Goal: Task Accomplishment & Management: Manage account settings

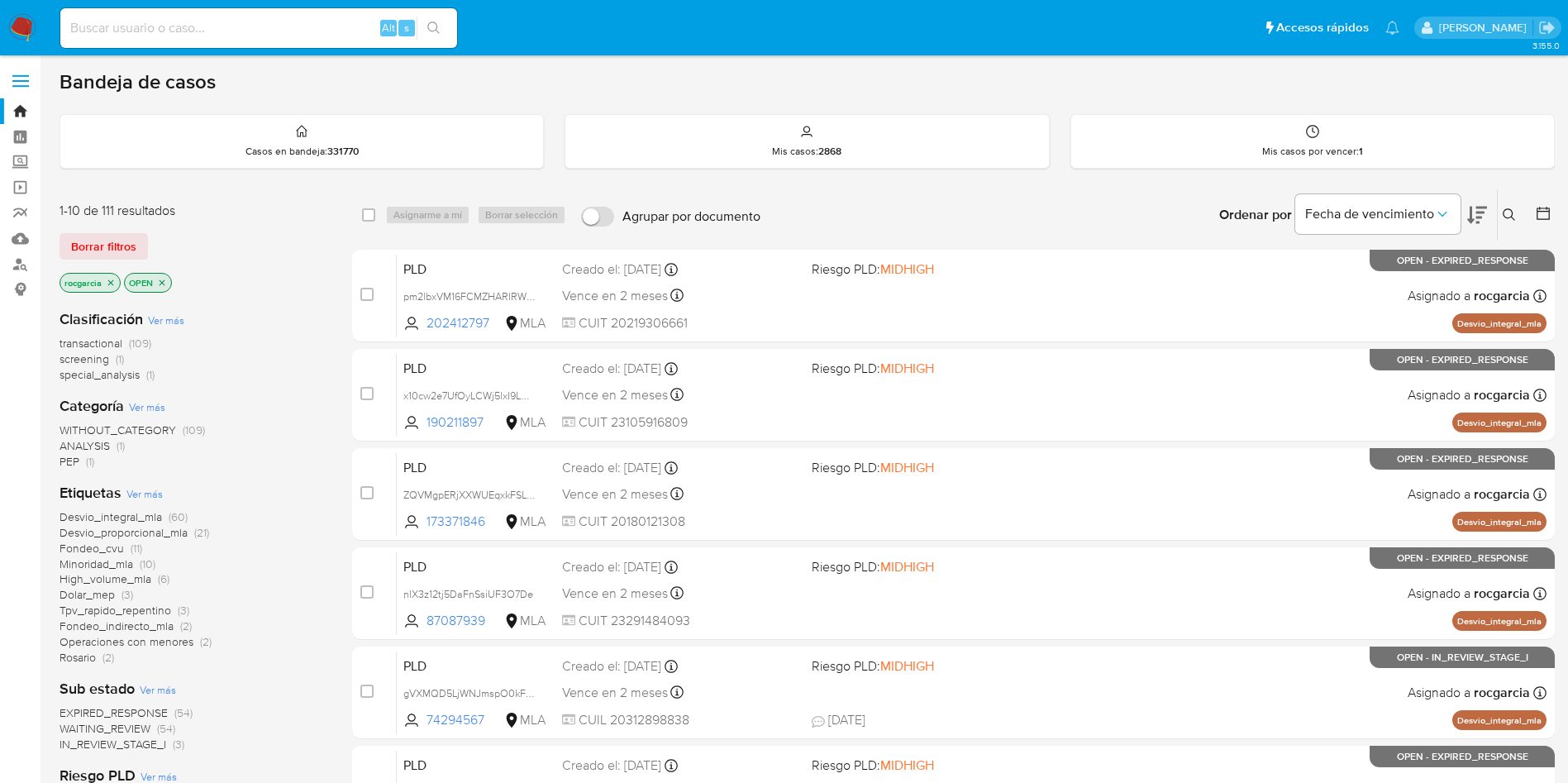
click at [1515, 217] on button at bounding box center [1510, 215] width 27 height 20
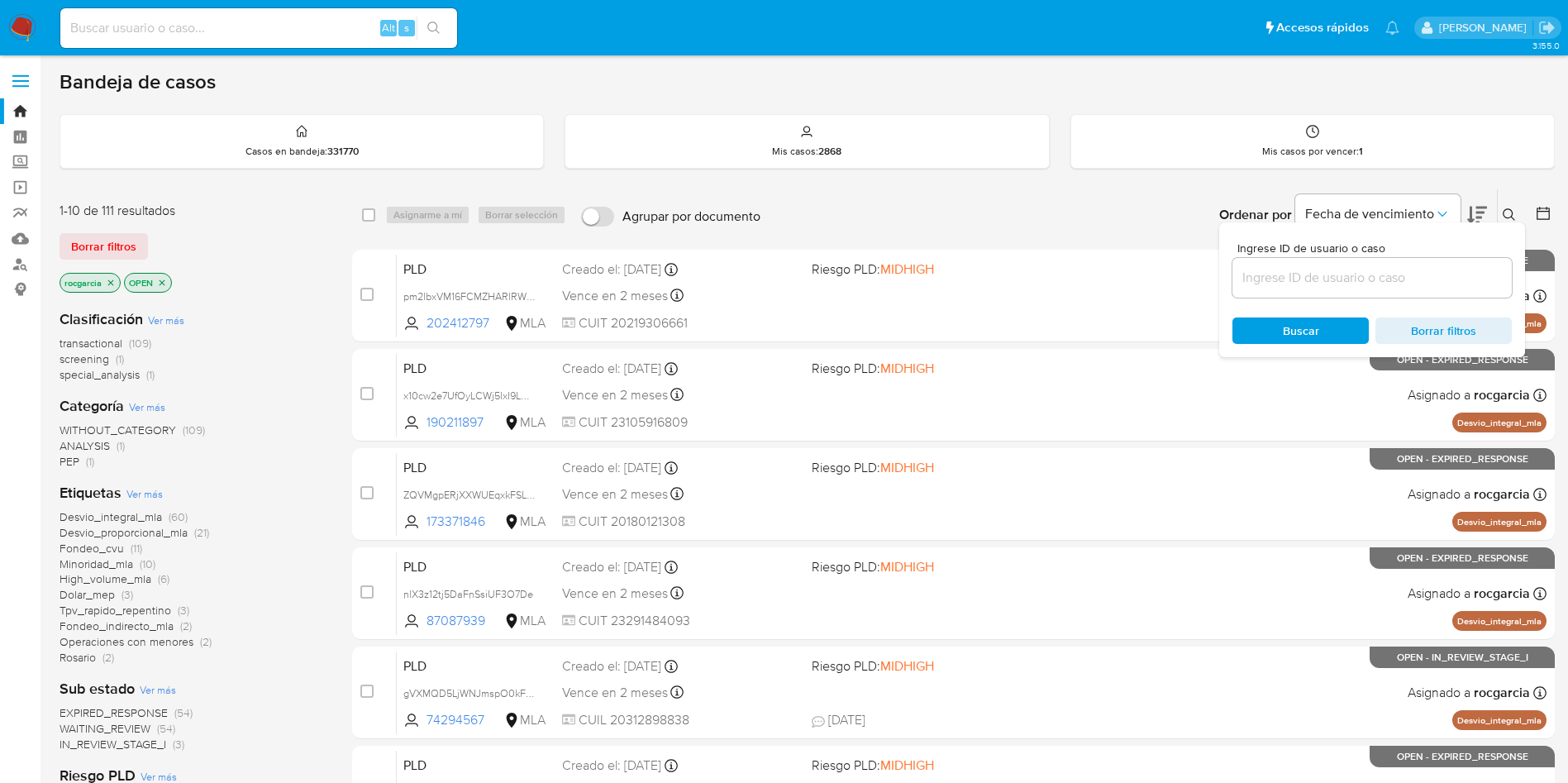
click at [1353, 278] on input at bounding box center [1372, 278] width 279 height 22
type input "777361349"
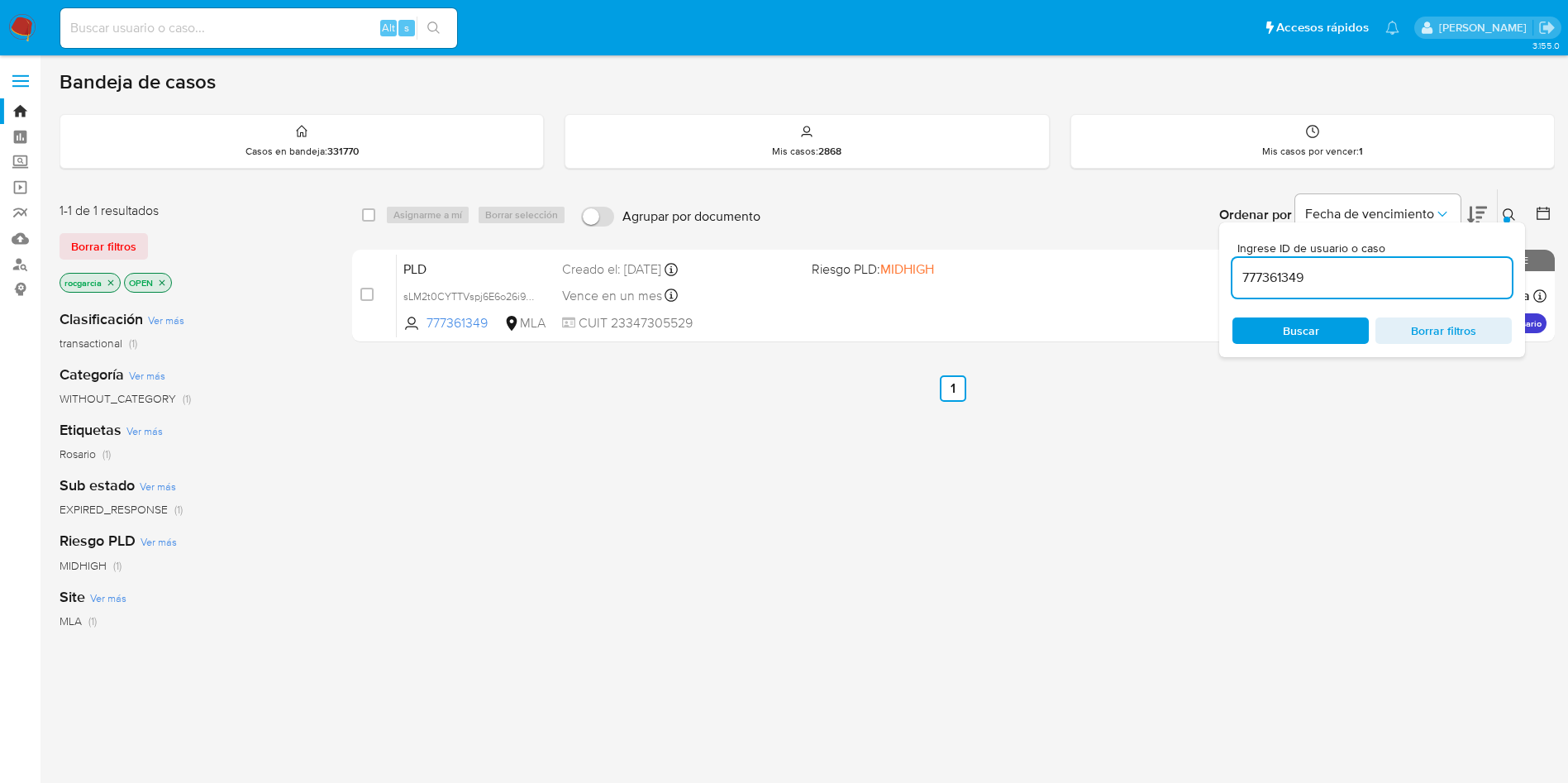
click at [1511, 215] on icon at bounding box center [1508, 214] width 12 height 12
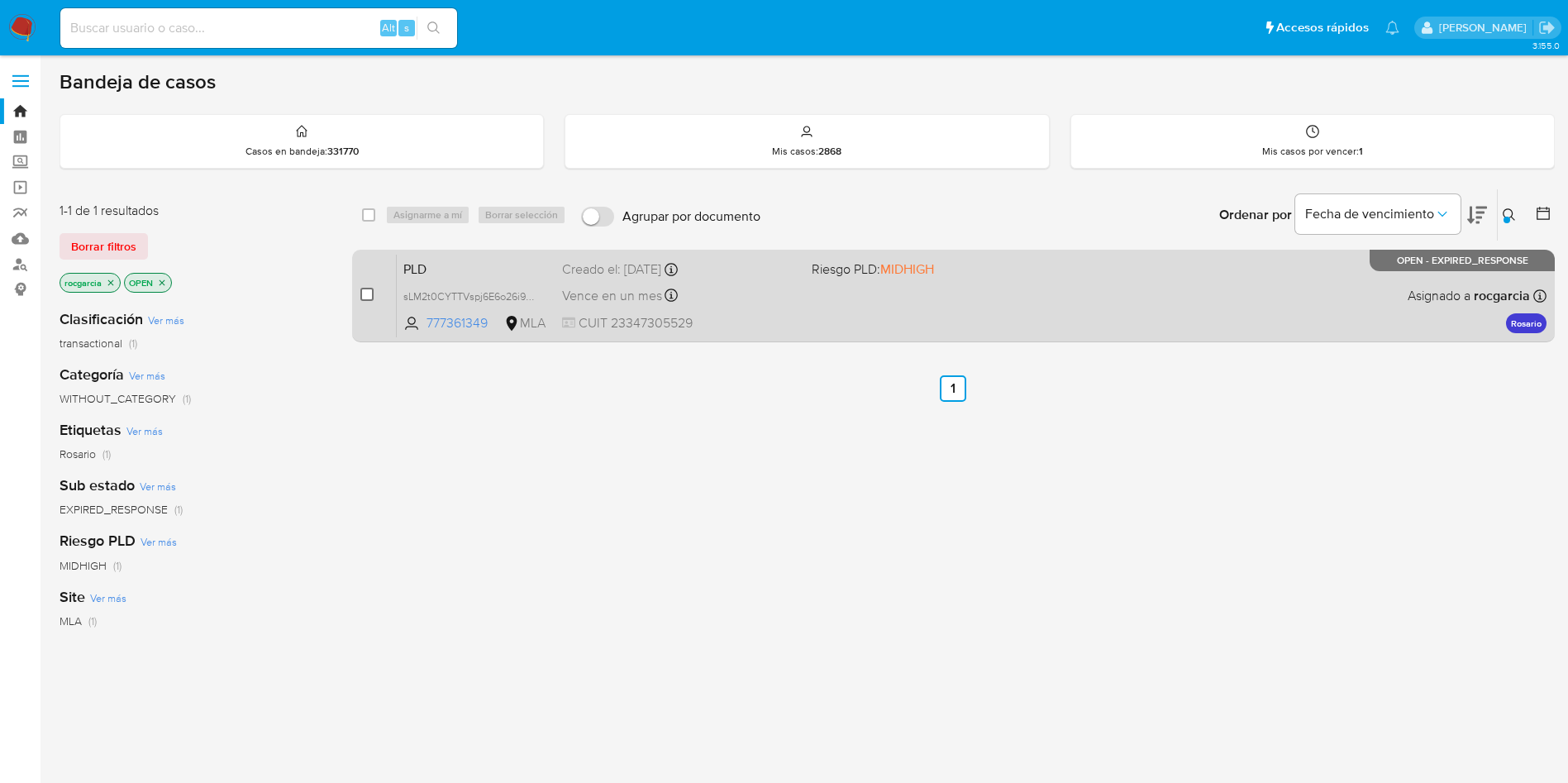
click at [366, 300] on input "checkbox" at bounding box center [366, 293] width 13 height 13
checkbox input "true"
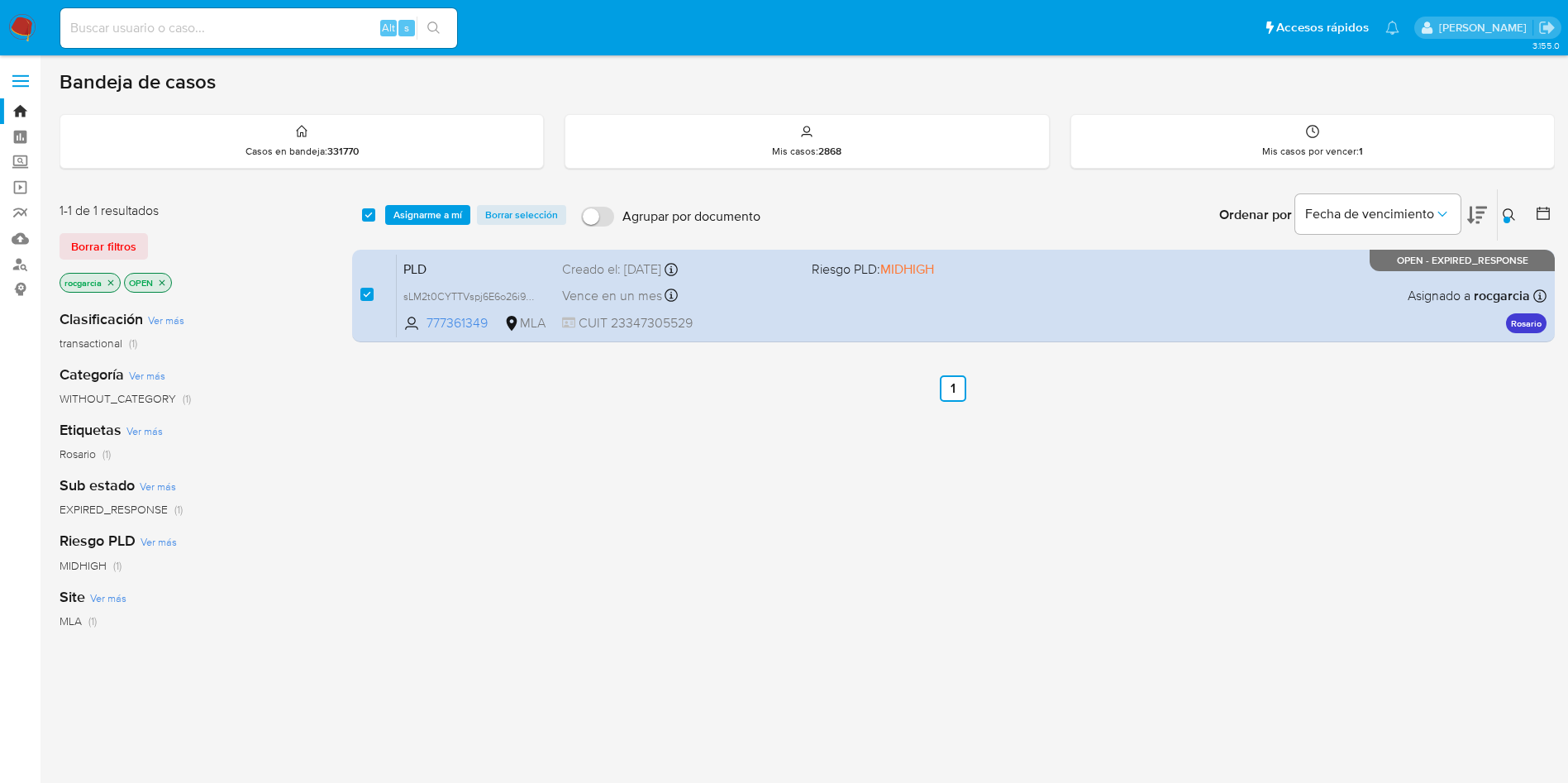
click at [449, 202] on div "select-all-cases-checkbox Asignarme a mí Borrar selección Agrupar por documento…" at bounding box center [953, 214] width 1202 height 51
click at [444, 225] on div "select-all-cases-checkbox Asignarme a mí Borrar selección Agrupar por documento…" at bounding box center [953, 214] width 1202 height 51
click at [419, 212] on span "Asignarme a mí" at bounding box center [428, 214] width 69 height 17
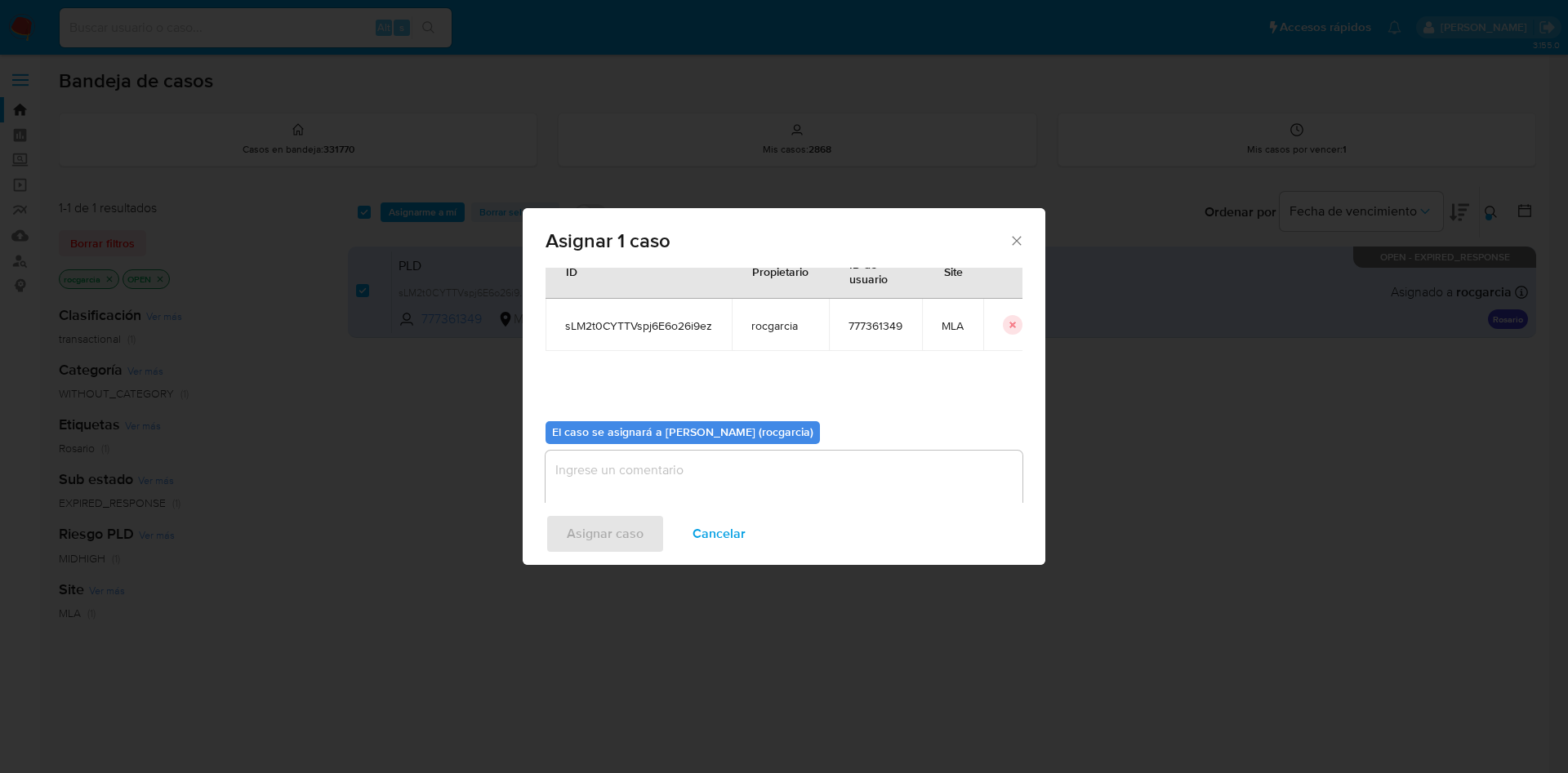
scroll to position [85, 0]
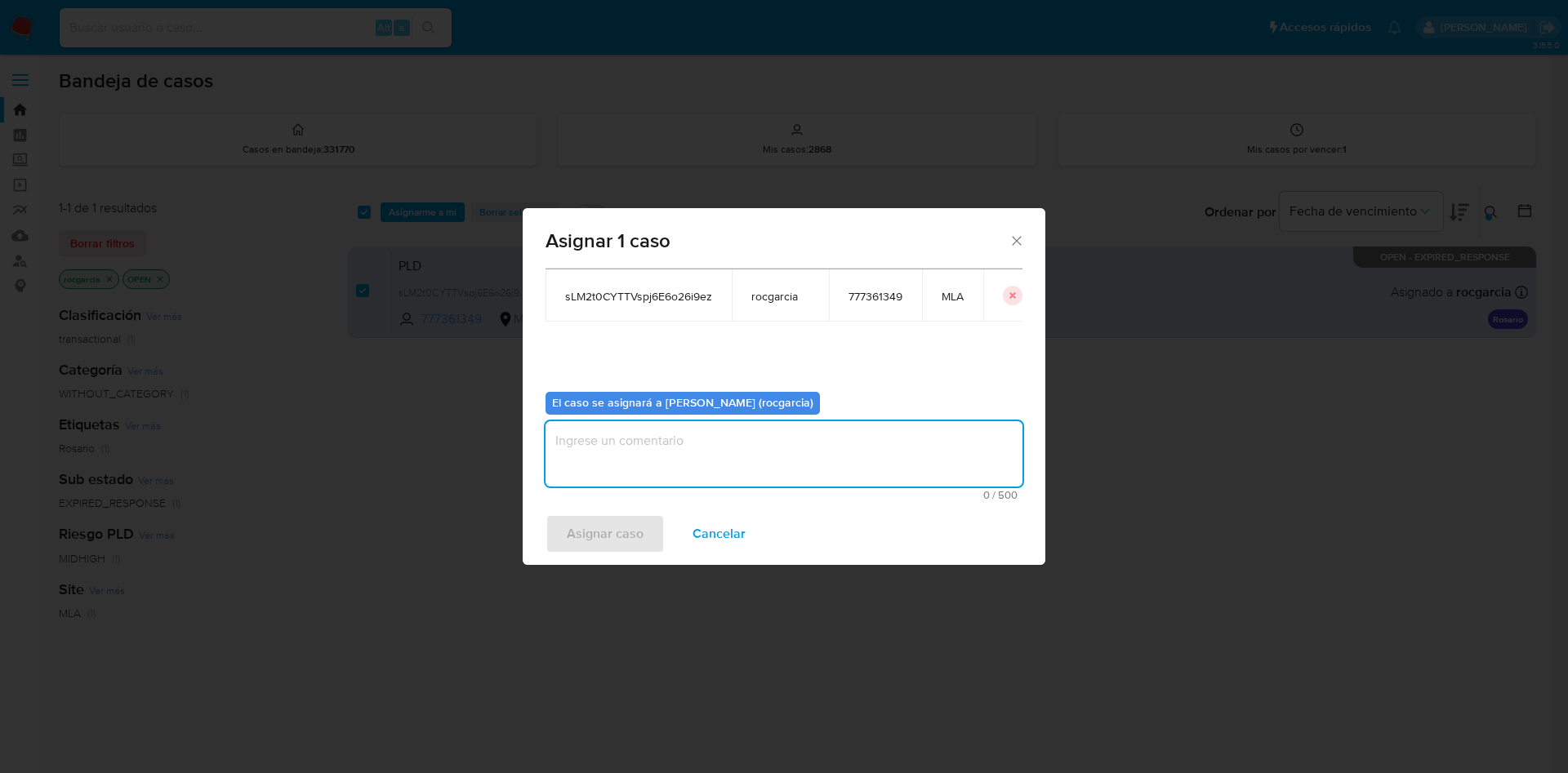
click at [660, 475] on textarea "assign-modal" at bounding box center [784, 454] width 477 height 65
click at [618, 546] on span "Asignar caso" at bounding box center [605, 534] width 77 height 35
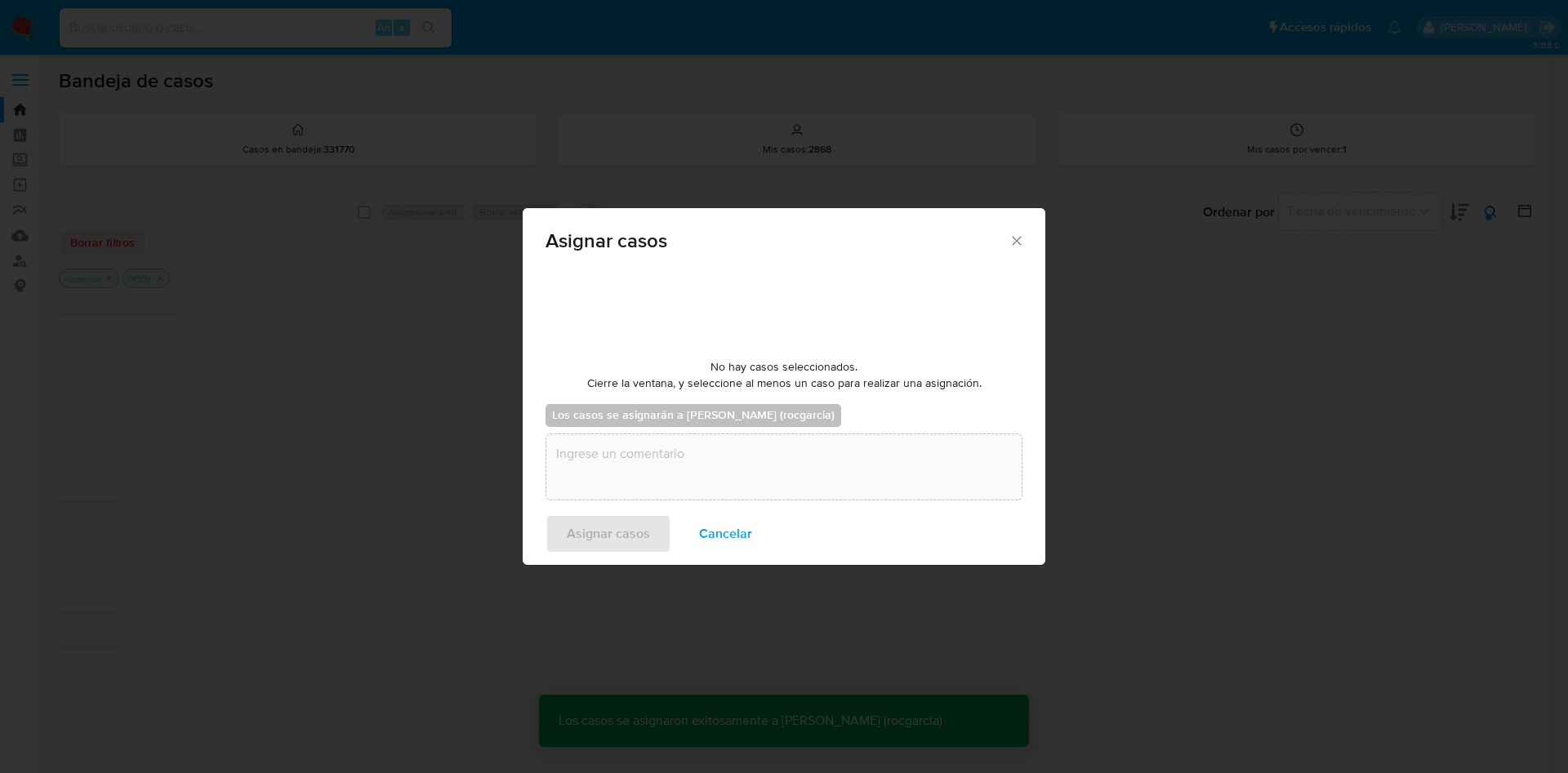
checkbox input "false"
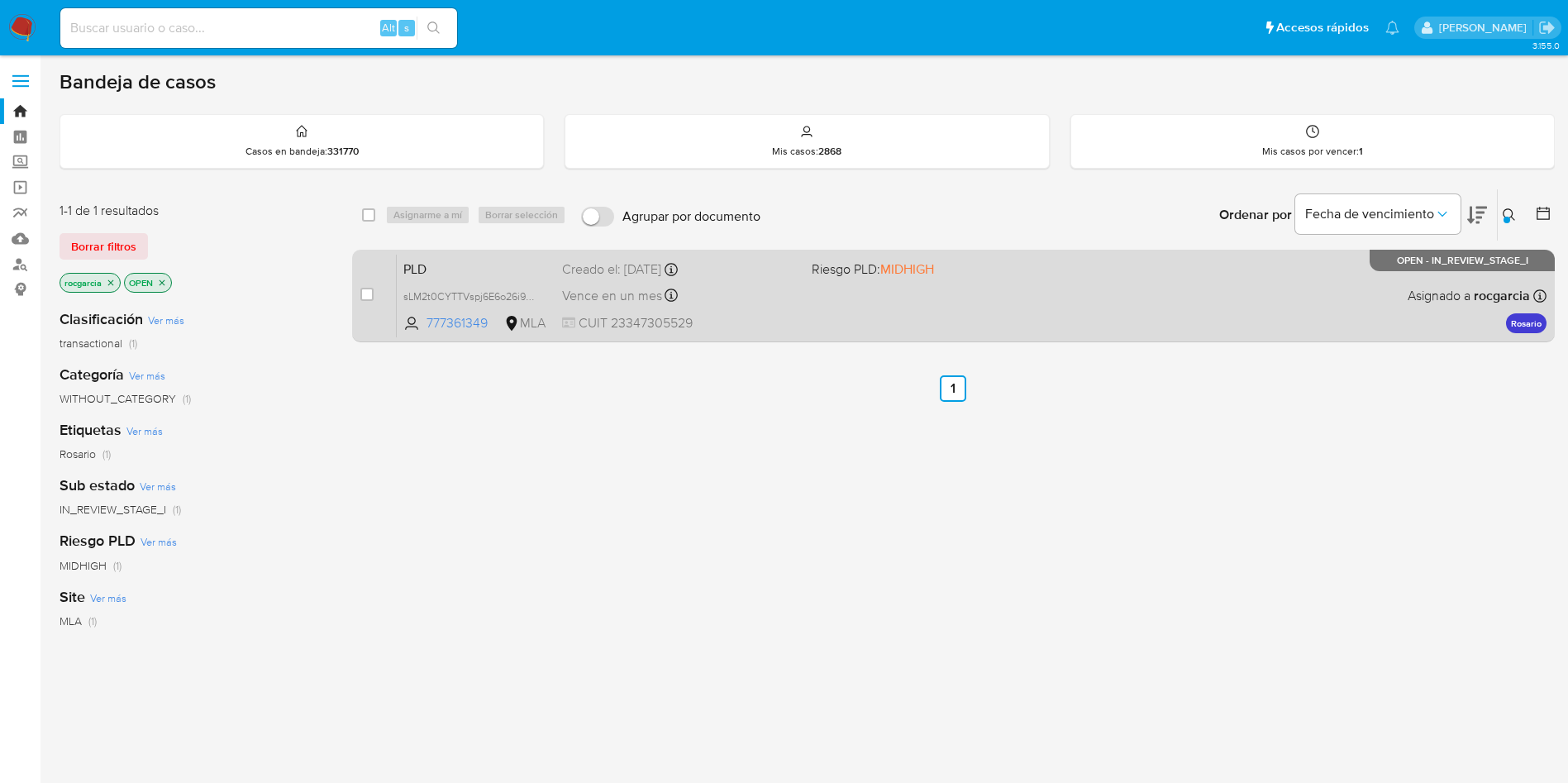
click at [824, 318] on div "PLD sLM2t0CYTTVspj6E6o26i9ez 777361349 MLA Riesgo PLD: MIDHIGH Creado el: 12/08…" at bounding box center [971, 296] width 1149 height 84
click at [369, 292] on input "checkbox" at bounding box center [366, 293] width 13 height 13
checkbox input "true"
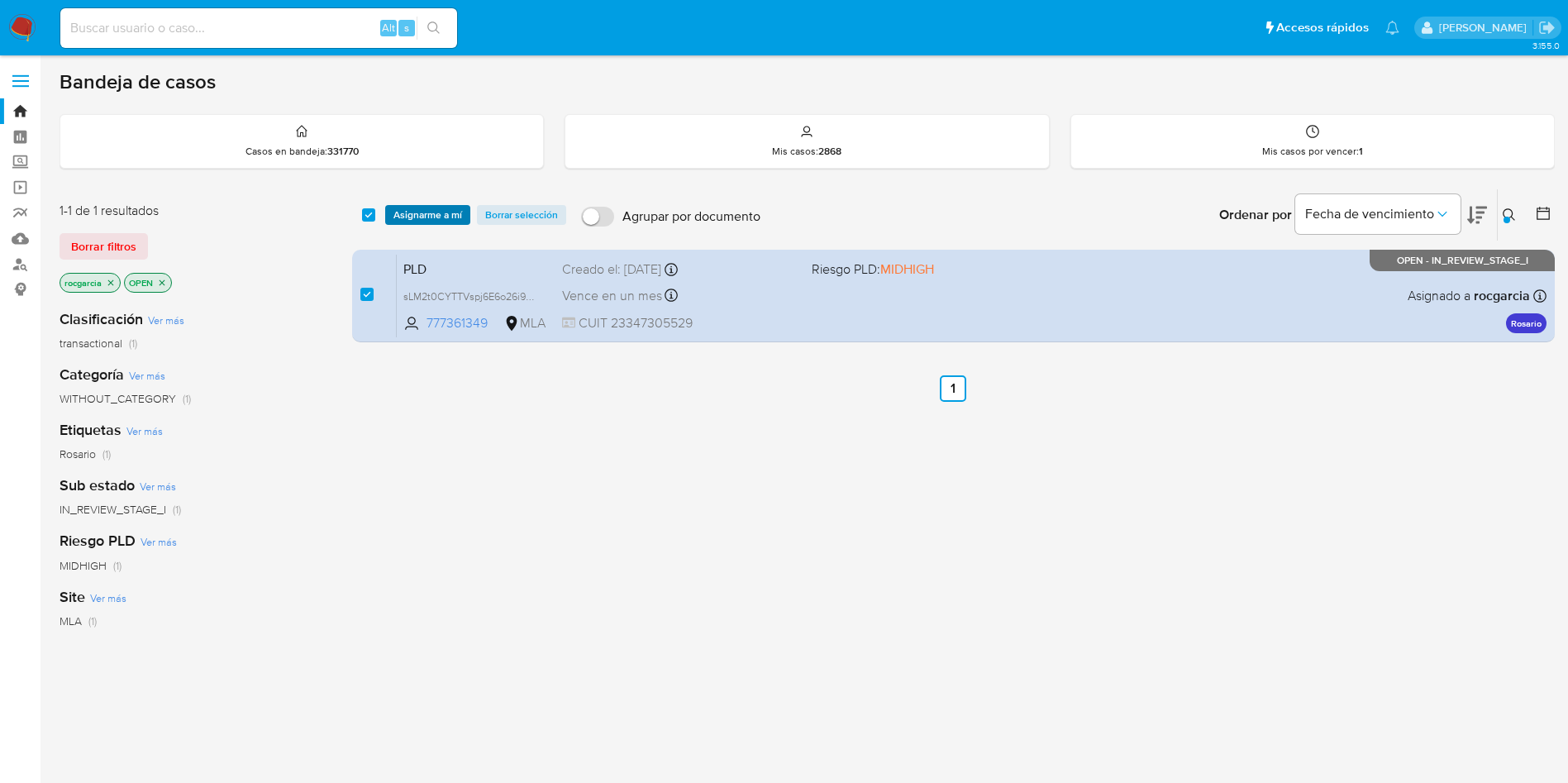
click at [421, 210] on span "Asignarme a mí" at bounding box center [428, 214] width 69 height 17
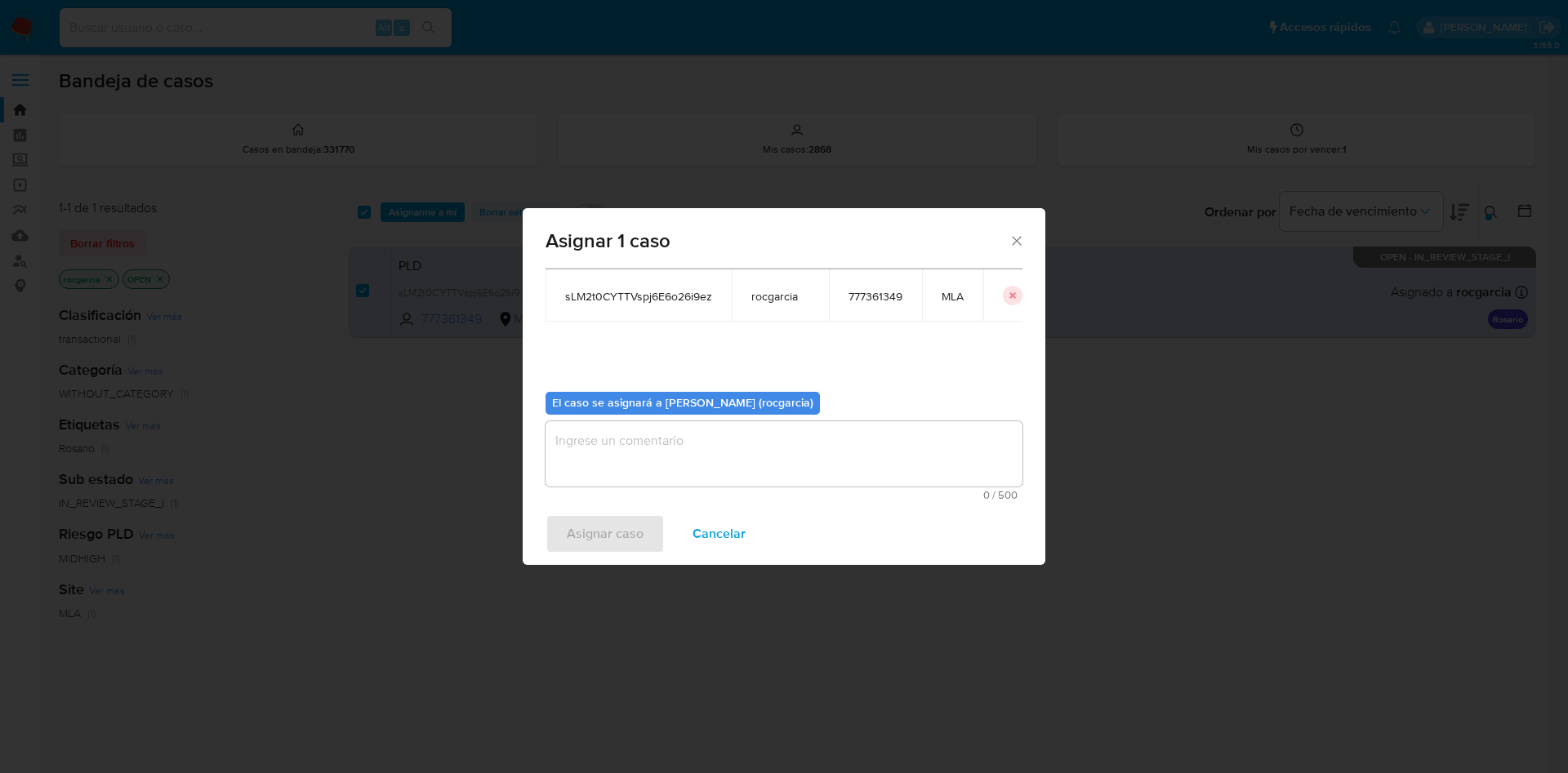
click at [611, 455] on textarea "assign-modal" at bounding box center [784, 454] width 477 height 65
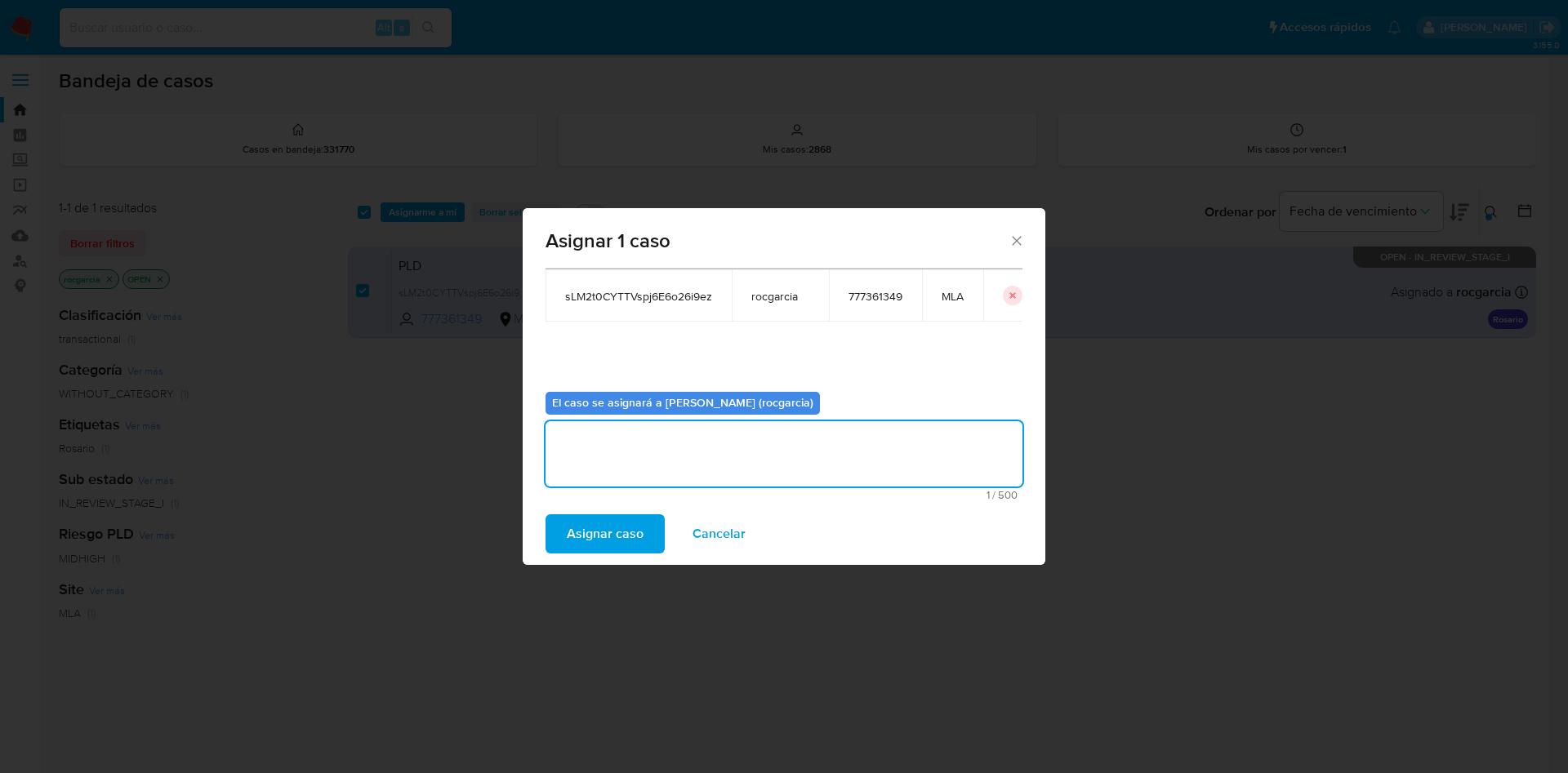
click at [597, 549] on span "Asignar caso" at bounding box center [605, 534] width 77 height 35
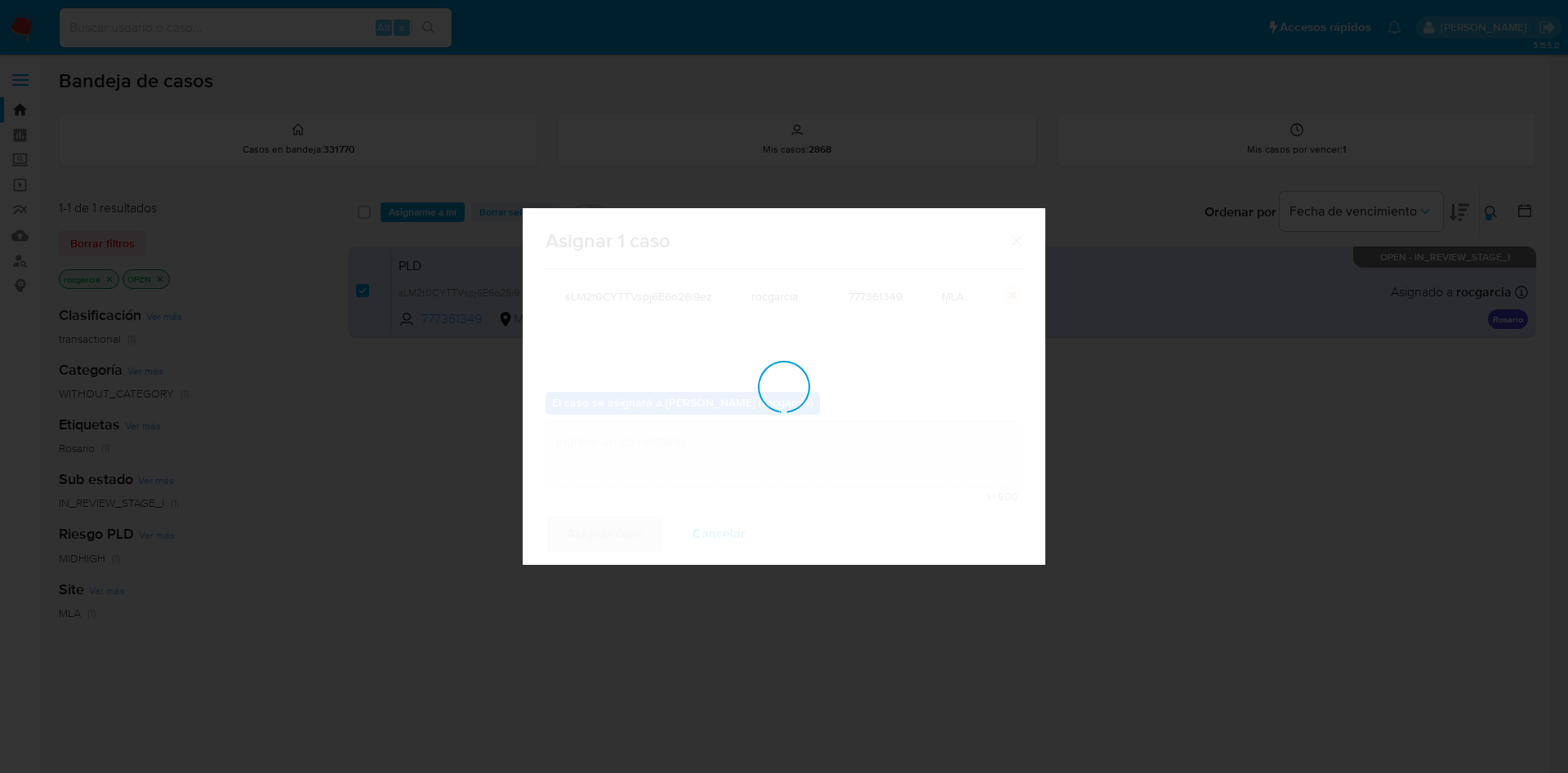
checkbox input "false"
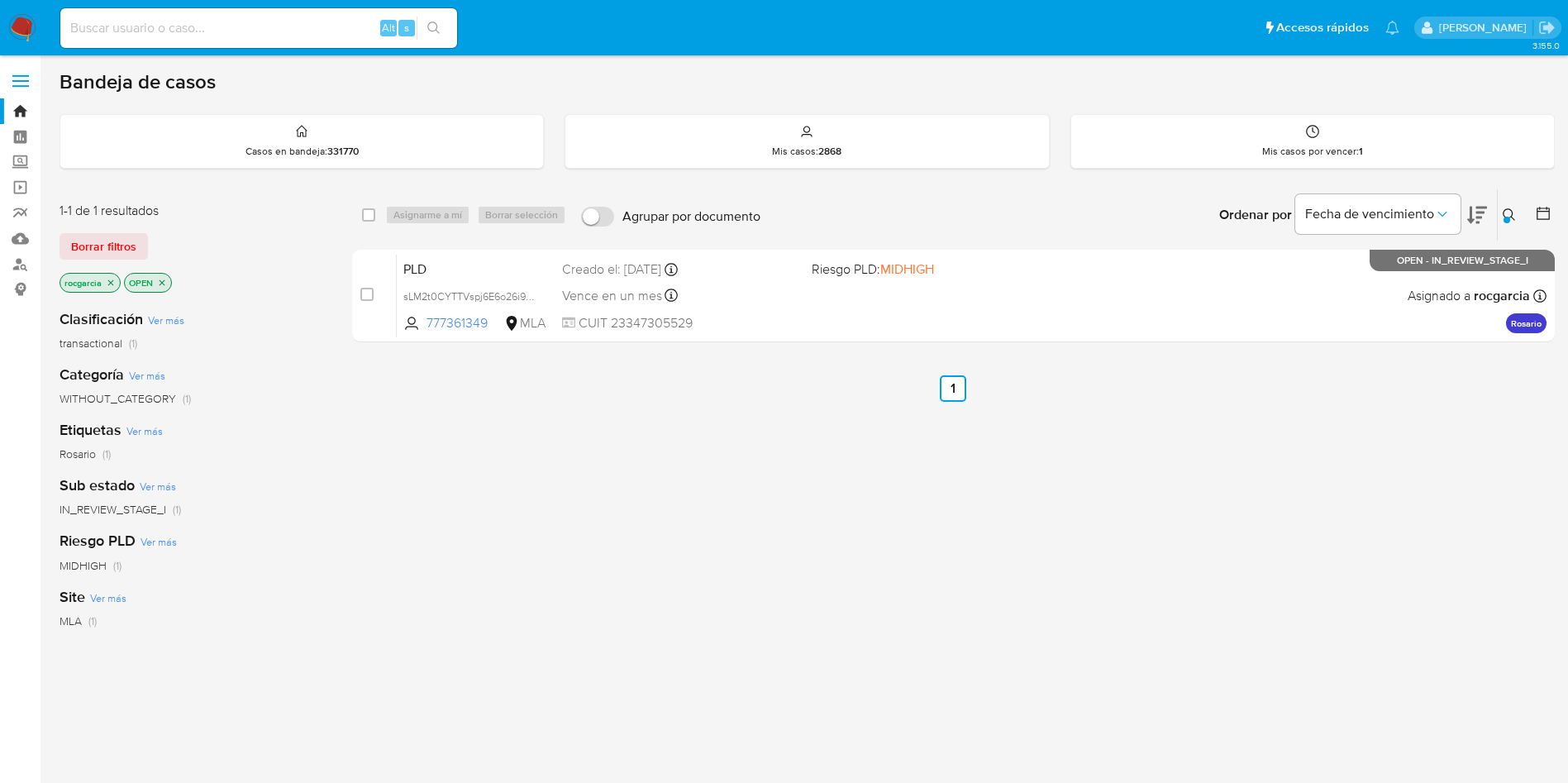
click at [1510, 205] on button at bounding box center [1510, 215] width 27 height 20
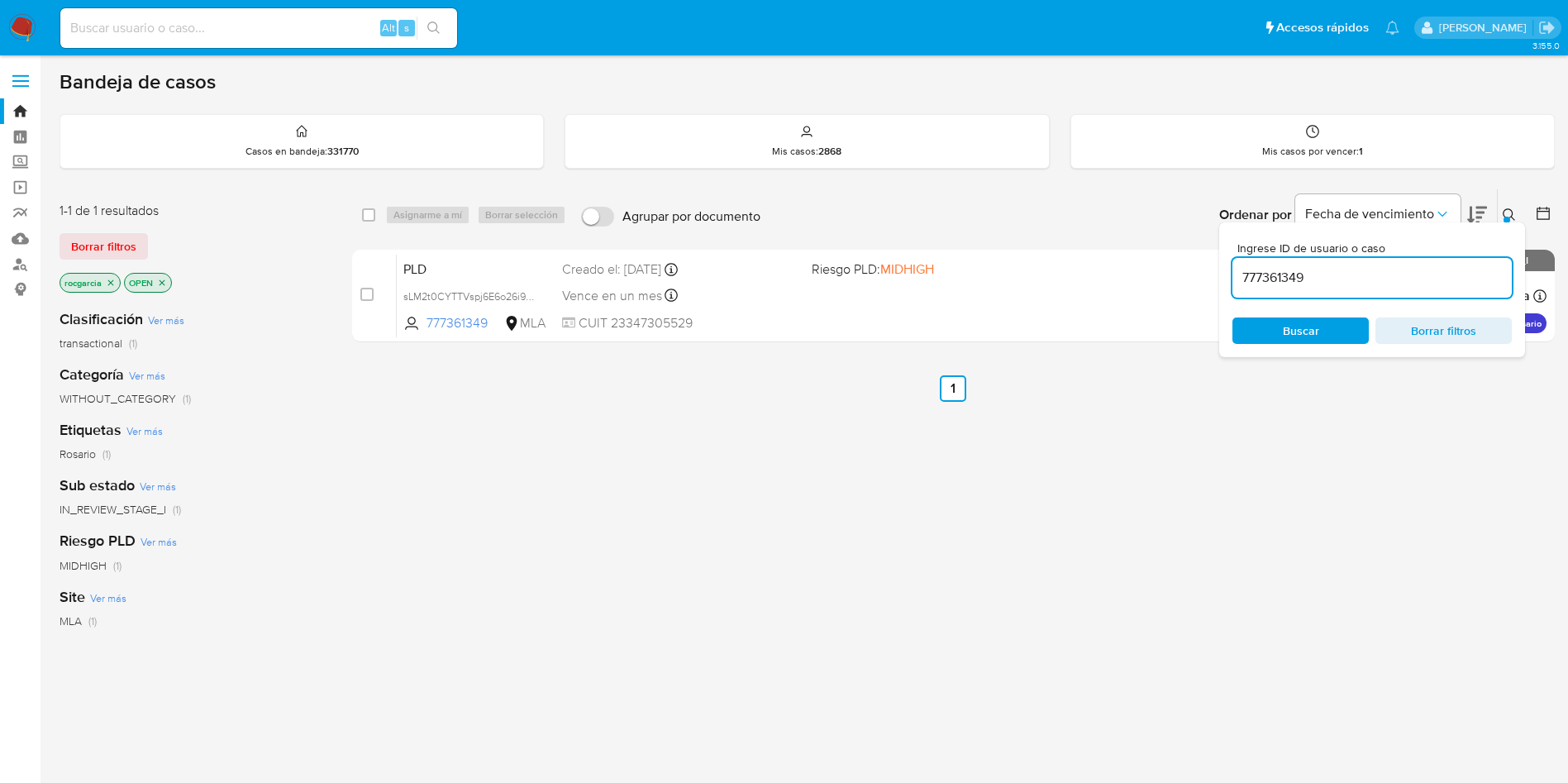
click at [1421, 267] on input "777361349" at bounding box center [1372, 278] width 279 height 22
type input "1871699857"
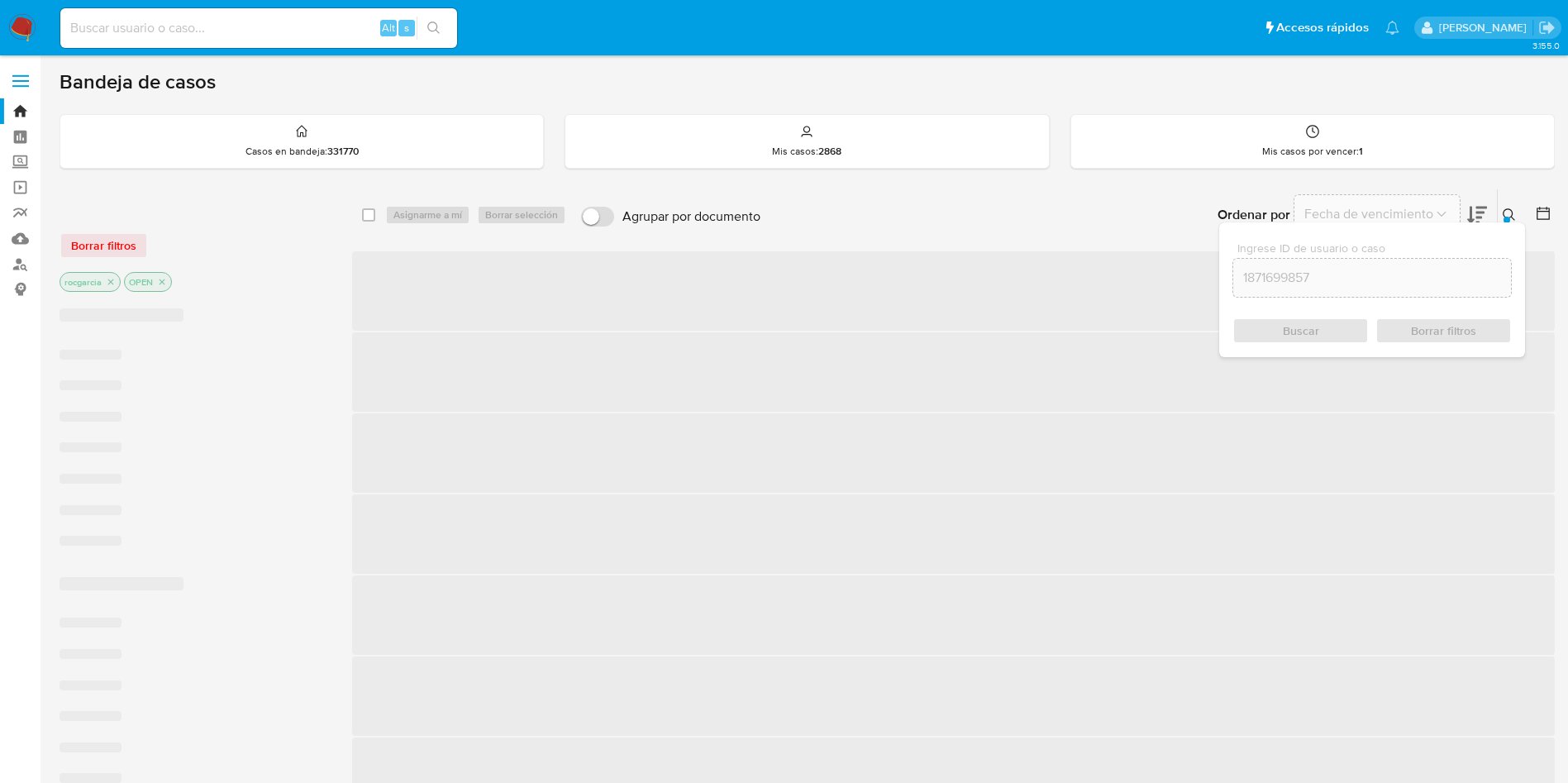
click at [1508, 211] on icon at bounding box center [1508, 214] width 13 height 13
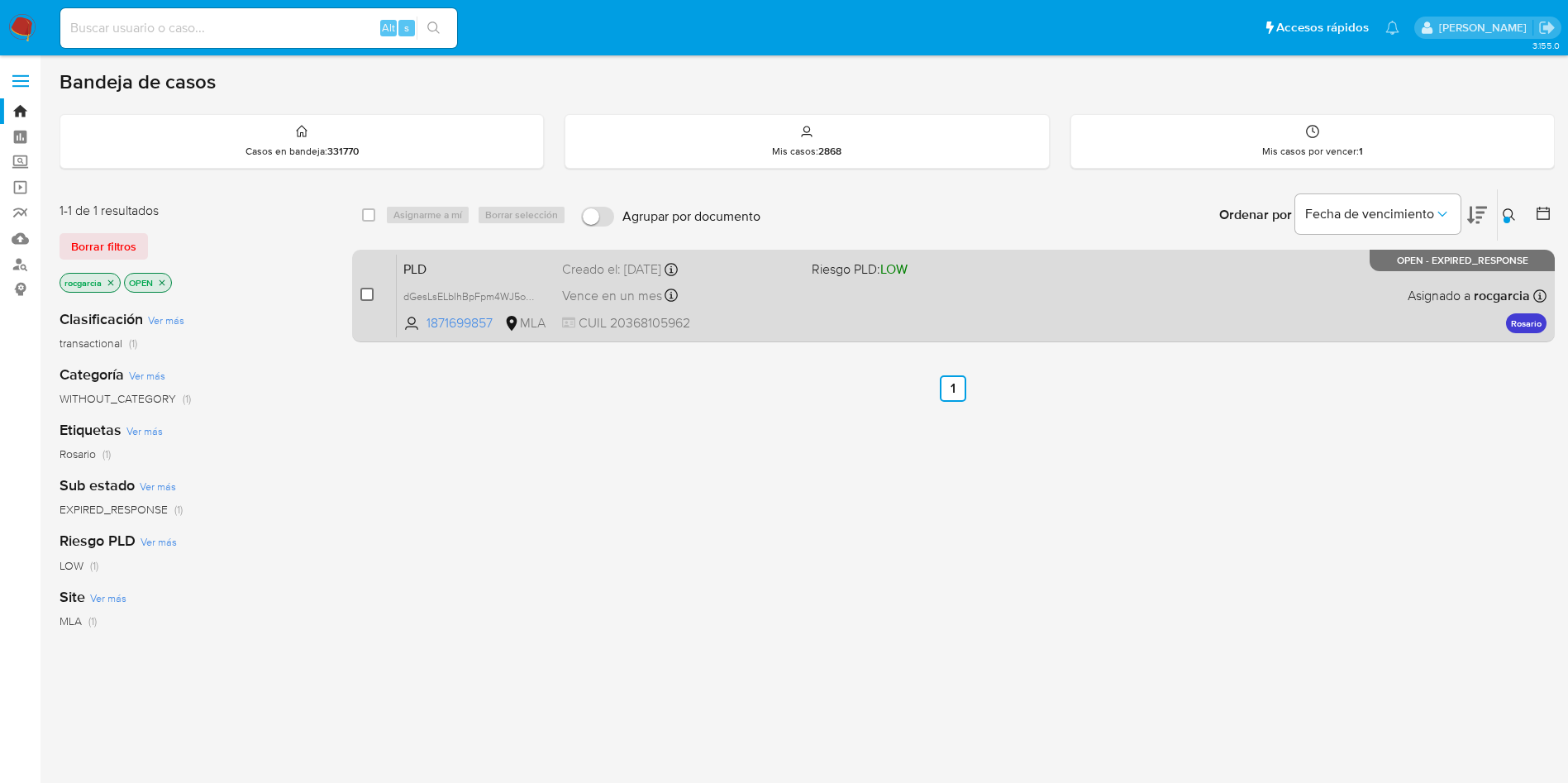
drag, startPoint x: 353, startPoint y: 292, endPoint x: 362, endPoint y: 291, distance: 9.1
click at [358, 292] on div "case-item-checkbox No es posible asignar el caso PLD dGesLsELbIhBpFpm4WJ5oJhW 1…" at bounding box center [953, 295] width 1202 height 93
click at [362, 291] on input "checkbox" at bounding box center [366, 293] width 13 height 13
checkbox input "true"
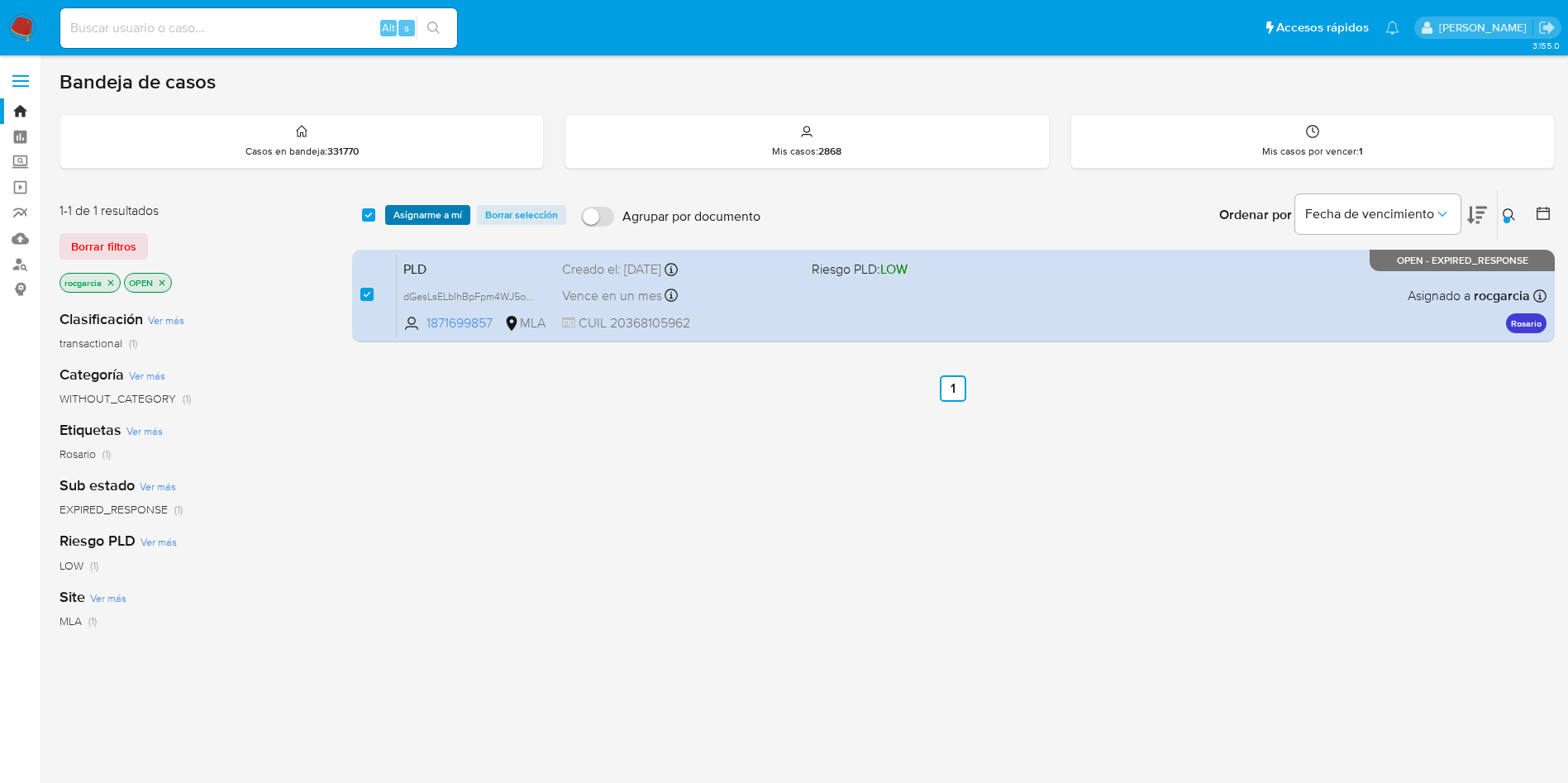
drag, startPoint x: 421, startPoint y: 213, endPoint x: 426, endPoint y: 220, distance: 8.6
click at [422, 213] on span "Asignarme a mí" at bounding box center [428, 214] width 69 height 17
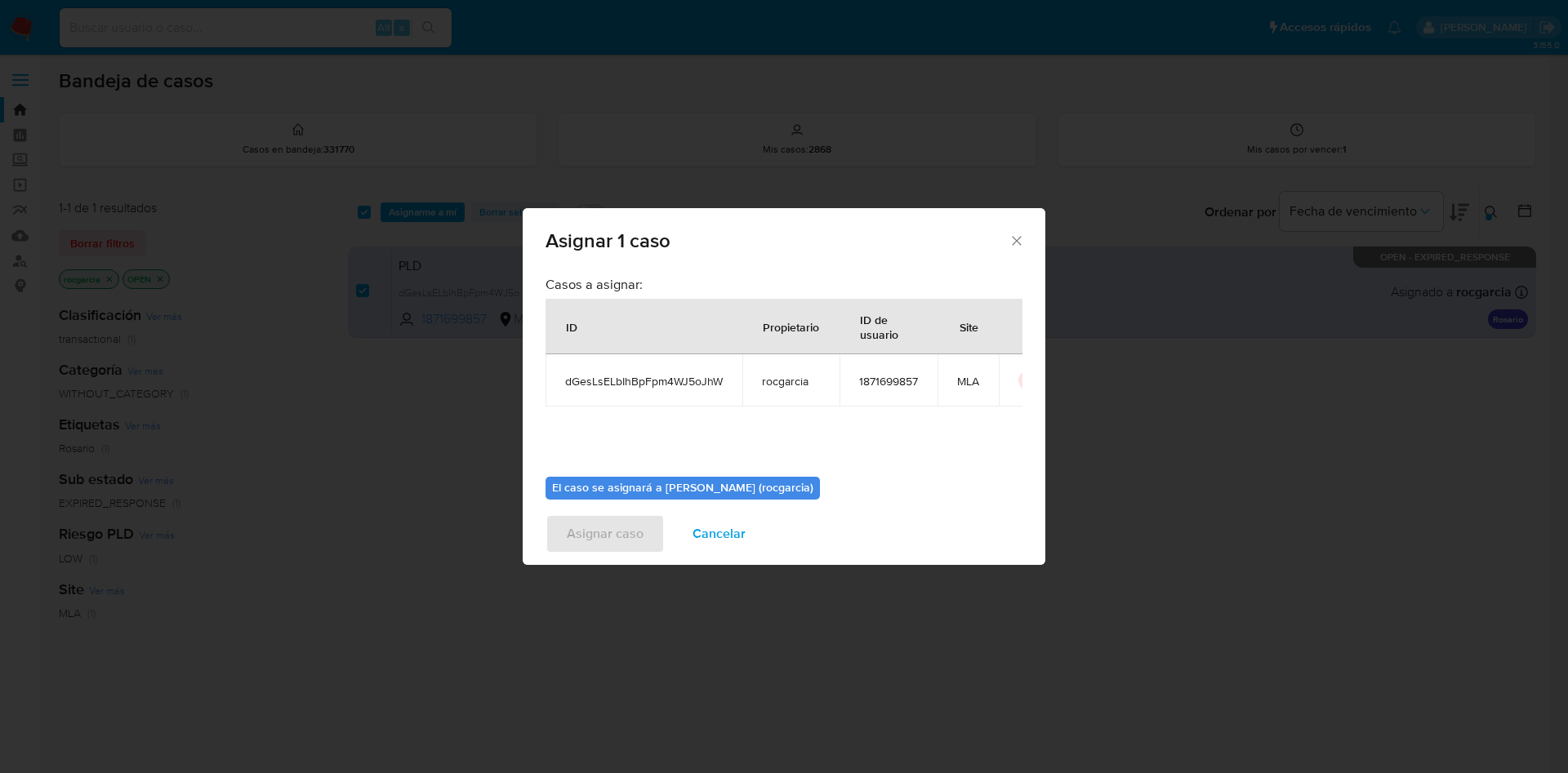
scroll to position [85, 0]
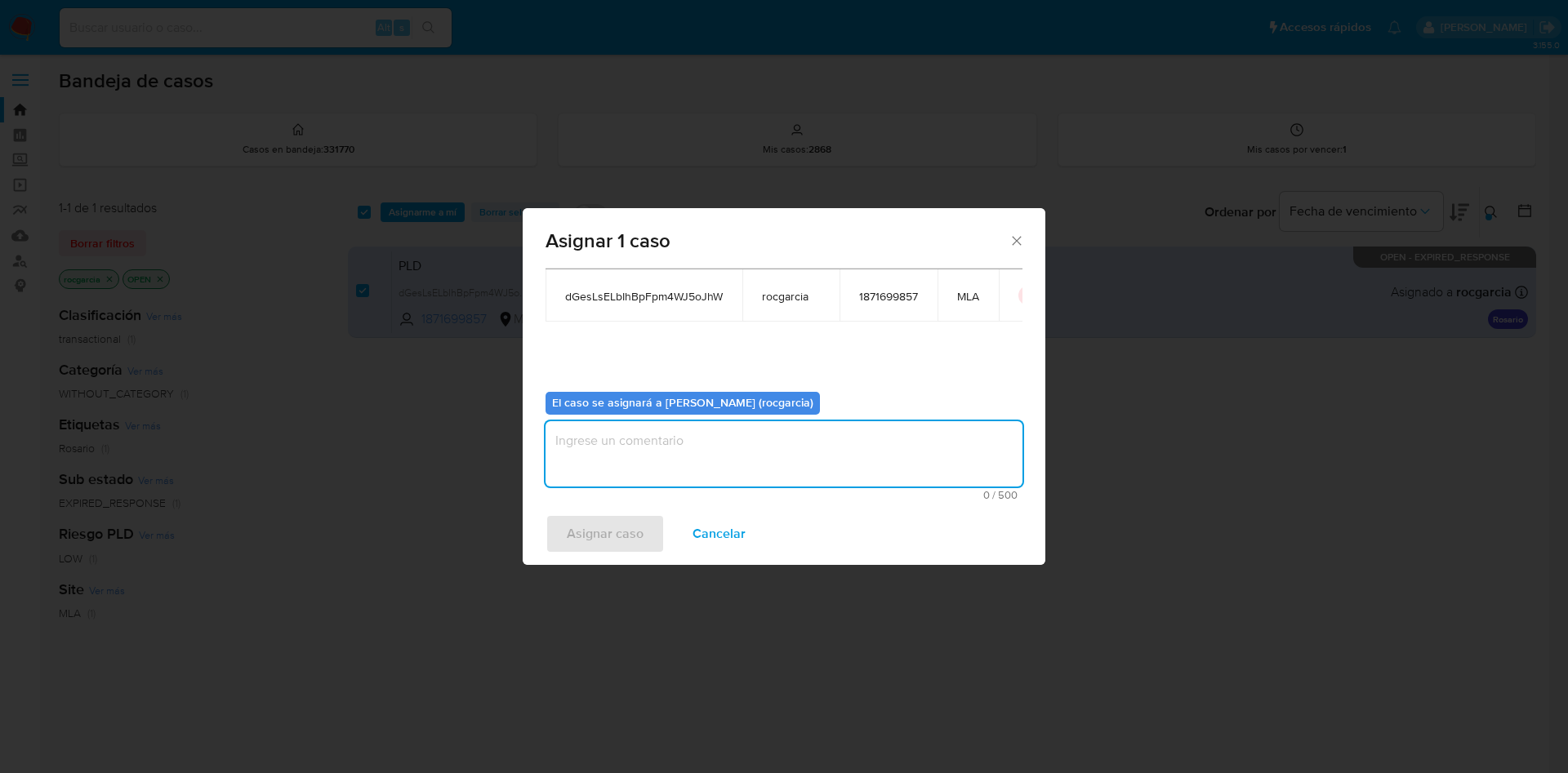
click at [704, 469] on textarea "assign-modal" at bounding box center [784, 454] width 477 height 65
click at [642, 529] on button "Asignar caso" at bounding box center [605, 534] width 119 height 39
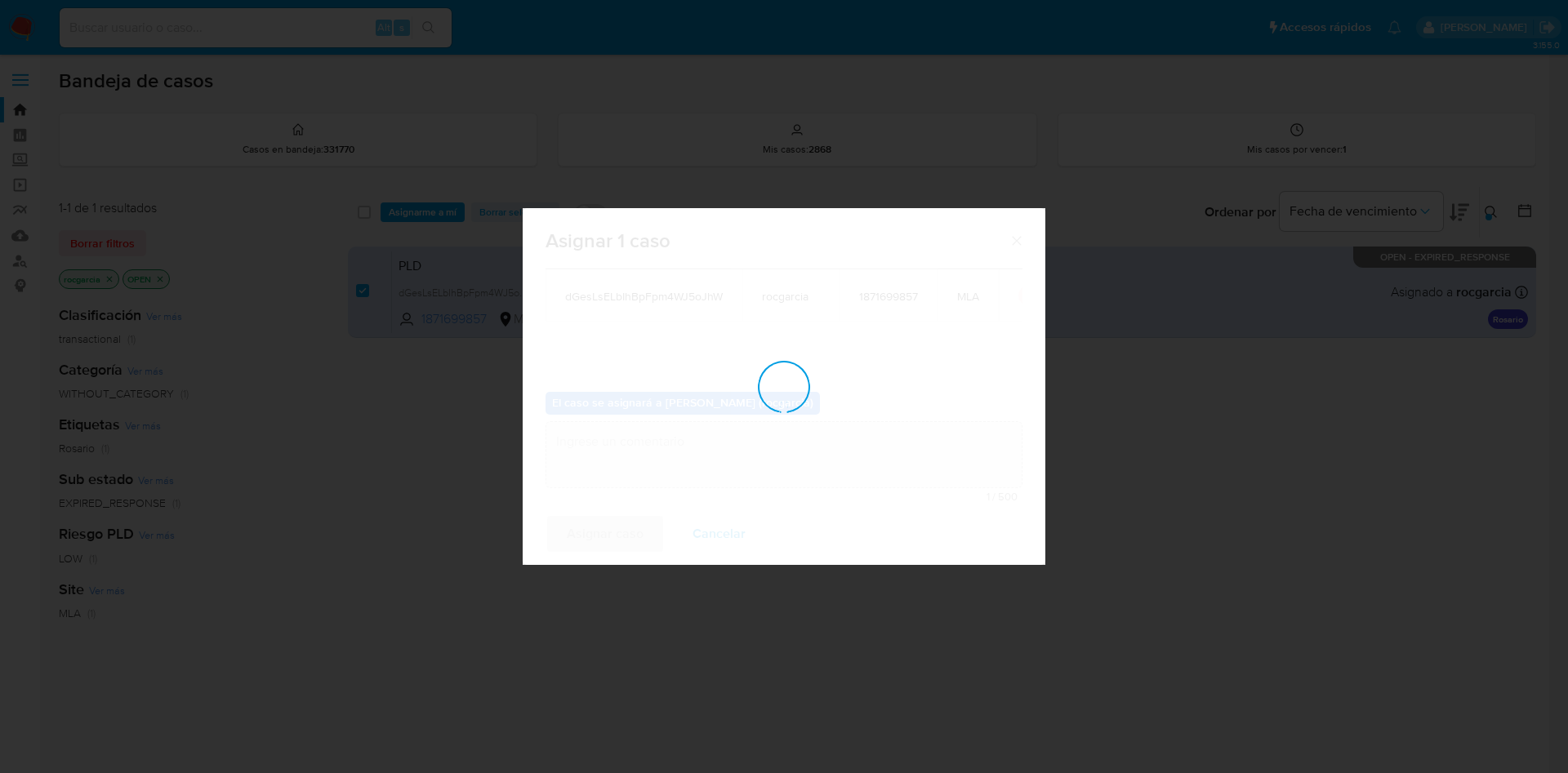
checkbox input "false"
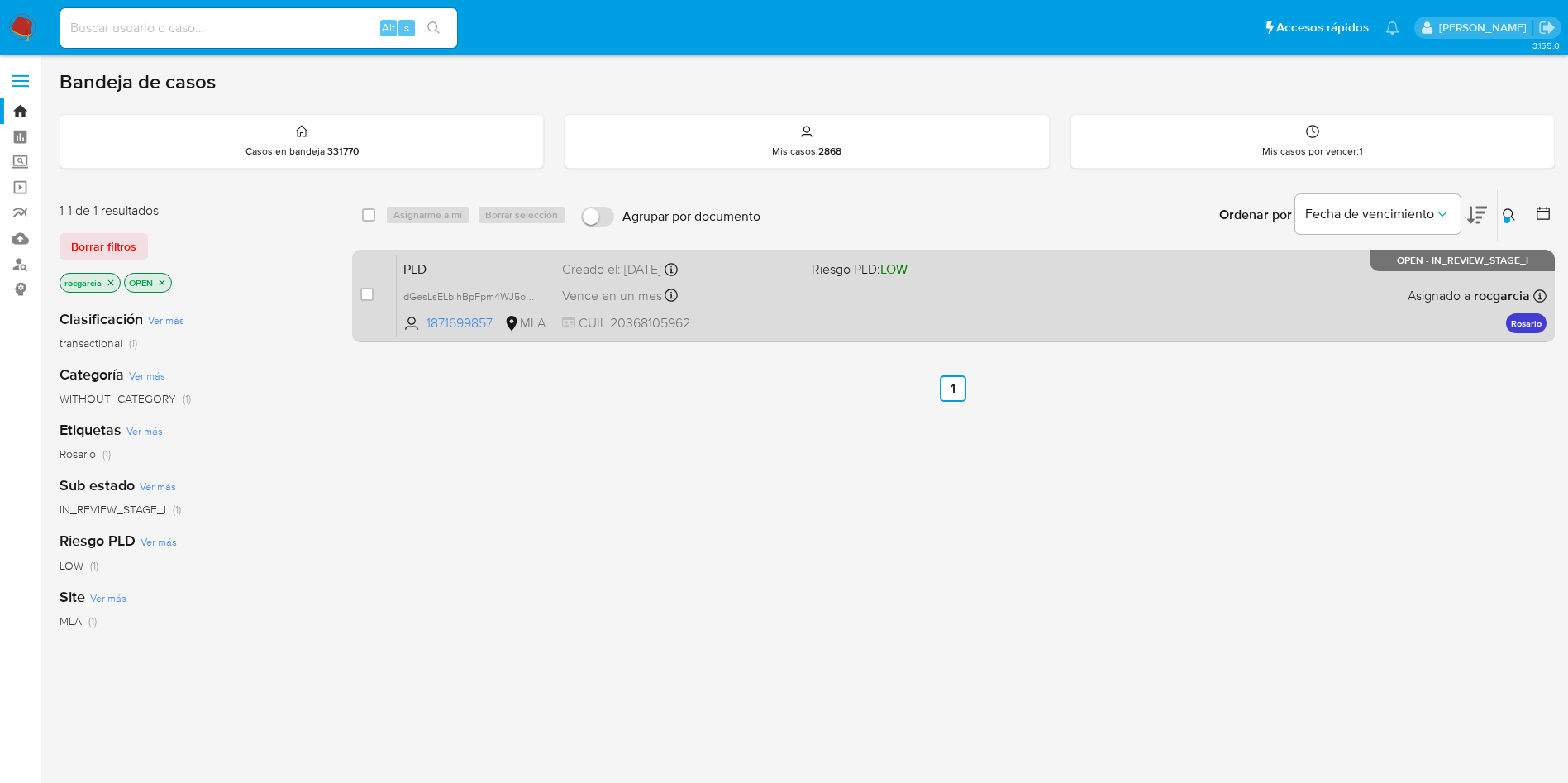
click at [890, 331] on div "PLD dGesLsELbIhBpFpm4WJ5oJhW 1871699857 MLA Riesgo PLD: LOW Creado el: 12/08/20…" at bounding box center [971, 296] width 1149 height 84
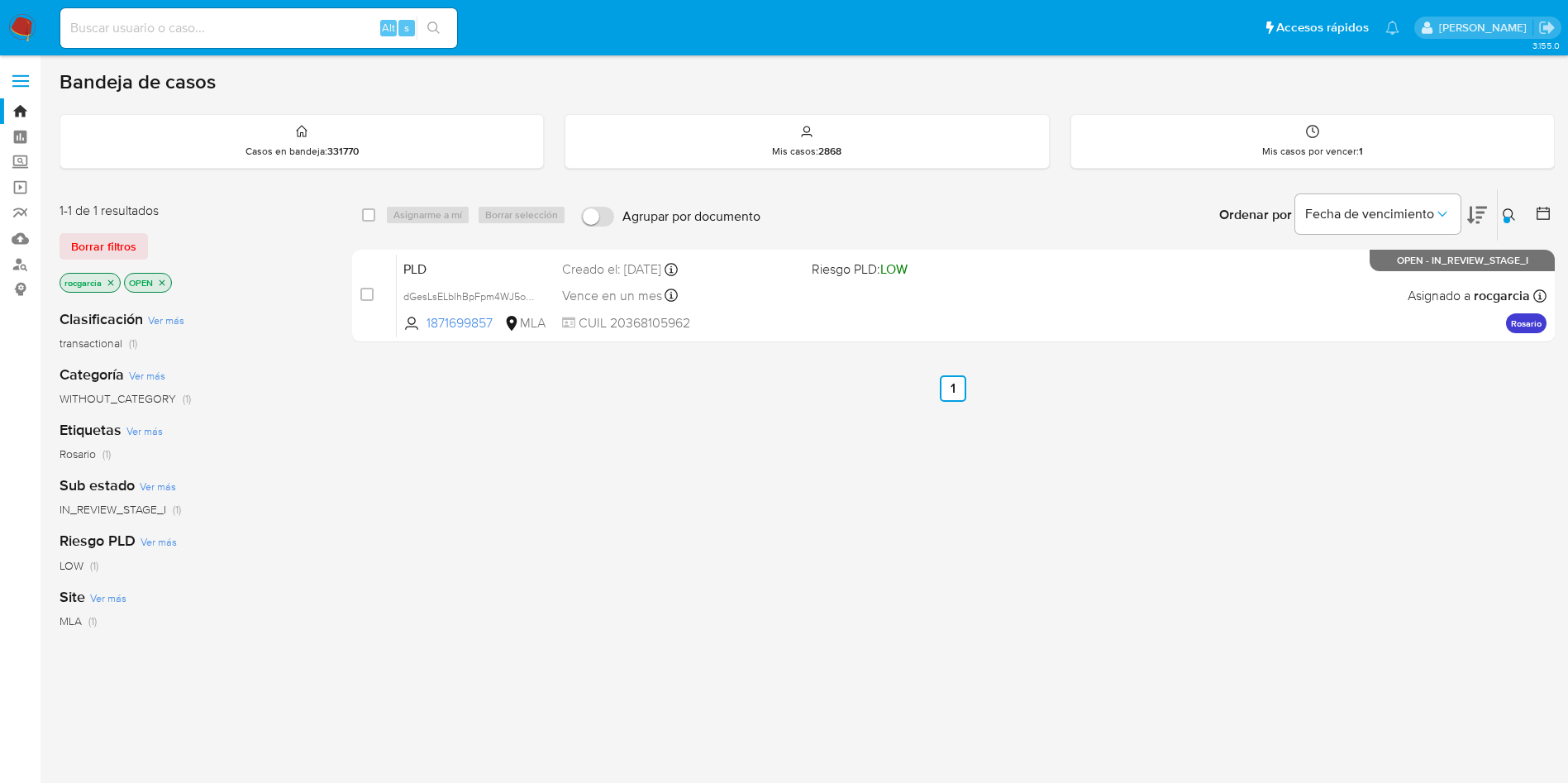
click at [1505, 215] on icon at bounding box center [1508, 214] width 13 height 13
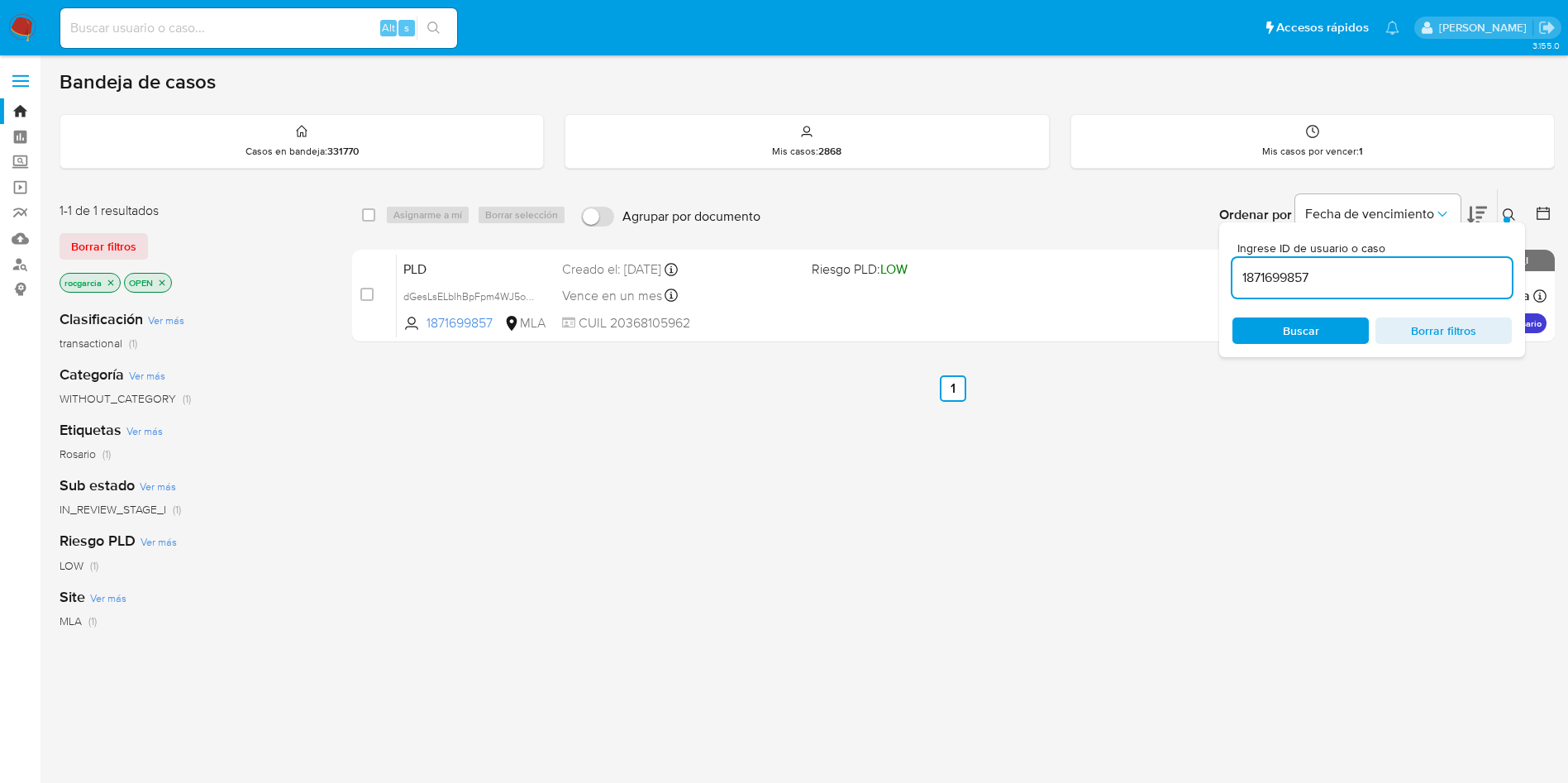
click at [1287, 267] on input "1871699857" at bounding box center [1372, 278] width 279 height 22
type input "2404634752"
click at [1512, 209] on icon at bounding box center [1508, 214] width 13 height 13
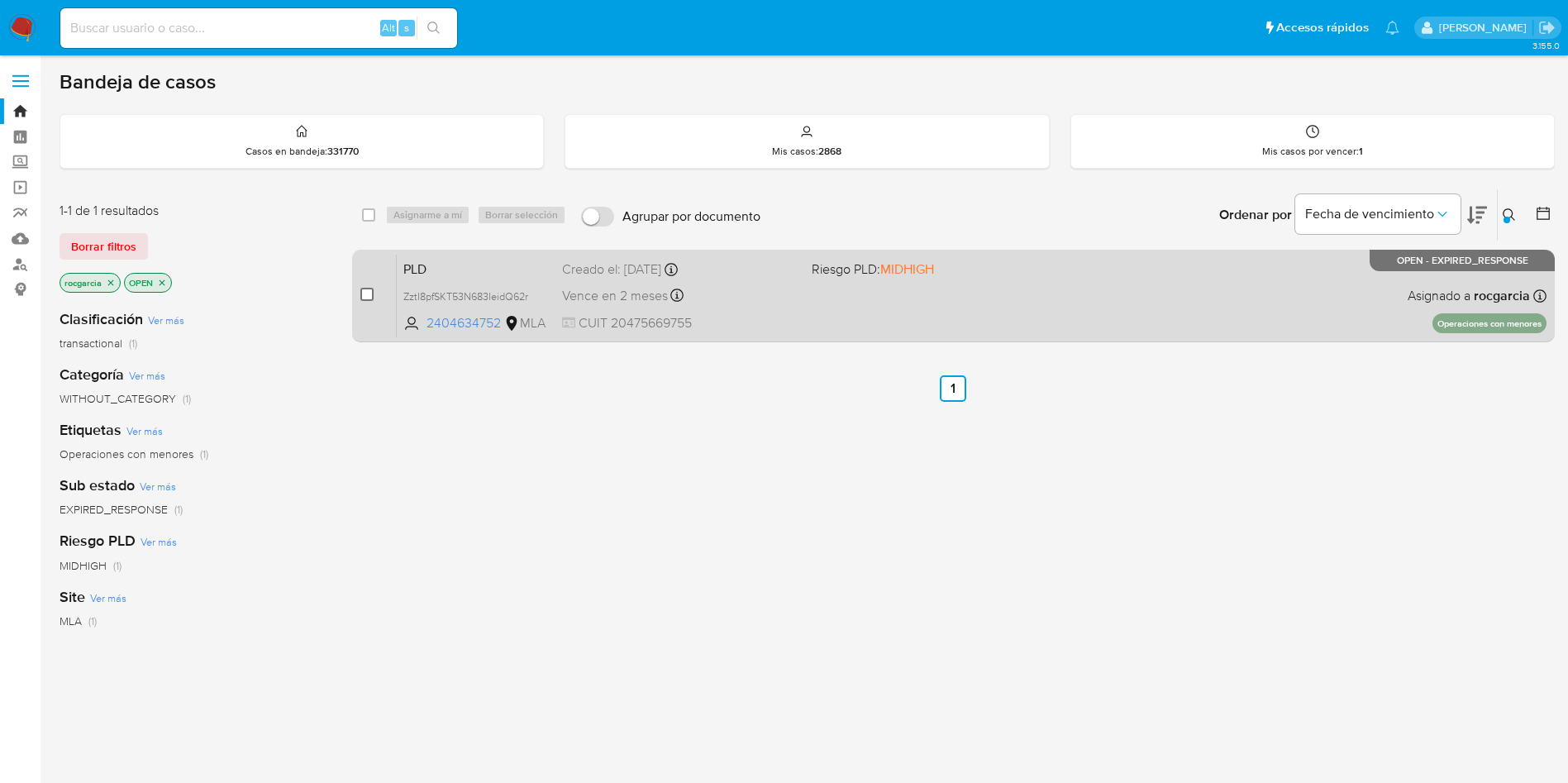
click at [361, 297] on input "checkbox" at bounding box center [366, 293] width 13 height 13
checkbox input "true"
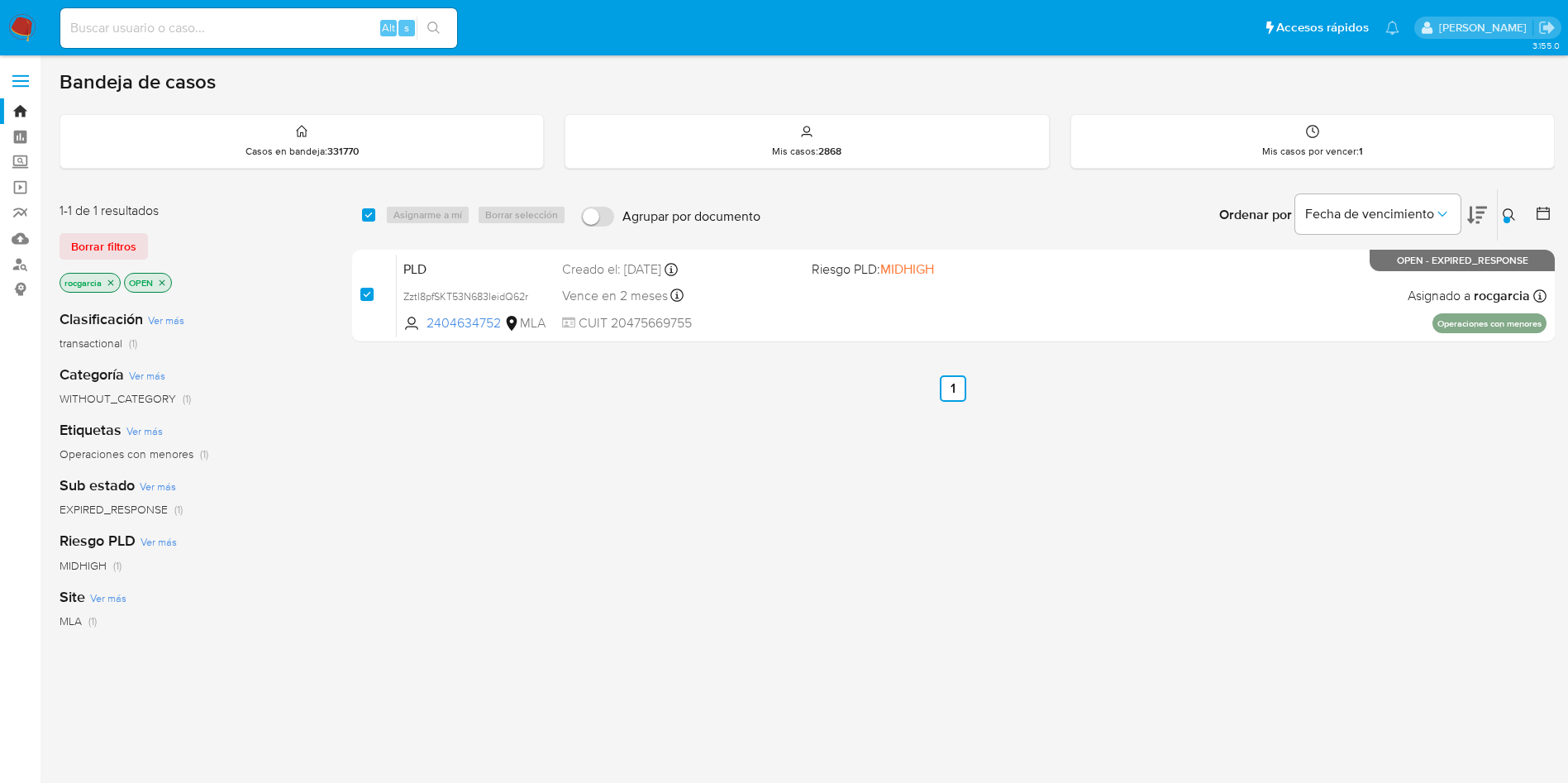
checkbox input "true"
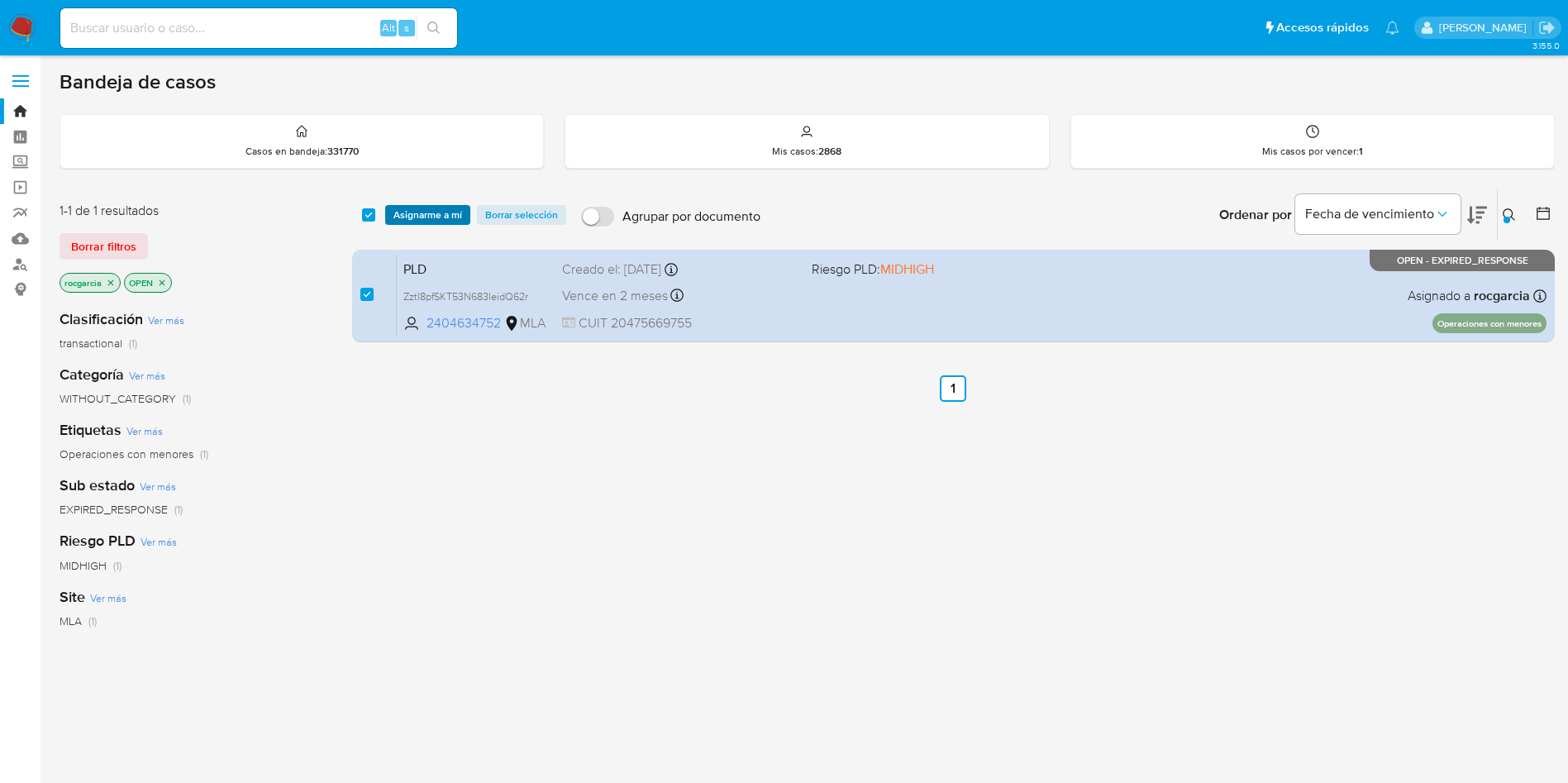
click at [423, 217] on span "Asignarme a mí" at bounding box center [428, 214] width 69 height 17
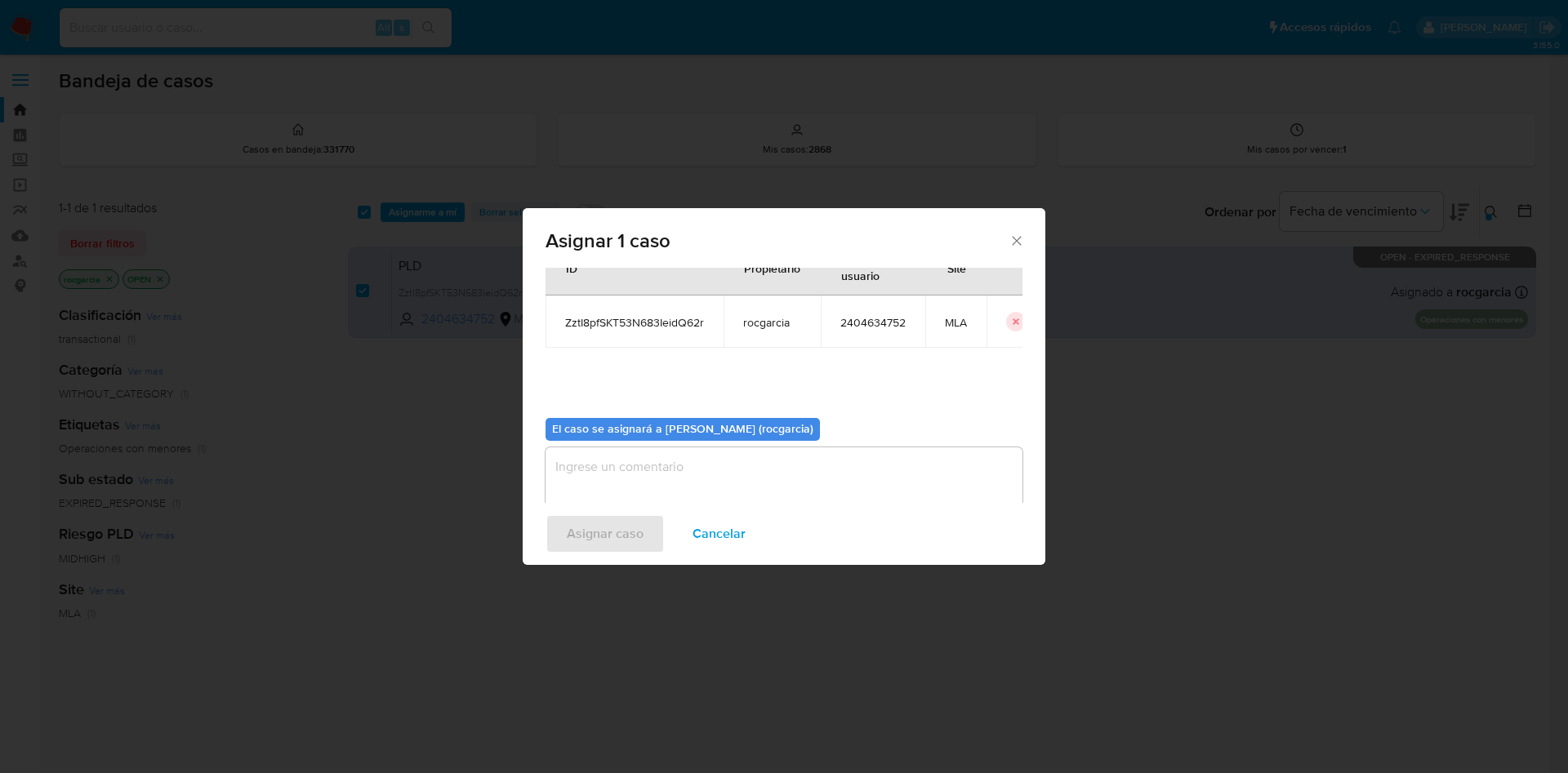
scroll to position [85, 0]
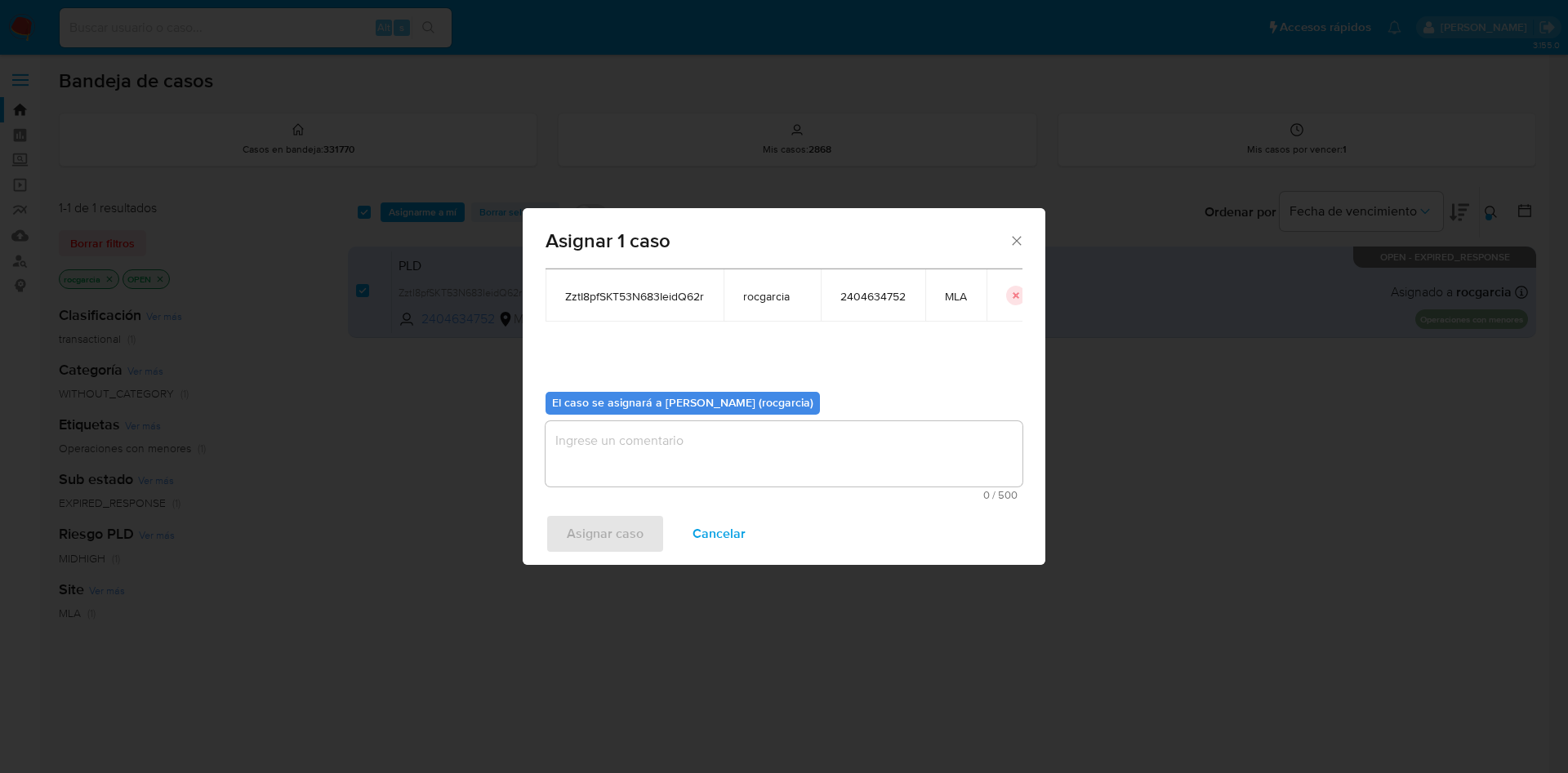
click at [628, 471] on textarea "assign-modal" at bounding box center [784, 454] width 477 height 65
click at [607, 531] on span "Asignar caso" at bounding box center [605, 534] width 77 height 35
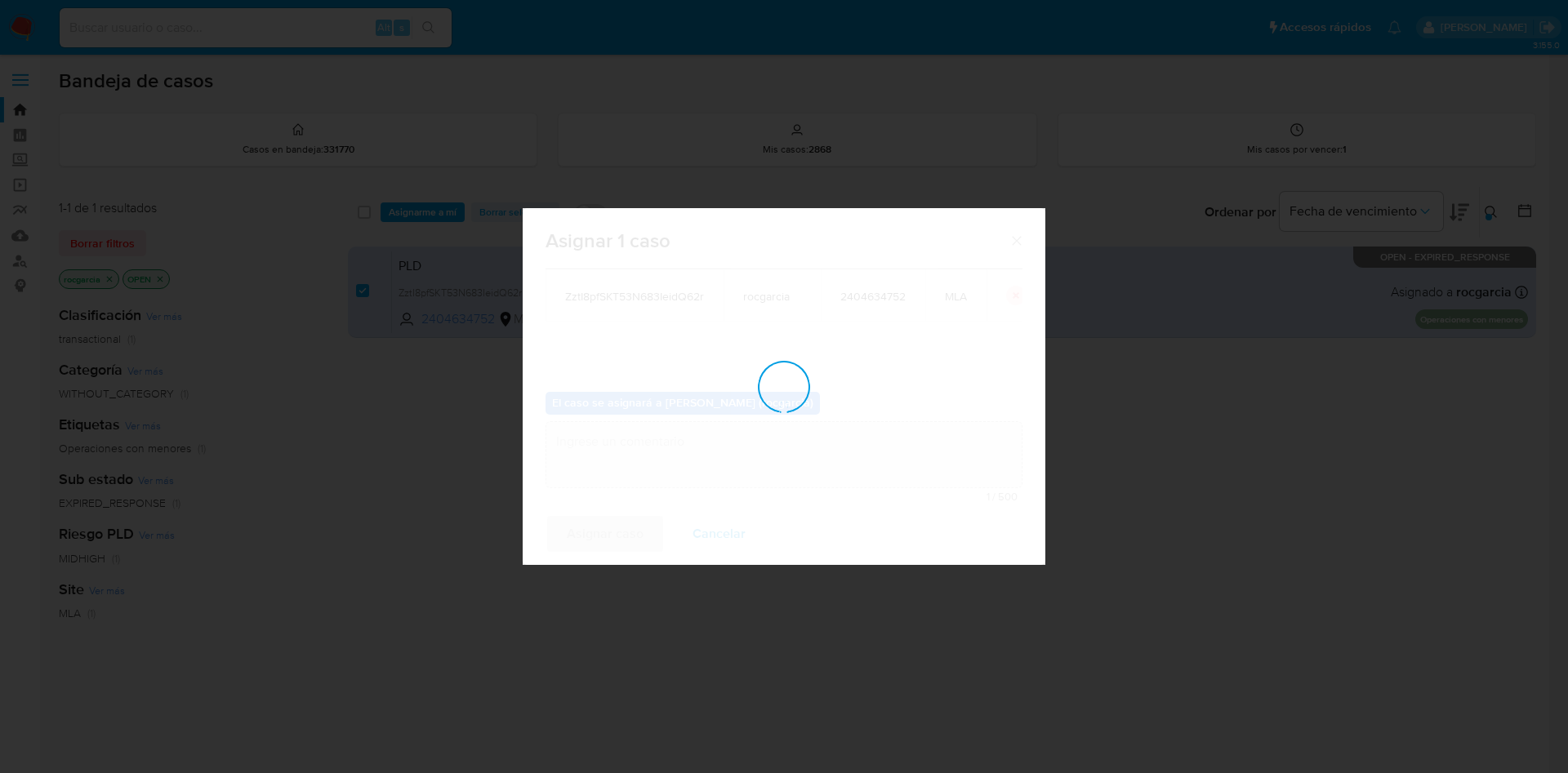
checkbox input "false"
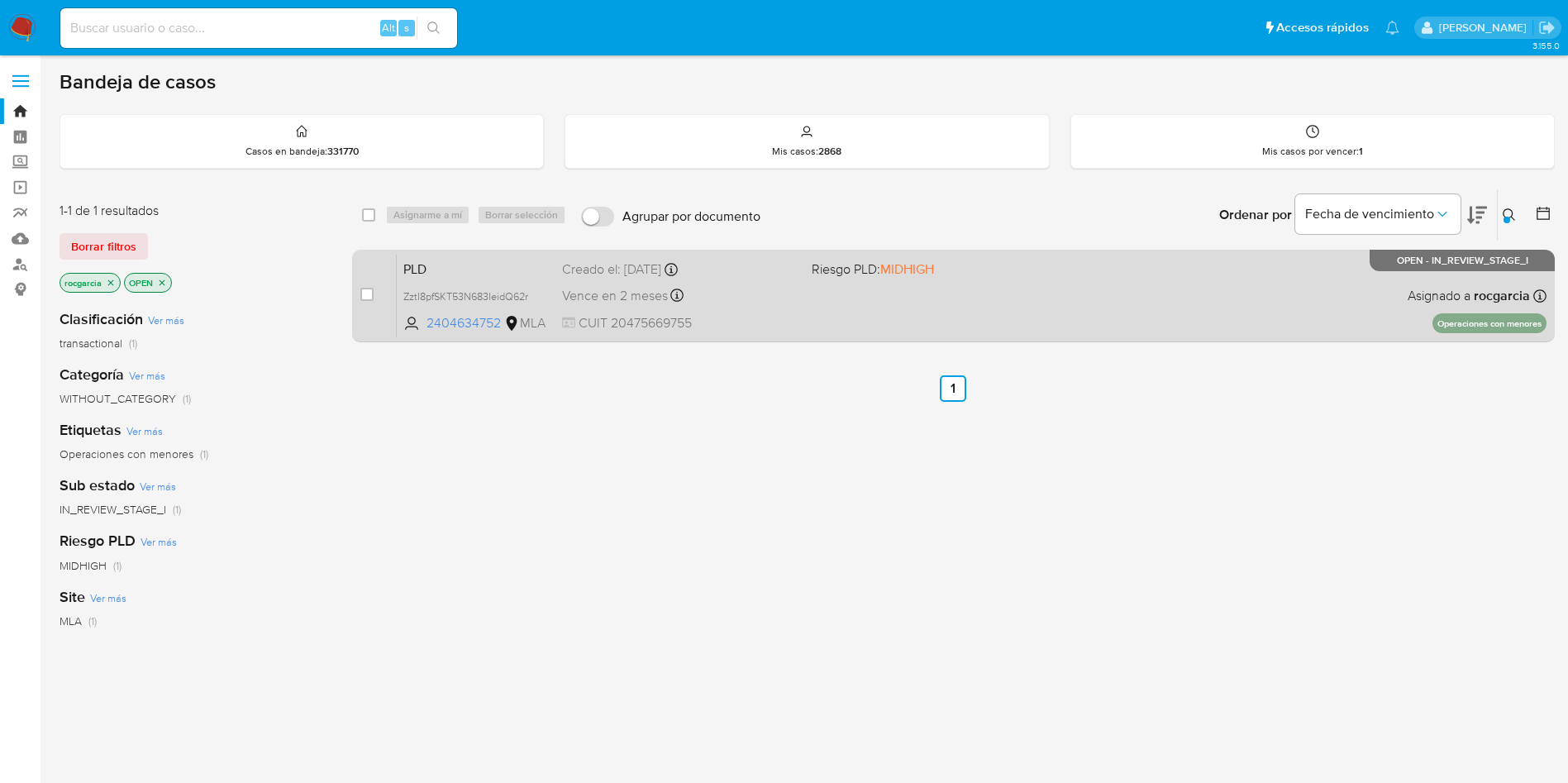
click at [783, 302] on div "Vence en 2 meses Vence el 14/10/2025 12:15:28" at bounding box center [680, 295] width 236 height 22
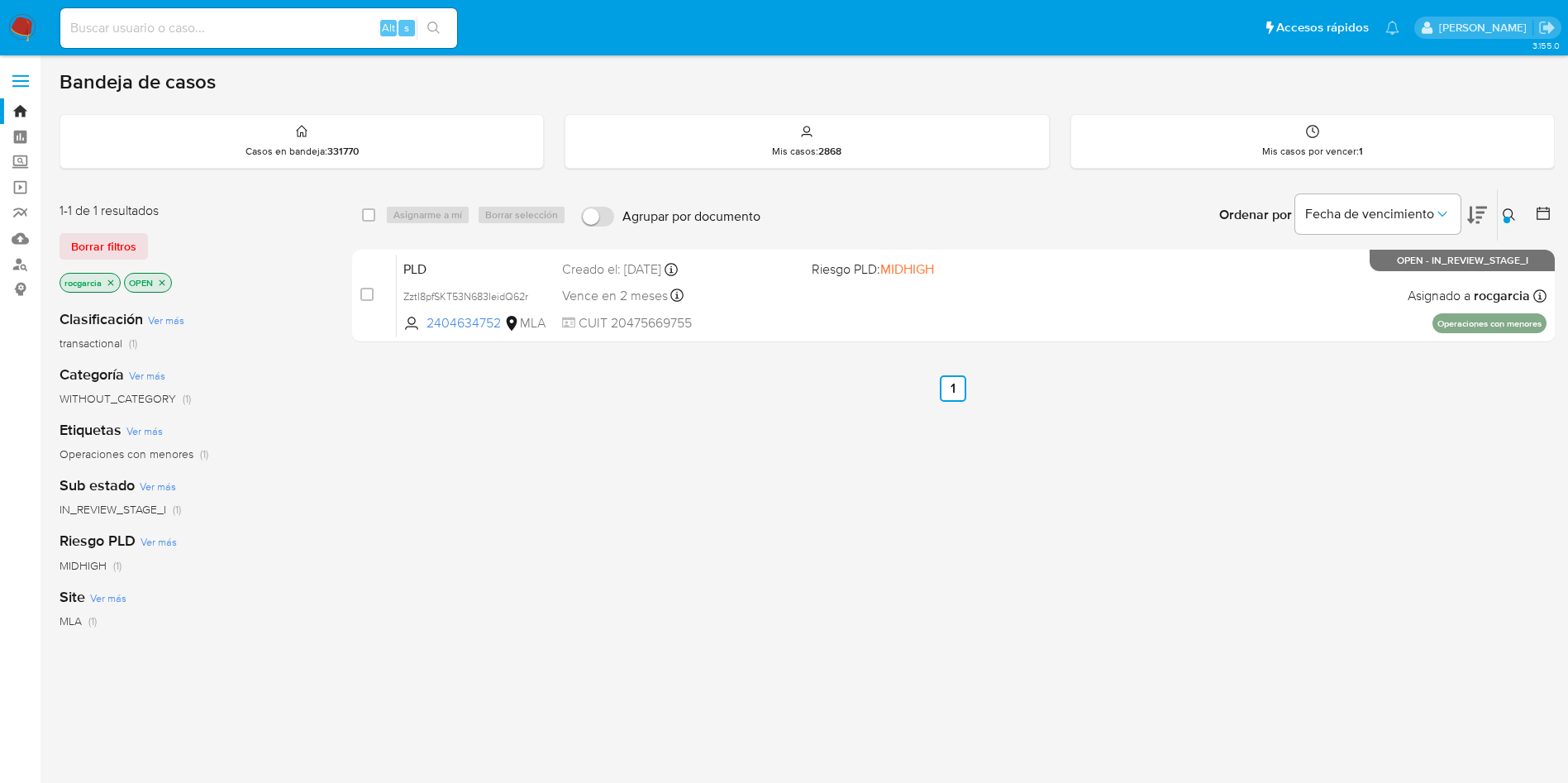
drag, startPoint x: 1510, startPoint y: 216, endPoint x: 1469, endPoint y: 241, distance: 48.0
click at [1509, 216] on button at bounding box center [1510, 215] width 27 height 20
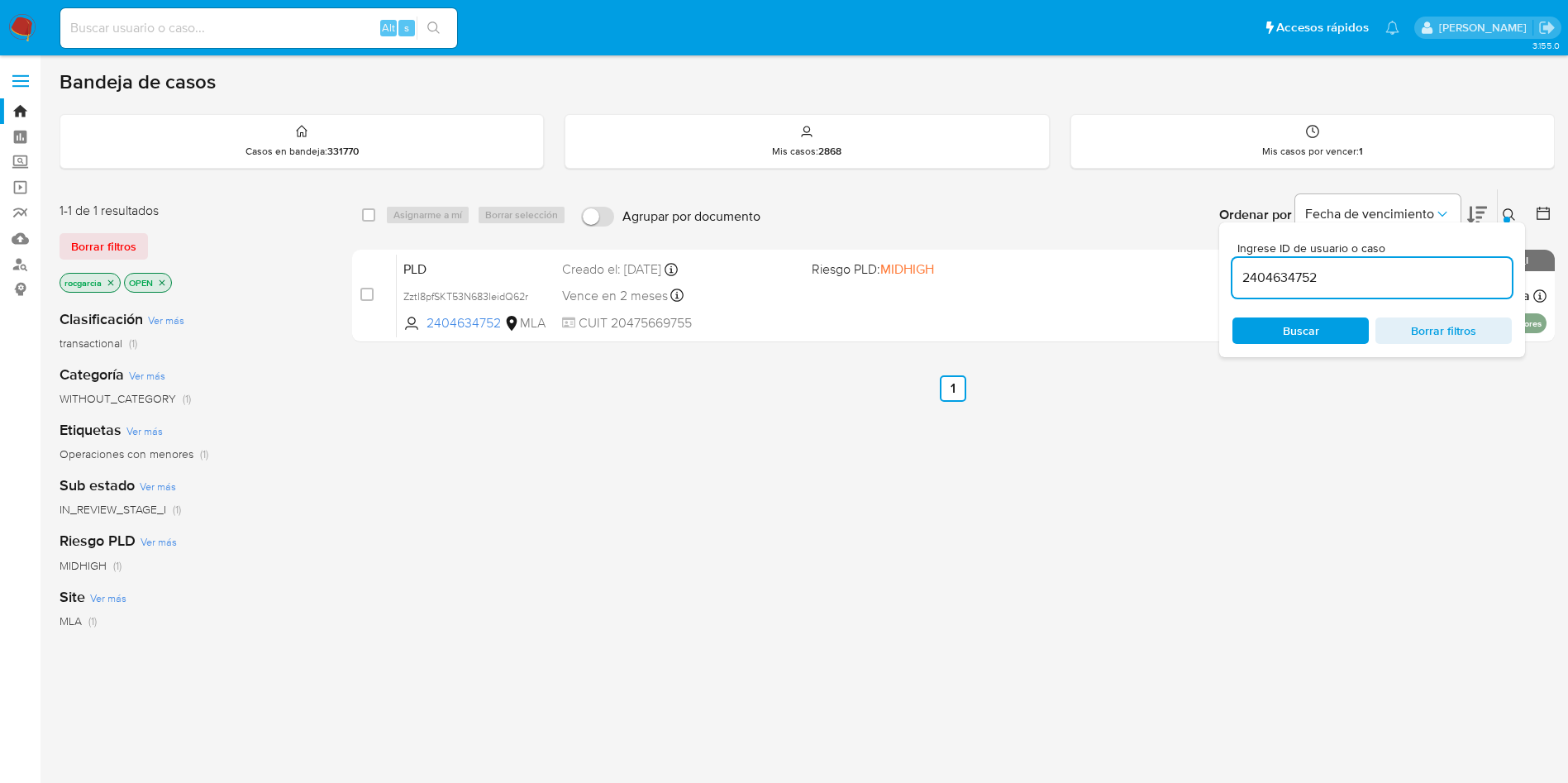
click at [1392, 275] on input "2404634752" at bounding box center [1372, 278] width 279 height 22
type input "1789051672"
click at [1506, 212] on icon at bounding box center [1508, 214] width 13 height 13
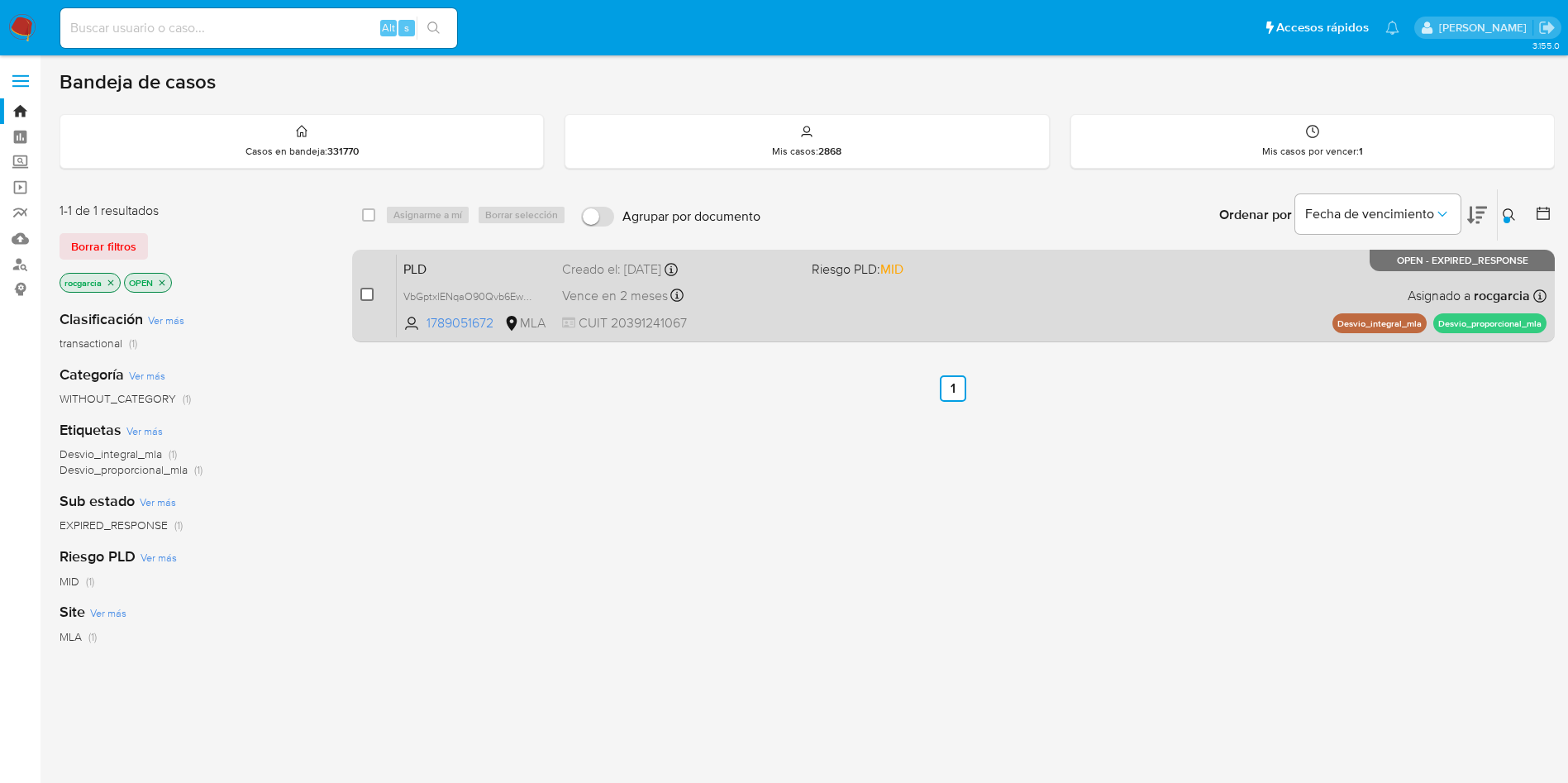
click at [360, 300] on div "case-item-checkbox No es posible asignar el caso PLD VbGptxIENqaO90Qvb6EwL5a2 1…" at bounding box center [953, 295] width 1202 height 93
click at [367, 296] on input "checkbox" at bounding box center [366, 293] width 13 height 13
checkbox input "true"
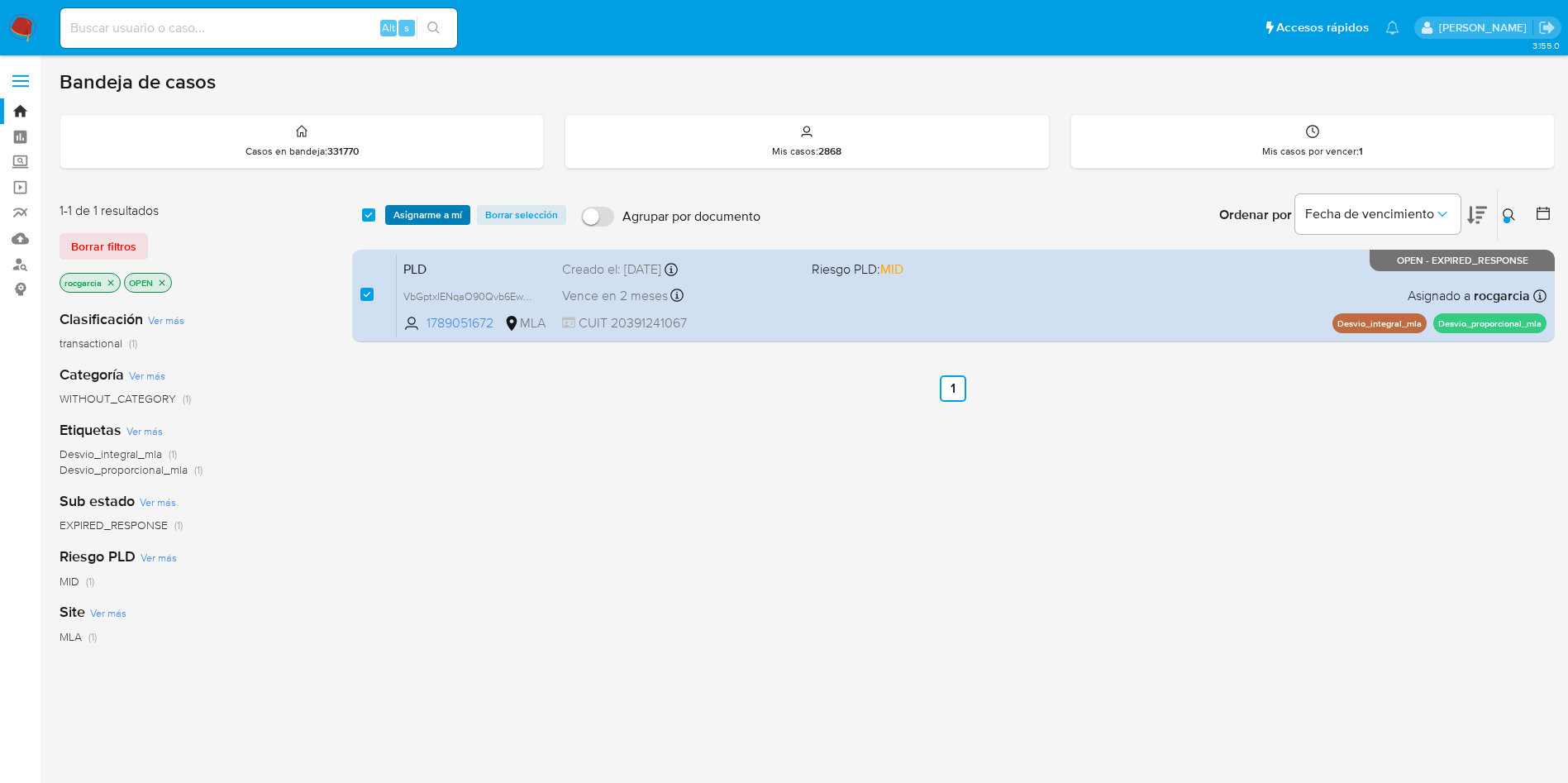
click at [419, 214] on span "Asignarme a mí" at bounding box center [428, 214] width 69 height 17
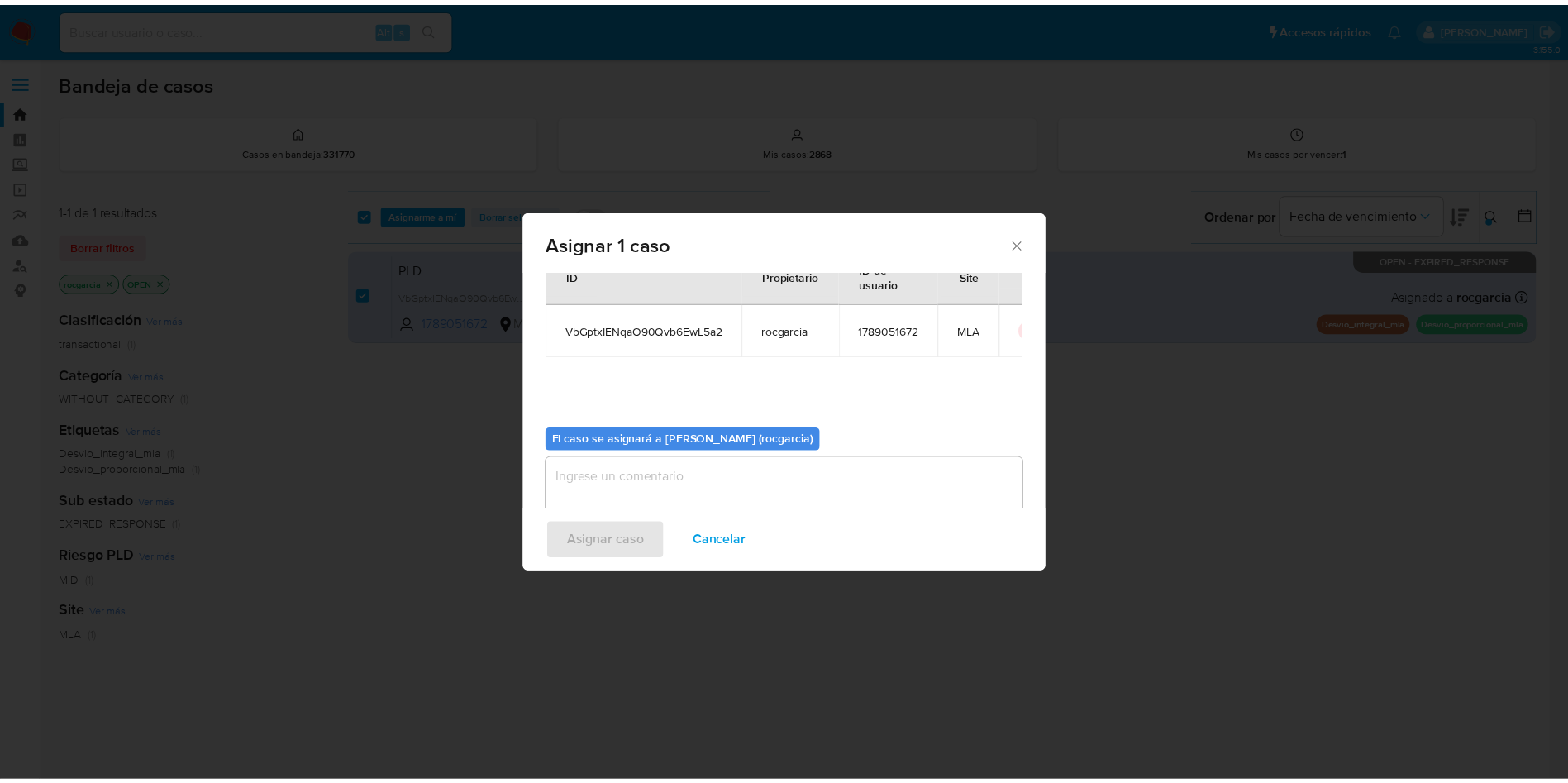
scroll to position [86, 0]
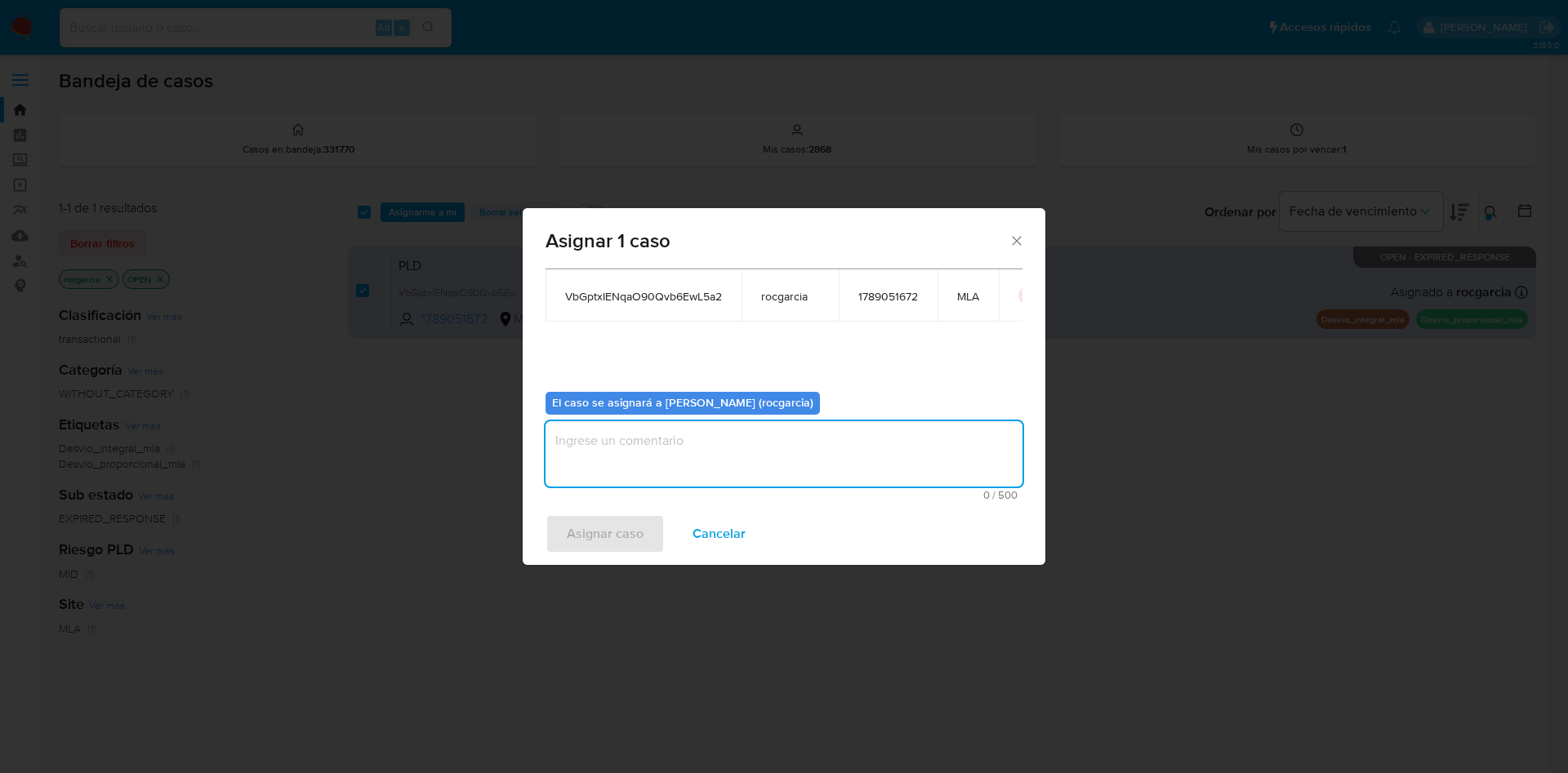
click at [619, 454] on textarea "assign-modal" at bounding box center [784, 454] width 477 height 65
click at [609, 556] on div "Asignar caso Cancelar" at bounding box center [784, 534] width 523 height 62
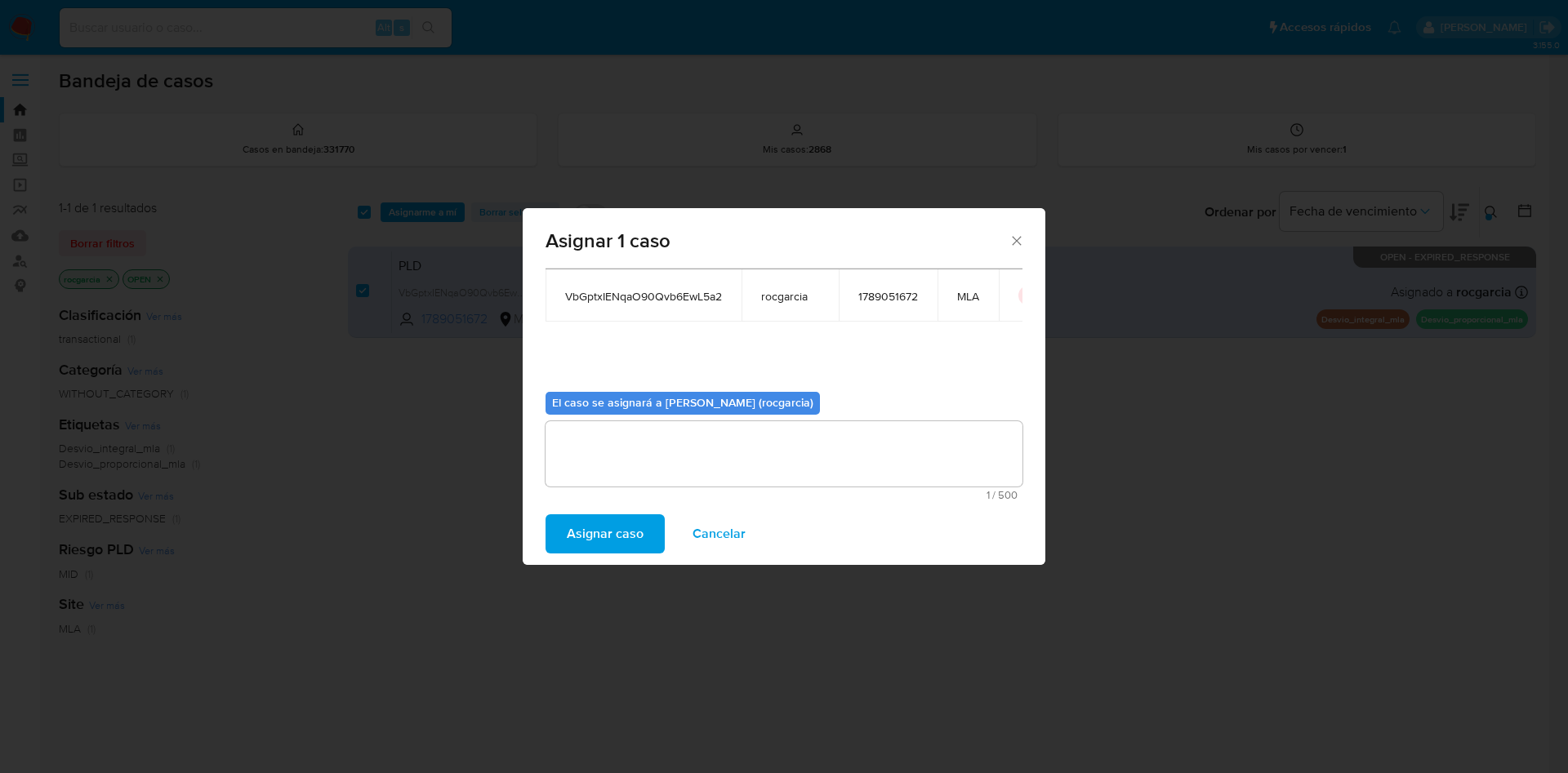
click at [609, 538] on span "Asignar caso" at bounding box center [605, 534] width 77 height 35
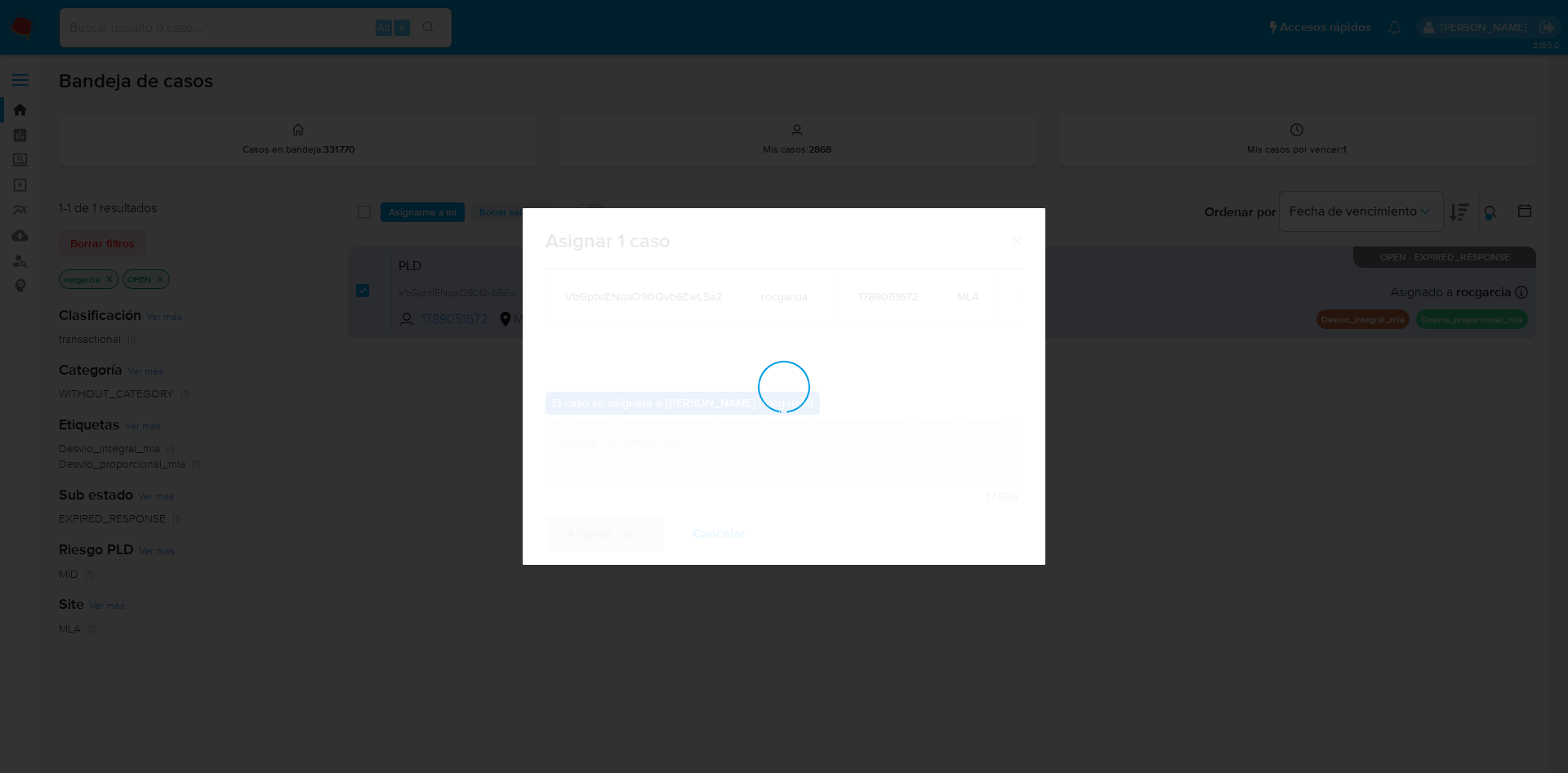
checkbox input "false"
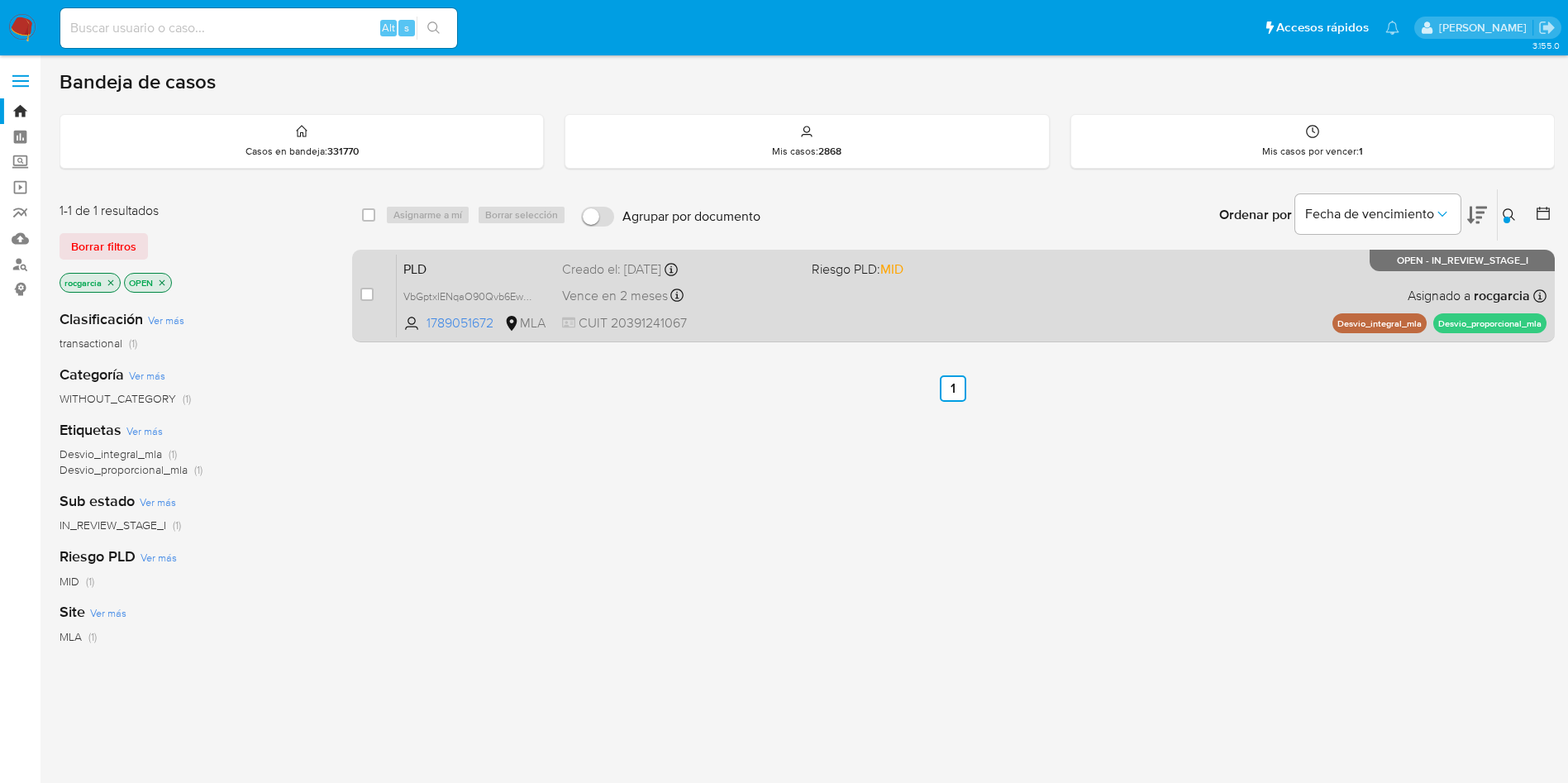
click at [825, 341] on div "case-item-checkbox No es posible asignar el caso PLD VbGptxIENqaO90Qvb6EwL5a2 1…" at bounding box center [953, 295] width 1202 height 93
click at [819, 319] on div "PLD VbGptxIENqaO90Qvb6EwL5a2 1789051672 MLA Riesgo PLD: MID Creado el: 12/08/20…" at bounding box center [971, 296] width 1149 height 84
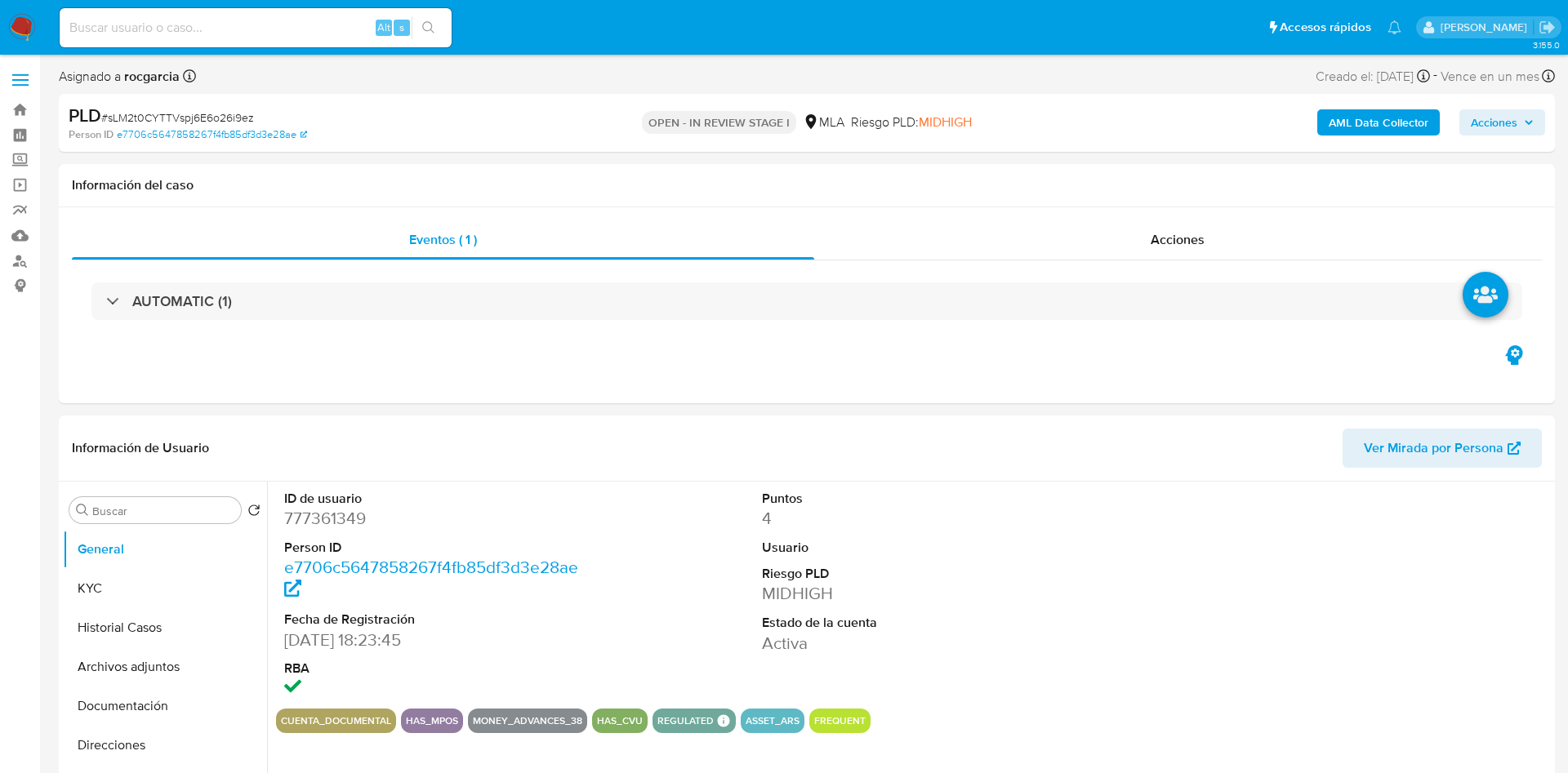
select select "10"
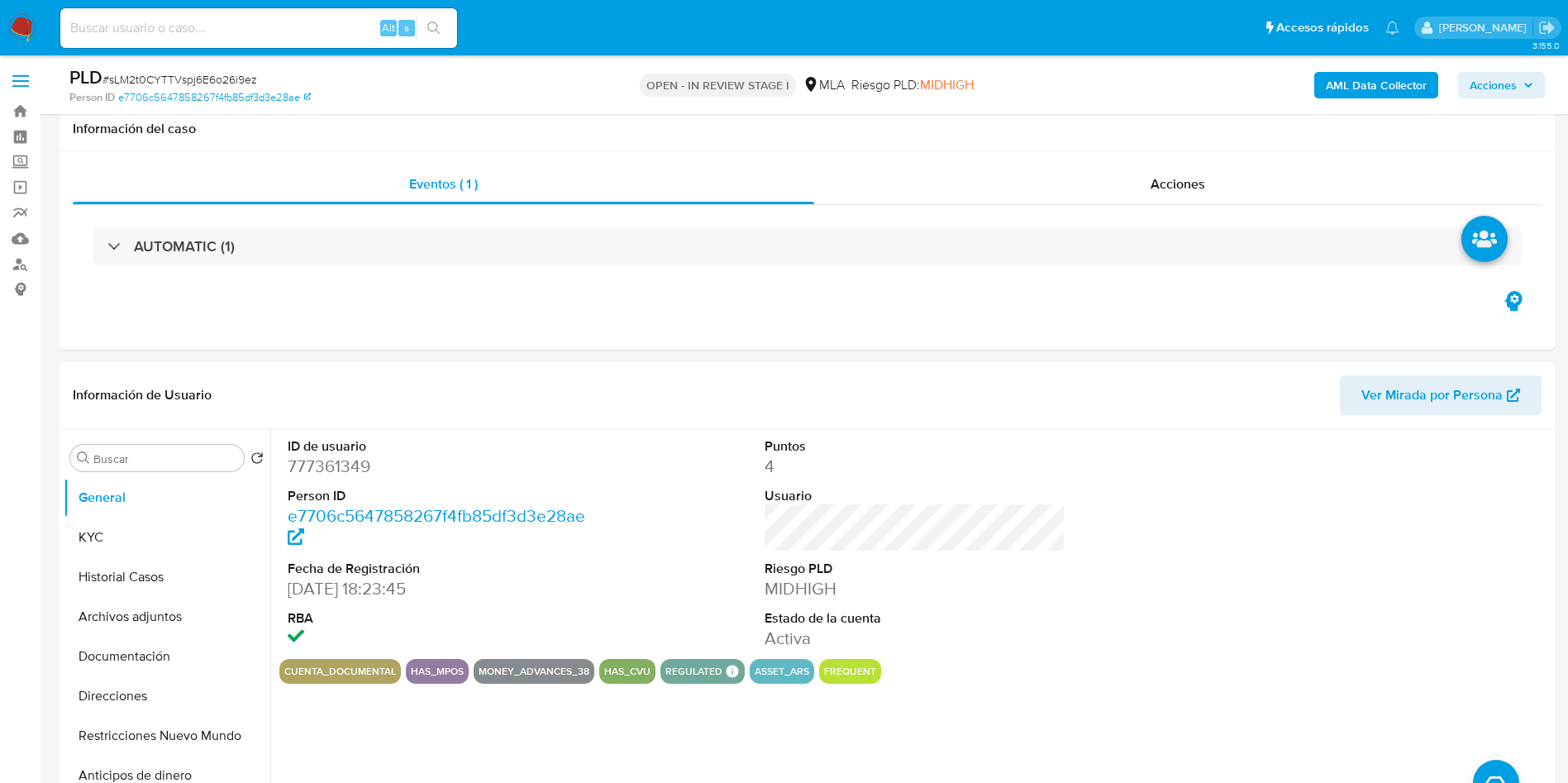
scroll to position [496, 0]
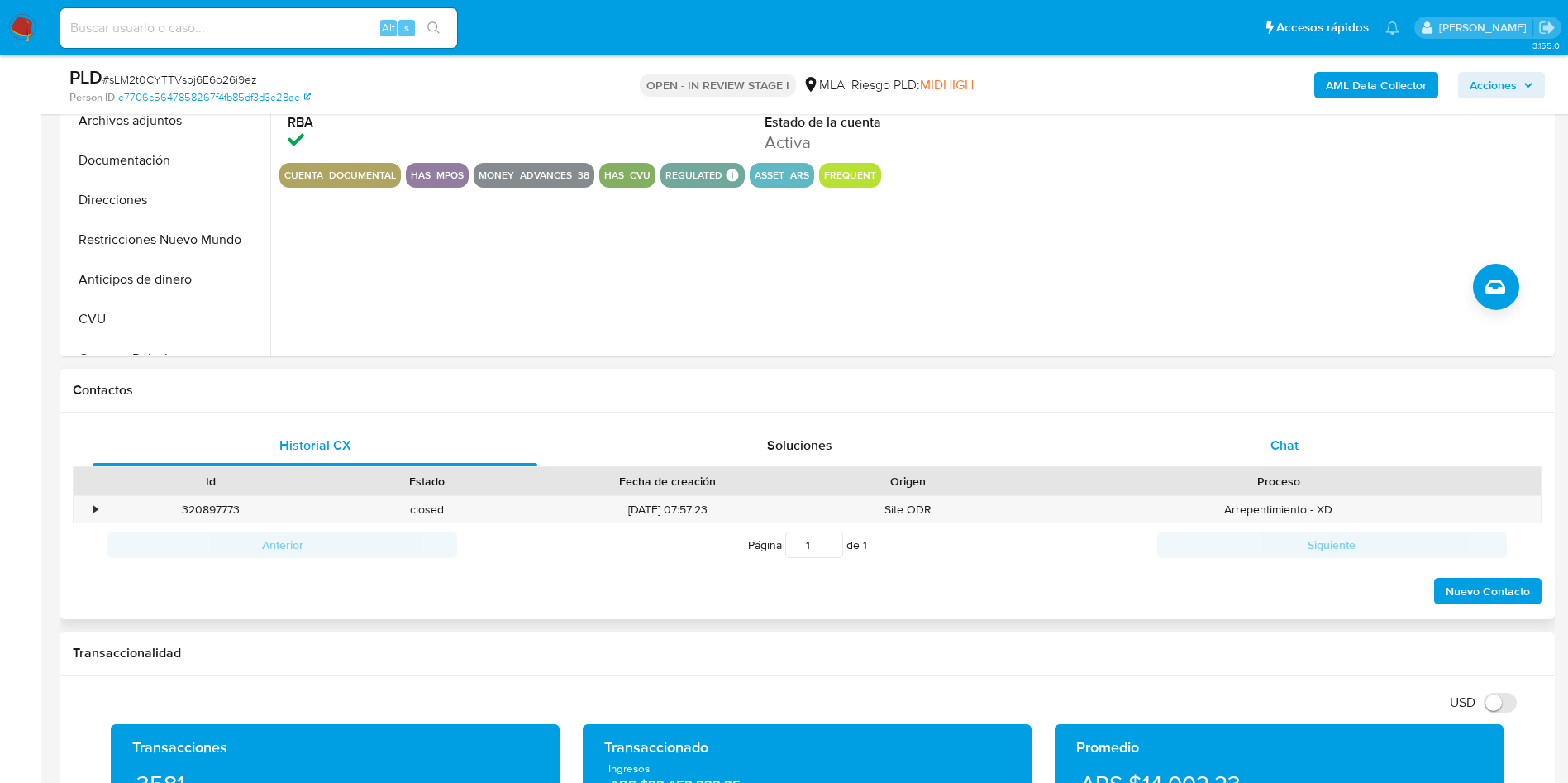
click at [1277, 454] on span "Chat" at bounding box center [1284, 445] width 28 height 19
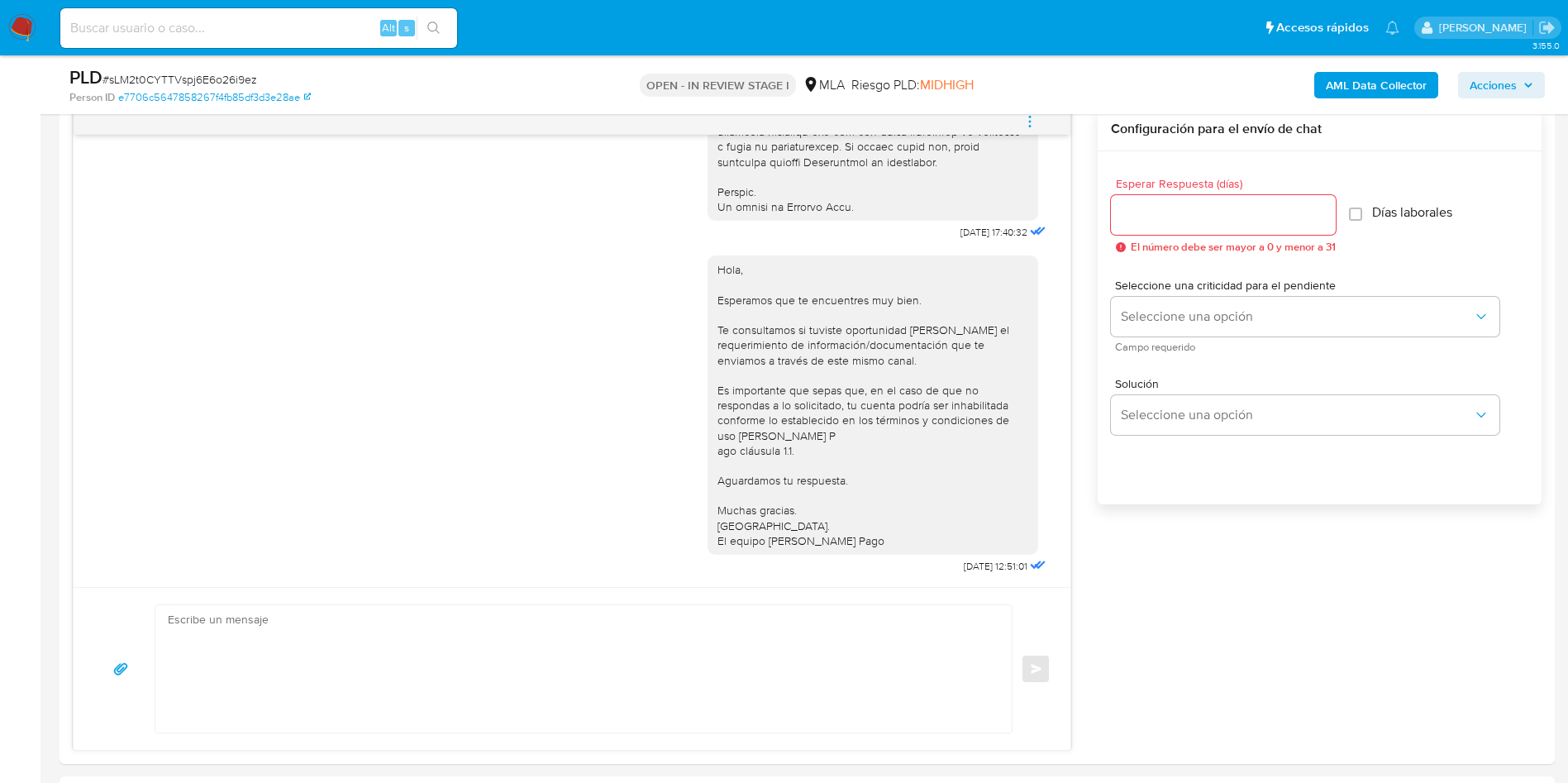
scroll to position [372, 0]
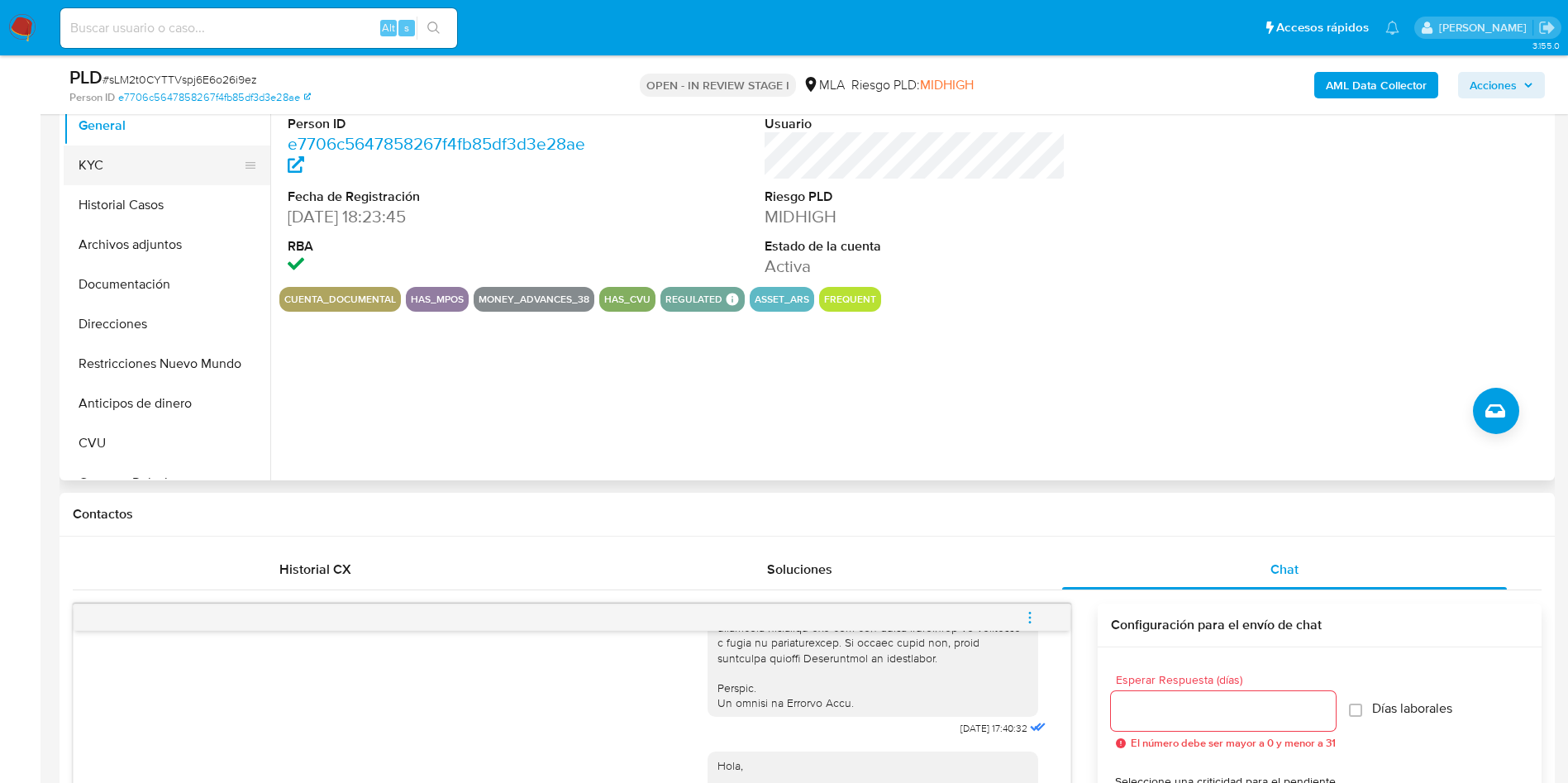
click at [110, 162] on button "KYC" at bounding box center [160, 166] width 193 height 40
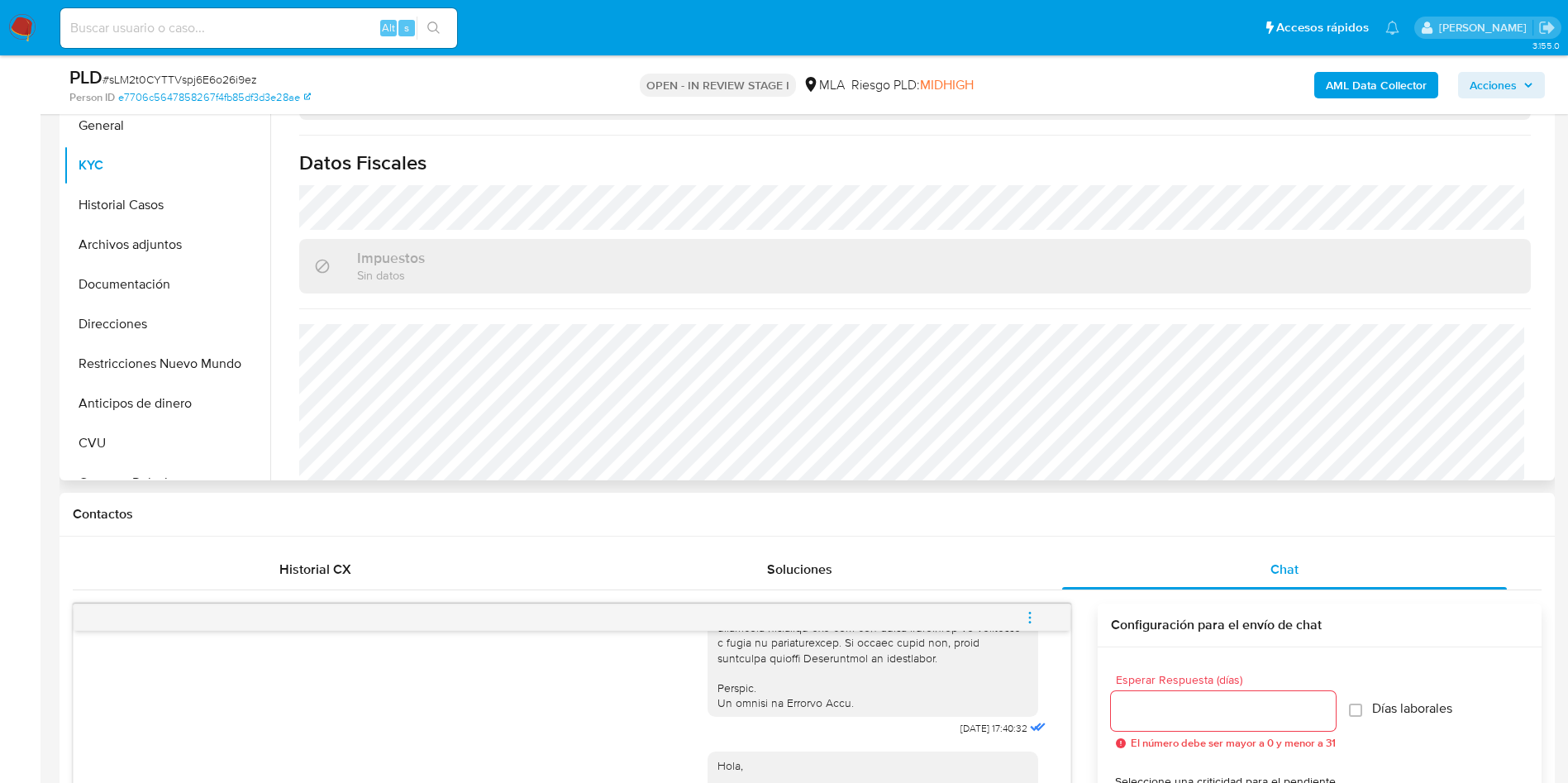
scroll to position [886, 0]
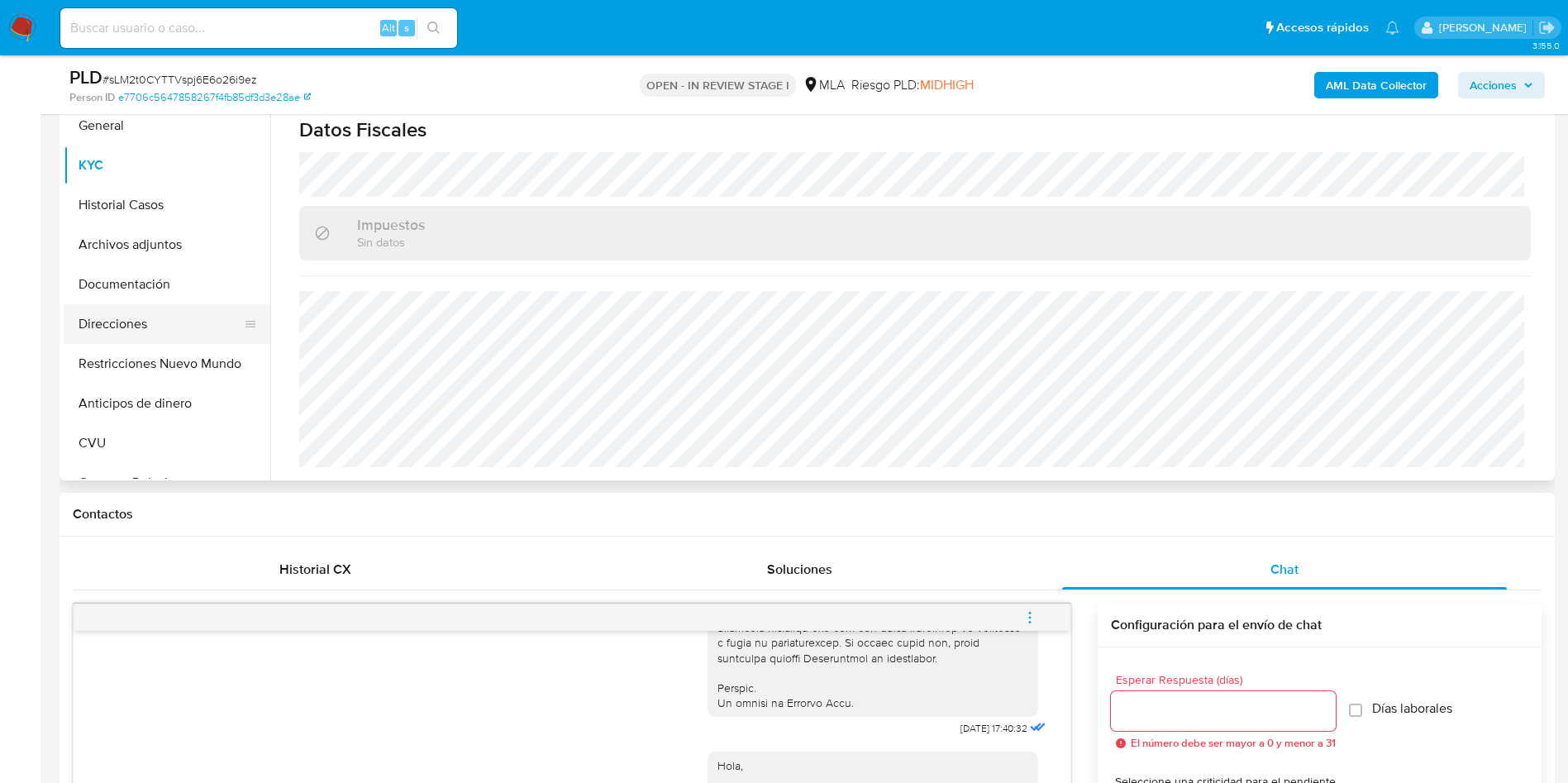
click at [101, 329] on button "Direcciones" at bounding box center [160, 324] width 193 height 40
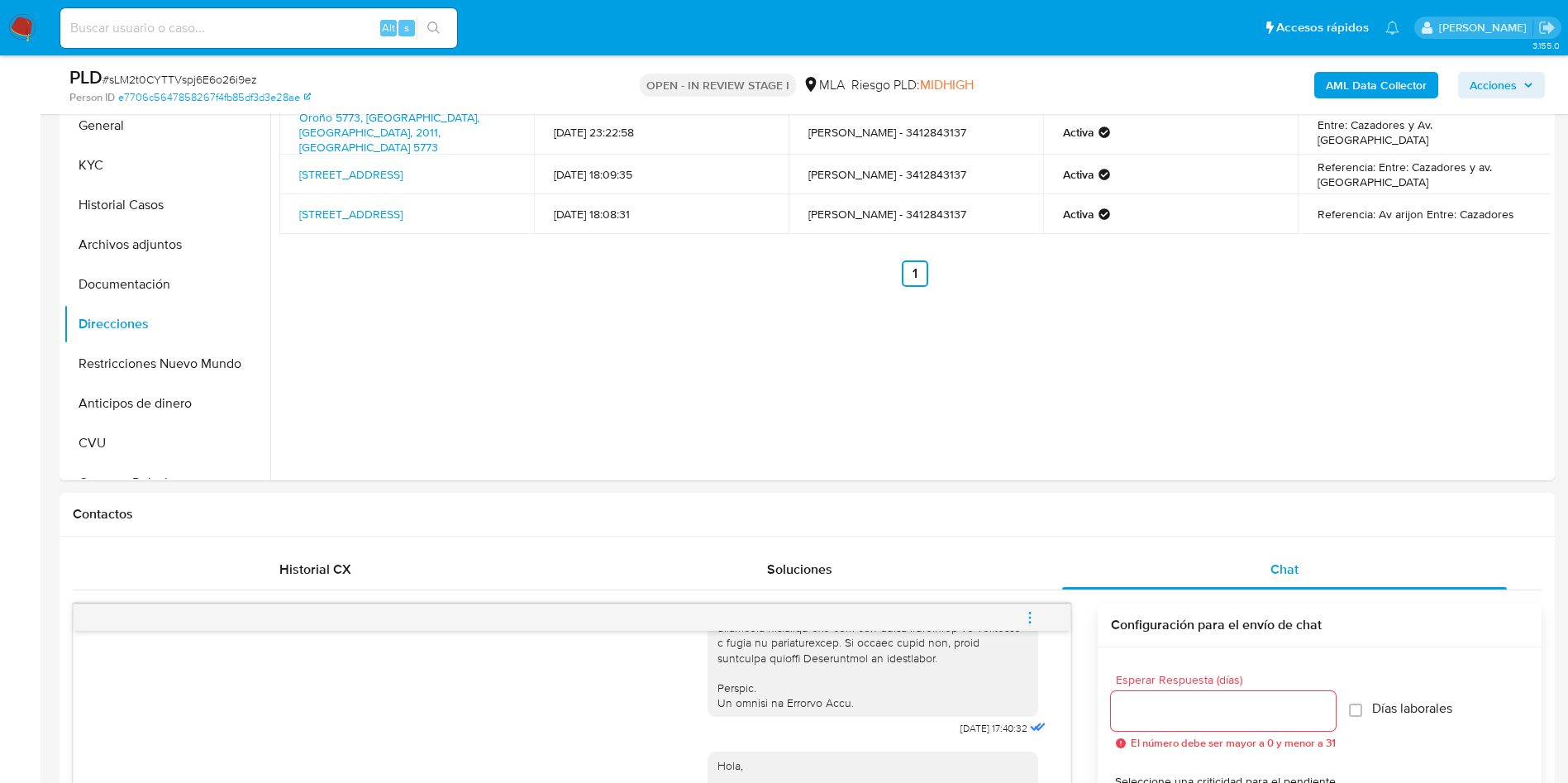
scroll to position [124, 0]
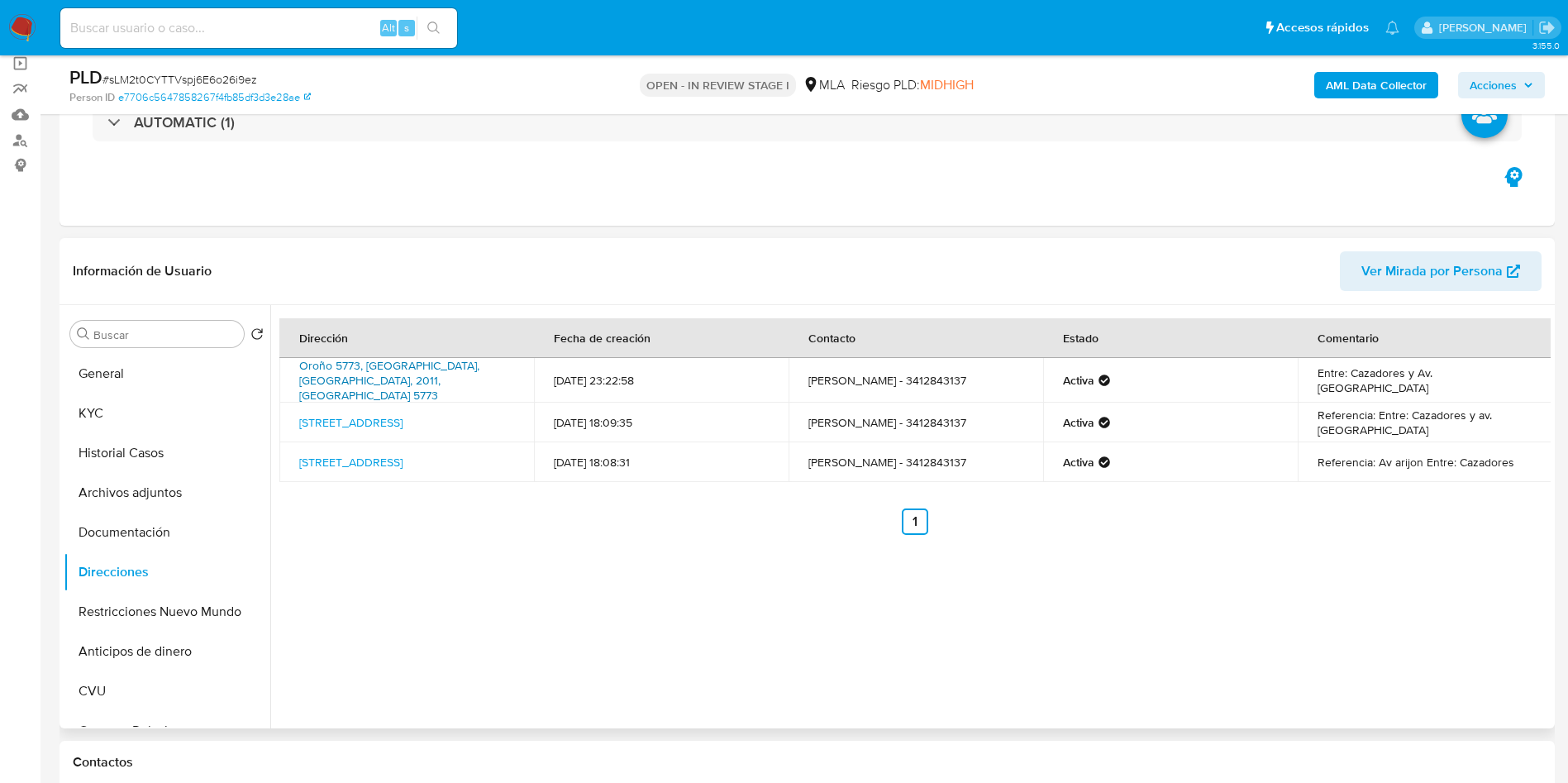
click at [379, 376] on link "Oroño 5773, Rosario, Santa Fe, 2011, Argentina 5773" at bounding box center [389, 380] width 180 height 46
click at [100, 402] on button "KYC" at bounding box center [160, 414] width 193 height 40
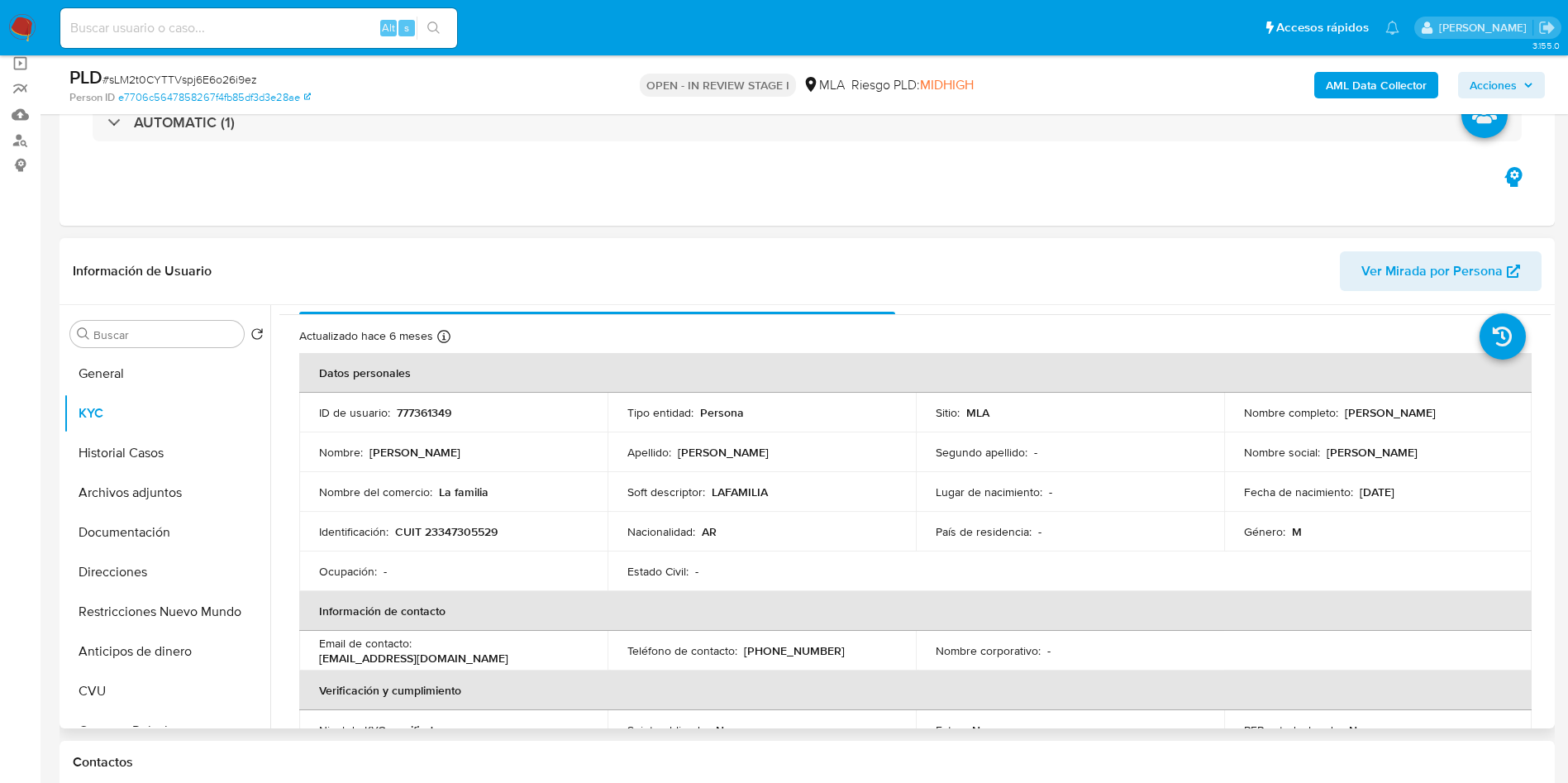
scroll to position [0, 0]
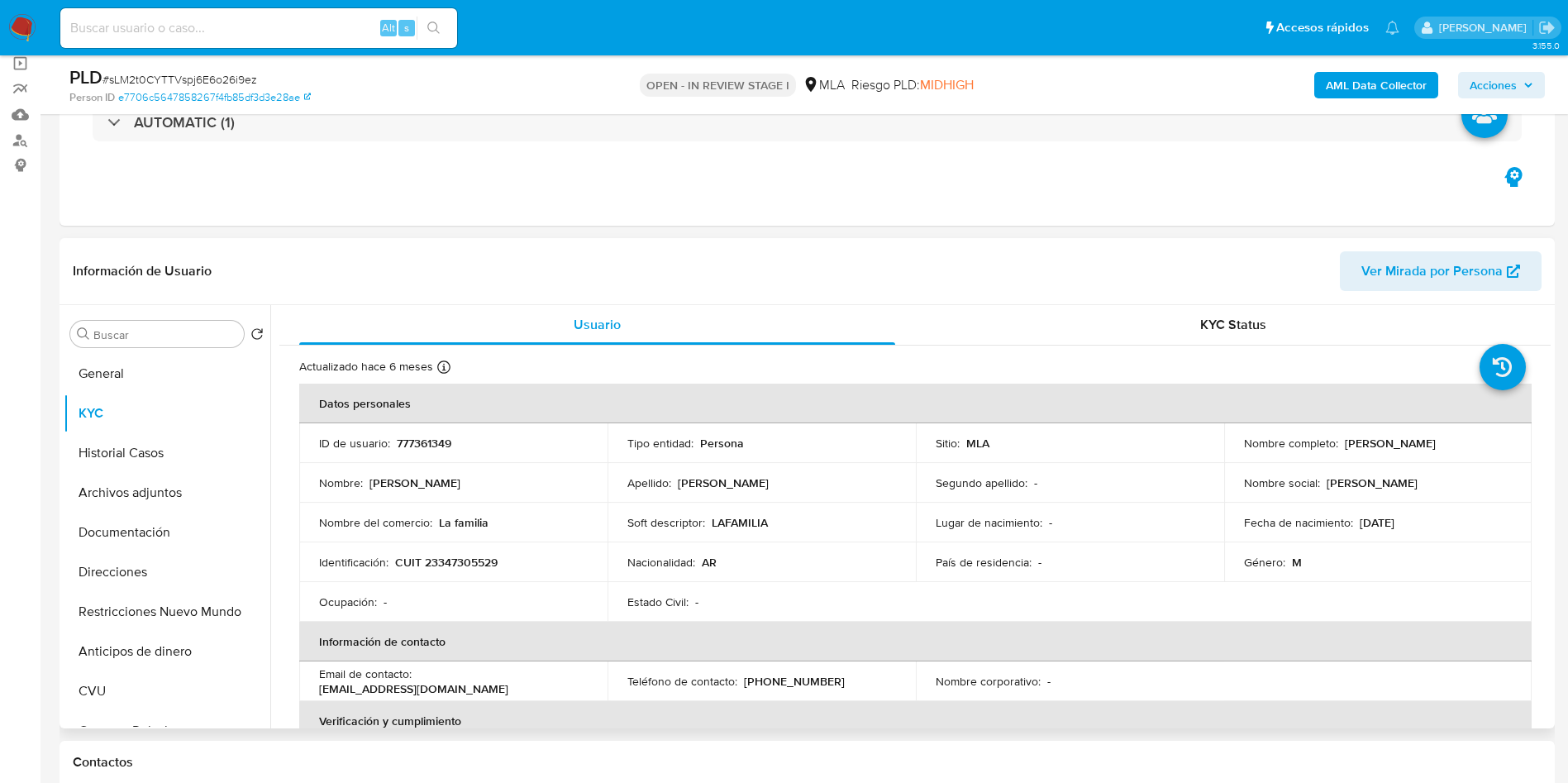
click at [412, 442] on p "777361349" at bounding box center [424, 443] width 55 height 15
copy p "777361349"
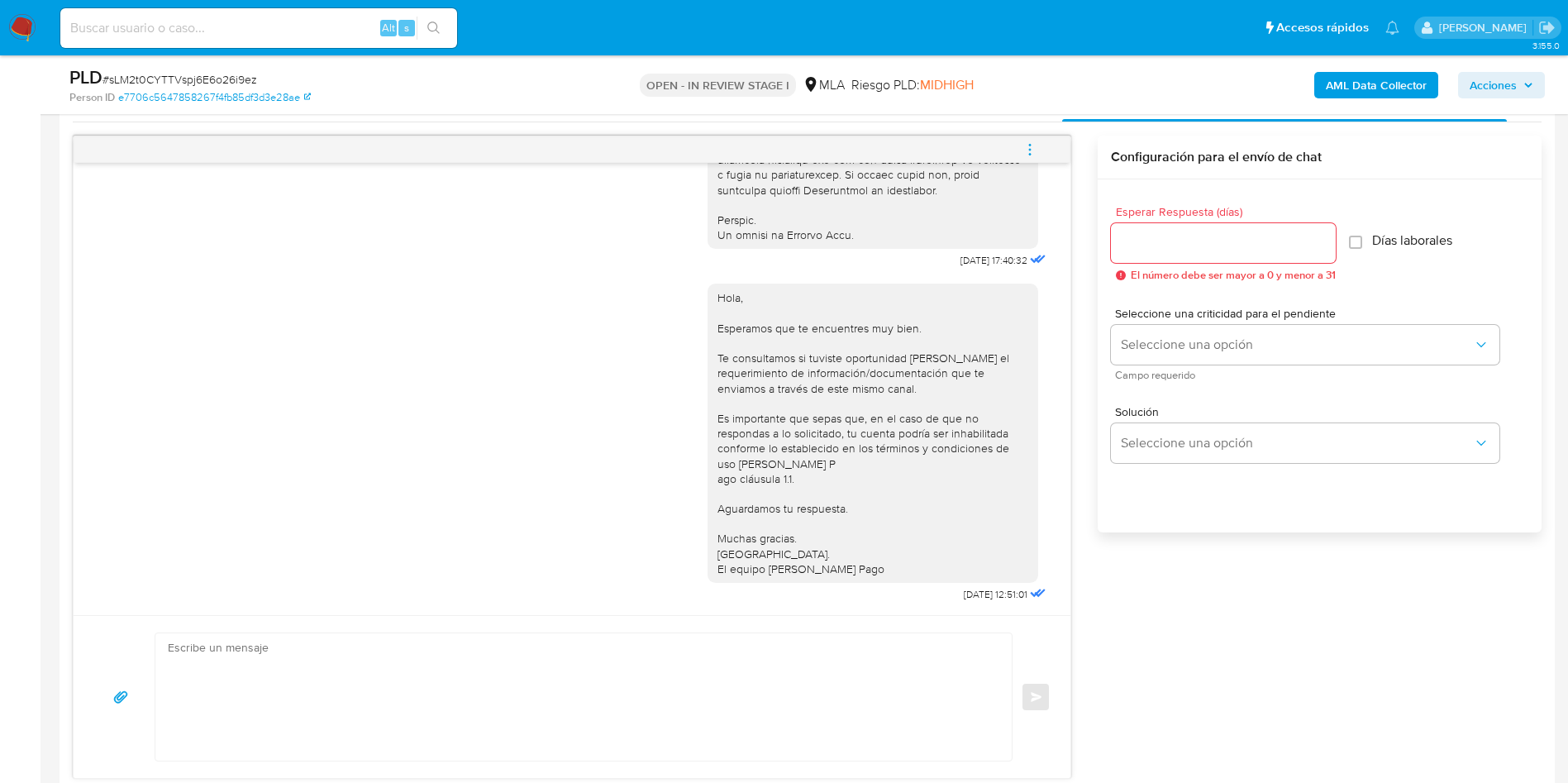
scroll to position [868, 0]
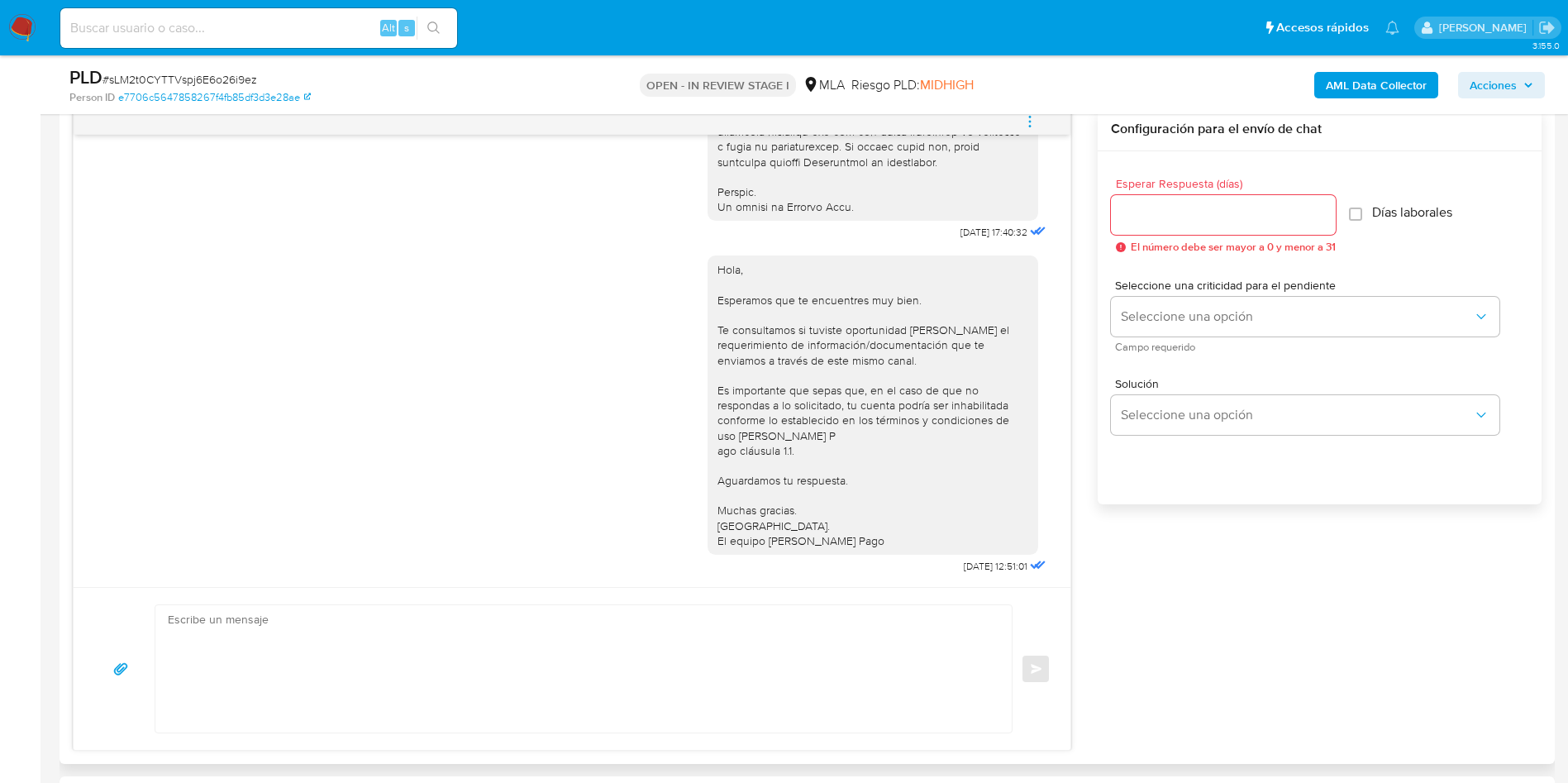
click at [425, 725] on textarea at bounding box center [579, 669] width 823 height 128
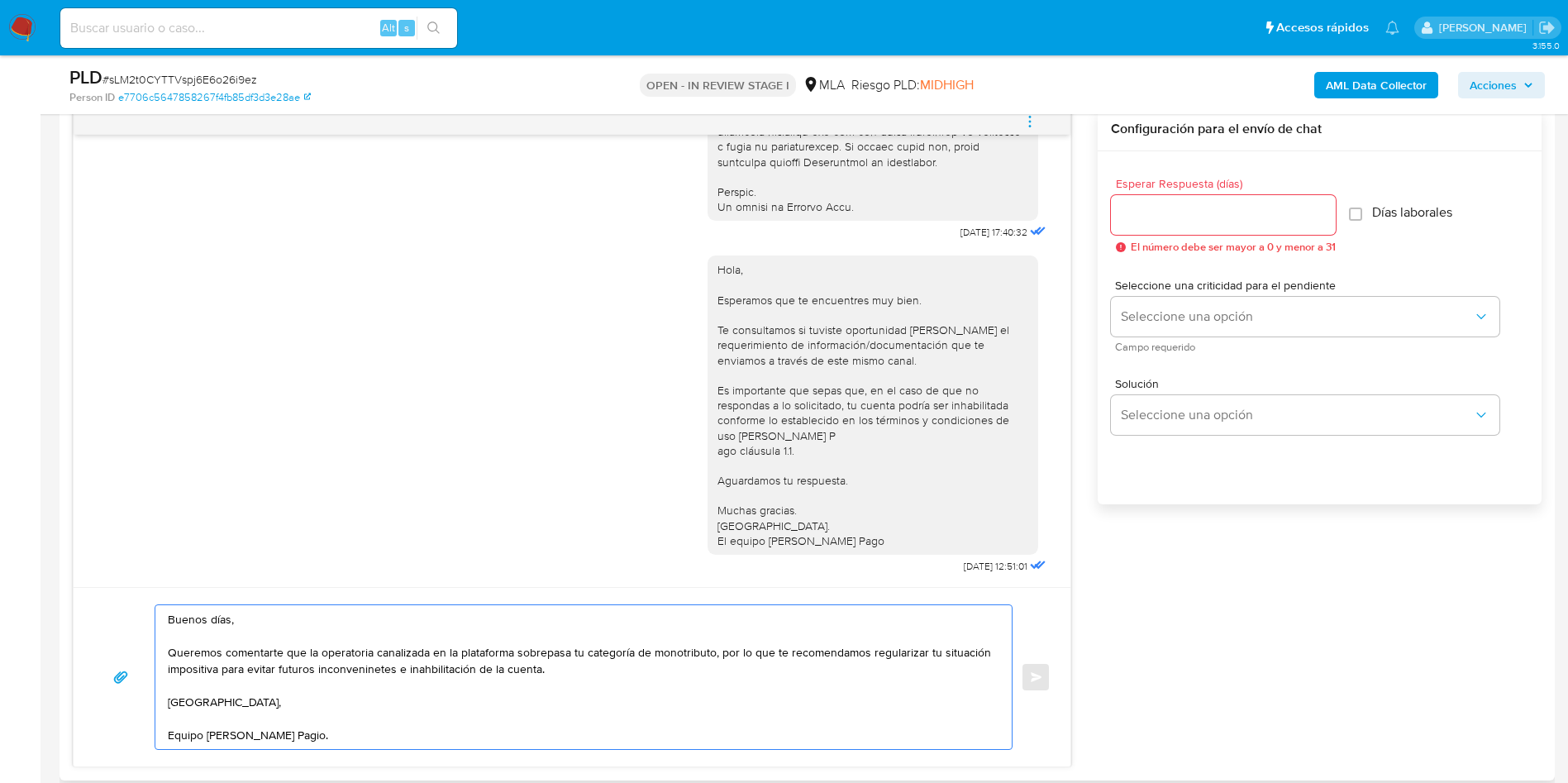
click at [345, 672] on textarea "Buenos días, Queremos comentarte que la operatoria canalizada en la plataforma …" at bounding box center [579, 677] width 823 height 144
click at [0, 0] on lt-span "inconveni en tes" at bounding box center [0, 0] width 0 height 0
click at [453, 666] on textarea "Buenos días, Queremos comentarte que la operatoria canalizada en la plataforma …" at bounding box center [579, 677] width 823 height 144
click at [437, 674] on textarea "Buenos días, Queremos comentarte que la operatoria canalizada en la plataforma …" at bounding box center [579, 677] width 823 height 144
click at [0, 0] on lt-span "in ha bilitación" at bounding box center [0, 0] width 0 height 0
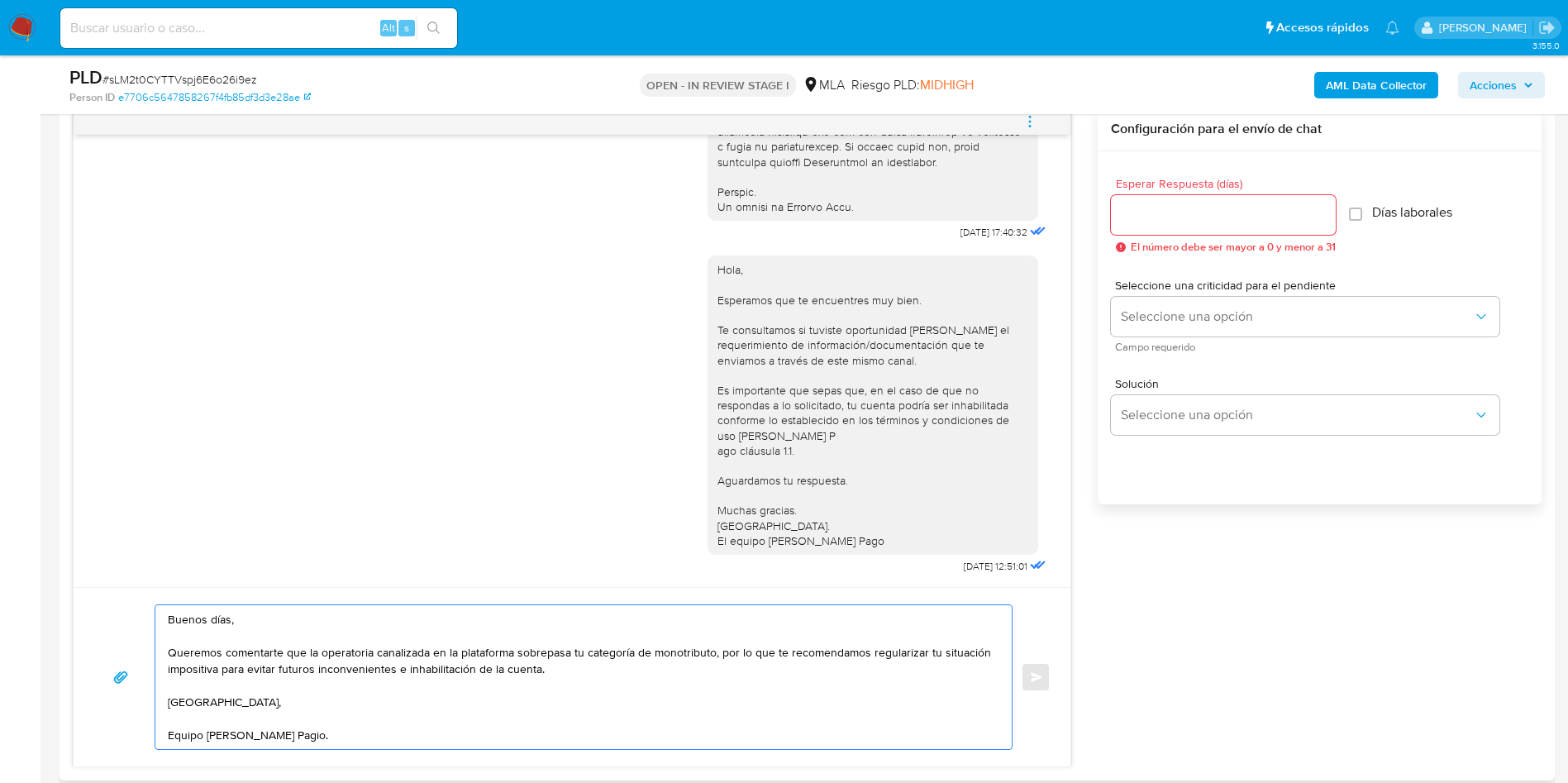
click at [282, 722] on textarea "Buenos días, Queremos comentarte que la operatoria canalizada en la plataforma …" at bounding box center [579, 677] width 823 height 144
click at [281, 737] on textarea "Buenos días, Queremos comentarte que la operatoria canalizada en la plataforma …" at bounding box center [579, 677] width 823 height 144
click at [0, 0] on lt-span "Pago" at bounding box center [0, 0] width 0 height 0
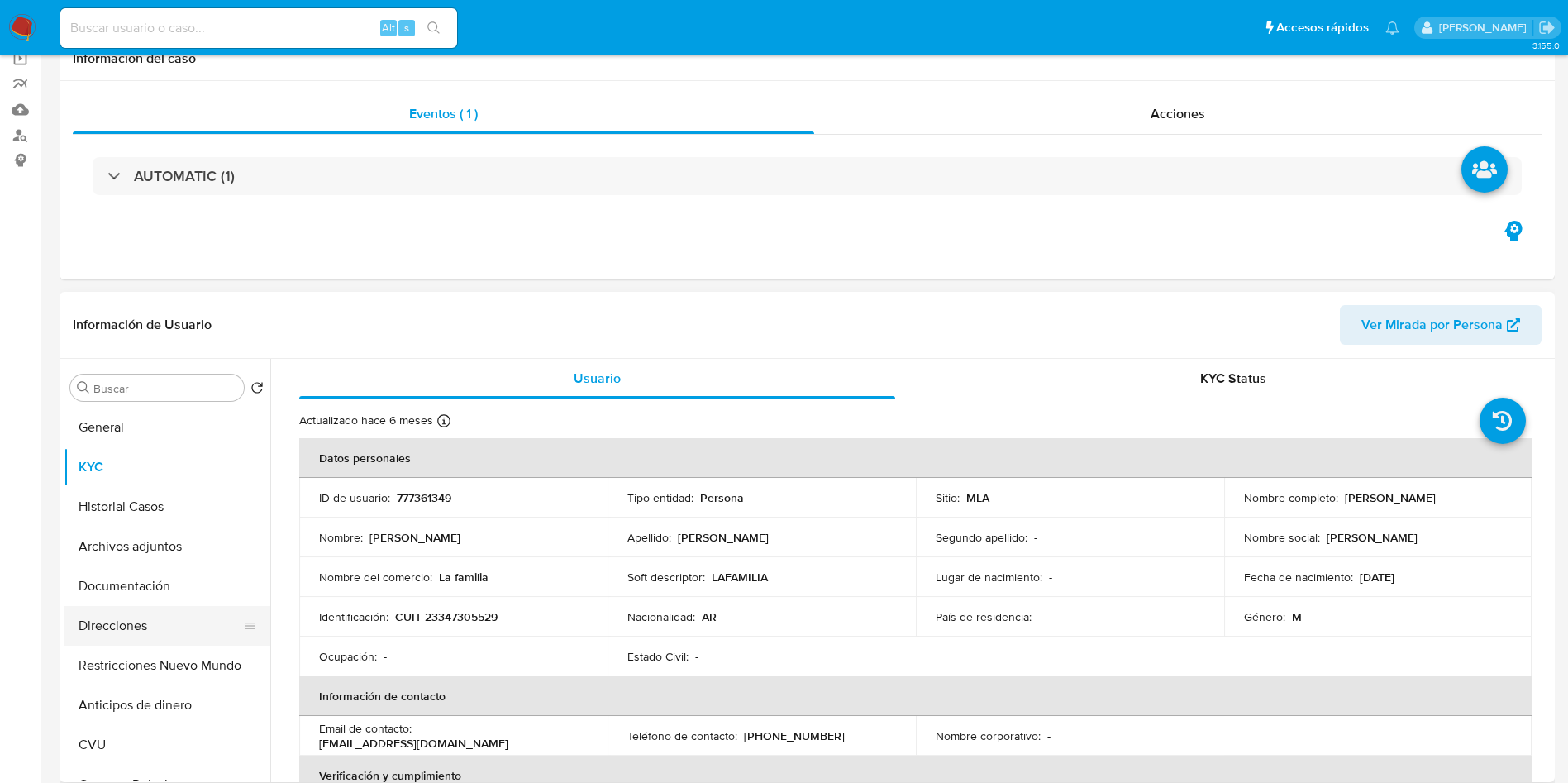
scroll to position [248, 0]
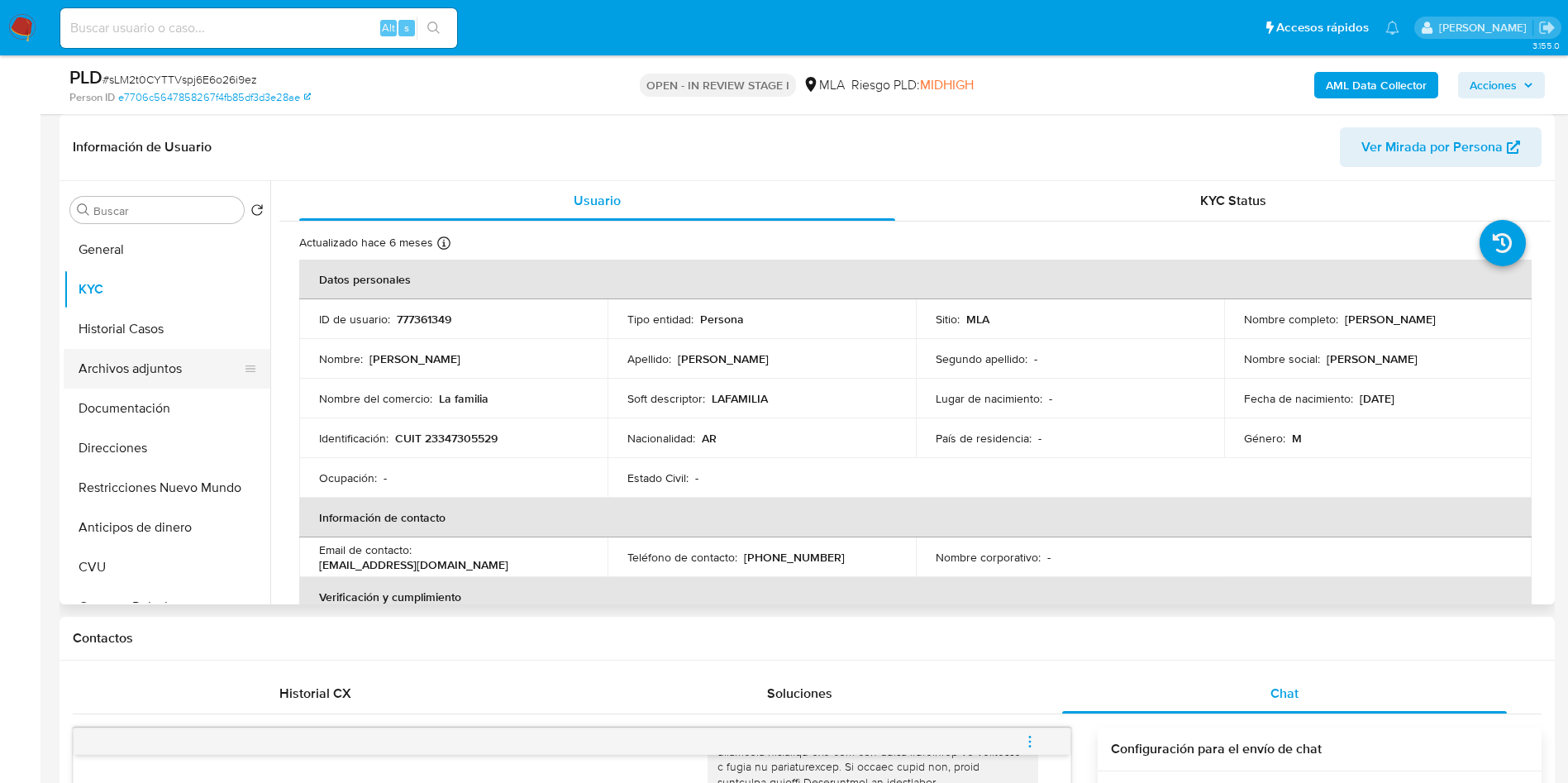
type textarea "Buenos días, Queremos comentarte que la operatoria canalizada en la plataforma …"
click at [132, 362] on button "Archivos adjuntos" at bounding box center [160, 369] width 193 height 40
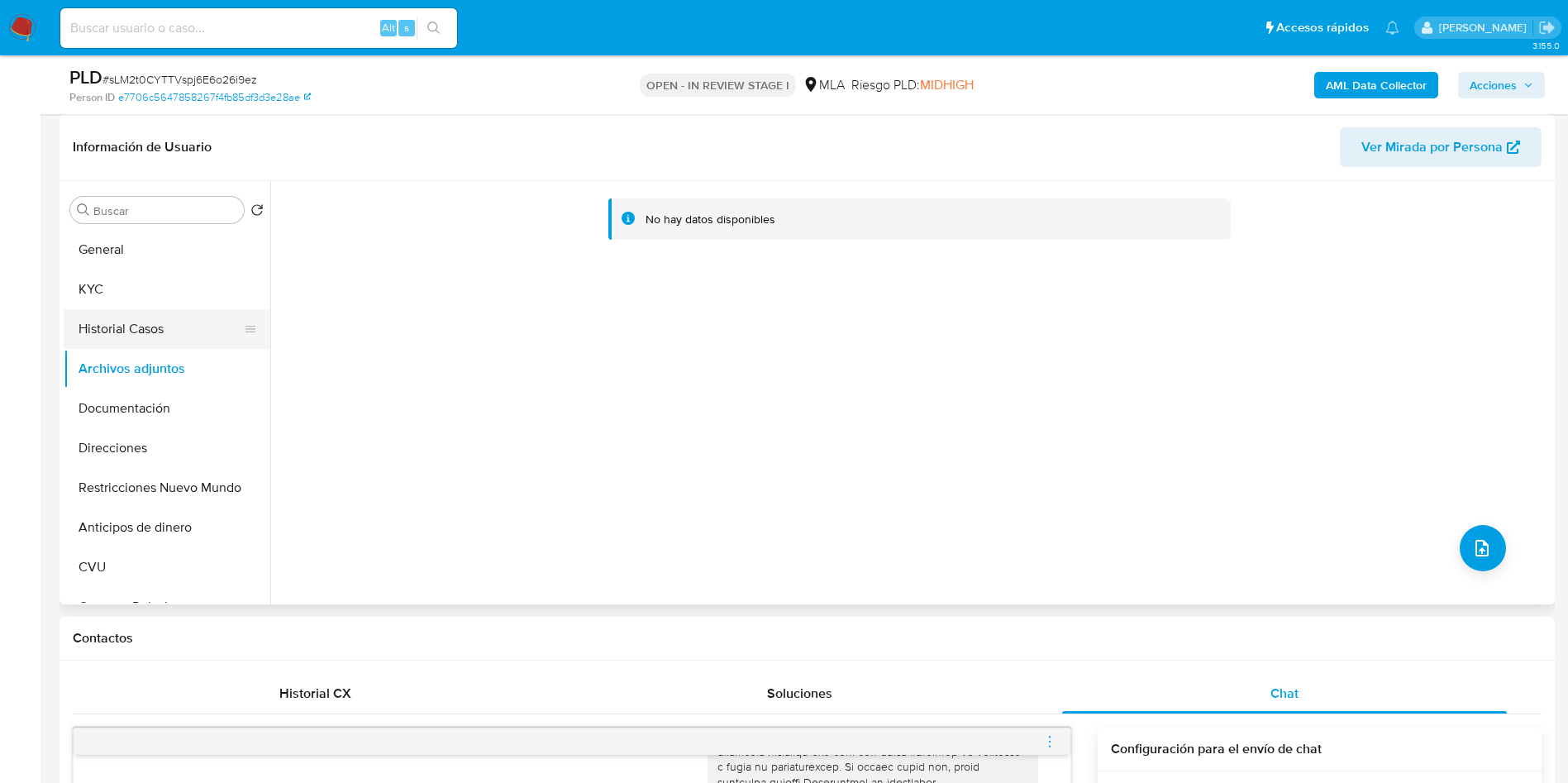
click at [104, 330] on button "Historial Casos" at bounding box center [160, 329] width 193 height 40
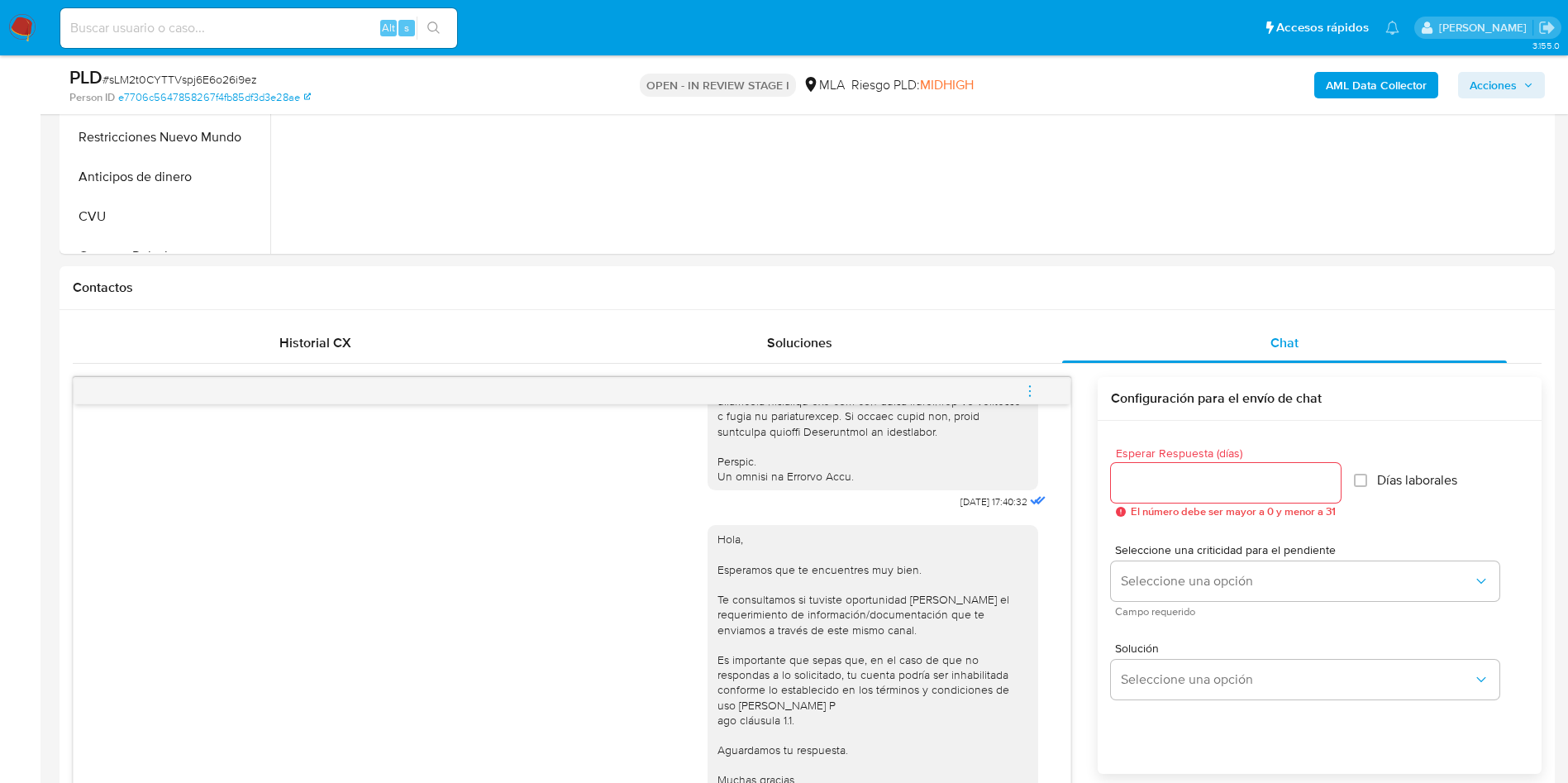
scroll to position [744, 0]
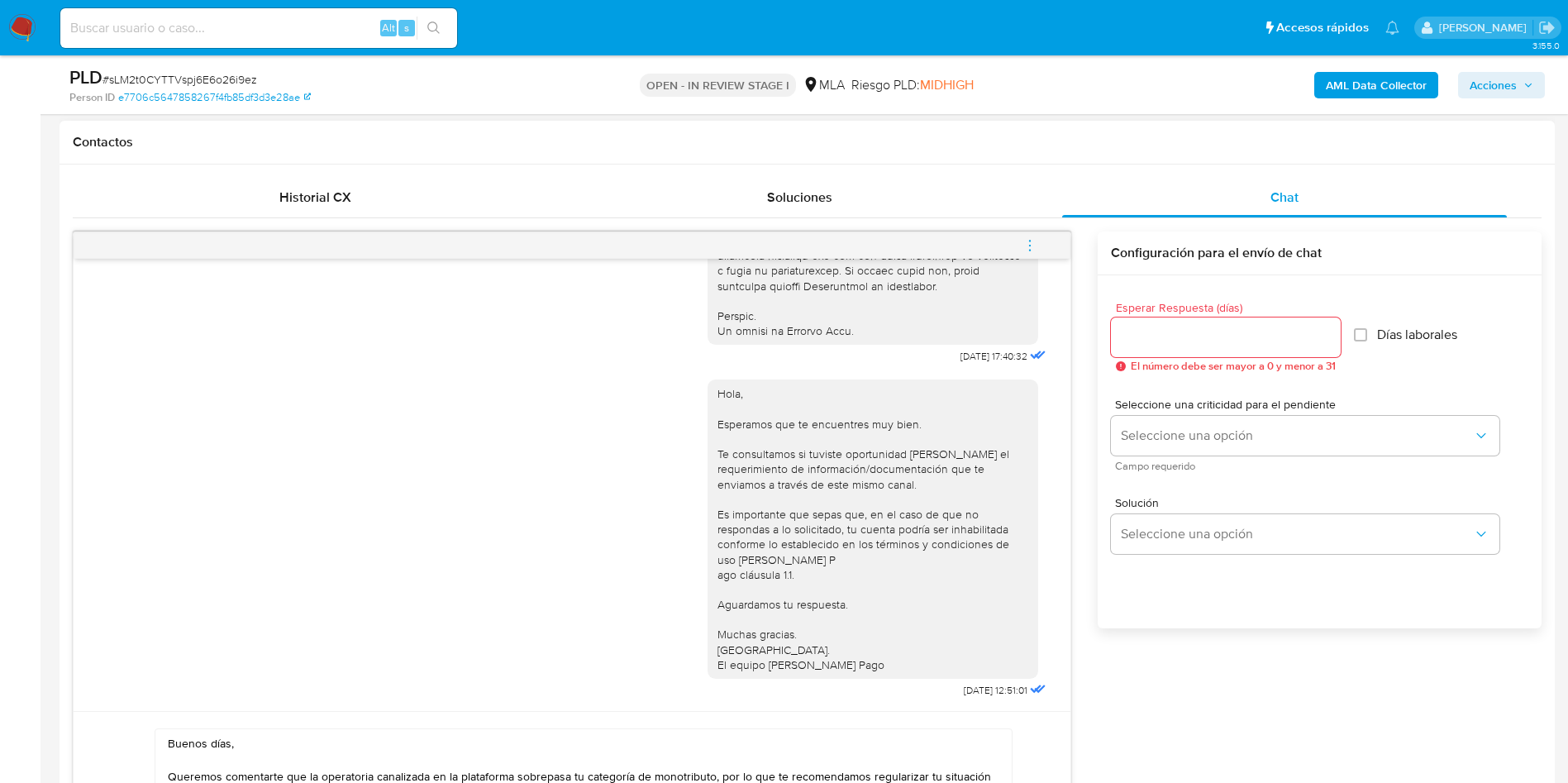
click at [1171, 343] on input "Esperar Respuesta (días)" at bounding box center [1225, 337] width 229 height 22
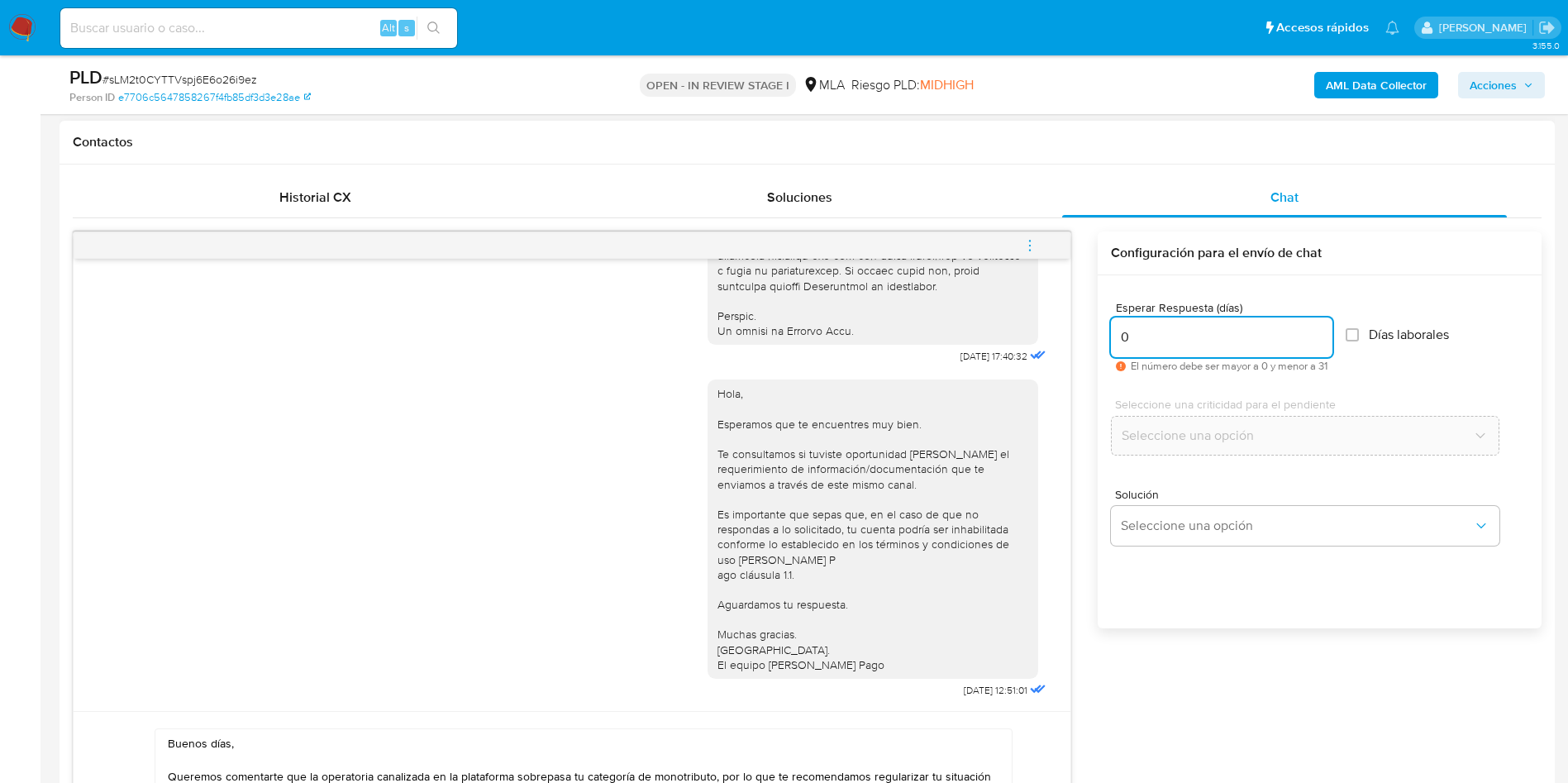
scroll to position [868, 0]
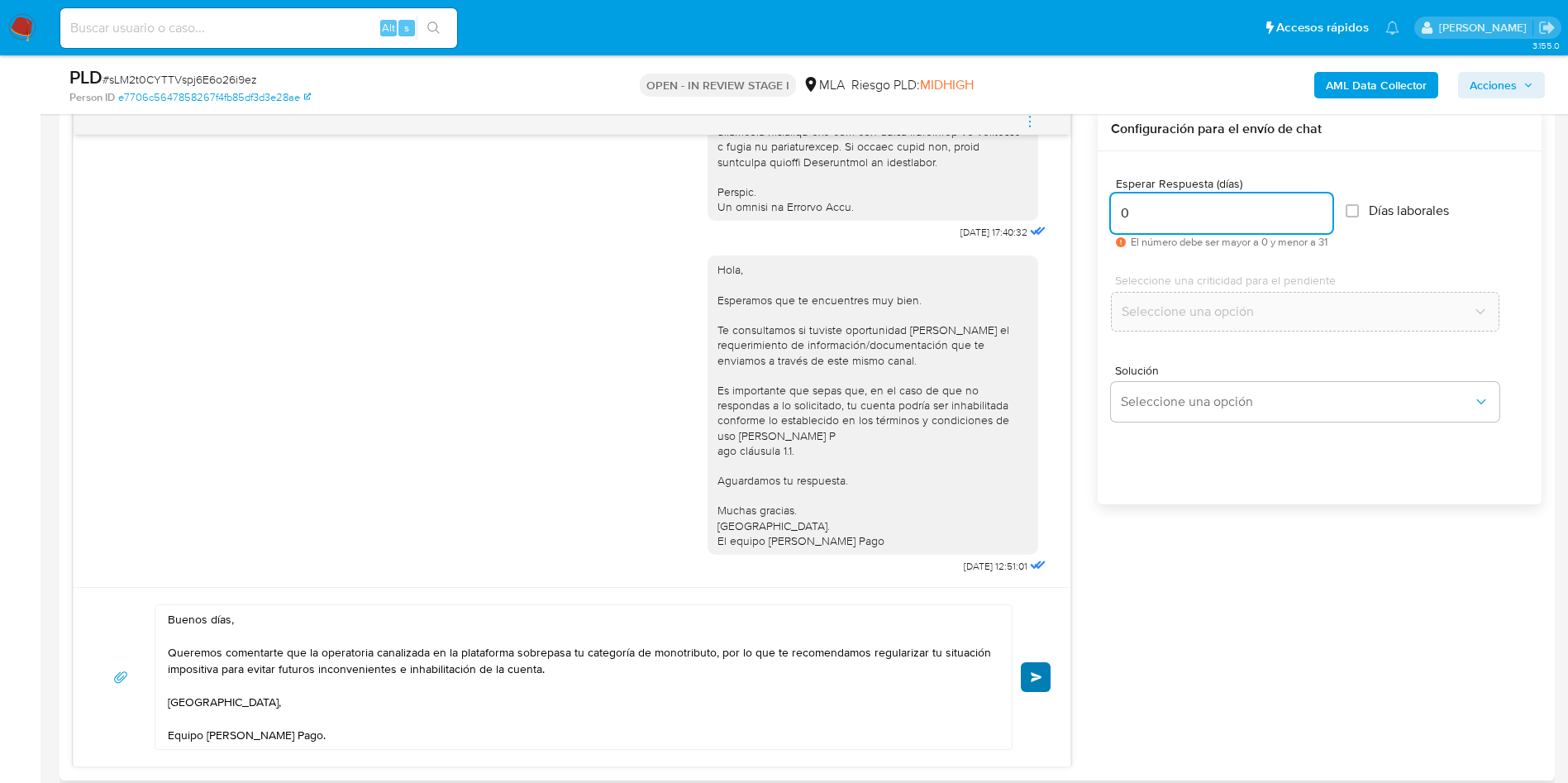
type input "0"
click at [1027, 681] on button "Enviar" at bounding box center [1036, 677] width 30 height 30
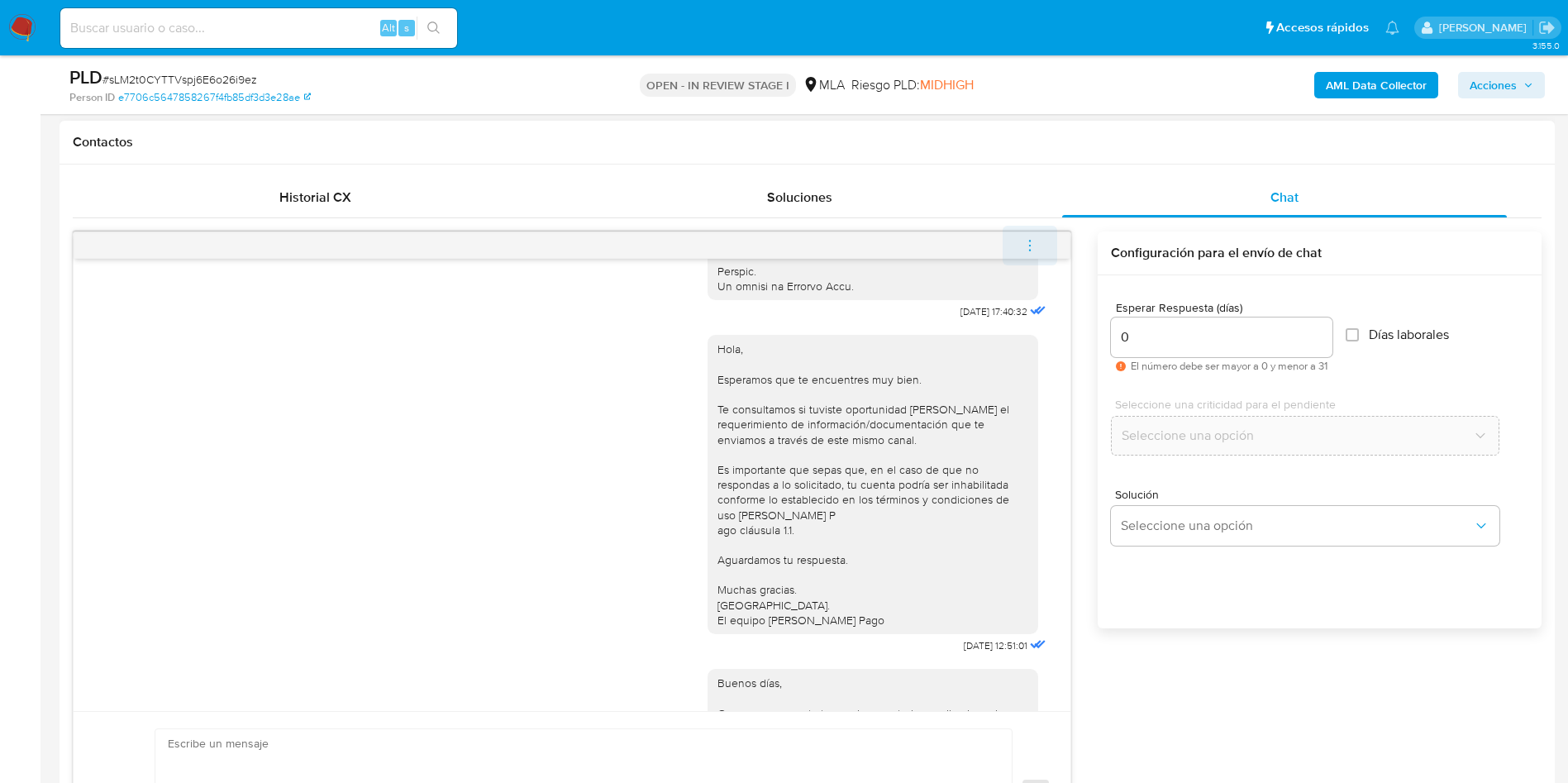
scroll to position [1047, 0]
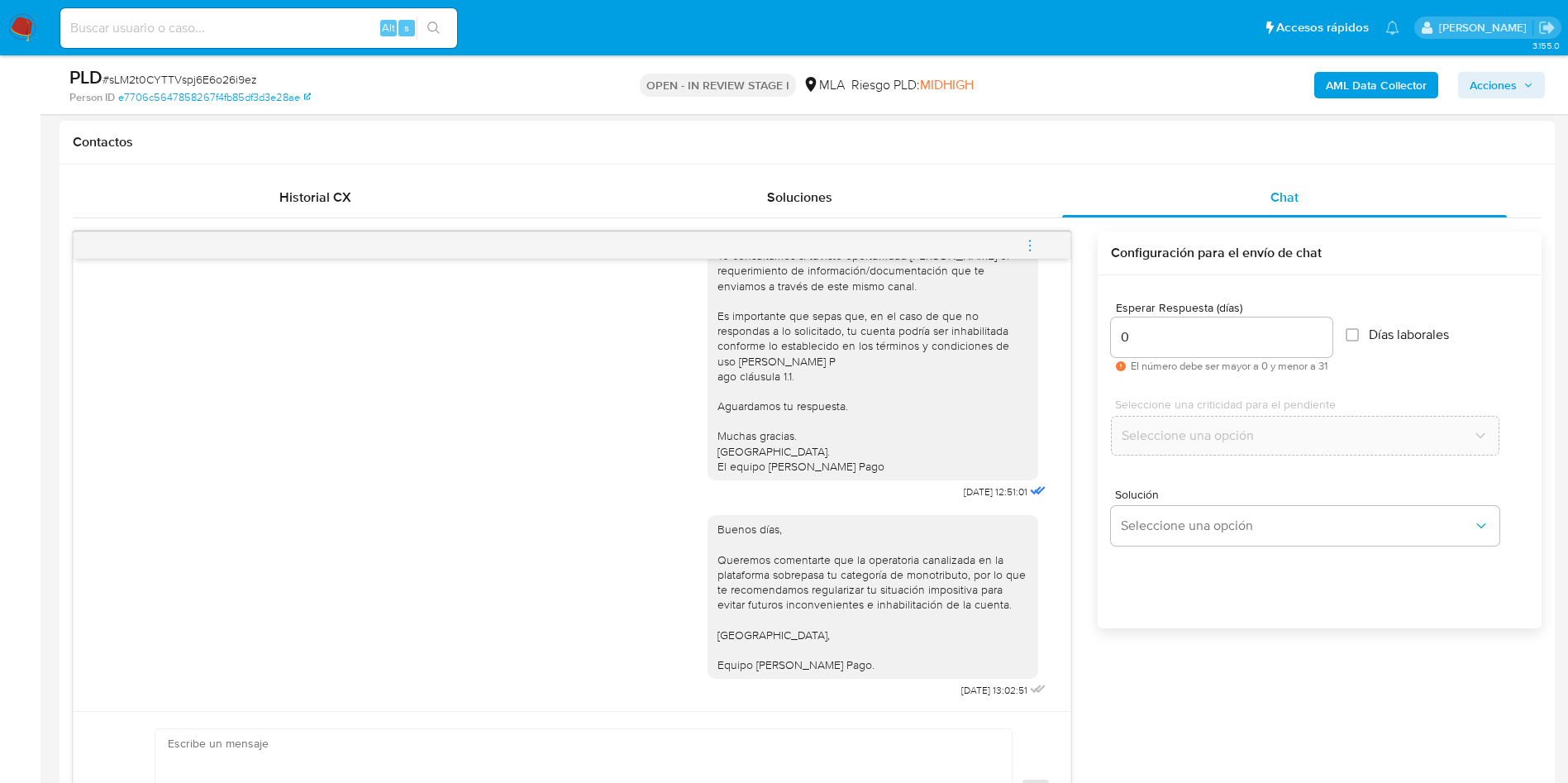
click at [1032, 232] on span "menu-action" at bounding box center [1029, 245] width 15 height 40
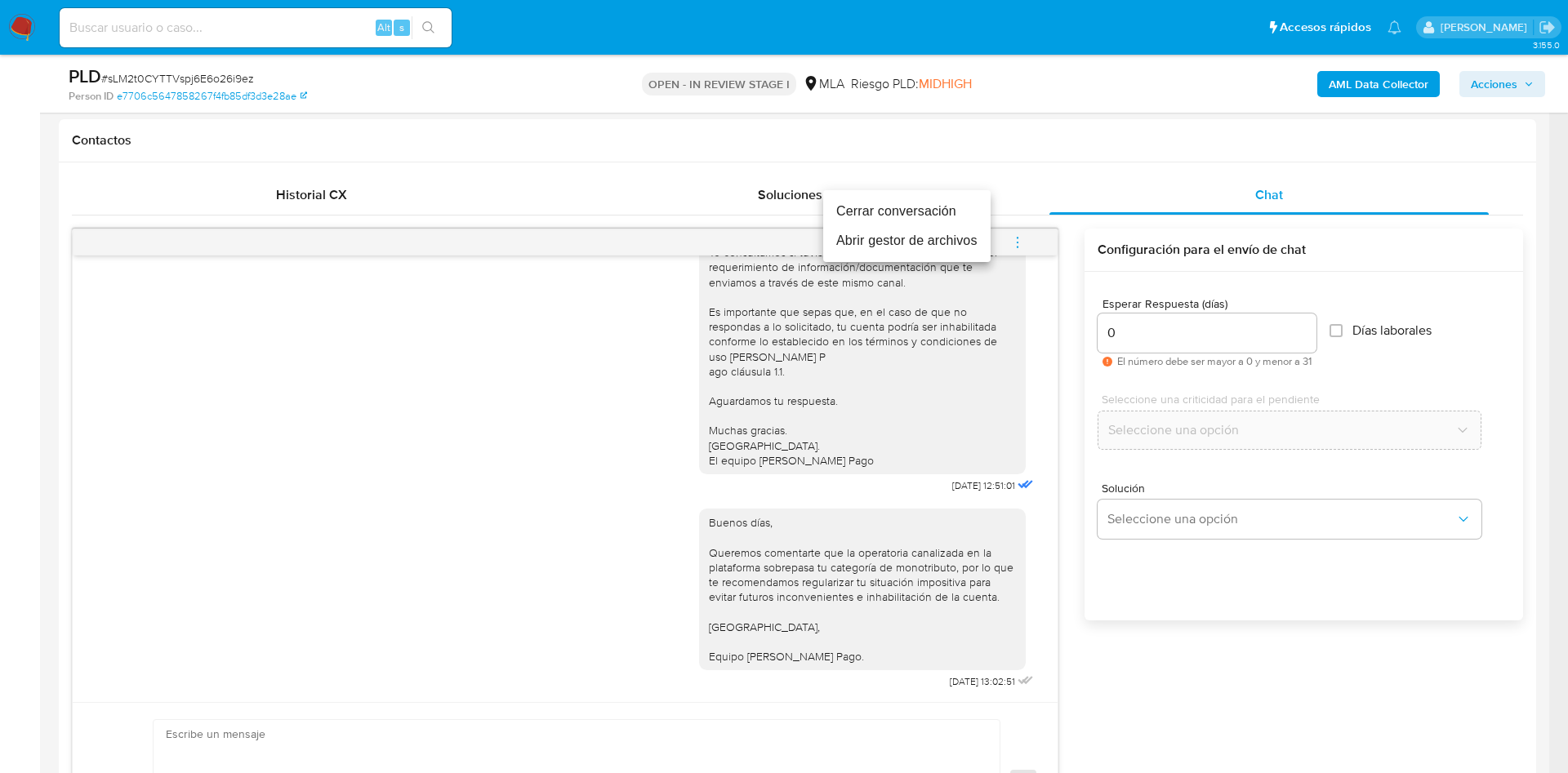
click at [847, 209] on li "Cerrar conversación" at bounding box center [907, 212] width 167 height 30
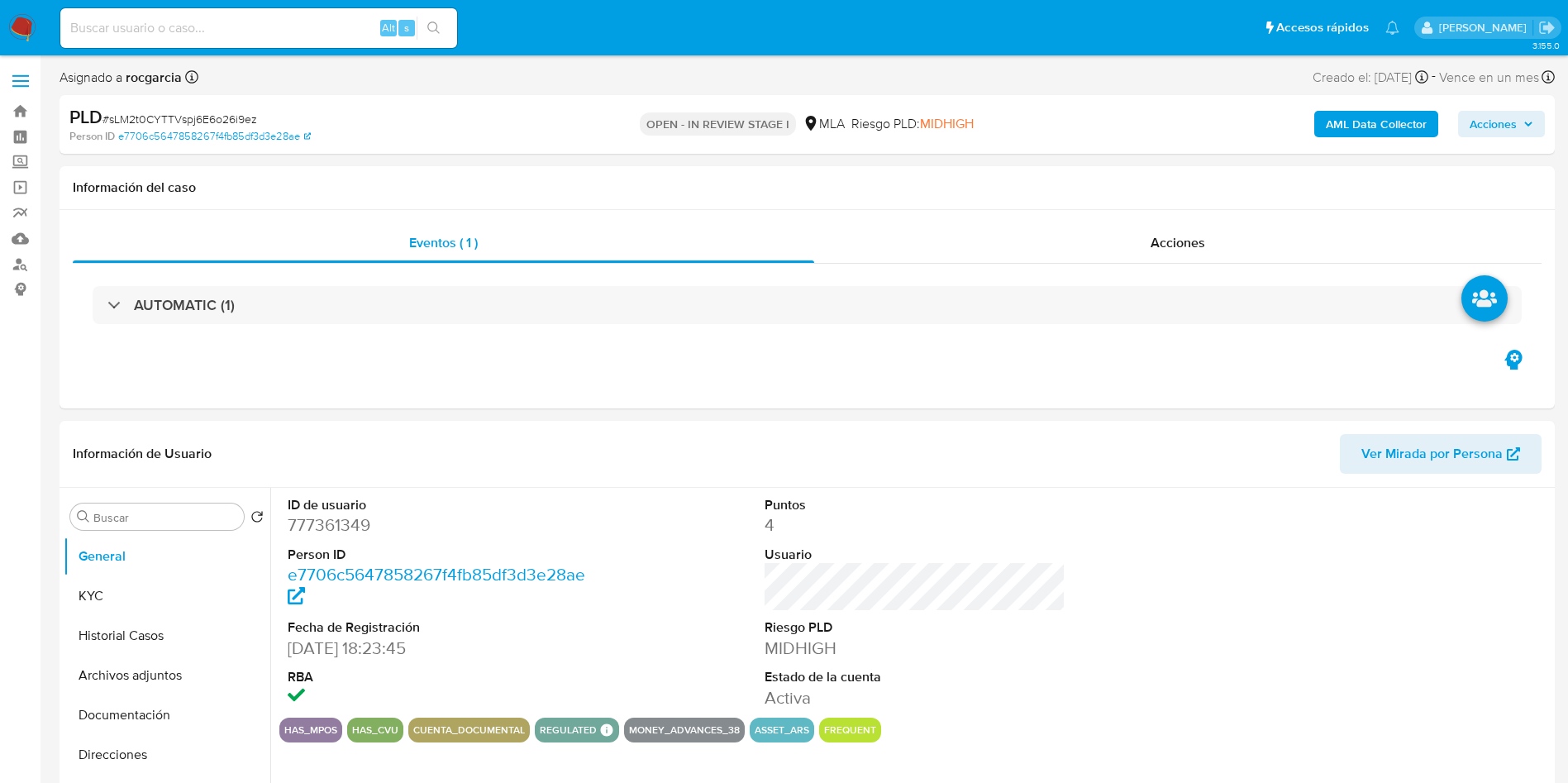
select select "10"
drag, startPoint x: 133, startPoint y: 686, endPoint x: 171, endPoint y: 659, distance: 46.6
click at [133, 686] on button "Archivos adjuntos" at bounding box center [160, 675] width 193 height 40
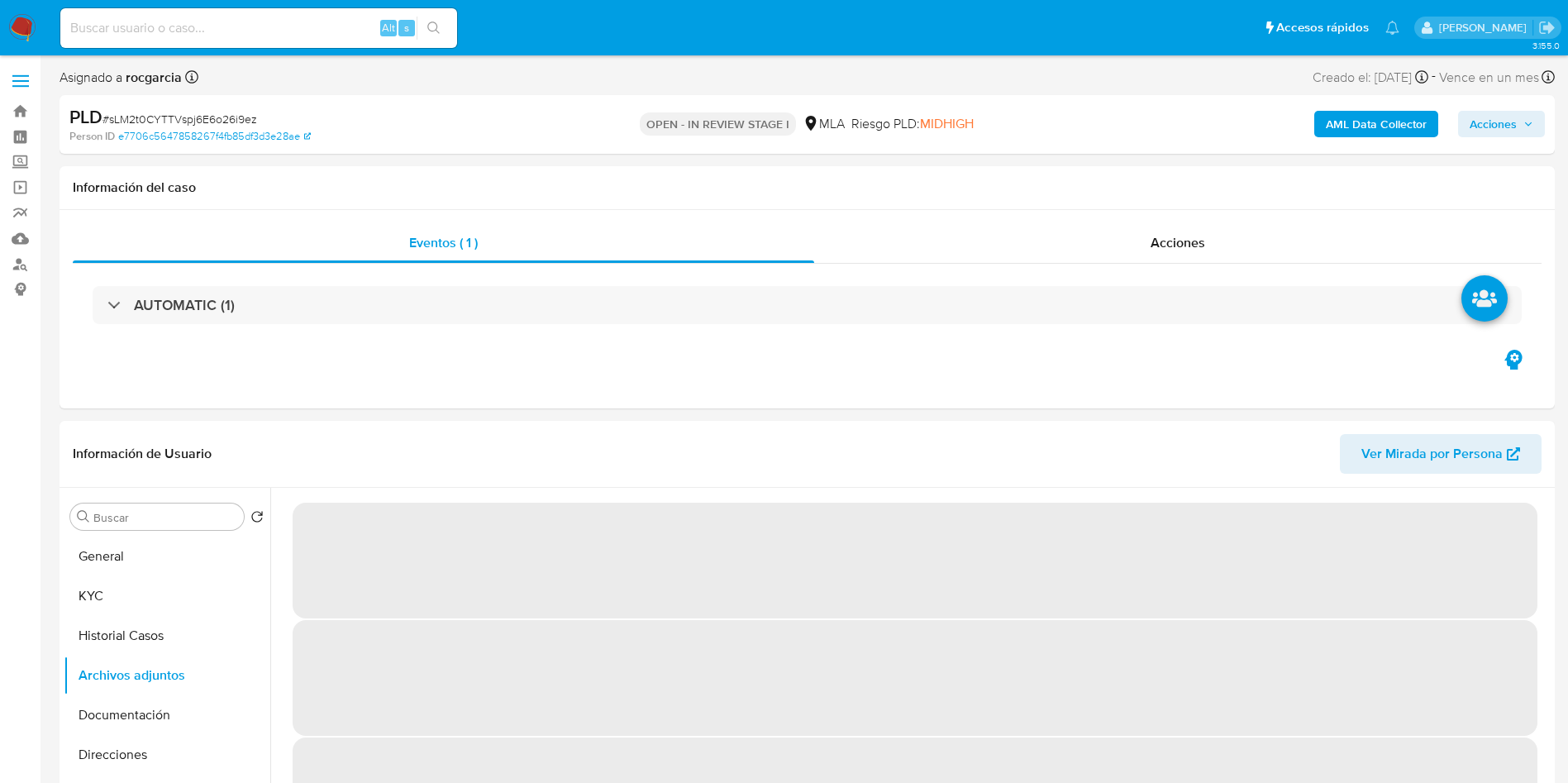
click at [1390, 140] on div "AML Data Collector Acciones" at bounding box center [1300, 124] width 487 height 39
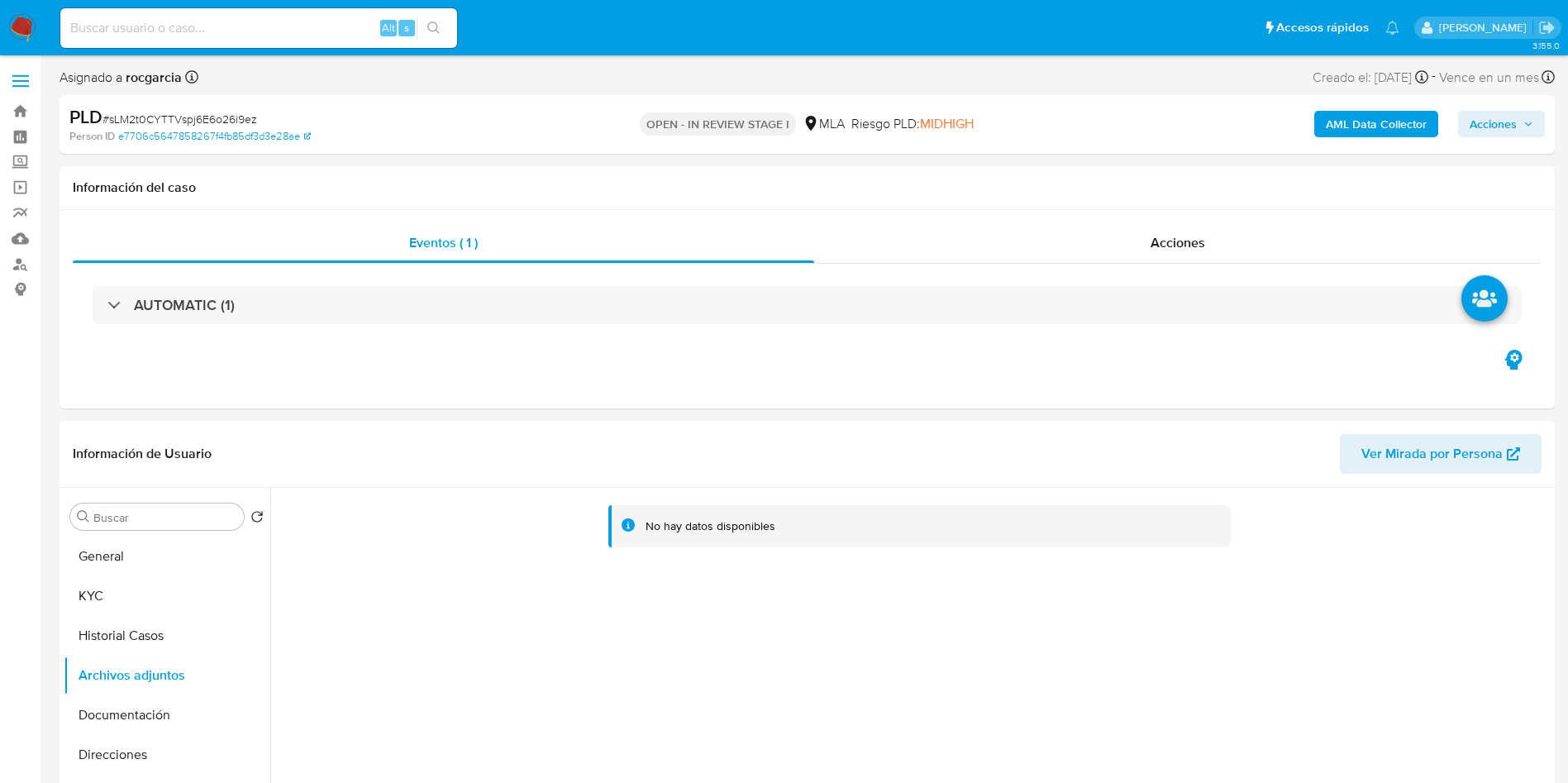
click at [1369, 127] on b "AML Data Collector" at bounding box center [1376, 124] width 101 height 27
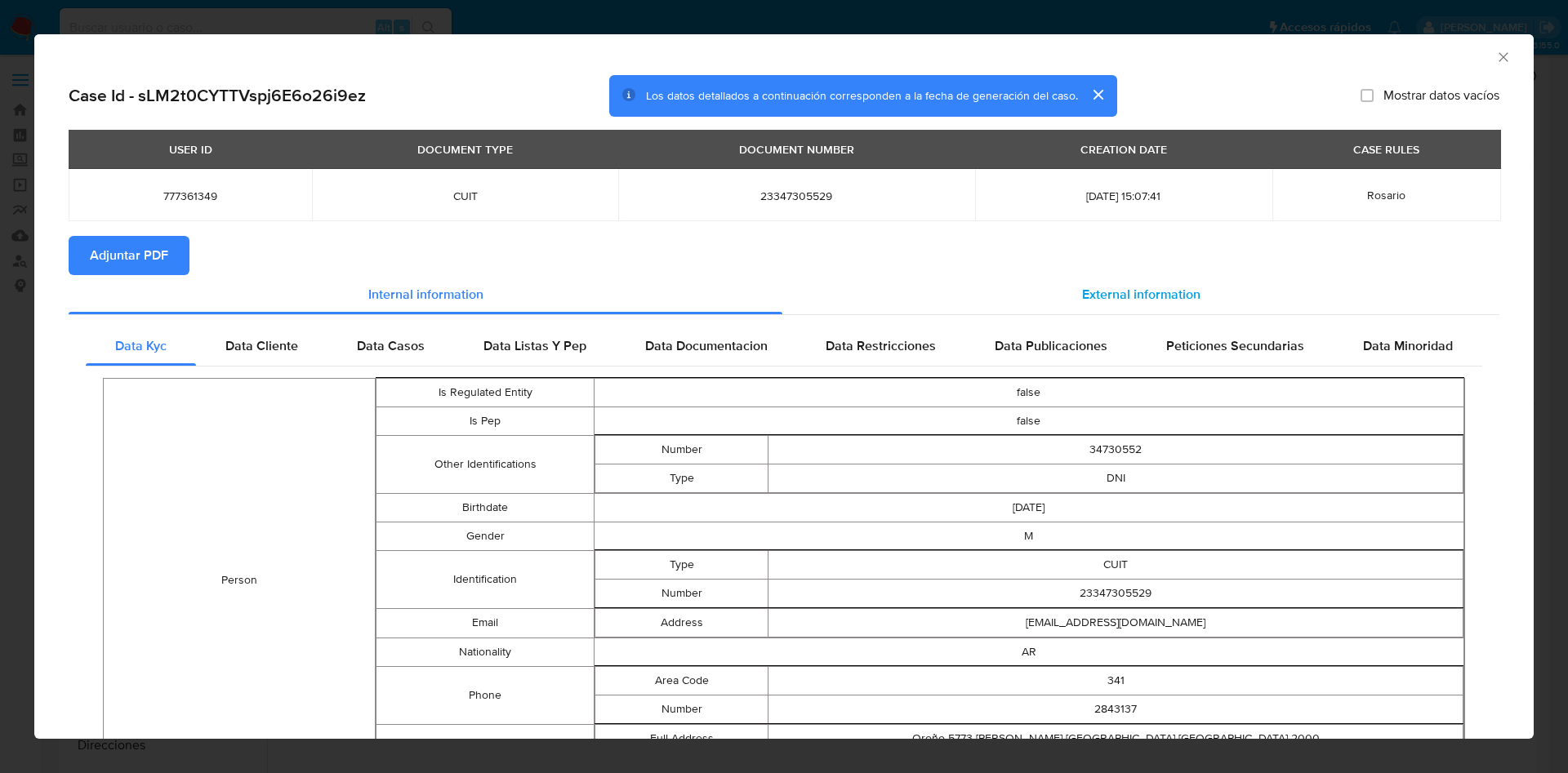
click at [1086, 298] on span "External information" at bounding box center [1141, 293] width 118 height 19
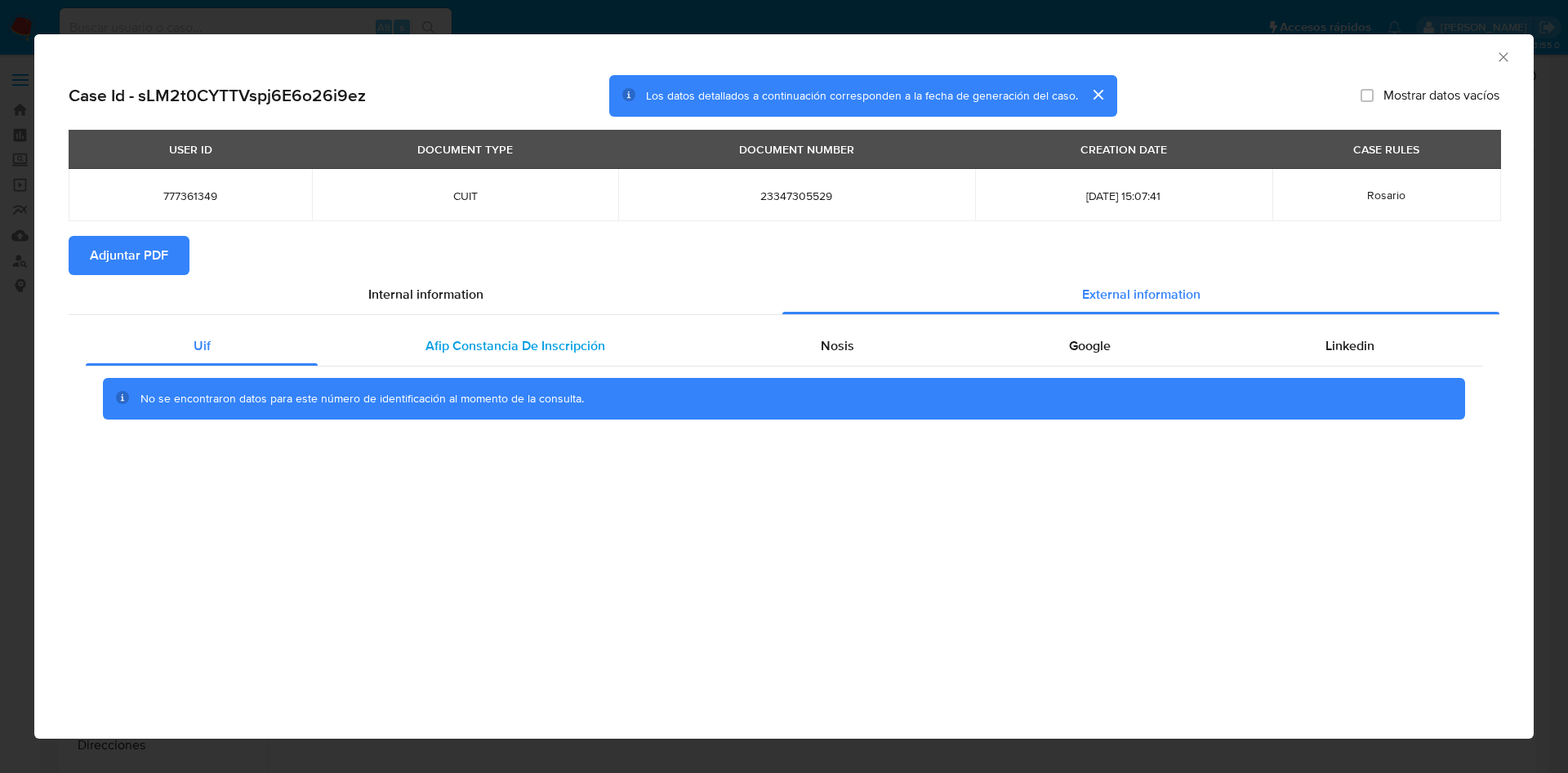
click at [480, 347] on span "Afip Constancia De Inscripción" at bounding box center [515, 346] width 179 height 19
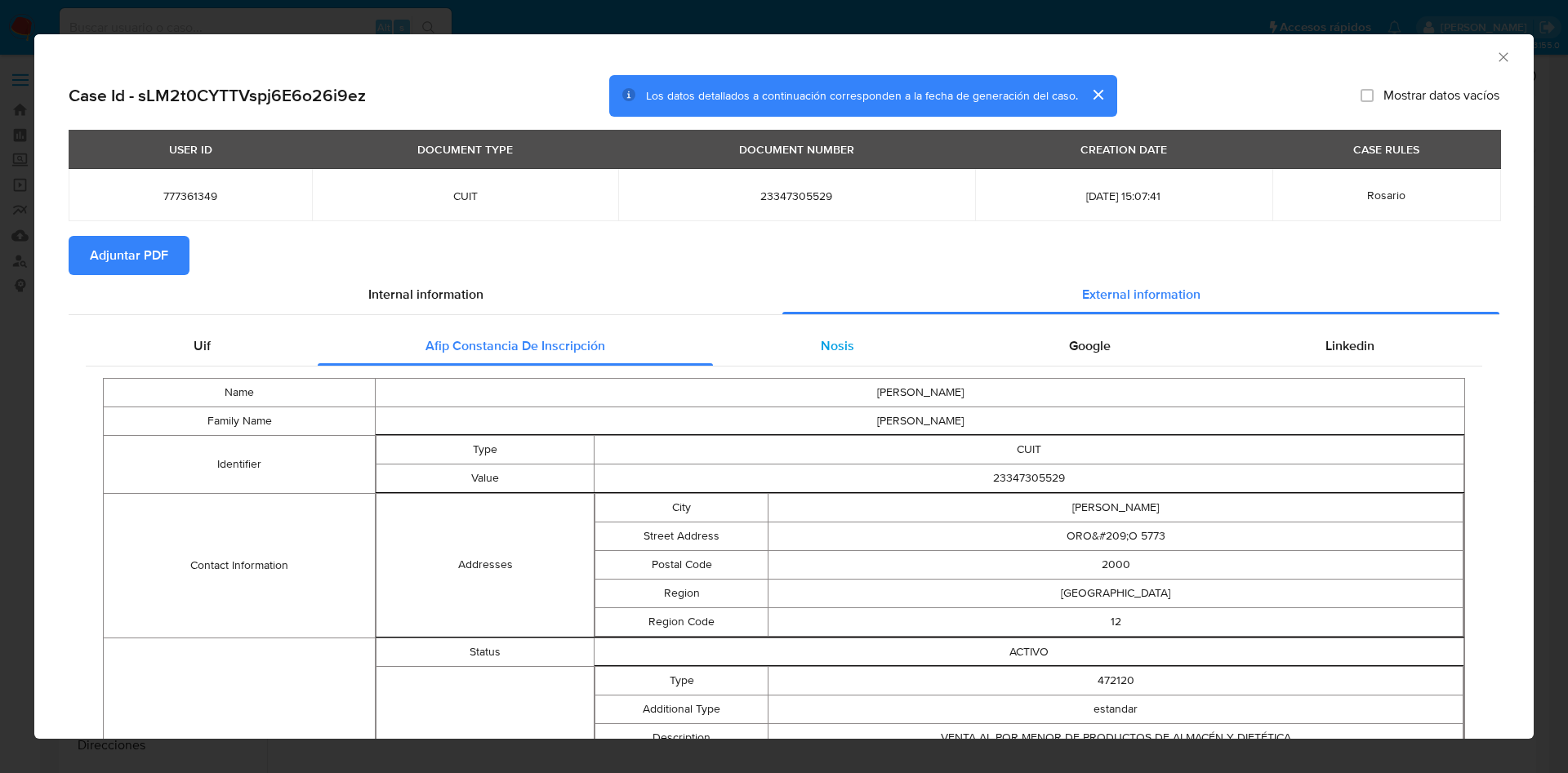
click at [828, 347] on span "Nosis" at bounding box center [837, 346] width 33 height 19
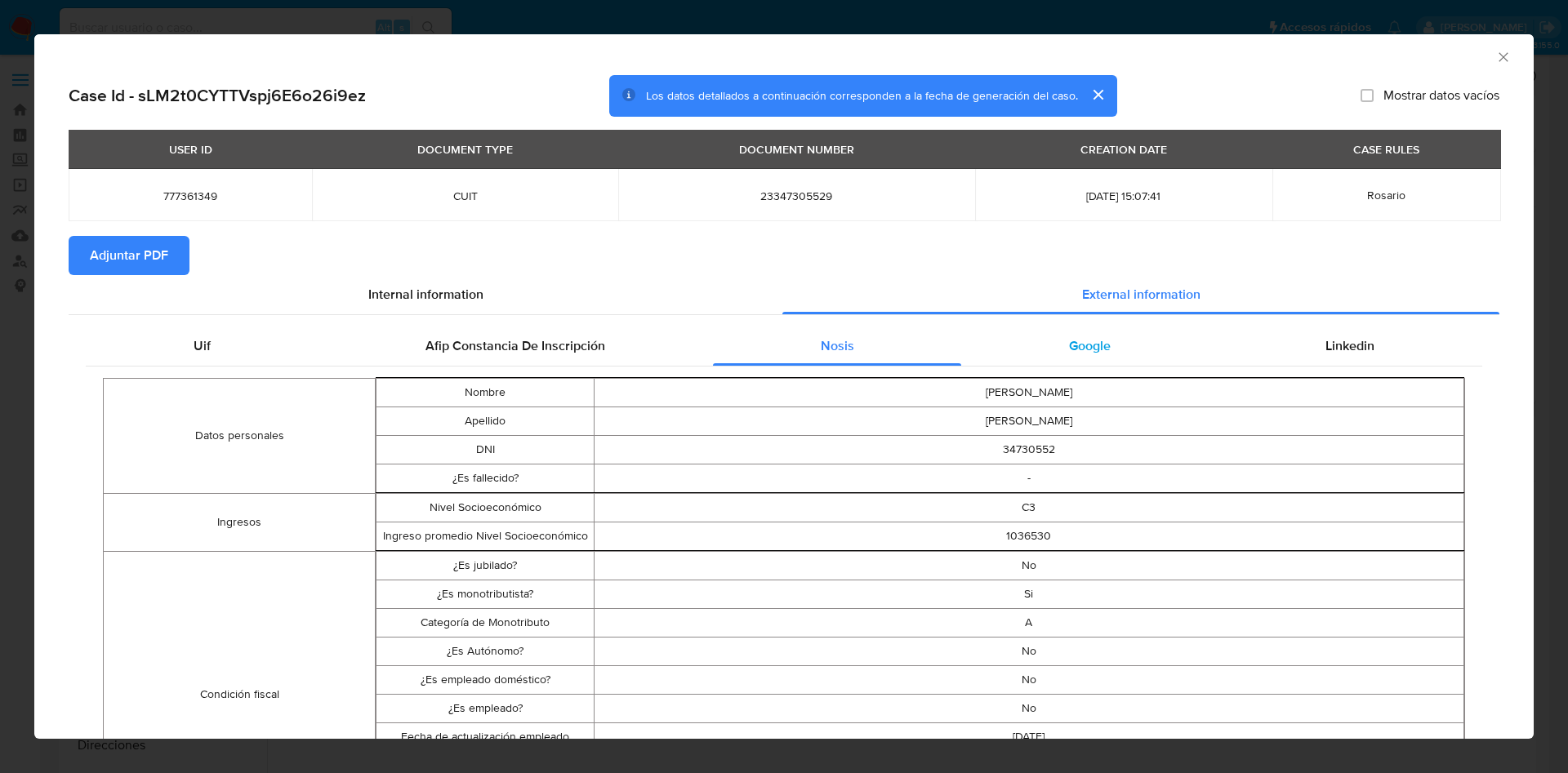
click at [1095, 351] on span "Google" at bounding box center [1089, 346] width 41 height 19
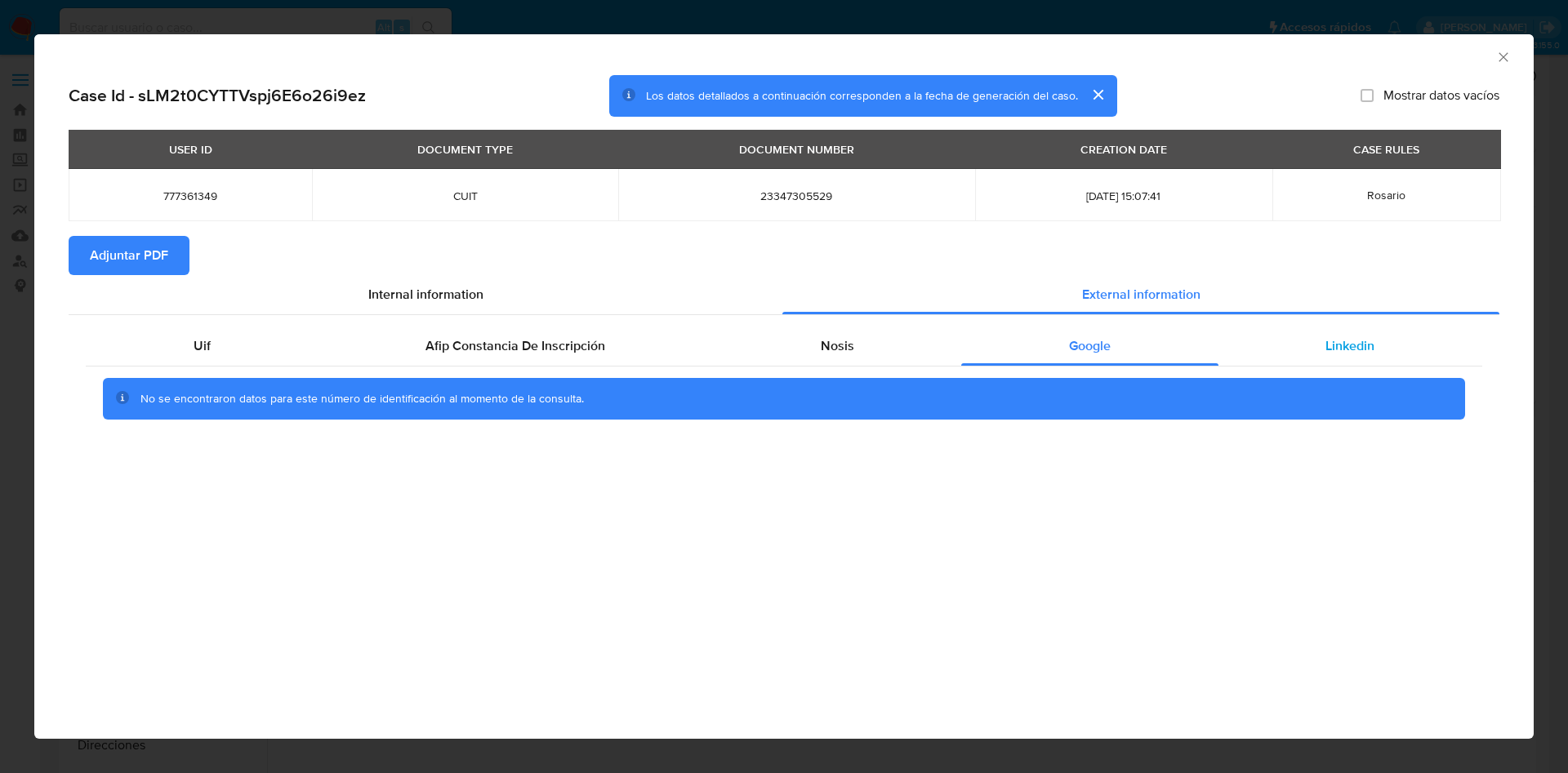
click at [1407, 352] on div "Linkedin" at bounding box center [1350, 347] width 264 height 39
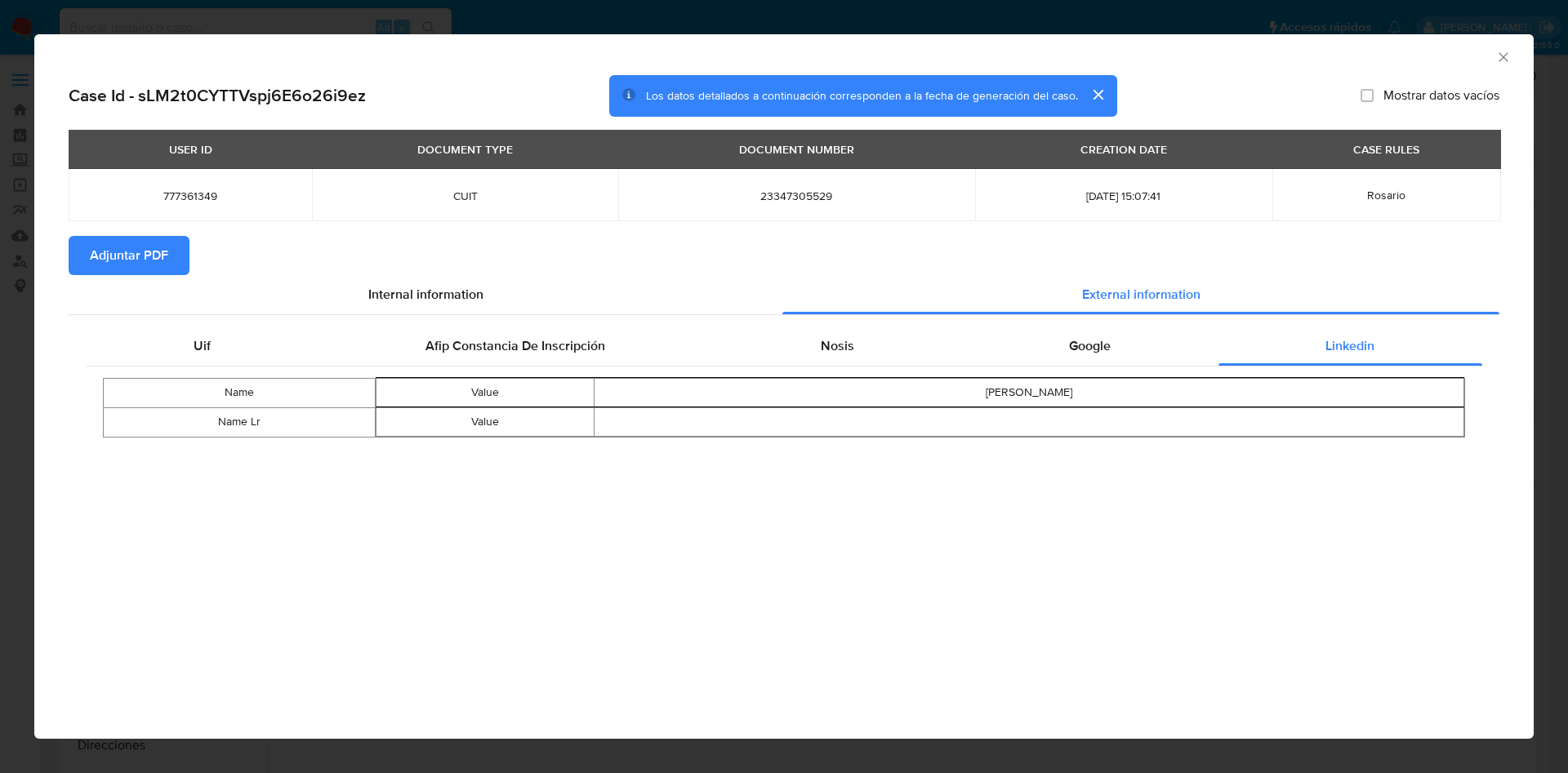
click at [143, 258] on span "Adjuntar PDF" at bounding box center [129, 255] width 79 height 35
click at [1506, 60] on icon "Cerrar ventana" at bounding box center [1503, 57] width 17 height 17
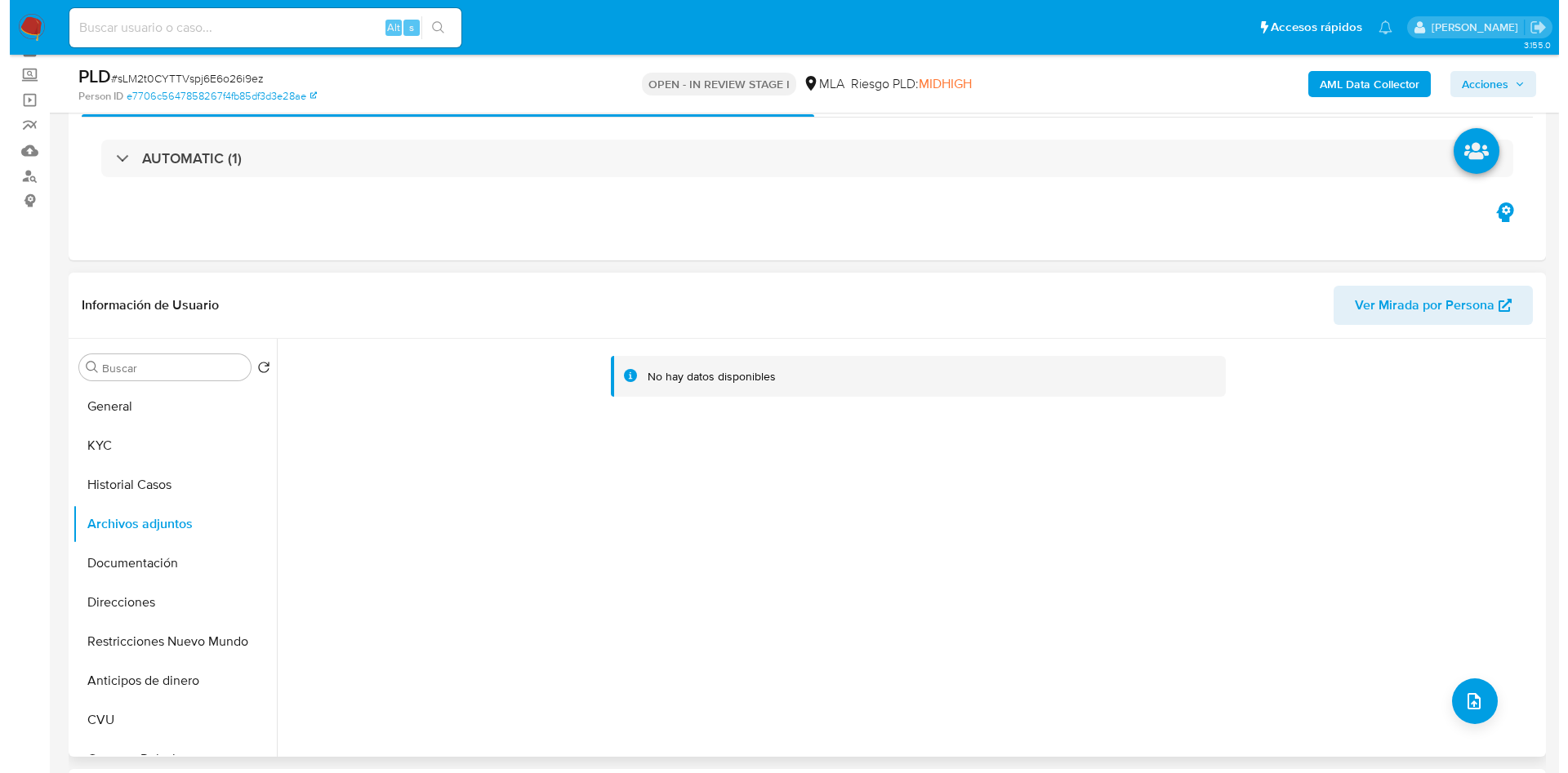
scroll to position [122, 0]
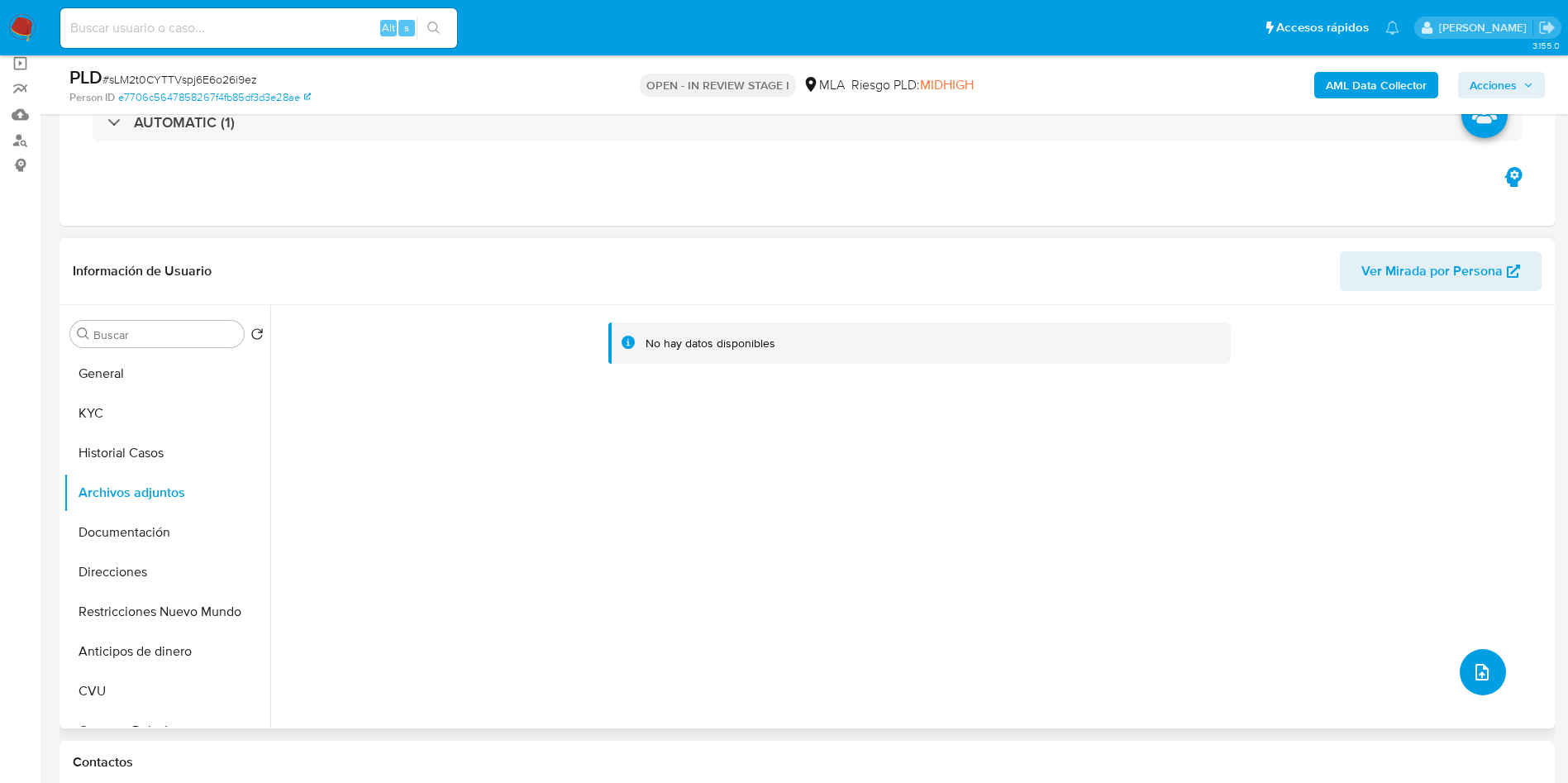
click at [1486, 671] on button "upload-file" at bounding box center [1482, 672] width 46 height 46
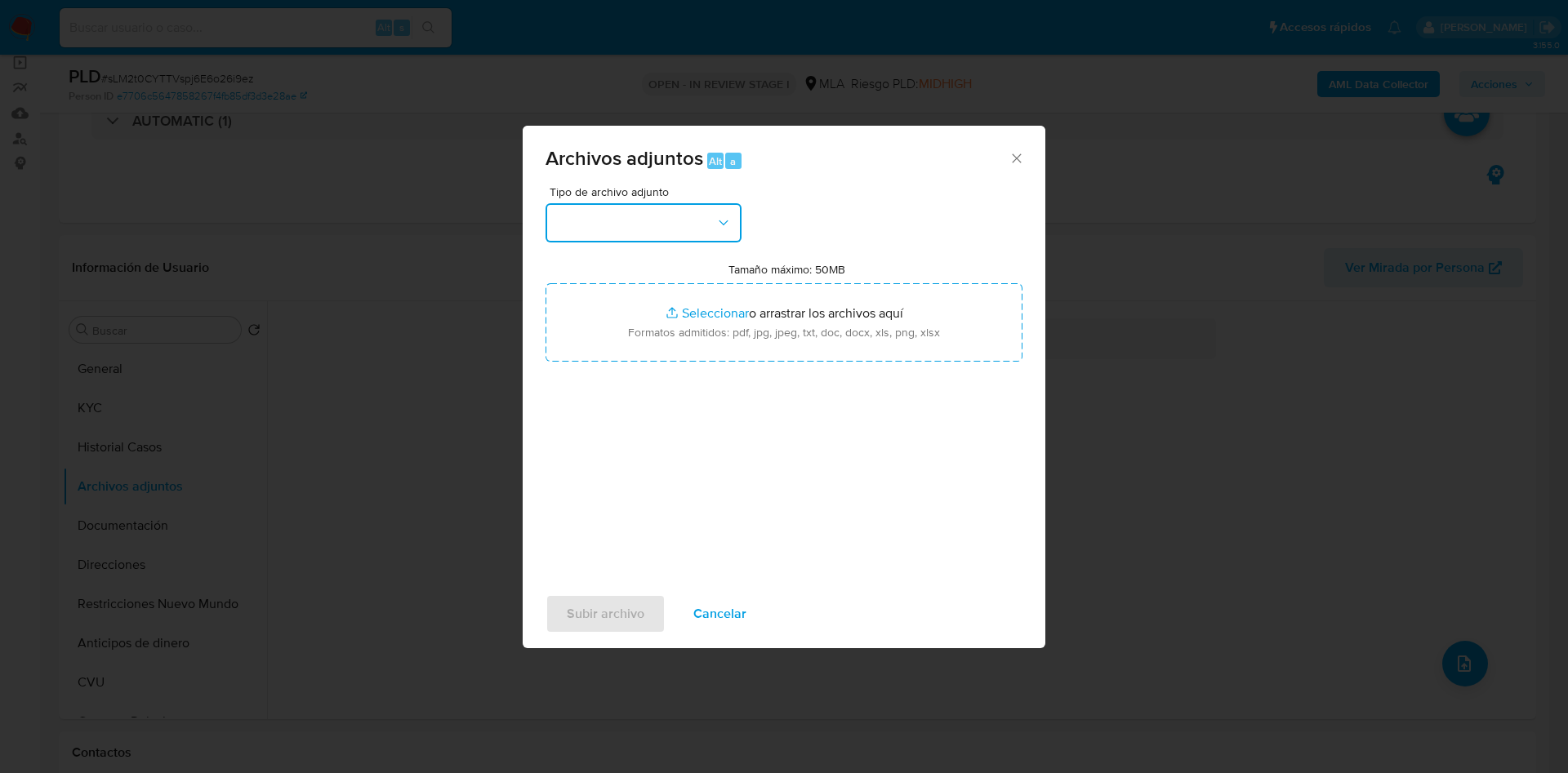
click at [696, 208] on button "button" at bounding box center [643, 223] width 196 height 39
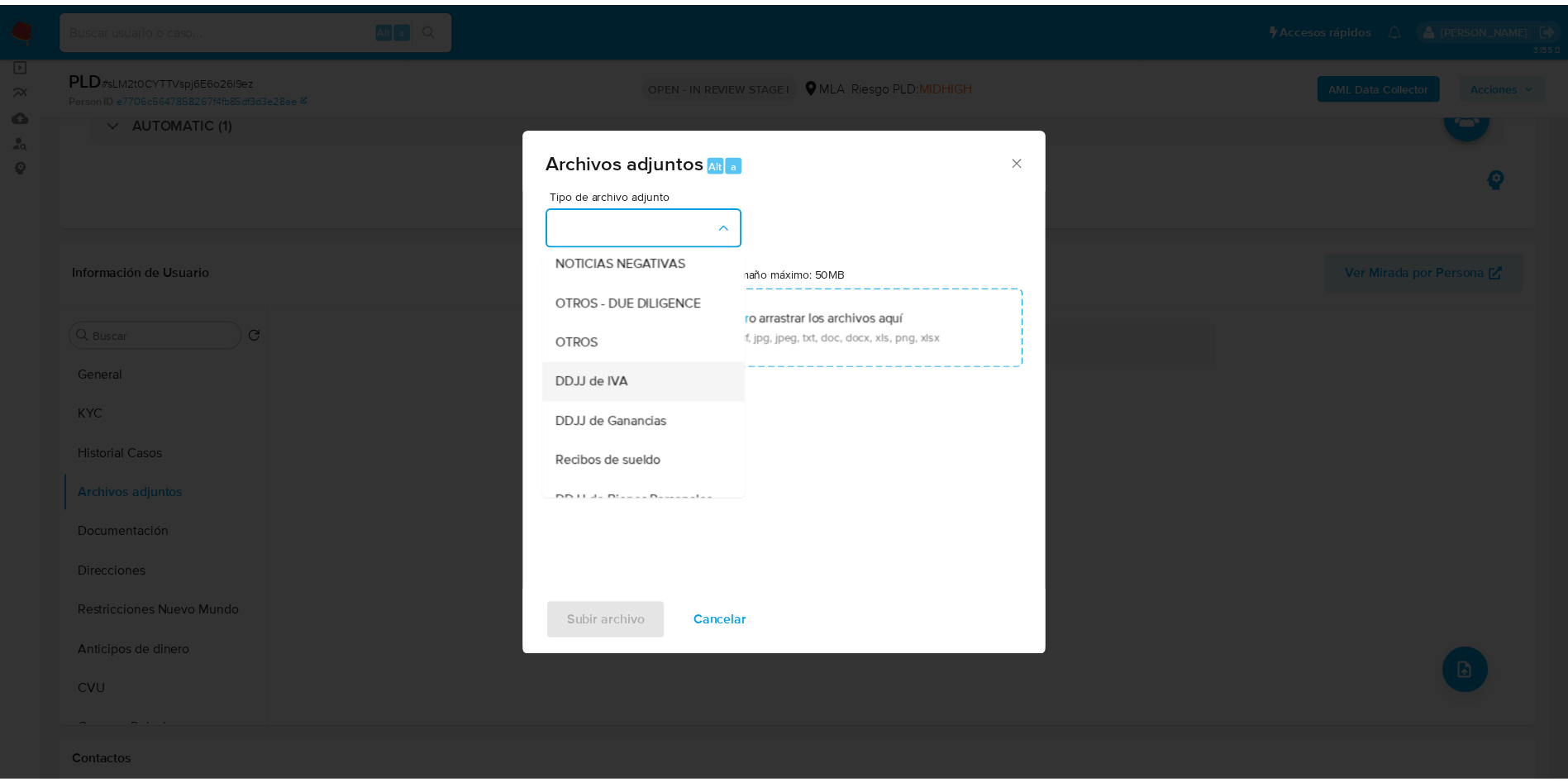
scroll to position [248, 0]
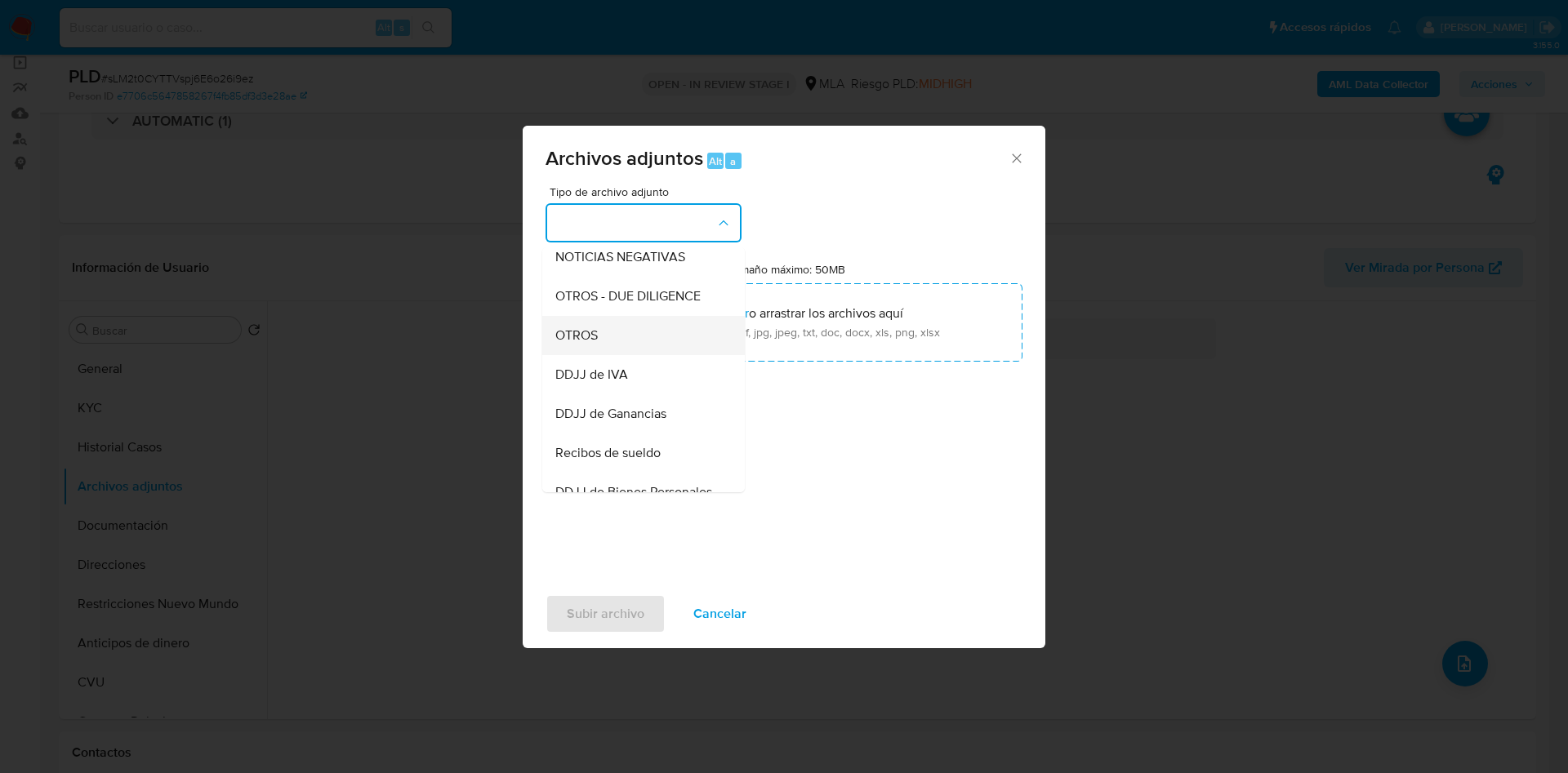
click at [623, 354] on div "OTROS" at bounding box center [638, 336] width 166 height 39
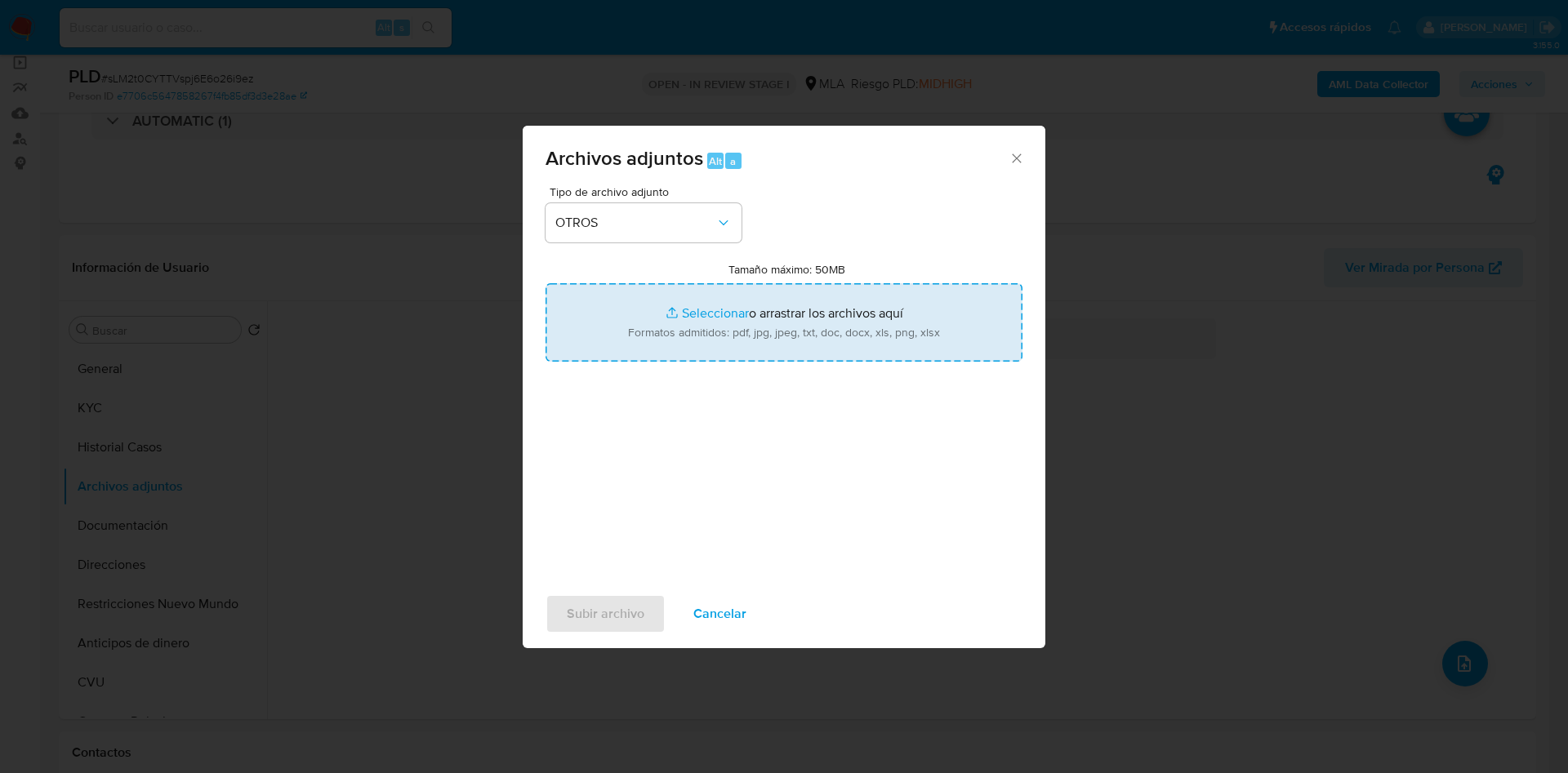
click at [705, 324] on input "Tamaño máximo: 50MB Seleccionar archivos" at bounding box center [784, 323] width 477 height 79
type input "C:\fakepath\Caselog sLM2t0CYTTVspj6E6o26i9ez -777361349.docx"
click at [698, 322] on input "Tamaño máximo: 50MB Seleccionar archivos" at bounding box center [784, 323] width 477 height 79
type input "C:\fakepath\Movimientos 777361349.xlsx"
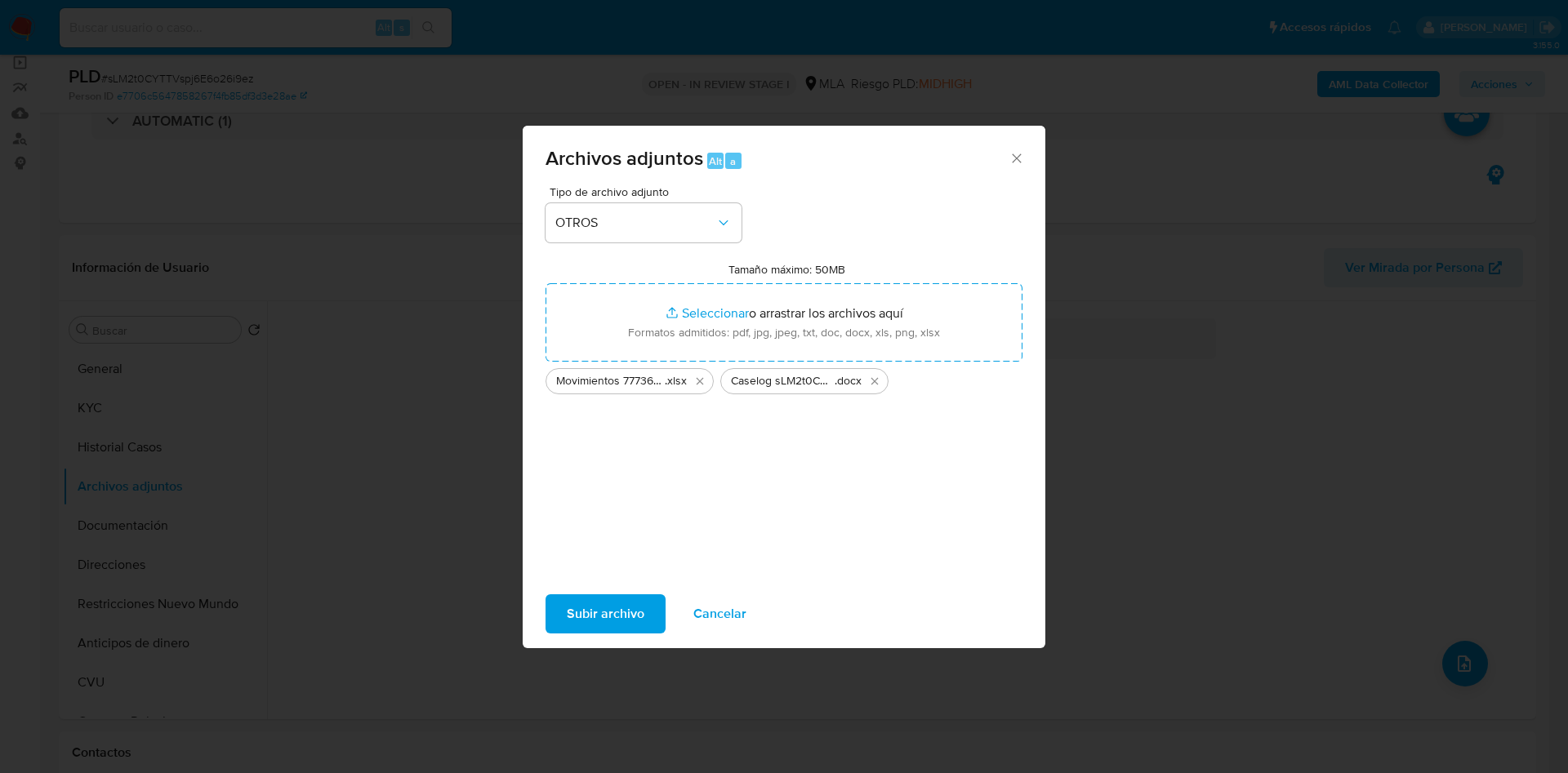
click at [584, 613] on span "Subir archivo" at bounding box center [605, 613] width 78 height 35
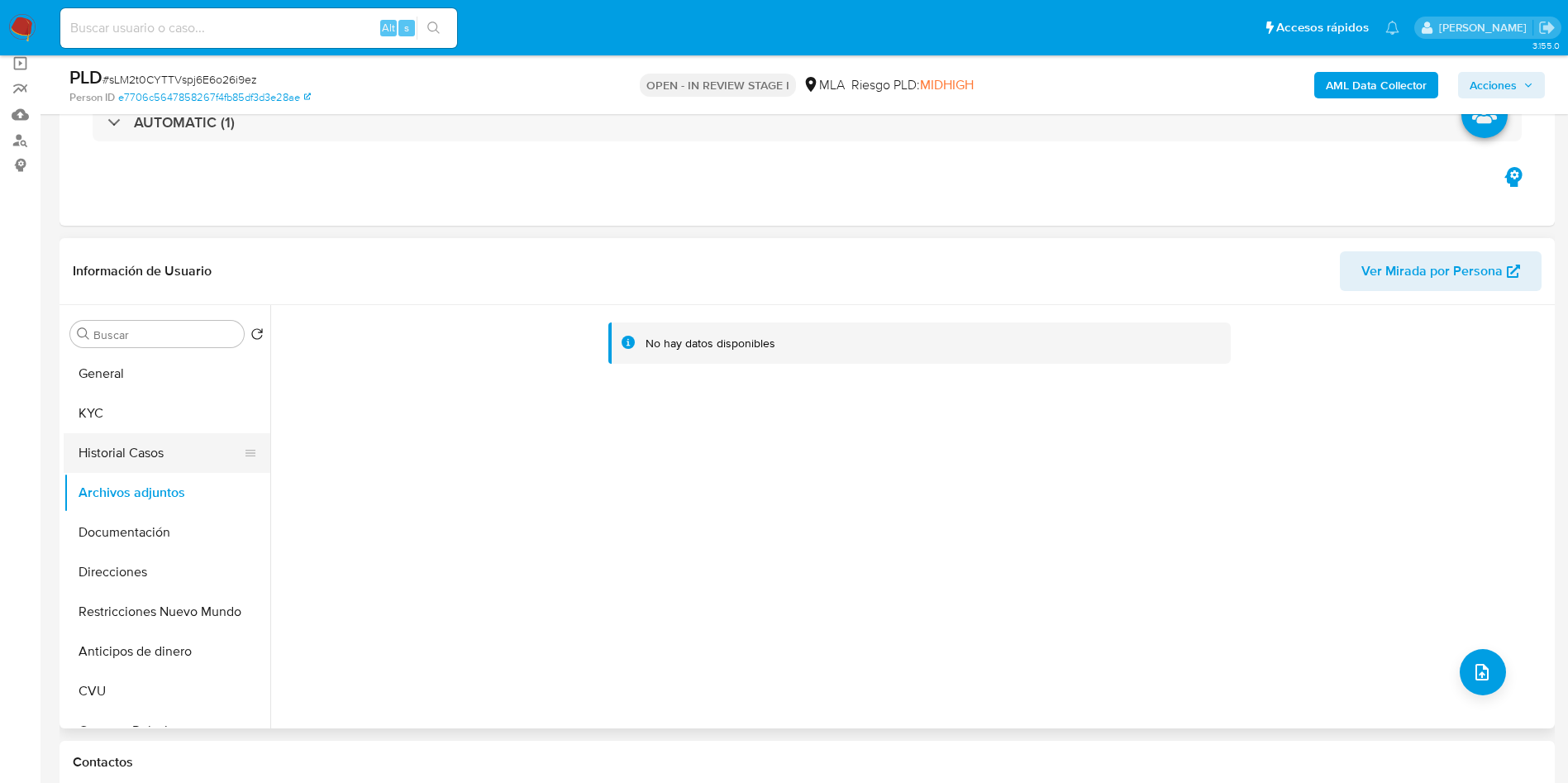
click at [144, 441] on button "Historial Casos" at bounding box center [160, 453] width 193 height 40
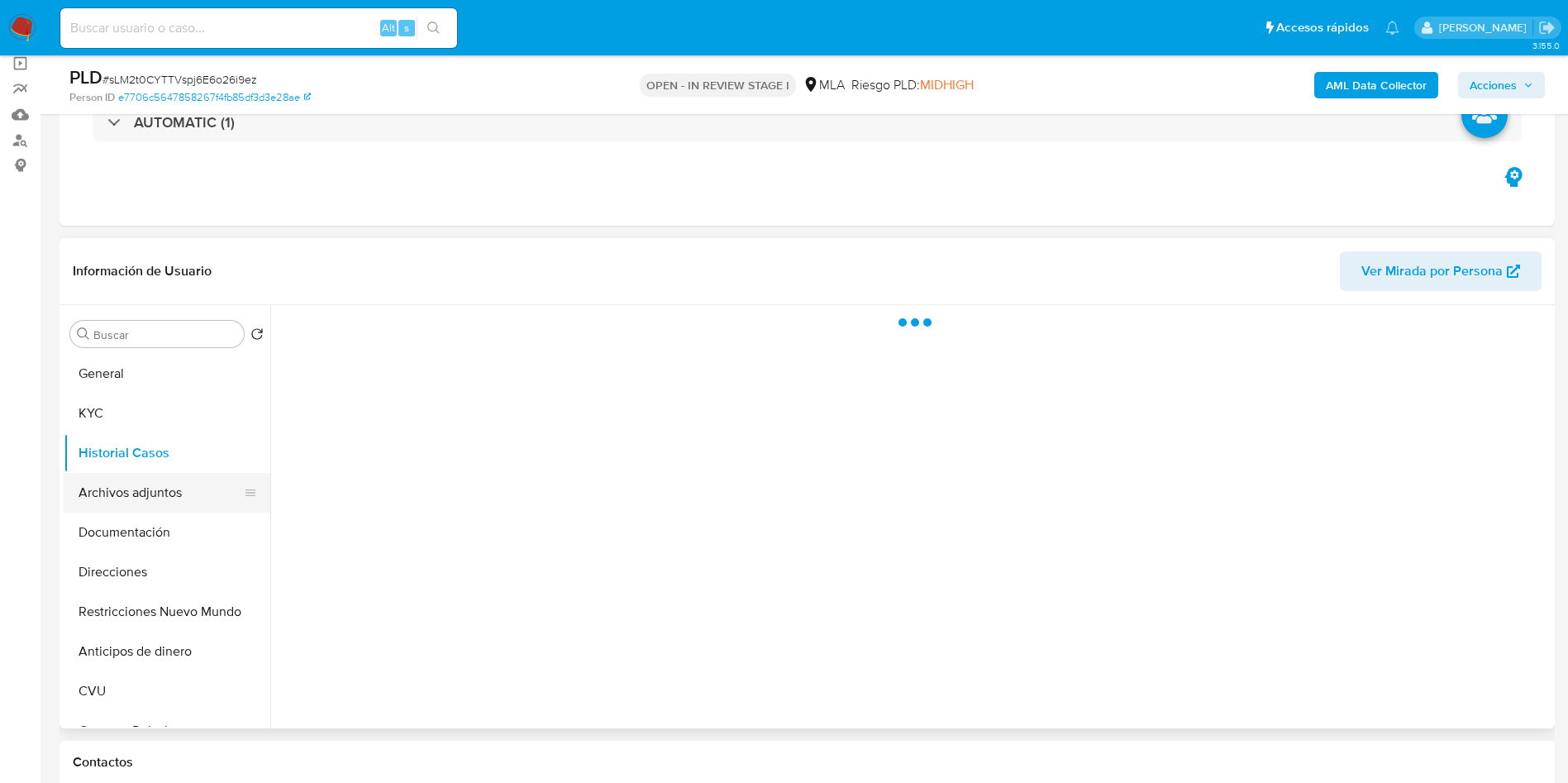
click at [157, 481] on button "Archivos adjuntos" at bounding box center [160, 493] width 193 height 40
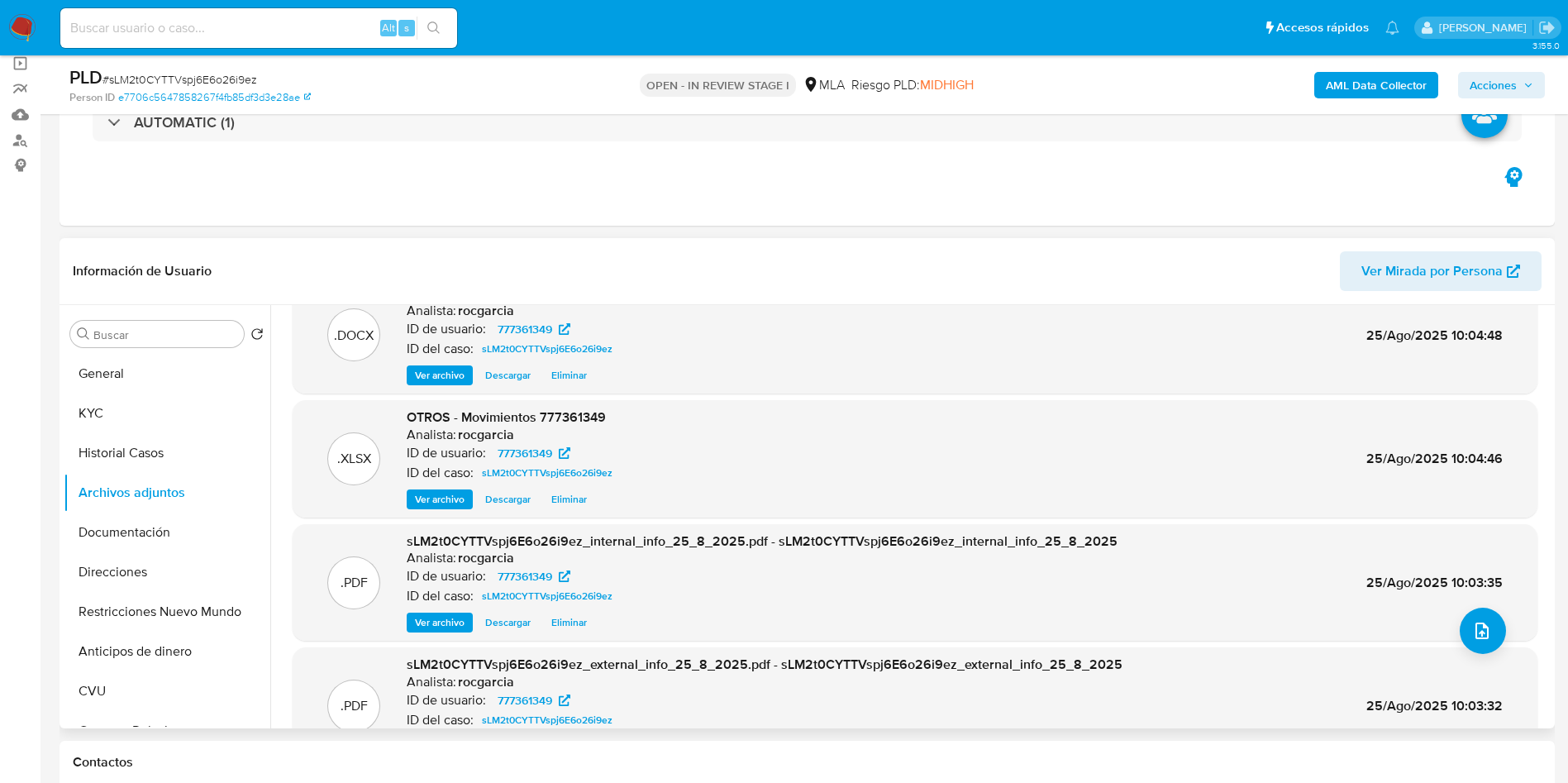
scroll to position [0, 0]
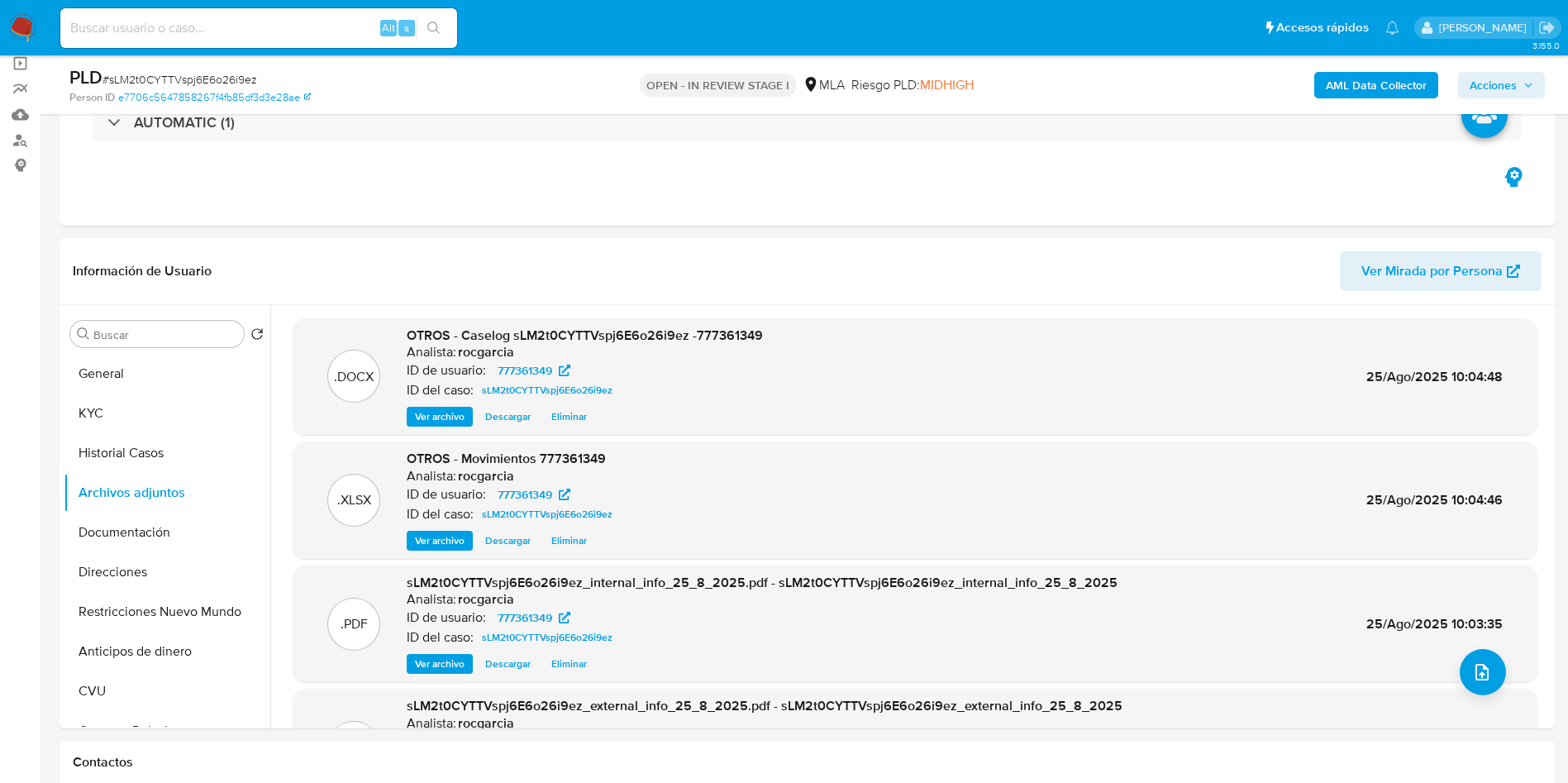
click at [1520, 99] on div "AML Data Collector Acciones" at bounding box center [1300, 84] width 487 height 39
click at [1505, 78] on span "Acciones" at bounding box center [1492, 85] width 47 height 27
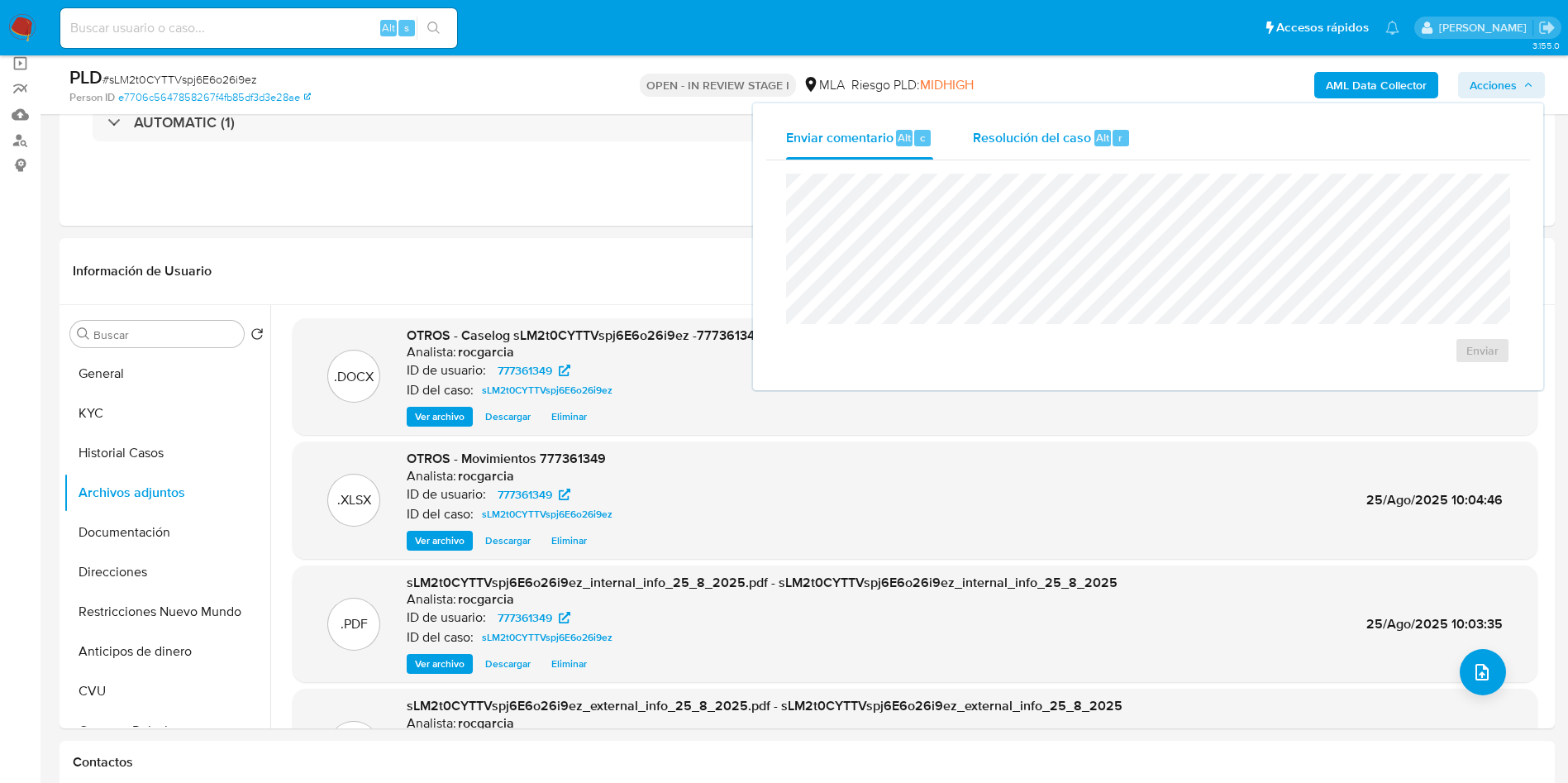
click at [1072, 149] on div "Resolución del caso Alt r" at bounding box center [1052, 138] width 157 height 43
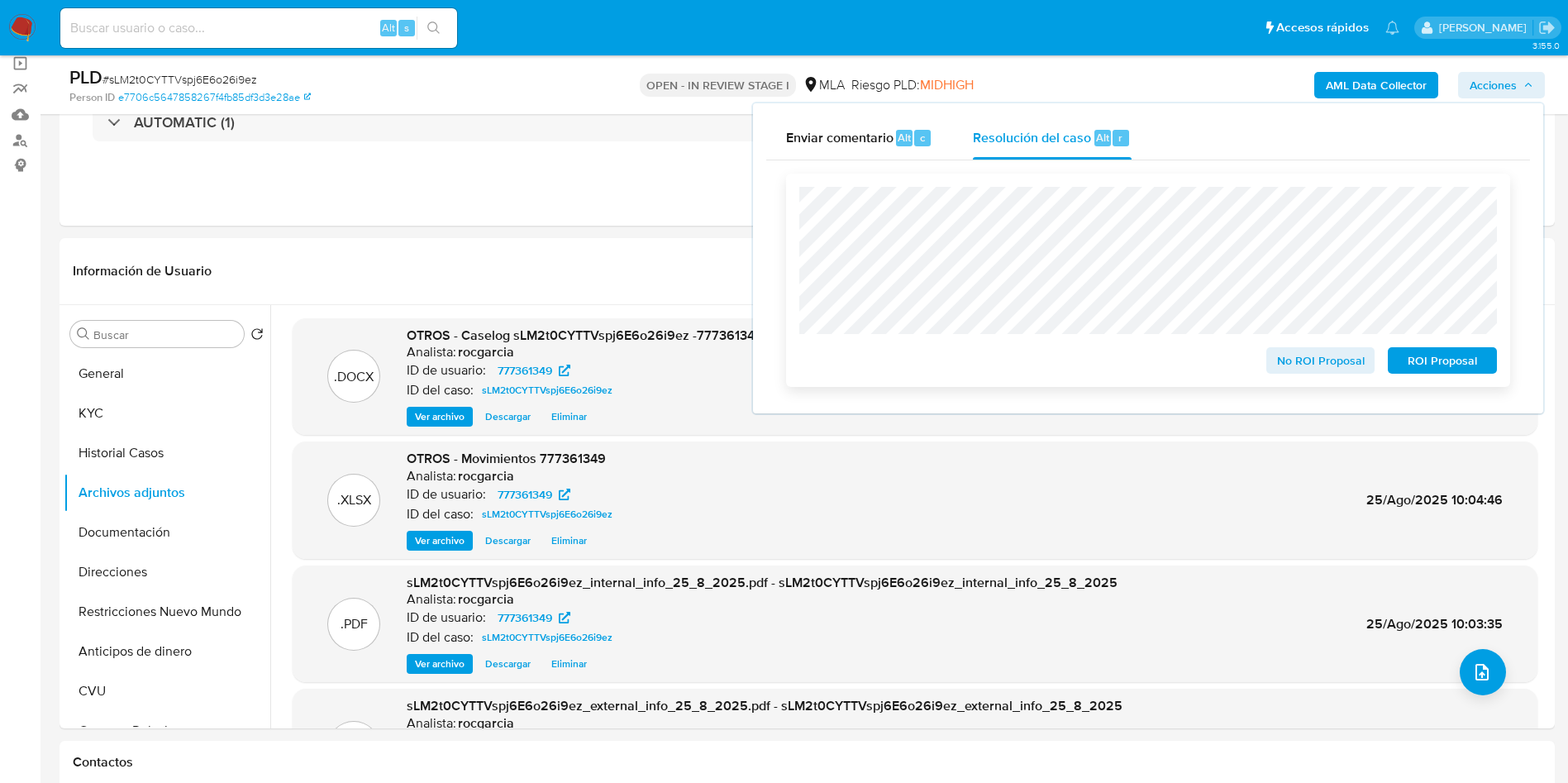
click at [1295, 357] on span "No ROI Proposal" at bounding box center [1321, 360] width 86 height 23
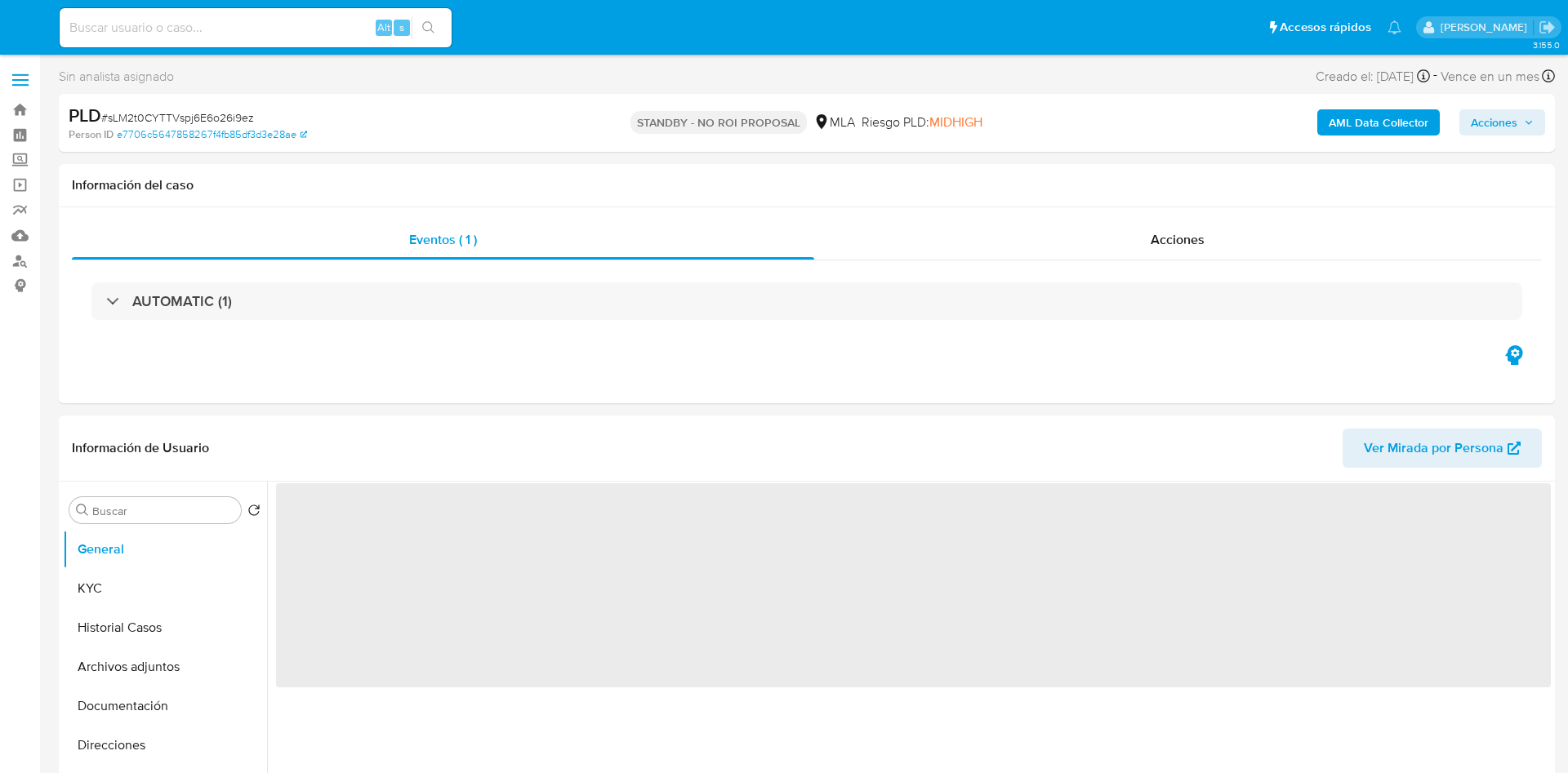
select select "10"
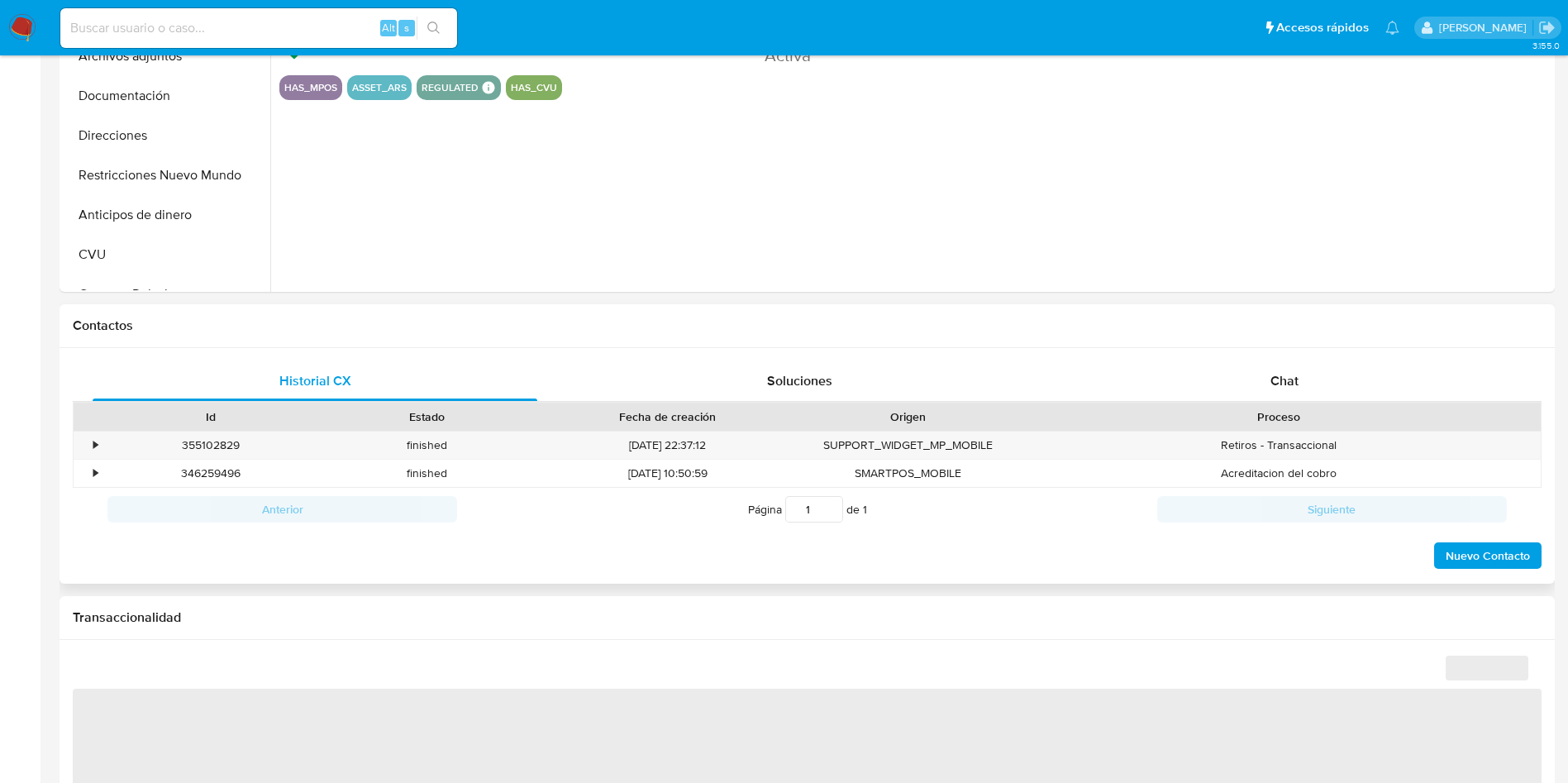
select select "10"
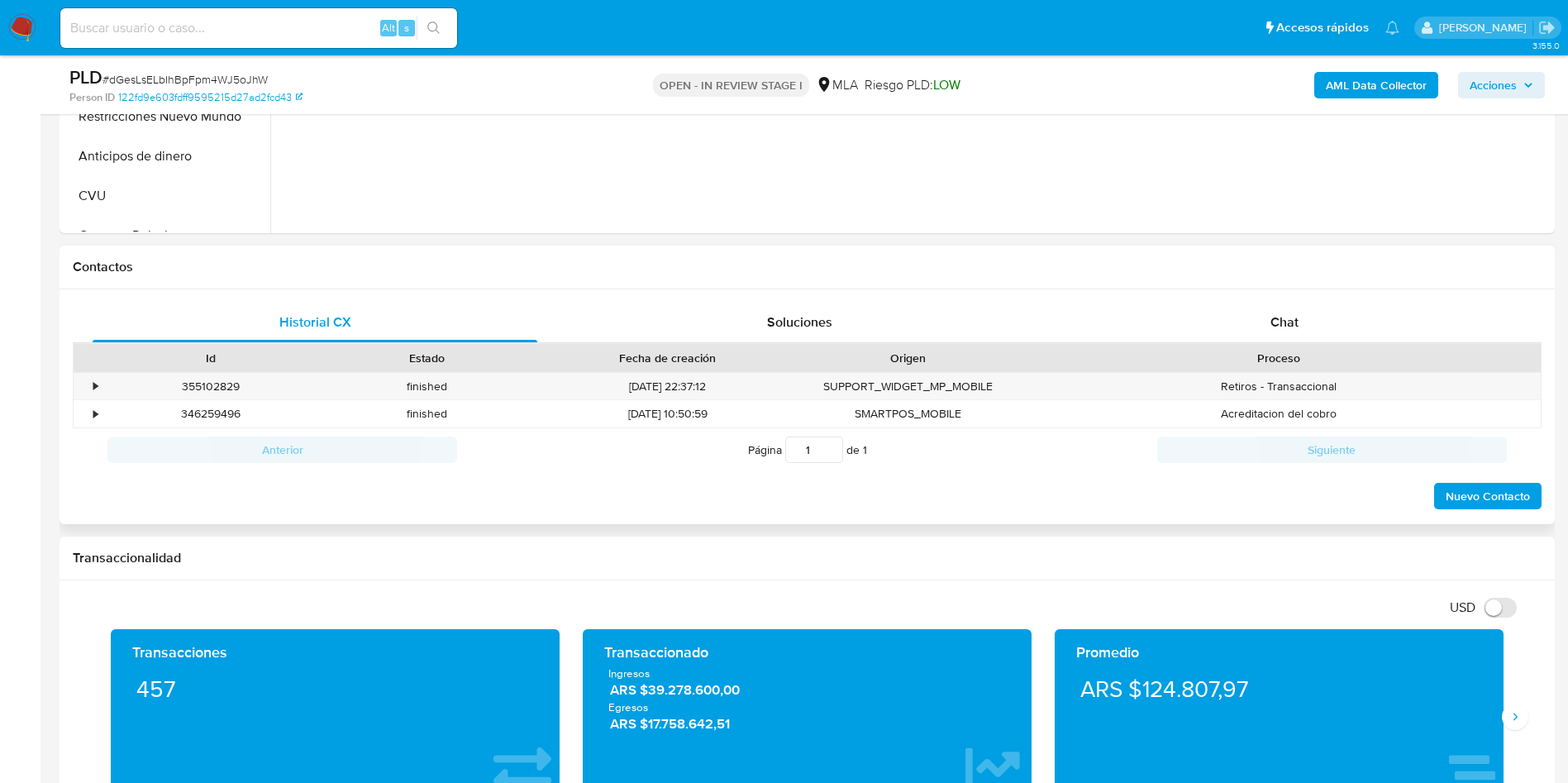
scroll to position [620, 0]
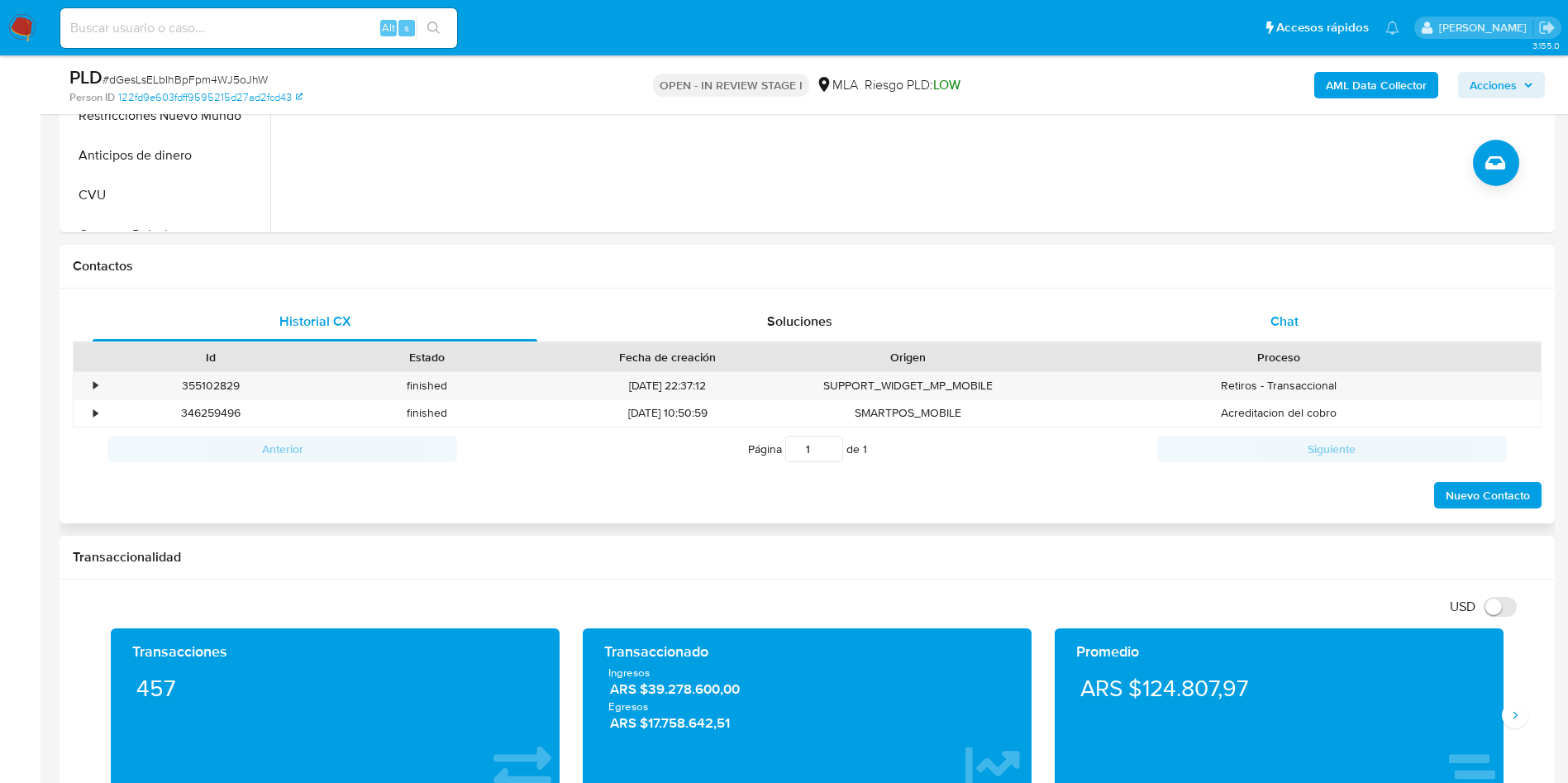
click at [1284, 318] on span "Chat" at bounding box center [1284, 321] width 28 height 19
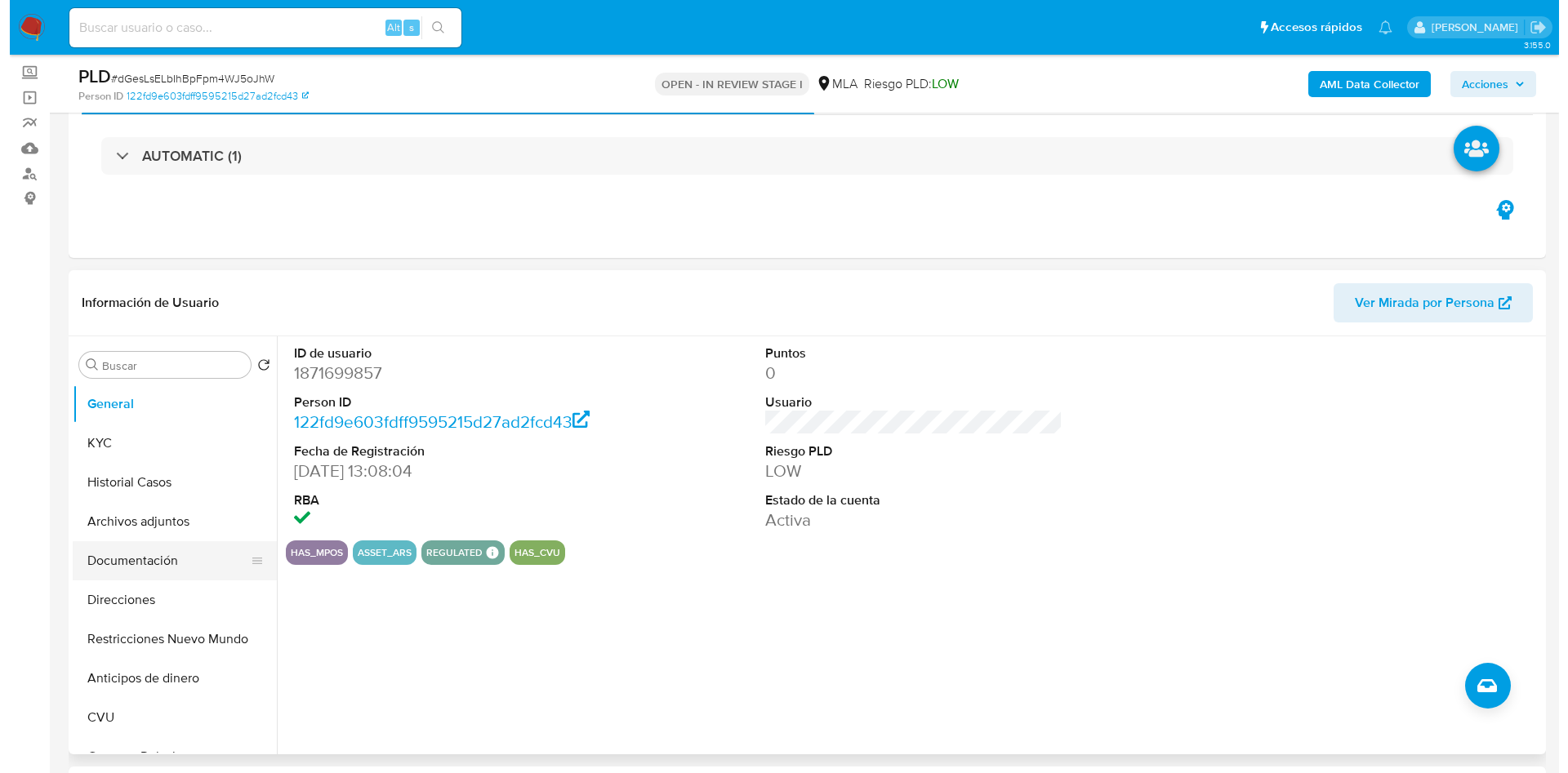
scroll to position [122, 0]
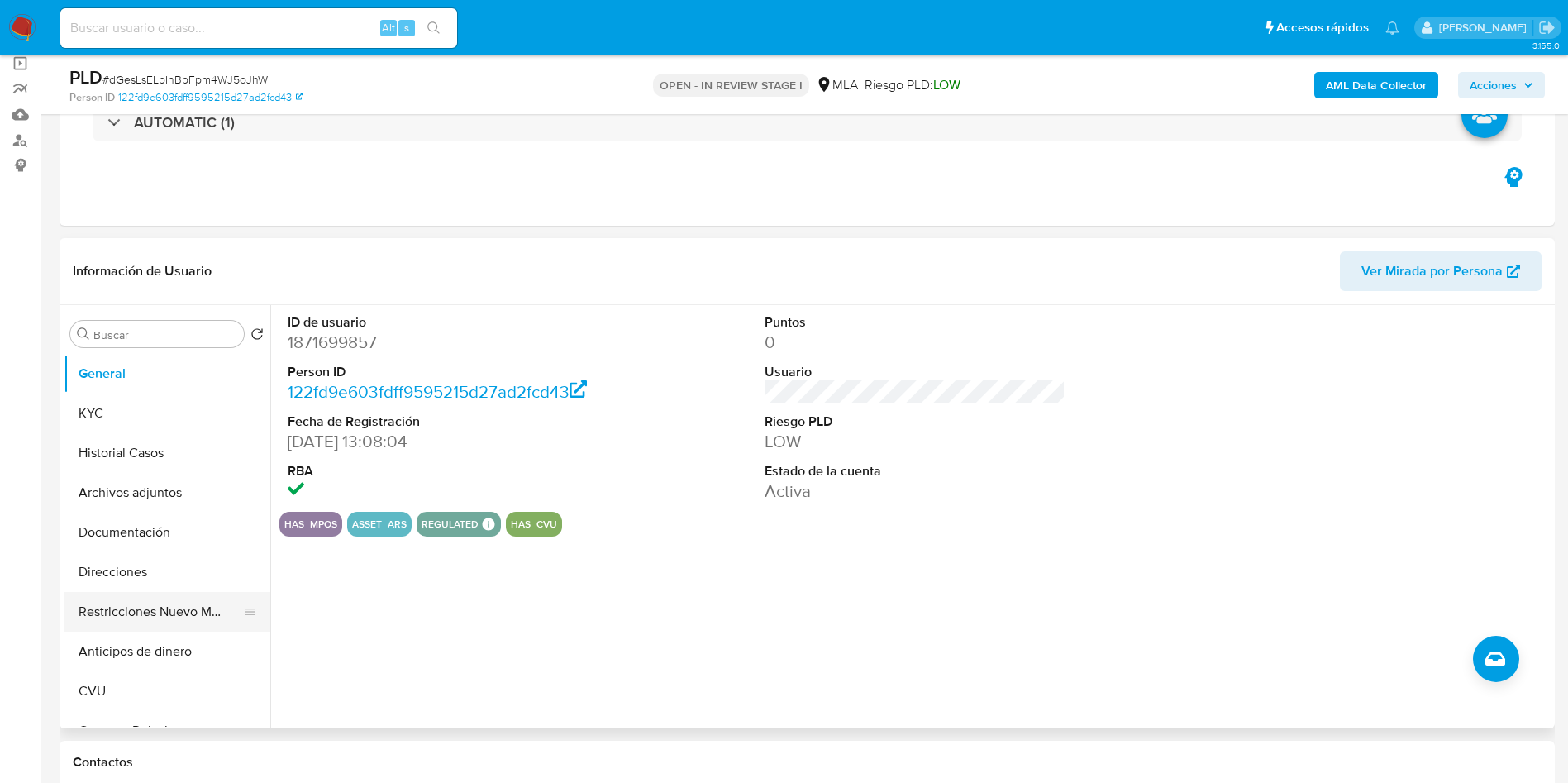
click at [161, 616] on button "Restricciones Nuevo Mundo" at bounding box center [160, 612] width 193 height 40
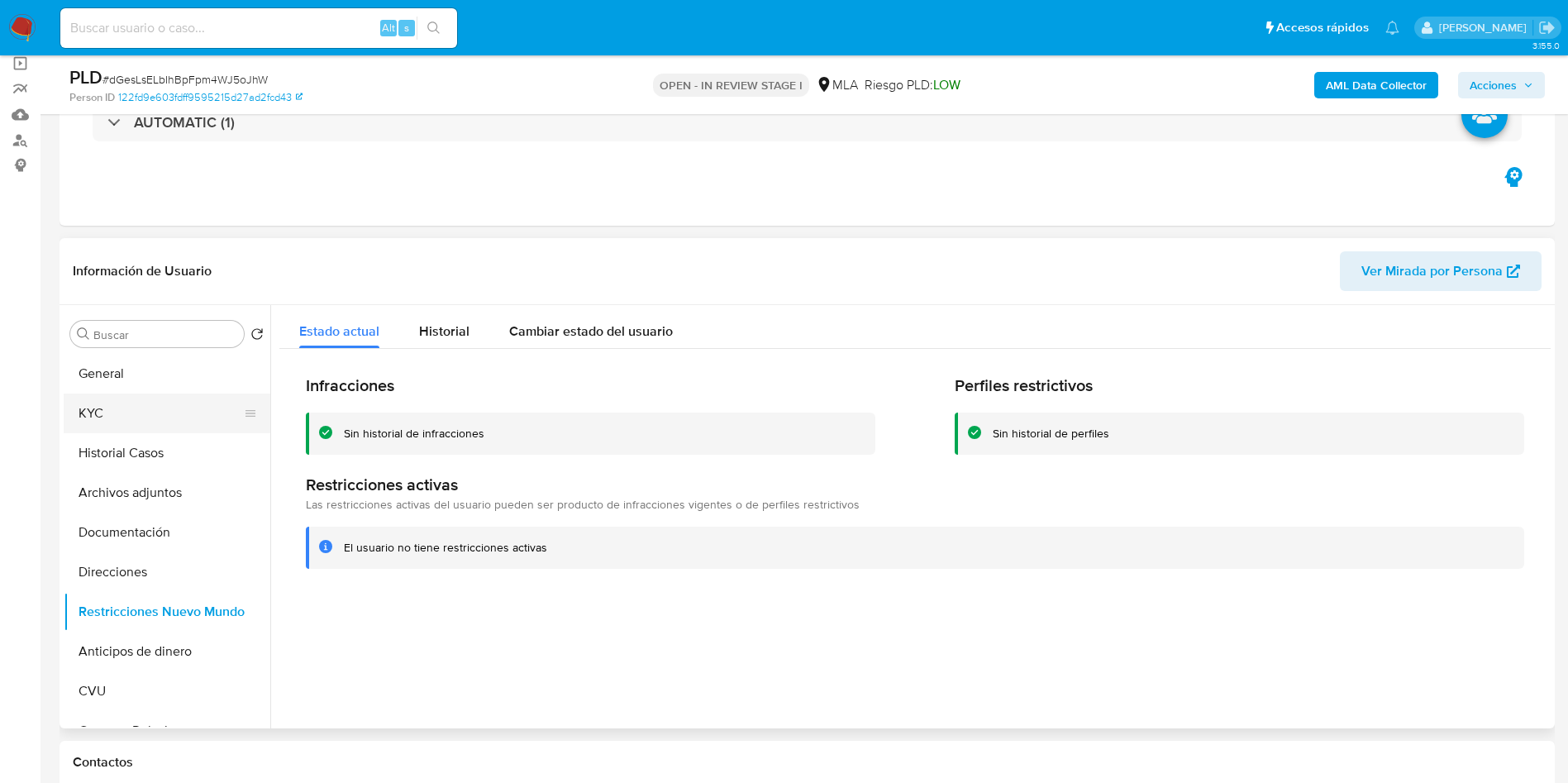
click at [171, 404] on button "KYC" at bounding box center [160, 414] width 193 height 40
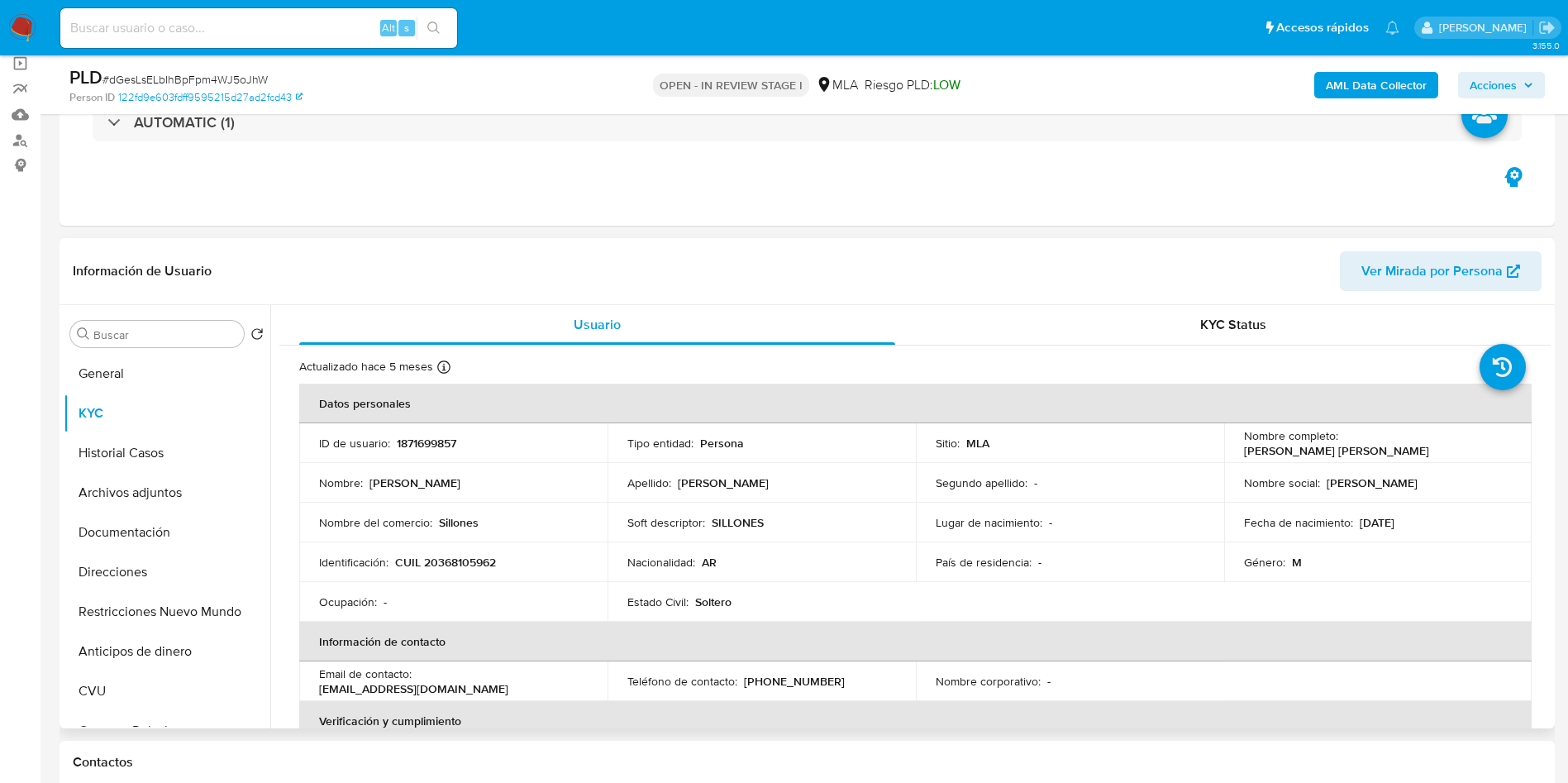
click at [439, 557] on p "CUIL 20368105962" at bounding box center [445, 562] width 101 height 15
copy p "20368105962"
click at [1328, 88] on b "AML Data Collector" at bounding box center [1376, 85] width 101 height 27
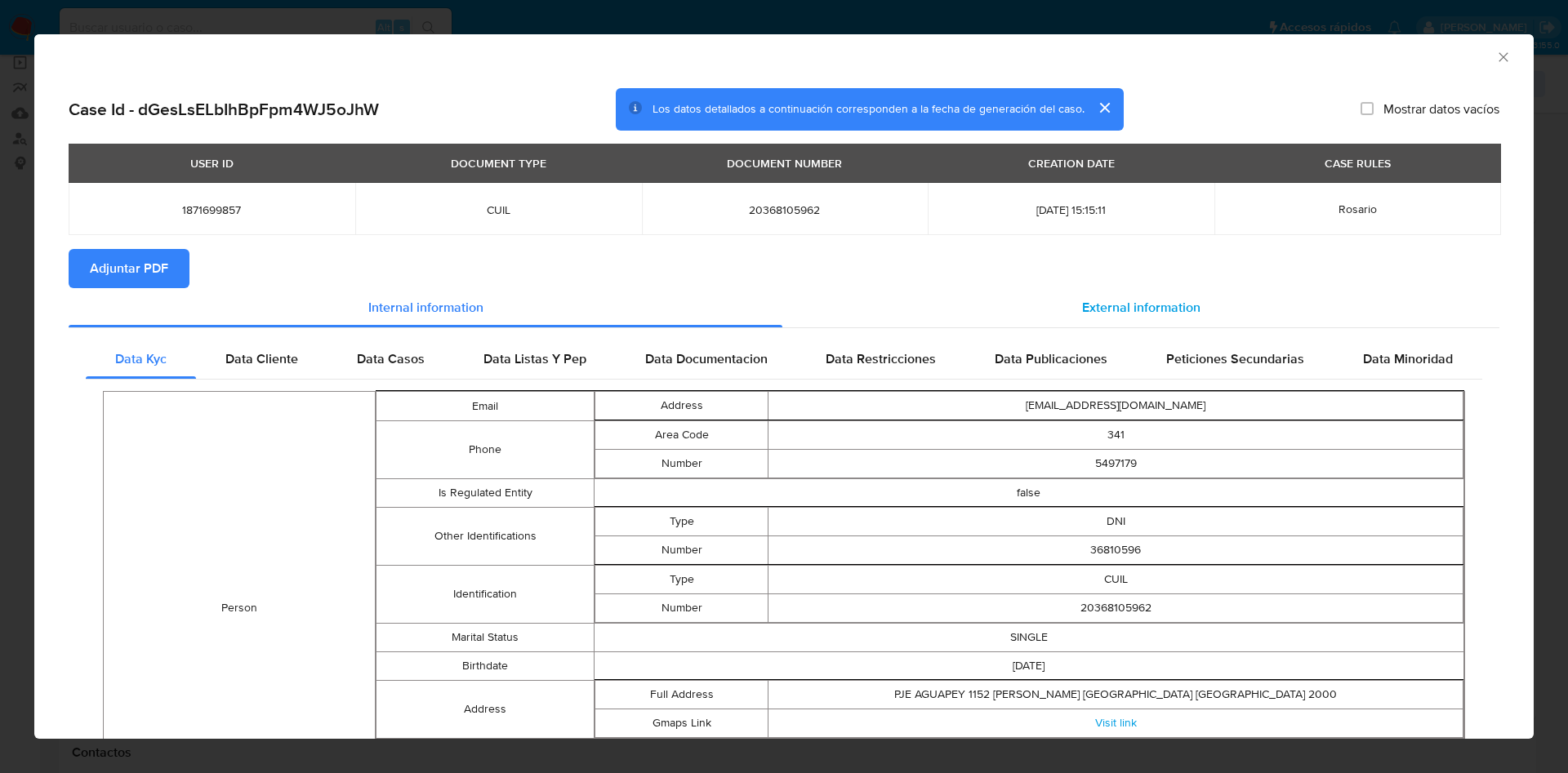
click at [1091, 298] on span "External information" at bounding box center [1141, 307] width 118 height 19
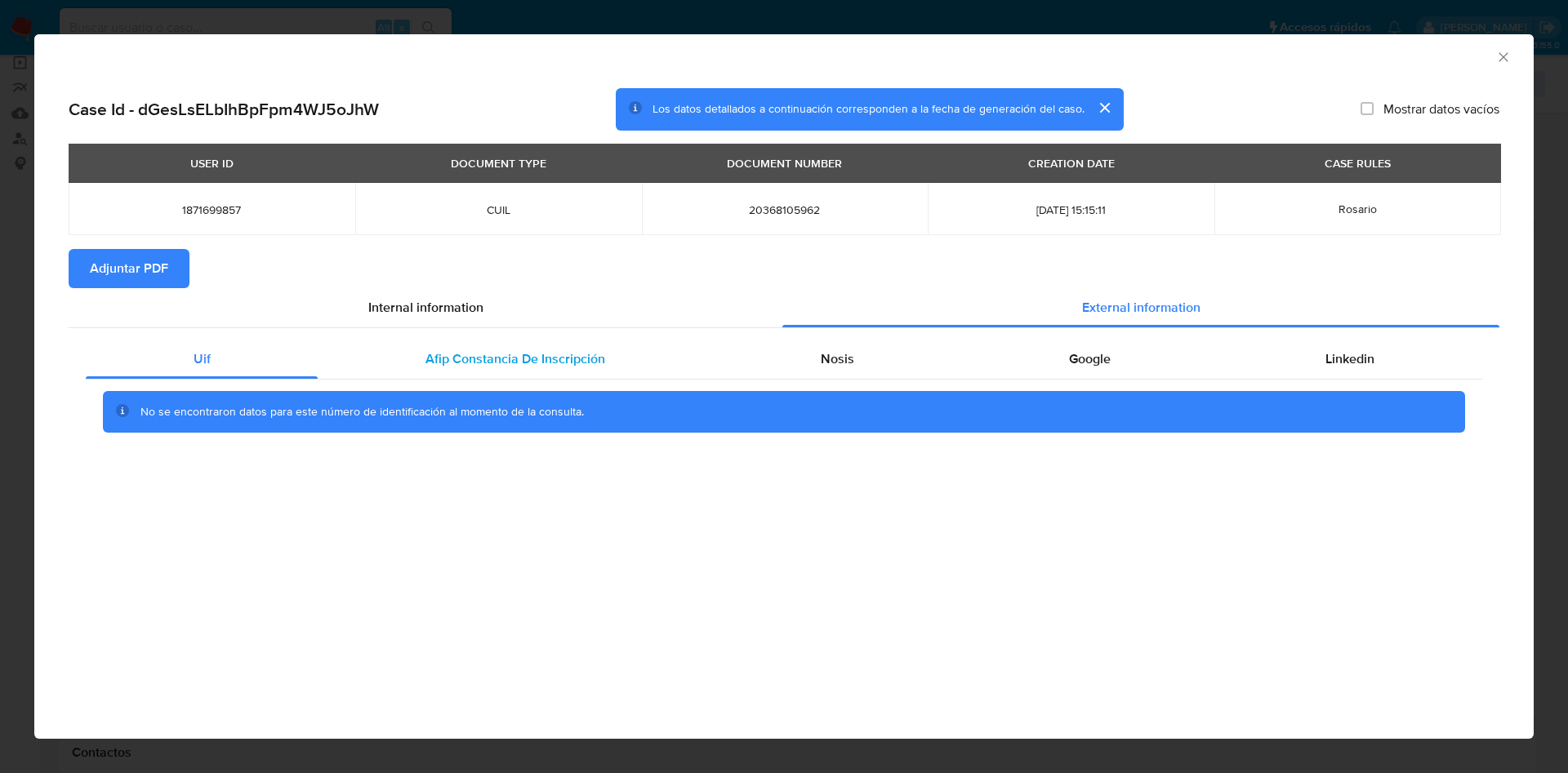
click at [506, 356] on span "Afip Constancia De Inscripción" at bounding box center [515, 358] width 179 height 19
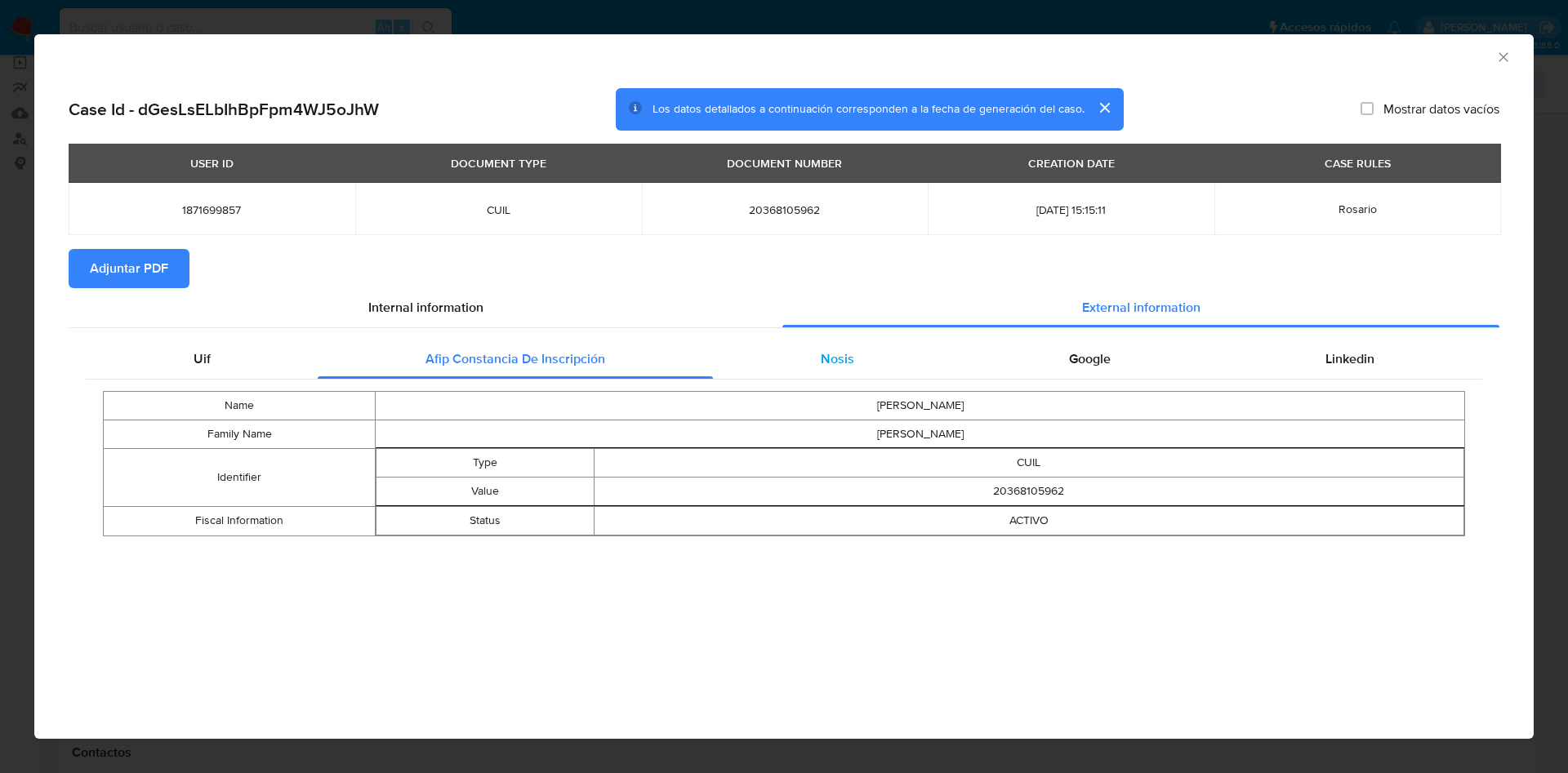
click at [892, 351] on div "Nosis" at bounding box center [837, 359] width 248 height 39
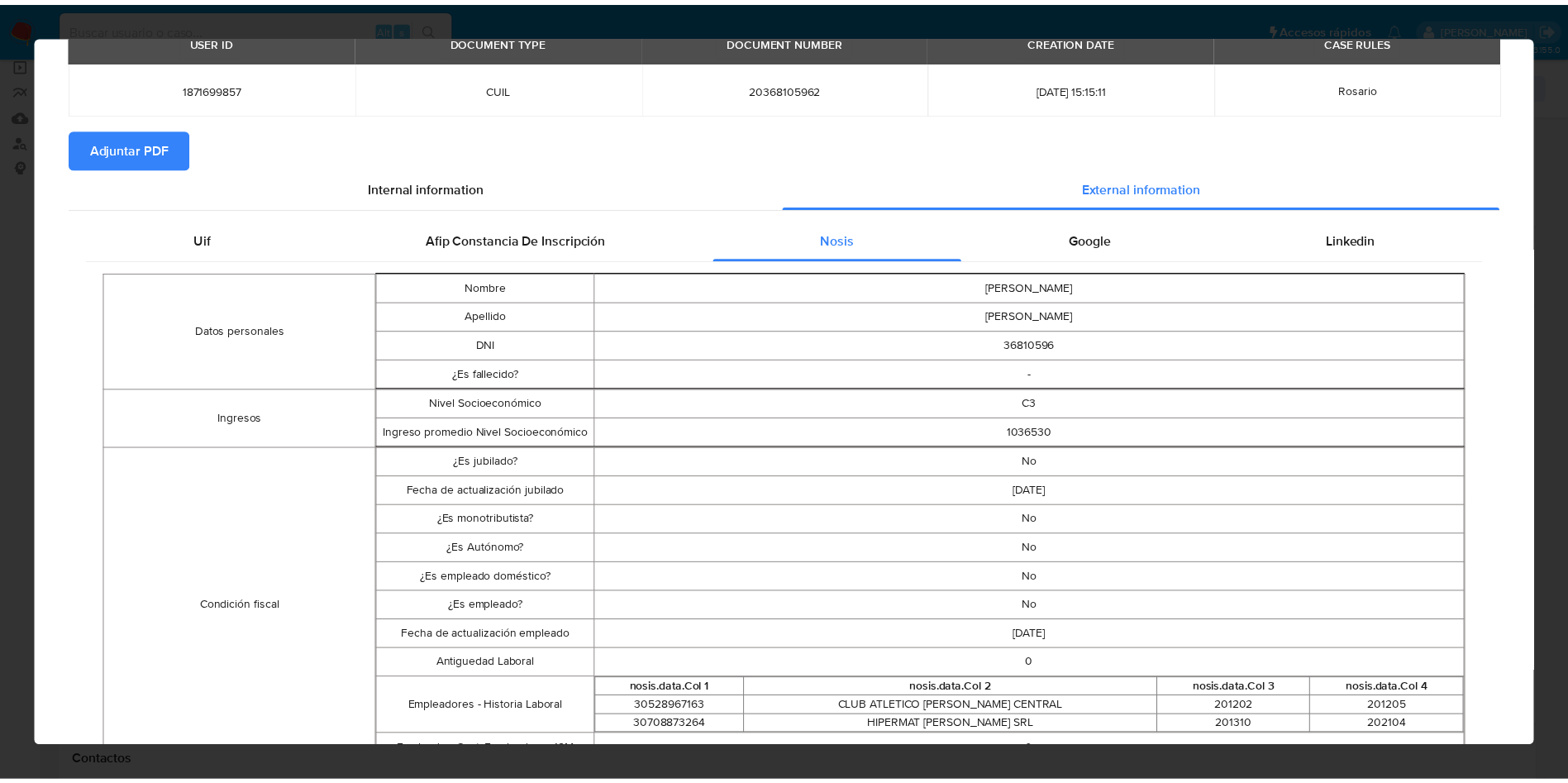
scroll to position [0, 0]
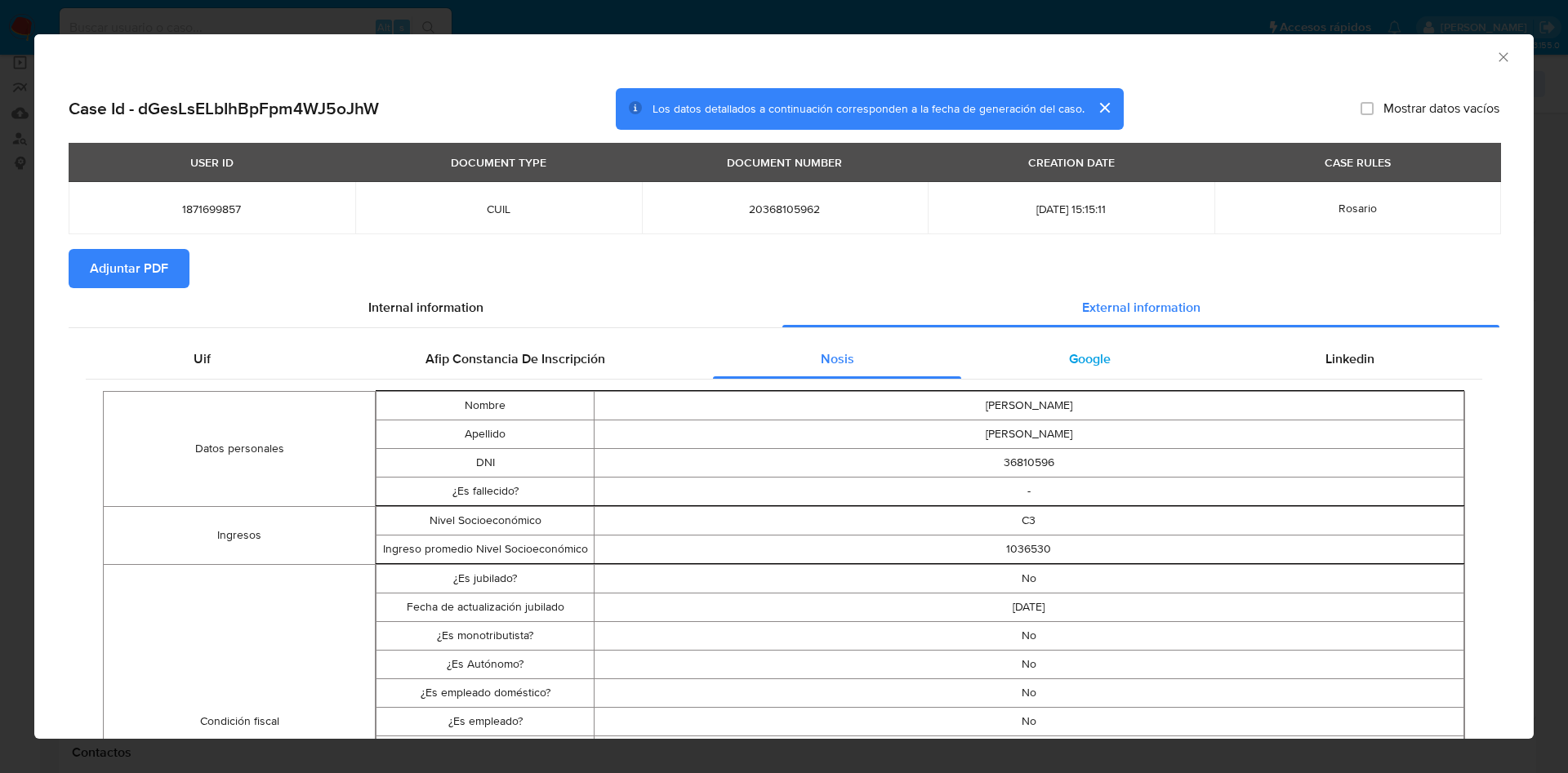
click at [1096, 361] on div "Google" at bounding box center [1089, 359] width 256 height 39
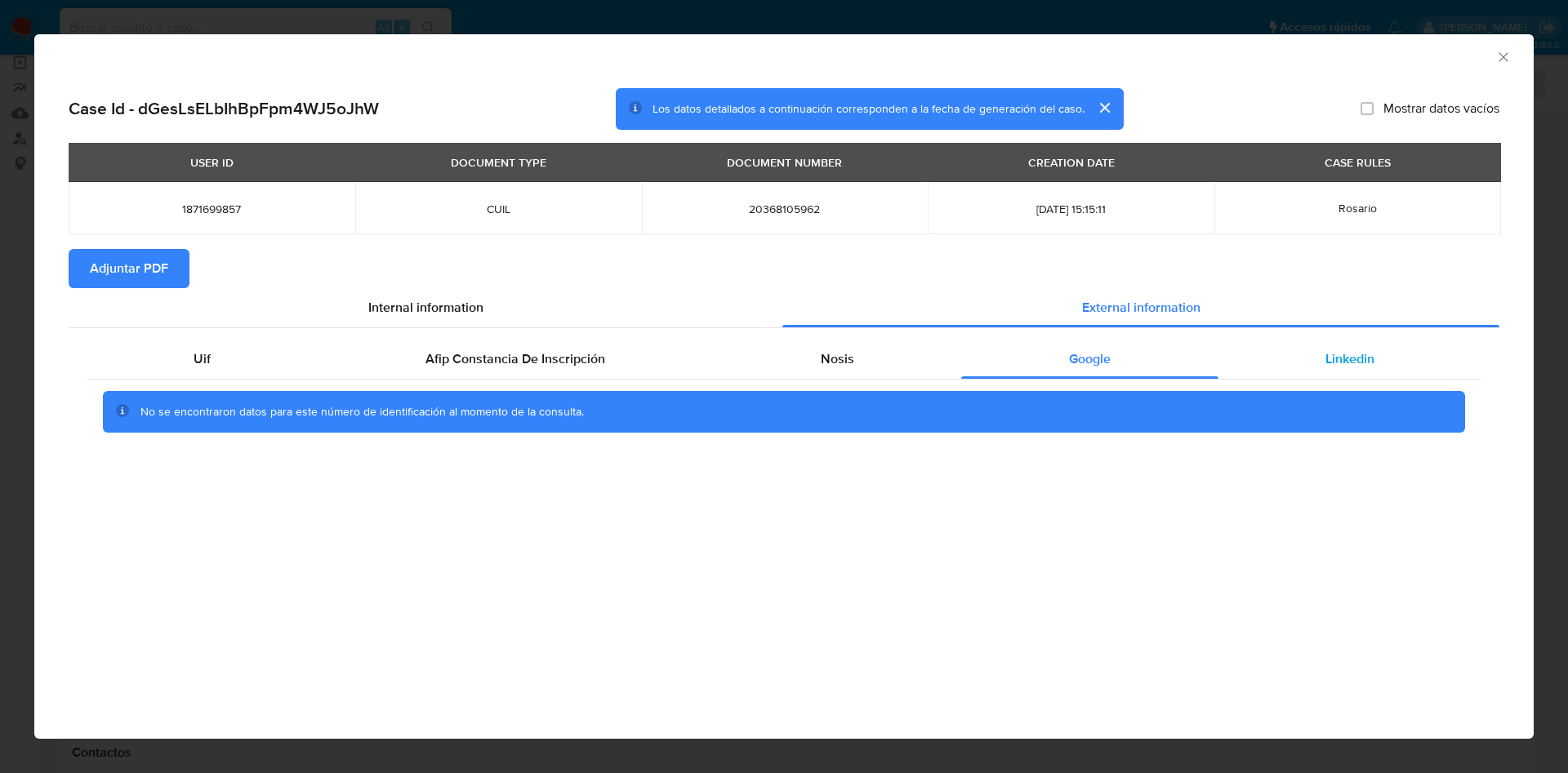
click at [1357, 352] on span "Linkedin" at bounding box center [1349, 358] width 49 height 19
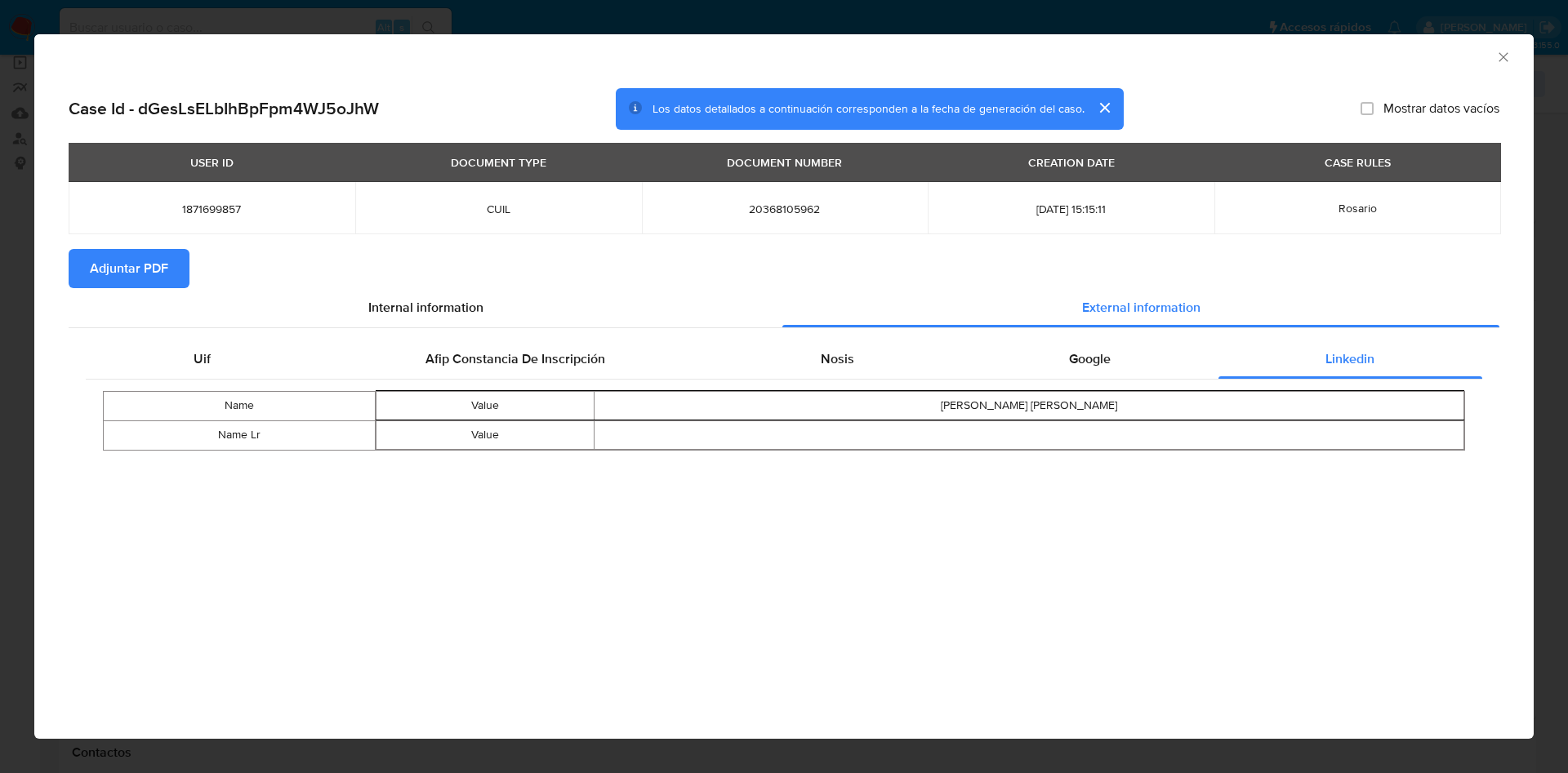
click at [154, 253] on span "Adjuntar PDF" at bounding box center [129, 269] width 79 height 35
click at [1503, 54] on icon "Cerrar ventana" at bounding box center [1503, 57] width 17 height 17
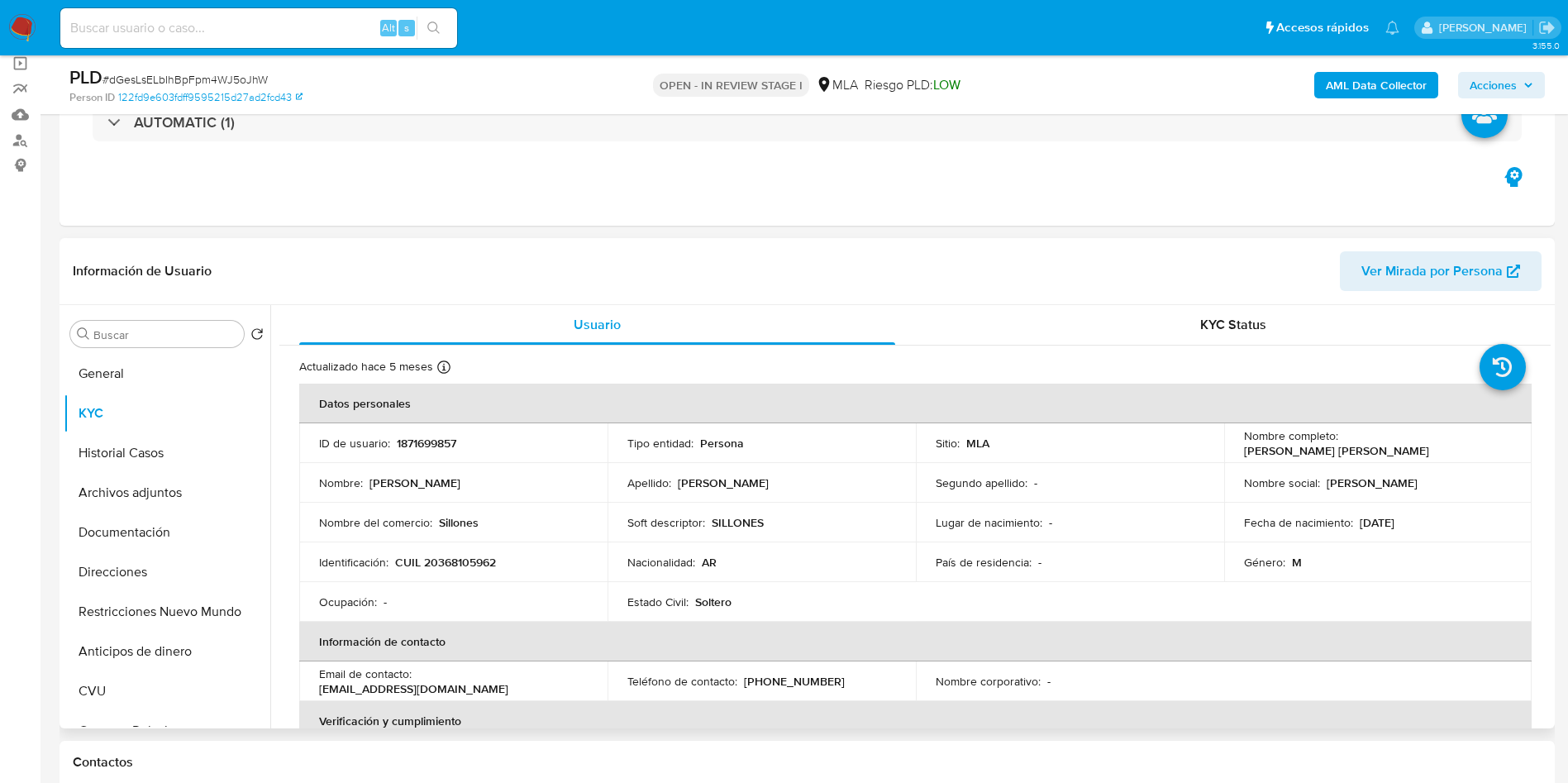
click at [418, 436] on p "1871699857" at bounding box center [427, 443] width 60 height 15
copy p "1871699857"
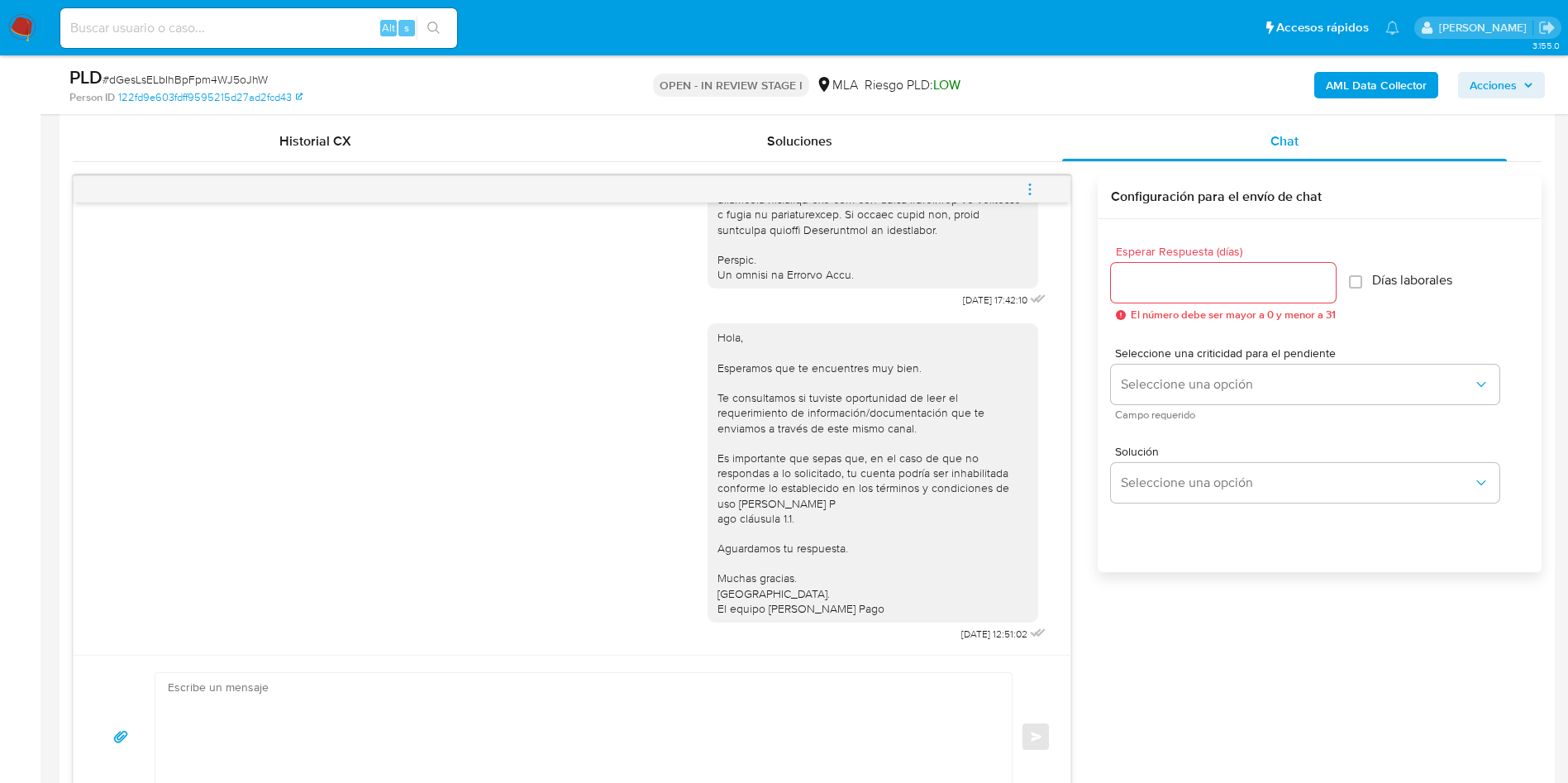
scroll to position [868, 0]
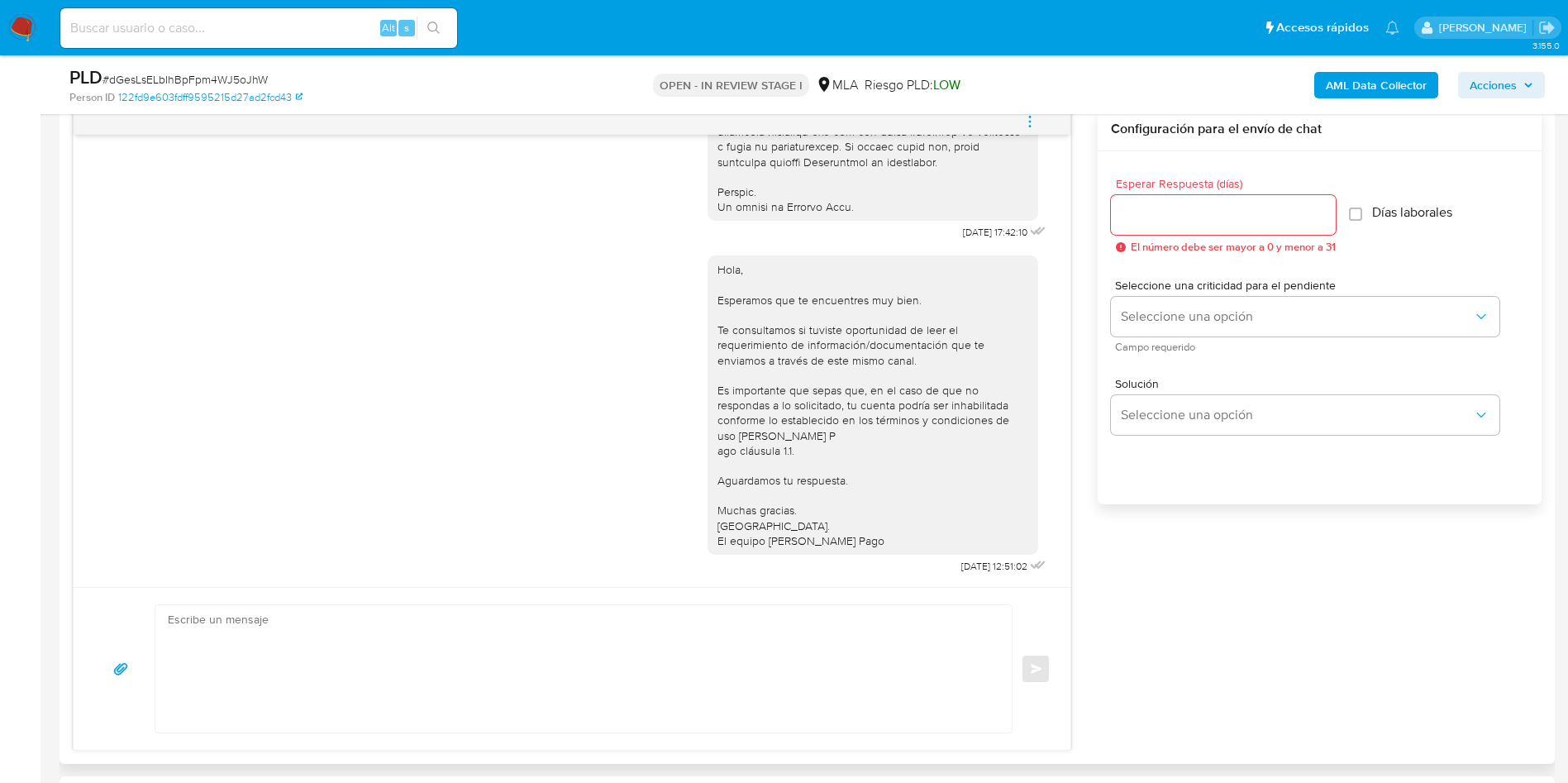
click at [1045, 127] on button "menu-action" at bounding box center [1030, 122] width 55 height 40
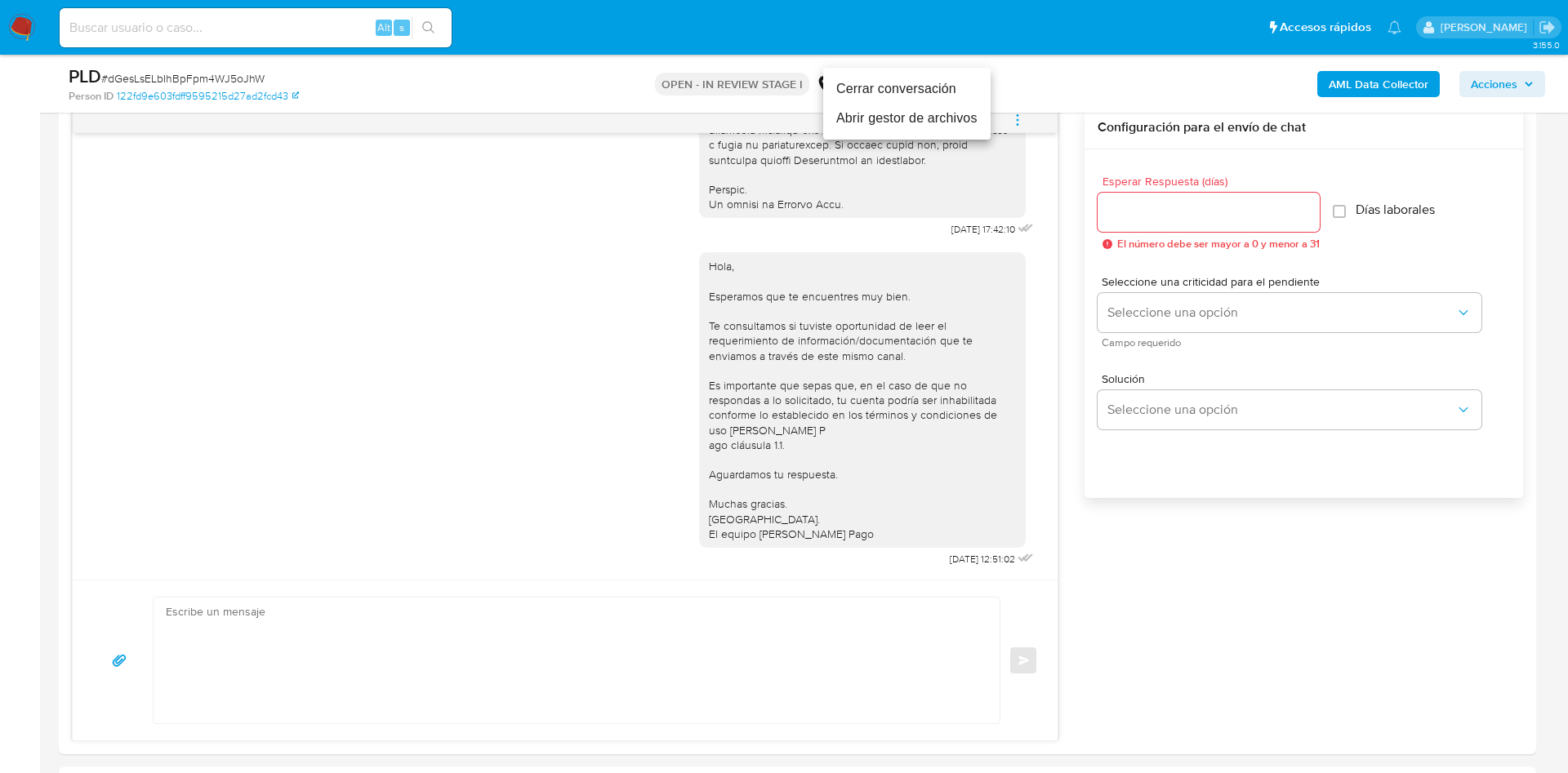
click at [927, 90] on li "Cerrar conversación" at bounding box center [907, 89] width 167 height 30
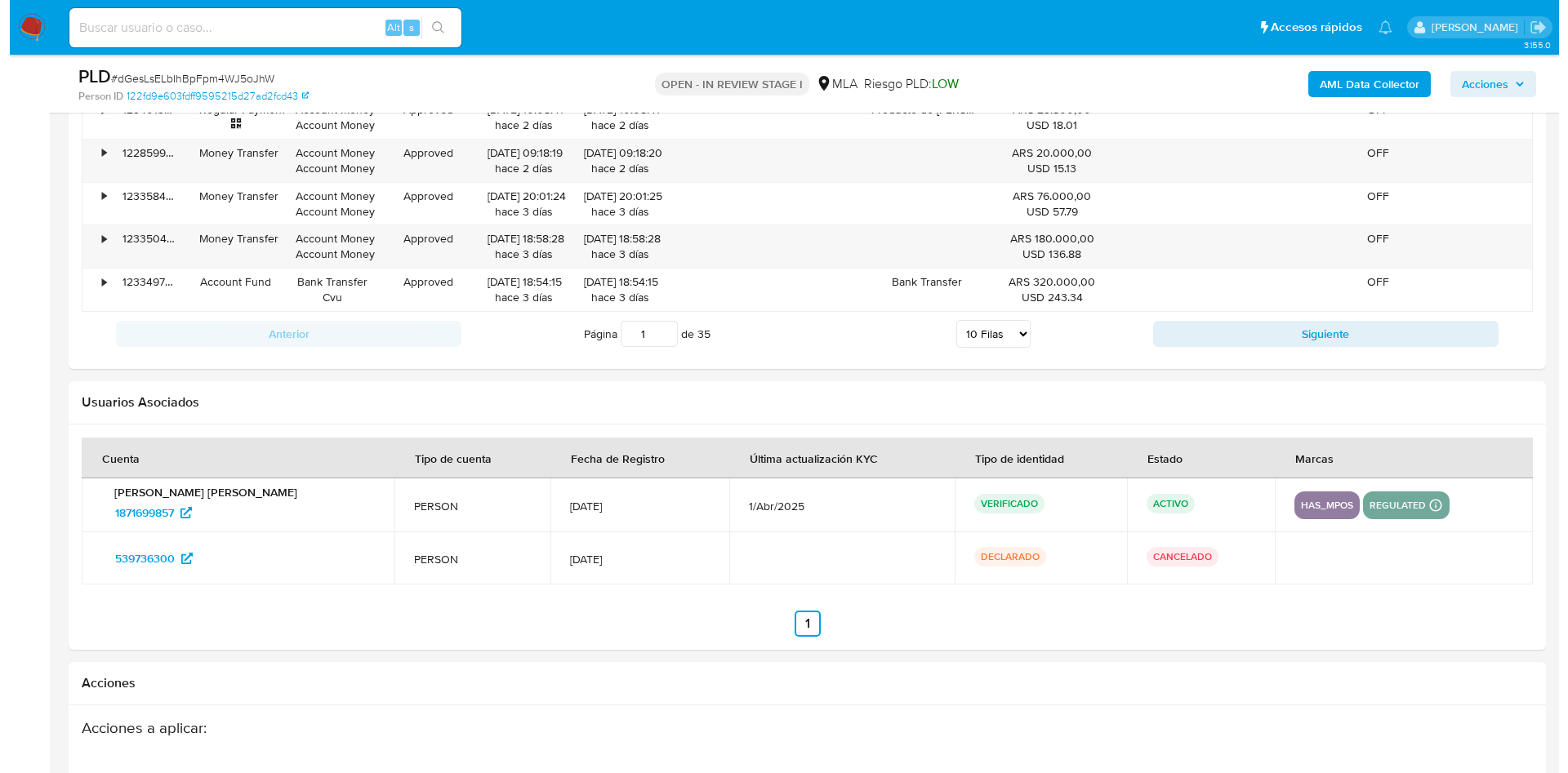
scroll to position [2924, 0]
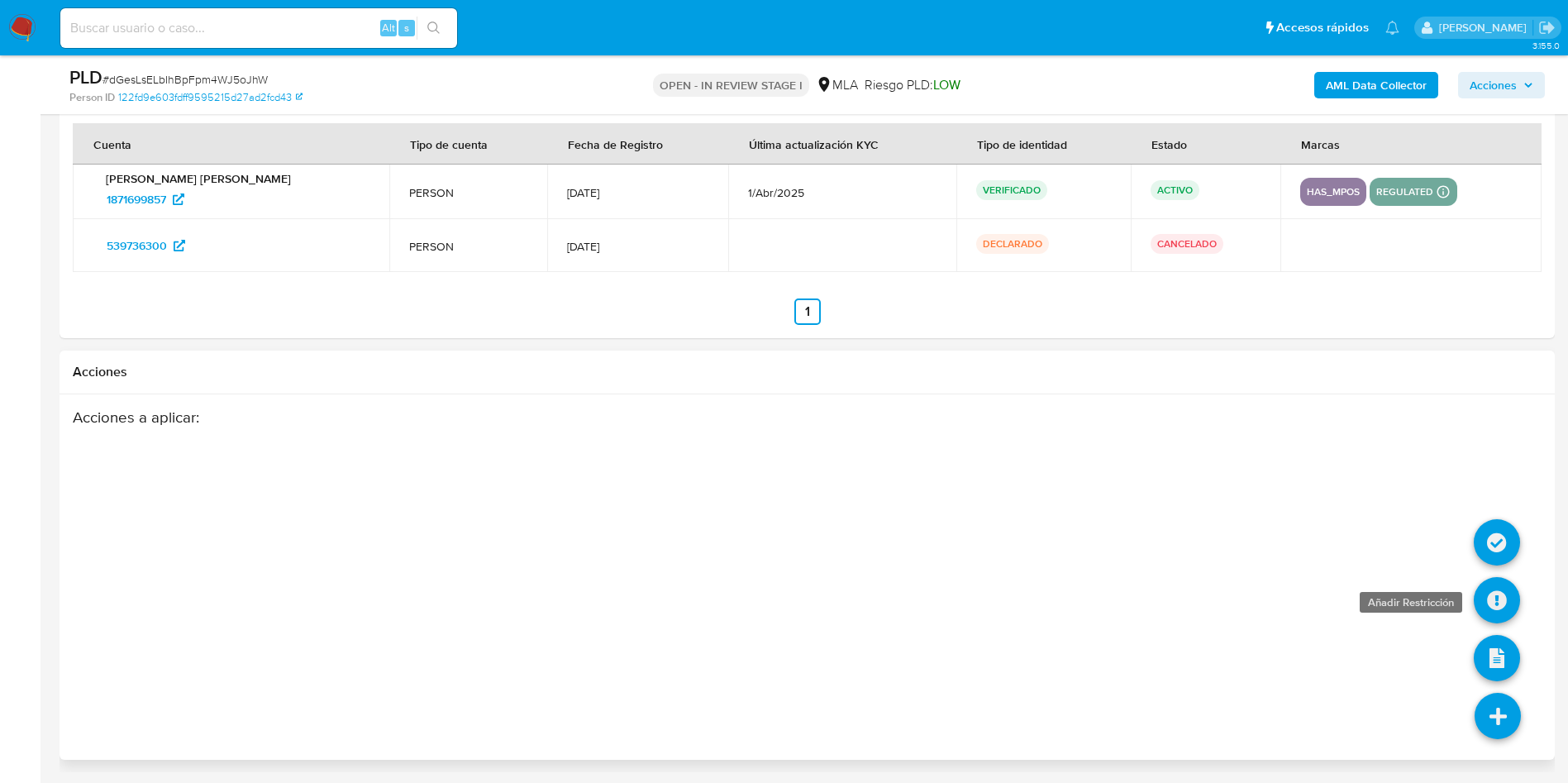
click at [1482, 599] on icon at bounding box center [1496, 600] width 46 height 46
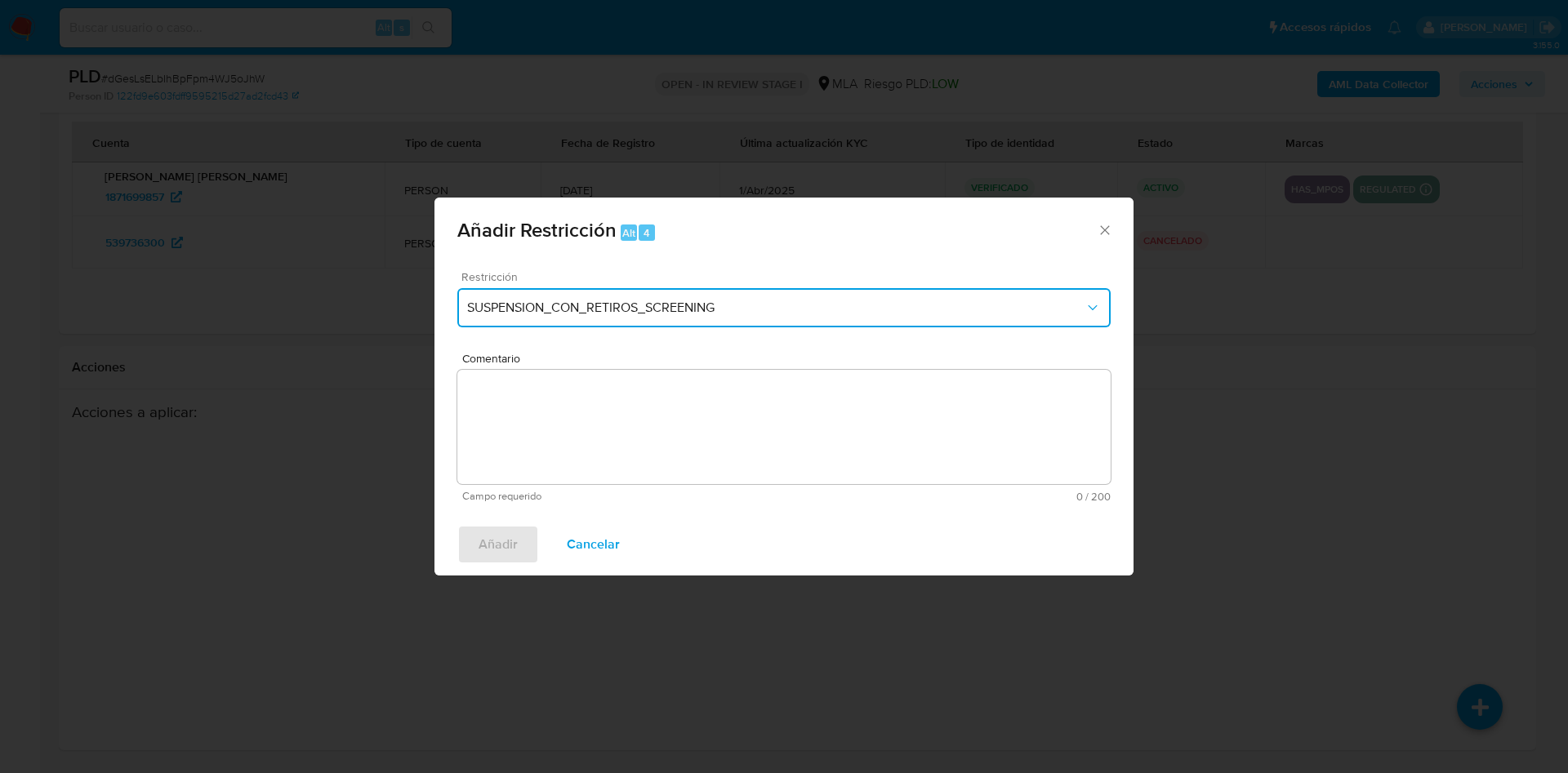
click at [526, 310] on span "SUSPENSION_CON_RETIROS_SCREENING" at bounding box center [775, 307] width 618 height 17
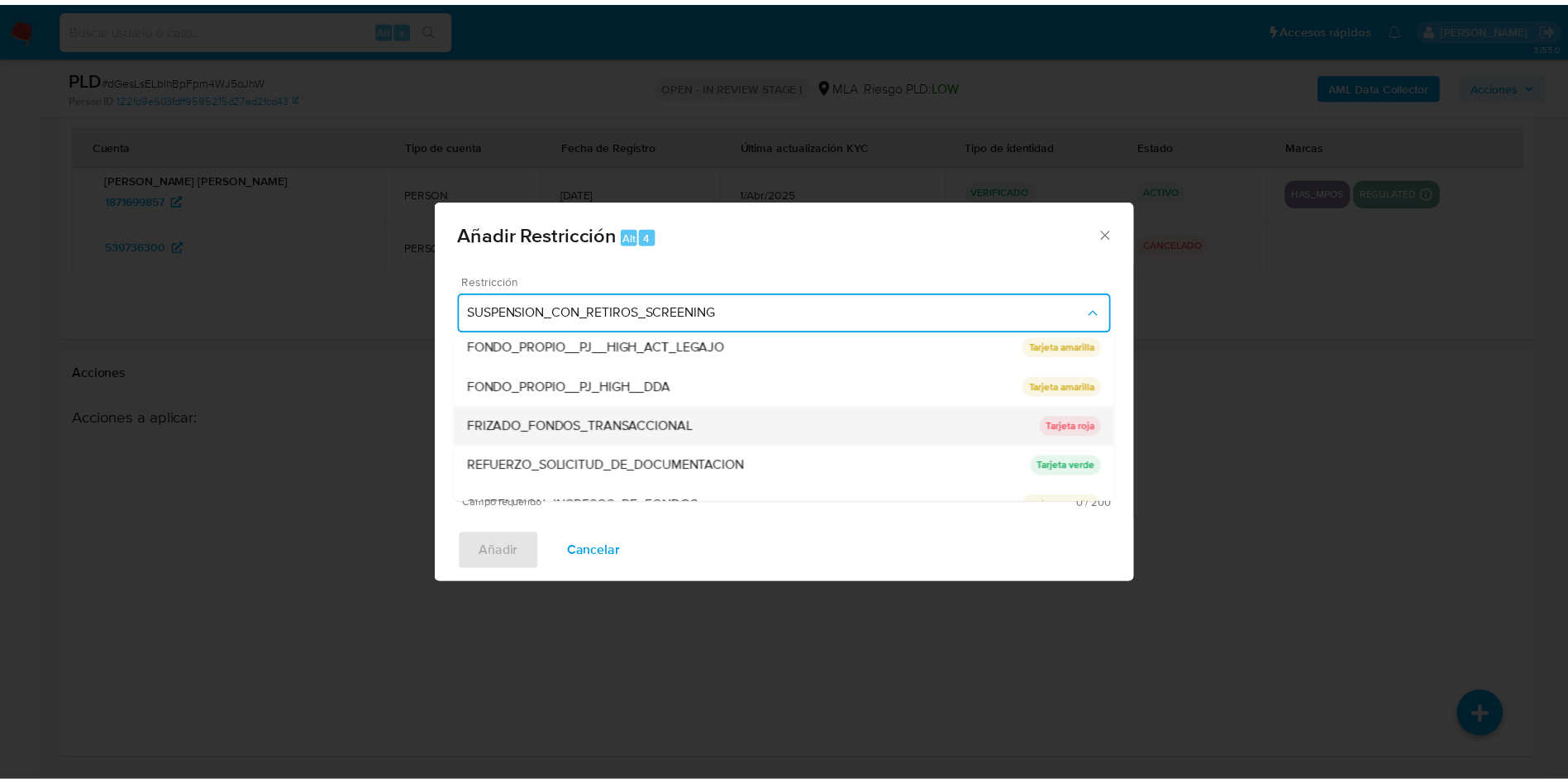
scroll to position [350, 0]
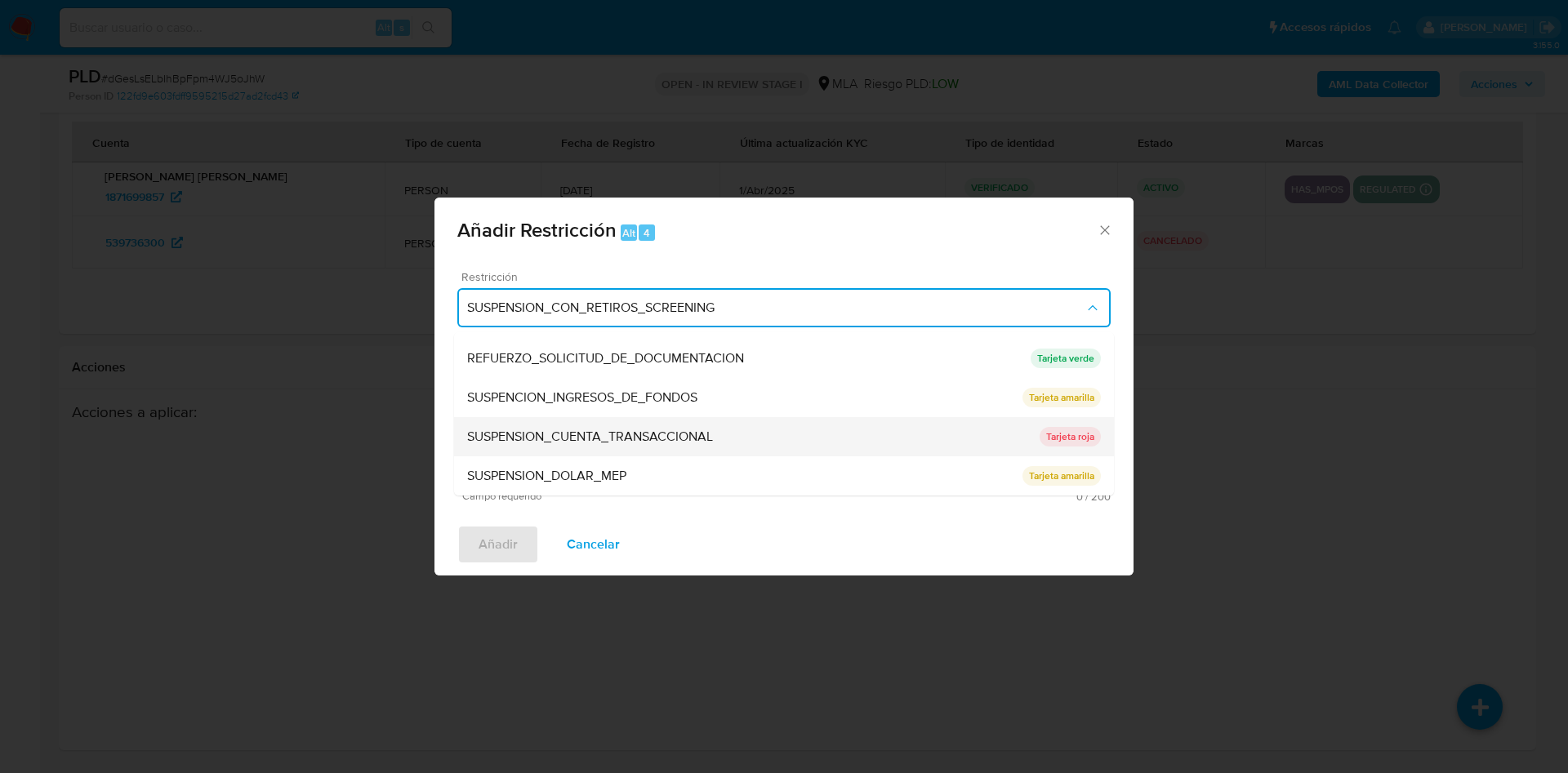
click at [578, 442] on span "SUSPENSION_CUENTA_TRANSACCIONAL" at bounding box center [590, 436] width 246 height 17
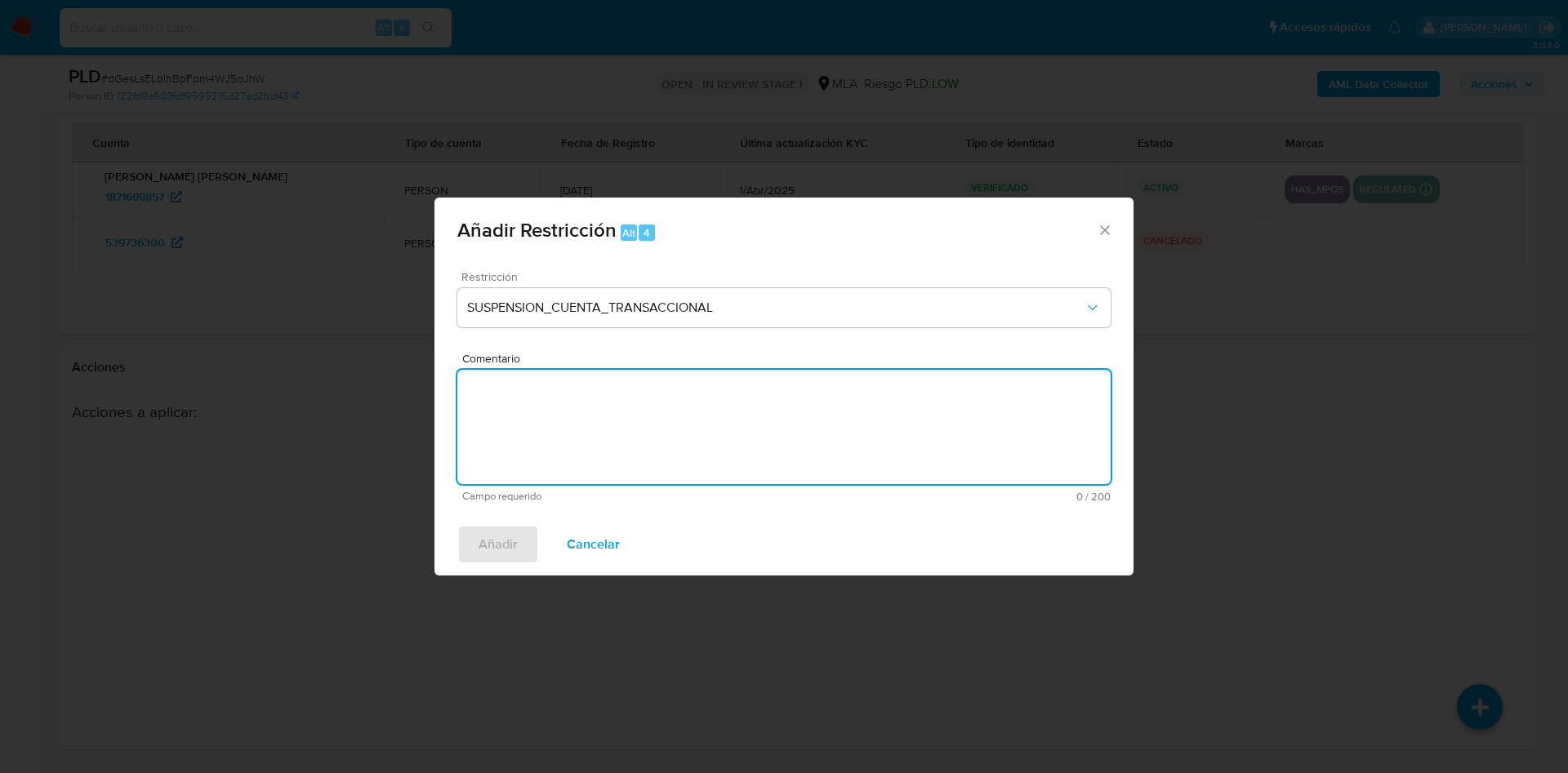
click at [578, 442] on textarea "Comentario" at bounding box center [783, 427] width 653 height 114
type textarea "AML"
click at [504, 542] on span "Añadir" at bounding box center [498, 545] width 39 height 35
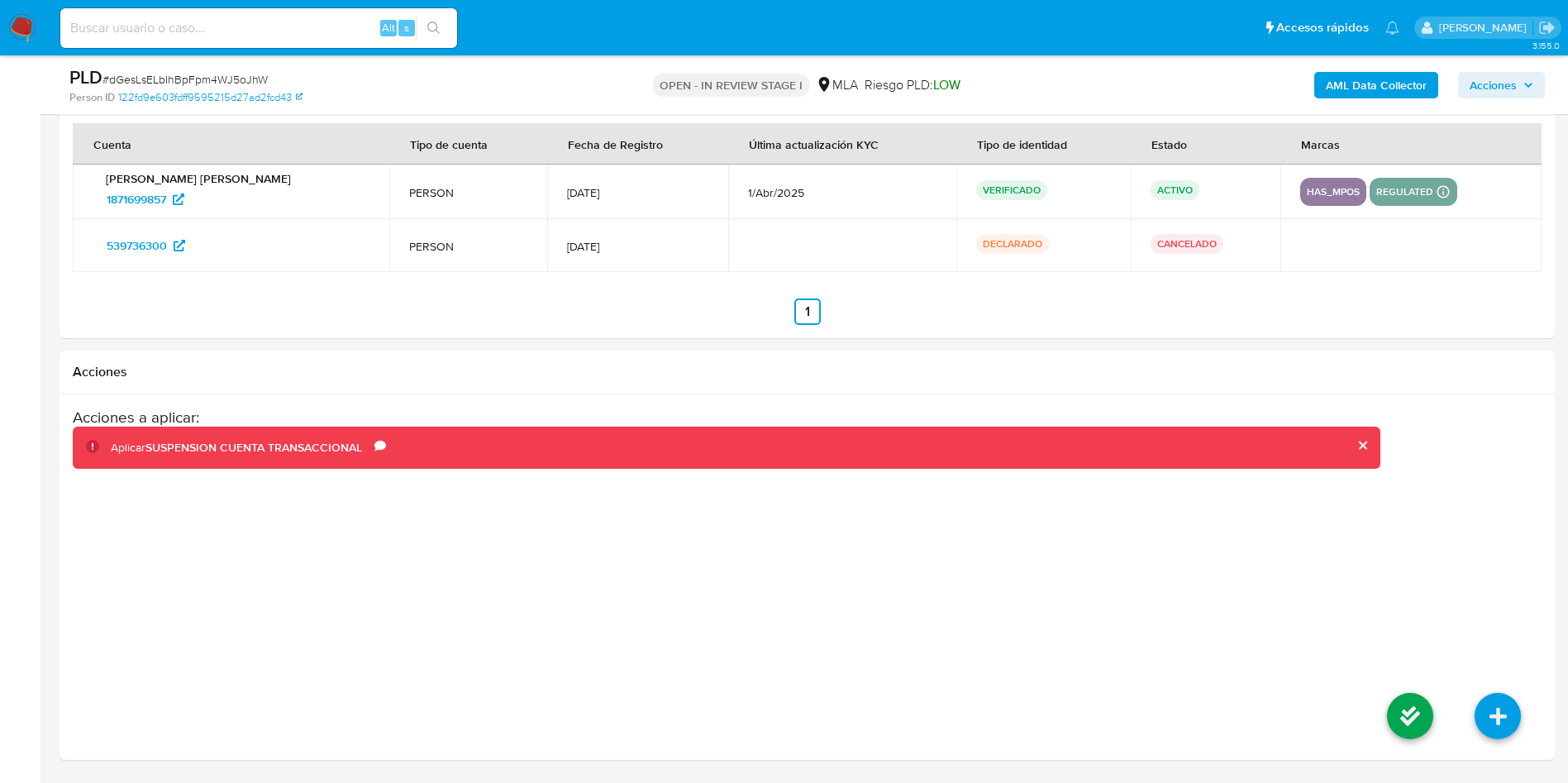
click at [1409, 732] on icon at bounding box center [1410, 716] width 46 height 46
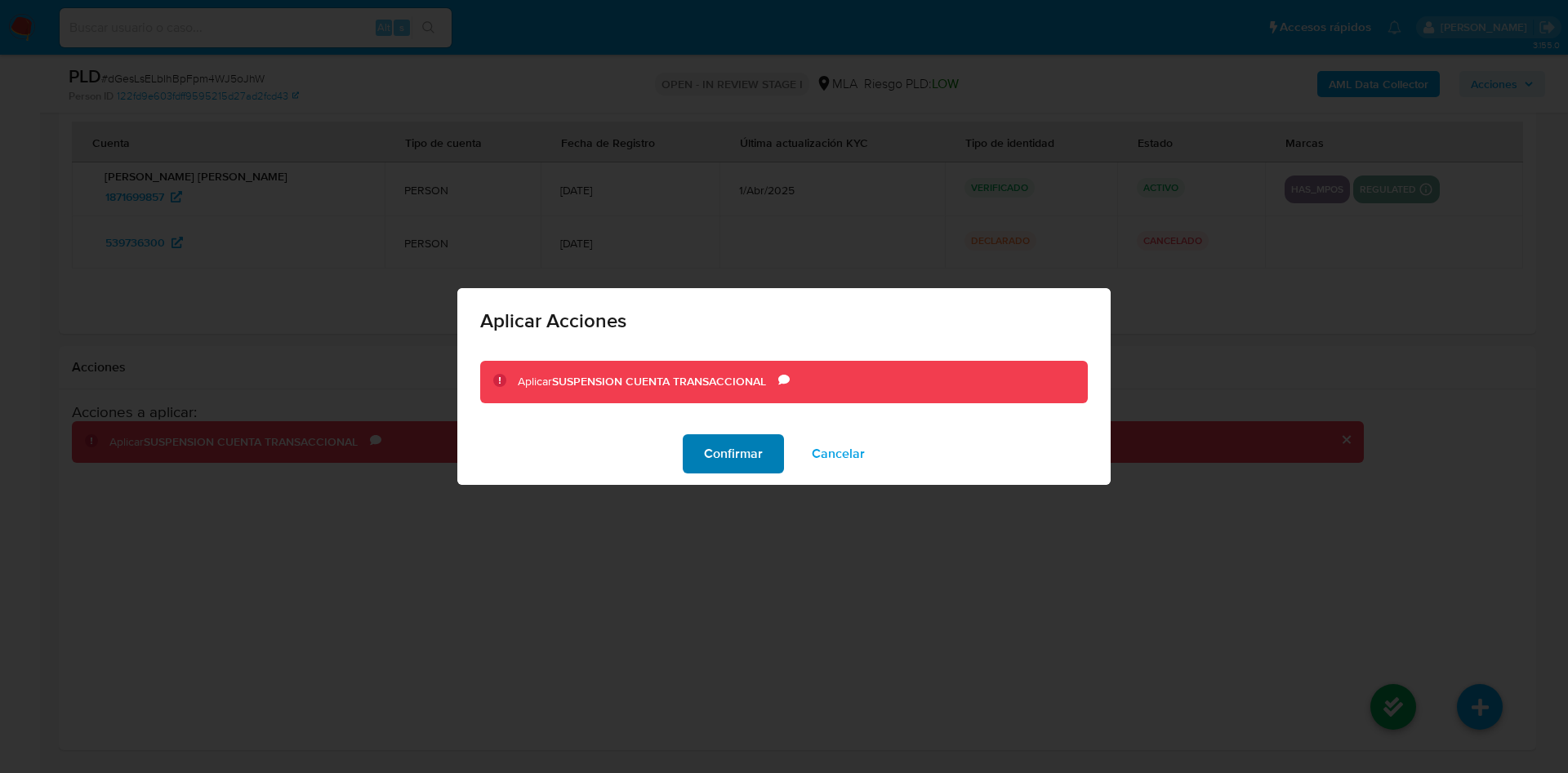
click at [733, 461] on span "Confirmar" at bounding box center [734, 454] width 59 height 35
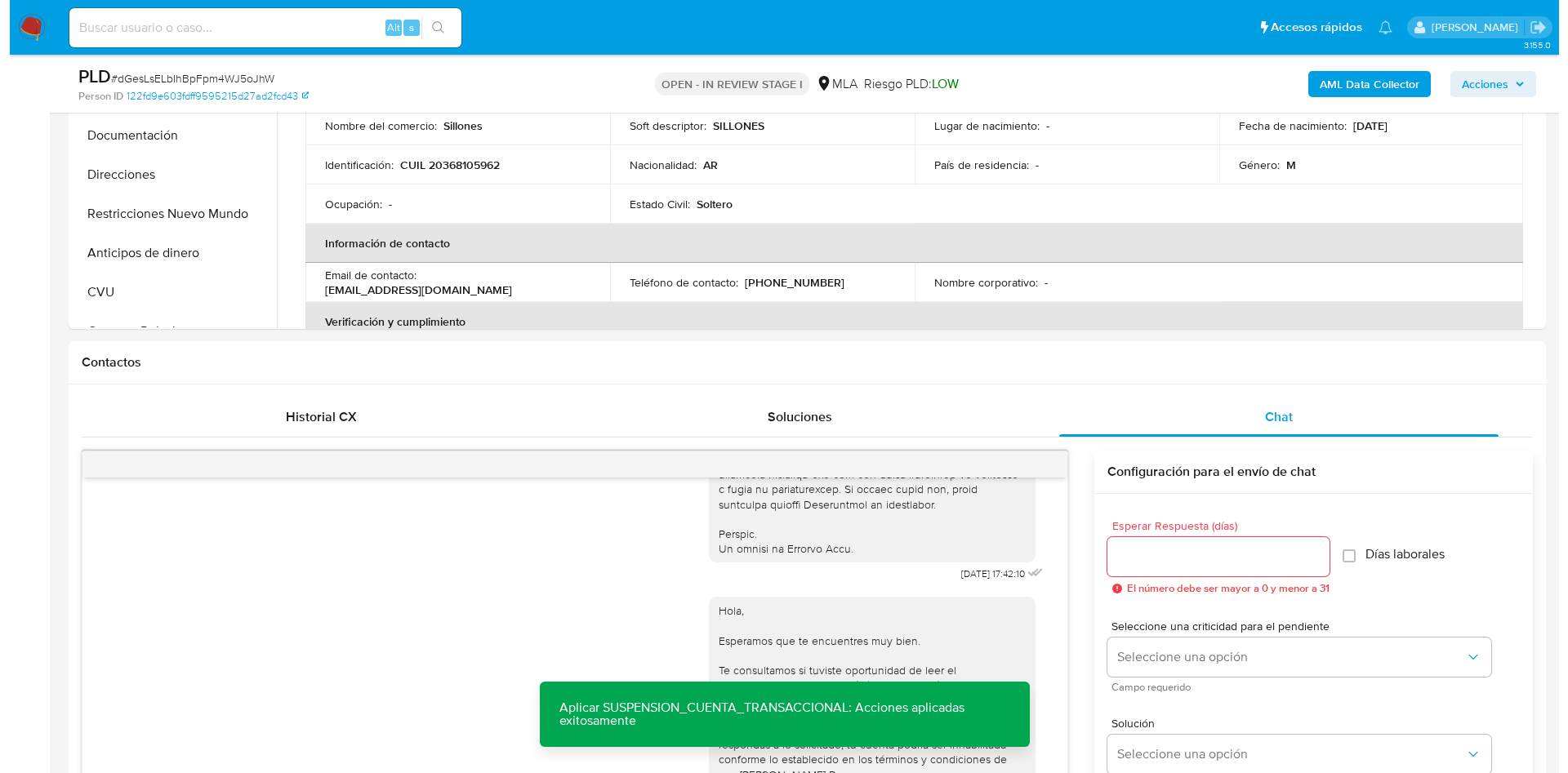
scroll to position [229, 0]
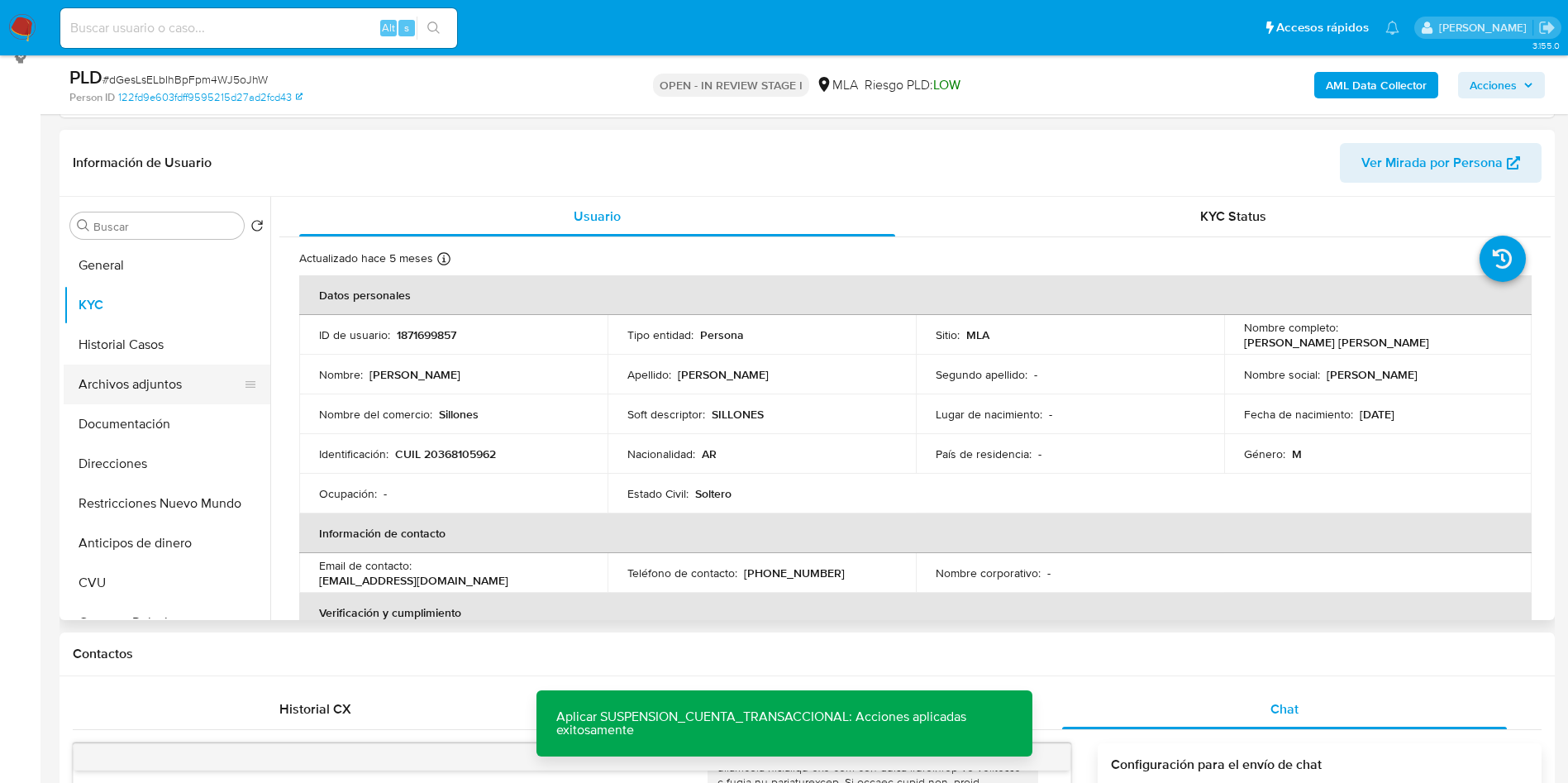
click at [132, 389] on button "Archivos adjuntos" at bounding box center [160, 385] width 193 height 40
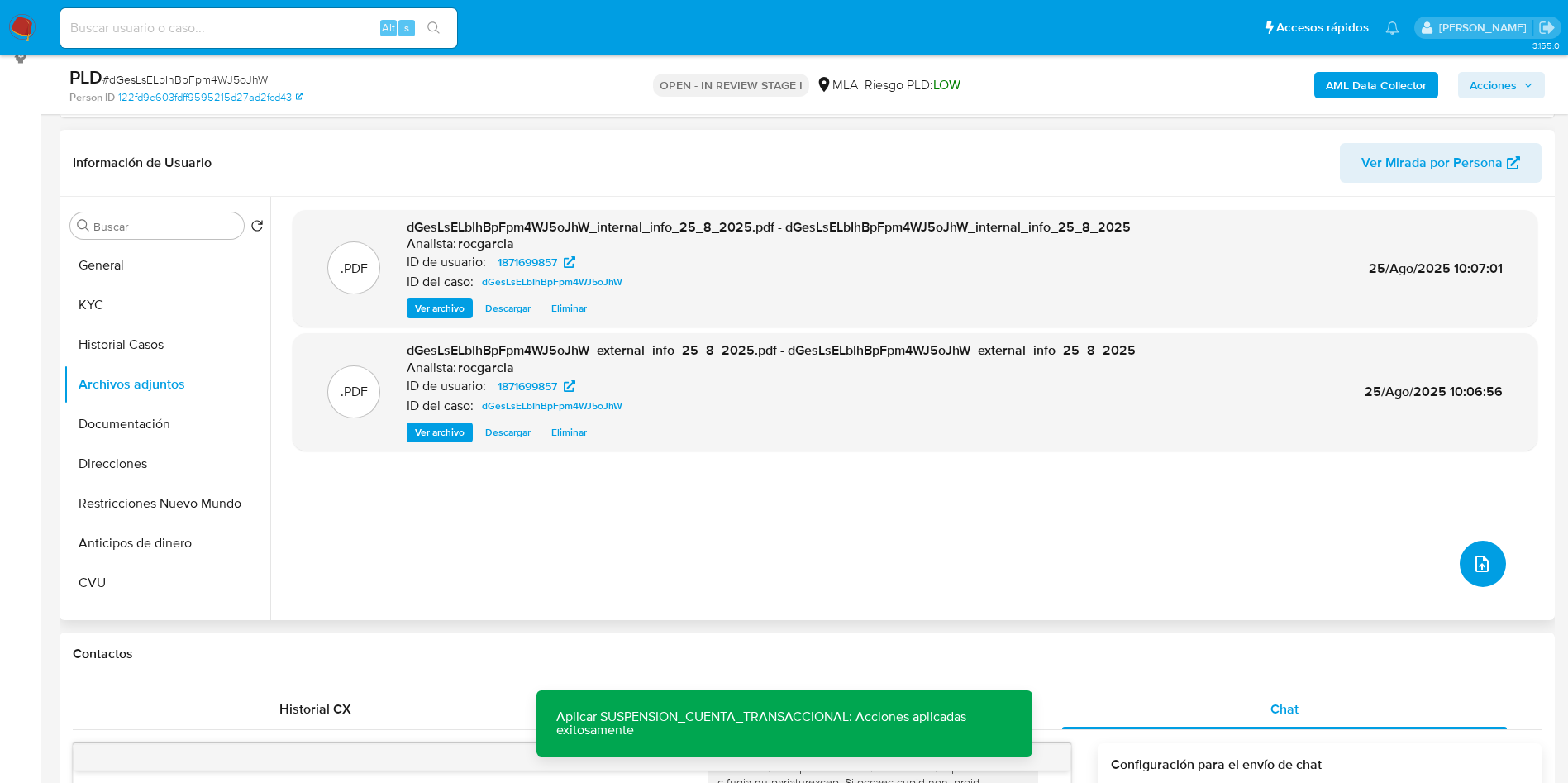
click at [1480, 585] on button "upload-file" at bounding box center [1482, 564] width 46 height 46
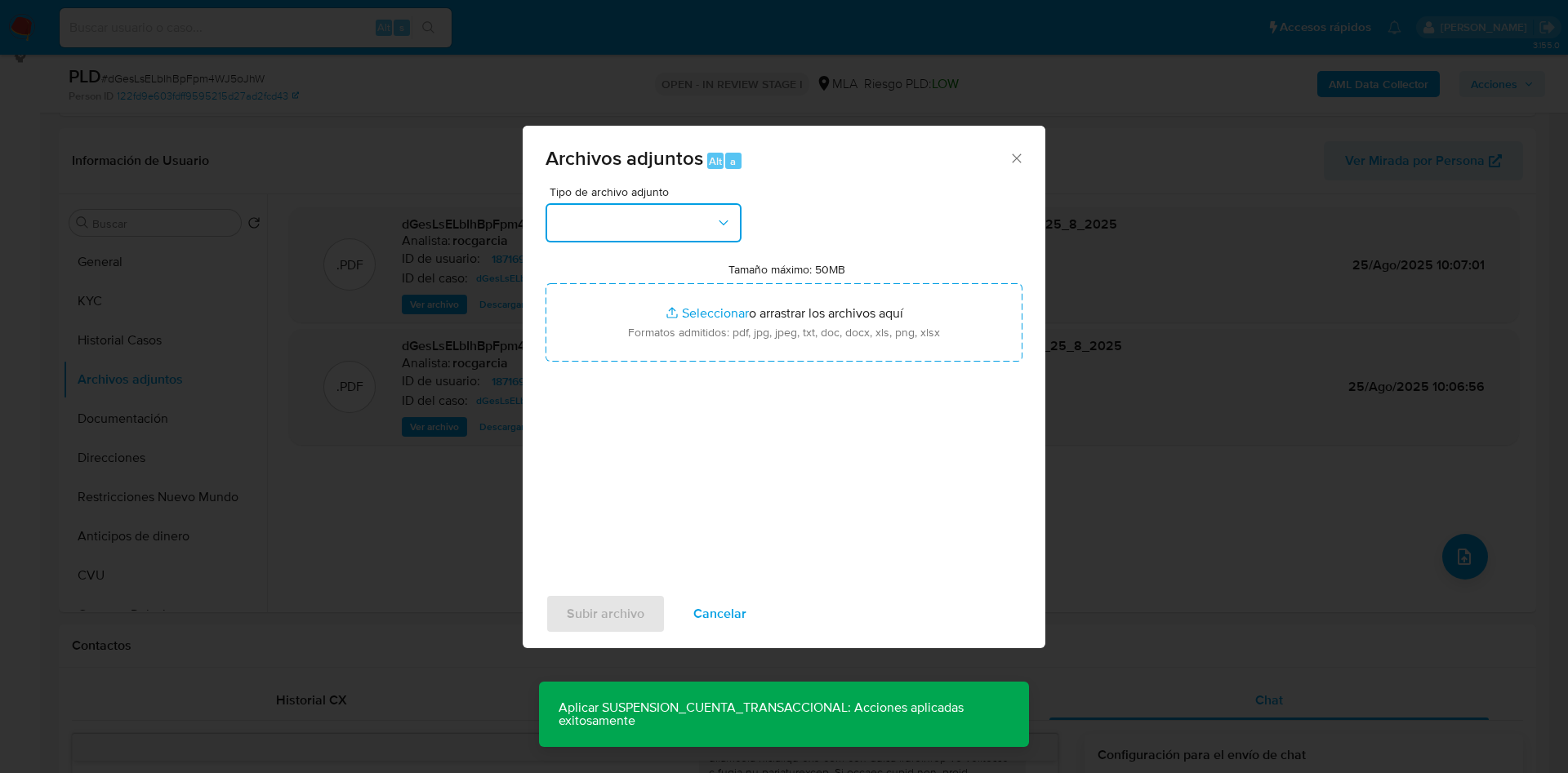
click at [624, 229] on button "button" at bounding box center [643, 223] width 196 height 39
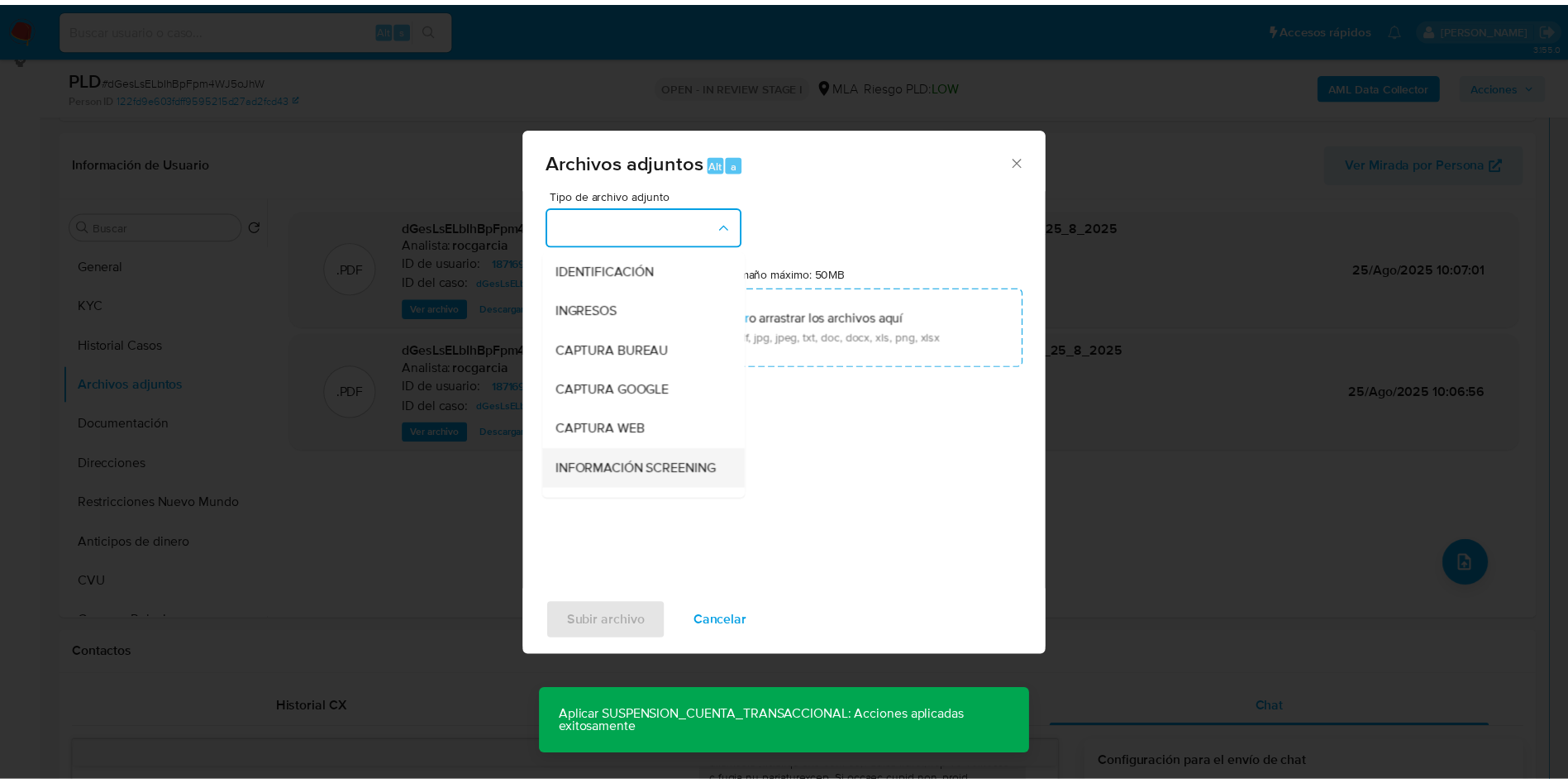
scroll to position [124, 0]
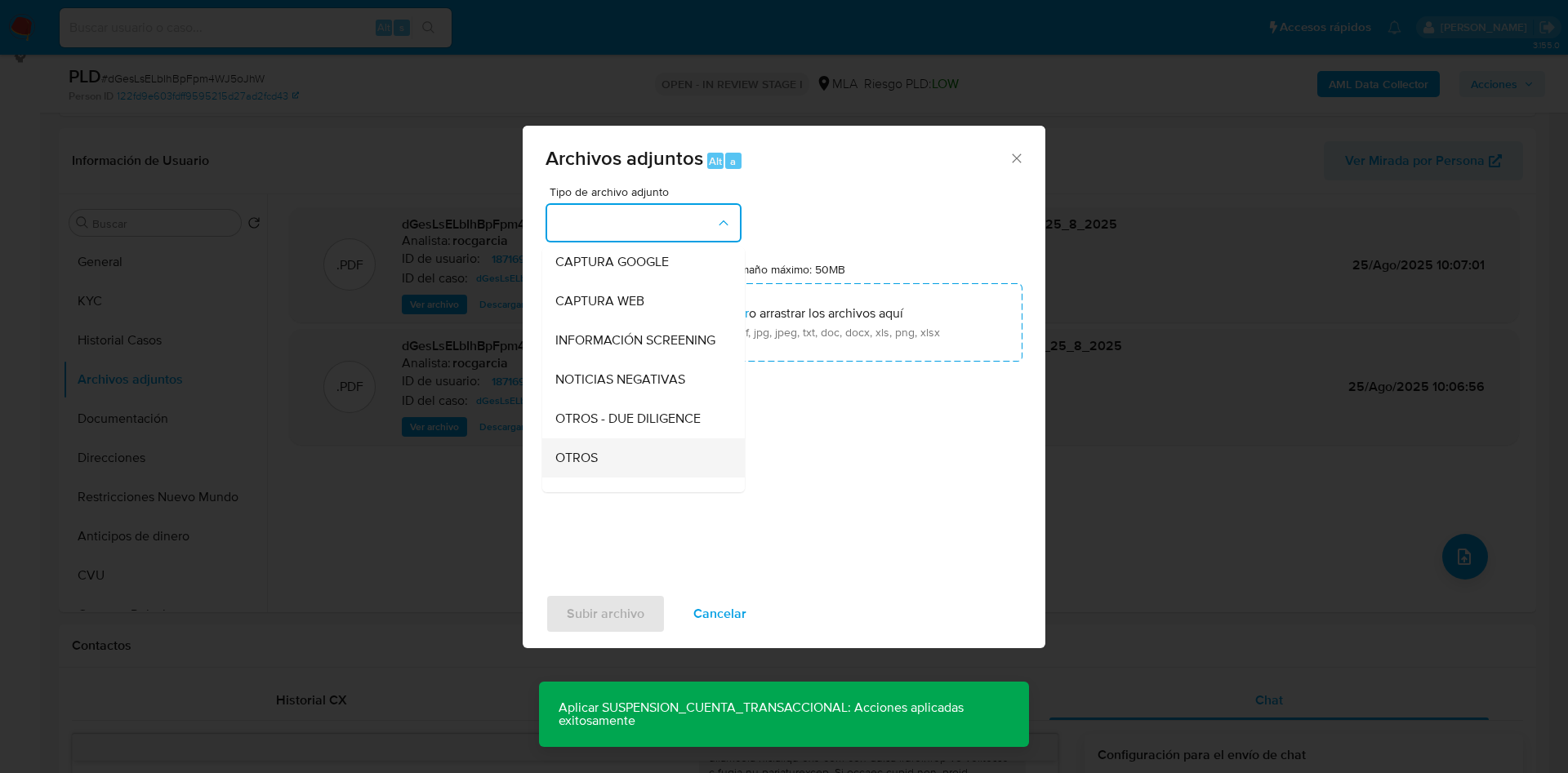
click at [597, 466] on span "OTROS" at bounding box center [576, 458] width 42 height 17
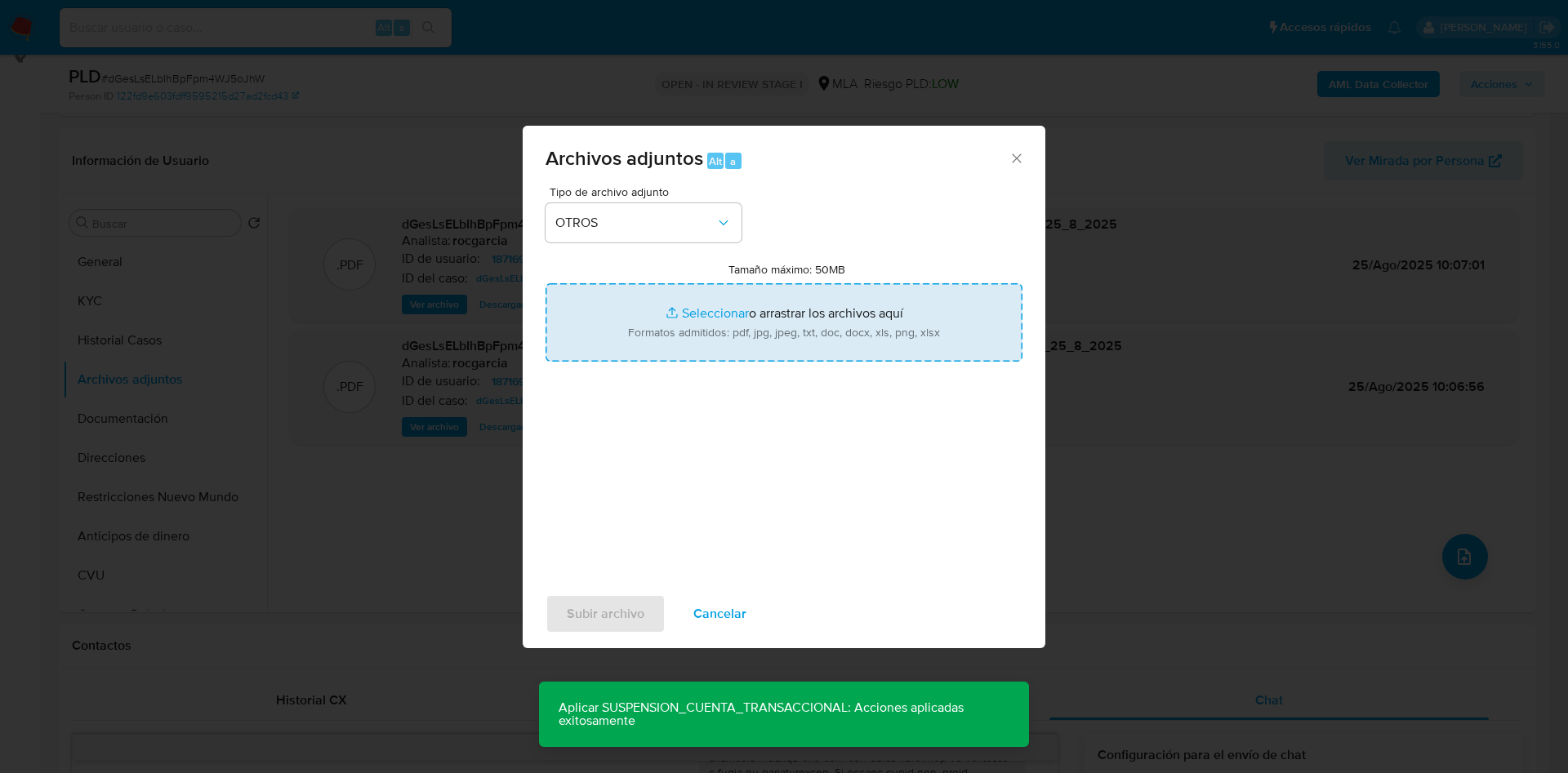
click at [714, 315] on input "Tamaño máximo: 50MB Seleccionar archivos" at bounding box center [784, 323] width 477 height 79
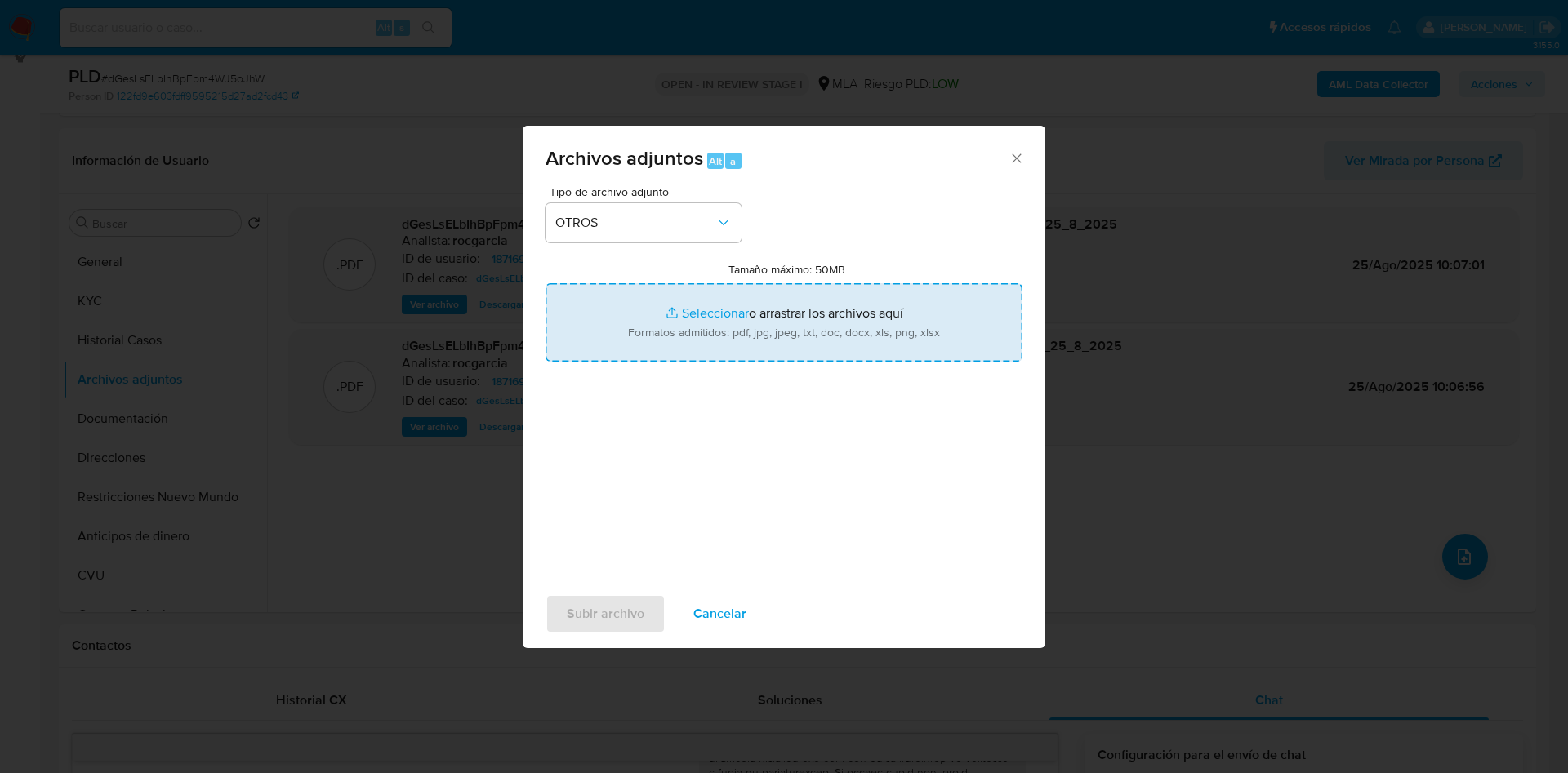
type input "C:\fakepath\Movimientos 1871699857.xlsx"
click at [719, 316] on input "Tamaño máximo: 50MB Seleccionar archivos" at bounding box center [784, 323] width 477 height 79
type input "C:\fakepath\Caselog dGesLsELbIhBpFpm4WJ5oJhW - 1871699857.docx"
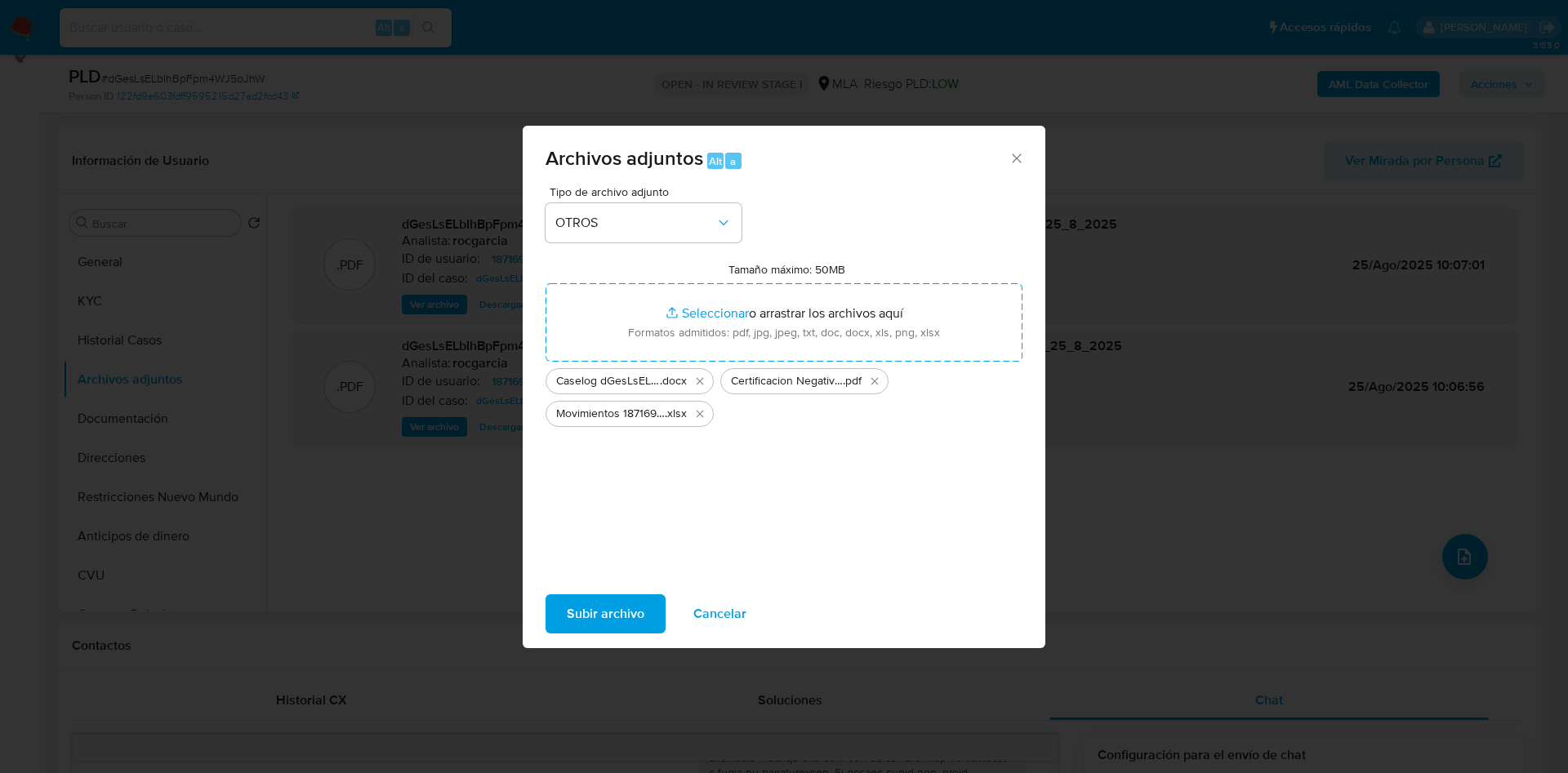
click at [639, 599] on span "Subir archivo" at bounding box center [605, 613] width 78 height 35
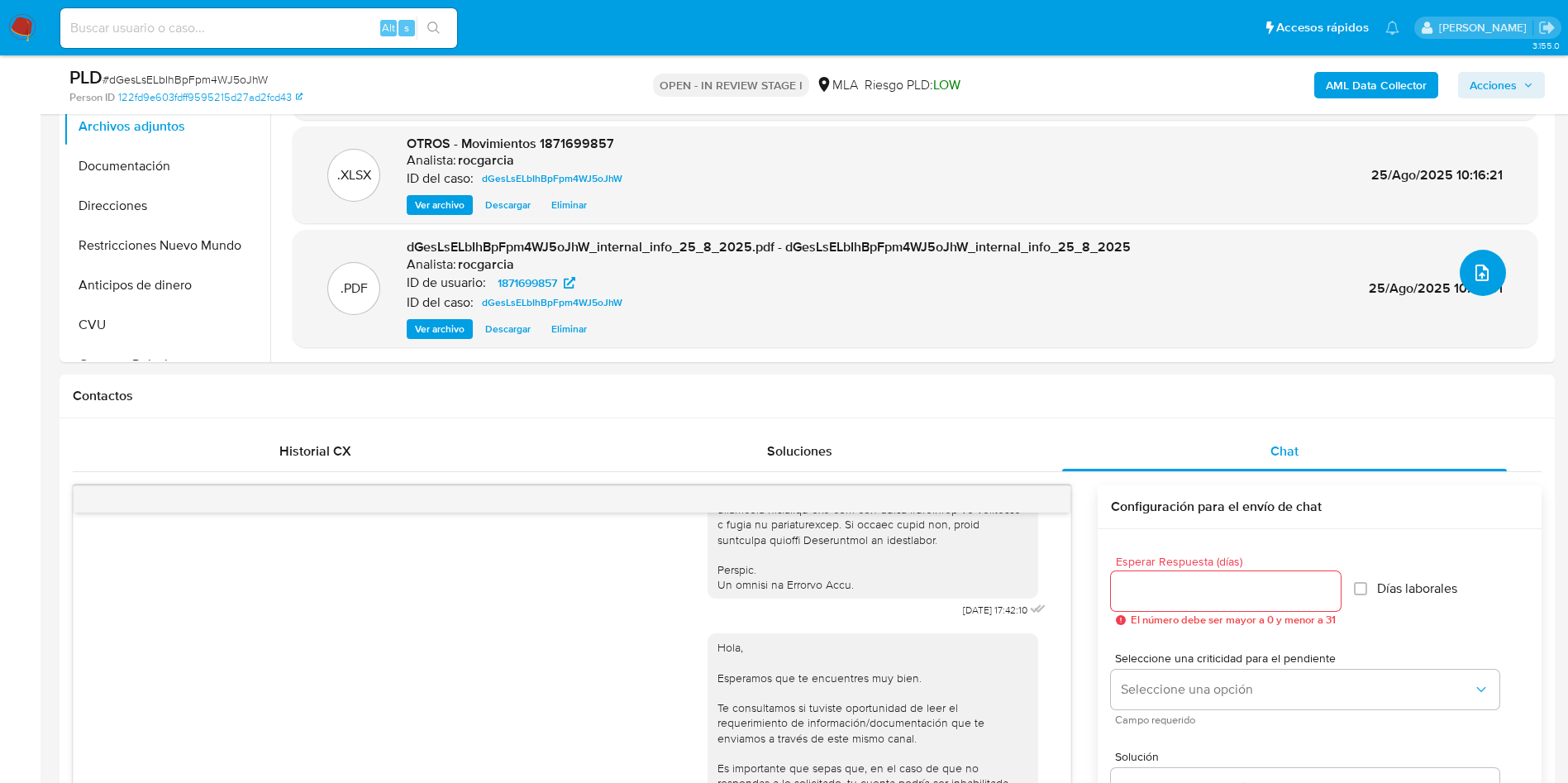
scroll to position [232, 0]
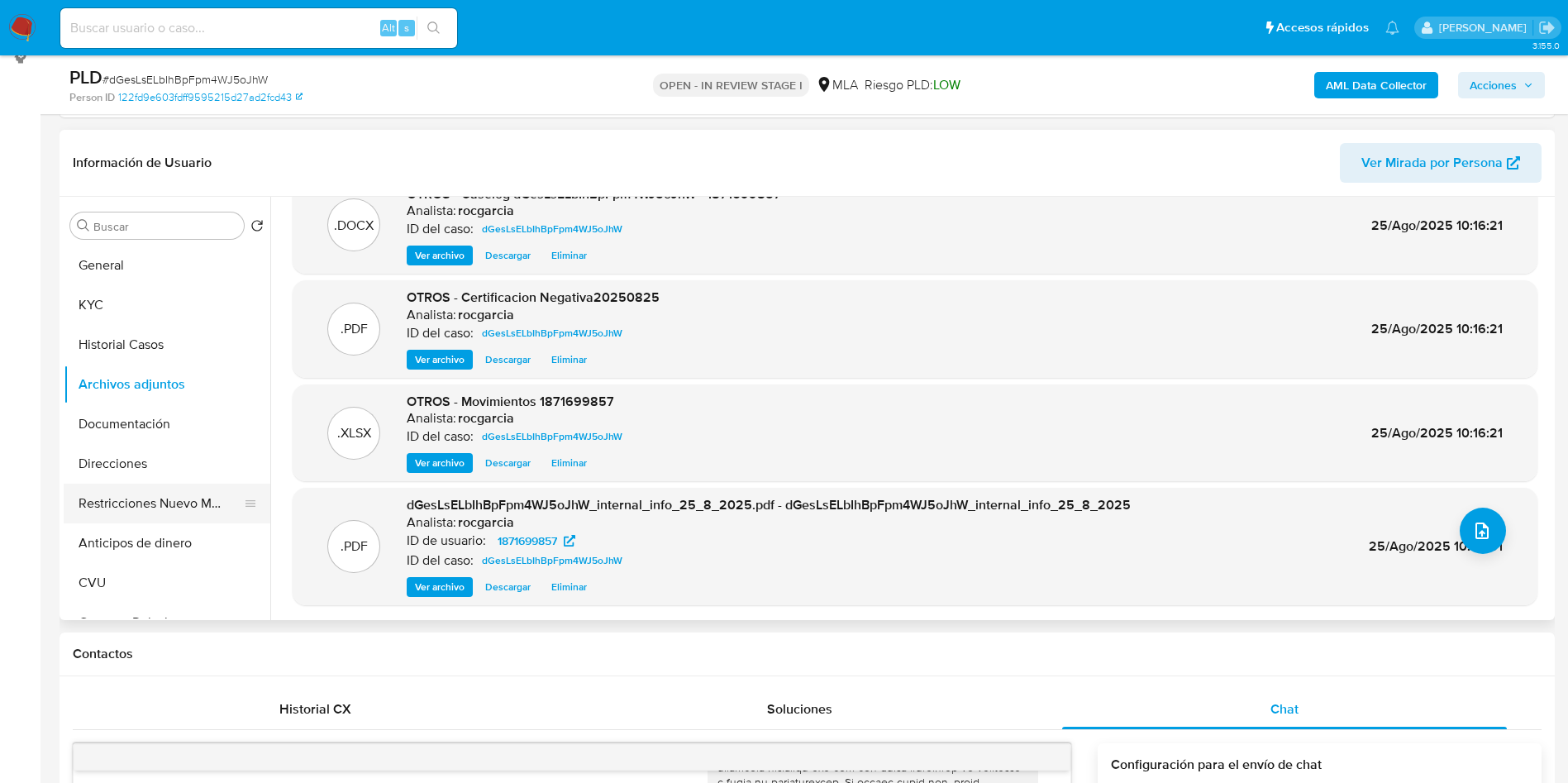
click at [124, 509] on button "Restricciones Nuevo Mundo" at bounding box center [160, 504] width 193 height 40
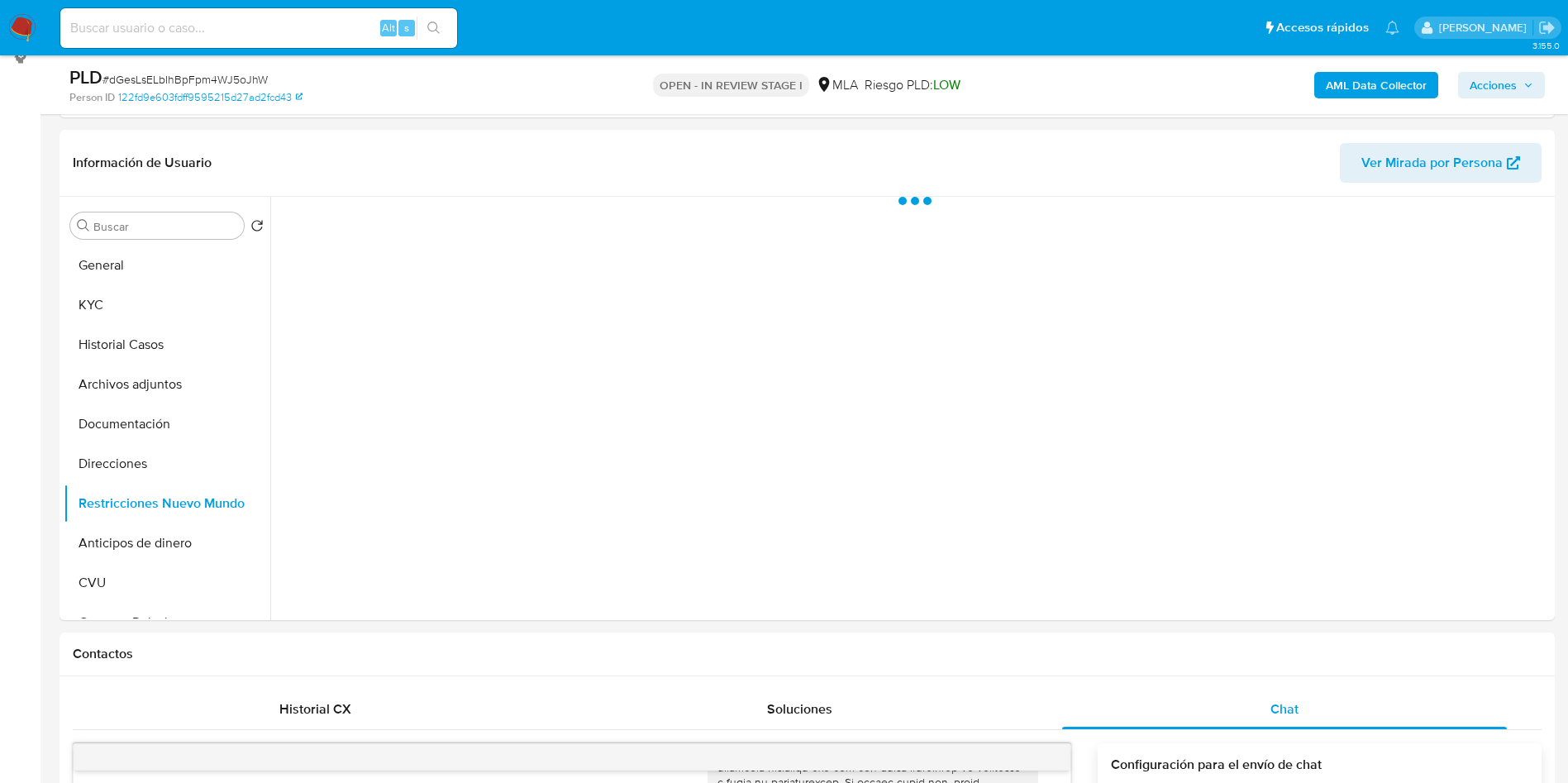
scroll to position [0, 0]
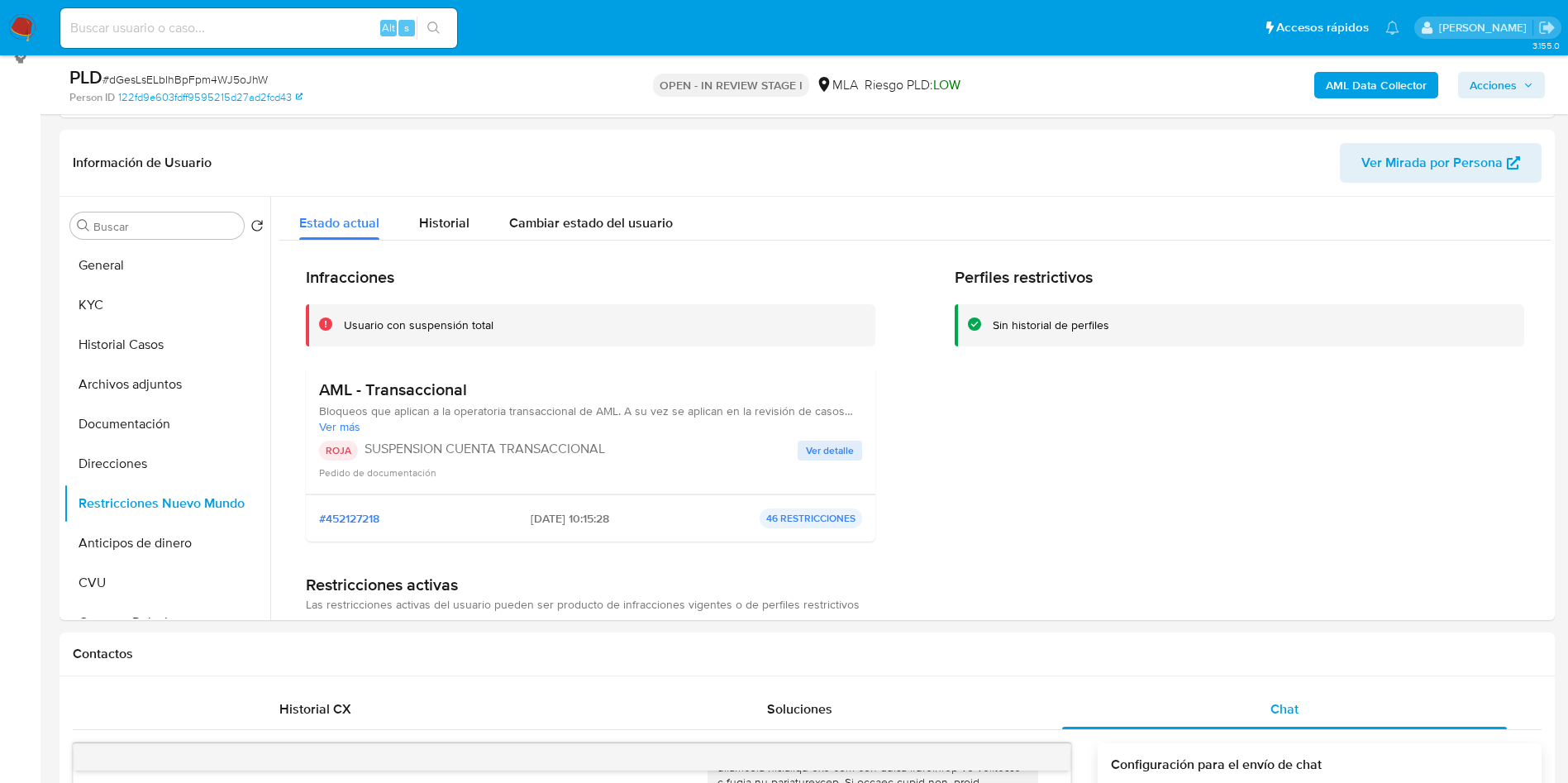
click at [1510, 77] on span "Acciones" at bounding box center [1492, 85] width 47 height 27
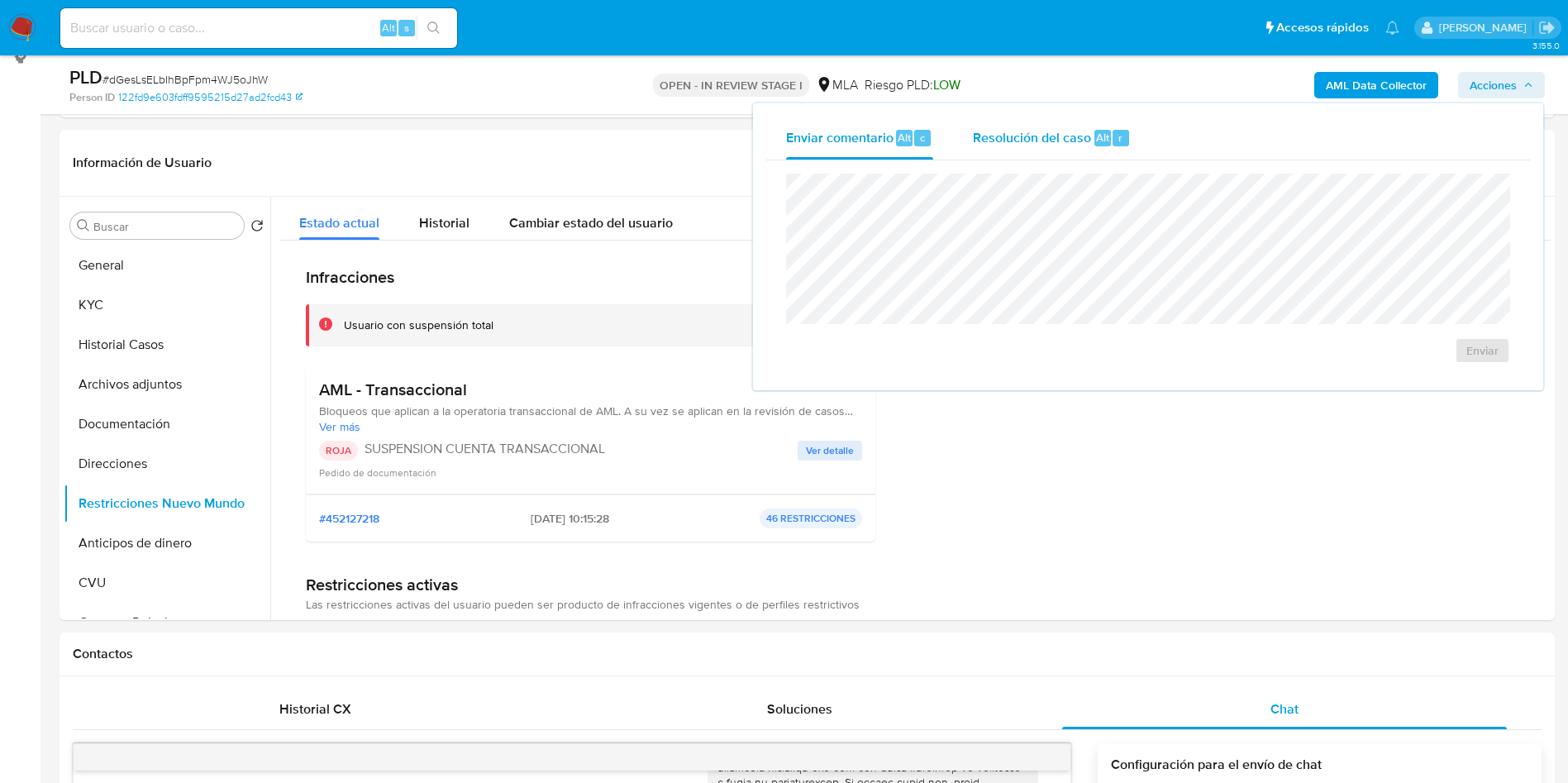
click at [1081, 138] on span "Resolución del caso" at bounding box center [1032, 137] width 119 height 19
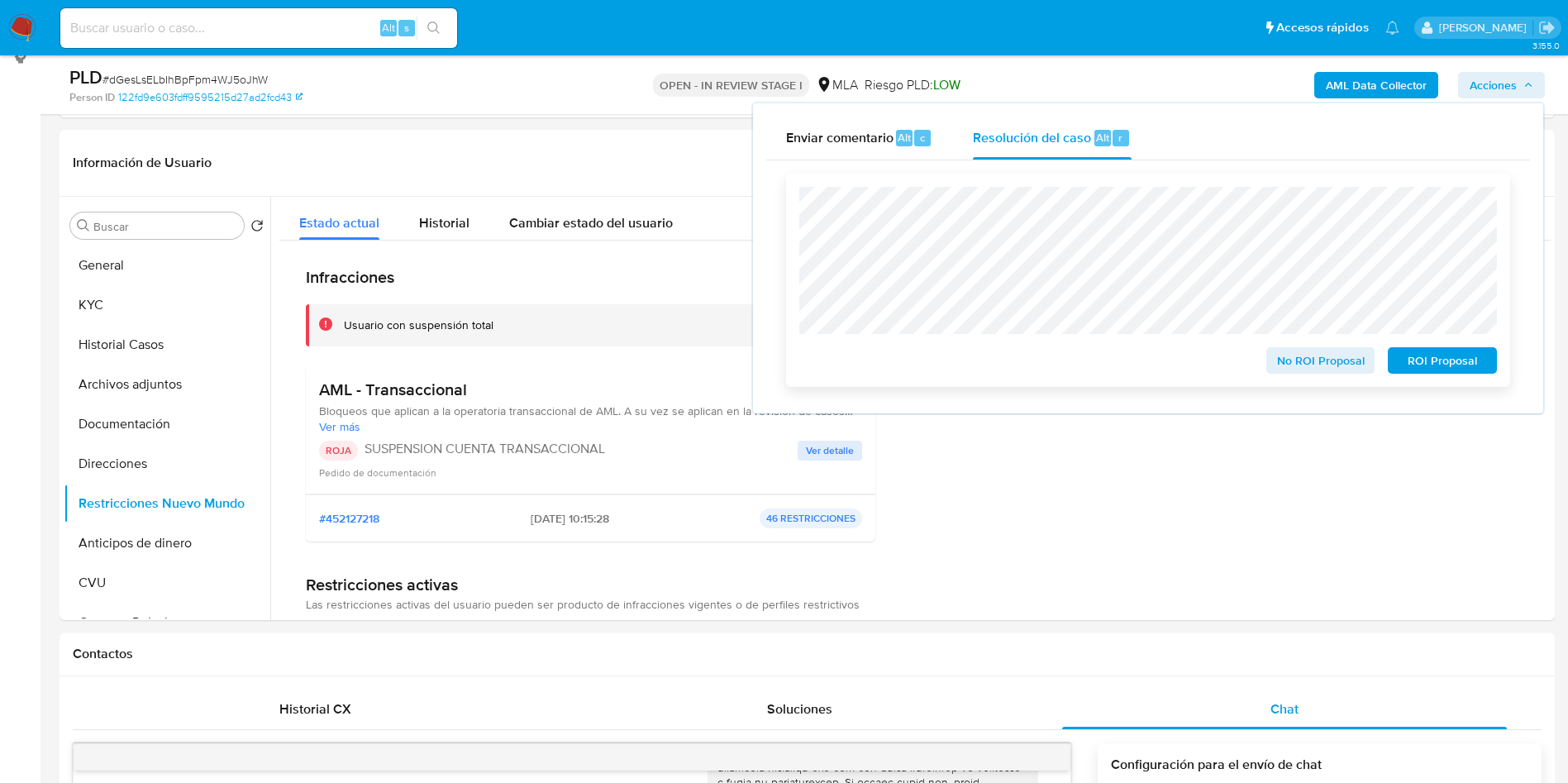
click at [1470, 364] on span "ROI Proposal" at bounding box center [1441, 360] width 86 height 23
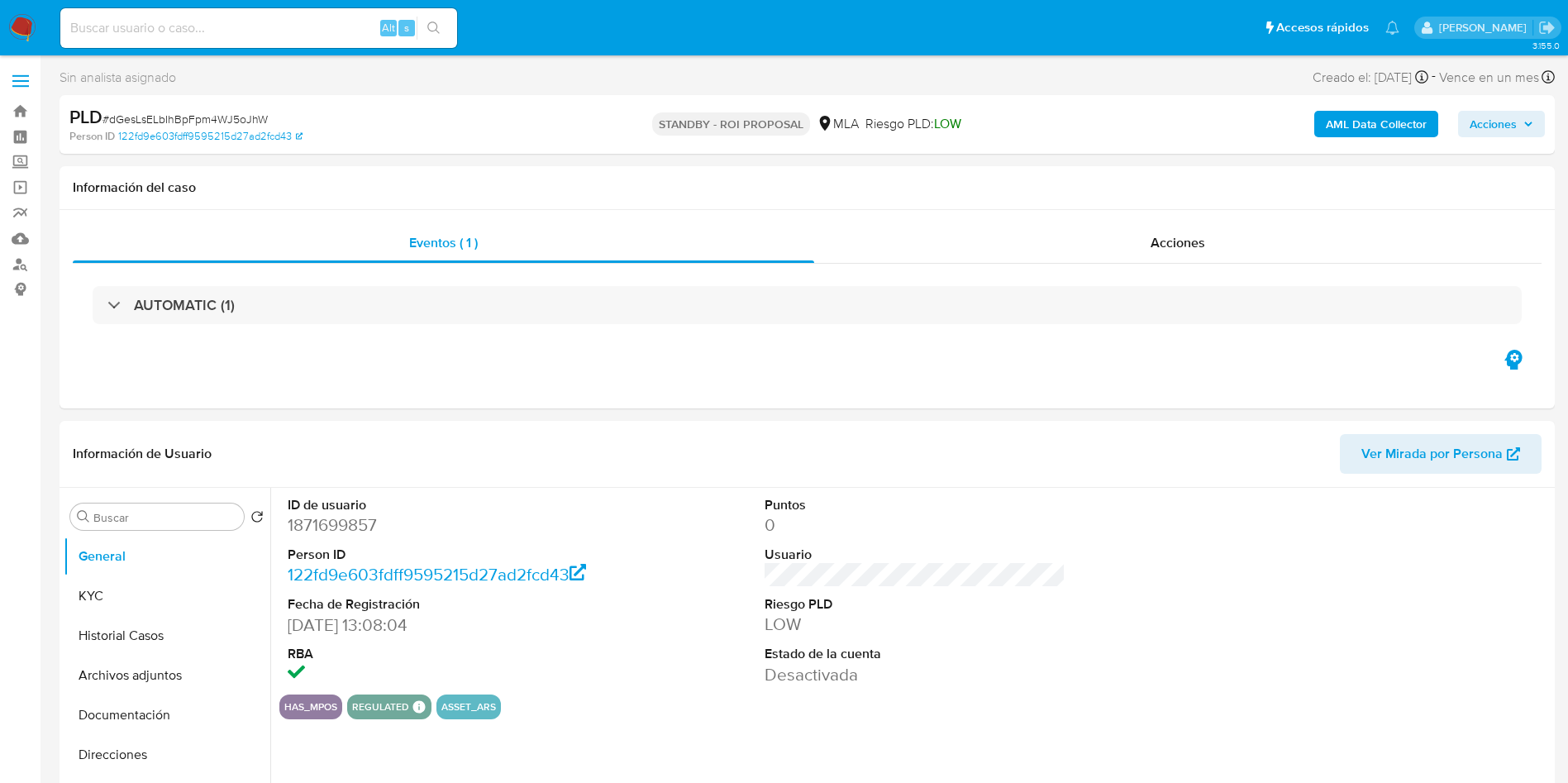
select select "10"
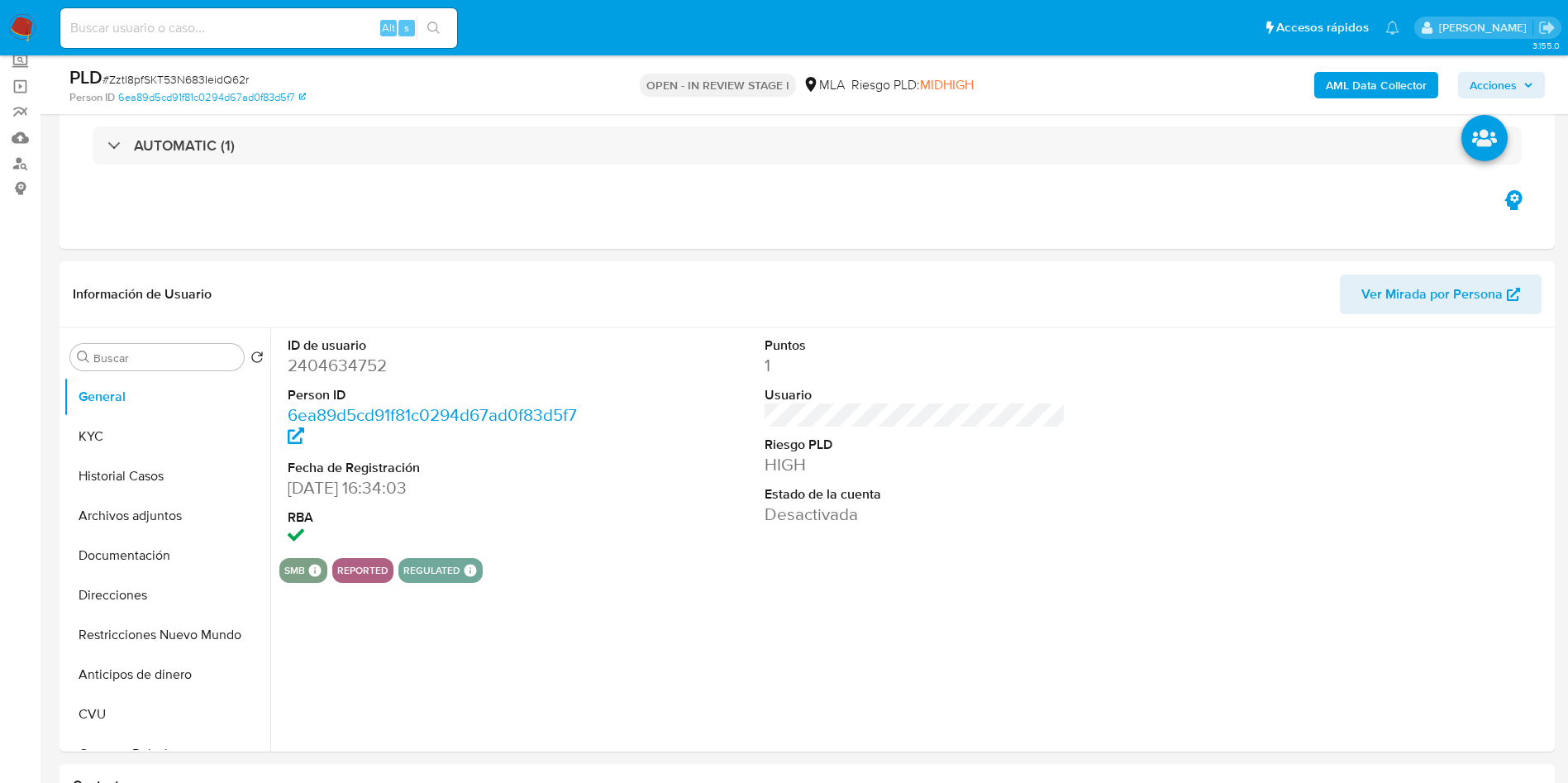
scroll to position [124, 0]
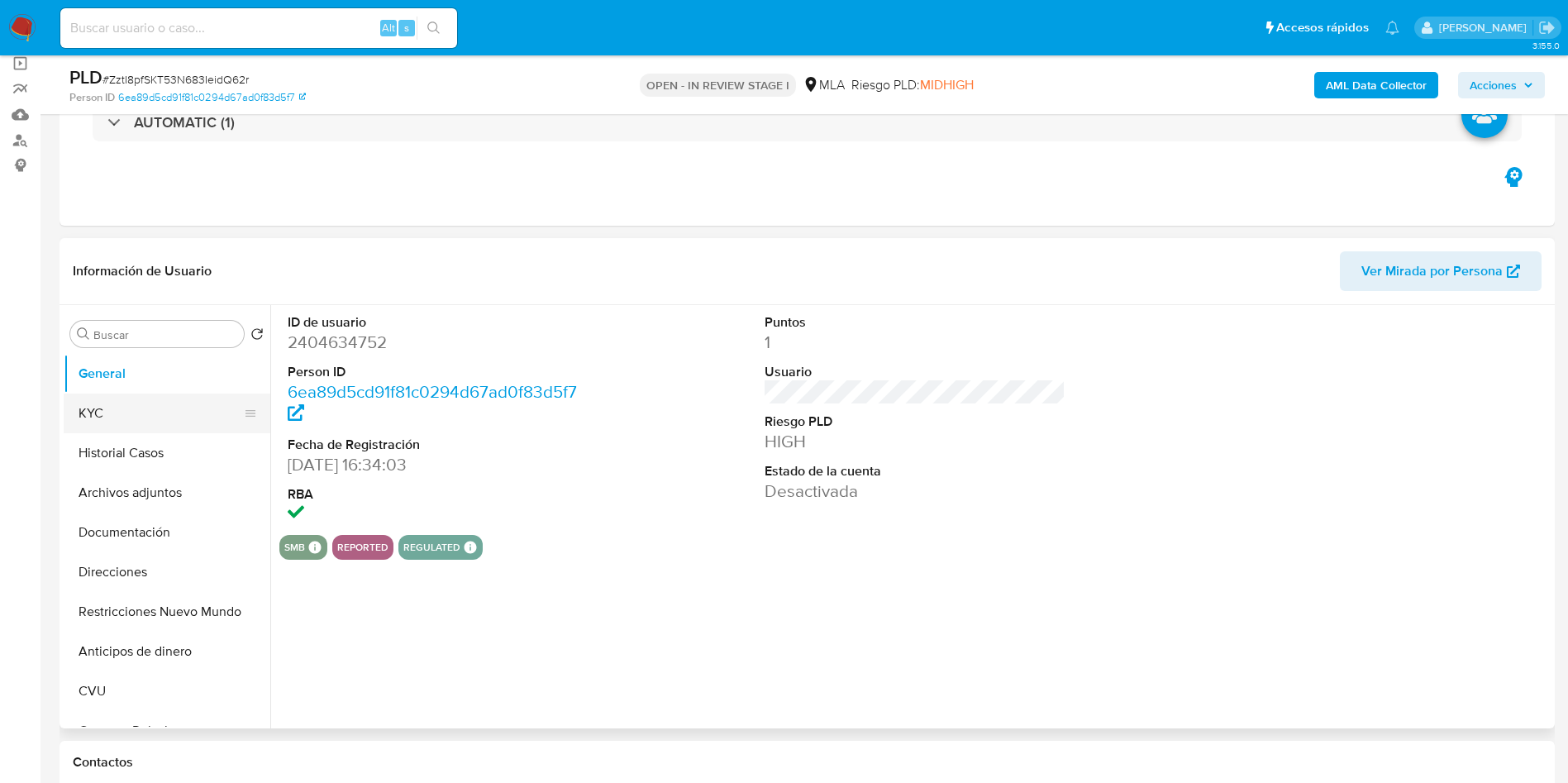
select select "10"
click at [108, 443] on button "Historial Casos" at bounding box center [160, 453] width 193 height 40
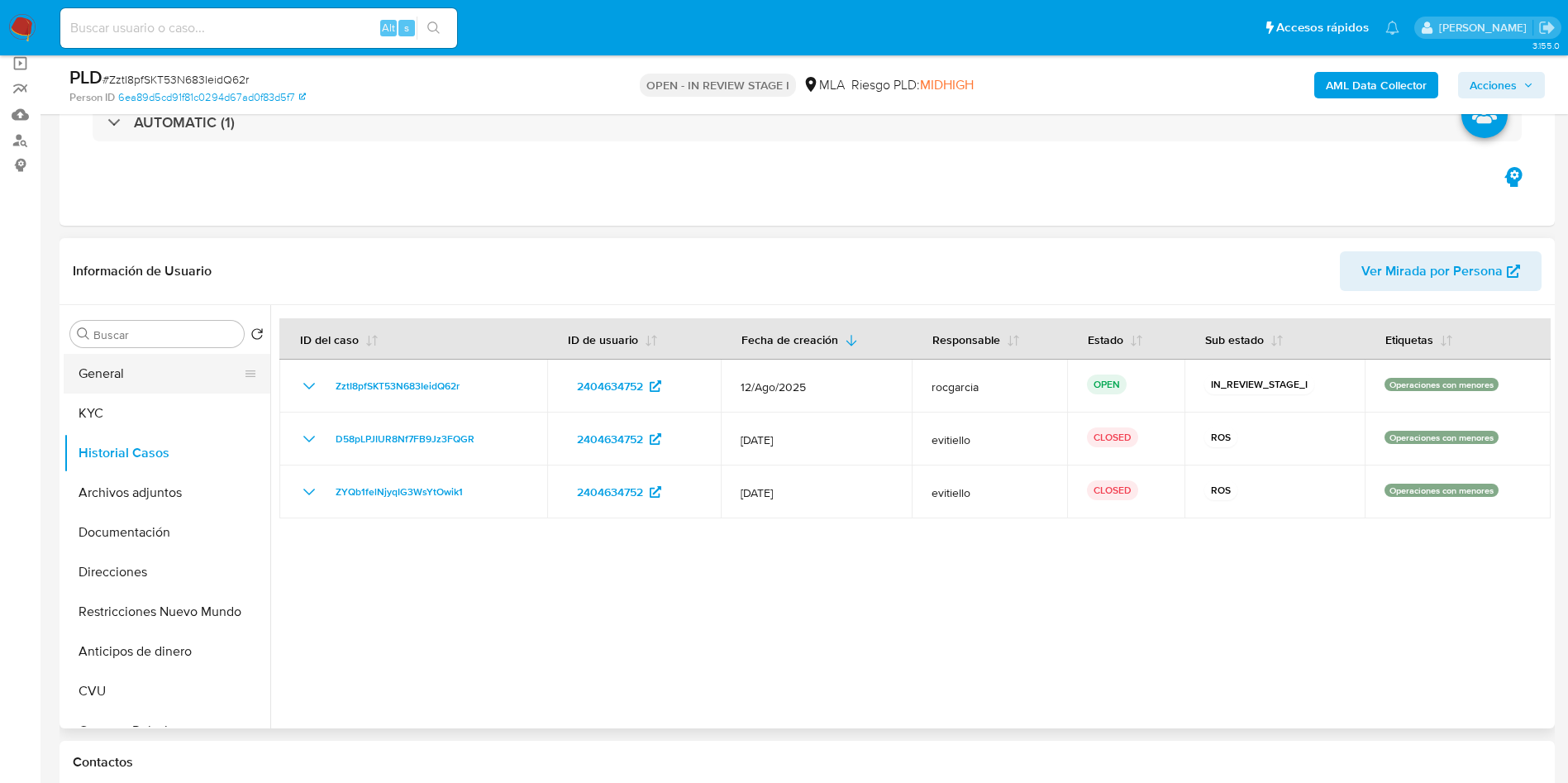
click at [157, 366] on button "General" at bounding box center [160, 374] width 193 height 40
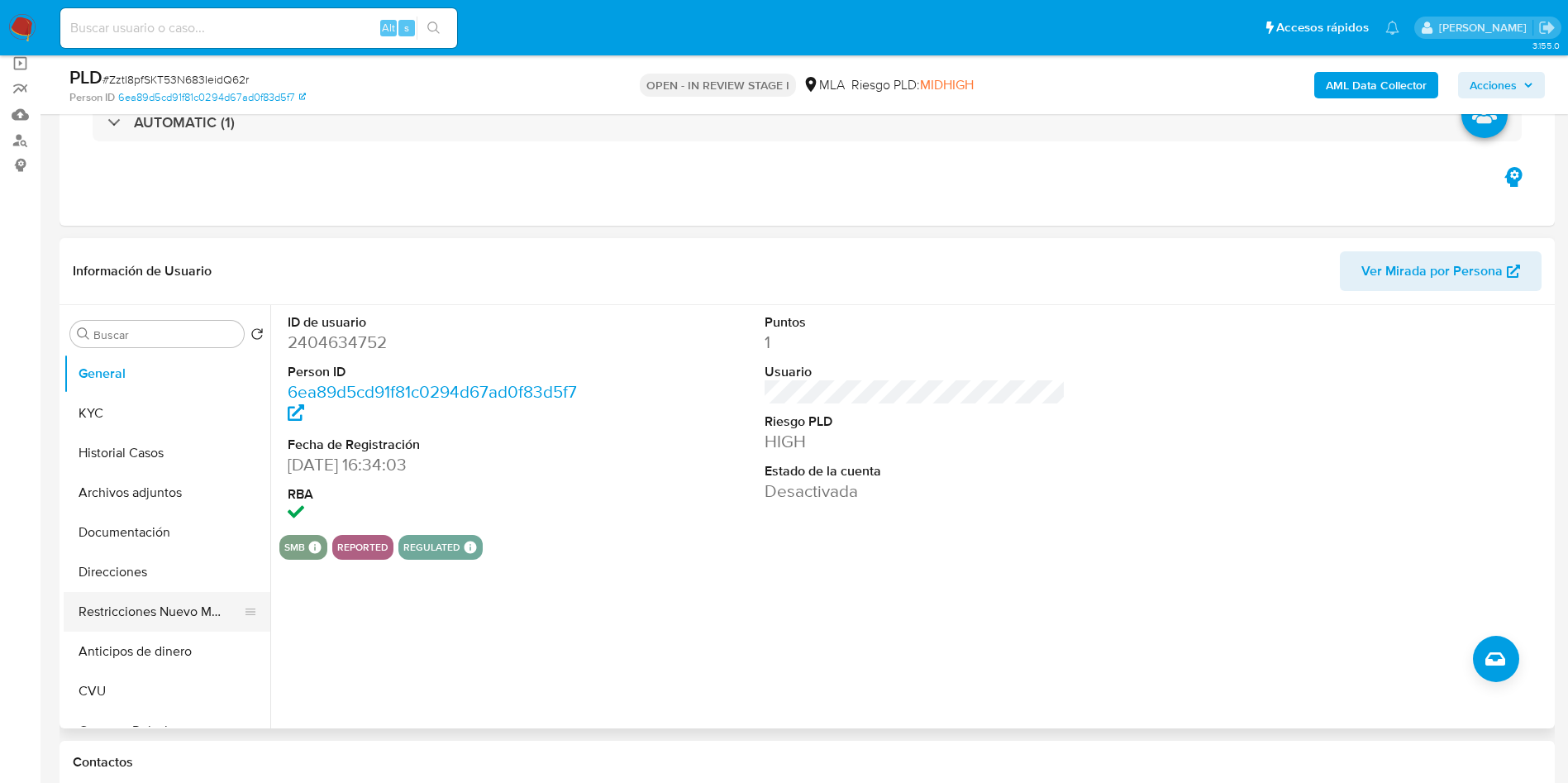
click at [121, 618] on button "Restricciones Nuevo Mundo" at bounding box center [160, 612] width 193 height 40
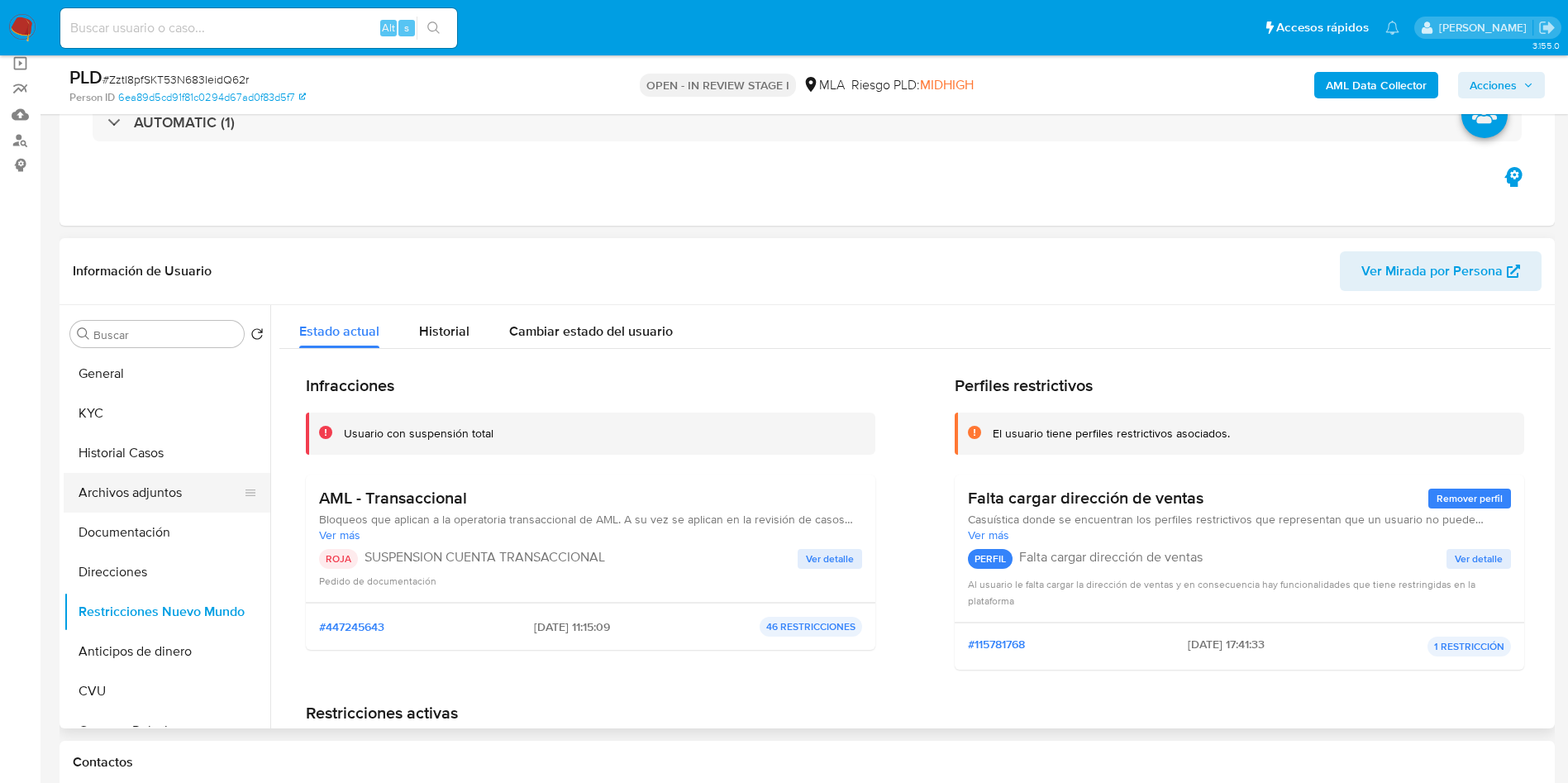
click at [99, 505] on button "Archivos adjuntos" at bounding box center [160, 493] width 193 height 40
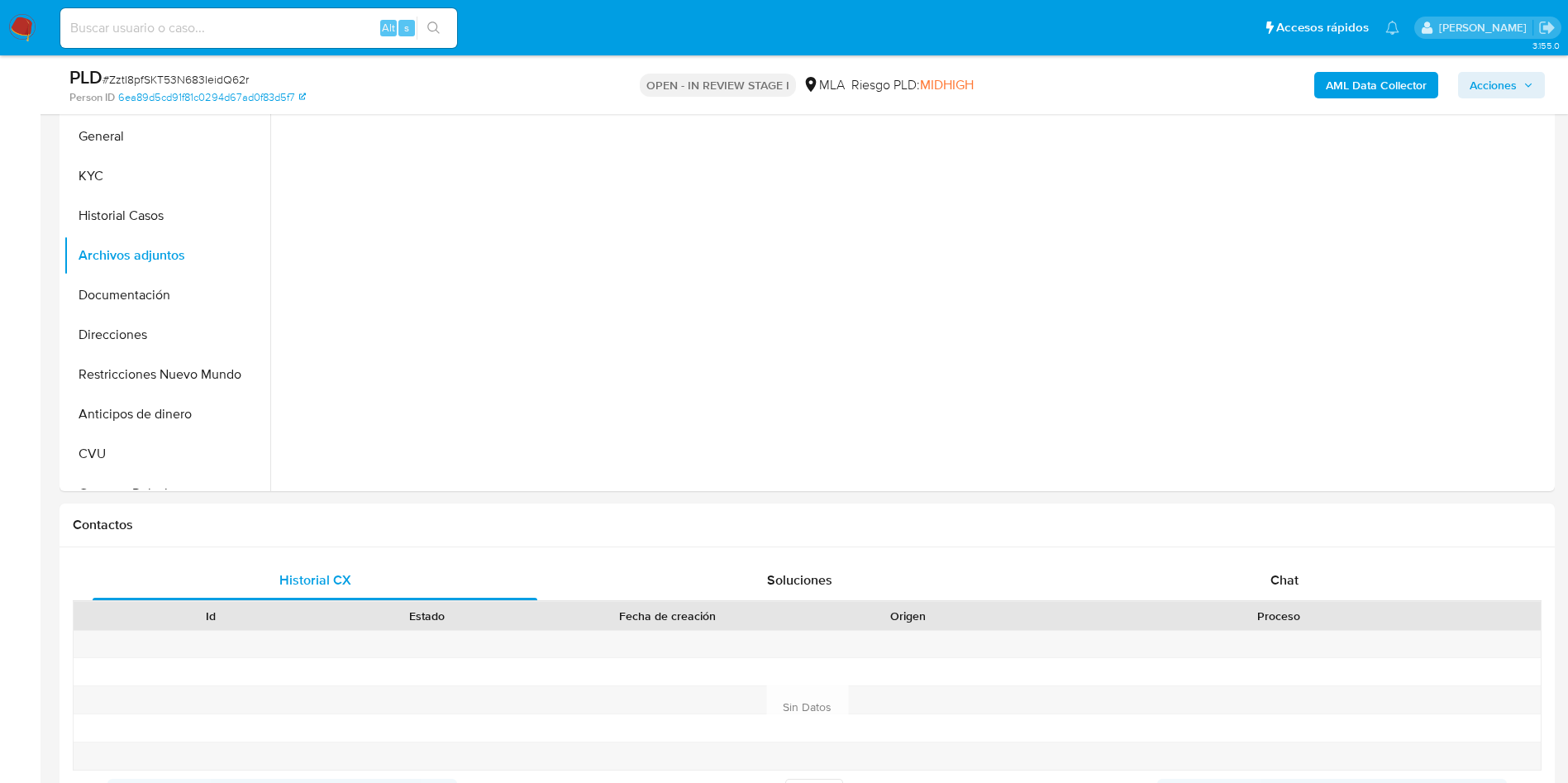
scroll to position [496, 0]
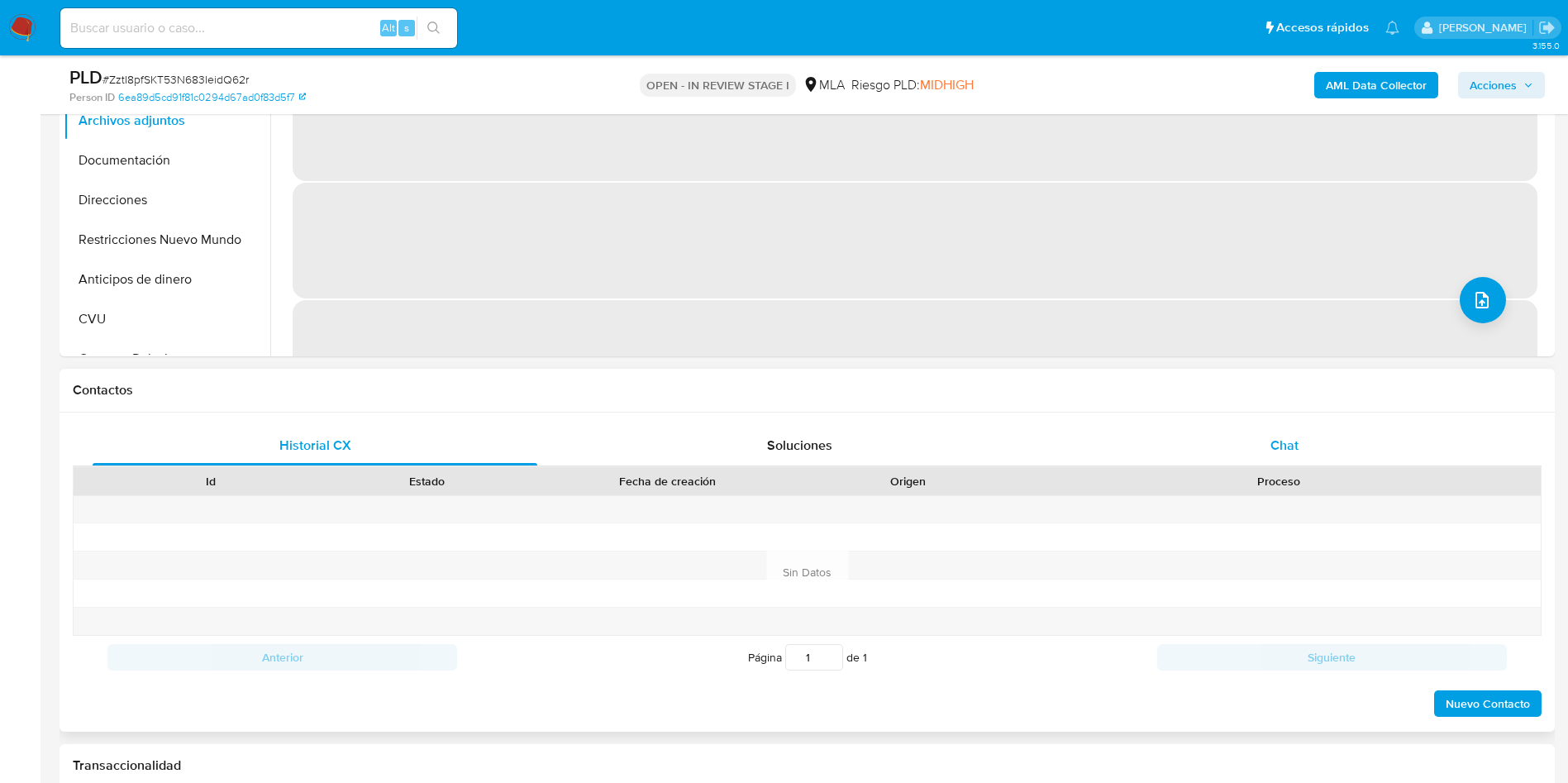
click at [1320, 457] on div "Chat" at bounding box center [1284, 446] width 445 height 40
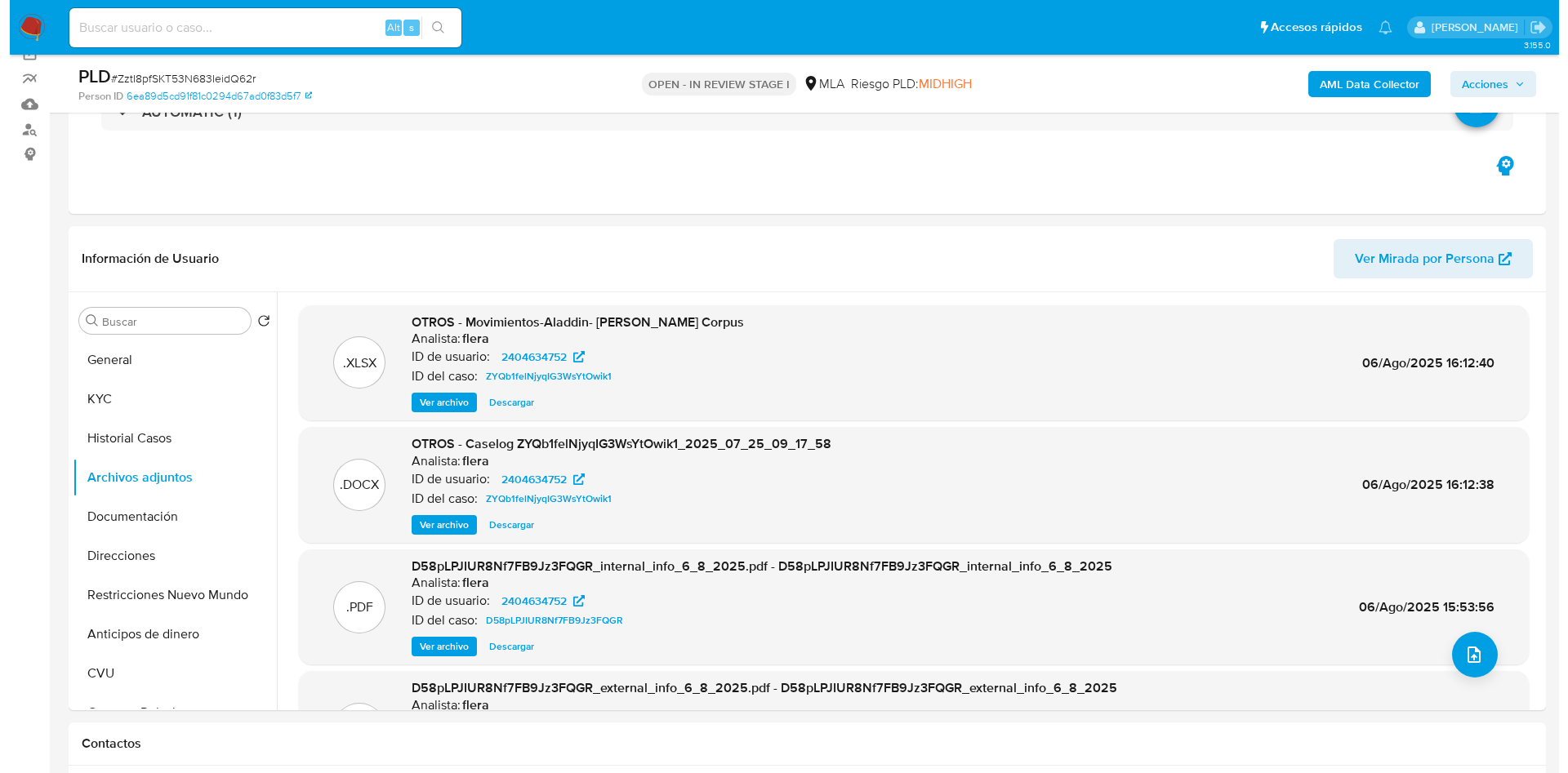
scroll to position [122, 0]
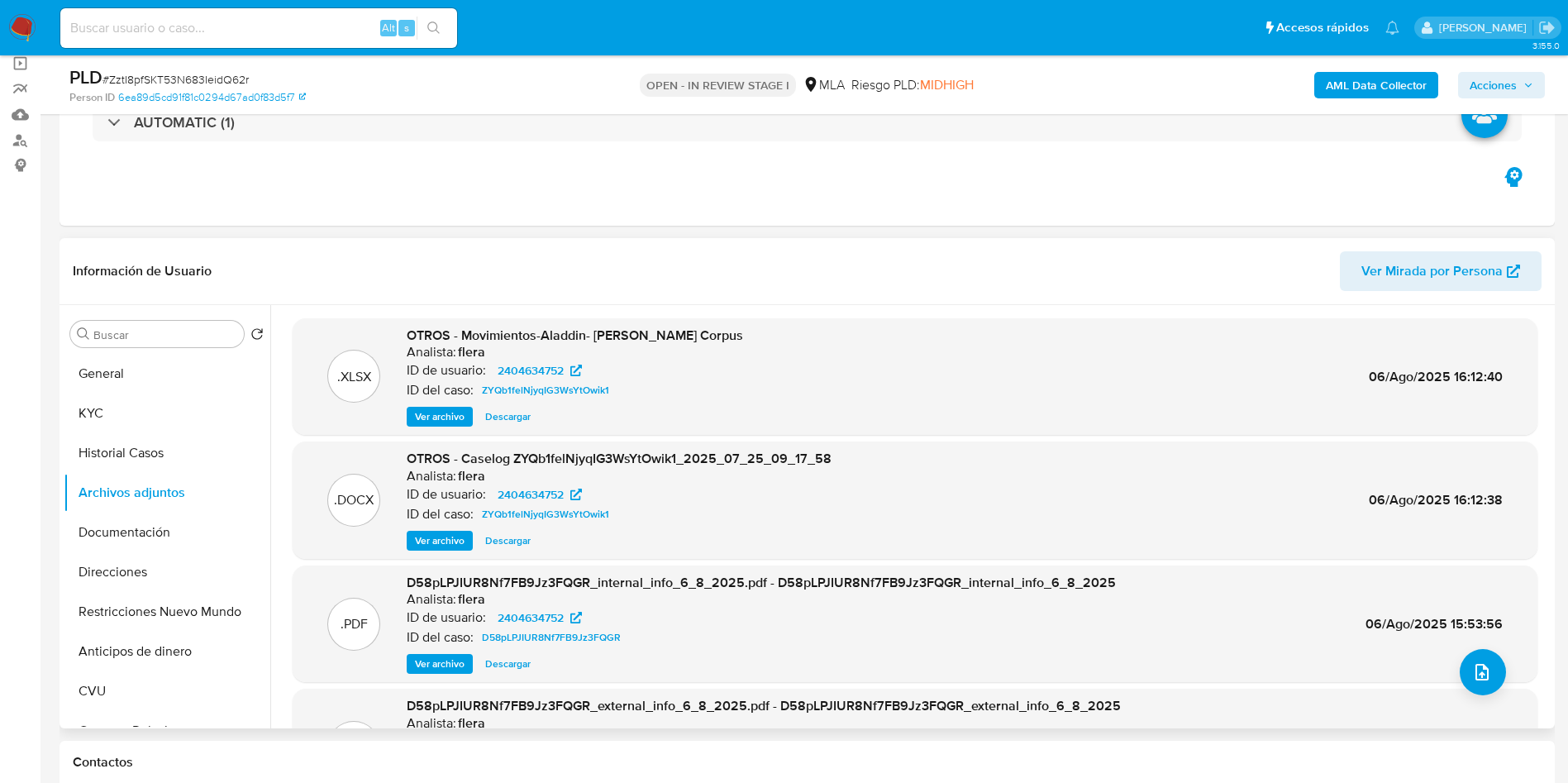
click at [443, 546] on span "Ver archivo" at bounding box center [440, 541] width 50 height 17
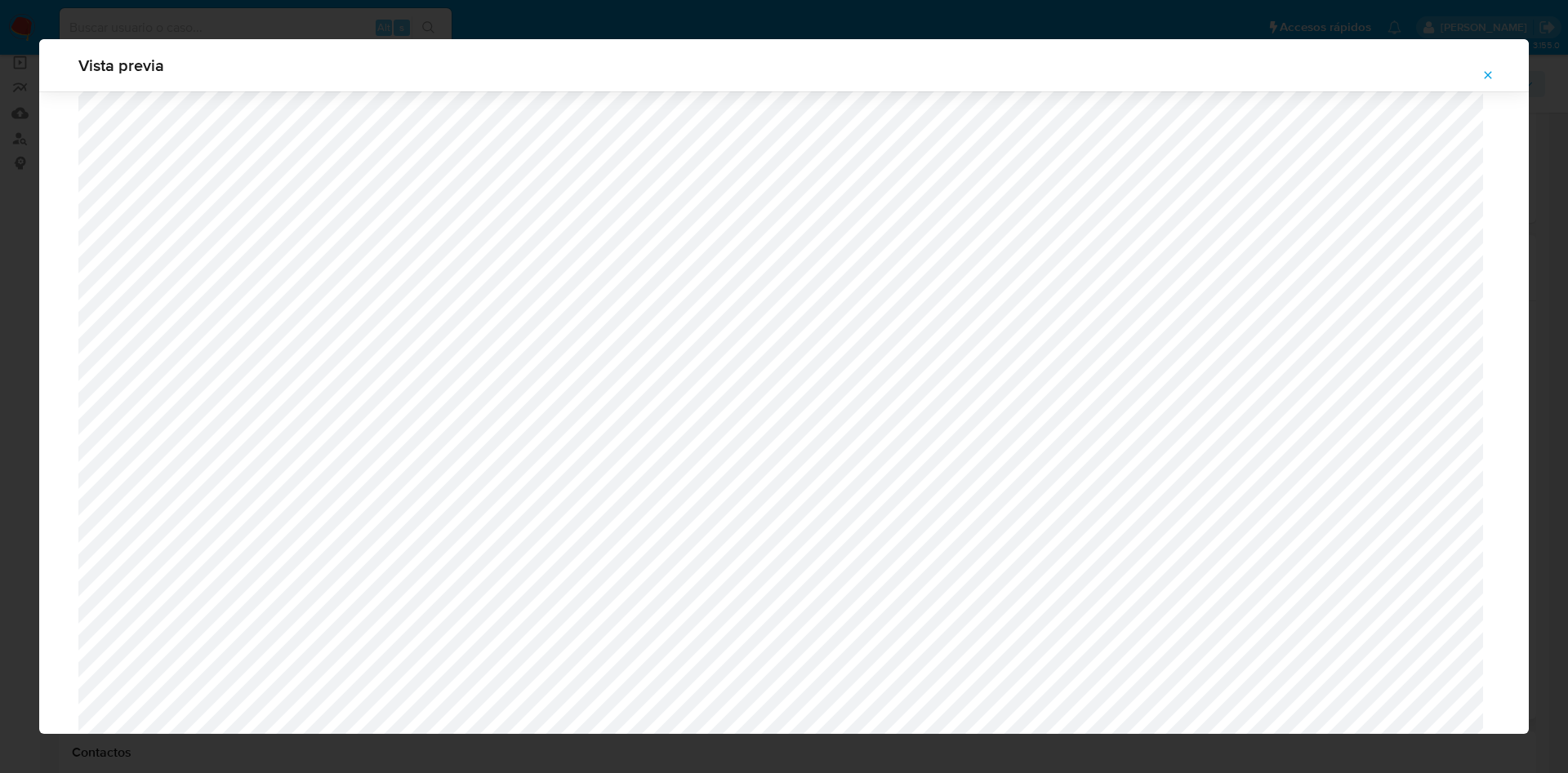
scroll to position [457, 0]
click at [0, 588] on div "Vista previa" at bounding box center [784, 386] width 1568 height 773
click at [1485, 76] on icon "Attachment preview" at bounding box center [1487, 75] width 13 height 13
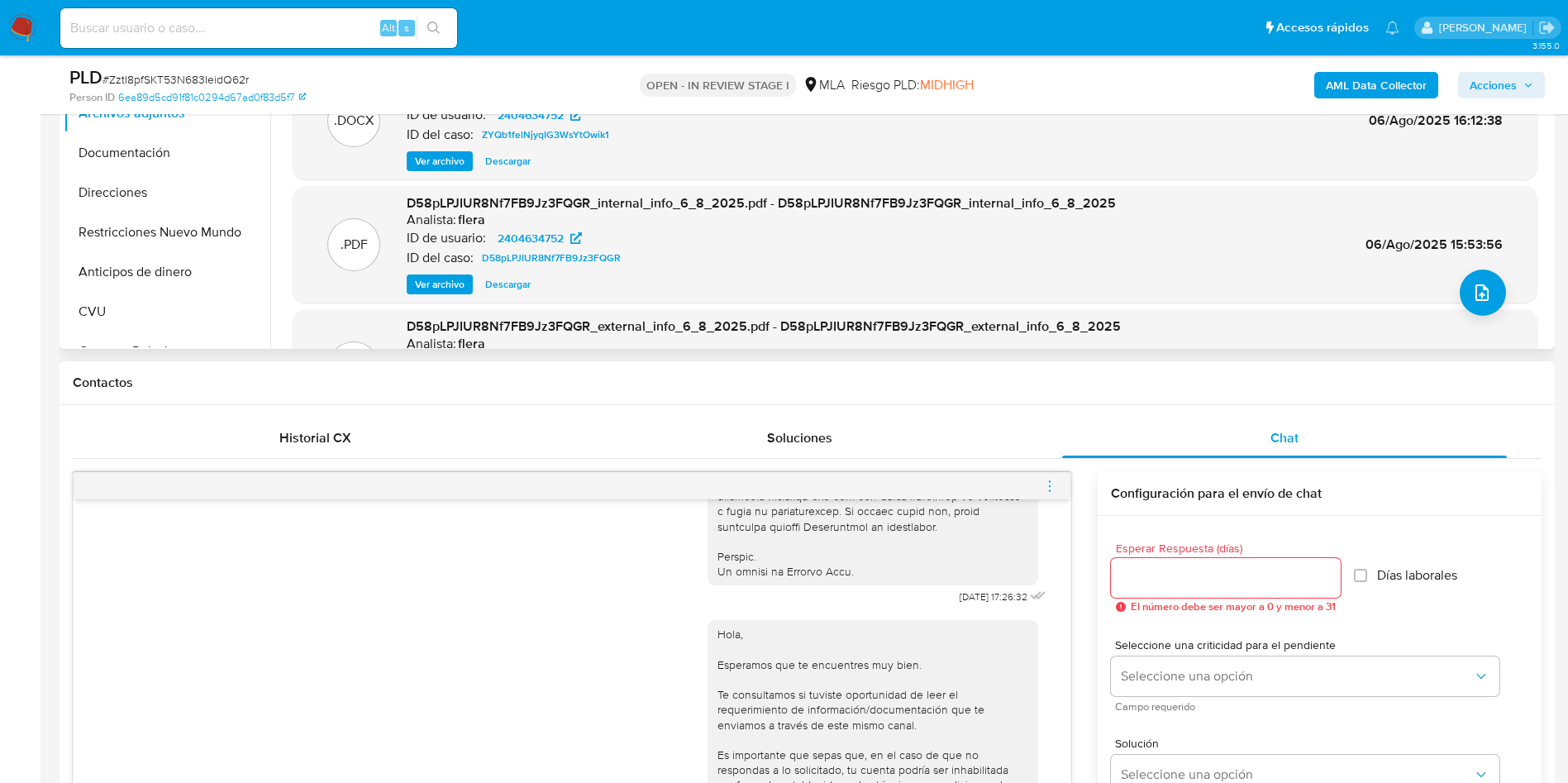
scroll to position [372, 0]
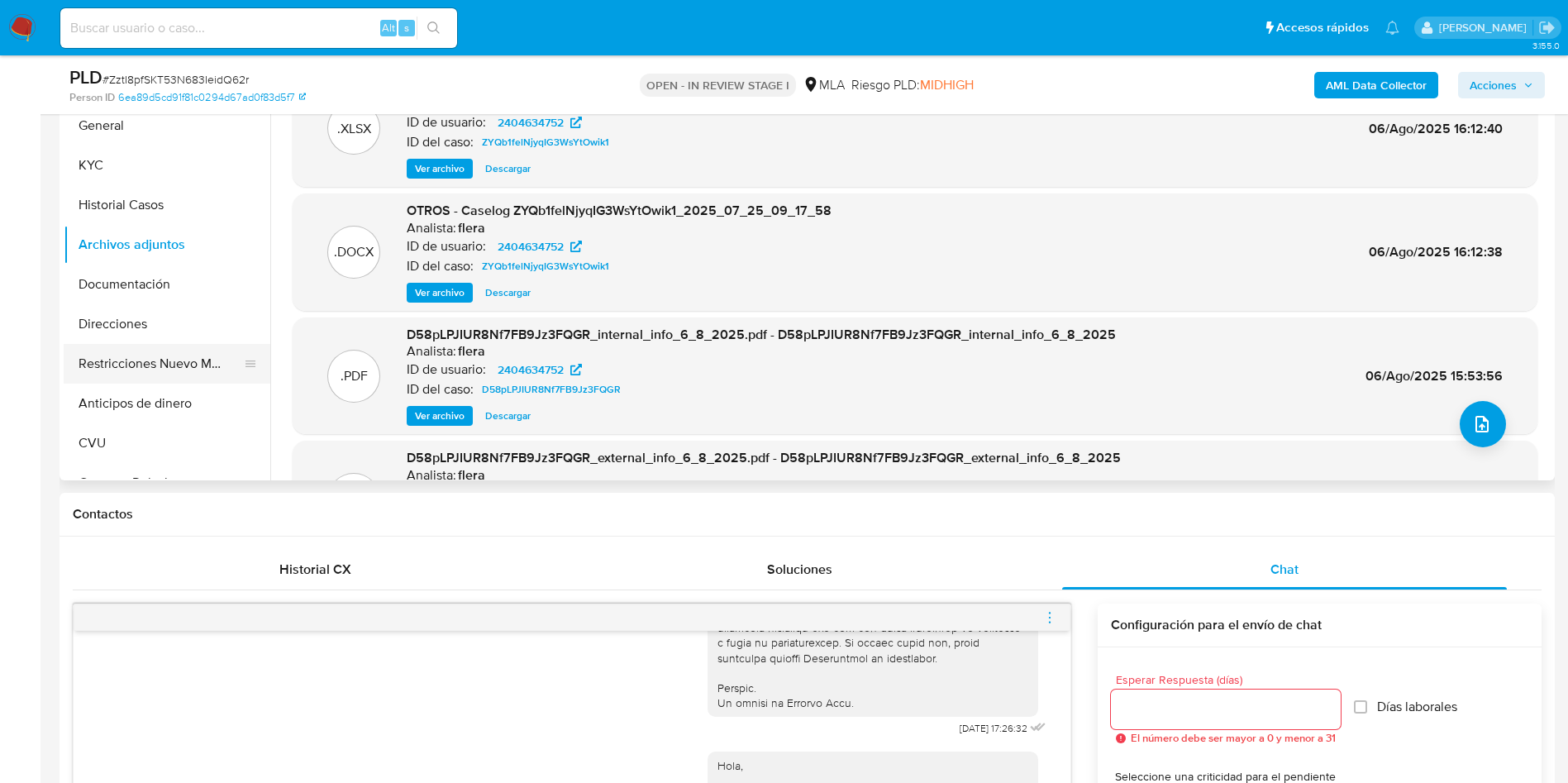
click at [115, 375] on button "Restricciones Nuevo Mundo" at bounding box center [160, 364] width 193 height 40
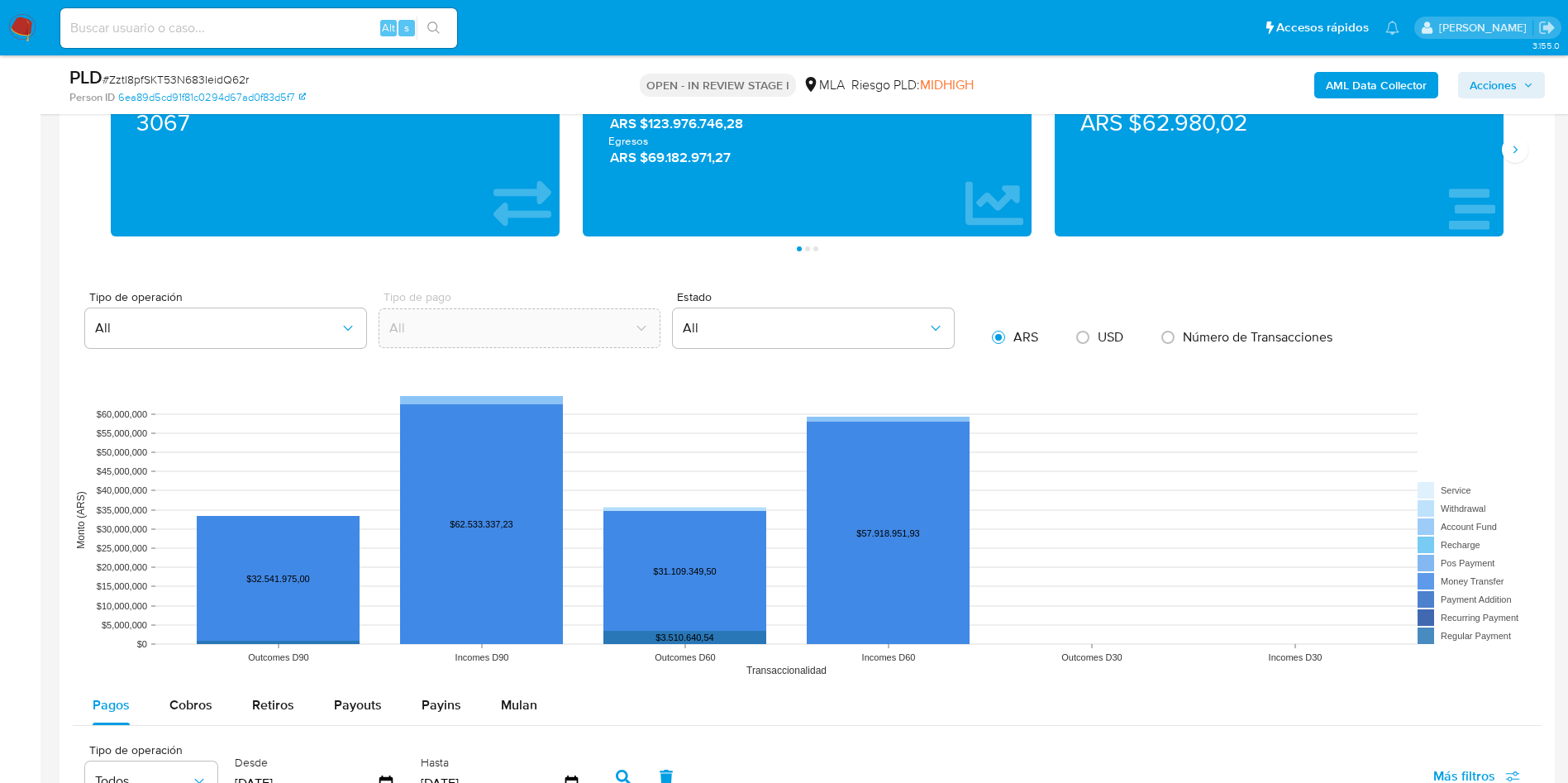
scroll to position [1985, 0]
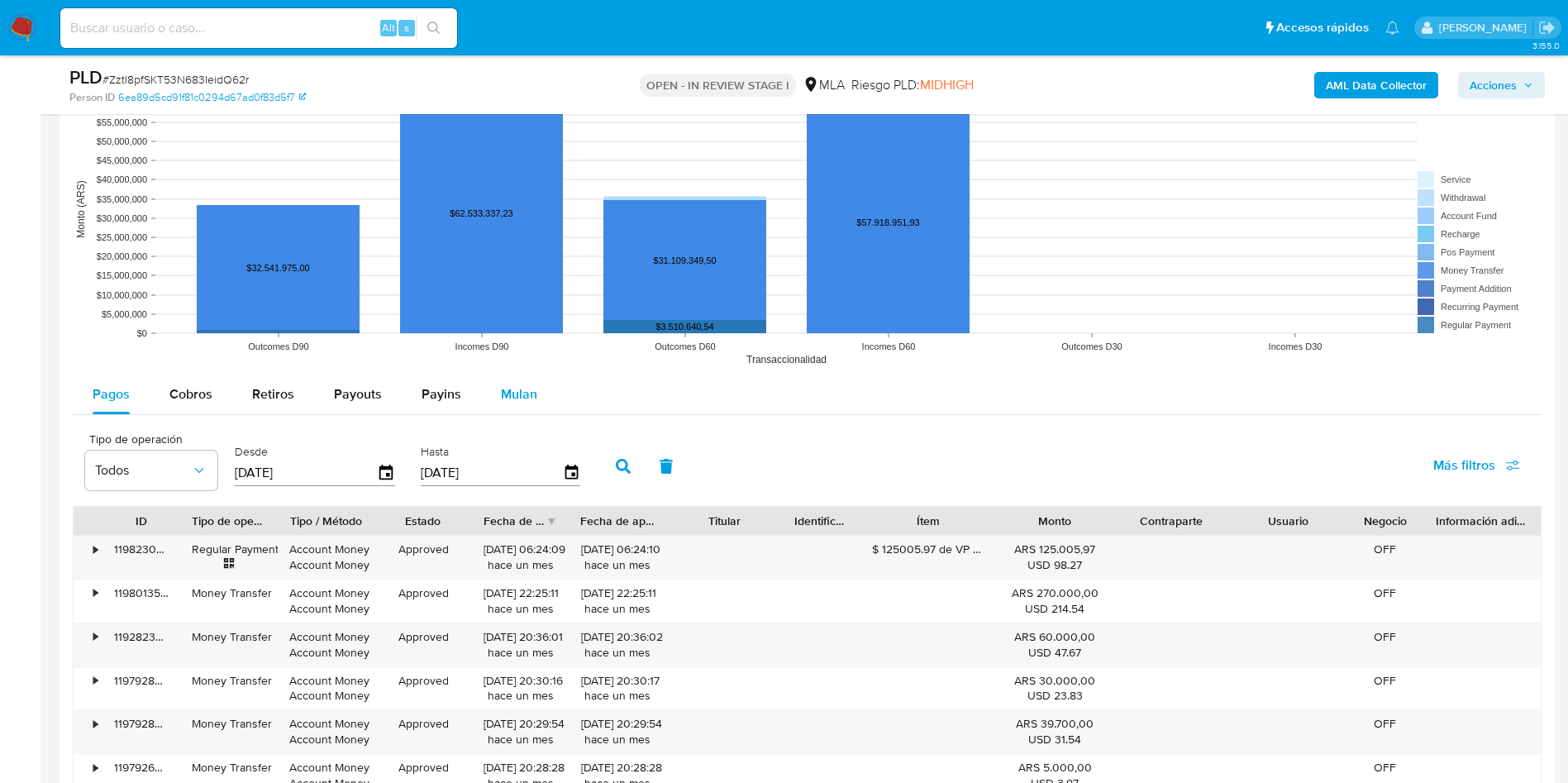
click at [521, 402] on span "Mulan" at bounding box center [518, 393] width 36 height 19
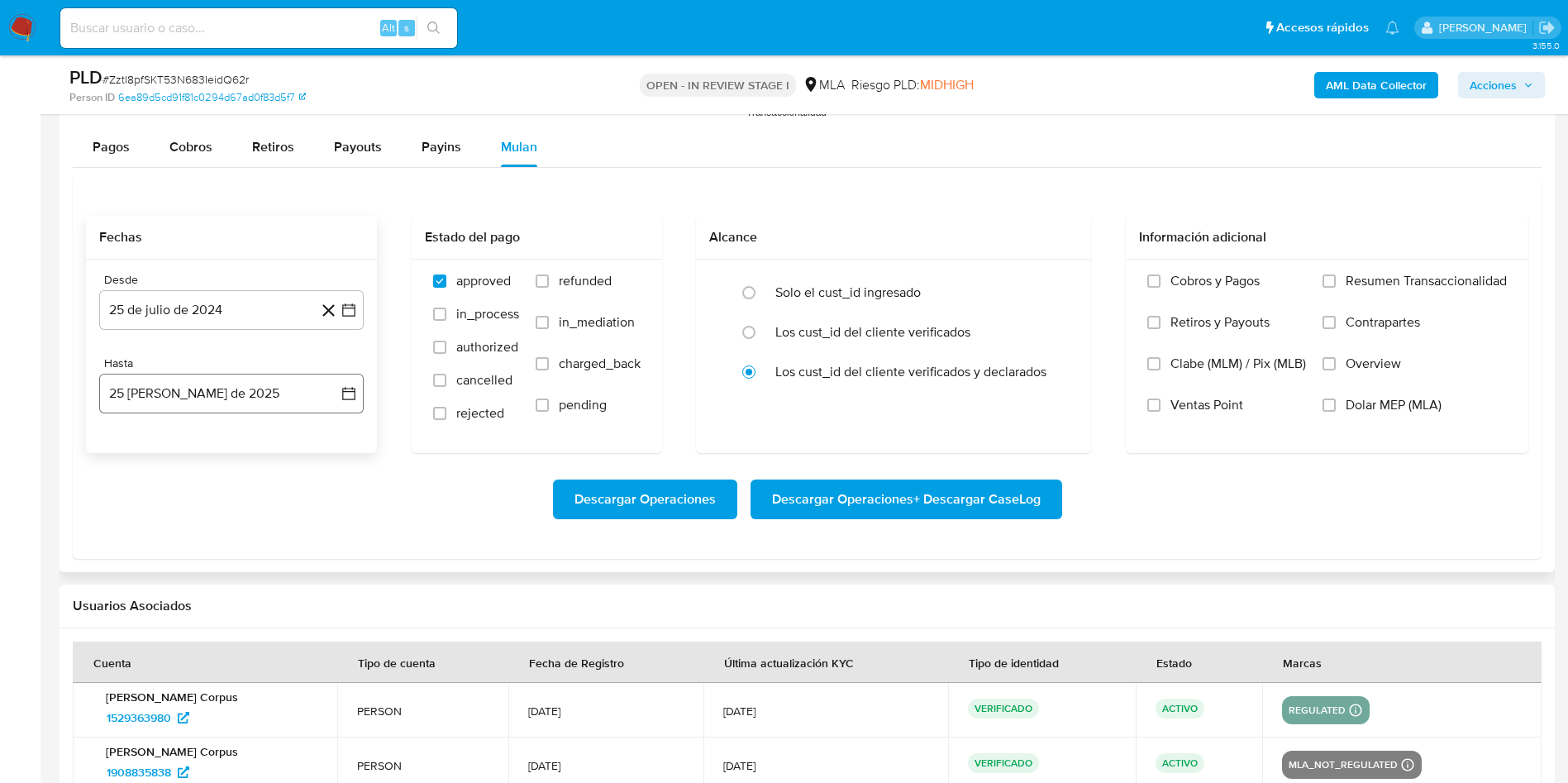
scroll to position [2232, 0]
click at [350, 312] on icon "button" at bounding box center [349, 309] width 17 height 17
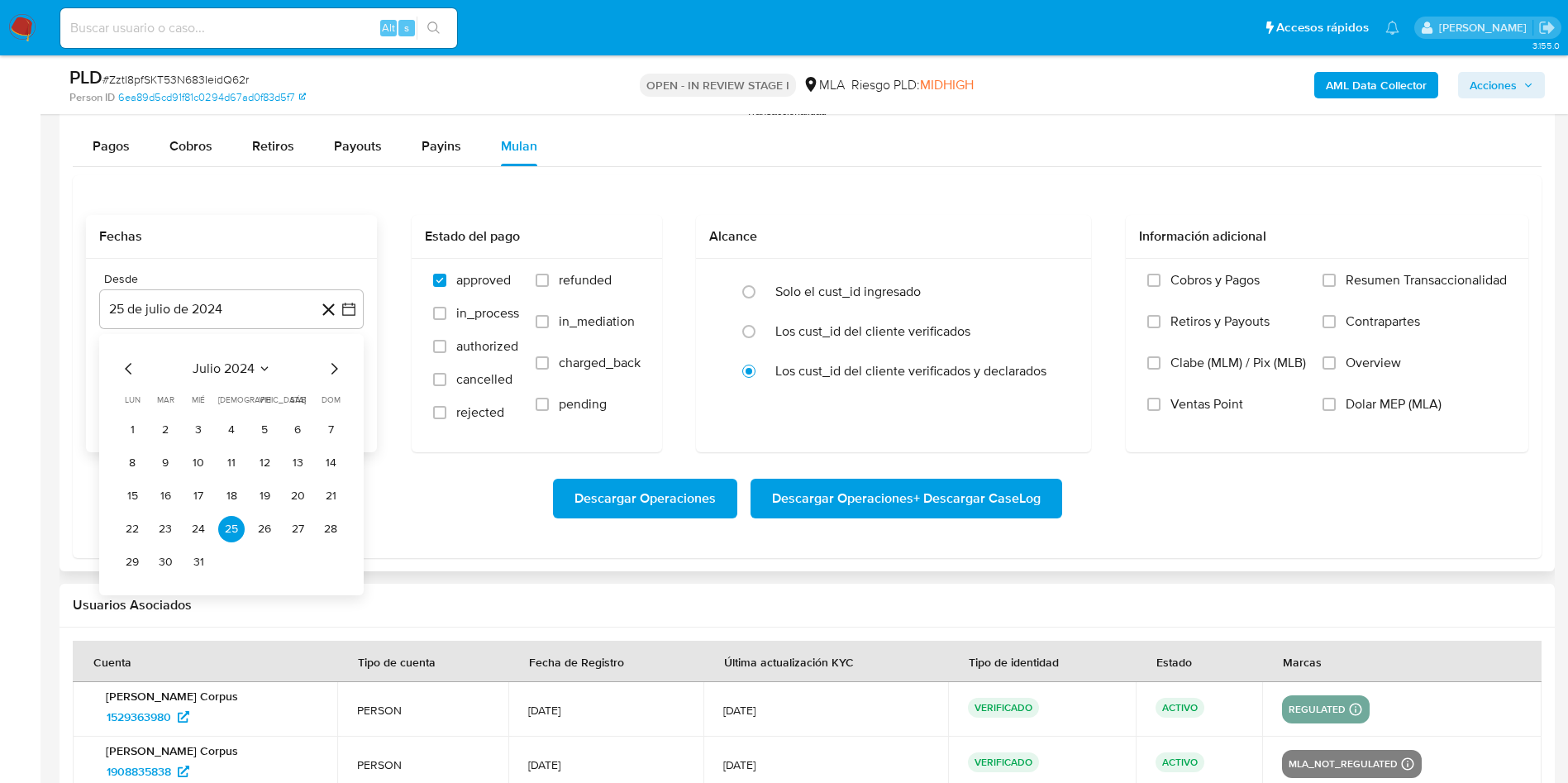
click at [237, 361] on span "julio 2024" at bounding box center [223, 368] width 62 height 17
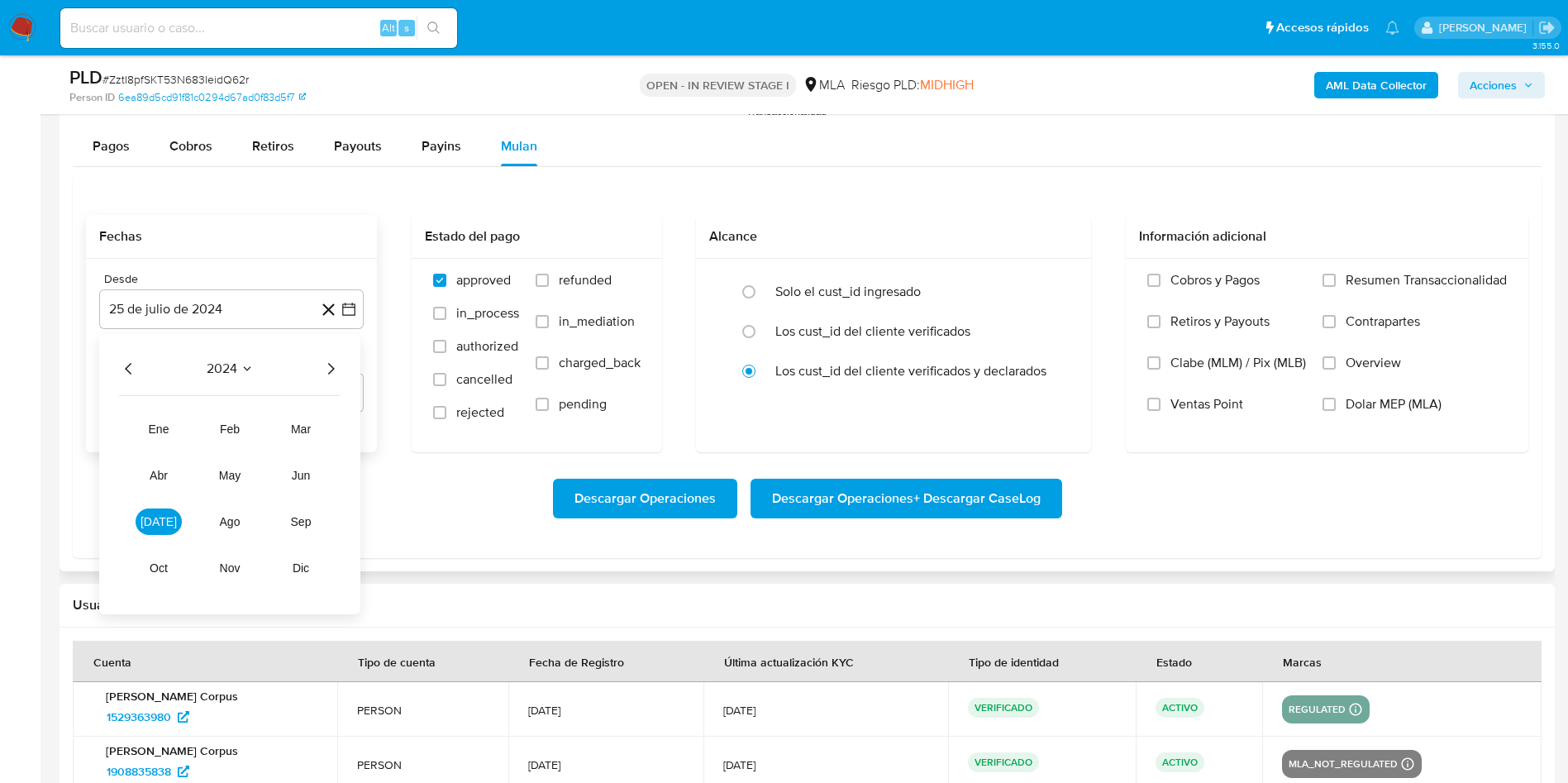
click at [331, 357] on div "2024 2024 ene feb mar abr may jun jul ago sep oct nov dic" at bounding box center [229, 474] width 261 height 280
click at [330, 365] on icon "Año siguiente" at bounding box center [331, 369] width 20 height 20
click at [159, 528] on span "jul" at bounding box center [158, 521] width 36 height 13
click at [172, 437] on button "1" at bounding box center [165, 430] width 27 height 27
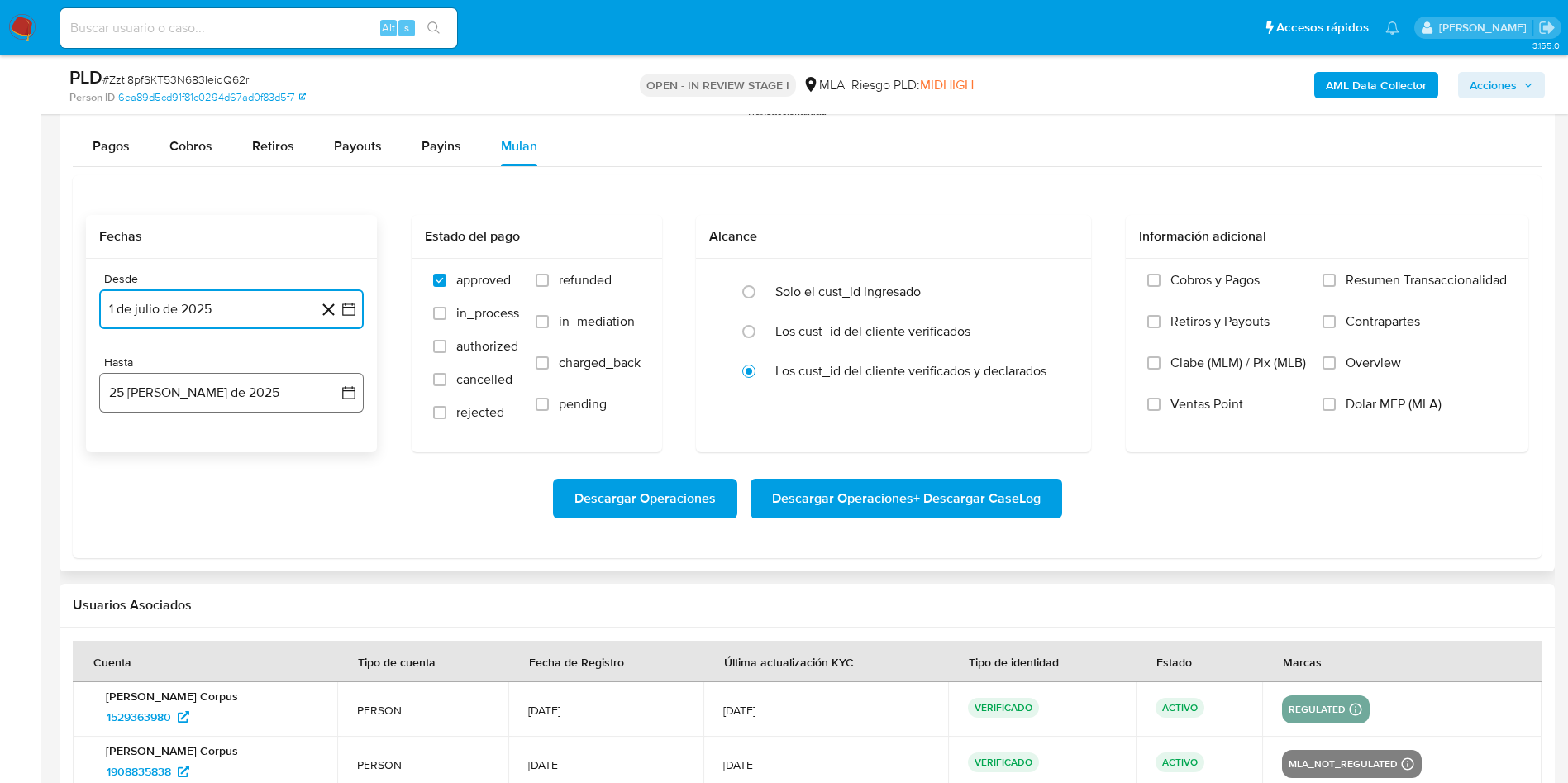
click at [346, 393] on icon "button" at bounding box center [349, 392] width 17 height 17
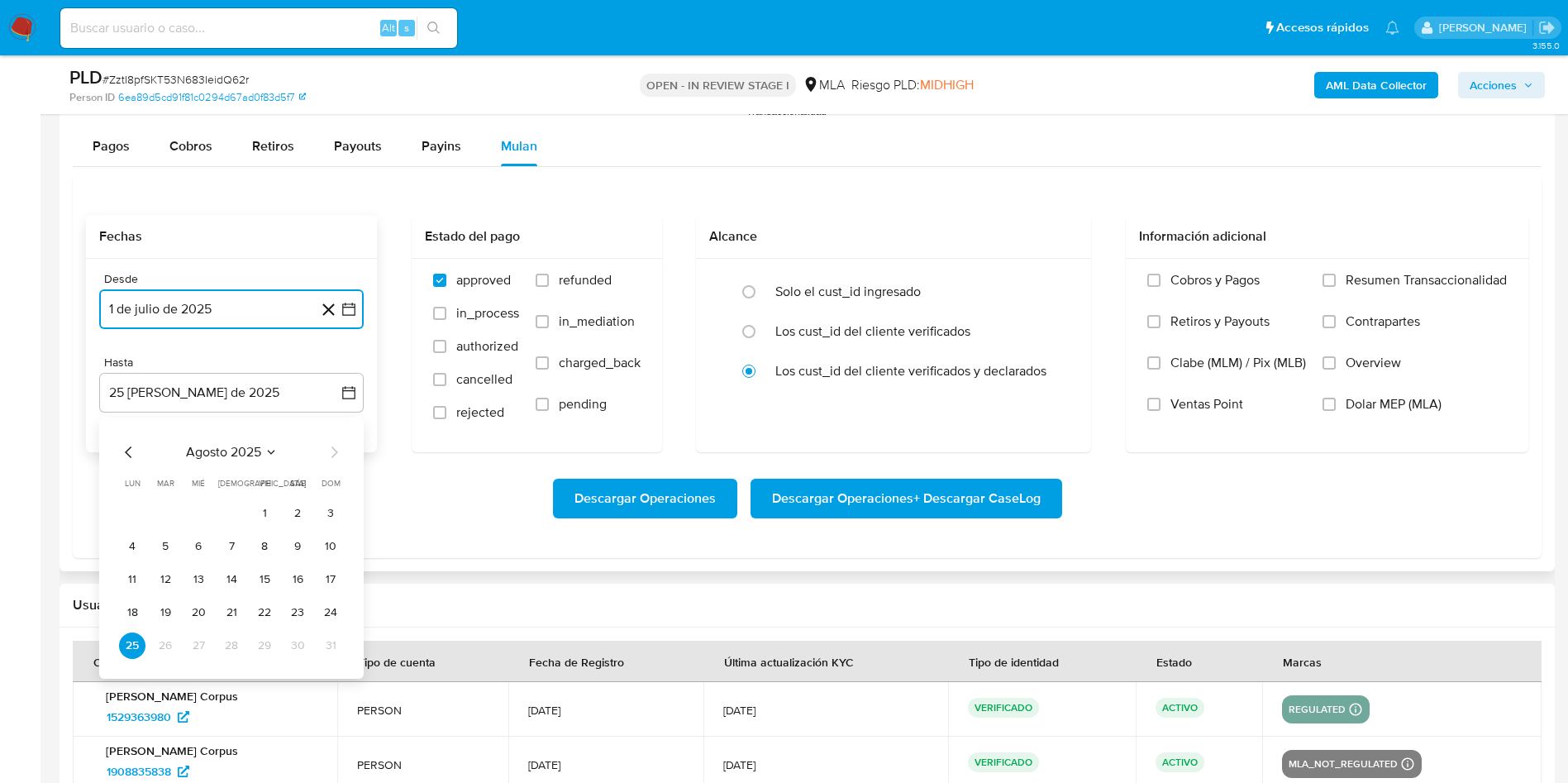
click at [129, 453] on icon "Mes anterior" at bounding box center [129, 453] width 20 height 20
click at [225, 656] on button "31" at bounding box center [231, 645] width 27 height 27
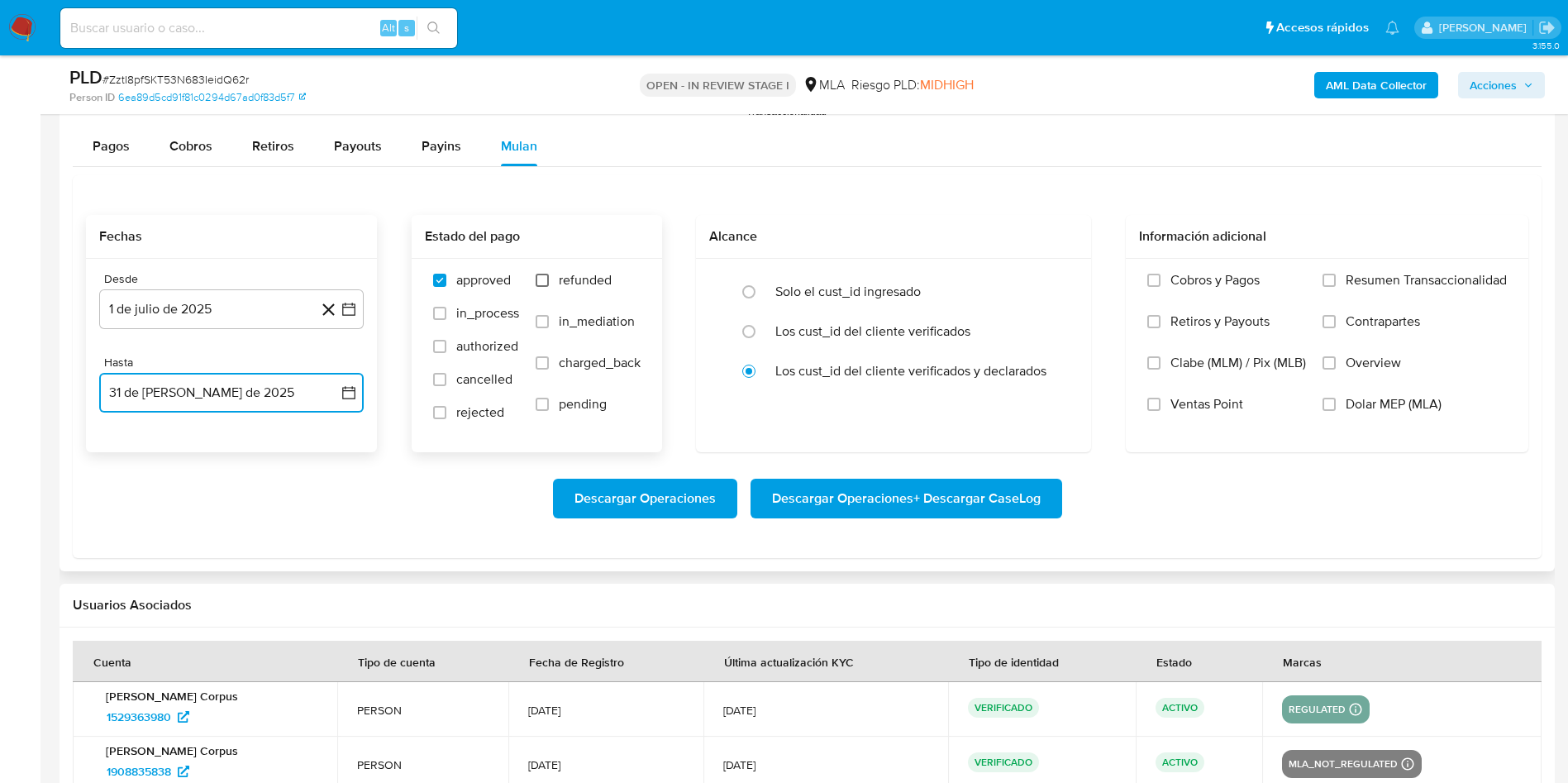
click at [538, 280] on input "refunded" at bounding box center [541, 279] width 13 height 13
checkbox input "true"
click at [1323, 406] on input "Dolar MEP (MLA)" at bounding box center [1328, 404] width 13 height 13
click at [990, 501] on span "Descargar Operaciones + Descargar CaseLog" at bounding box center [905, 499] width 268 height 36
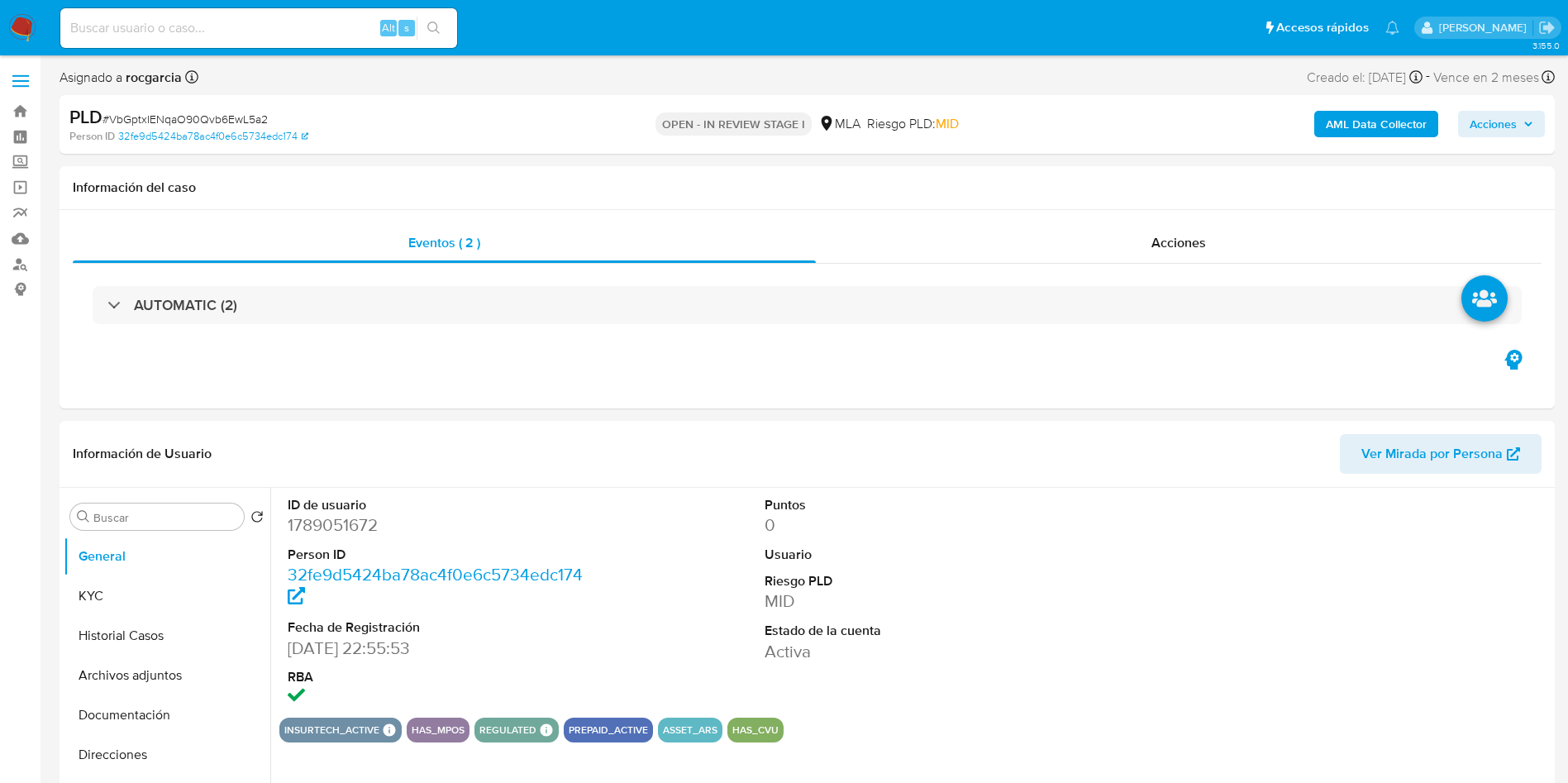
drag, startPoint x: 124, startPoint y: 653, endPoint x: 0, endPoint y: 528, distance: 176.1
click at [124, 653] on button "Historial Casos" at bounding box center [166, 636] width 206 height 40
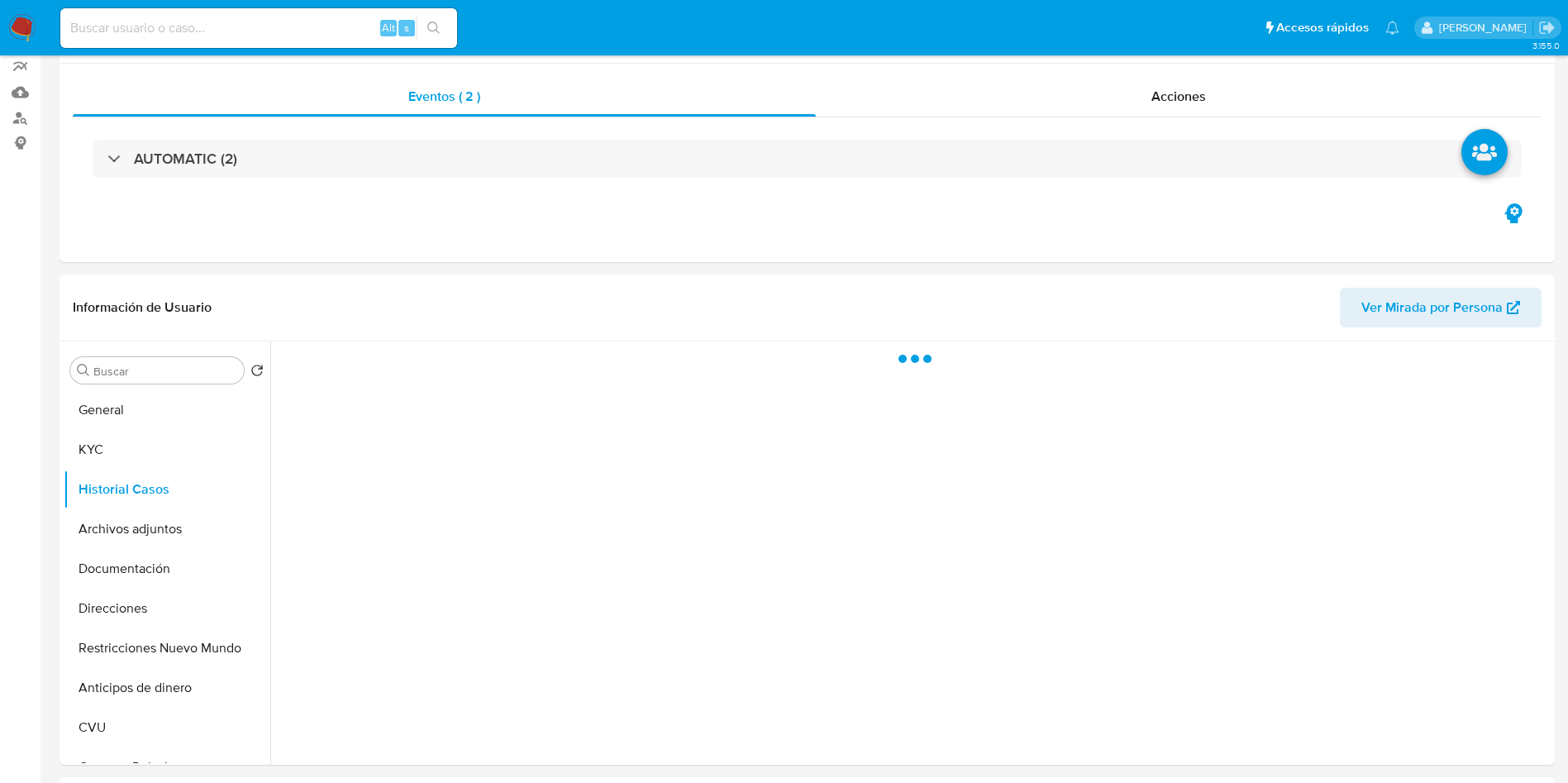
select select "10"
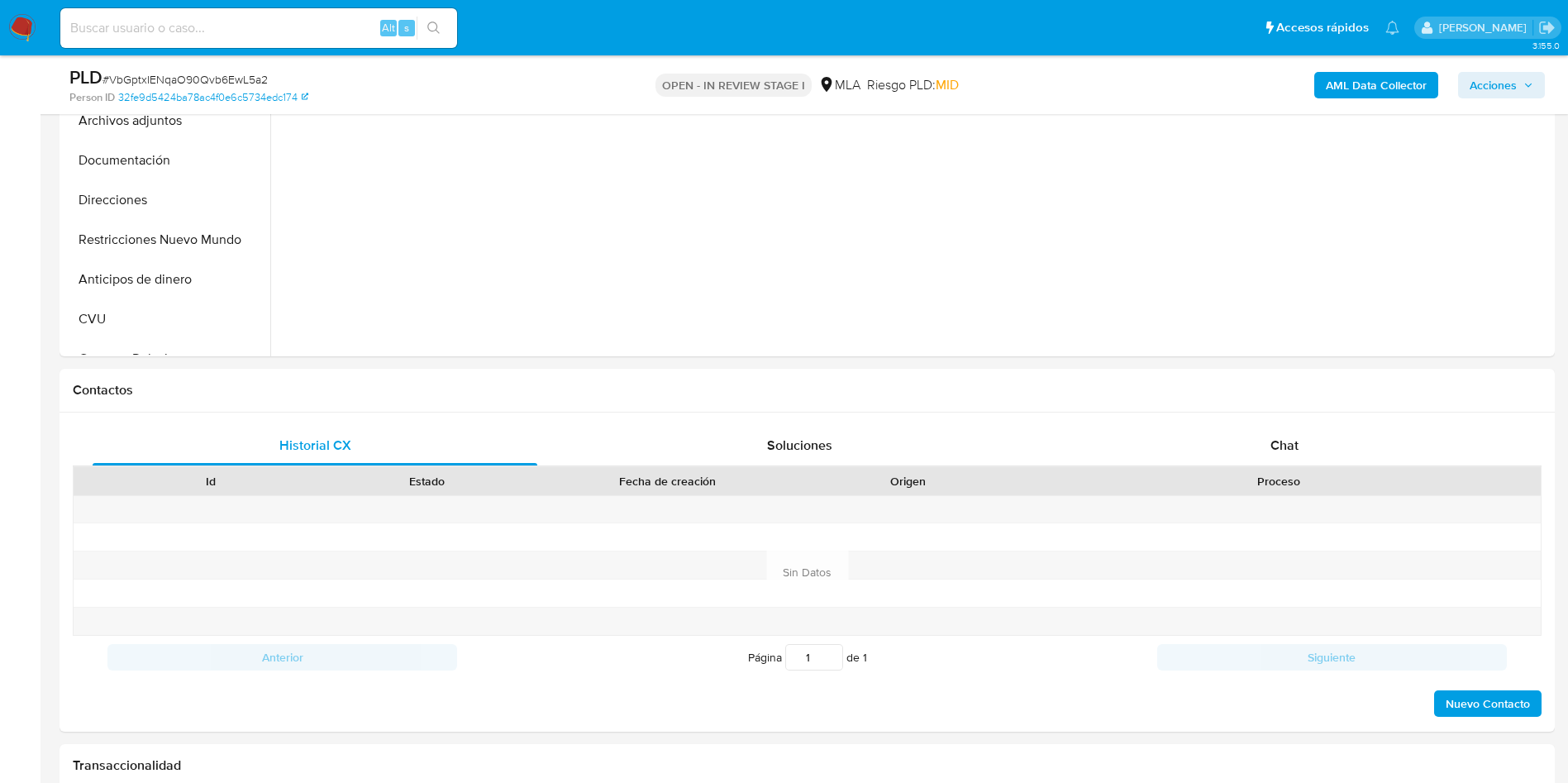
scroll to position [248, 0]
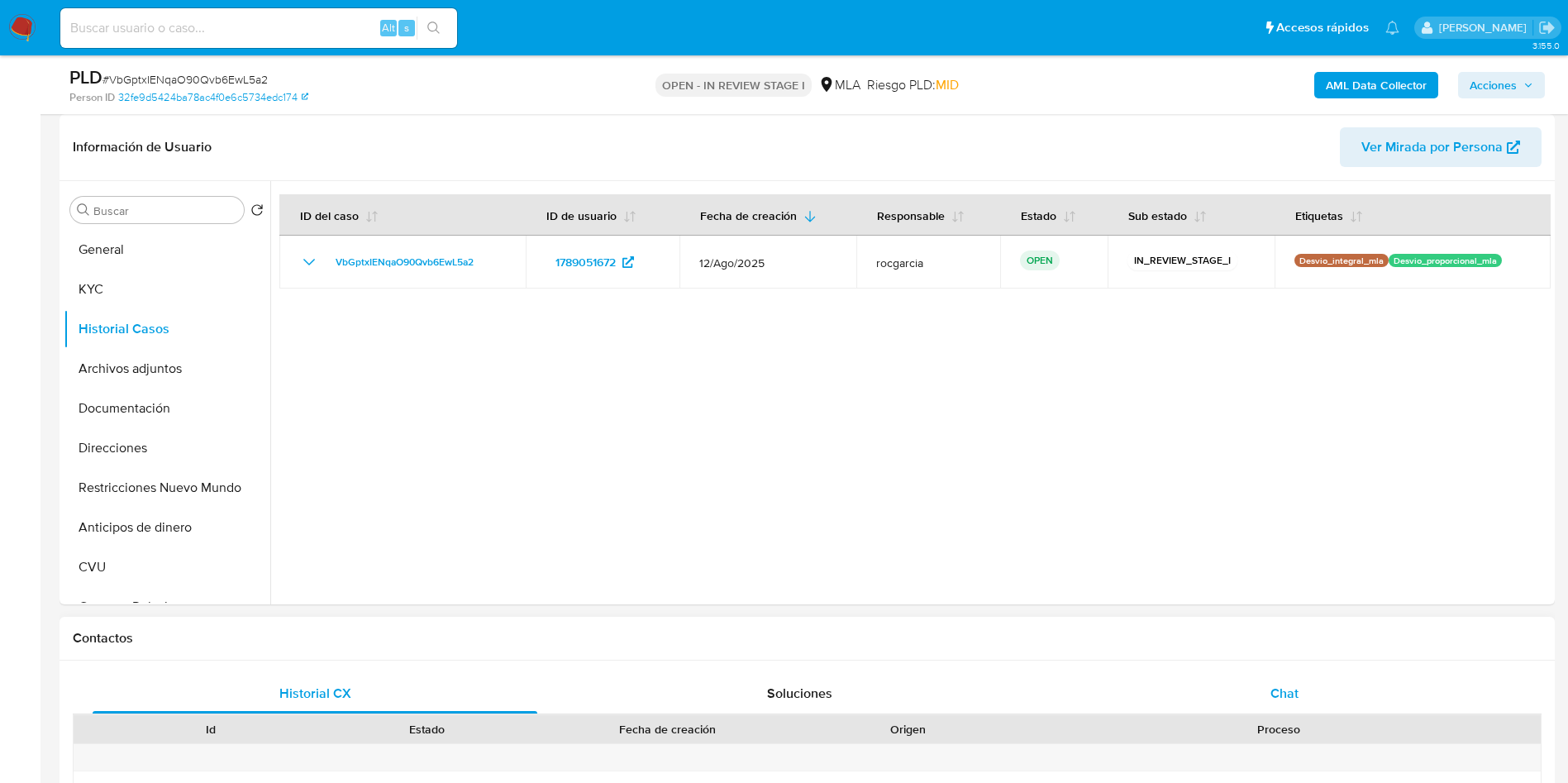
click at [1296, 686] on span "Chat" at bounding box center [1284, 693] width 28 height 19
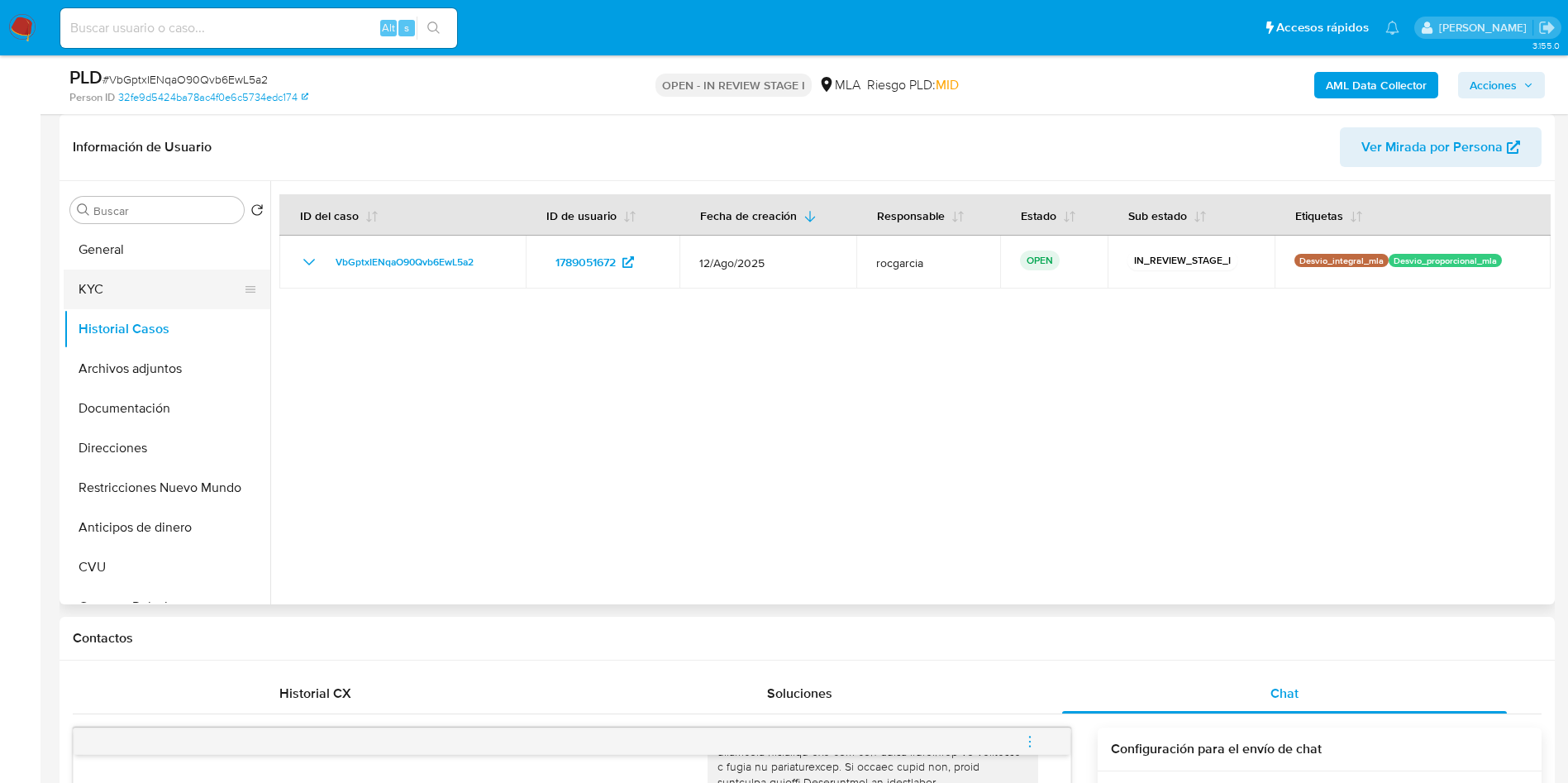
click at [109, 283] on button "KYC" at bounding box center [160, 289] width 193 height 40
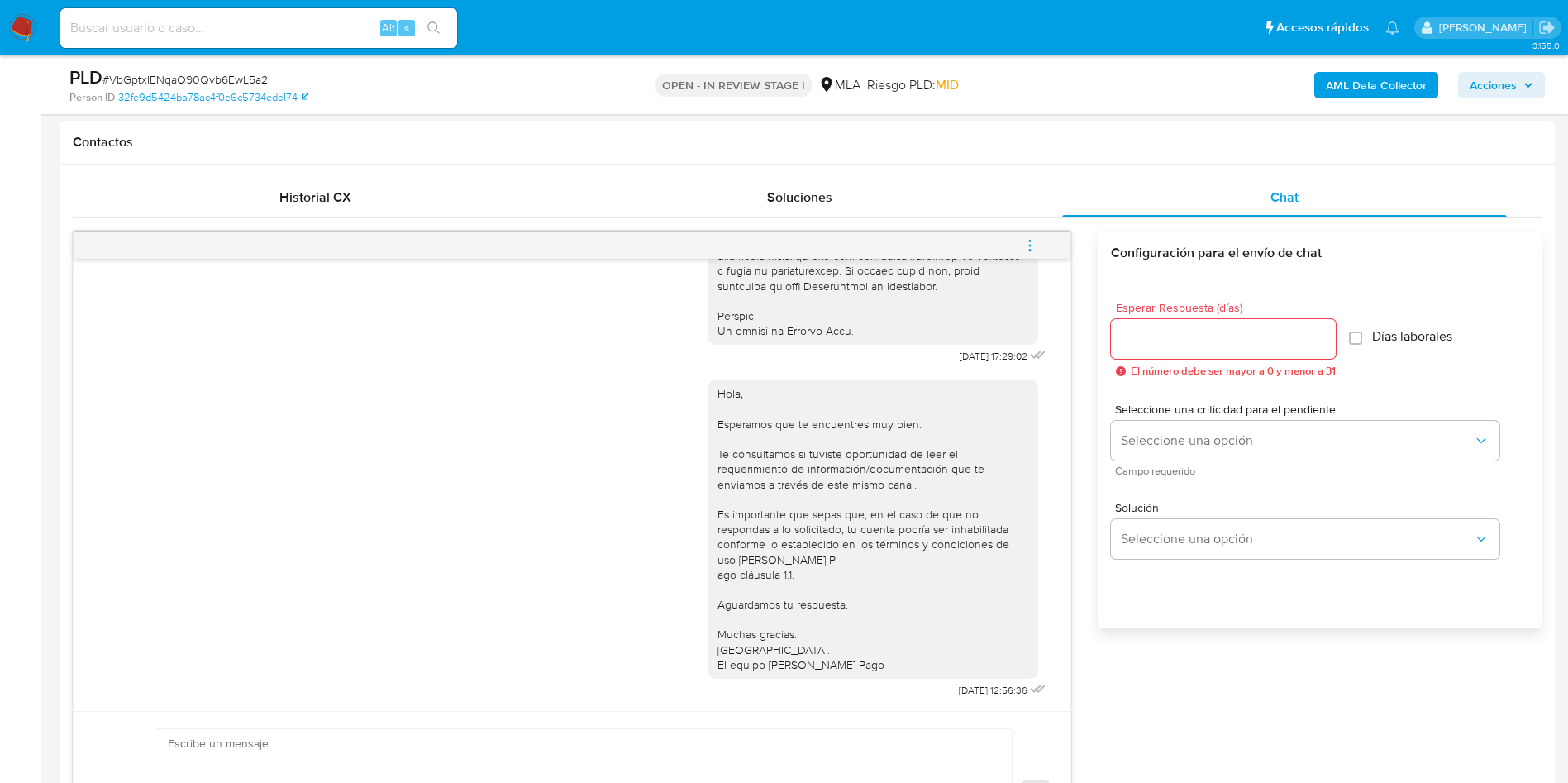
scroll to position [372, 0]
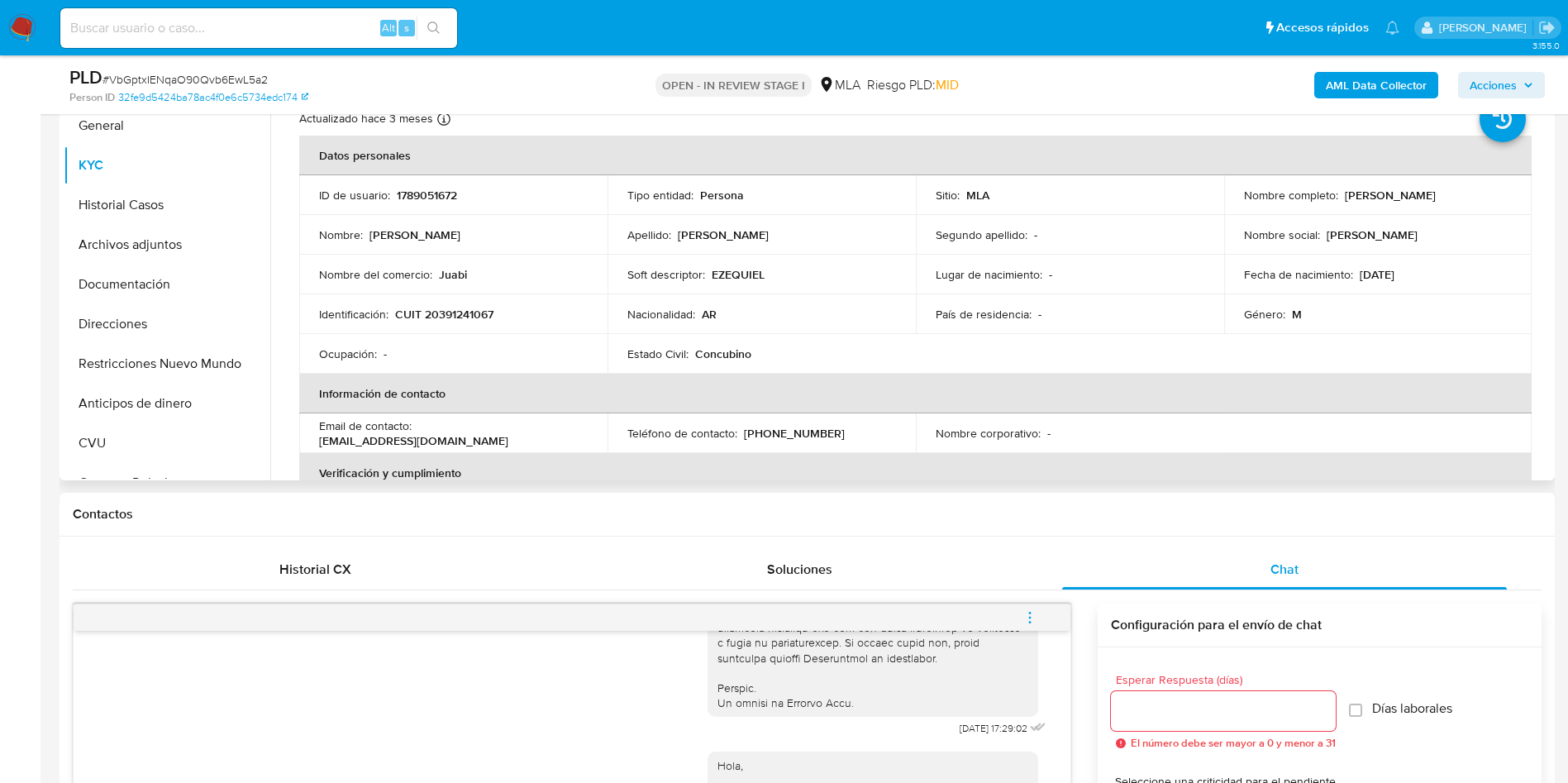
click at [446, 186] on td "ID de usuario : 1789051672" at bounding box center [453, 196] width 308 height 40
copy p "1789051672"
click at [109, 246] on button "Archivos adjuntos" at bounding box center [160, 244] width 193 height 40
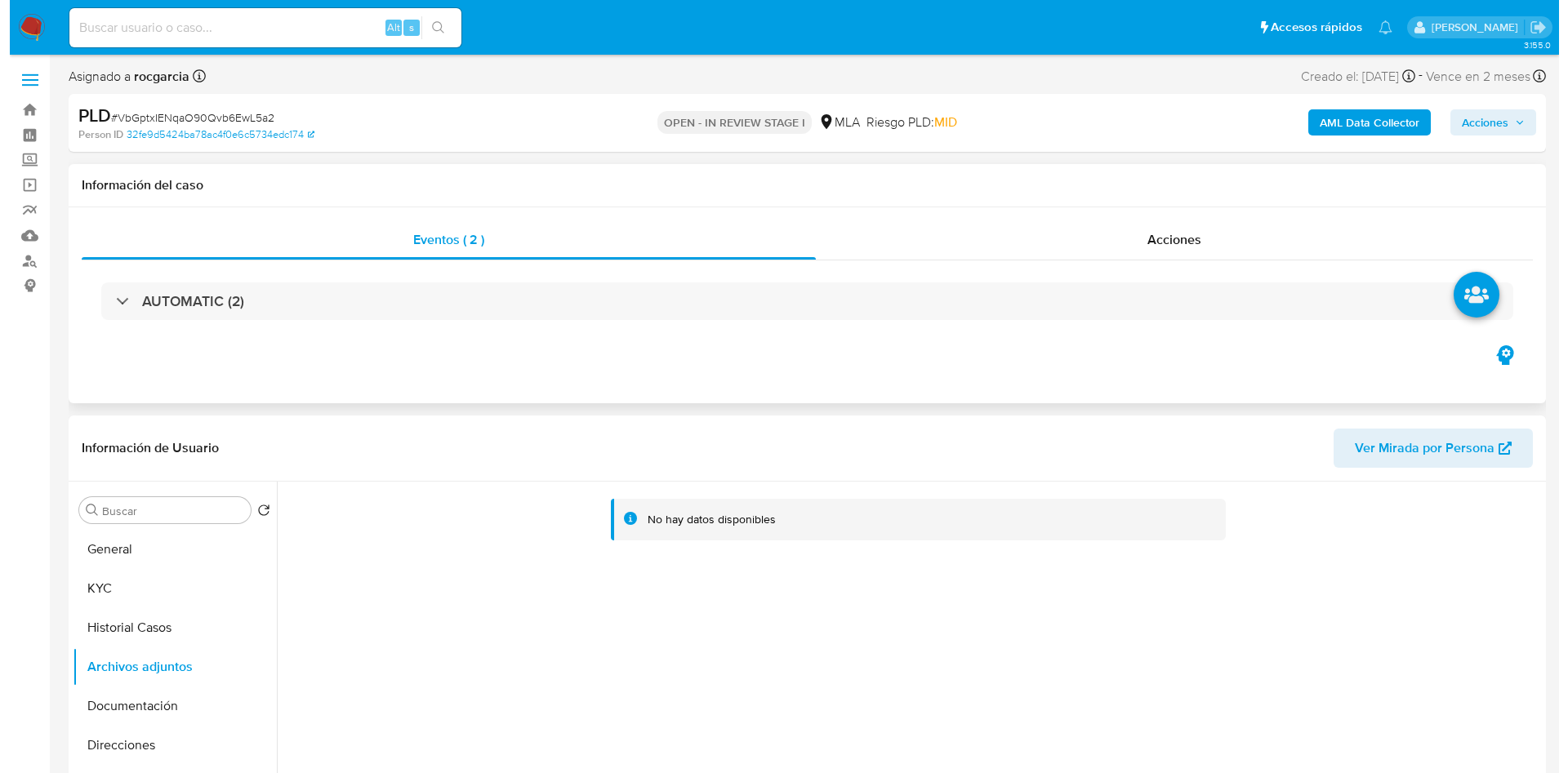
scroll to position [122, 0]
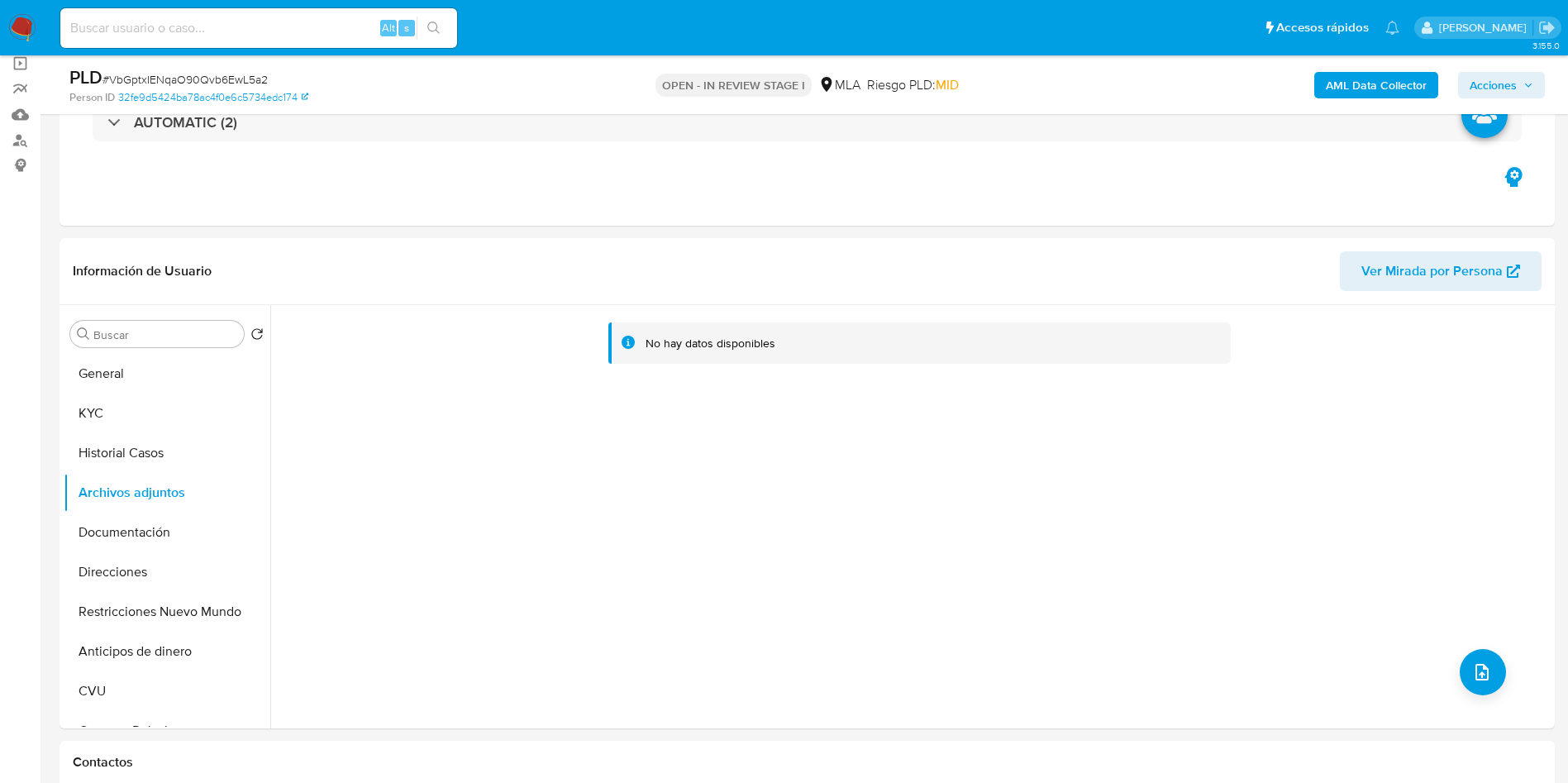
click at [1409, 91] on b "AML Data Collector" at bounding box center [1376, 85] width 101 height 27
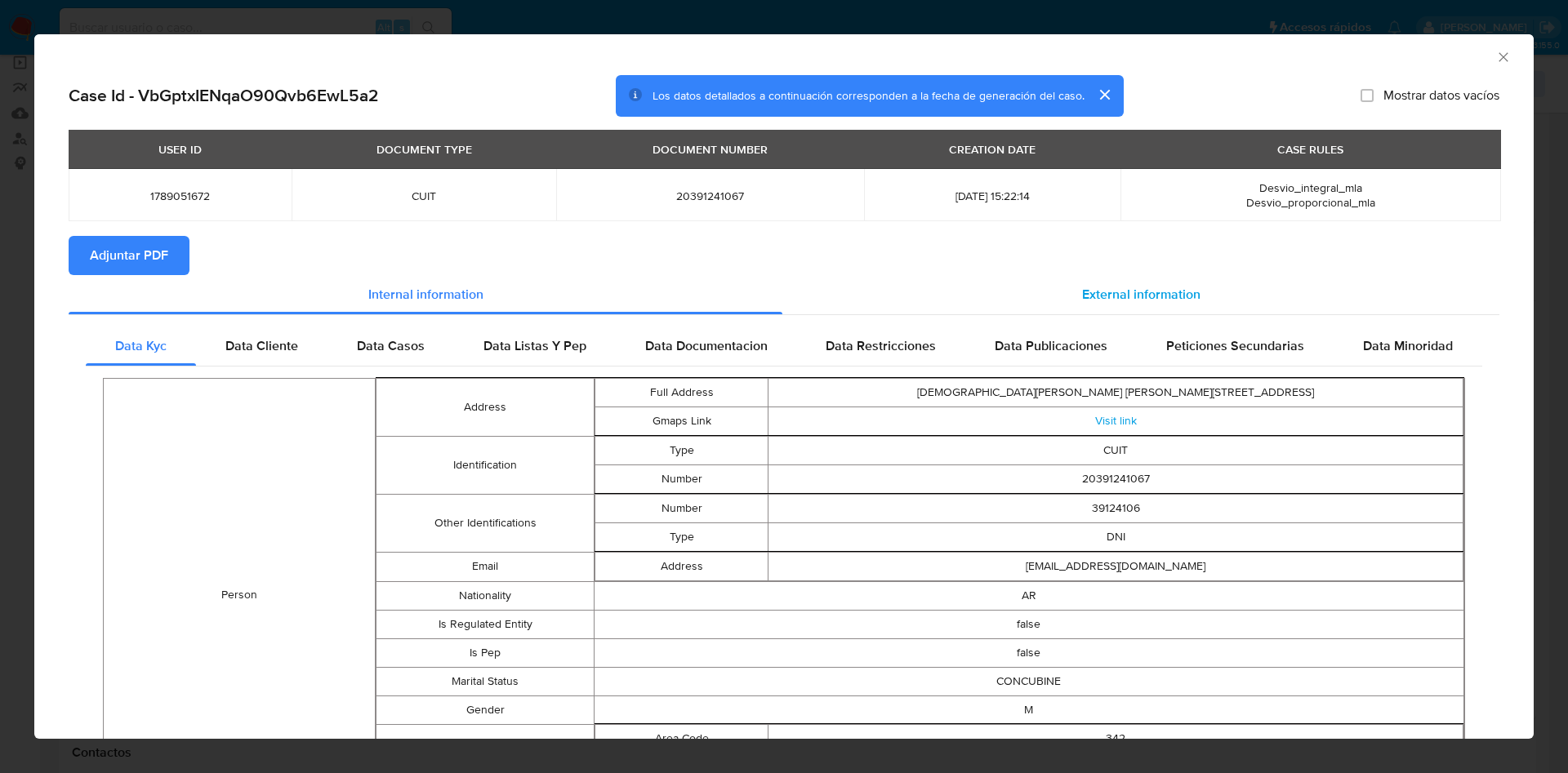
click at [1203, 295] on div "External information" at bounding box center [1141, 294] width 717 height 39
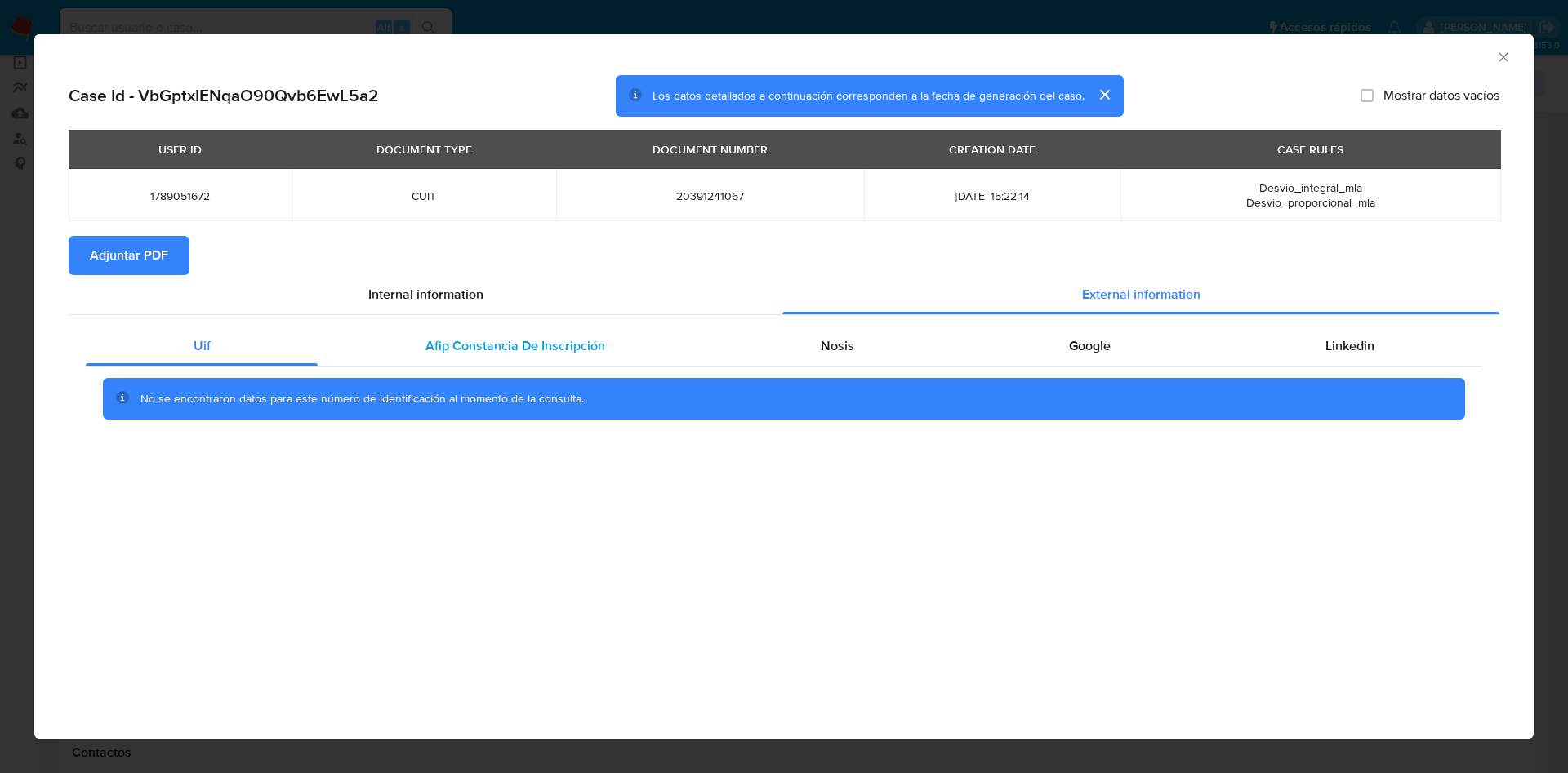
click at [473, 342] on span "Afip Constancia De Inscripción" at bounding box center [515, 346] width 179 height 19
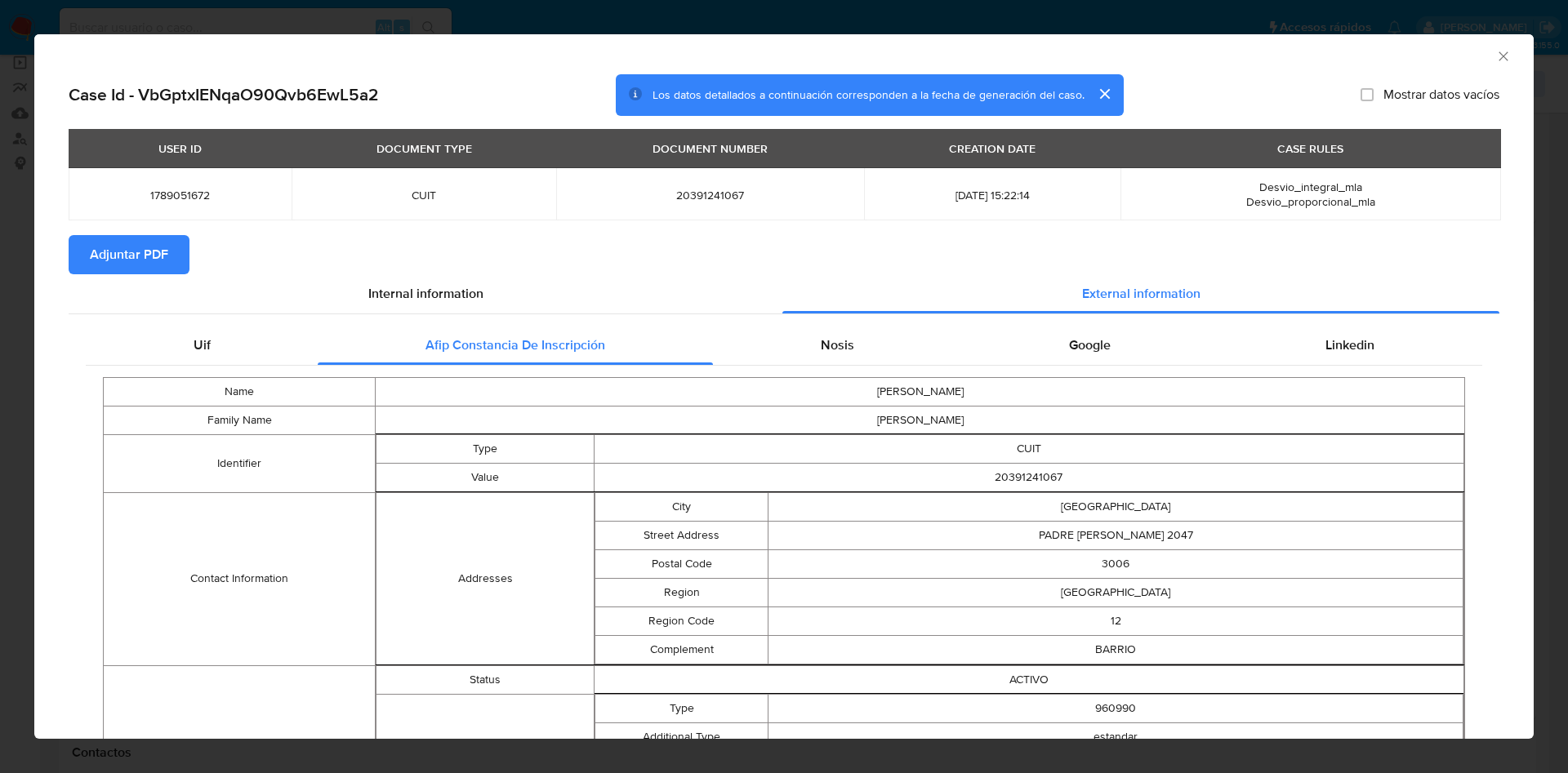
scroll to position [0, 0]
drag, startPoint x: 800, startPoint y: 334, endPoint x: 1058, endPoint y: 347, distance: 258.3
click at [803, 334] on div "Nosis" at bounding box center [837, 347] width 248 height 39
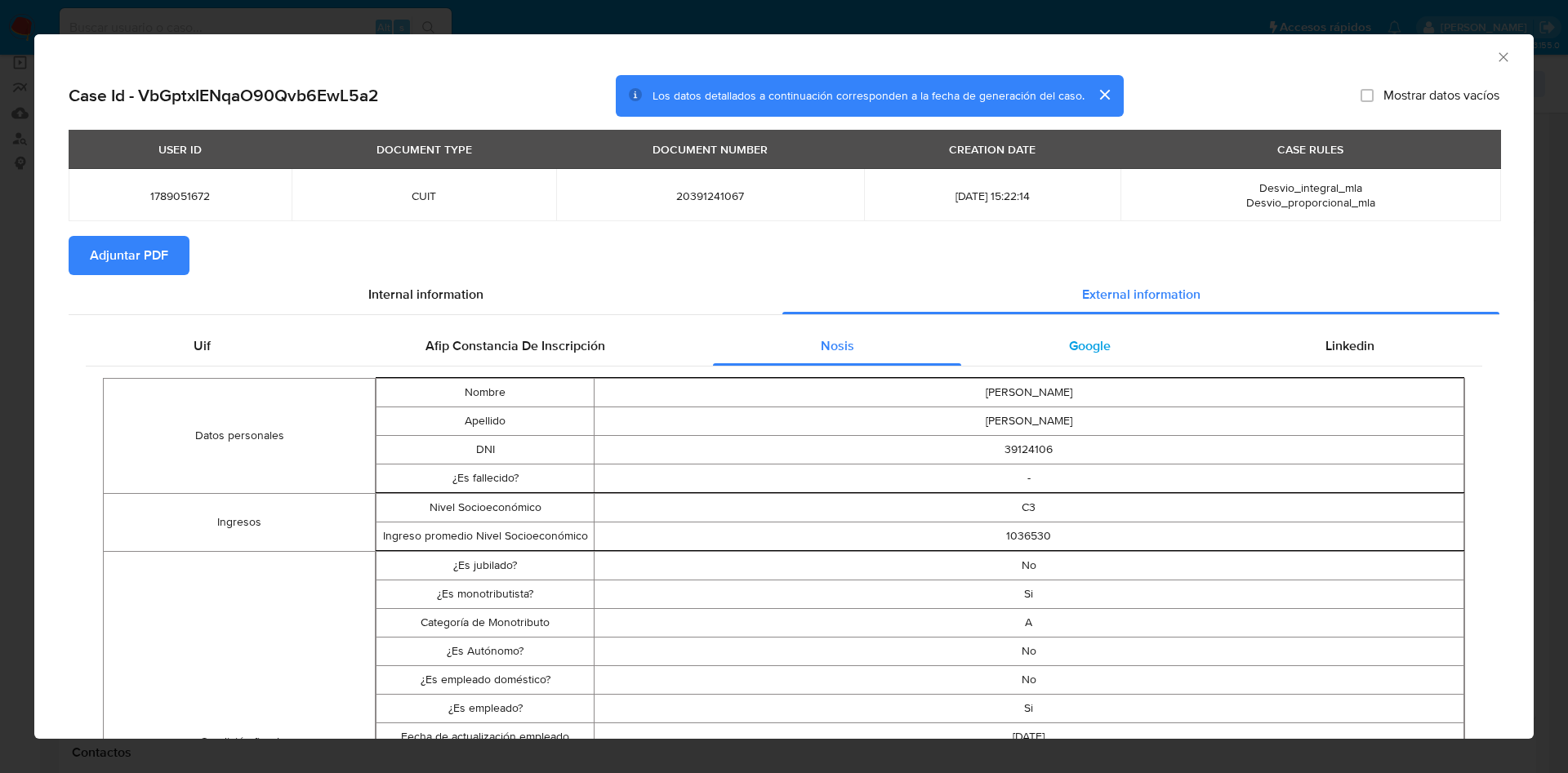
click at [1085, 343] on span "Google" at bounding box center [1089, 346] width 41 height 19
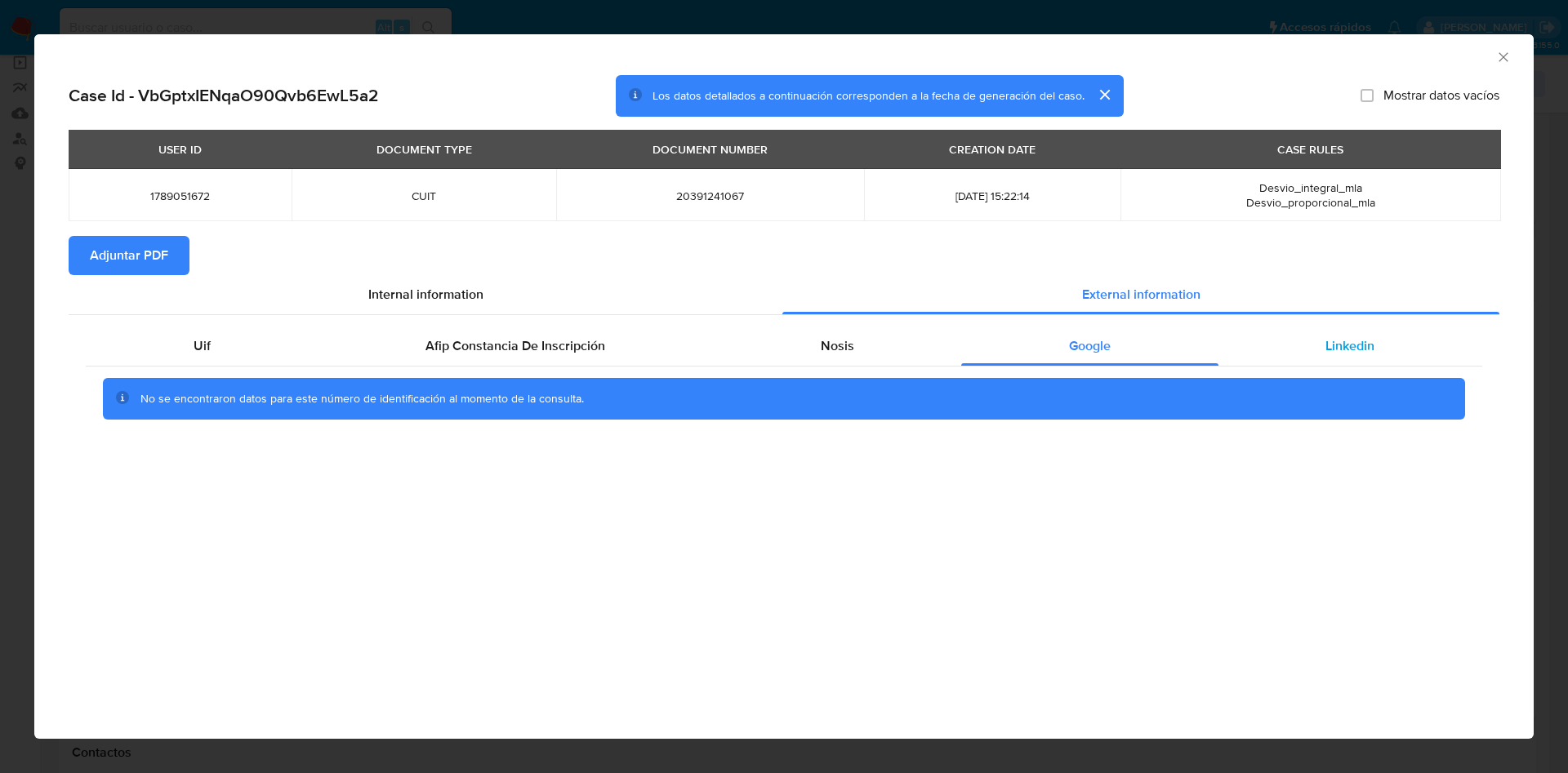
click at [1445, 356] on div "Linkedin" at bounding box center [1350, 347] width 264 height 39
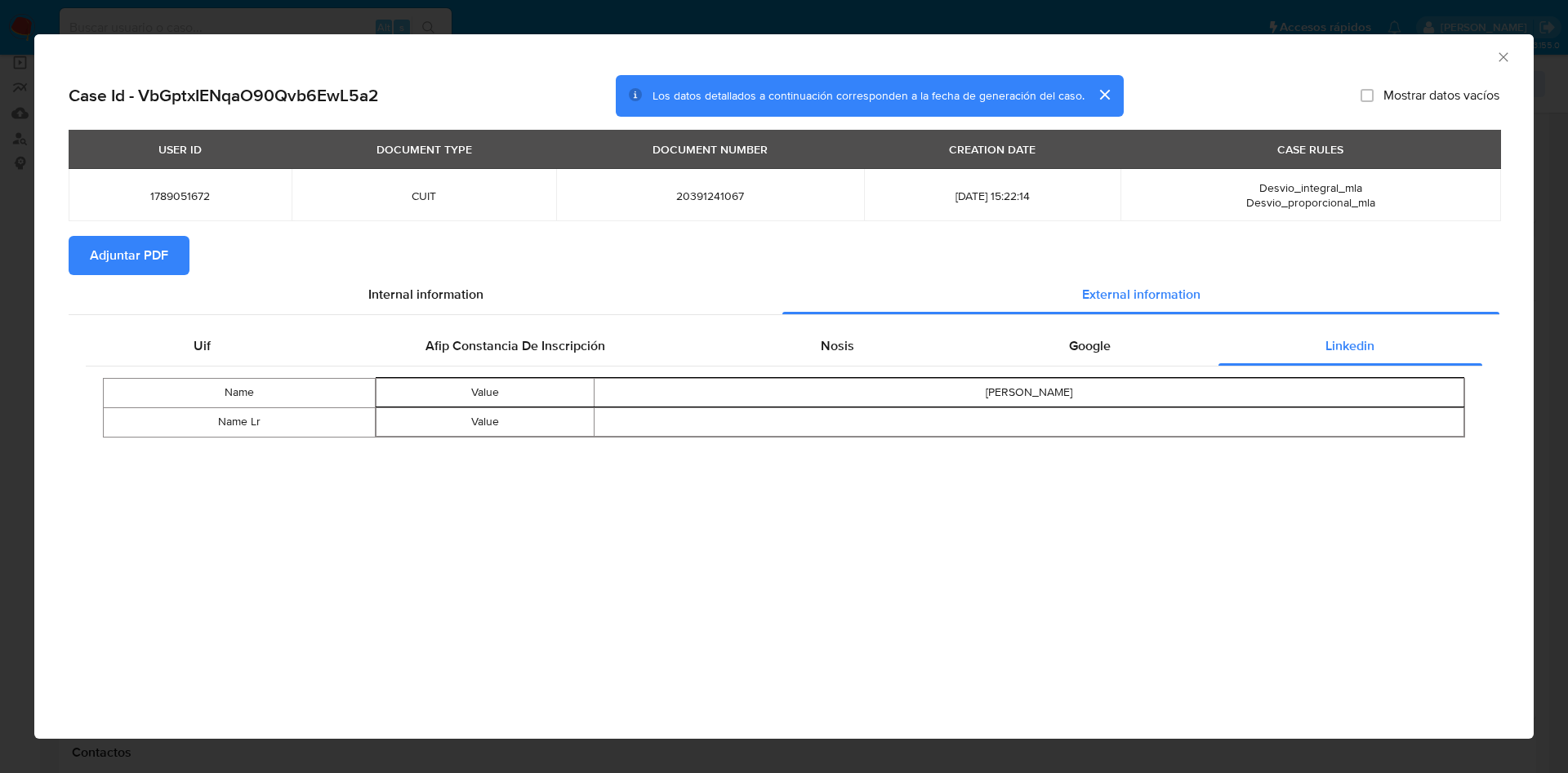
click at [136, 258] on span "Adjuntar PDF" at bounding box center [129, 255] width 79 height 35
click at [1506, 63] on div "AML Data Collector" at bounding box center [784, 54] width 1499 height 40
click at [1506, 63] on icon "Cerrar ventana" at bounding box center [1503, 57] width 17 height 17
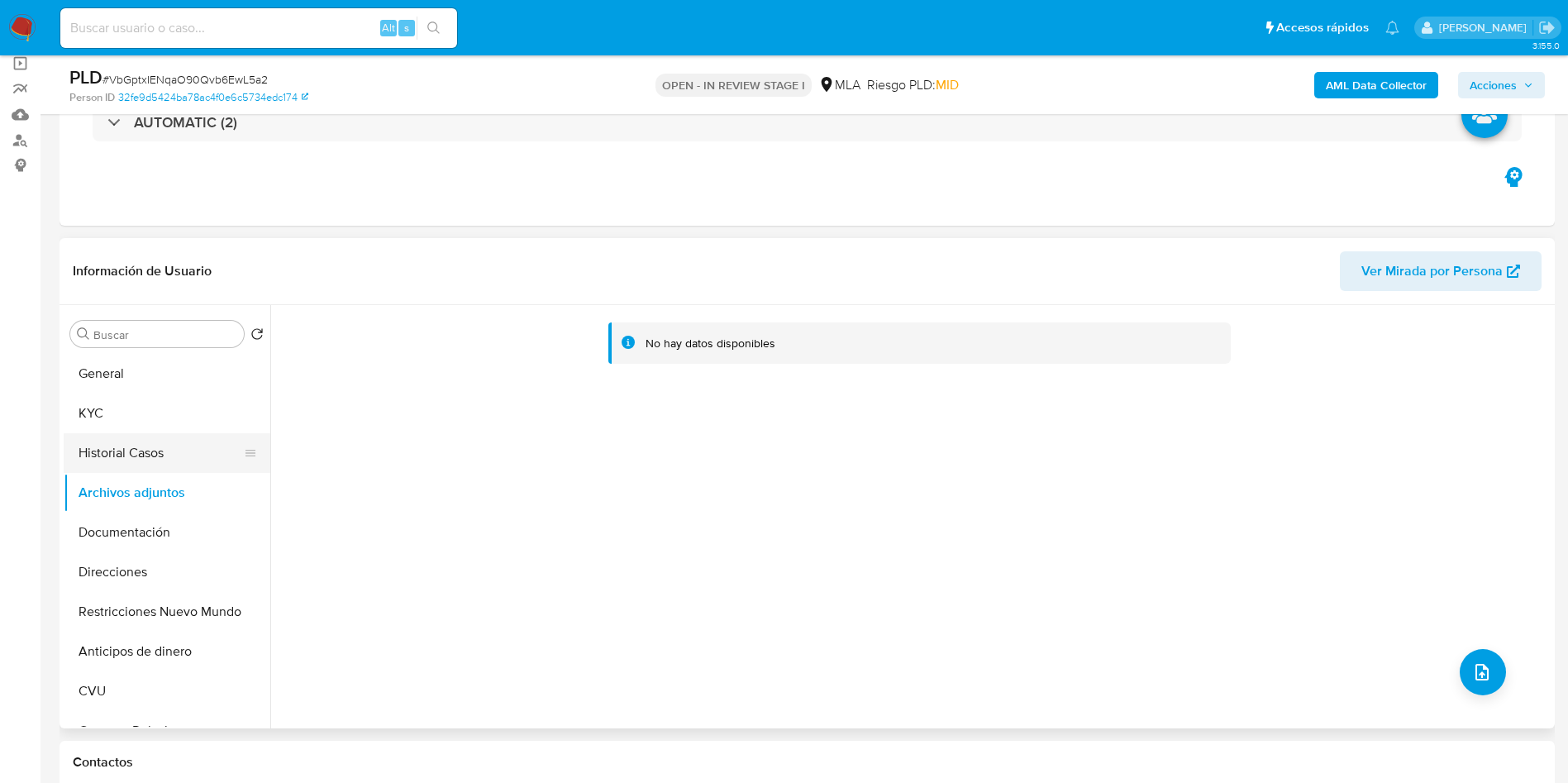
click at [100, 465] on button "Historial Casos" at bounding box center [160, 453] width 193 height 40
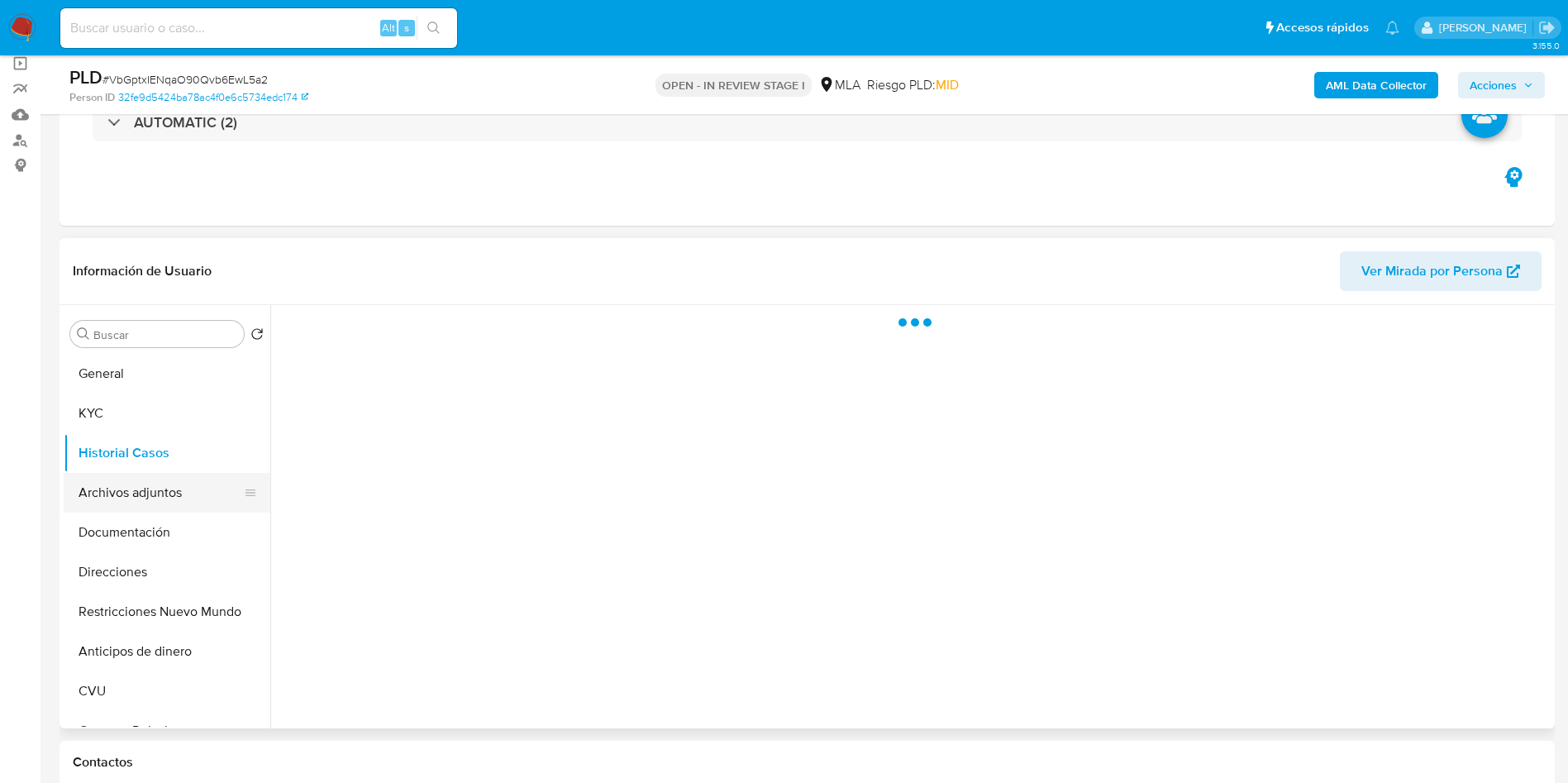
click at [92, 508] on button "Archivos adjuntos" at bounding box center [160, 493] width 193 height 40
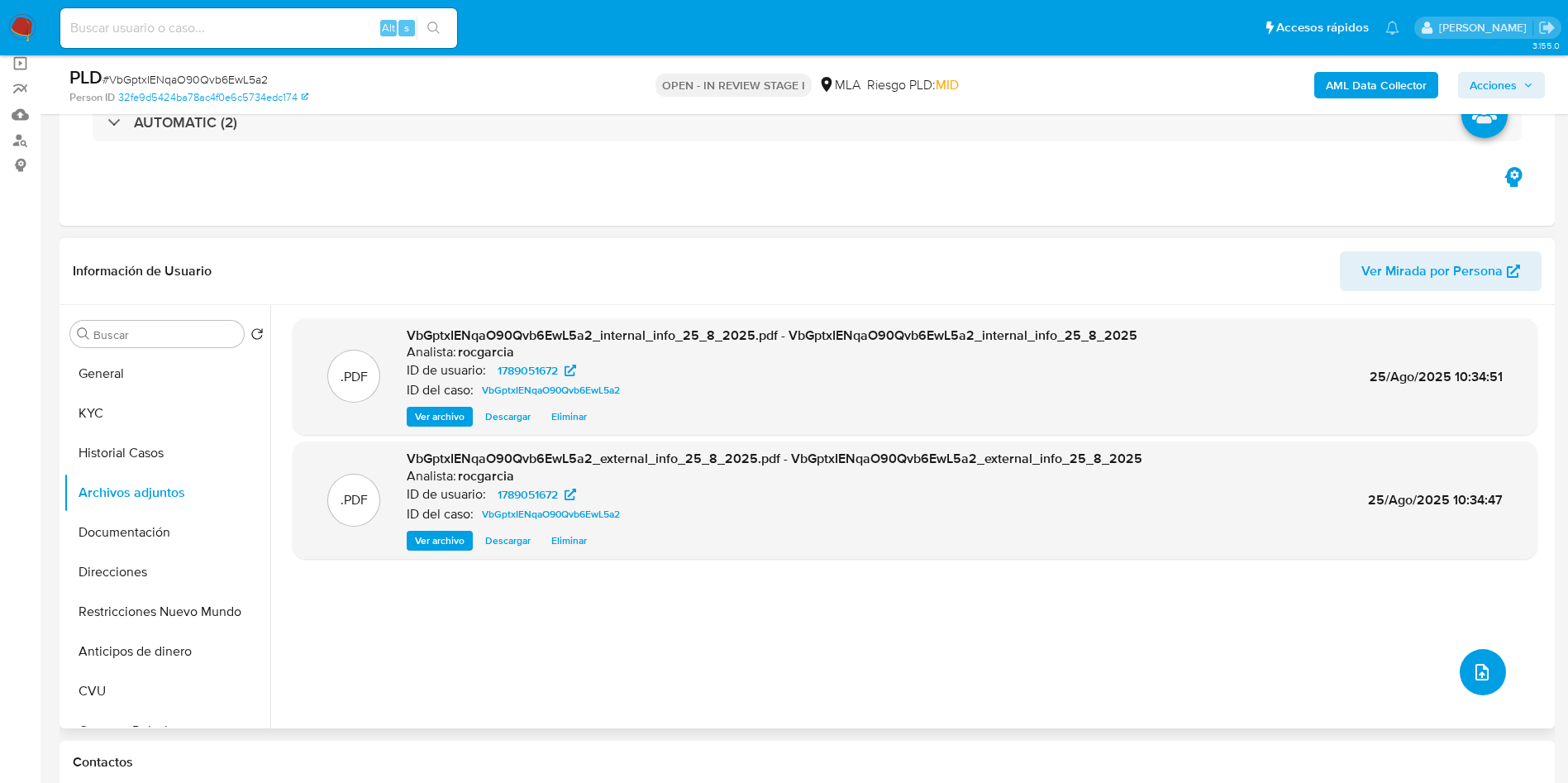
click at [1478, 688] on button "upload-file" at bounding box center [1482, 672] width 46 height 46
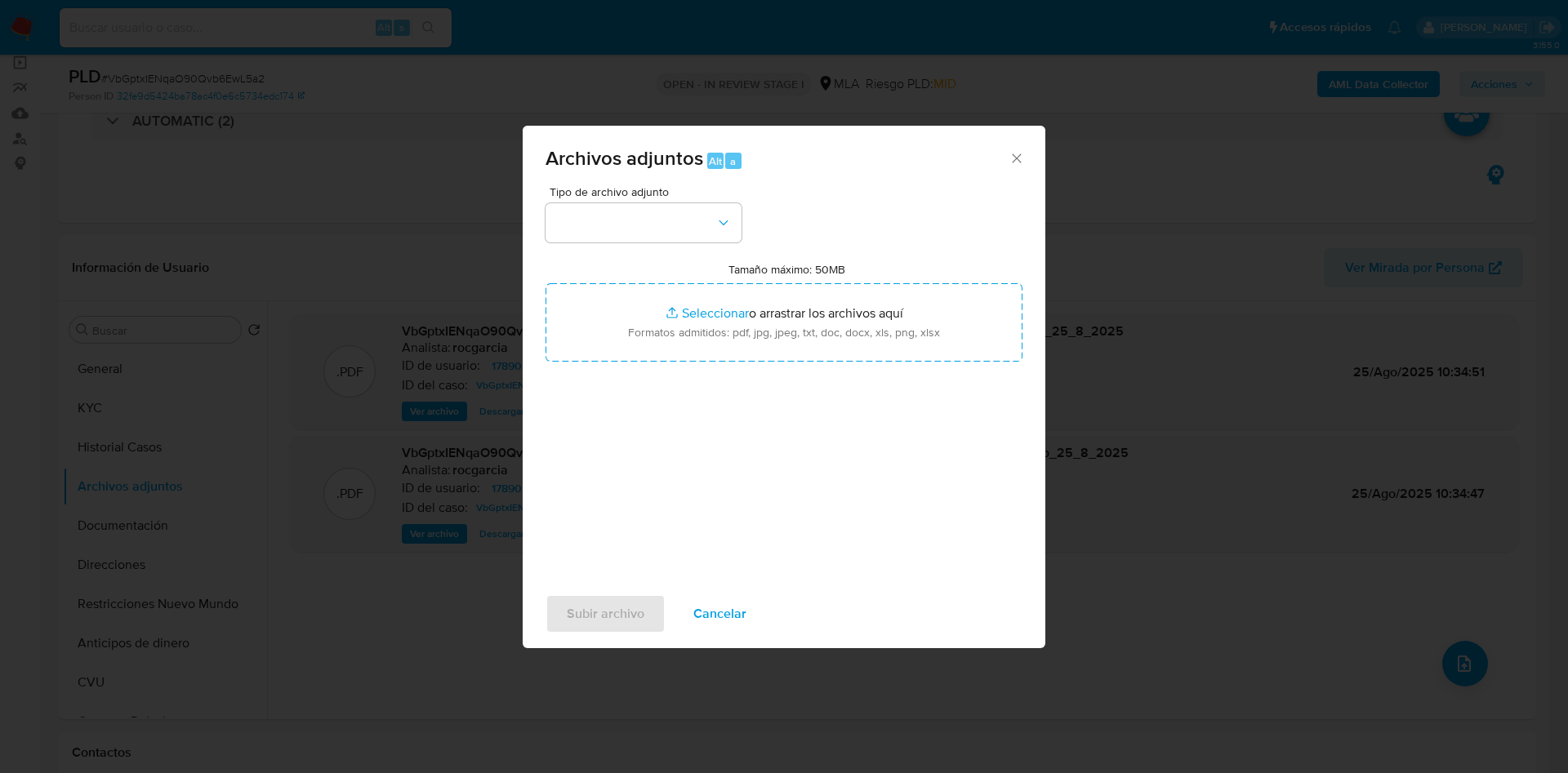
click at [651, 192] on span "Tipo de archivo adjunto" at bounding box center [647, 192] width 196 height 12
click at [651, 204] on button "button" at bounding box center [643, 223] width 196 height 39
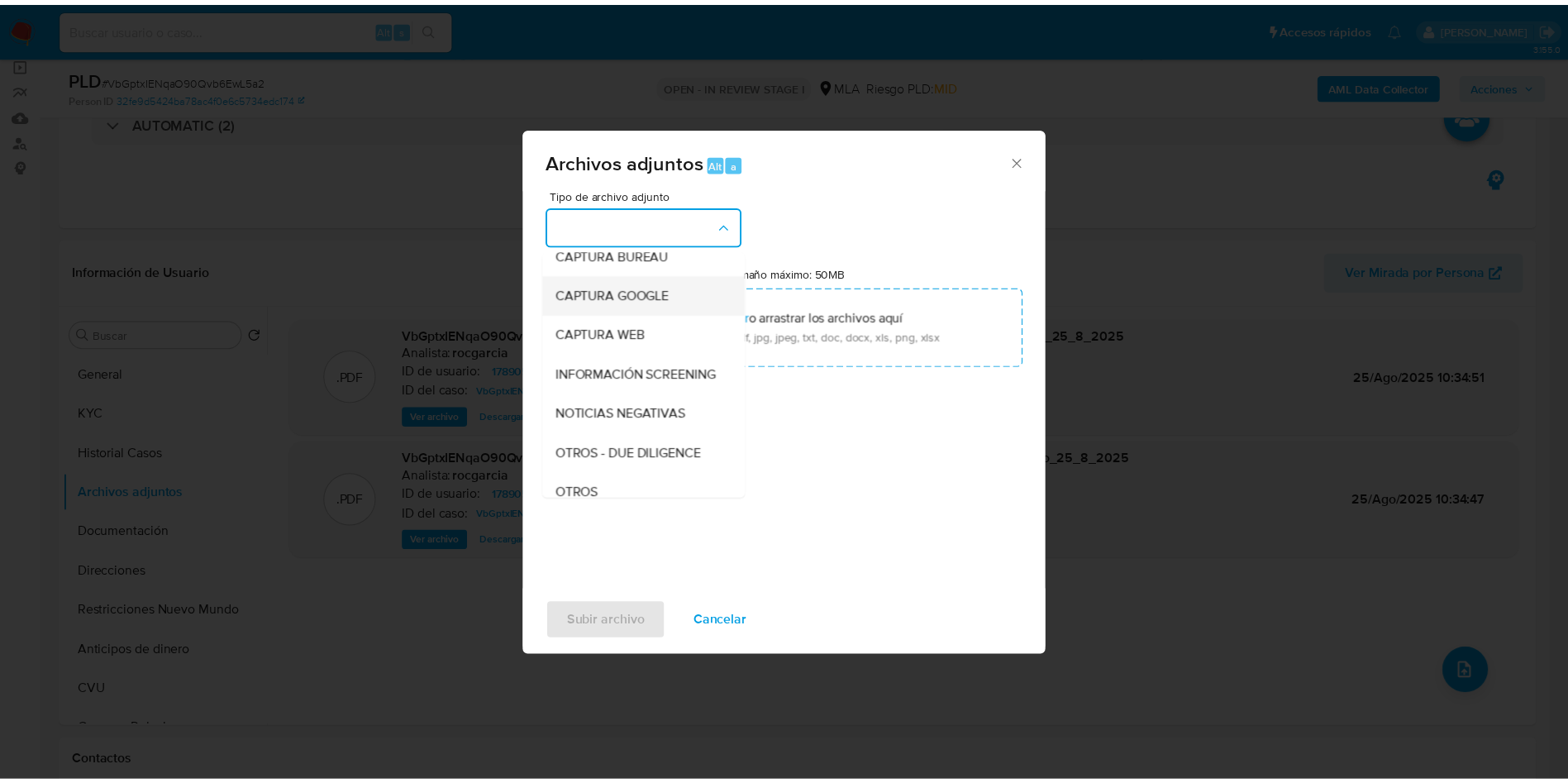
scroll to position [124, 0]
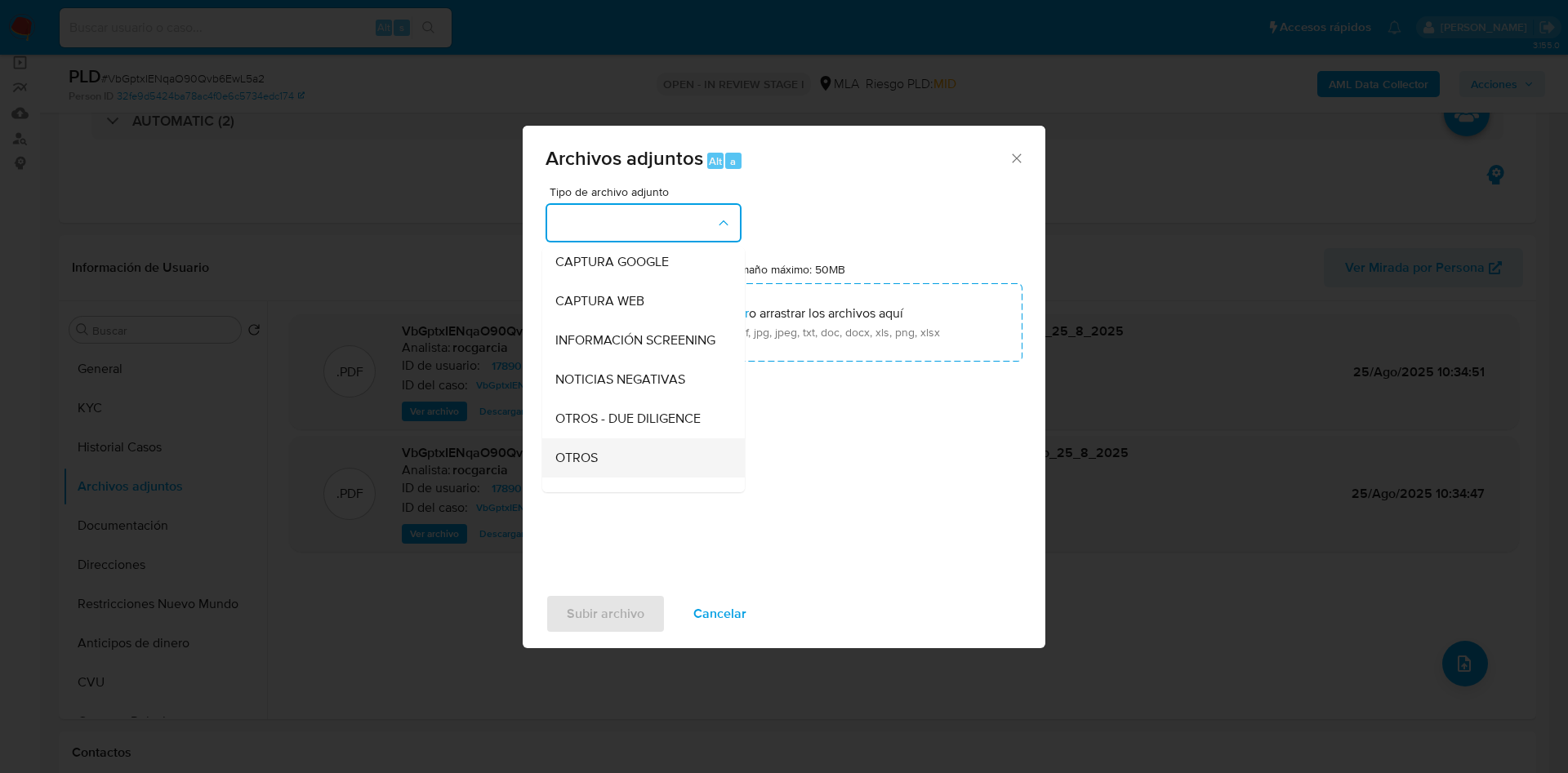
click at [595, 457] on div "OTROS" at bounding box center [638, 458] width 166 height 39
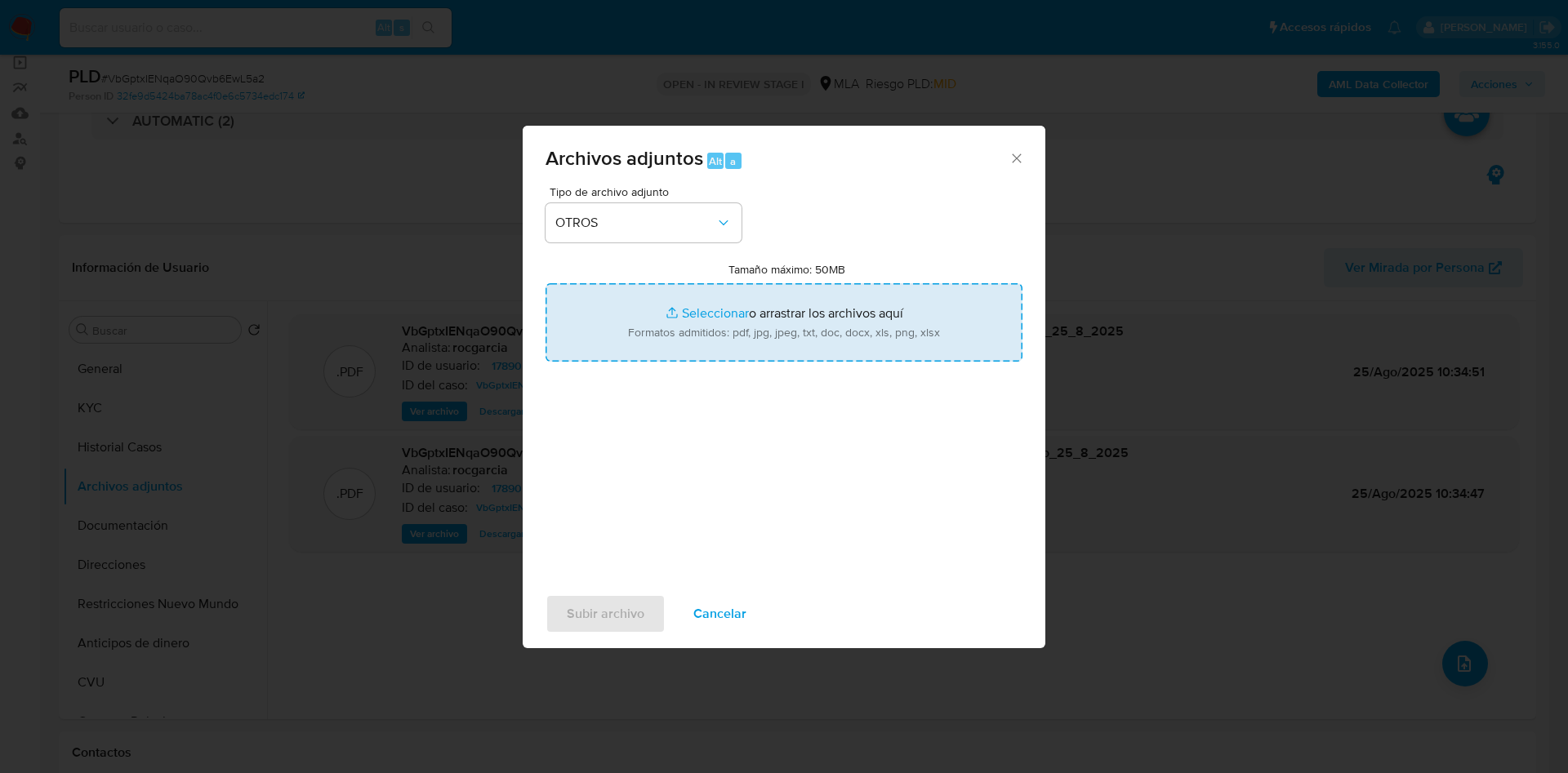
click at [688, 344] on input "Tamaño máximo: 50MB Seleccionar archivos" at bounding box center [784, 323] width 477 height 79
type input "C:\fakepath\Movimientos 1789051672.xlsx"
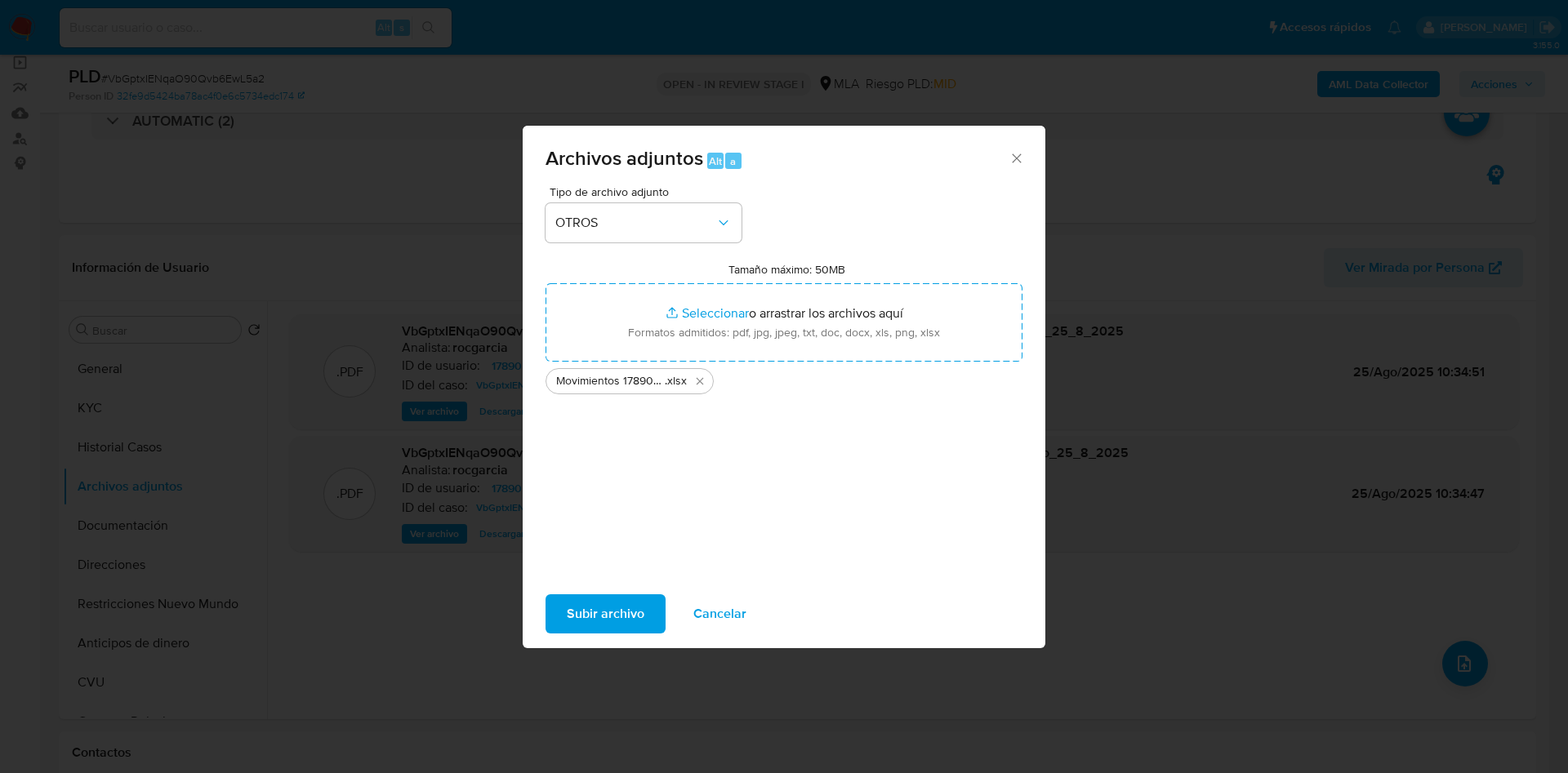
click at [604, 597] on span "Subir archivo" at bounding box center [605, 613] width 78 height 35
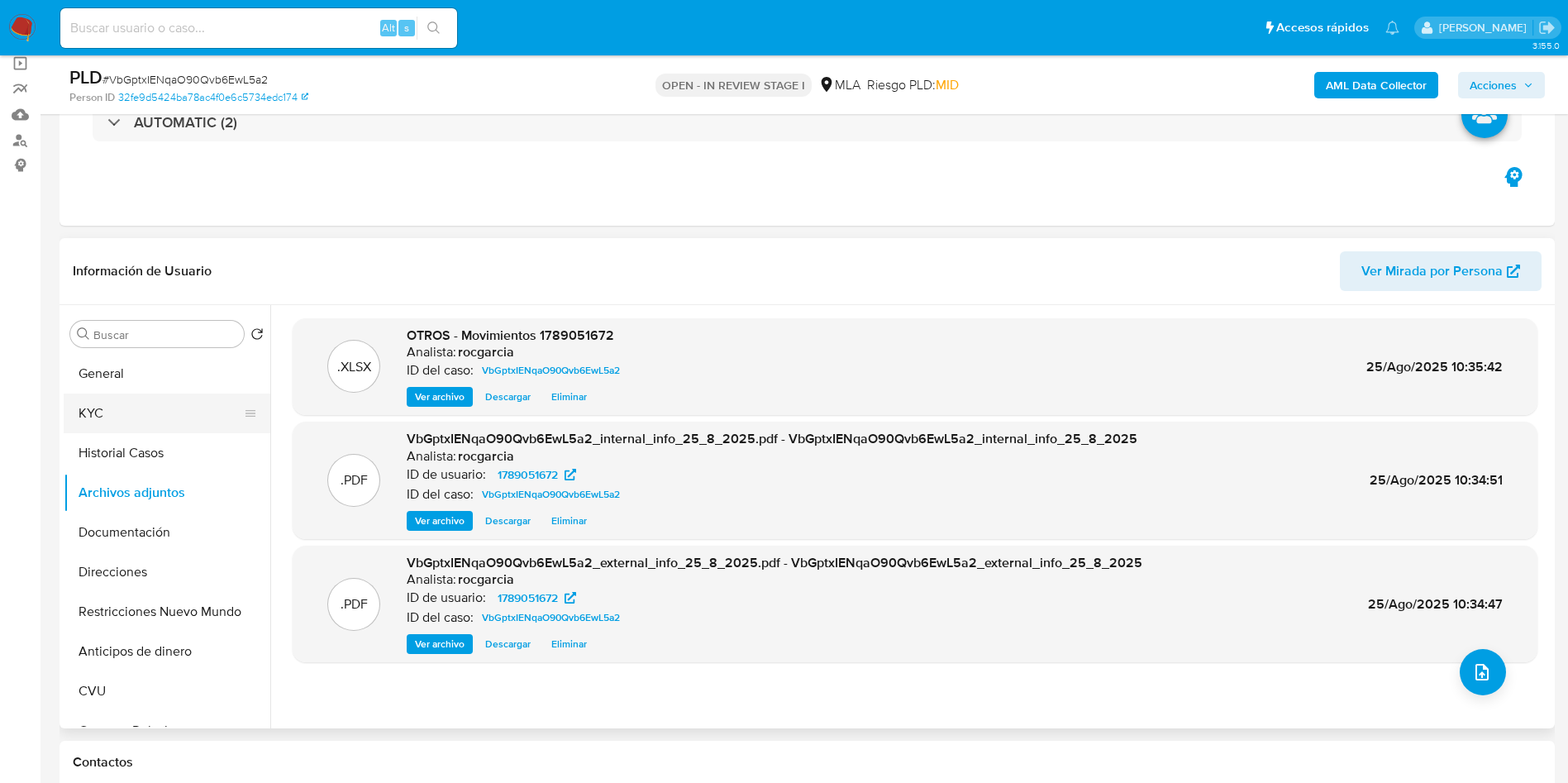
click at [104, 404] on button "KYC" at bounding box center [160, 414] width 193 height 40
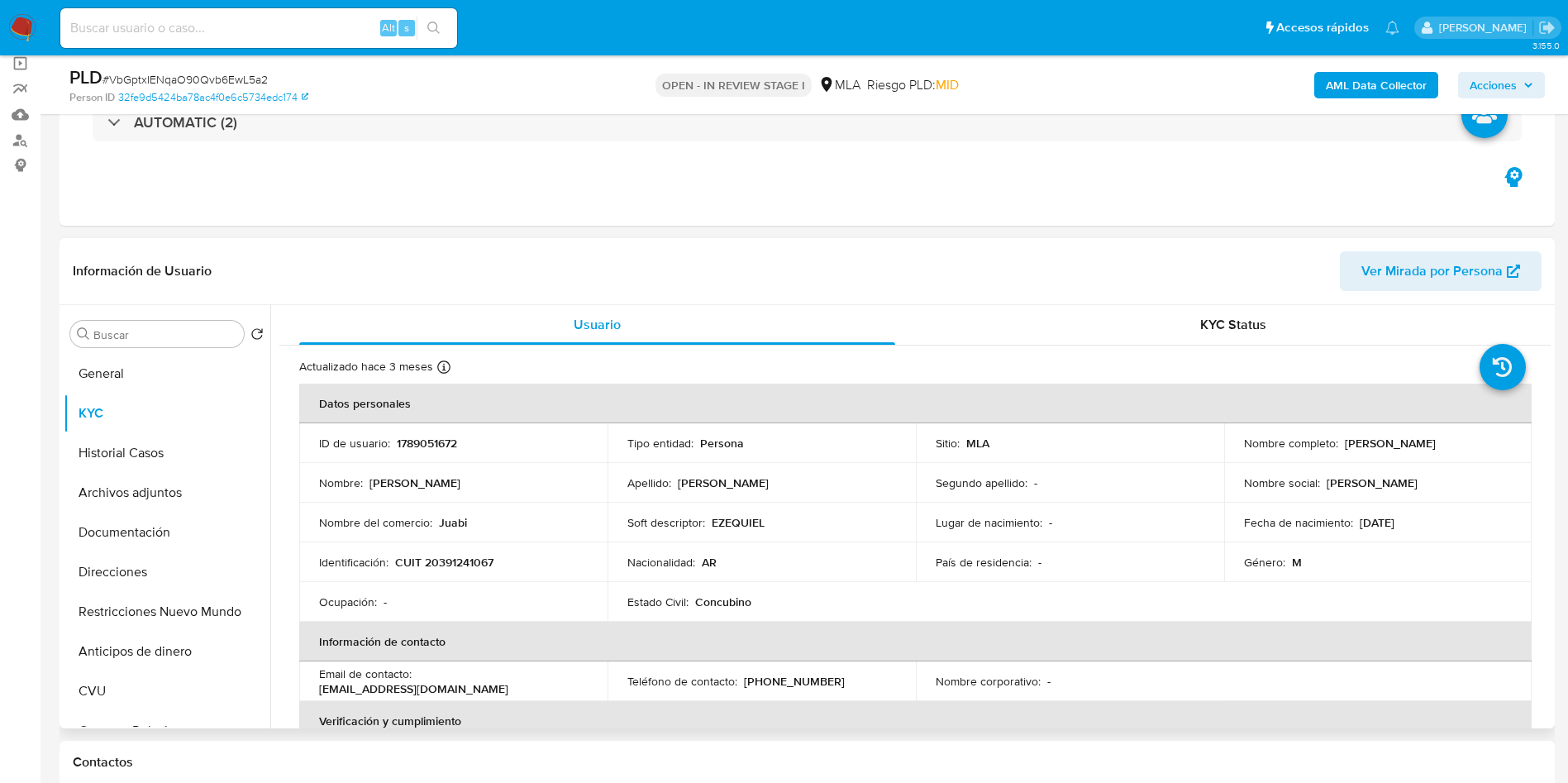
drag, startPoint x: 1341, startPoint y: 447, endPoint x: 1486, endPoint y: 441, distance: 145.1
click at [1487, 443] on div "Nombre completo : Javier Ezequiel Romero" at bounding box center [1378, 443] width 268 height 15
copy p "Javier Ezequiel Romero"
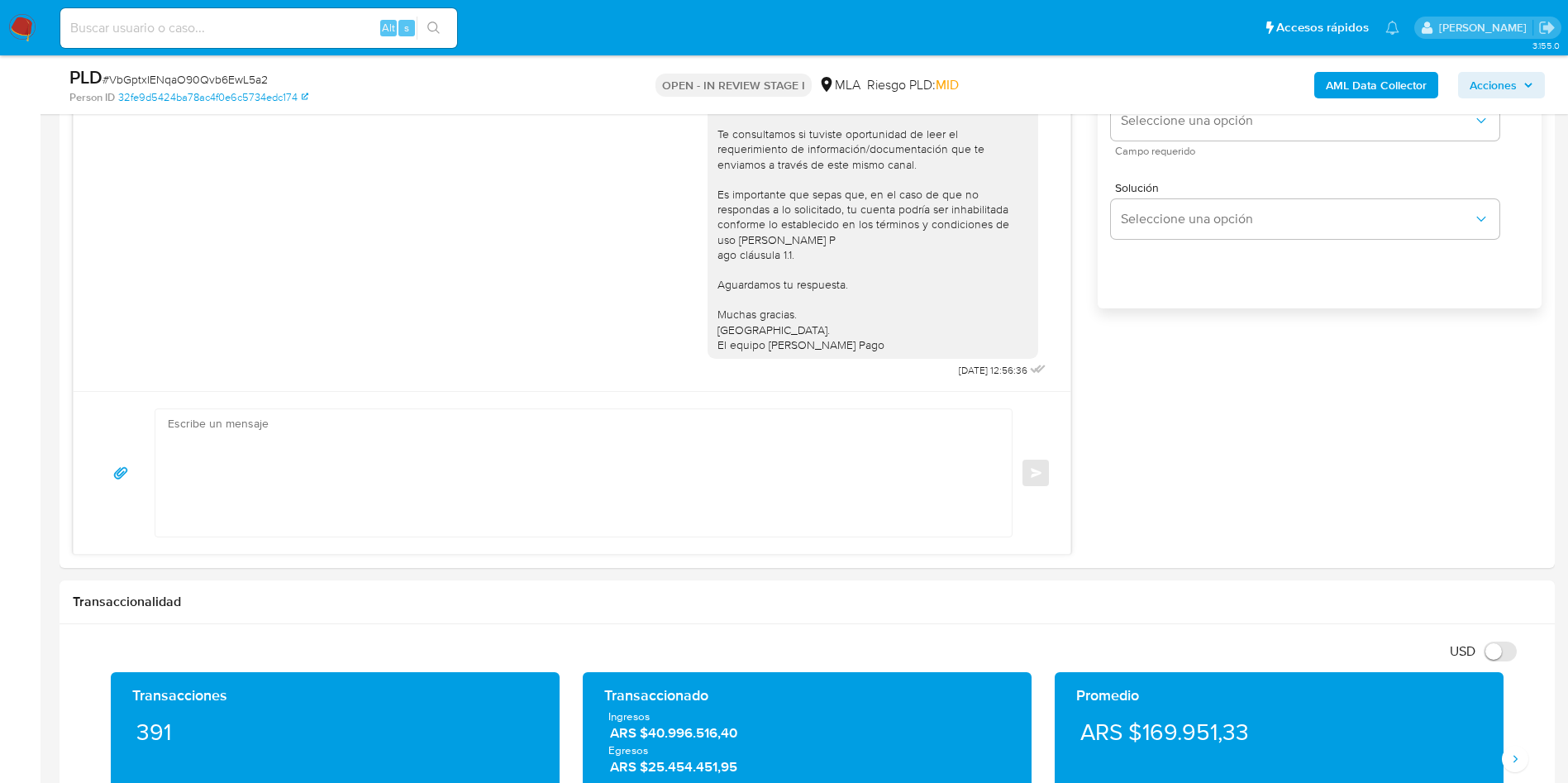
scroll to position [1116, 0]
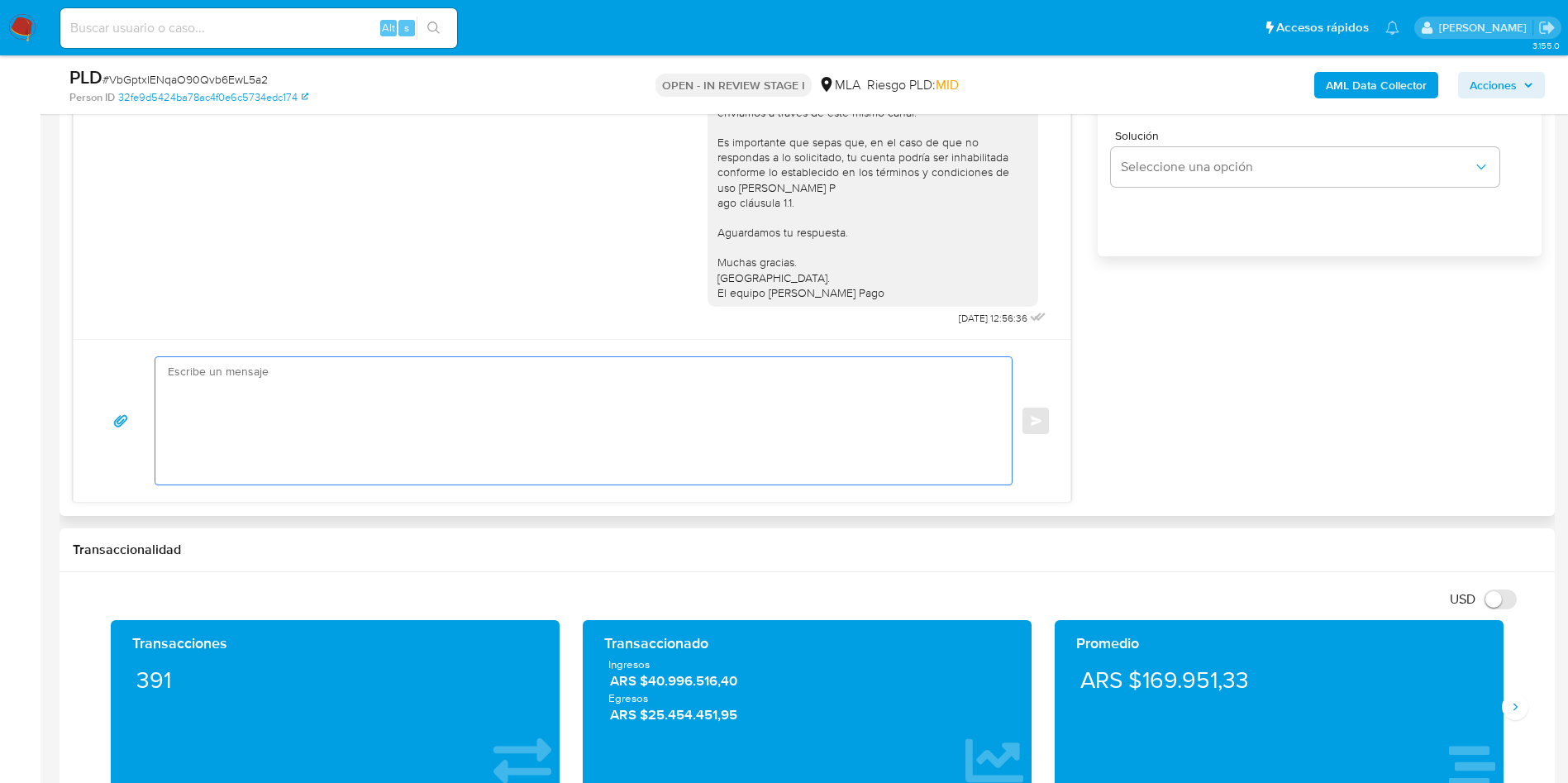
click at [337, 397] on textarea at bounding box center [579, 421] width 823 height 128
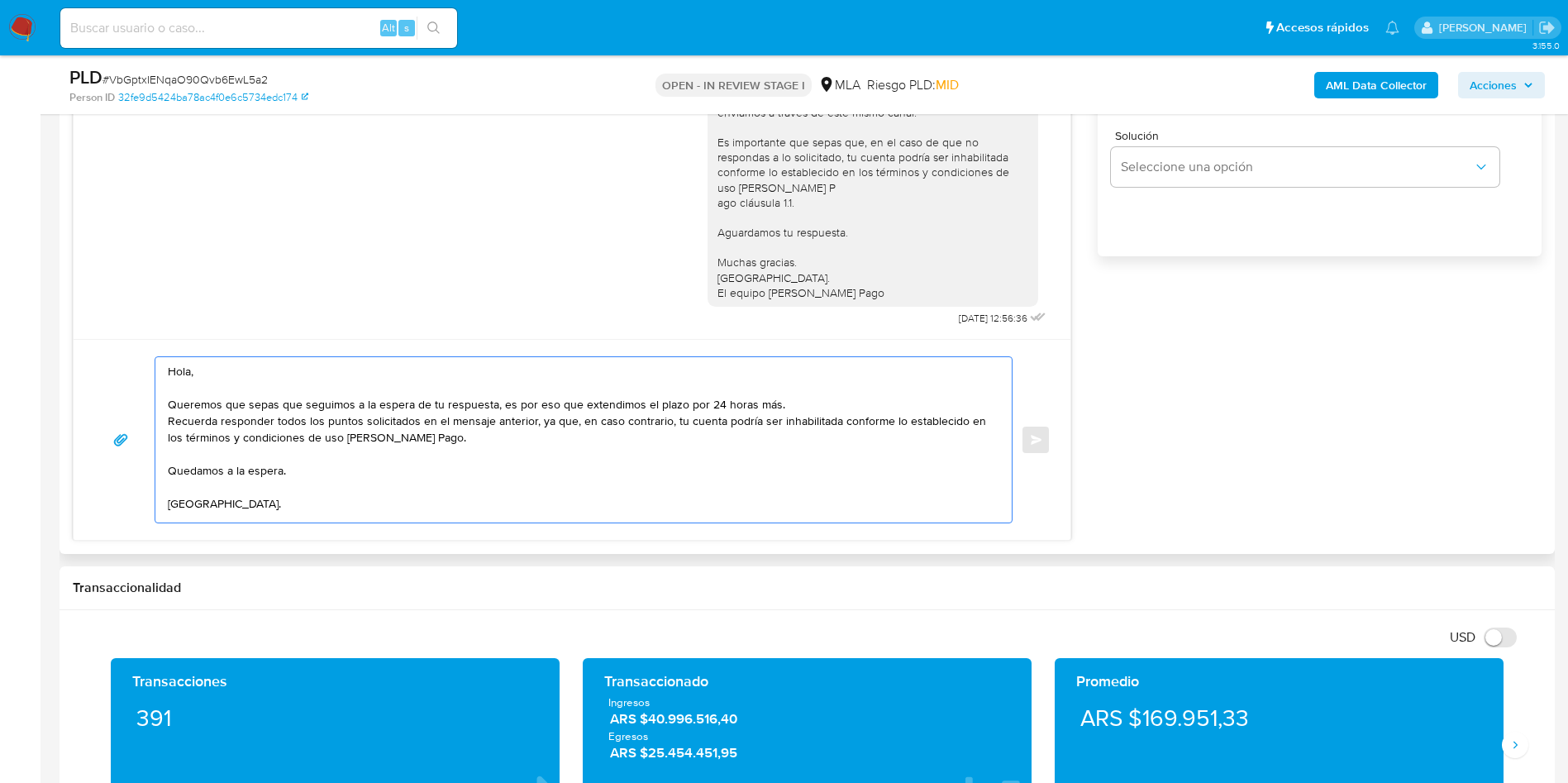
drag, startPoint x: 418, startPoint y: 423, endPoint x: 534, endPoint y: 421, distance: 116.0
click at [534, 421] on textarea "Hola, Queremos que sepas que seguimos a la espera de tu respuesta, es por eso q…" at bounding box center [579, 440] width 823 height 166
click at [294, 455] on textarea "Hola, Queremos que sepas que seguimos a la espera de tu respuesta, es por eso q…" at bounding box center [579, 440] width 823 height 166
drag, startPoint x: 163, startPoint y: 456, endPoint x: 281, endPoint y: 500, distance: 125.9
click at [281, 500] on div "Hola, Queremos que sepas que seguimos a la espera de tu respuesta, es por eso q…" at bounding box center [579, 440] width 848 height 166
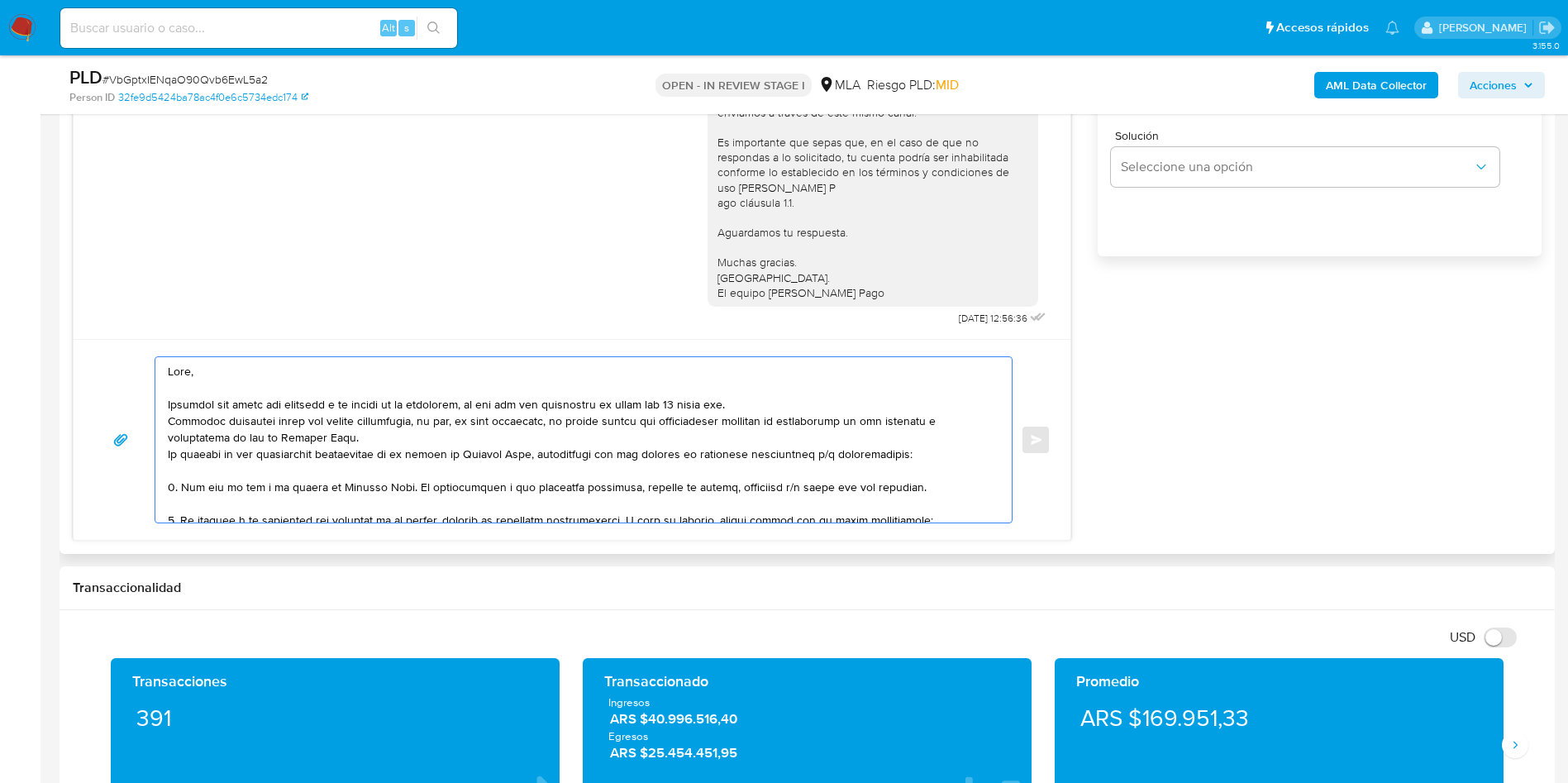
click at [405, 437] on textarea at bounding box center [579, 440] width 823 height 166
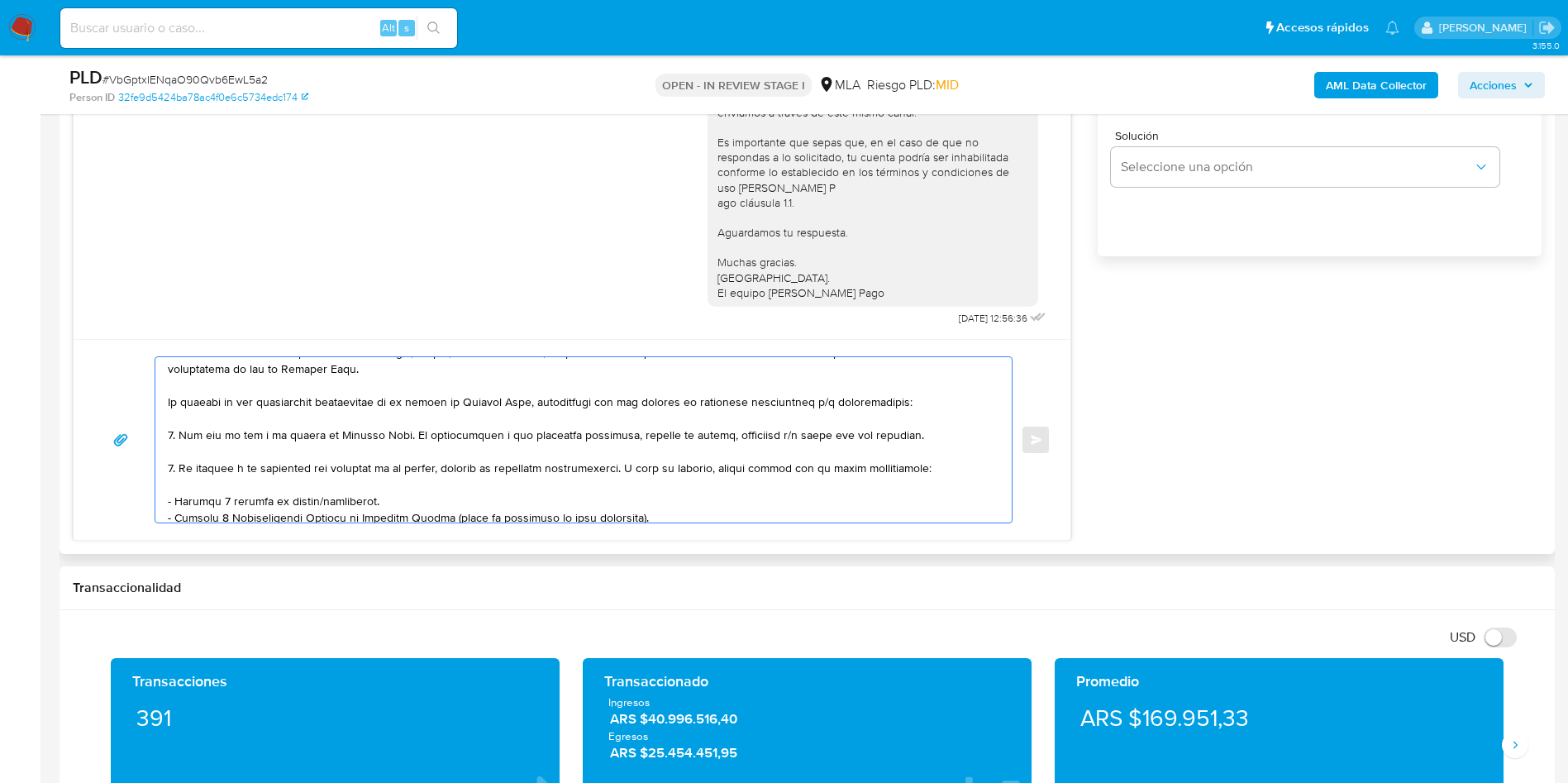
scroll to position [124, 0]
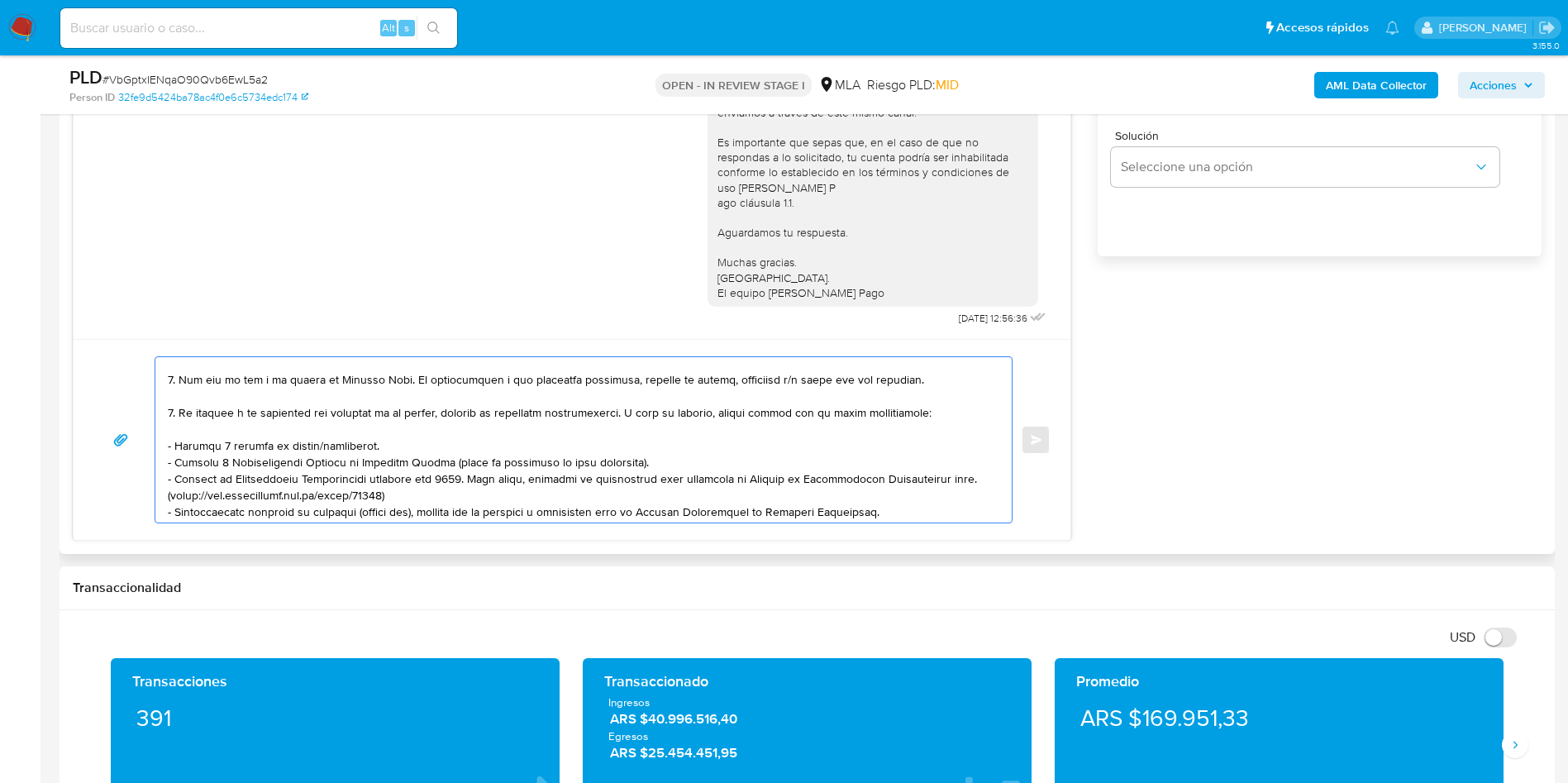
drag, startPoint x: 315, startPoint y: 442, endPoint x: 387, endPoint y: 446, distance: 72.1
click at [387, 446] on textarea at bounding box center [579, 440] width 823 height 166
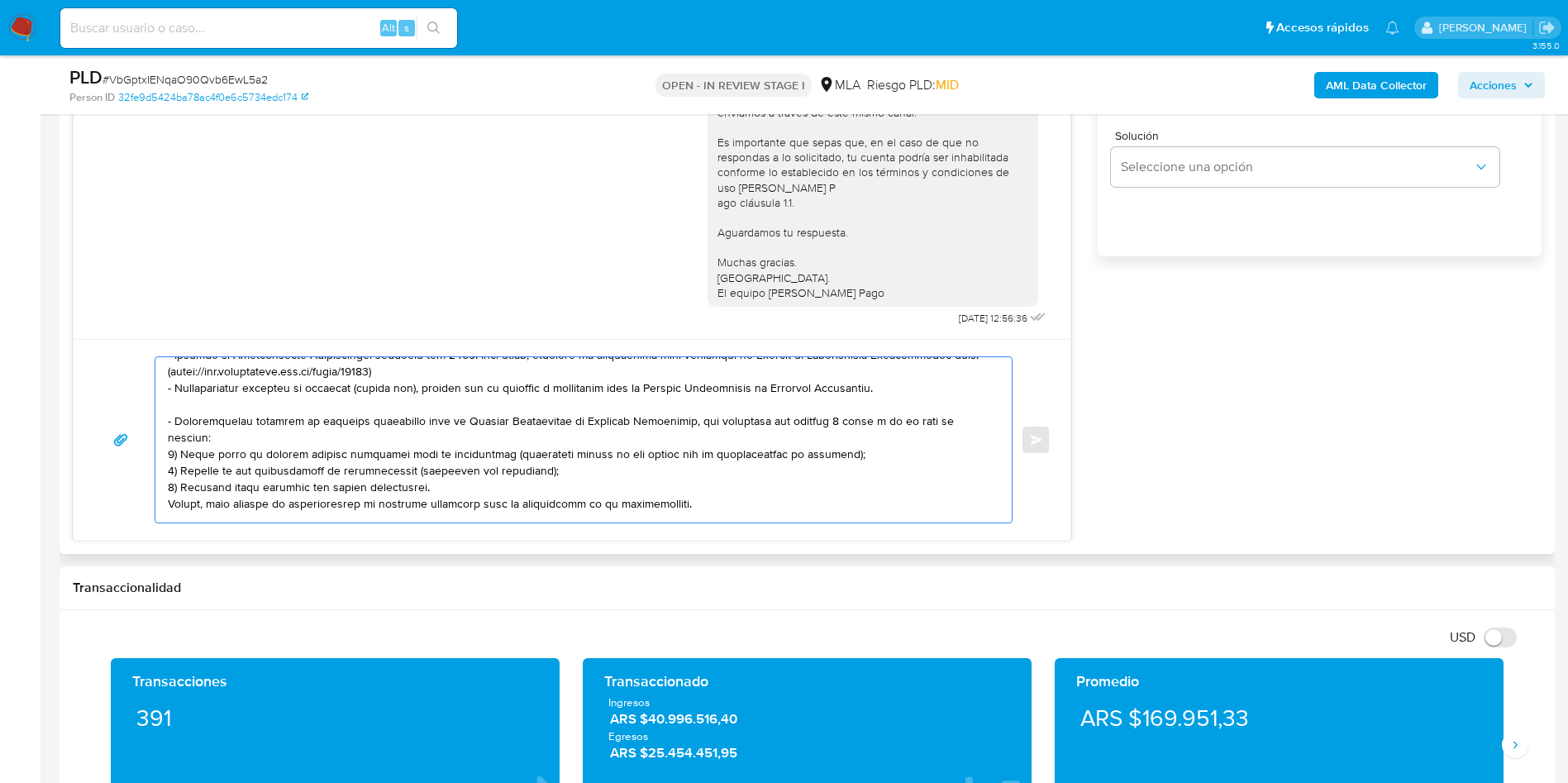
drag, startPoint x: 167, startPoint y: 392, endPoint x: 690, endPoint y: 482, distance: 530.7
click at [690, 482] on textarea at bounding box center [579, 440] width 823 height 166
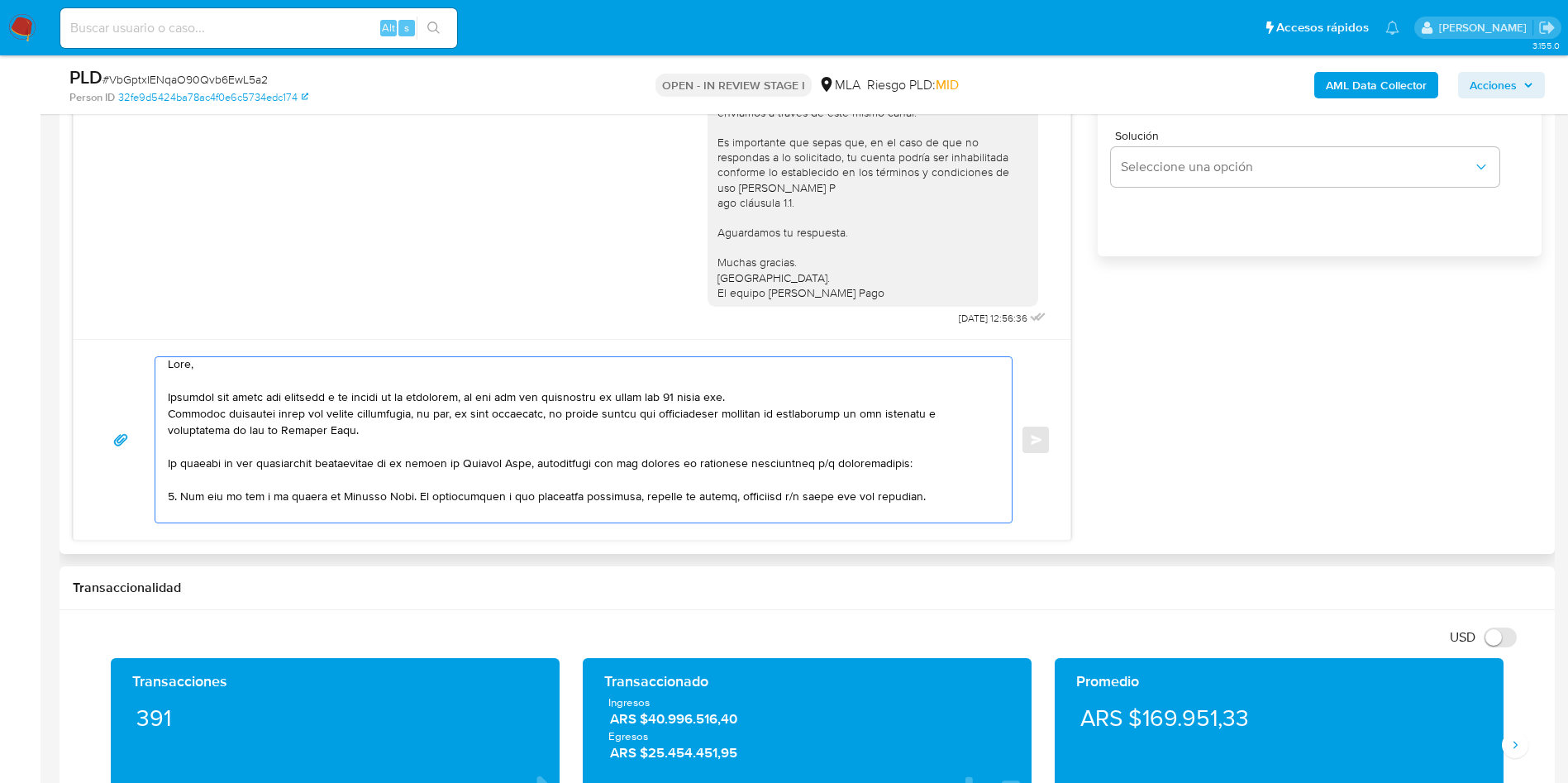
scroll to position [0, 0]
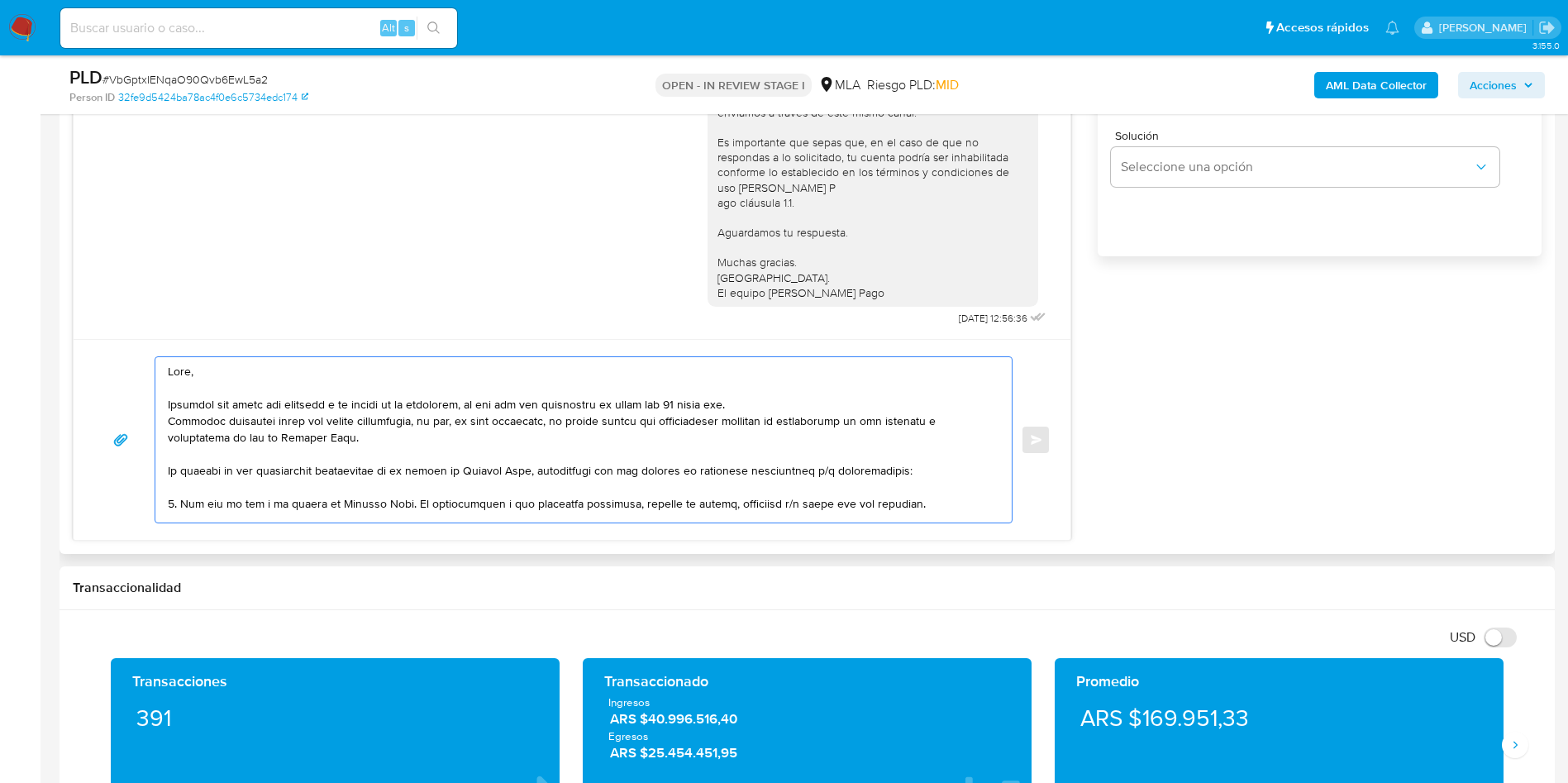
click at [307, 370] on textarea at bounding box center [579, 440] width 823 height 166
paste textarea "Javier Ezequiel Romero"
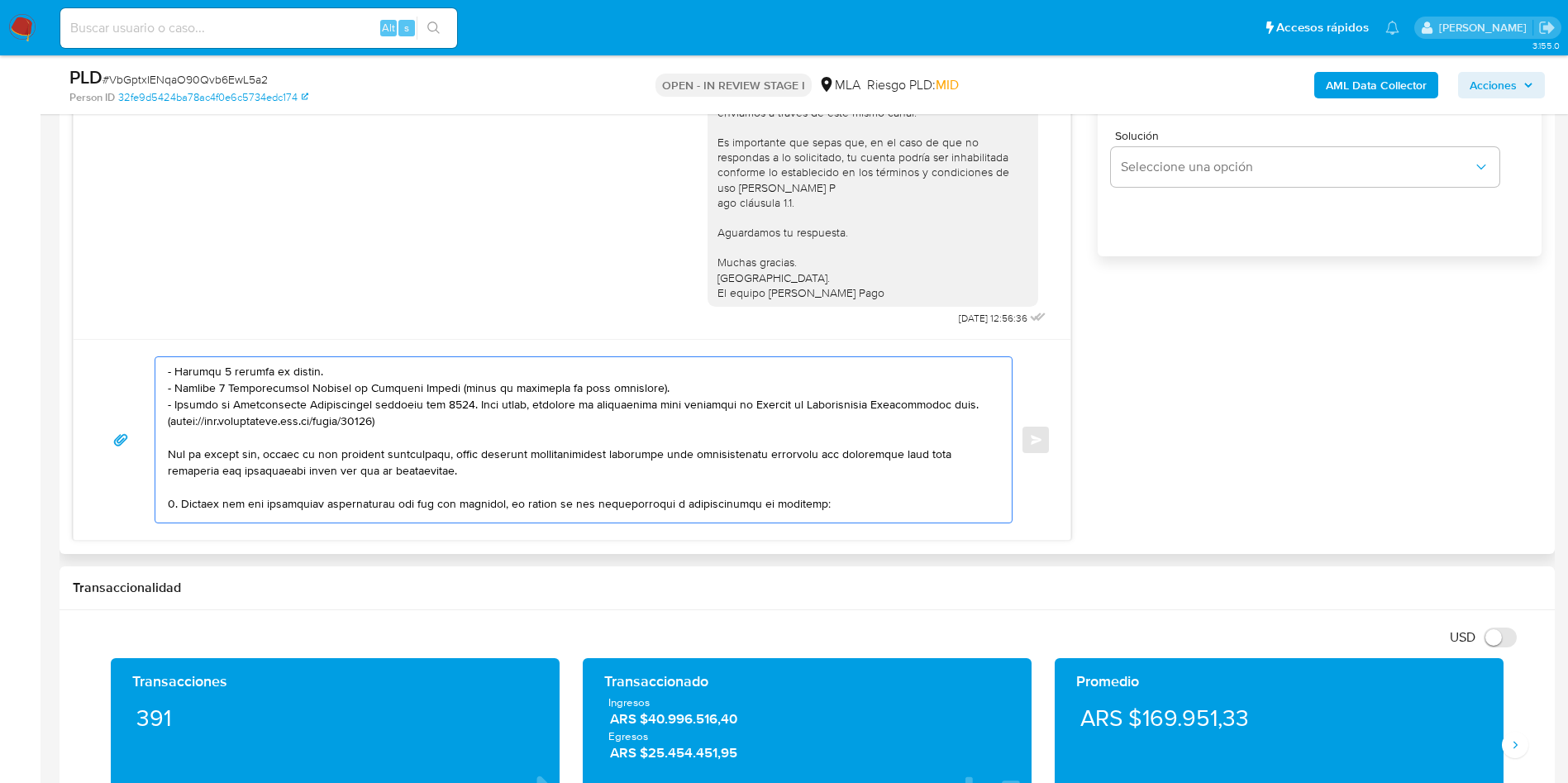
scroll to position [248, 0]
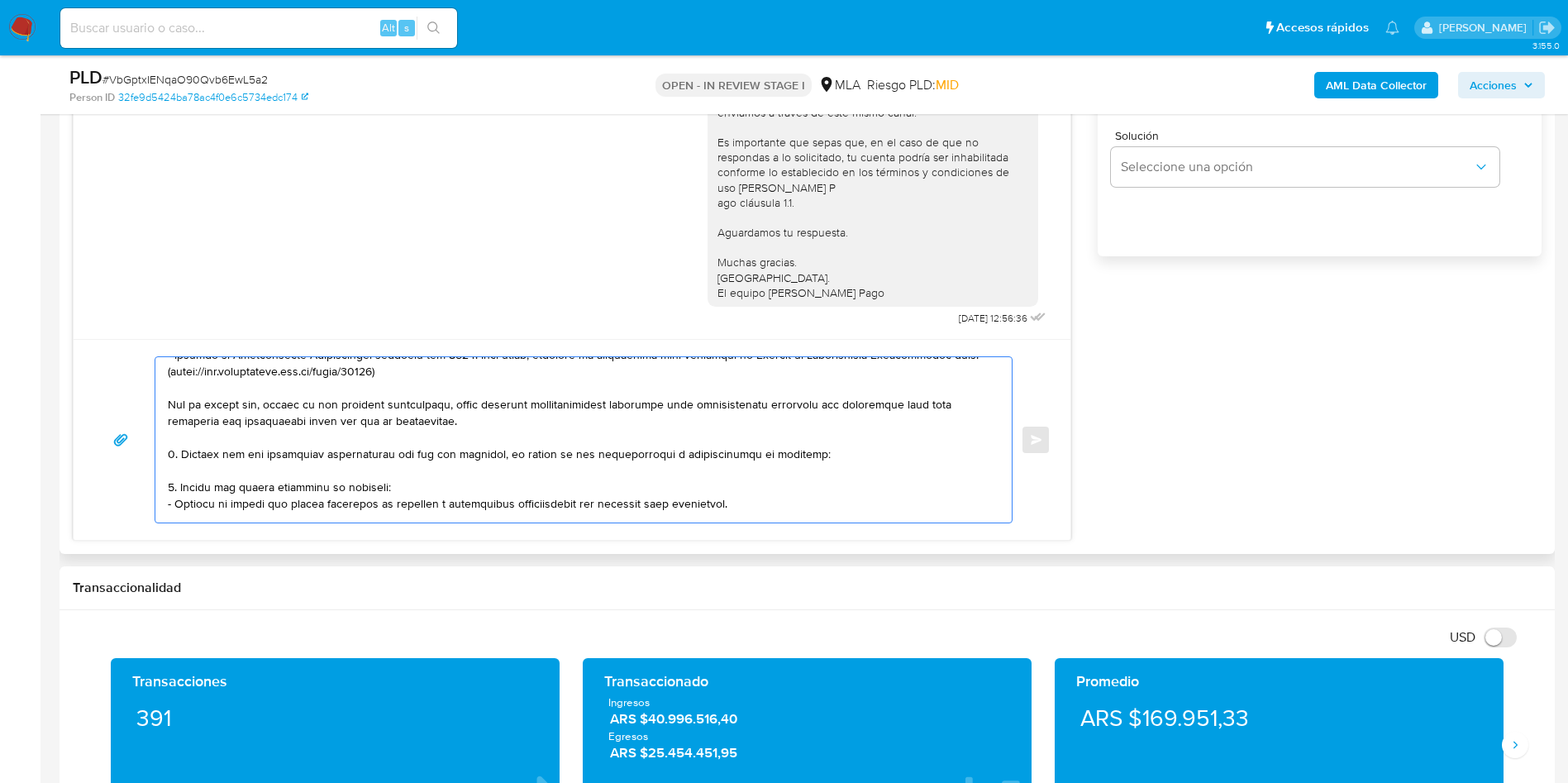
click at [296, 464] on textarea at bounding box center [579, 440] width 823 height 166
paste textarea "- Maldonado Arian Leonel - F 20428698313 (SIN ACTIVIDAD) , de quien recibe 7 tr…"
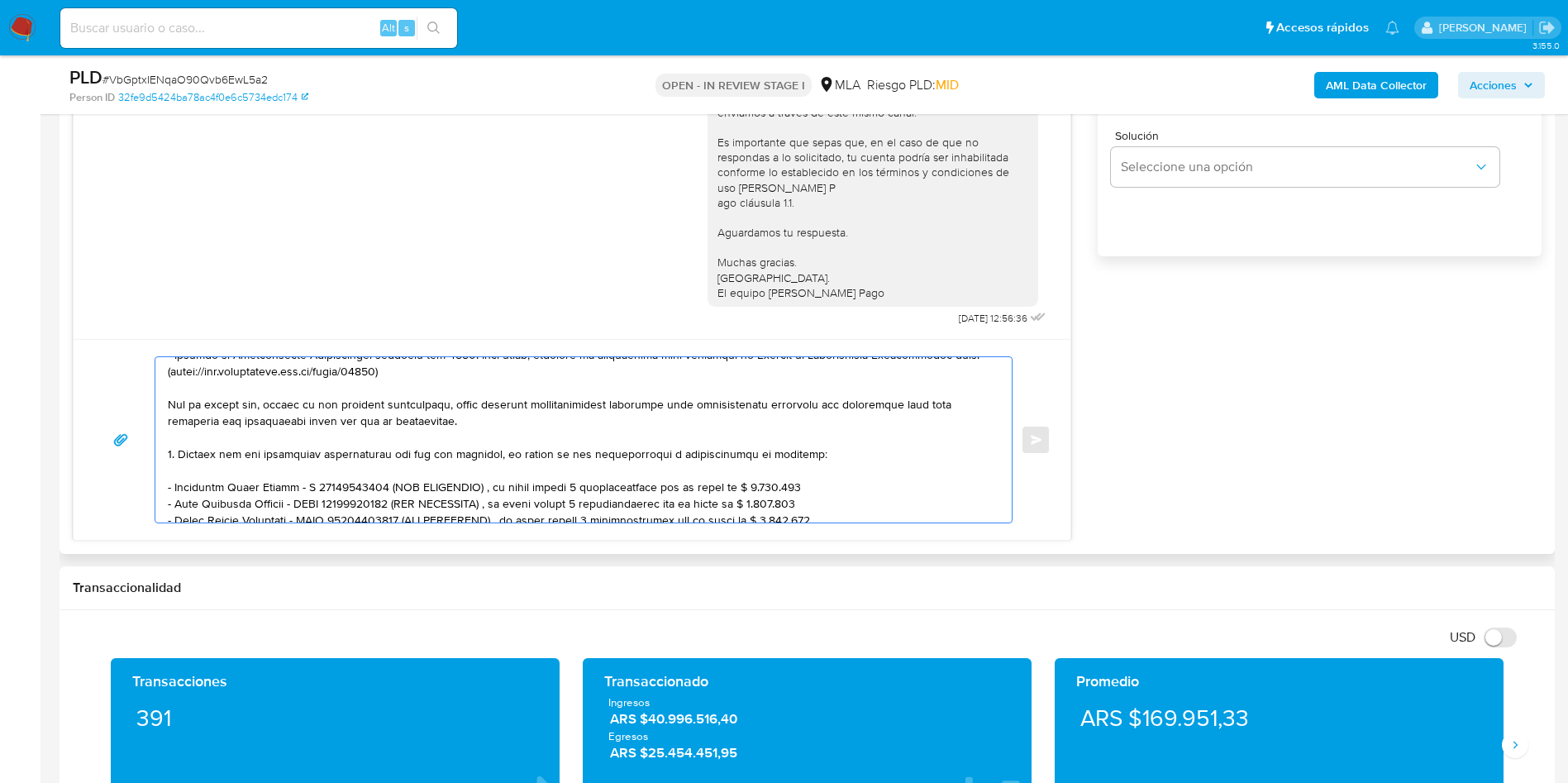
scroll to position [336, 0]
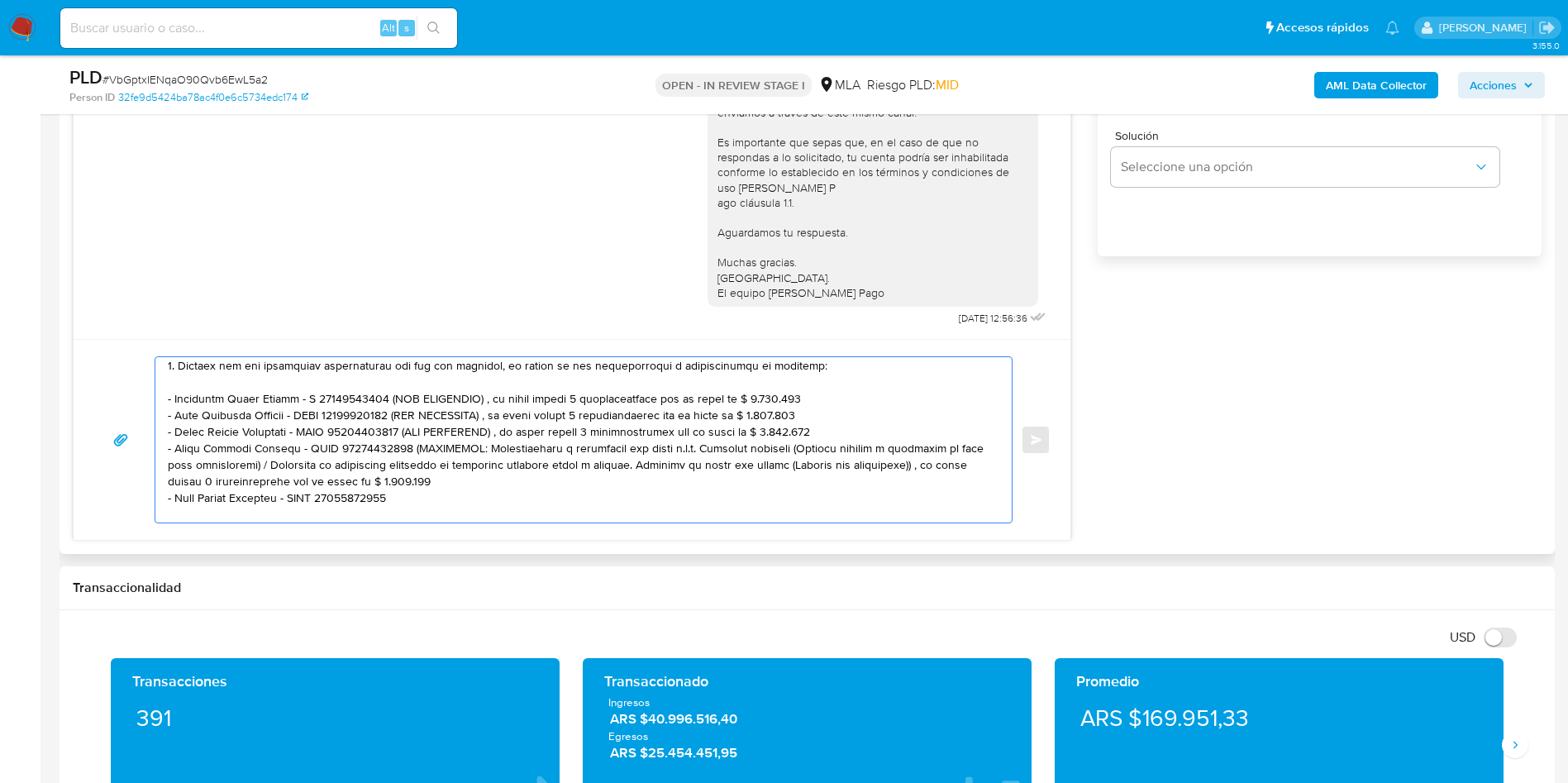
paste textarea "- Gabriel Alejandro Alfonso - CUIT 20453451381 (SIN ACTIVIDAD) , a quien le env…"
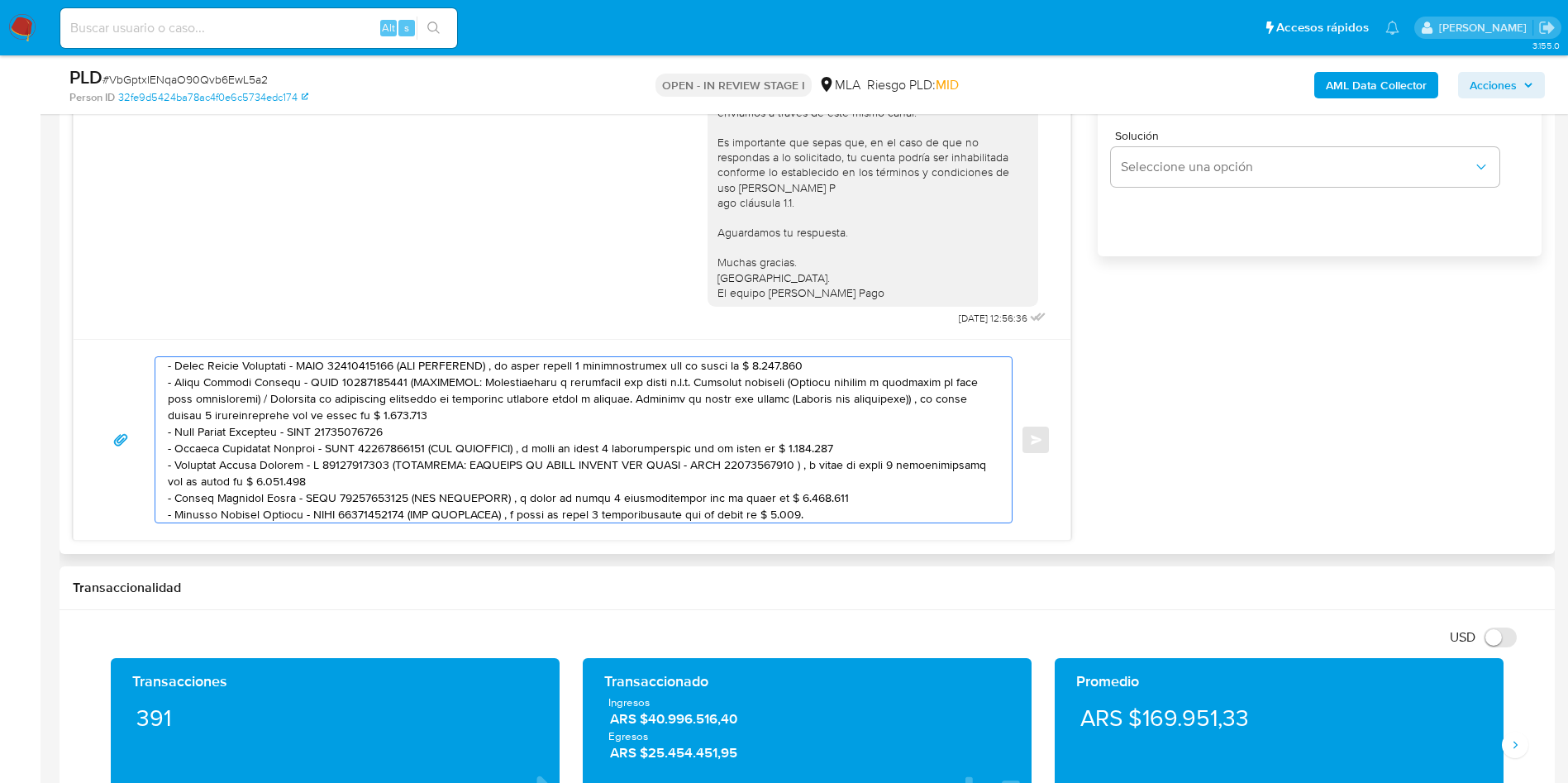
drag, startPoint x: 388, startPoint y: 499, endPoint x: 815, endPoint y: 495, distance: 427.0
click at [815, 495] on textarea at bounding box center [579, 440] width 823 height 166
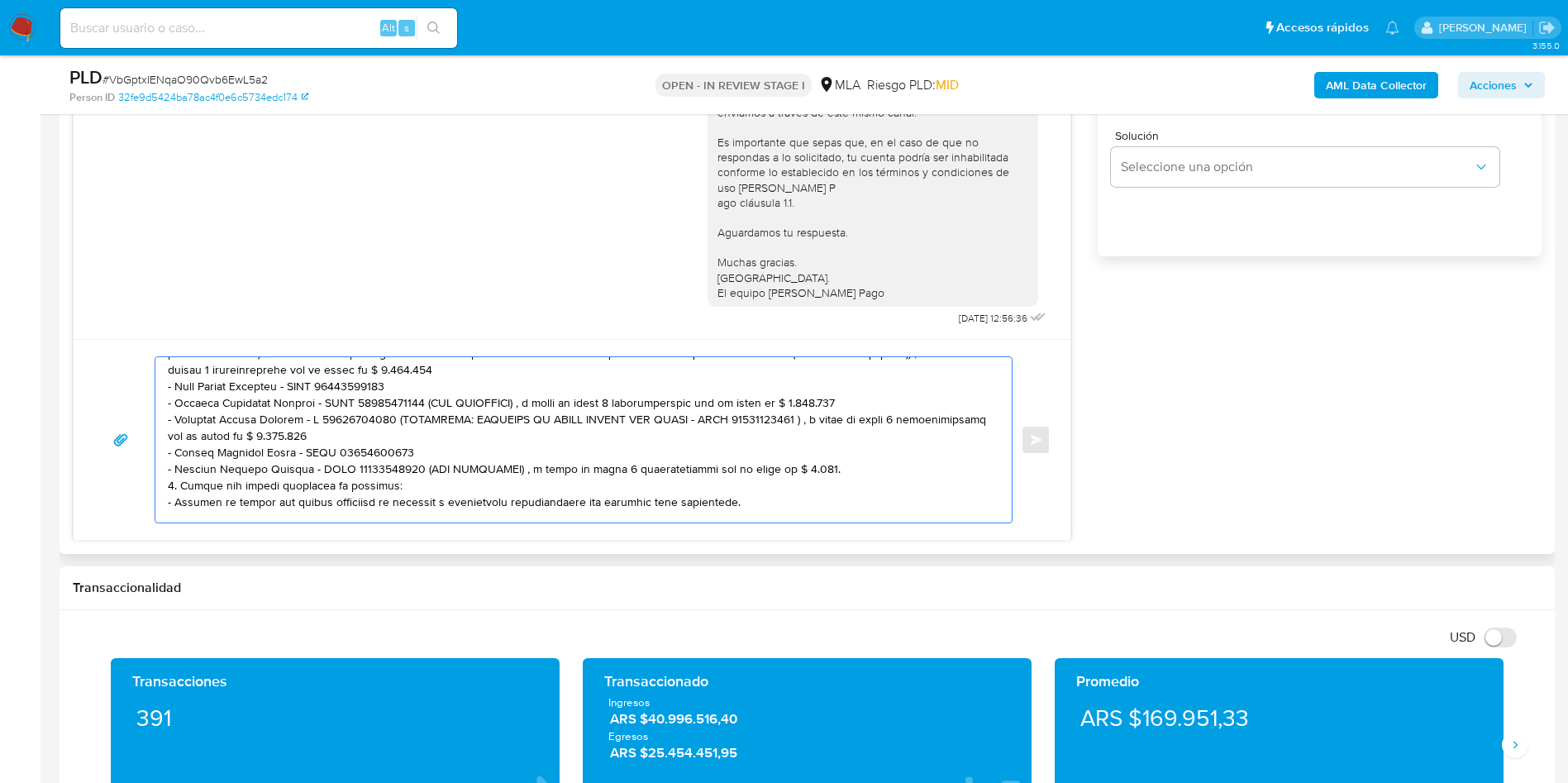
scroll to position [452, 0]
drag, startPoint x: 404, startPoint y: 518, endPoint x: 792, endPoint y: 465, distance: 391.6
click at [792, 465] on textarea at bounding box center [579, 440] width 823 height 166
click at [423, 470] on textarea at bounding box center [579, 440] width 823 height 166
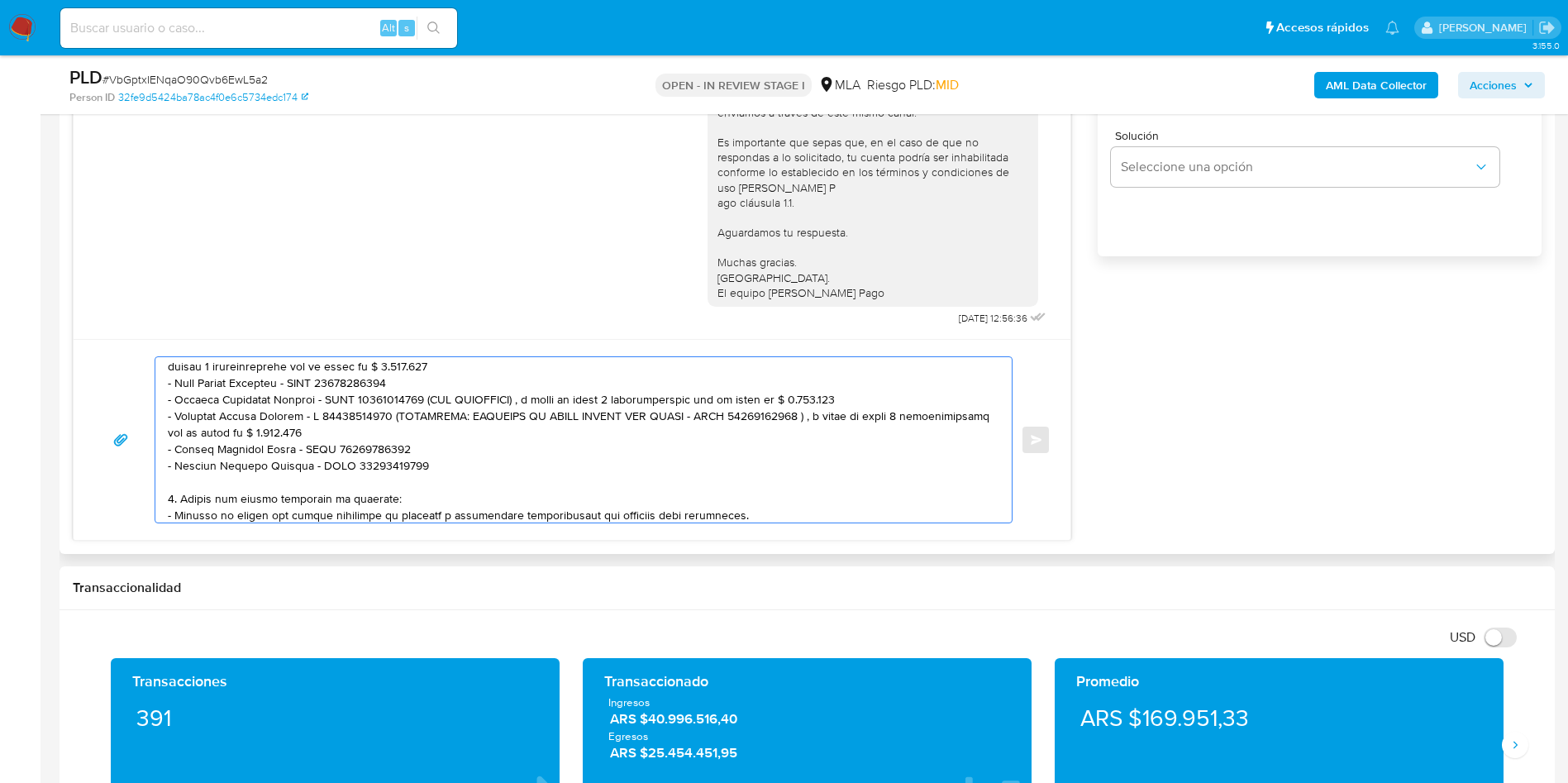
drag, startPoint x: 413, startPoint y: 401, endPoint x: 875, endPoint y: 393, distance: 462.1
click at [875, 393] on textarea at bounding box center [579, 440] width 823 height 166
drag, startPoint x: 384, startPoint y: 418, endPoint x: 772, endPoint y: 428, distance: 388.1
click at [772, 428] on textarea at bounding box center [579, 440] width 823 height 166
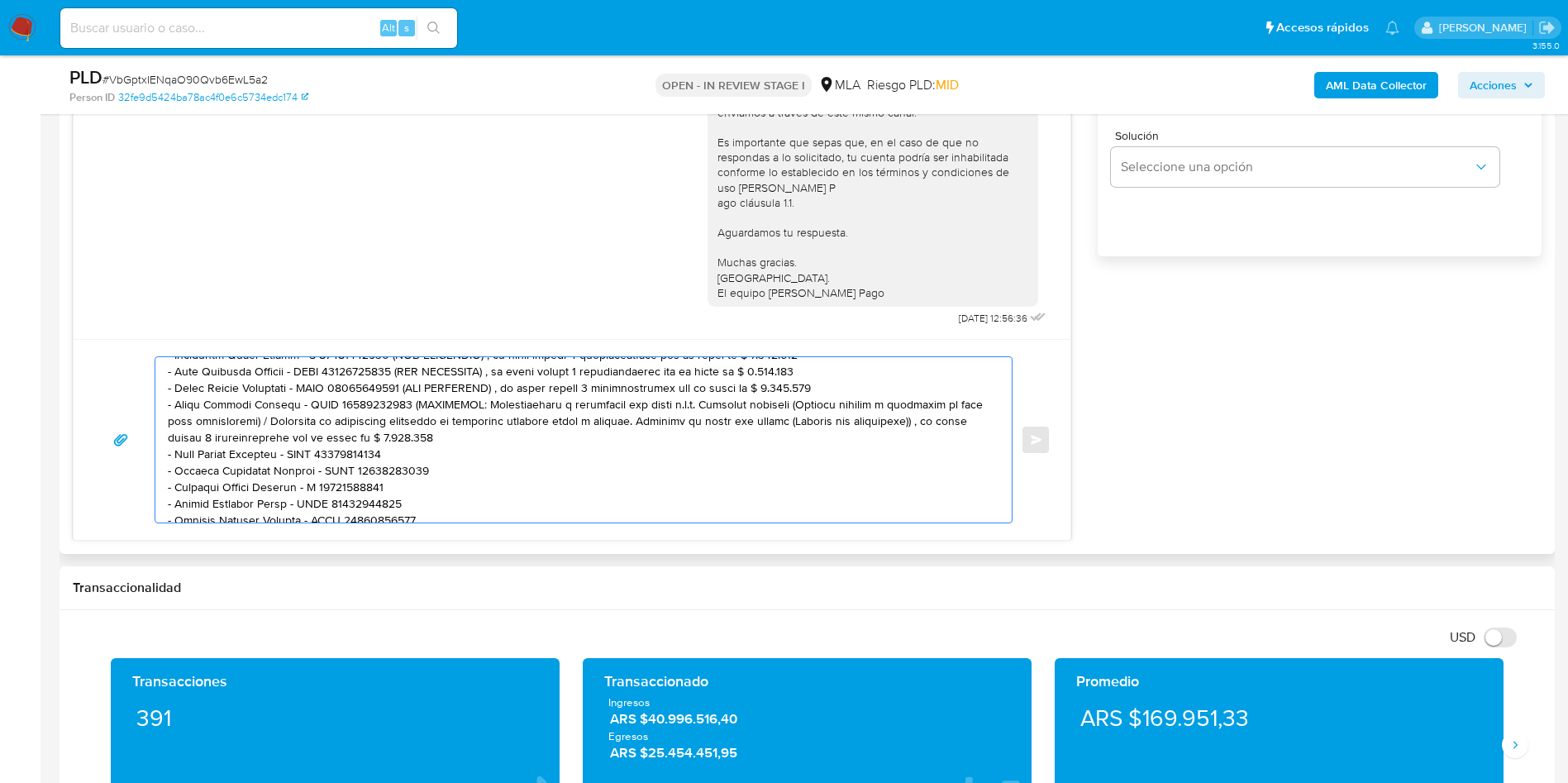
scroll to position [327, 0]
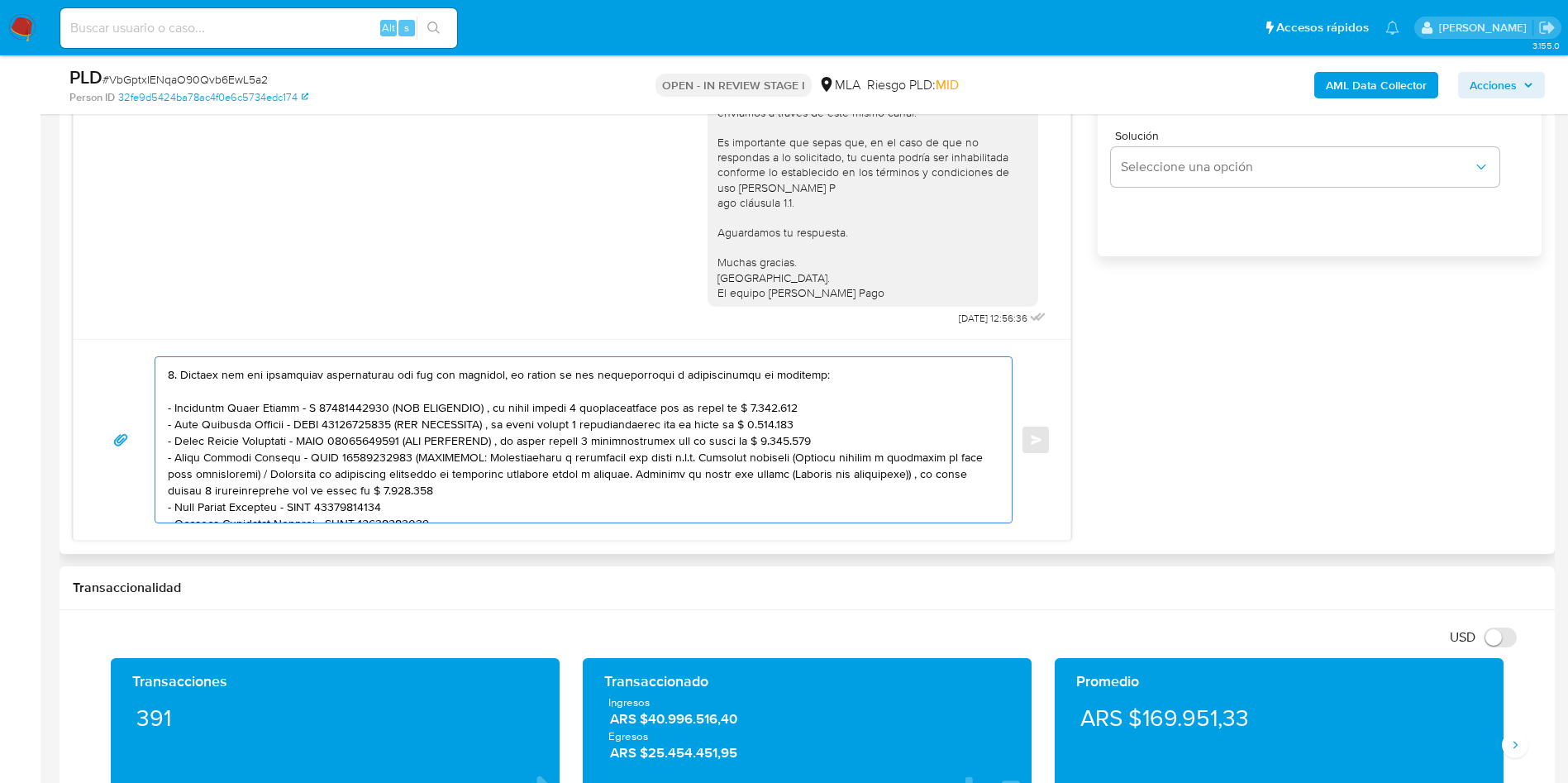
drag, startPoint x: 395, startPoint y: 460, endPoint x: 894, endPoint y: 491, distance: 500.0
click at [894, 491] on textarea at bounding box center [579, 440] width 823 height 166
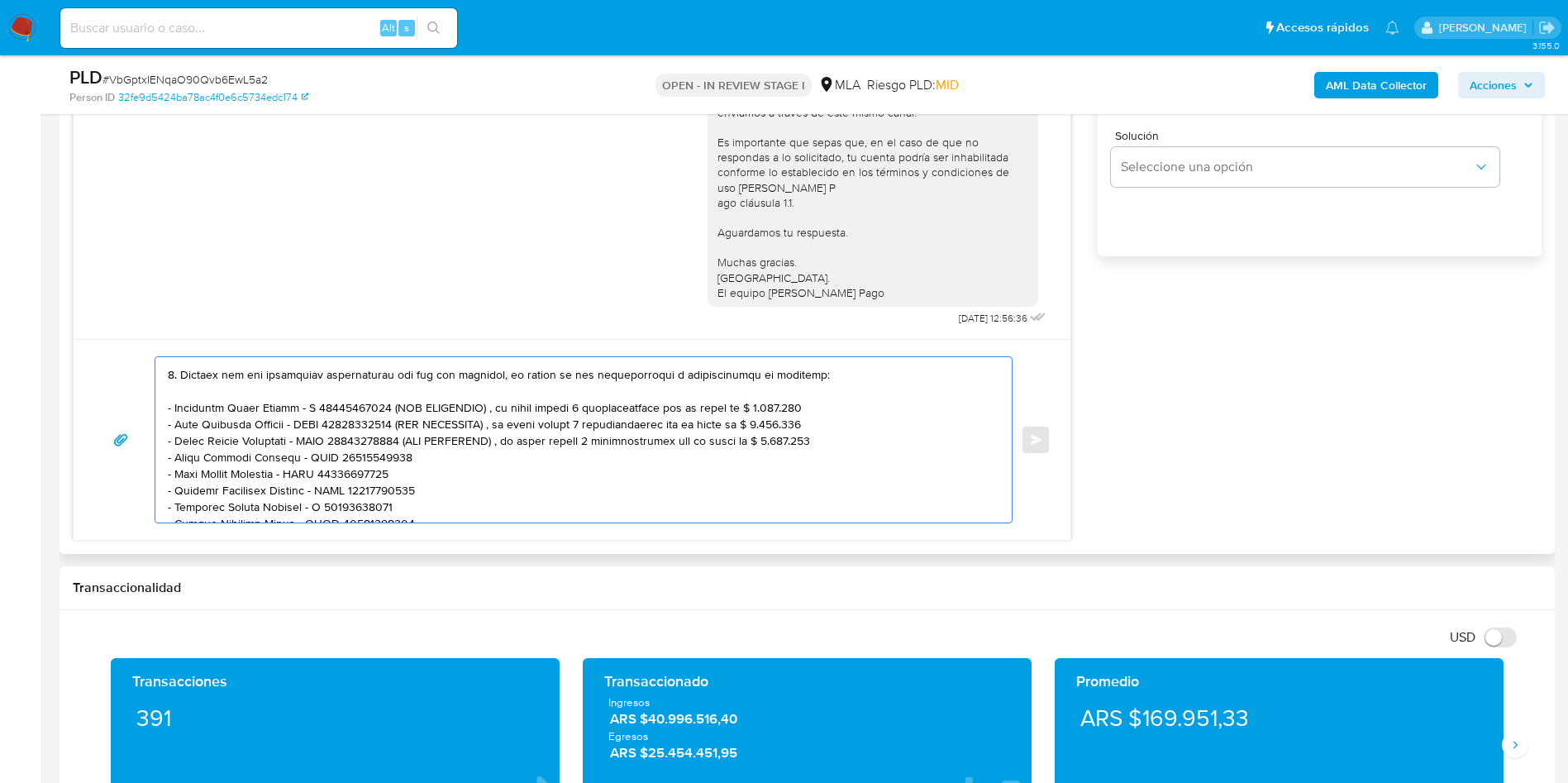
drag, startPoint x: 394, startPoint y: 445, endPoint x: 780, endPoint y: 447, distance: 386.0
click at [803, 445] on textarea at bounding box center [579, 440] width 823 height 166
drag, startPoint x: 392, startPoint y: 431, endPoint x: 809, endPoint y: 430, distance: 417.0
click at [809, 430] on textarea at bounding box center [579, 440] width 823 height 166
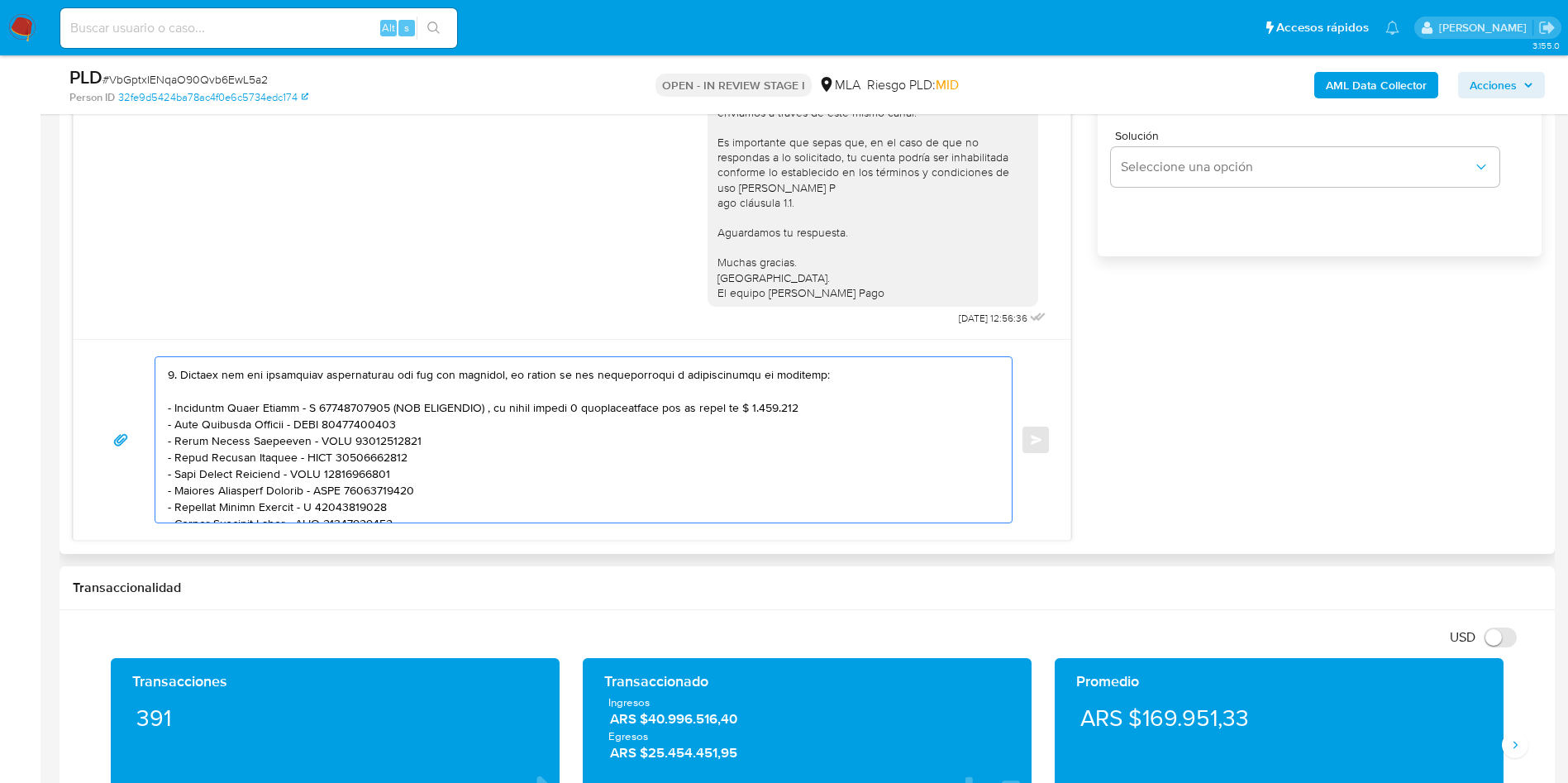
drag, startPoint x: 390, startPoint y: 409, endPoint x: 806, endPoint y: 413, distance: 416.0
click at [806, 413] on textarea at bounding box center [579, 440] width 823 height 166
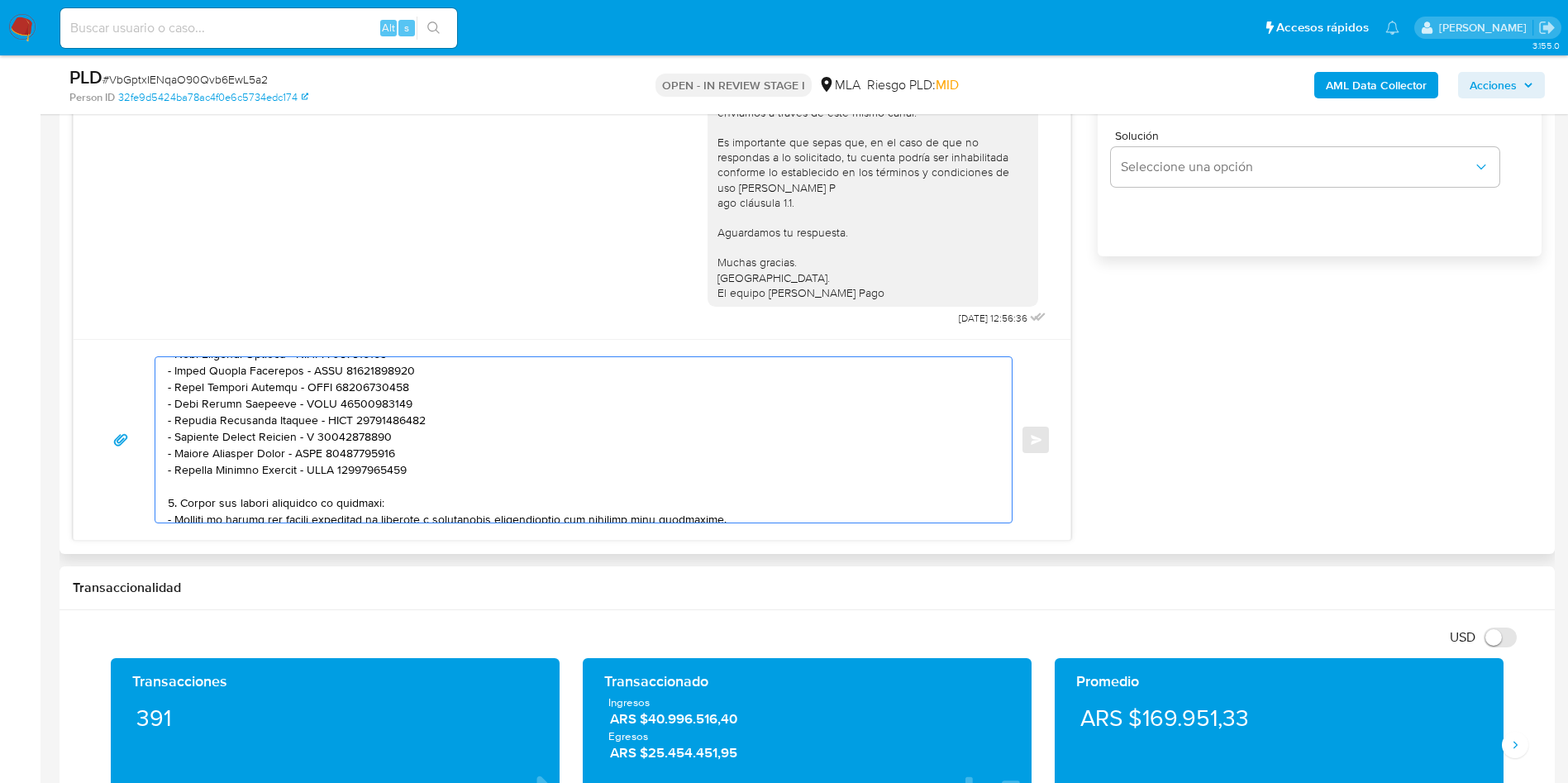
scroll to position [452, 0]
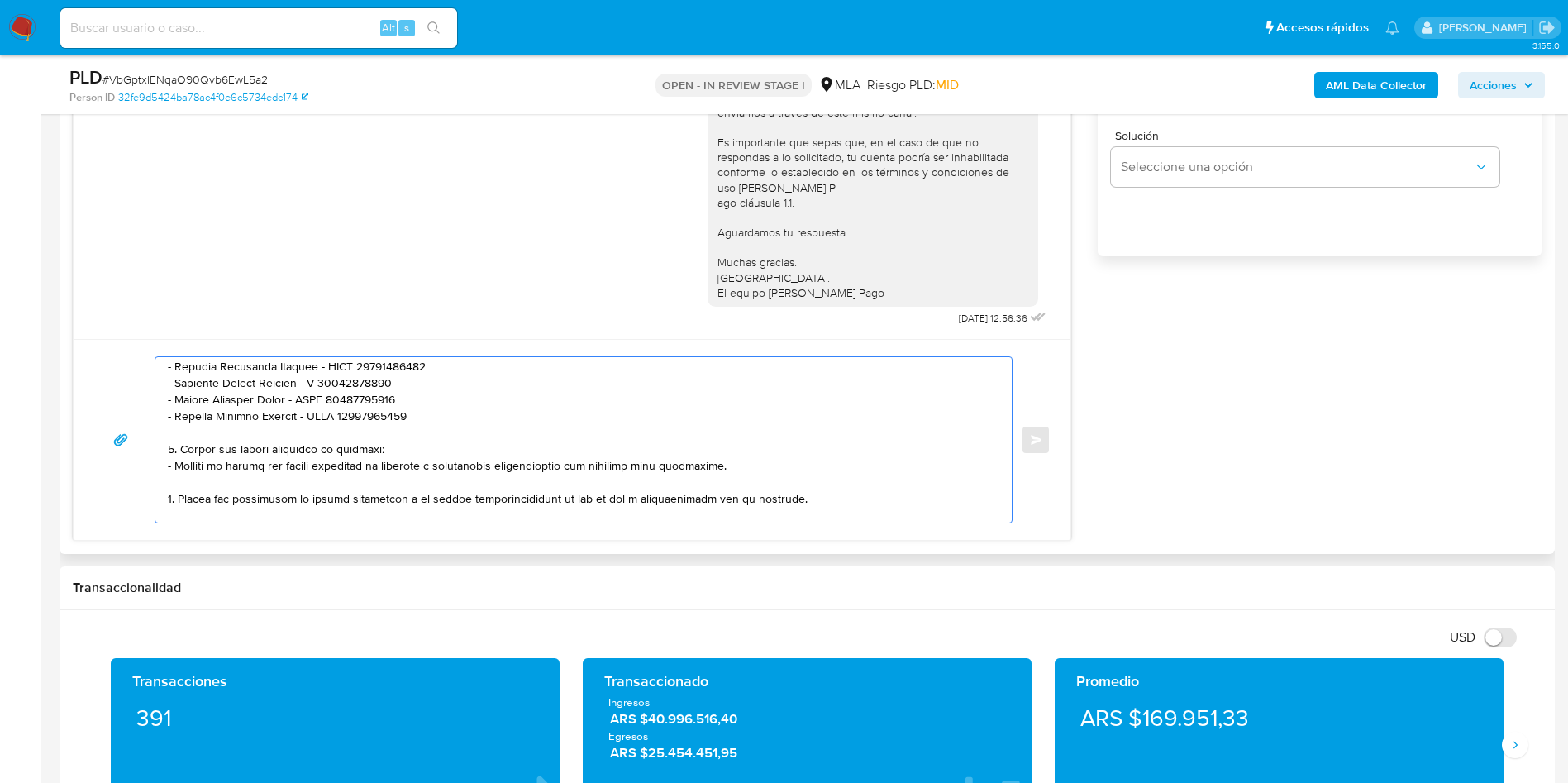
drag, startPoint x: 178, startPoint y: 450, endPoint x: 181, endPoint y: 502, distance: 52.1
click at [181, 502] on textarea at bounding box center [579, 440] width 823 height 166
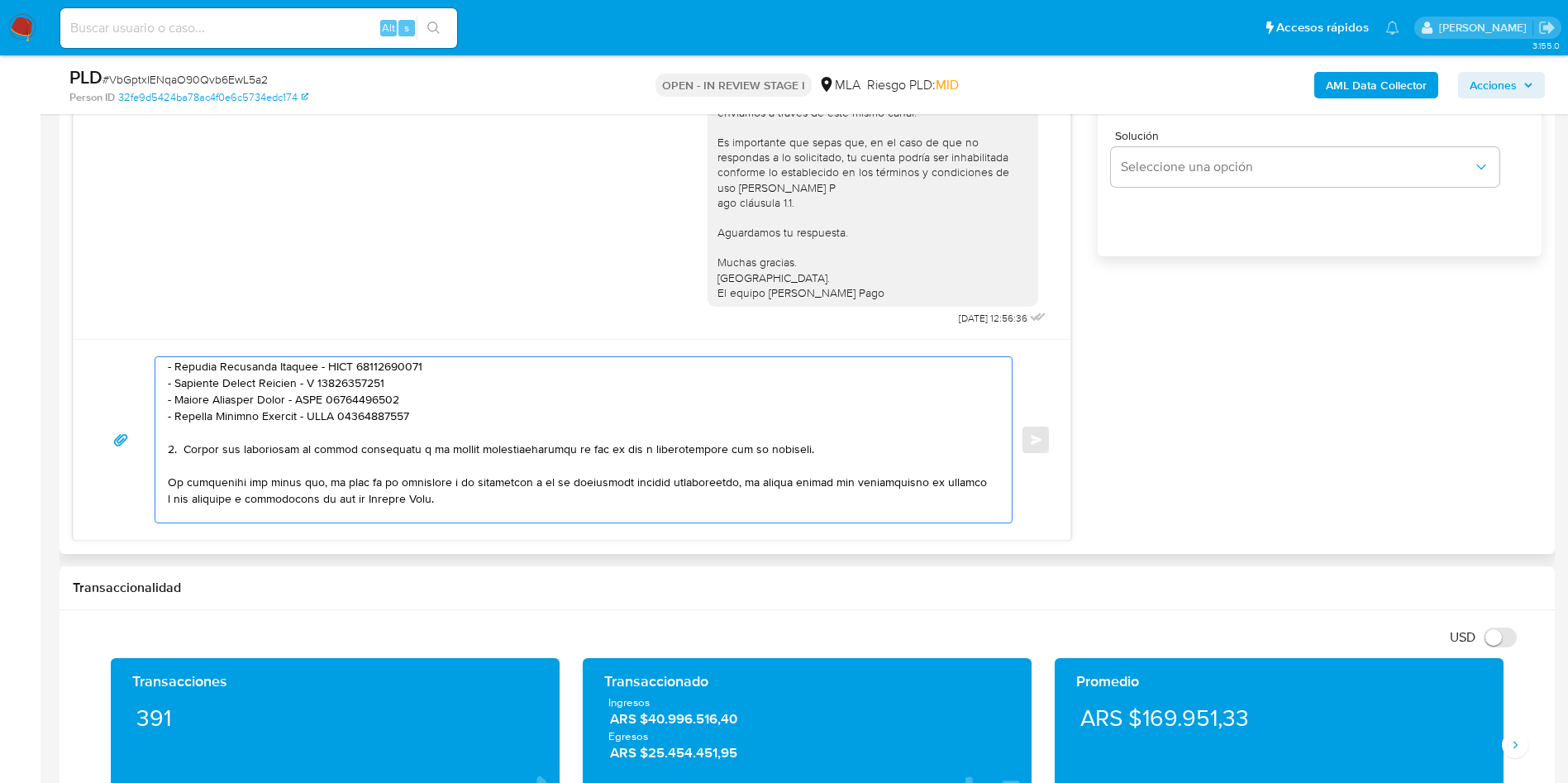
click at [616, 451] on textarea at bounding box center [579, 440] width 823 height 166
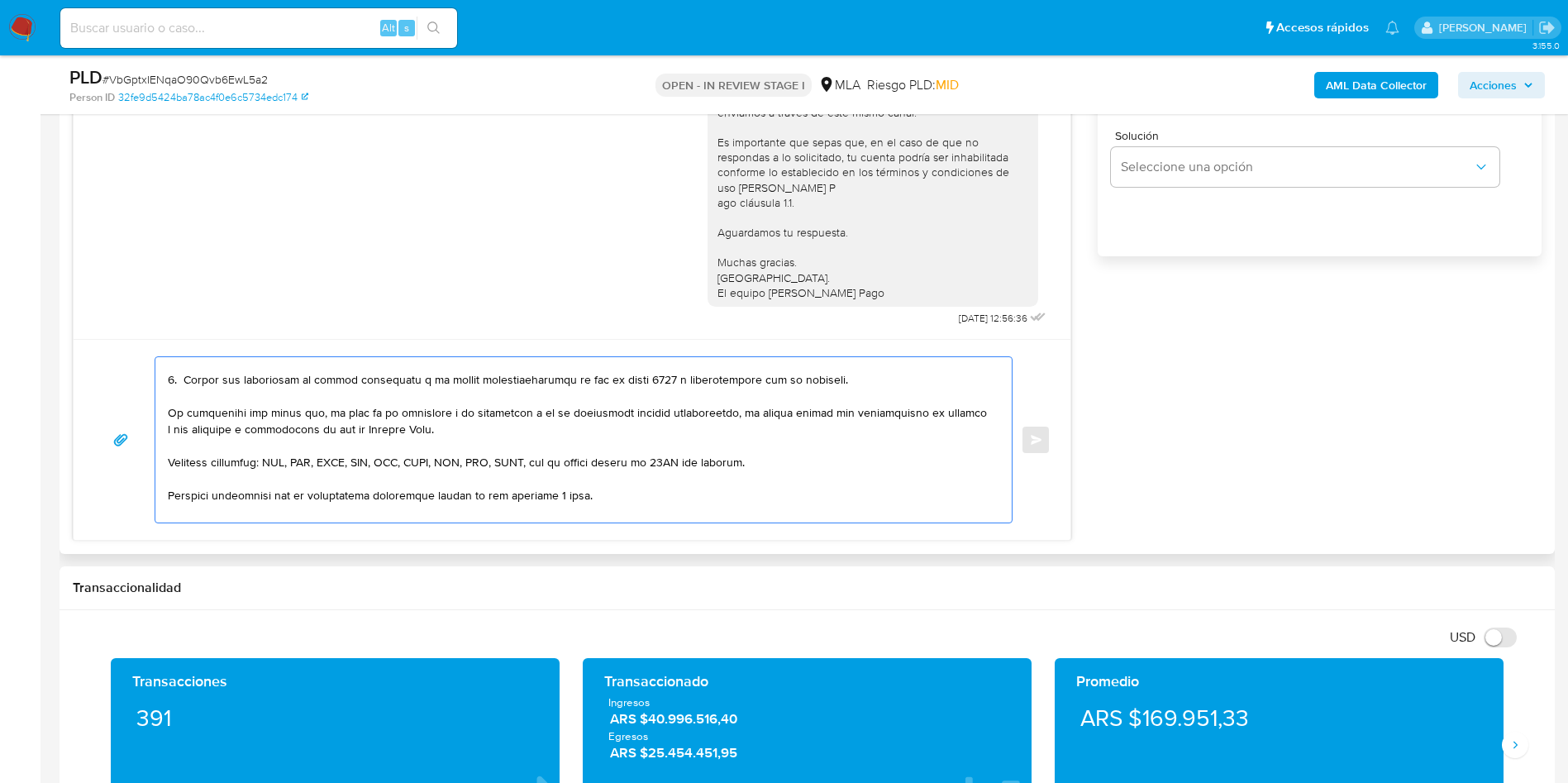
scroll to position [576, 0]
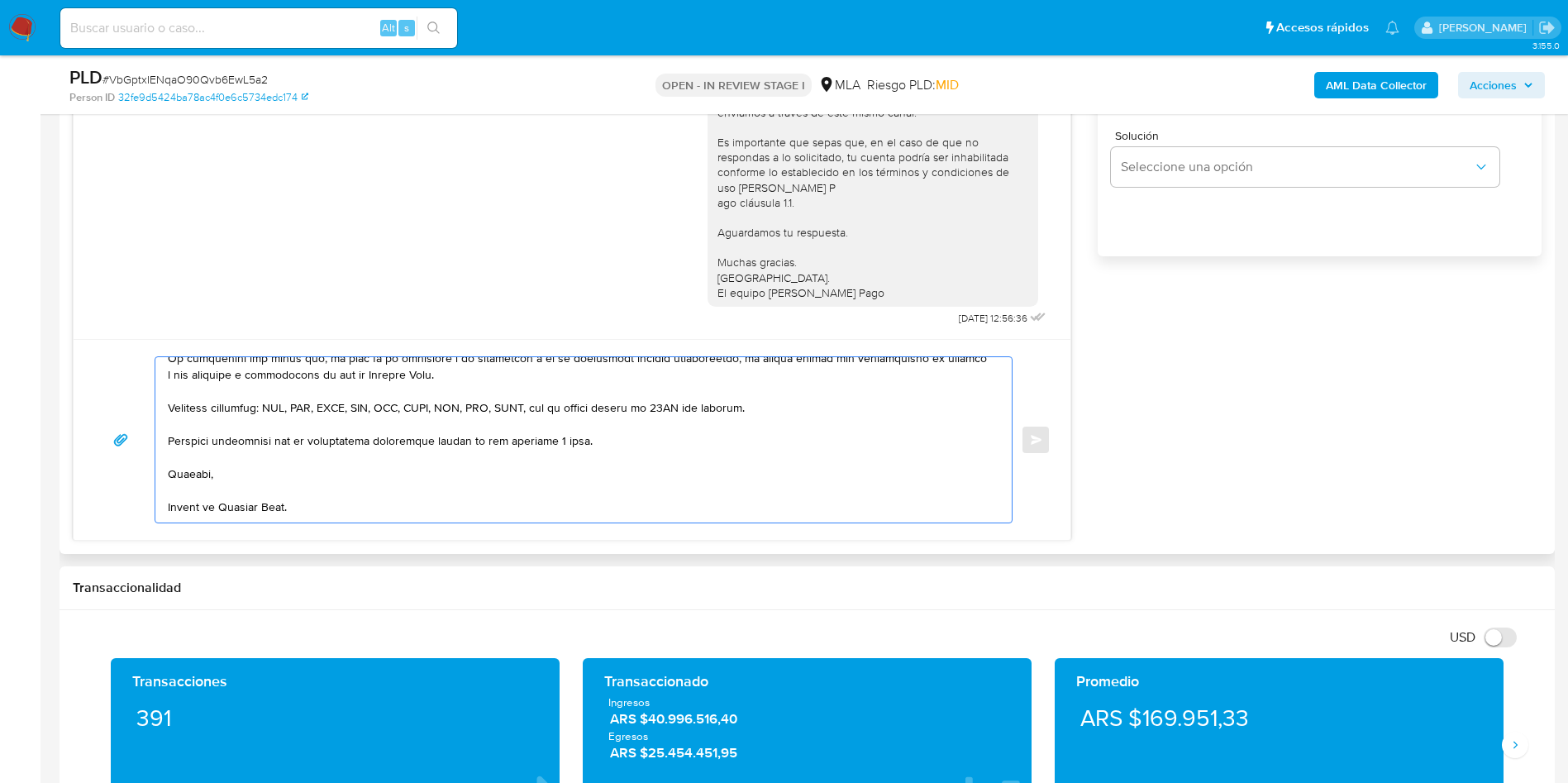
click at [171, 441] on textarea at bounding box center [579, 440] width 823 height 166
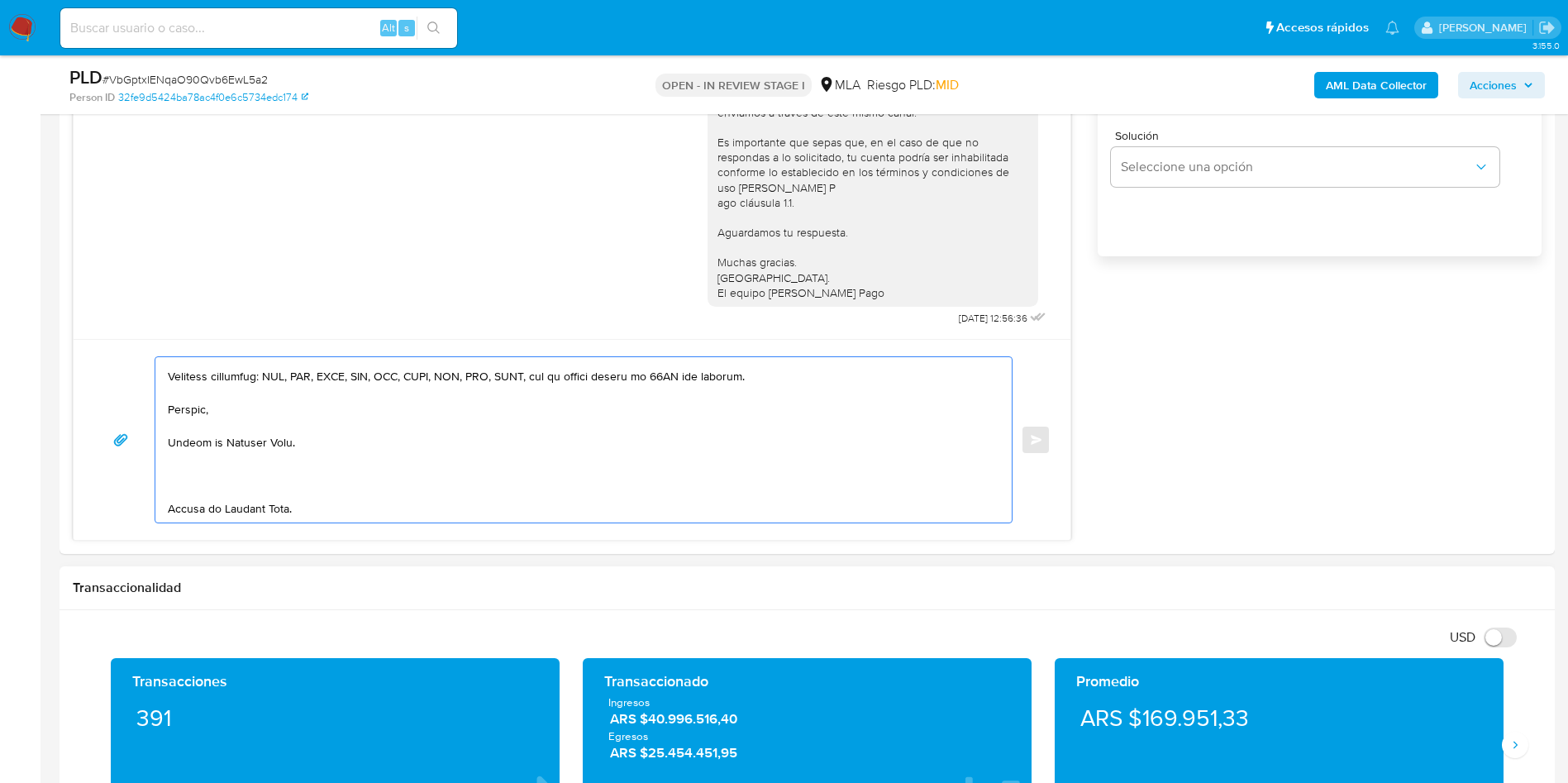
drag, startPoint x: 201, startPoint y: 457, endPoint x: 356, endPoint y: 579, distance: 197.3
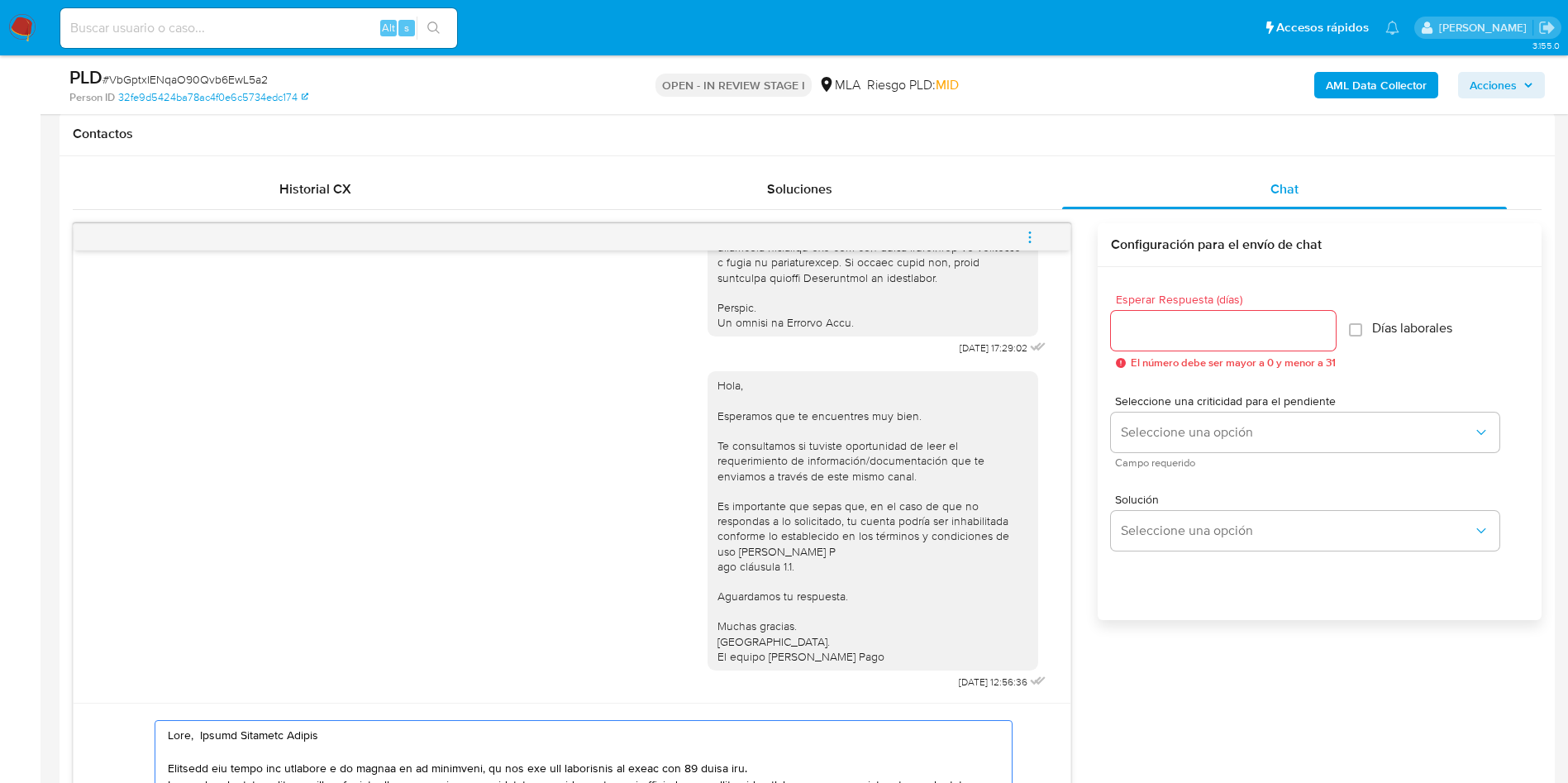
scroll to position [744, 0]
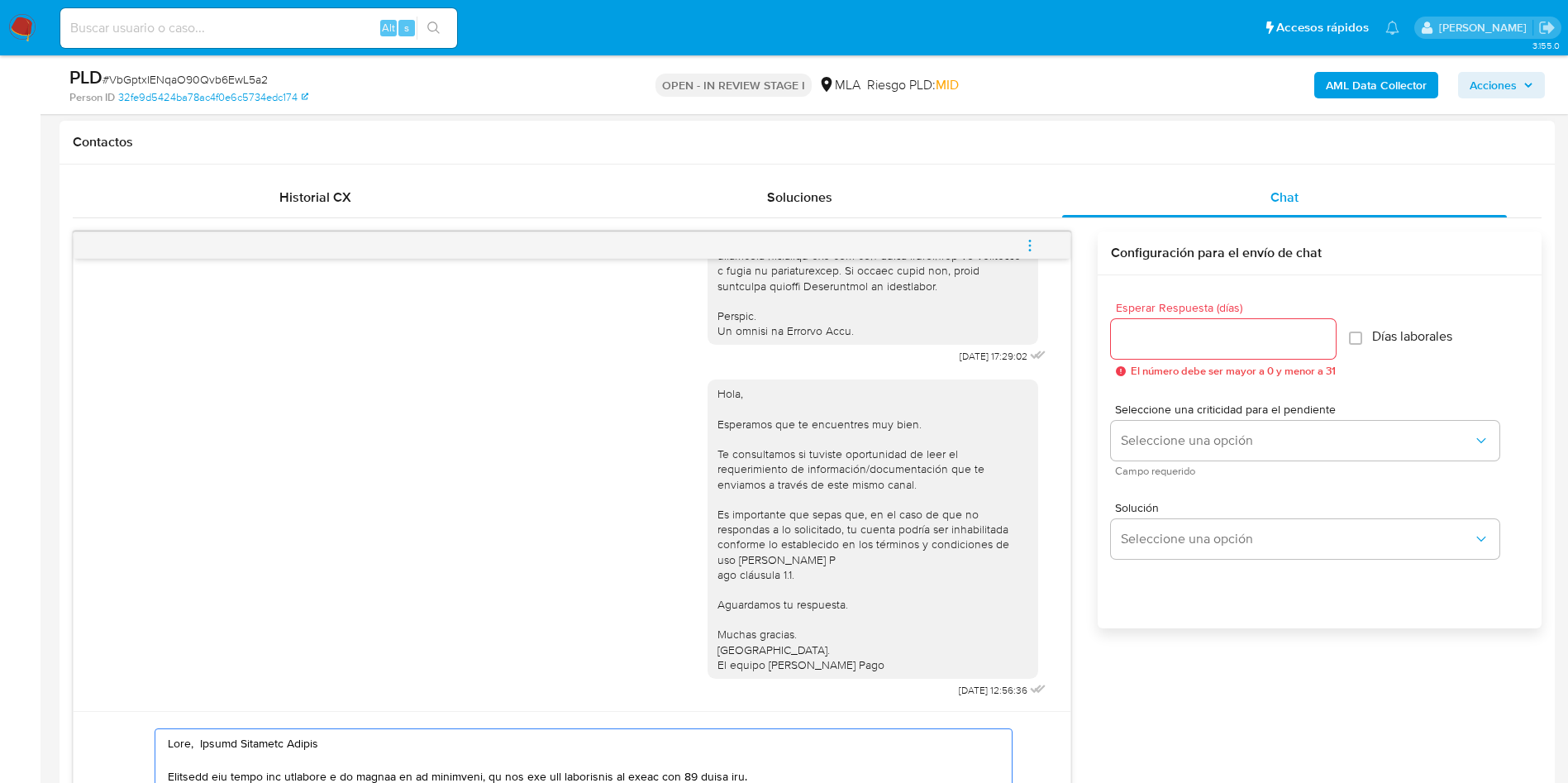
type textarea "Hola, Javier Ezequiel Romero Queremos que sepas que seguimos a la espera de tu …"
click at [1245, 351] on div at bounding box center [1222, 339] width 224 height 40
click at [1235, 337] on input "Esperar Respuesta (días)" at bounding box center [1222, 339] width 224 height 22
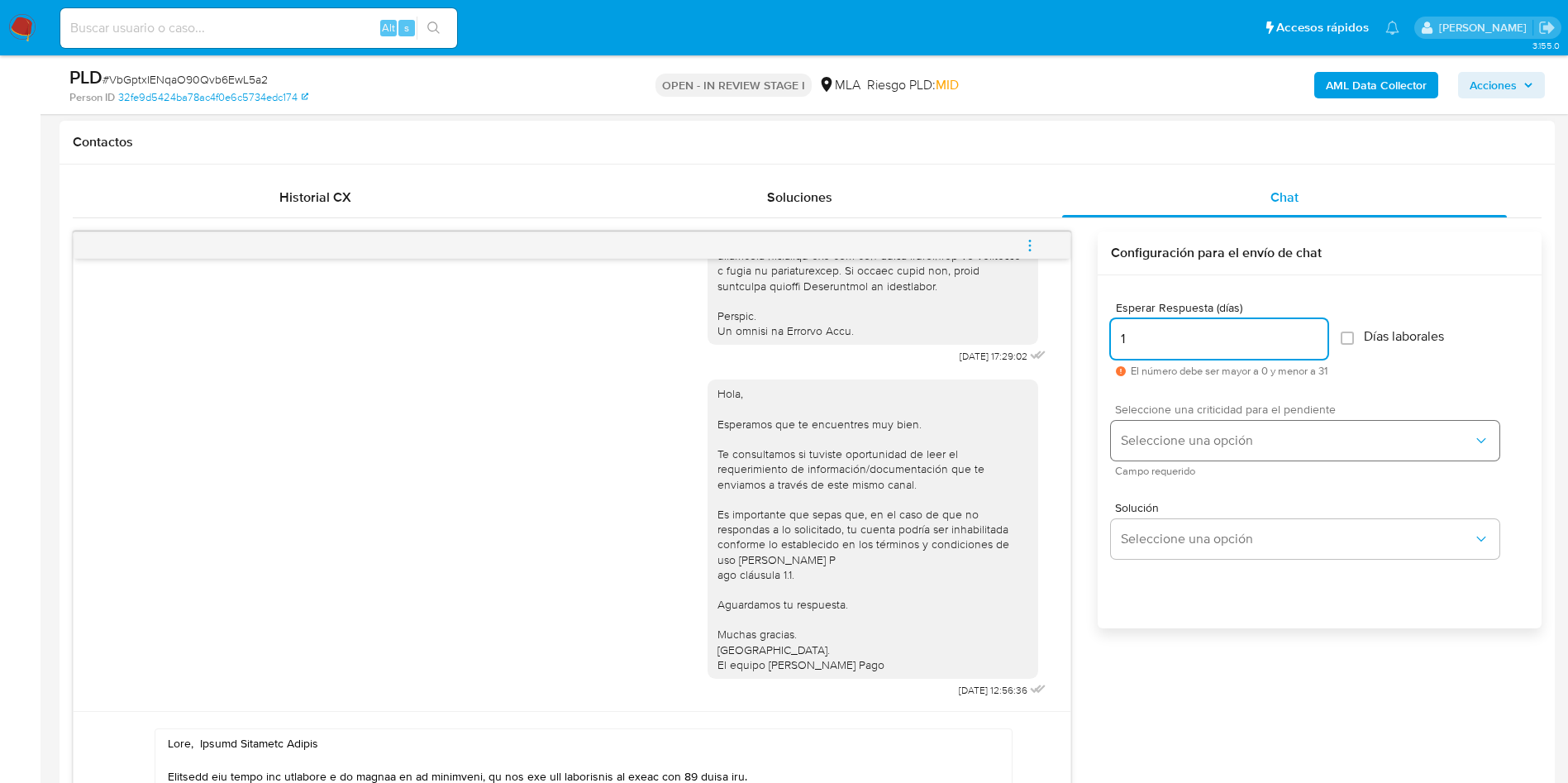
type input "1"
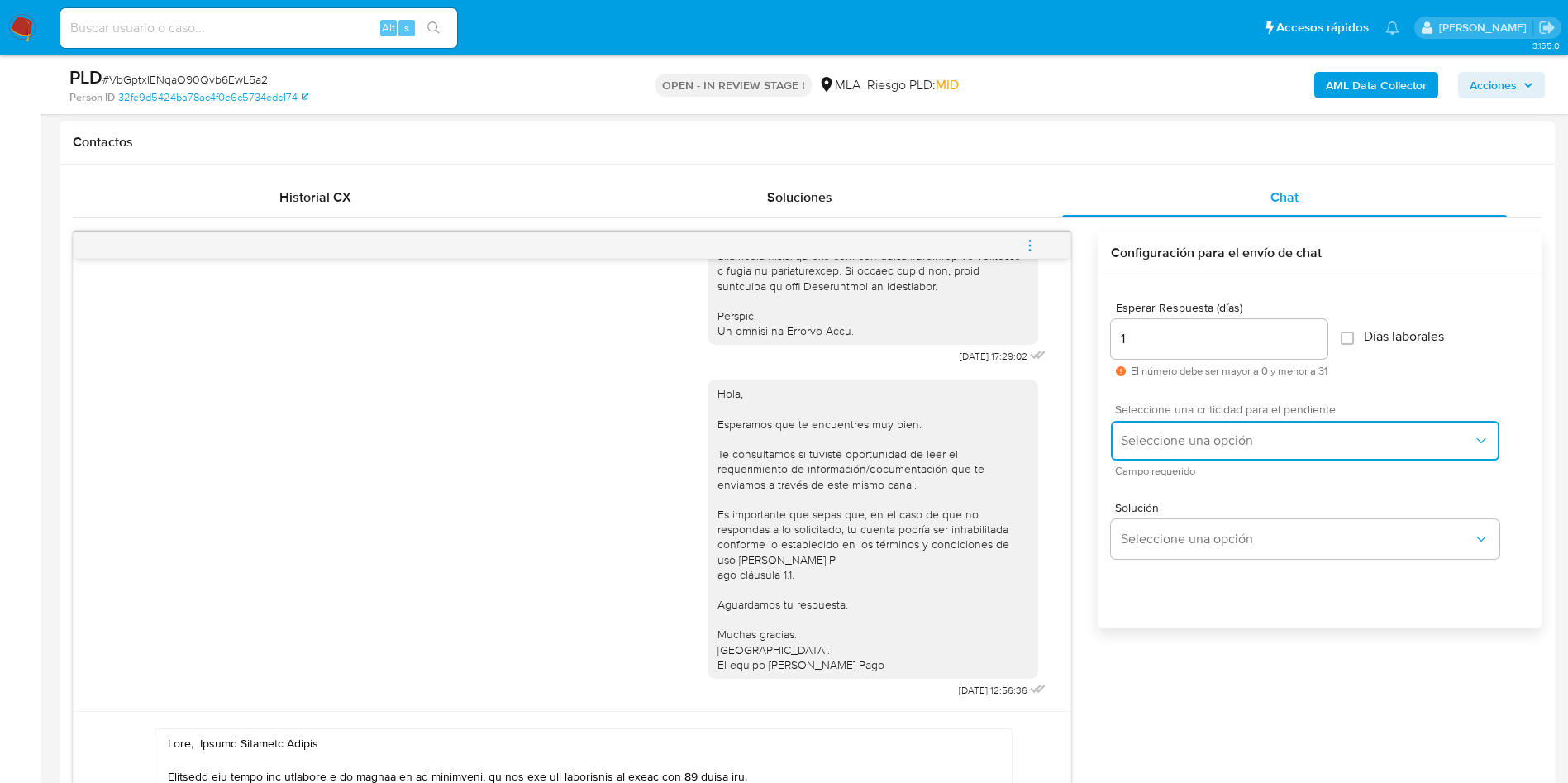
drag, startPoint x: 1186, startPoint y: 428, endPoint x: 1179, endPoint y: 446, distance: 19.3
click at [1185, 430] on button "Seleccione una opción" at bounding box center [1305, 441] width 389 height 40
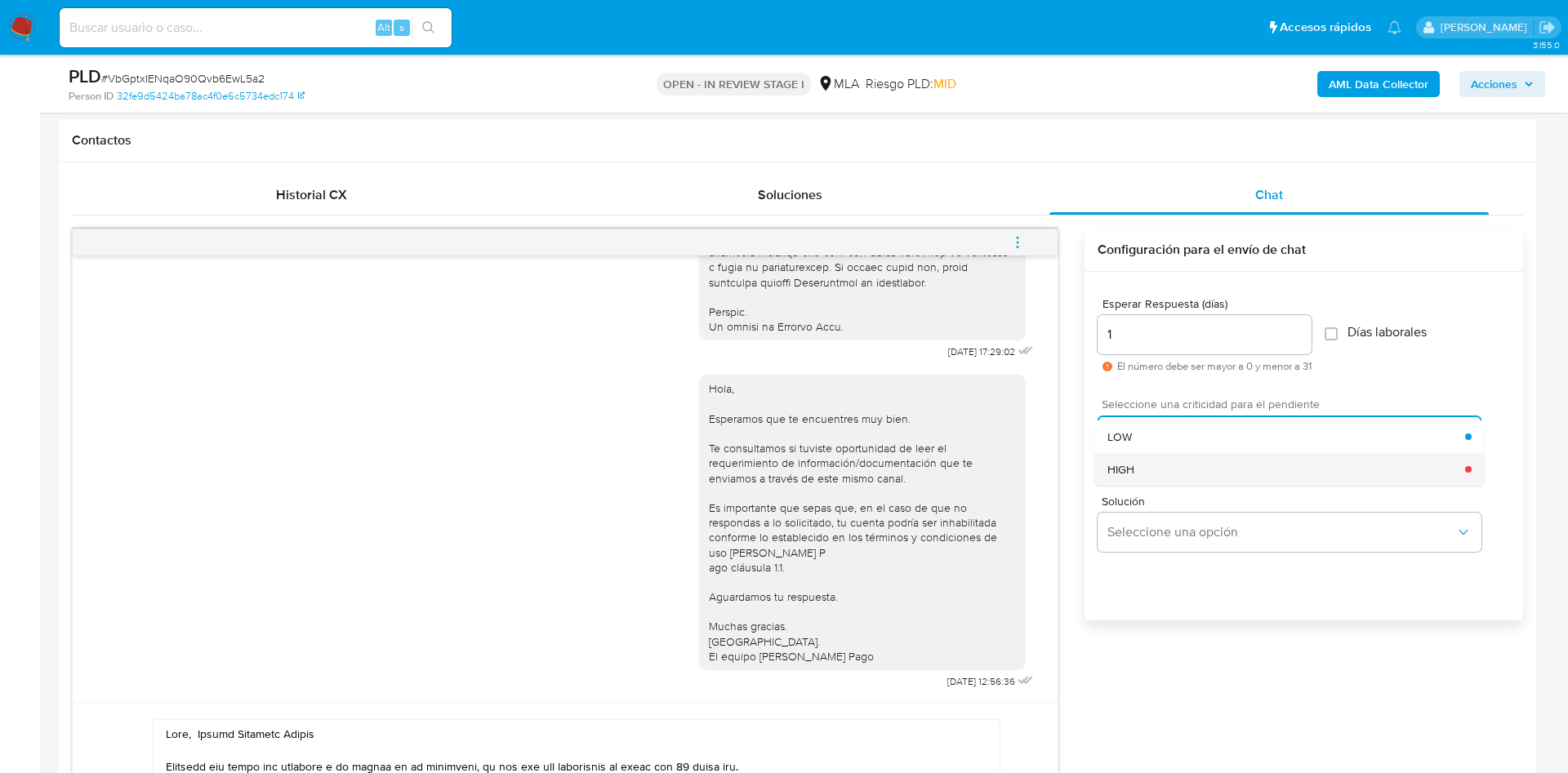
click at [1163, 478] on div "HIGH" at bounding box center [1285, 469] width 358 height 32
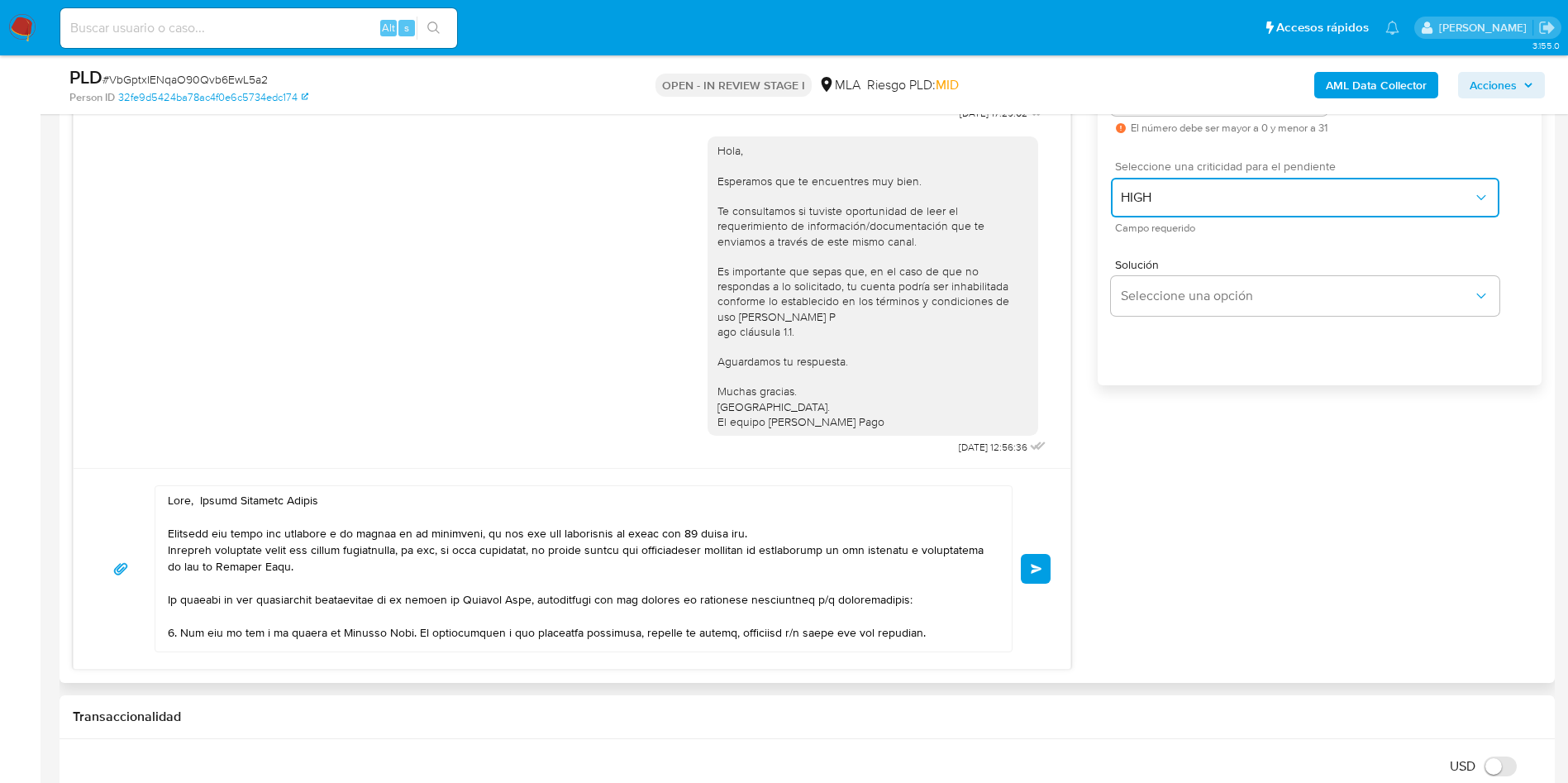
scroll to position [992, 0]
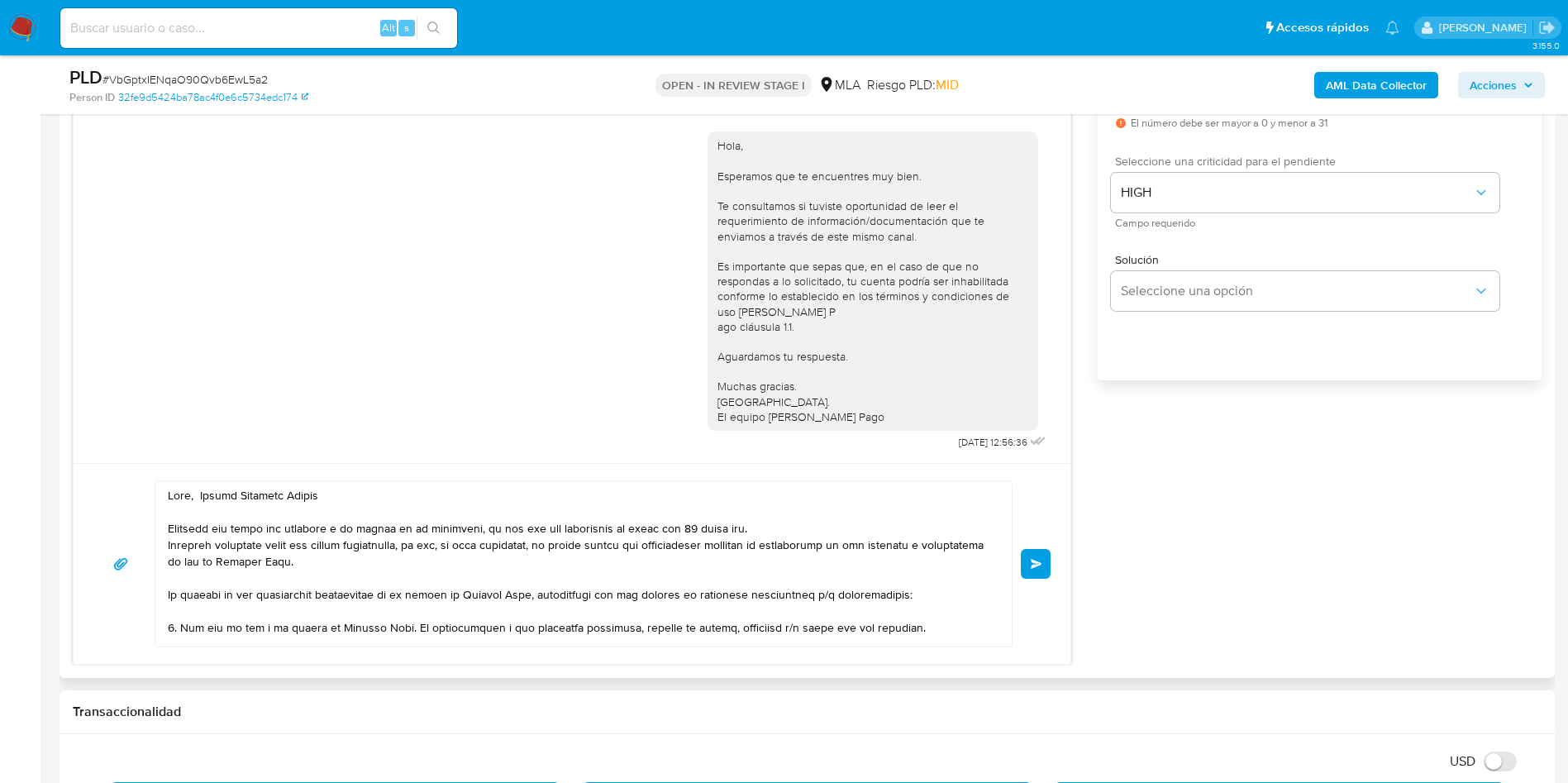
click at [1036, 559] on button "Enviar" at bounding box center [1036, 564] width 30 height 30
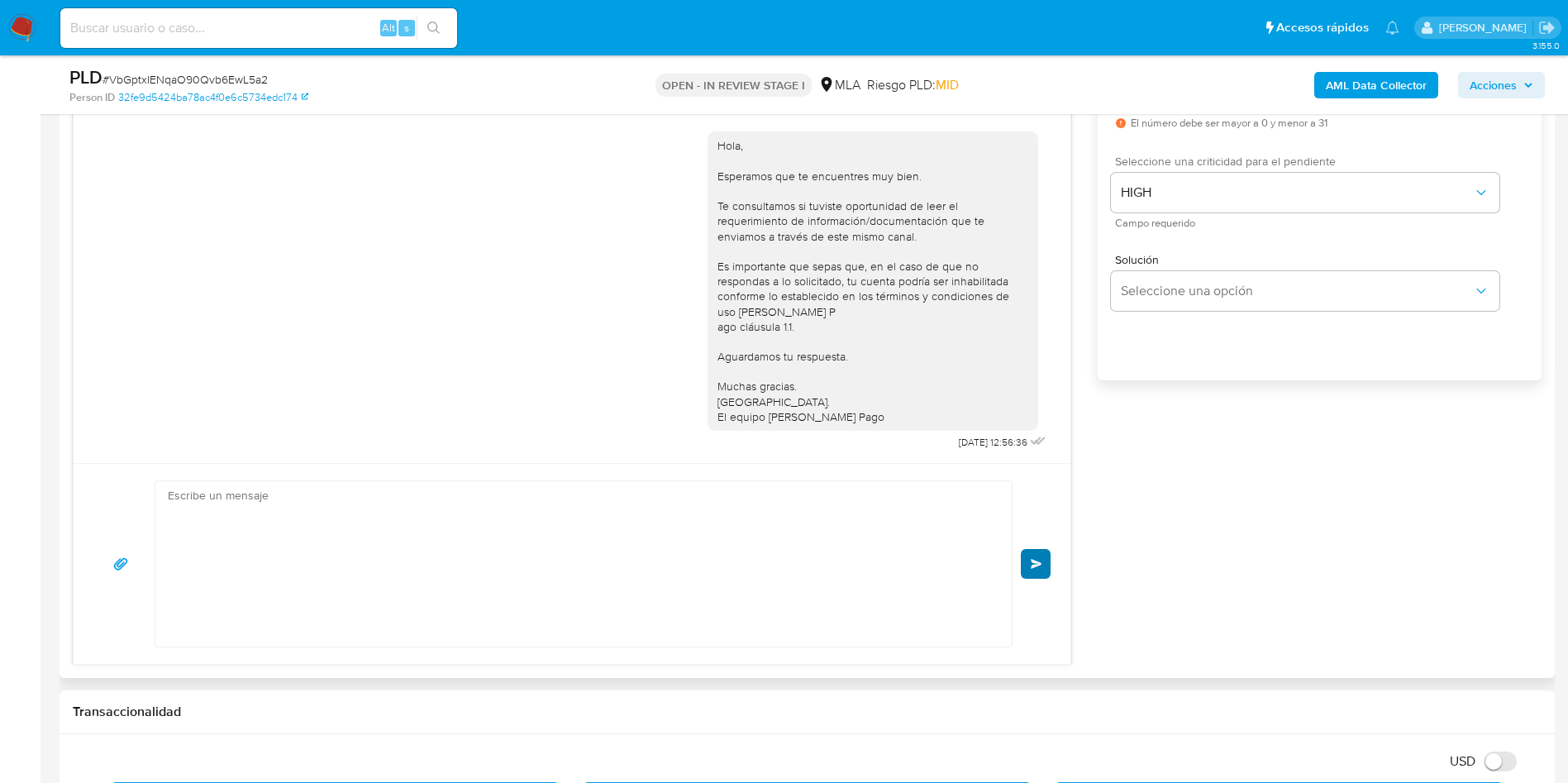
scroll to position [1859, 0]
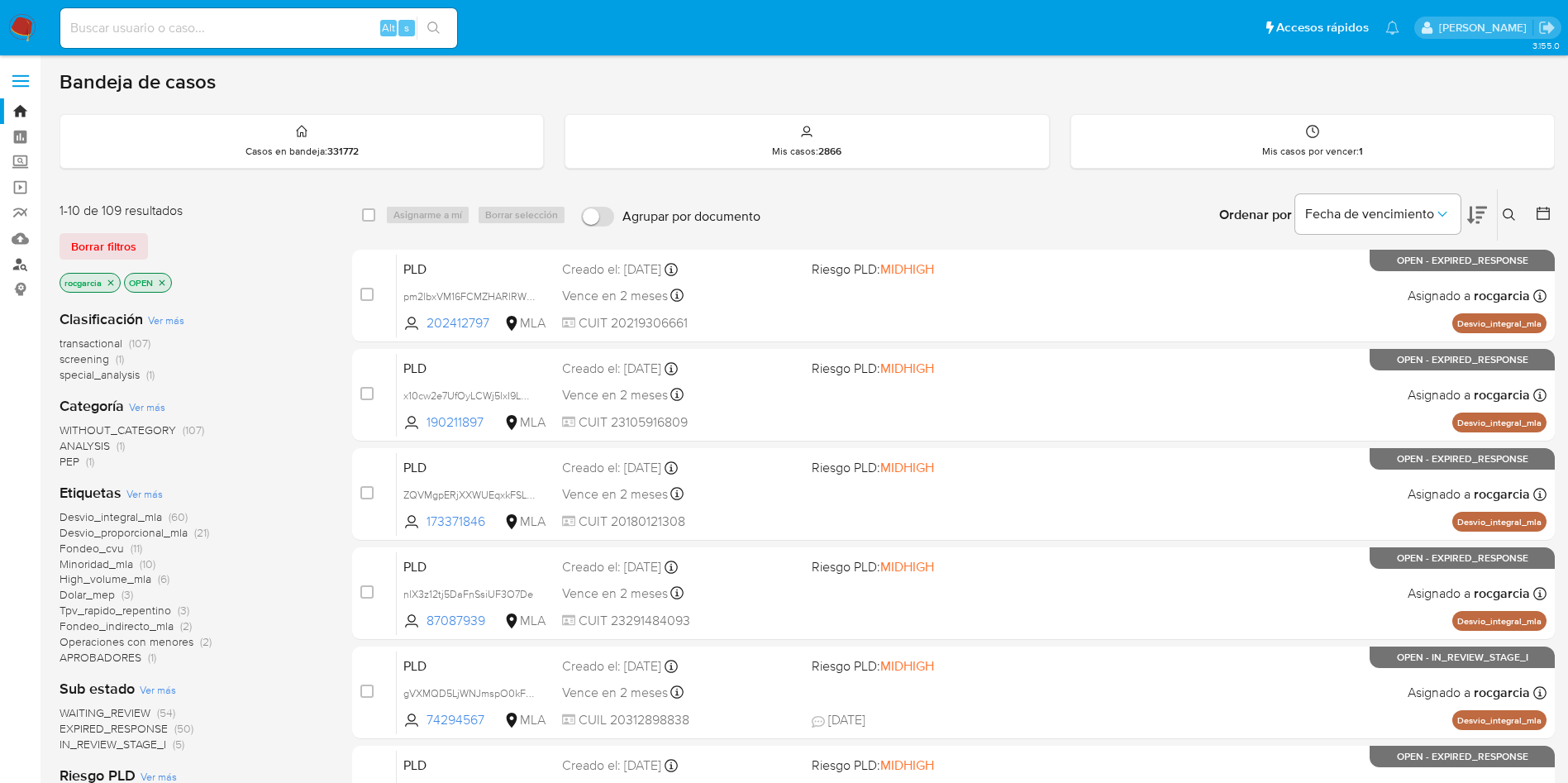
click at [14, 266] on link "Buscador de personas" at bounding box center [98, 264] width 196 height 26
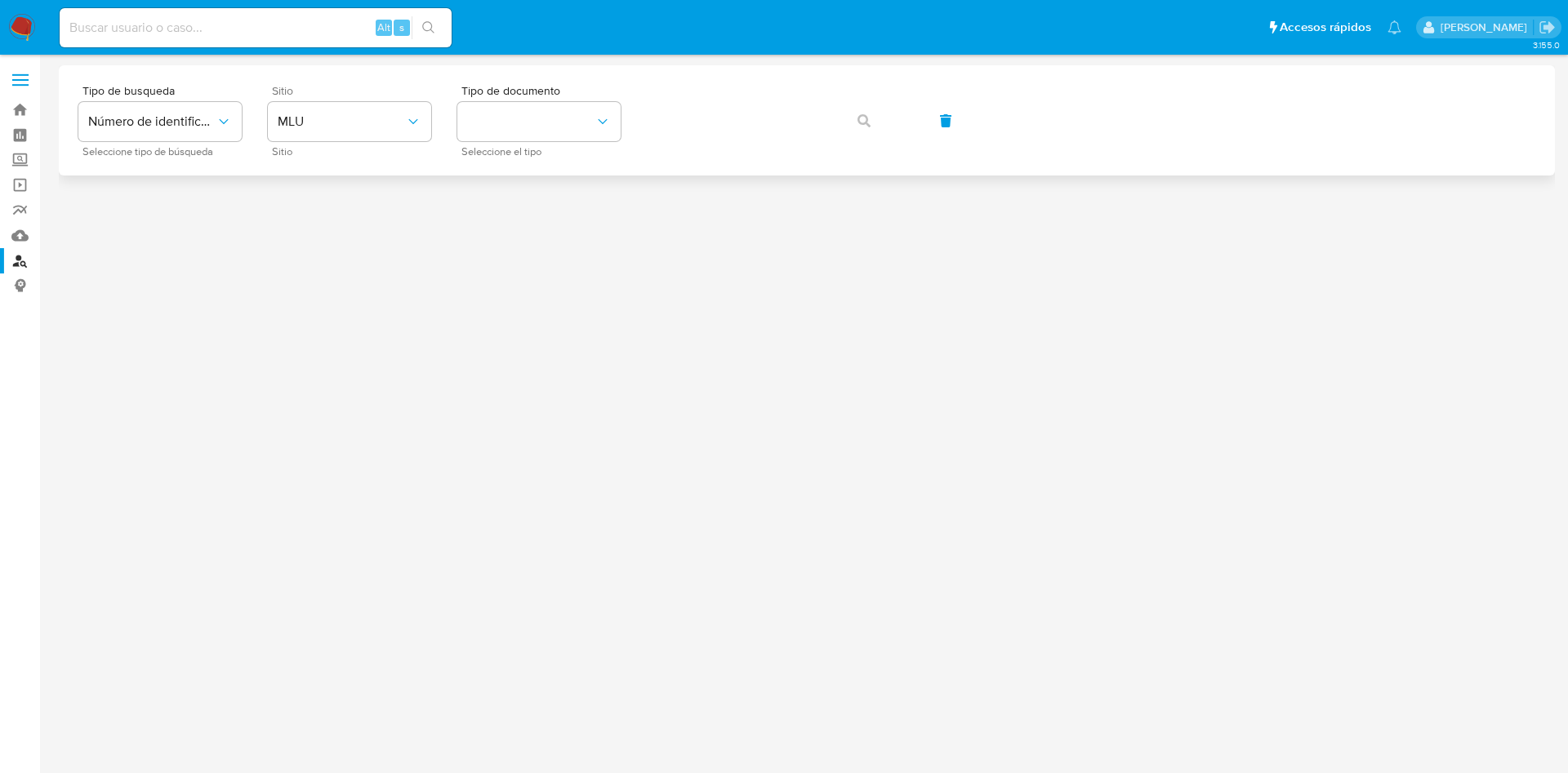
click at [353, 97] on div "Sitio MLU Sitio" at bounding box center [350, 120] width 163 height 71
click at [353, 128] on span "MLU" at bounding box center [341, 121] width 127 height 17
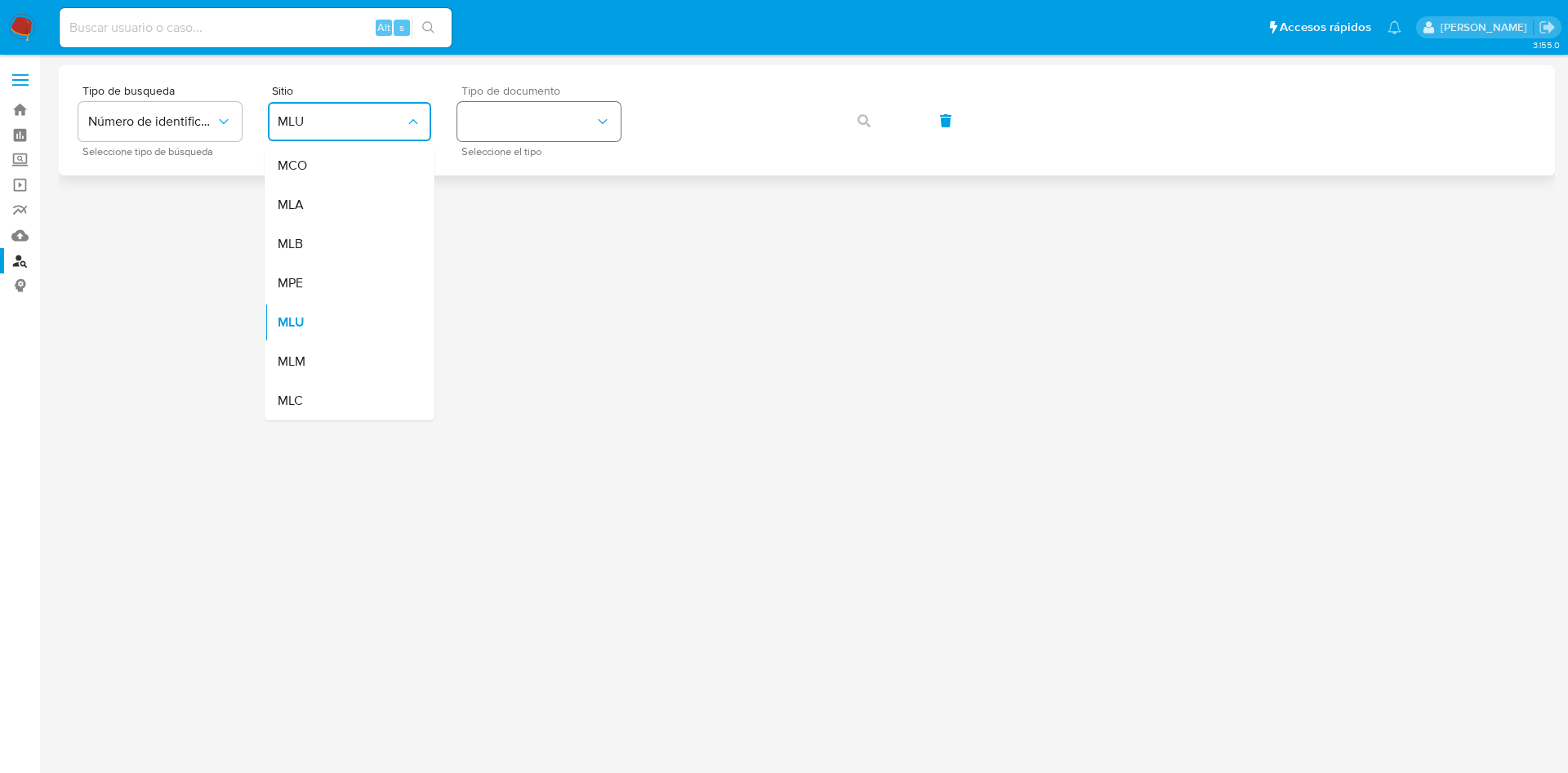
drag, startPoint x: 314, startPoint y: 203, endPoint x: 508, endPoint y: 124, distance: 209.5
click at [316, 203] on div "MLA" at bounding box center [345, 205] width 134 height 39
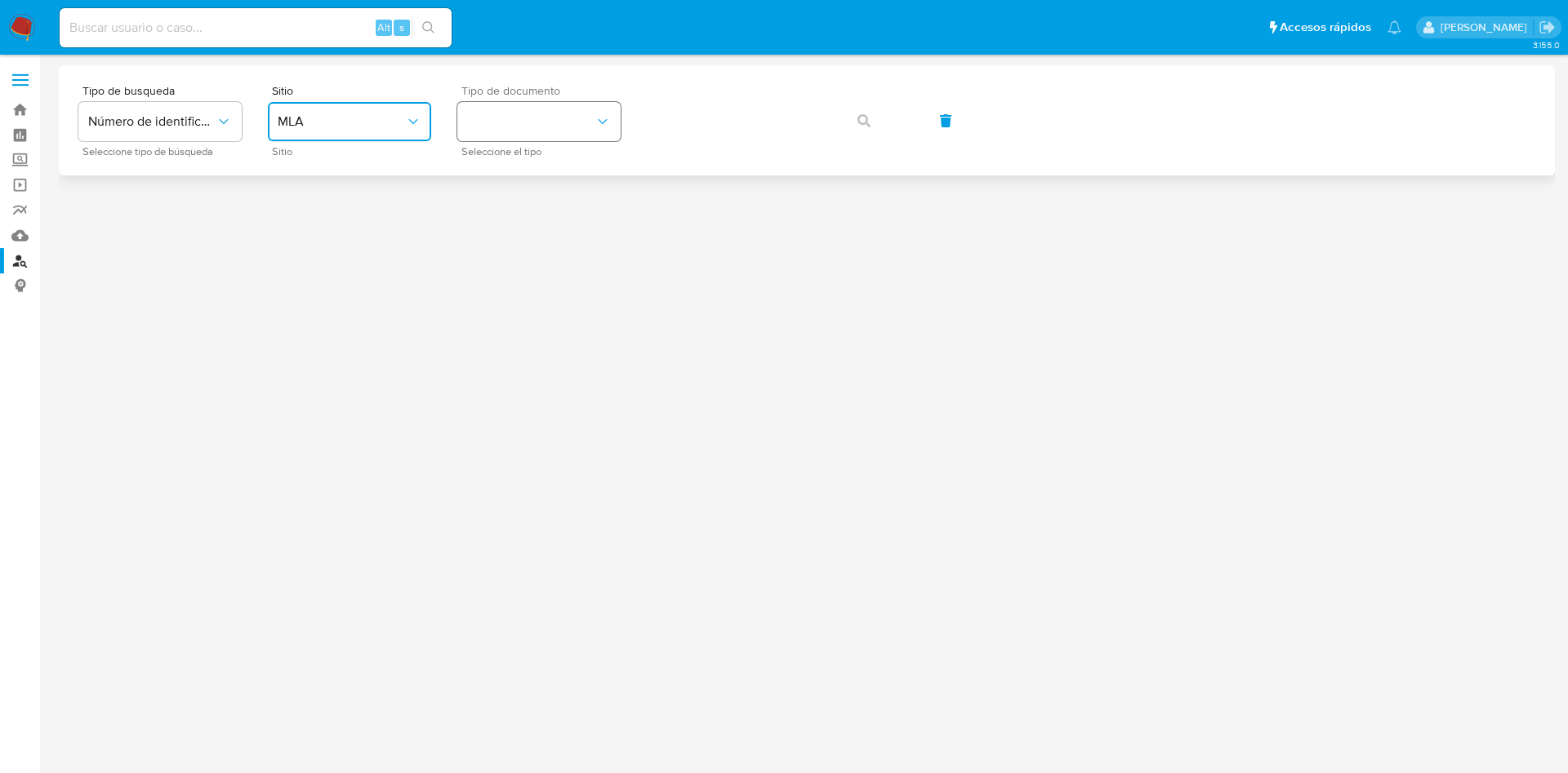
drag, startPoint x: 508, startPoint y: 124, endPoint x: 509, endPoint y: 136, distance: 12.0
click at [507, 129] on button "identificationType" at bounding box center [539, 122] width 163 height 39
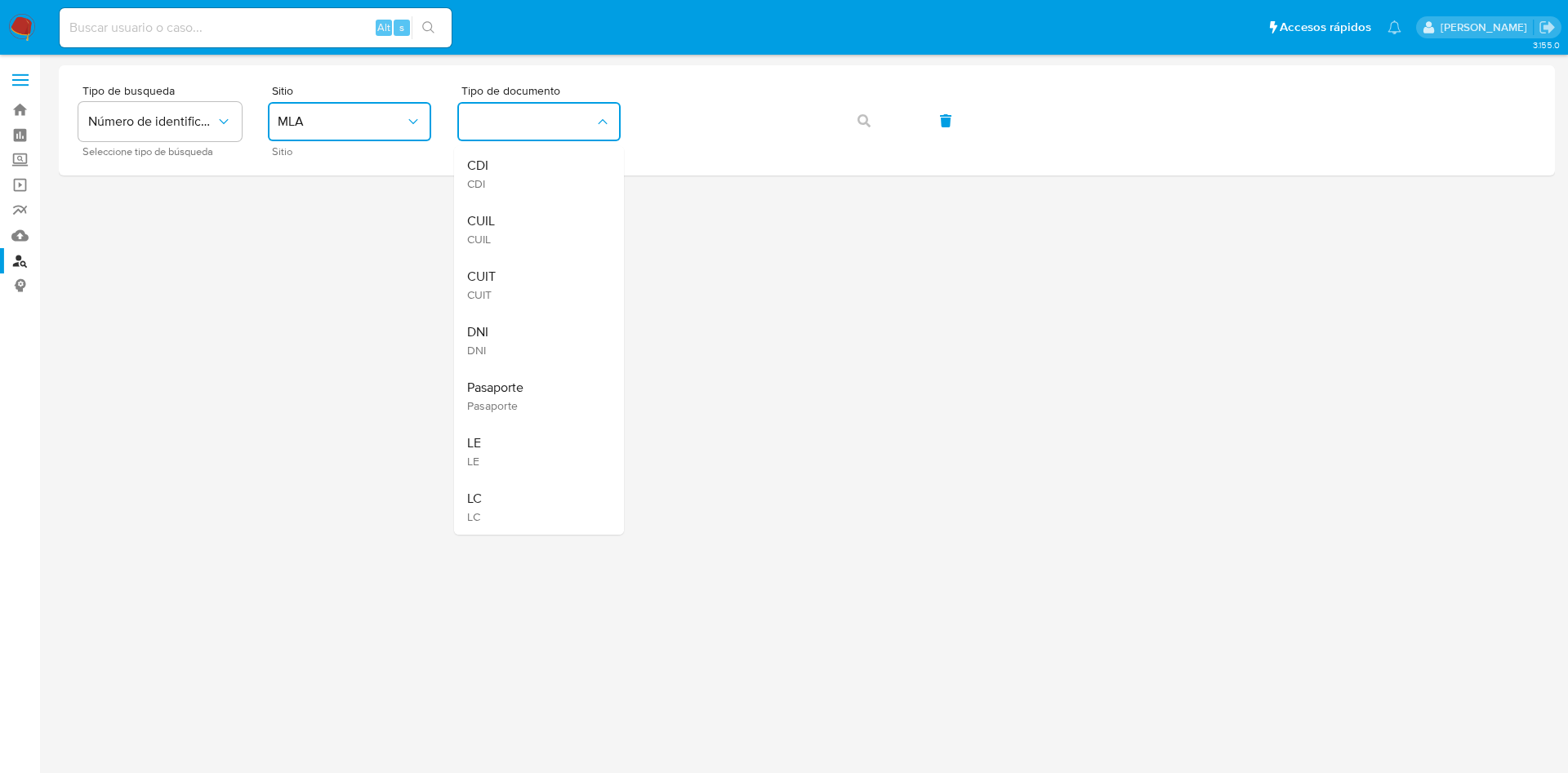
drag, startPoint x: 527, startPoint y: 270, endPoint x: 563, endPoint y: 246, distance: 43.3
click at [528, 268] on div "CUIT CUIT" at bounding box center [534, 285] width 134 height 55
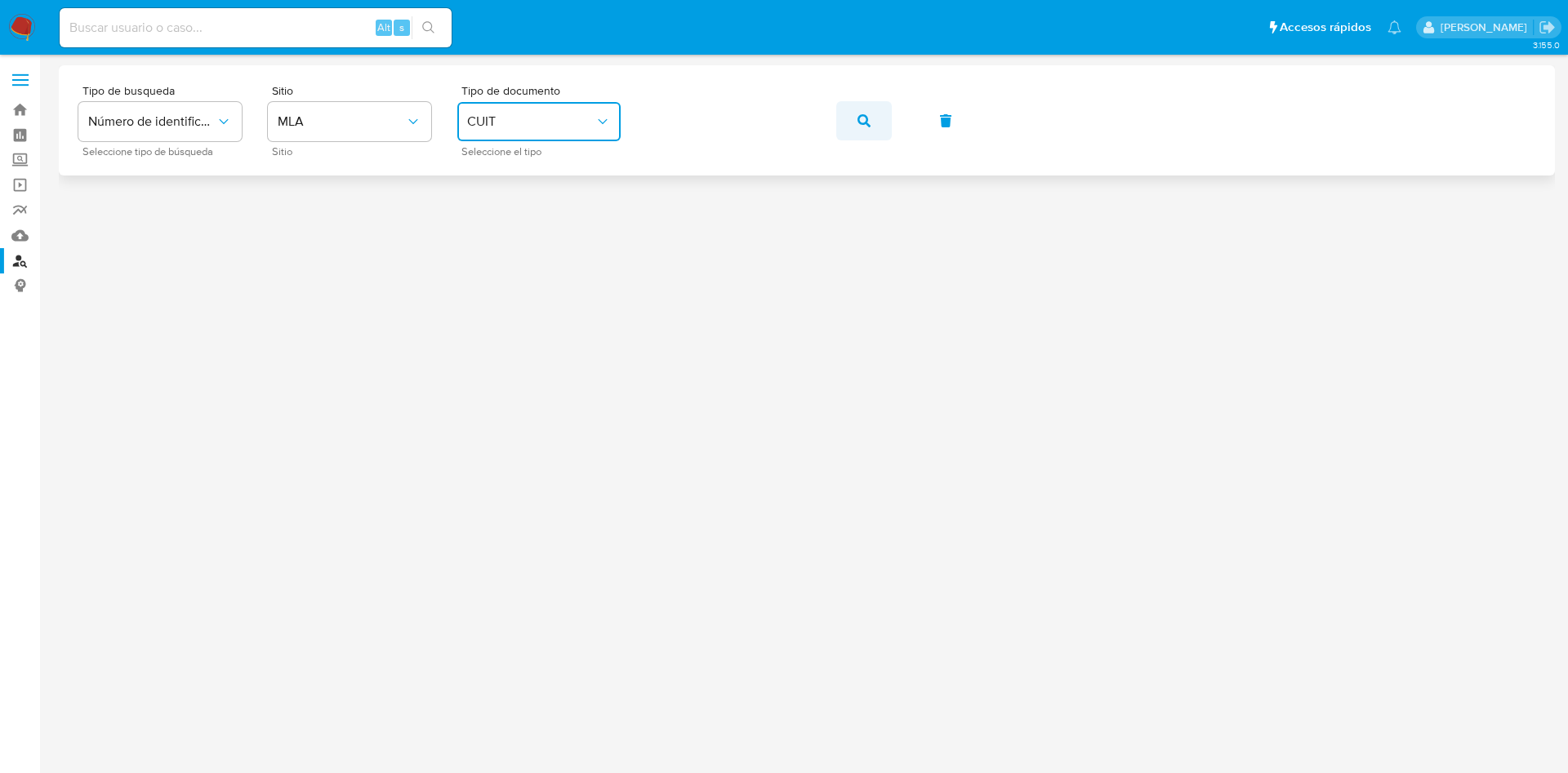
click at [881, 131] on button "button" at bounding box center [864, 121] width 55 height 39
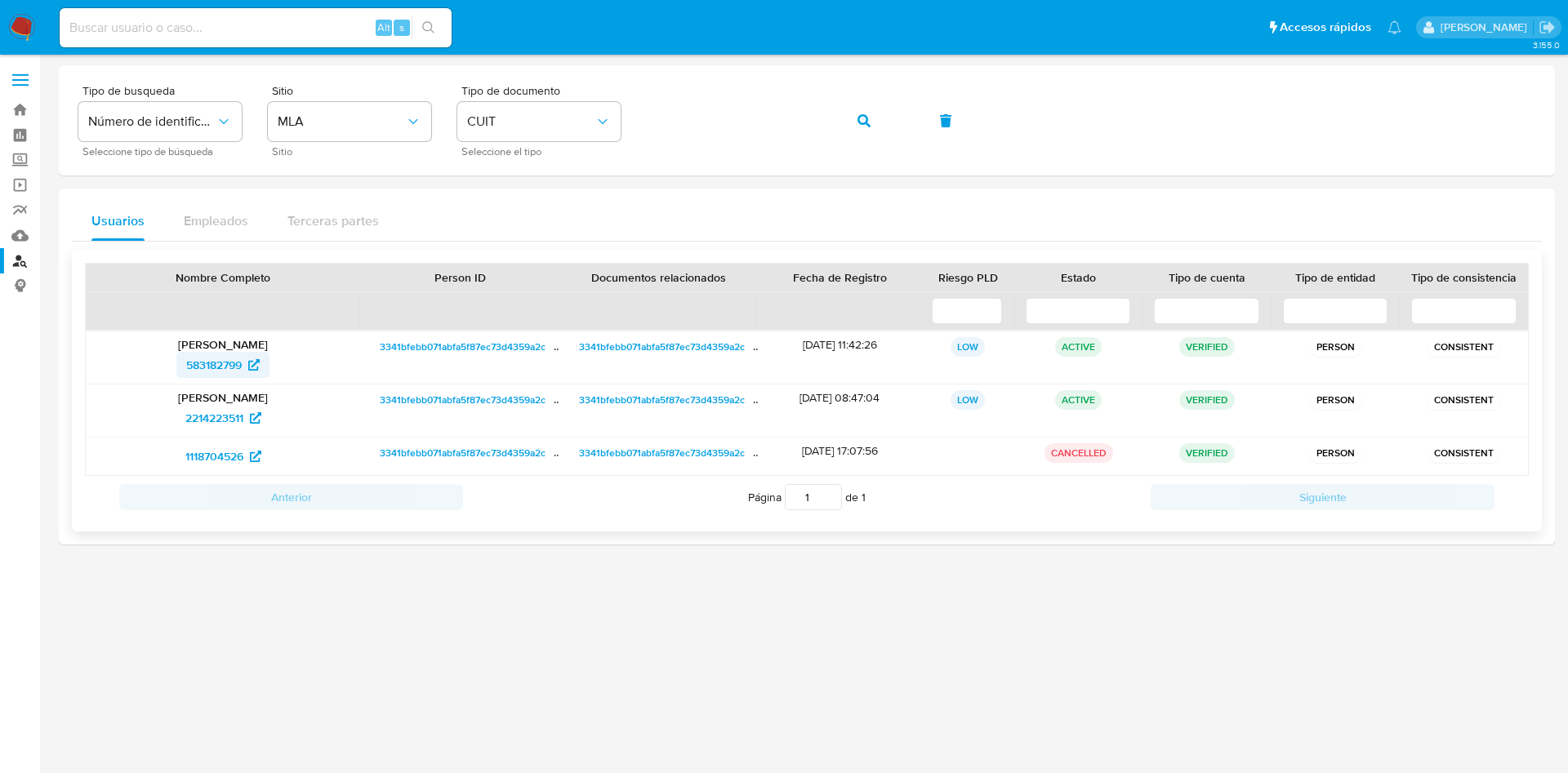
click at [214, 359] on span "583182799" at bounding box center [214, 364] width 55 height 27
click at [869, 125] on icon "button" at bounding box center [863, 120] width 13 height 13
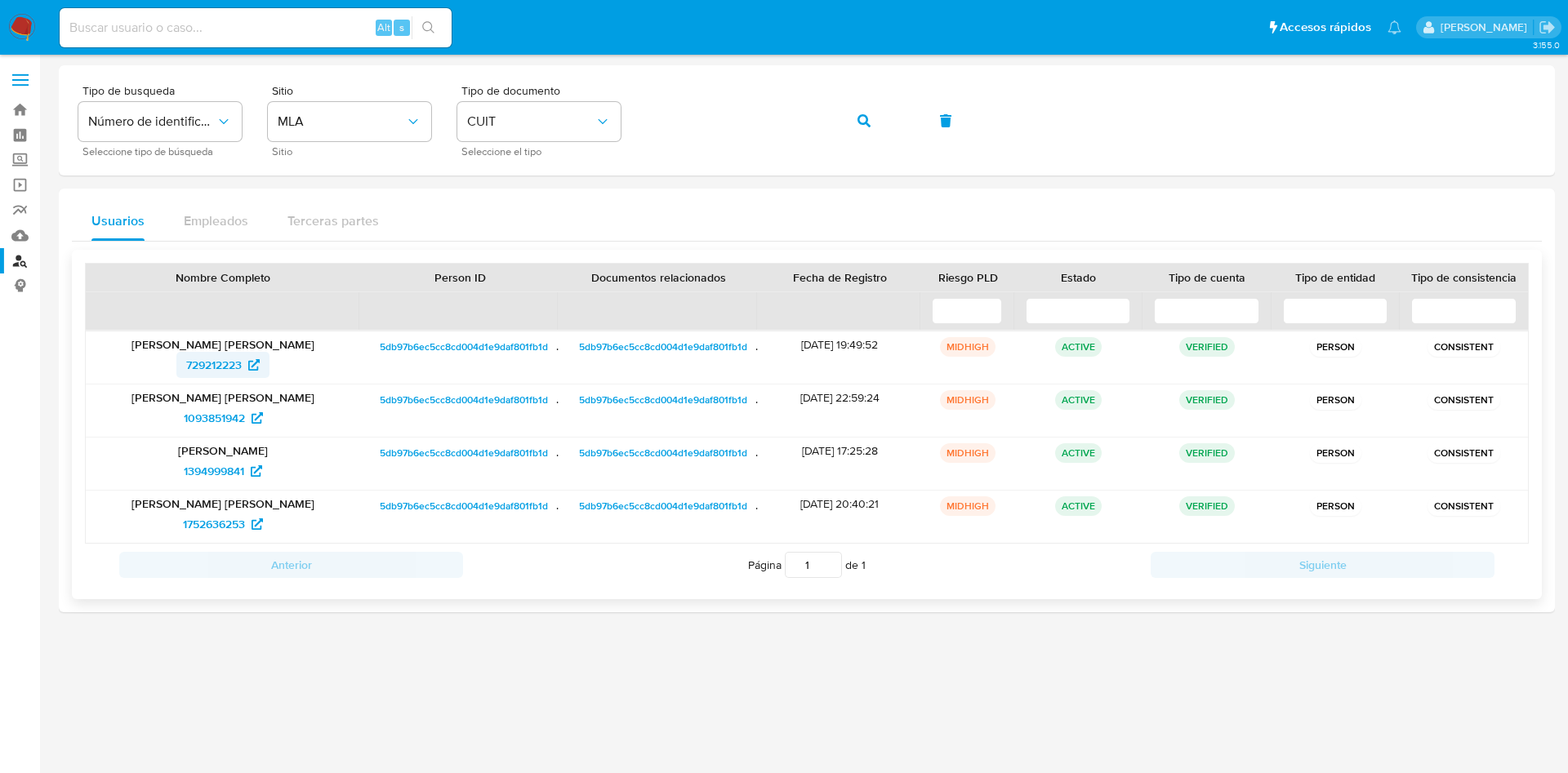
click at [193, 356] on span "729212223" at bounding box center [214, 364] width 55 height 27
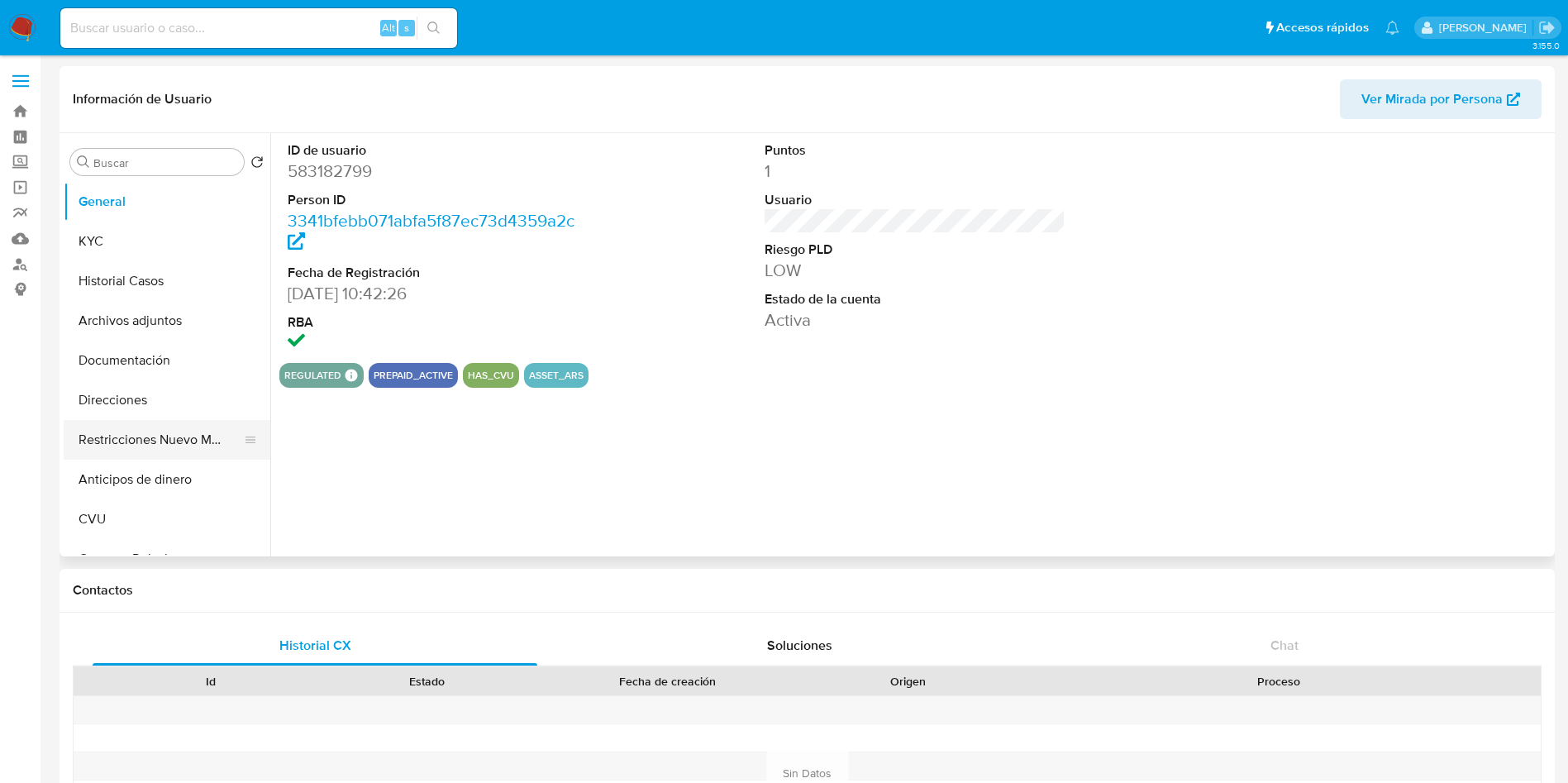
select select "10"
click at [128, 445] on button "Restricciones Nuevo Mundo" at bounding box center [160, 440] width 193 height 40
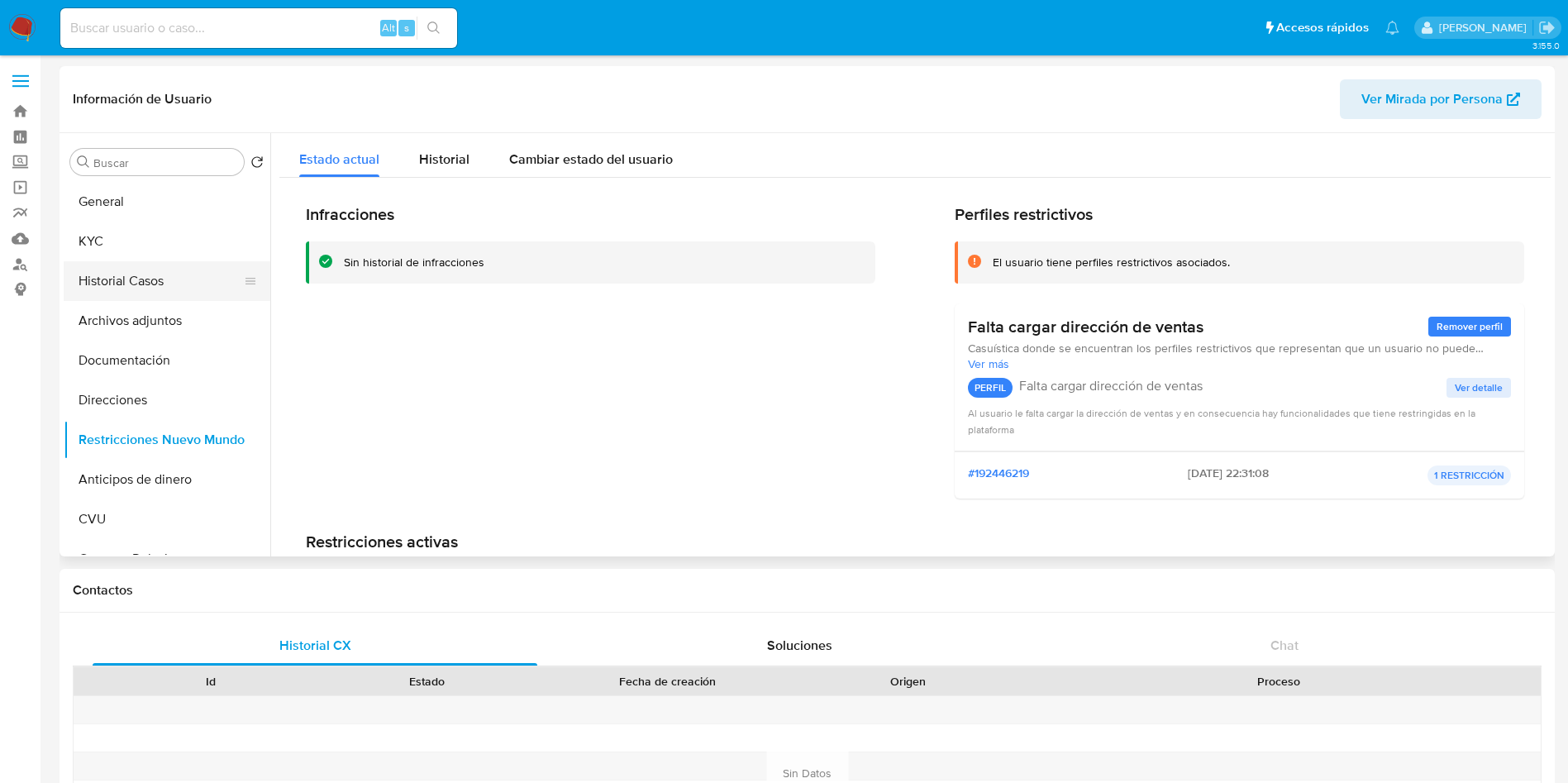
click at [124, 279] on button "Historial Casos" at bounding box center [160, 281] width 193 height 40
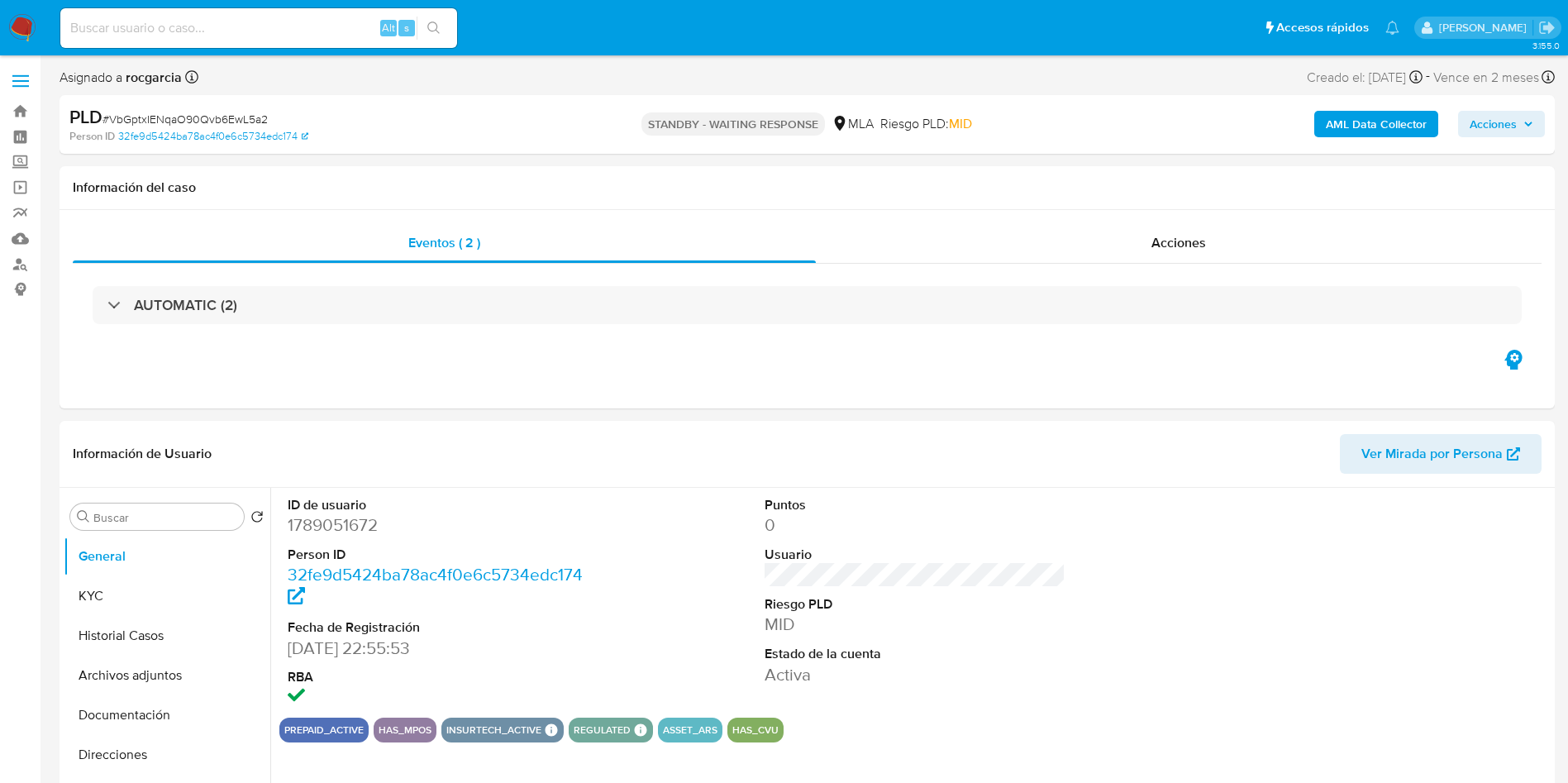
select select "10"
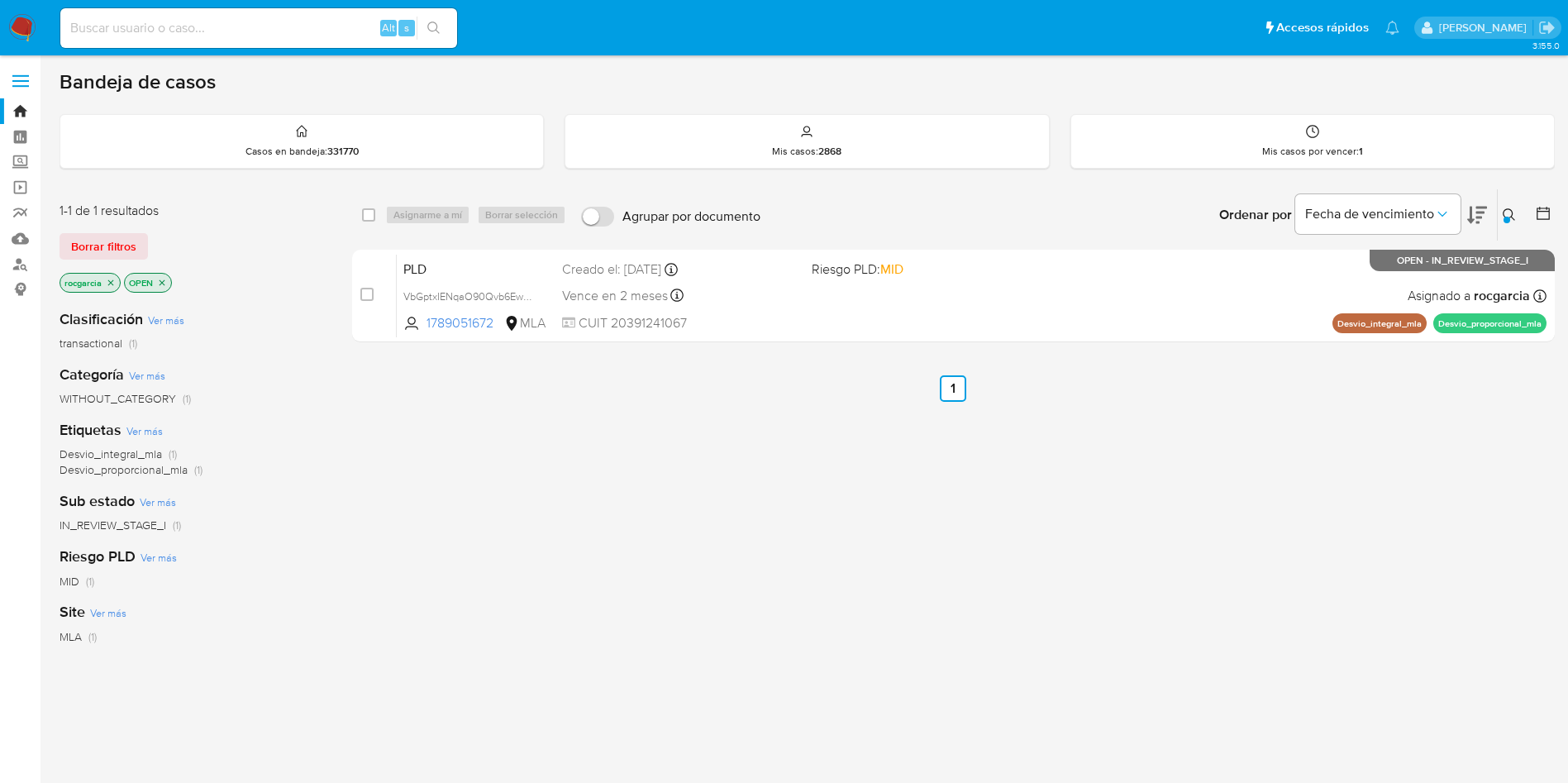
click at [1501, 211] on button at bounding box center [1510, 215] width 27 height 20
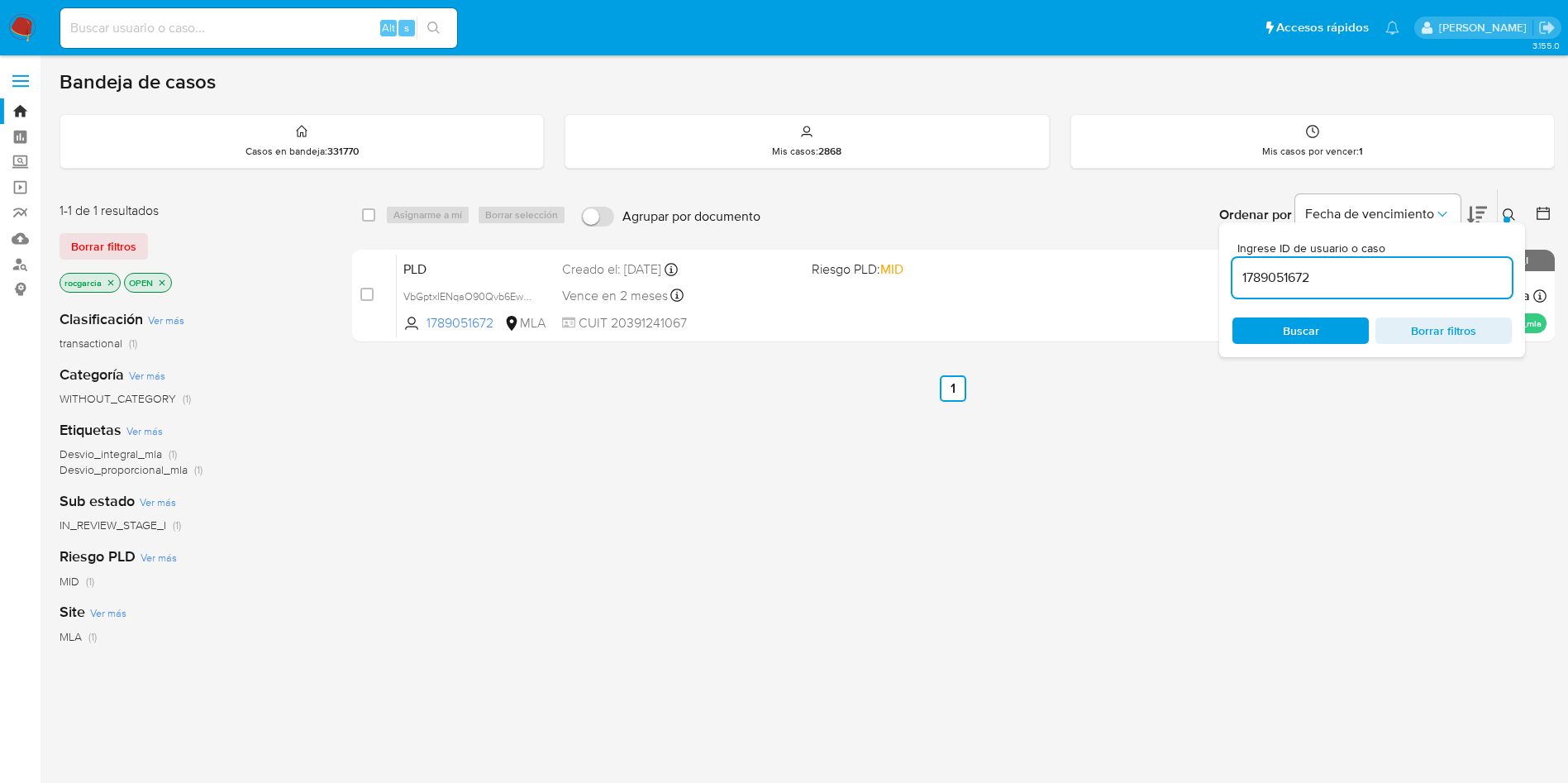
click at [1361, 270] on input "1789051672" at bounding box center [1372, 278] width 279 height 22
click at [1510, 206] on button at bounding box center [1510, 215] width 27 height 20
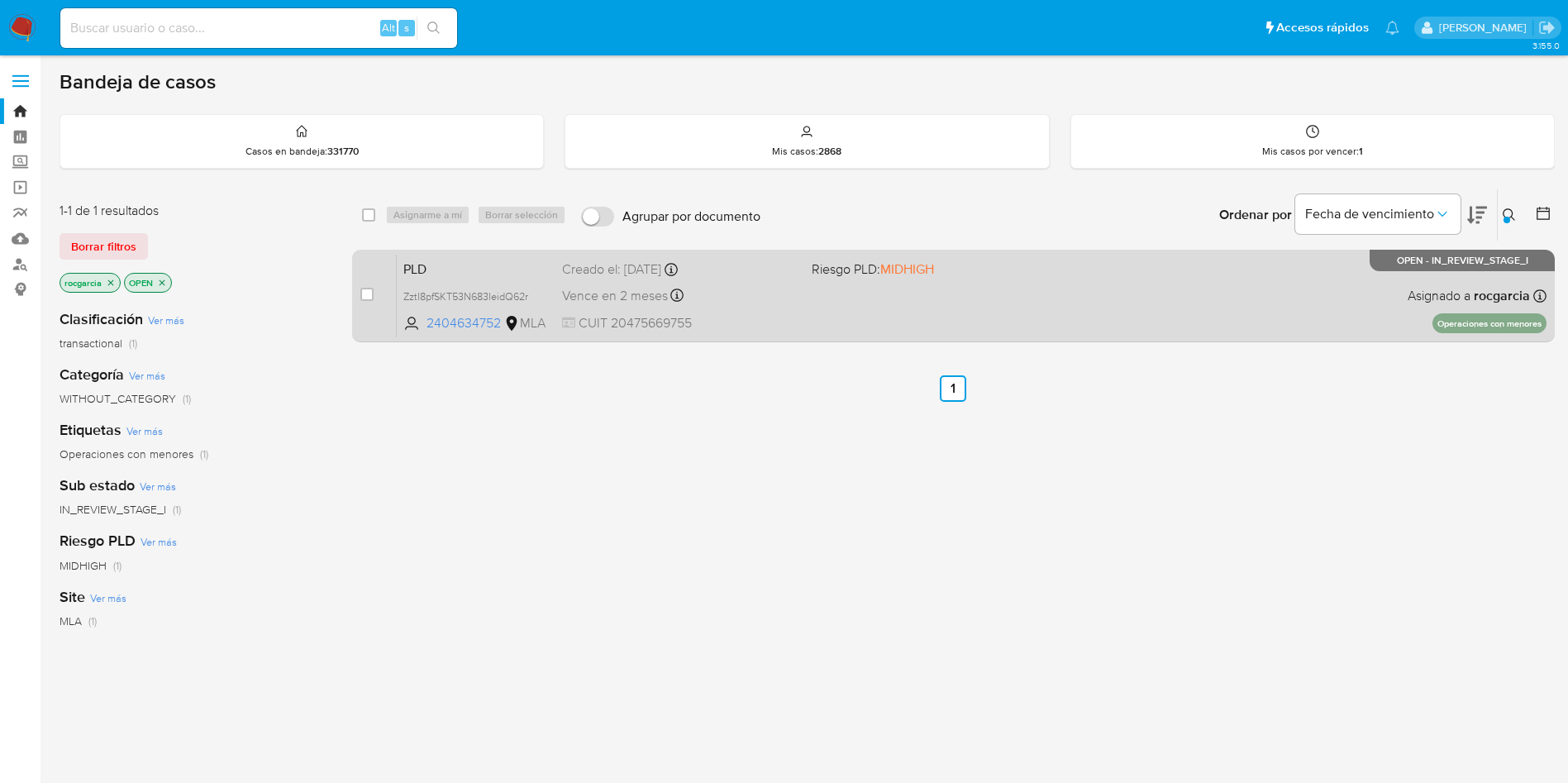
click at [868, 320] on div "PLD ZztI8pfSKT53N683IeidQ62r 2404634752 MLA Riesgo PLD: MIDHIGH Creado el: 12/0…" at bounding box center [971, 296] width 1149 height 84
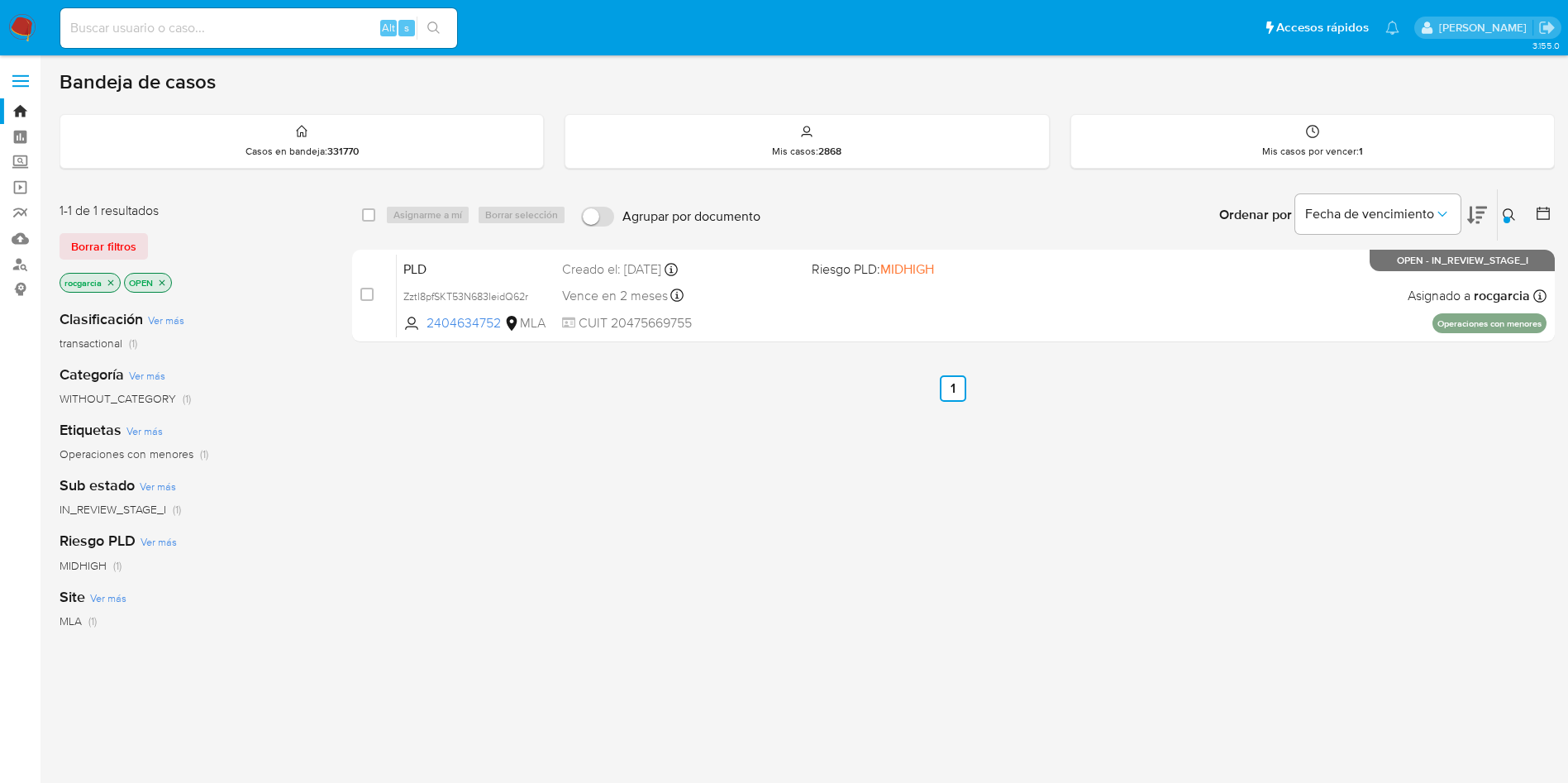
click at [1510, 215] on icon at bounding box center [1508, 214] width 12 height 12
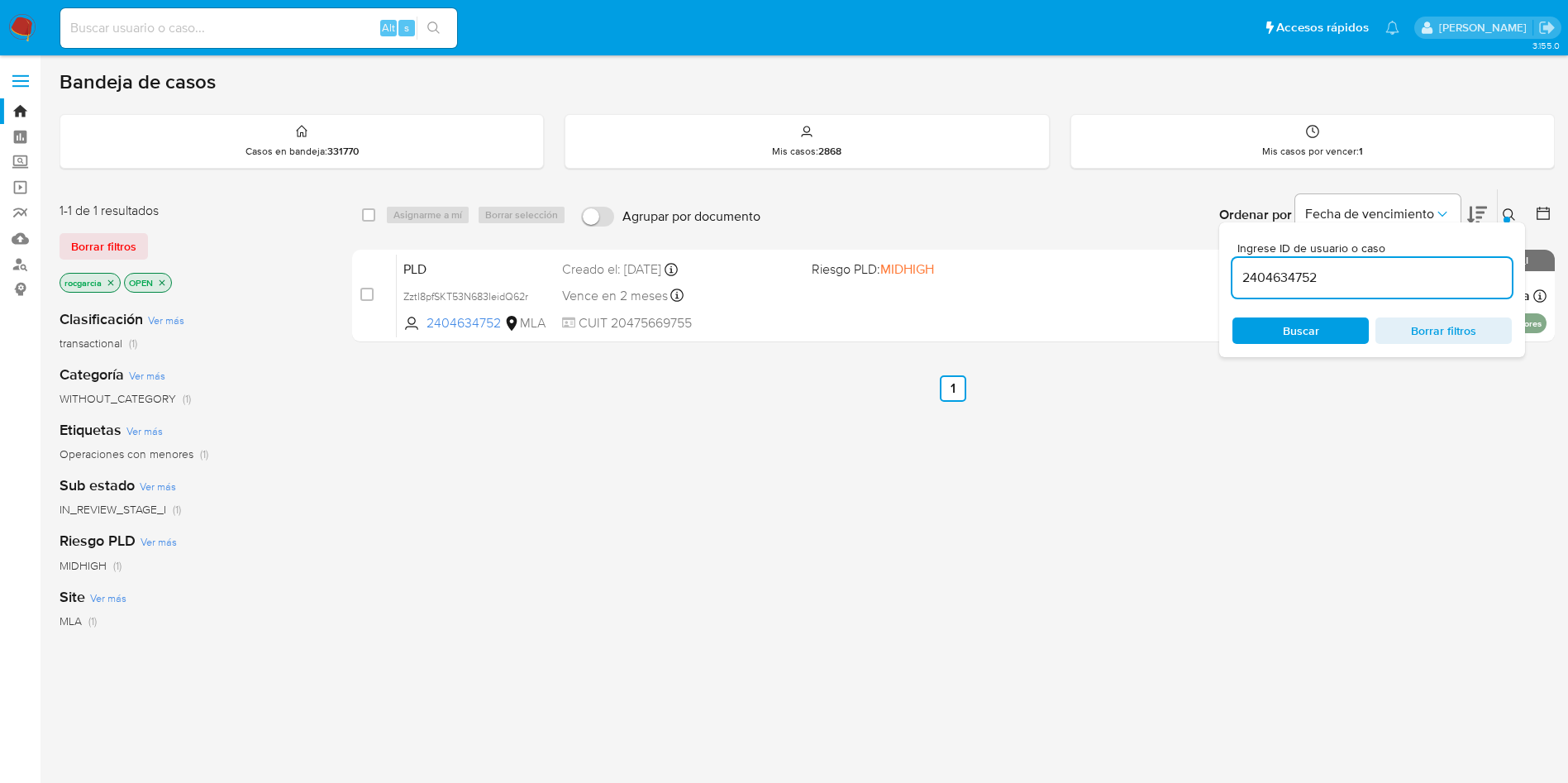
click at [1353, 275] on input "2404634752" at bounding box center [1372, 278] width 279 height 22
type input "1773928986"
click at [1500, 210] on button at bounding box center [1510, 215] width 27 height 20
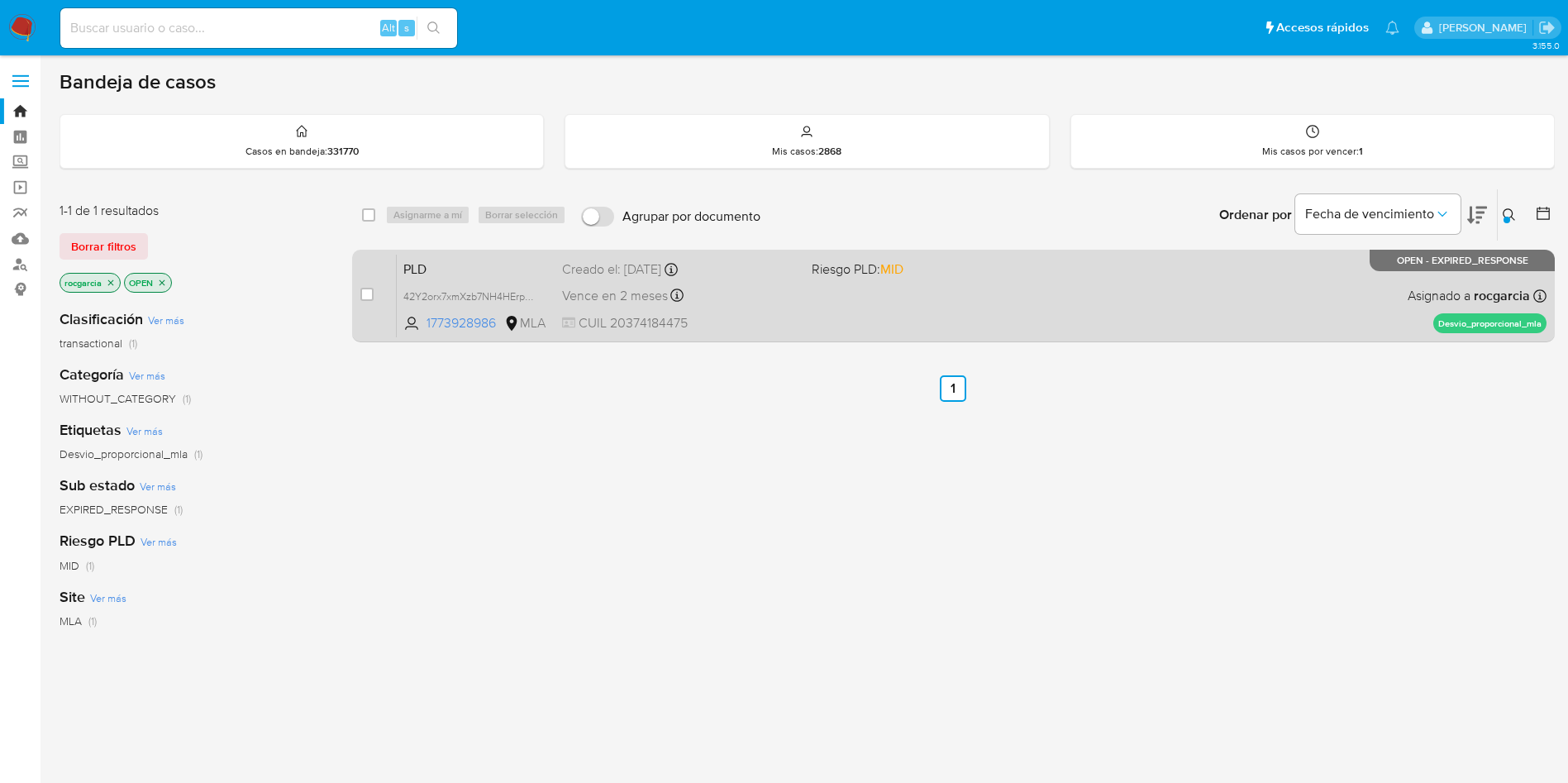
click at [365, 286] on div "case-item-checkbox" at bounding box center [366, 294] width 13 height 17
click at [372, 297] on input "checkbox" at bounding box center [366, 293] width 13 height 13
checkbox input "true"
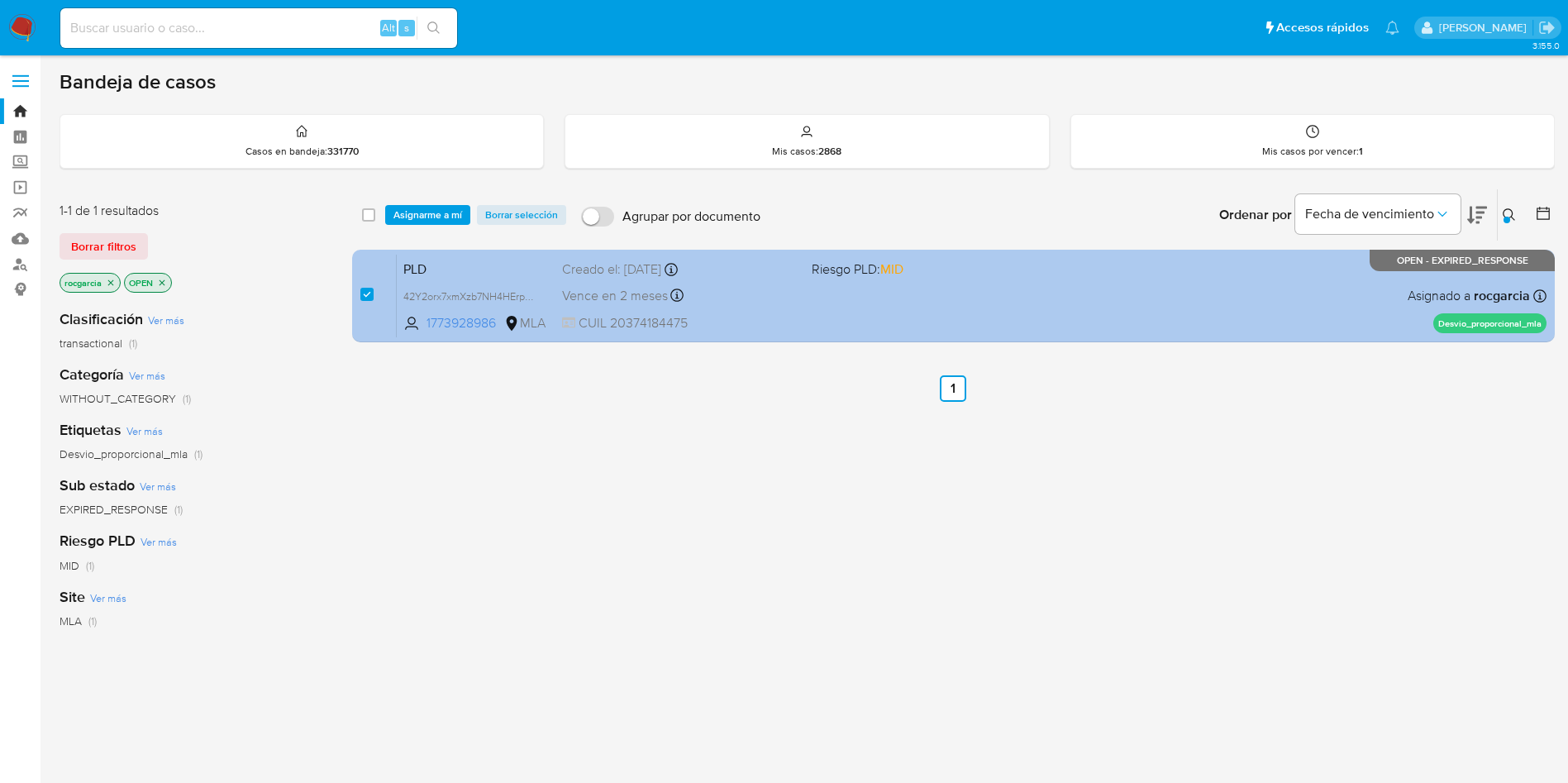
drag, startPoint x: 409, startPoint y: 217, endPoint x: 423, endPoint y: 254, distance: 39.6
click at [411, 225] on div "select-all-cases-checkbox Asignarme a mí Borrar selección Agrupar por documento…" at bounding box center [953, 214] width 1202 height 51
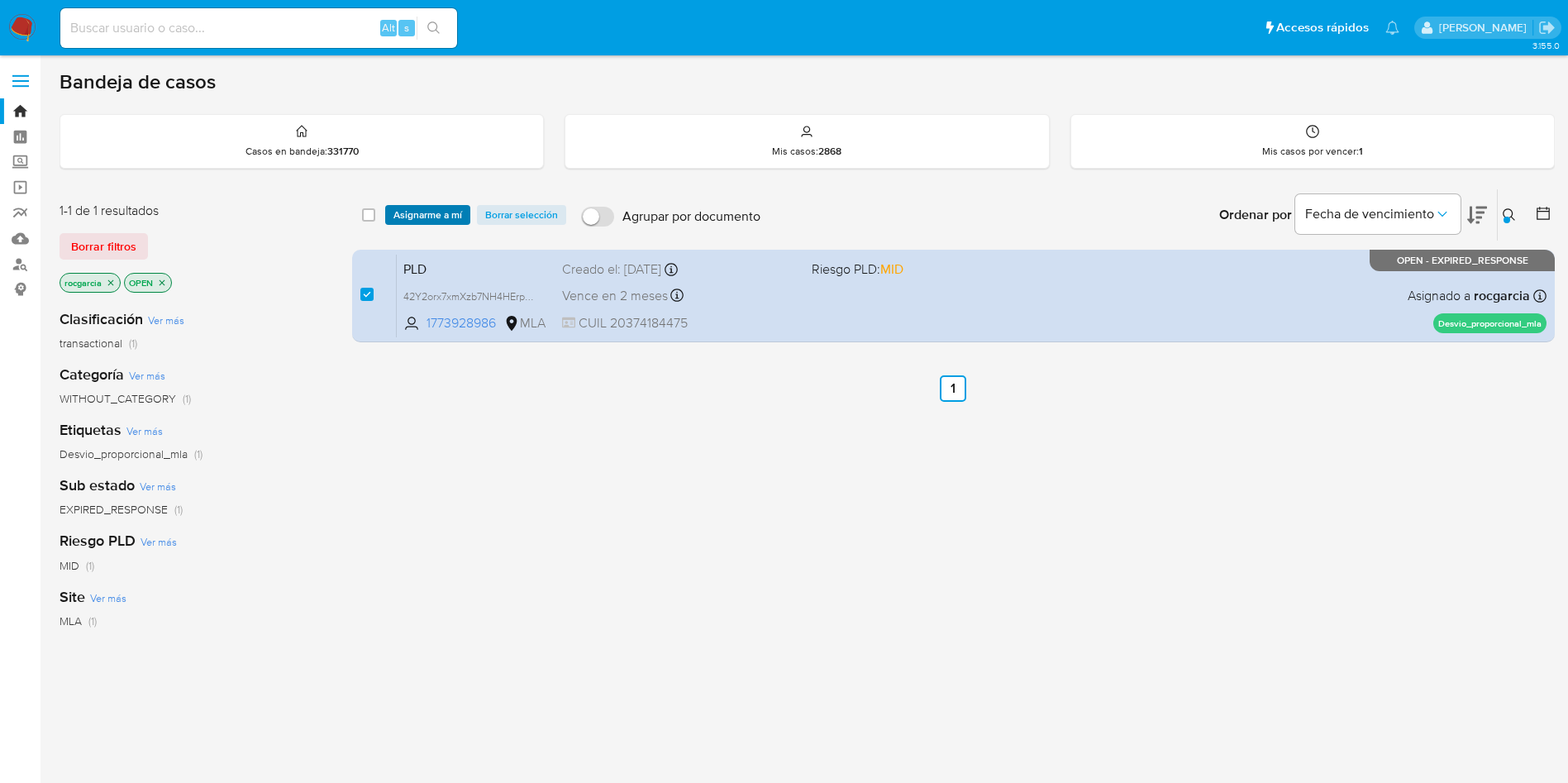
click at [447, 215] on span "Asignarme a mí" at bounding box center [428, 214] width 69 height 17
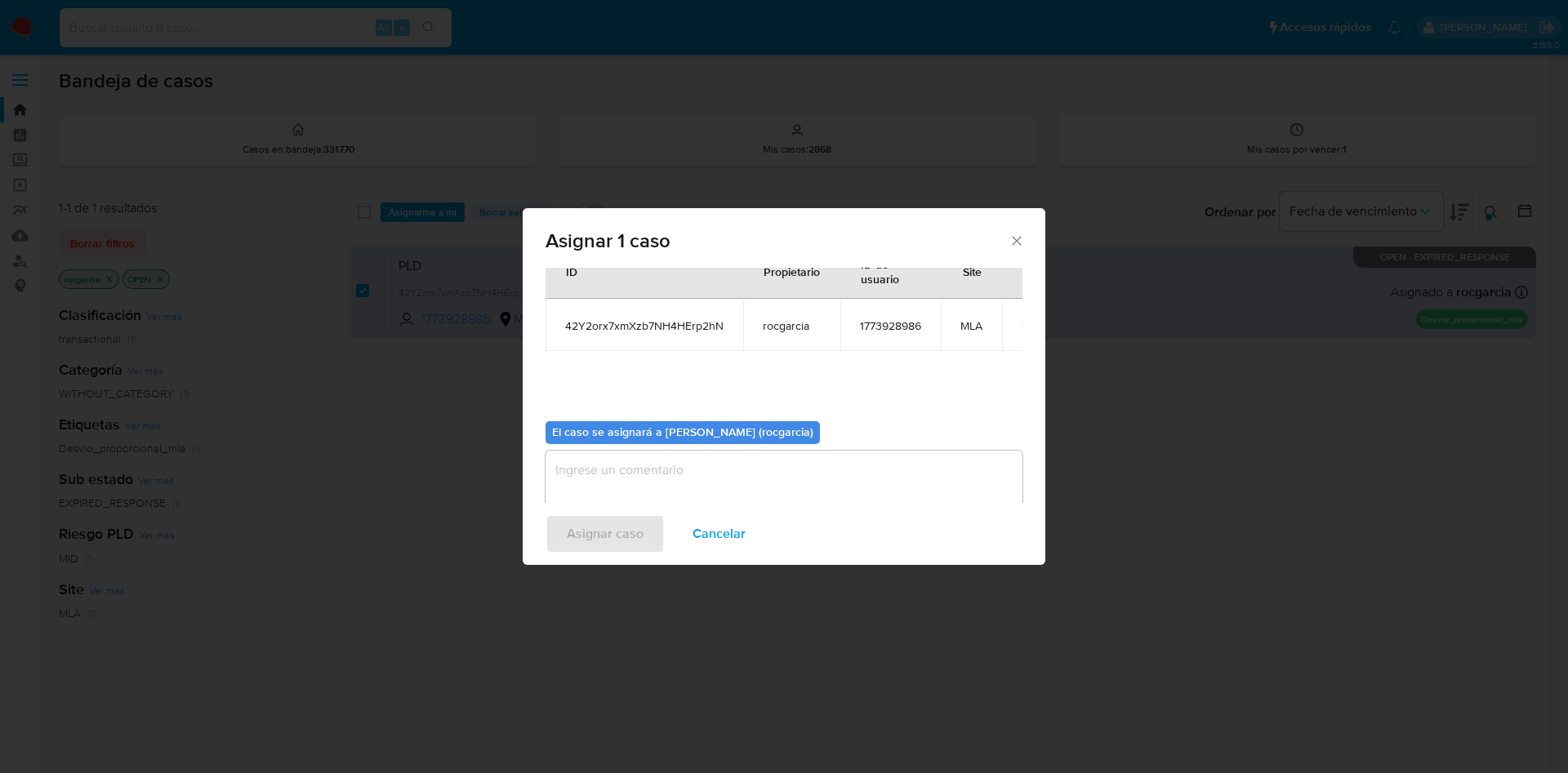
scroll to position [85, 0]
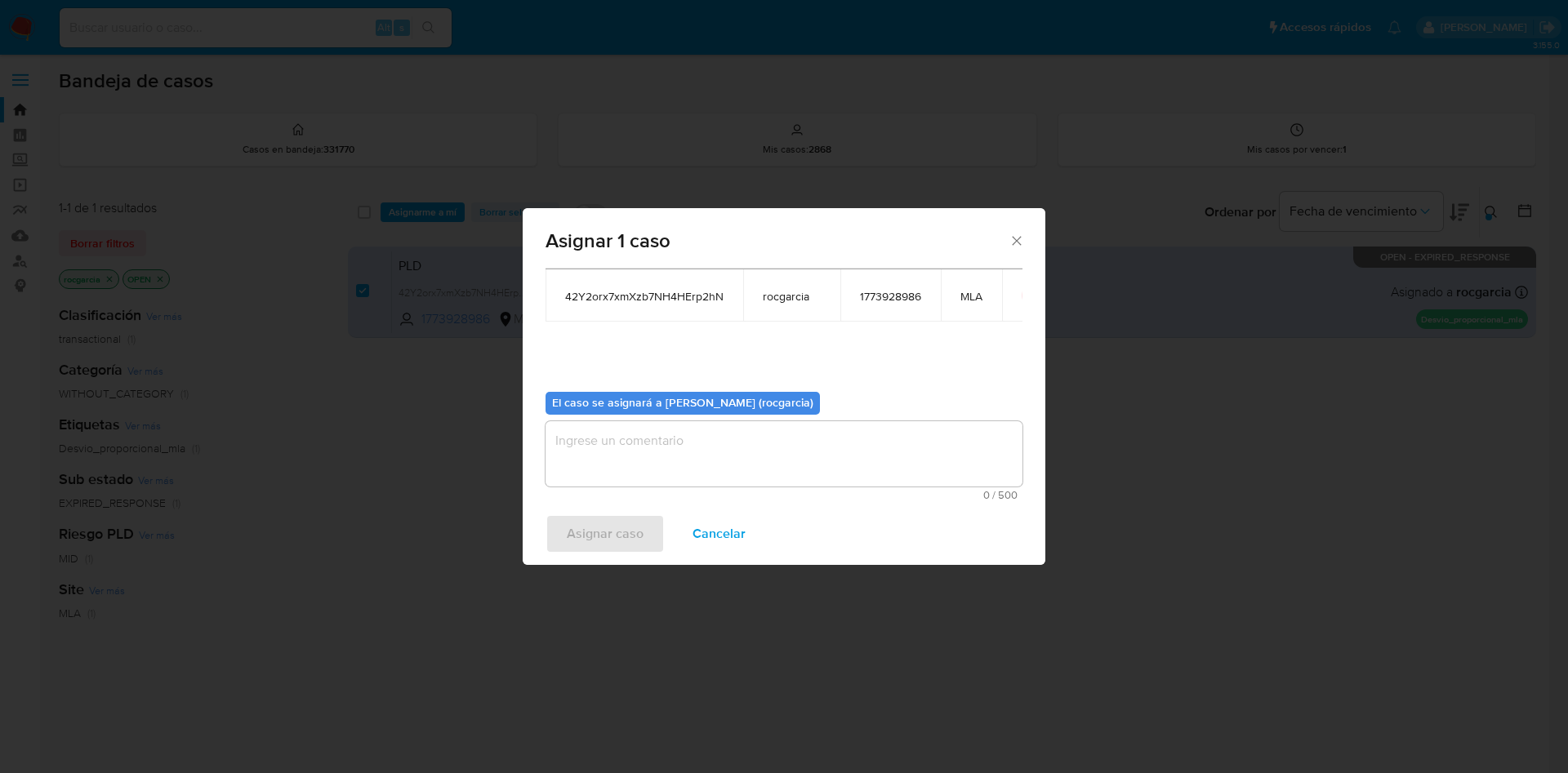
click at [671, 470] on textarea "assign-modal" at bounding box center [784, 454] width 477 height 65
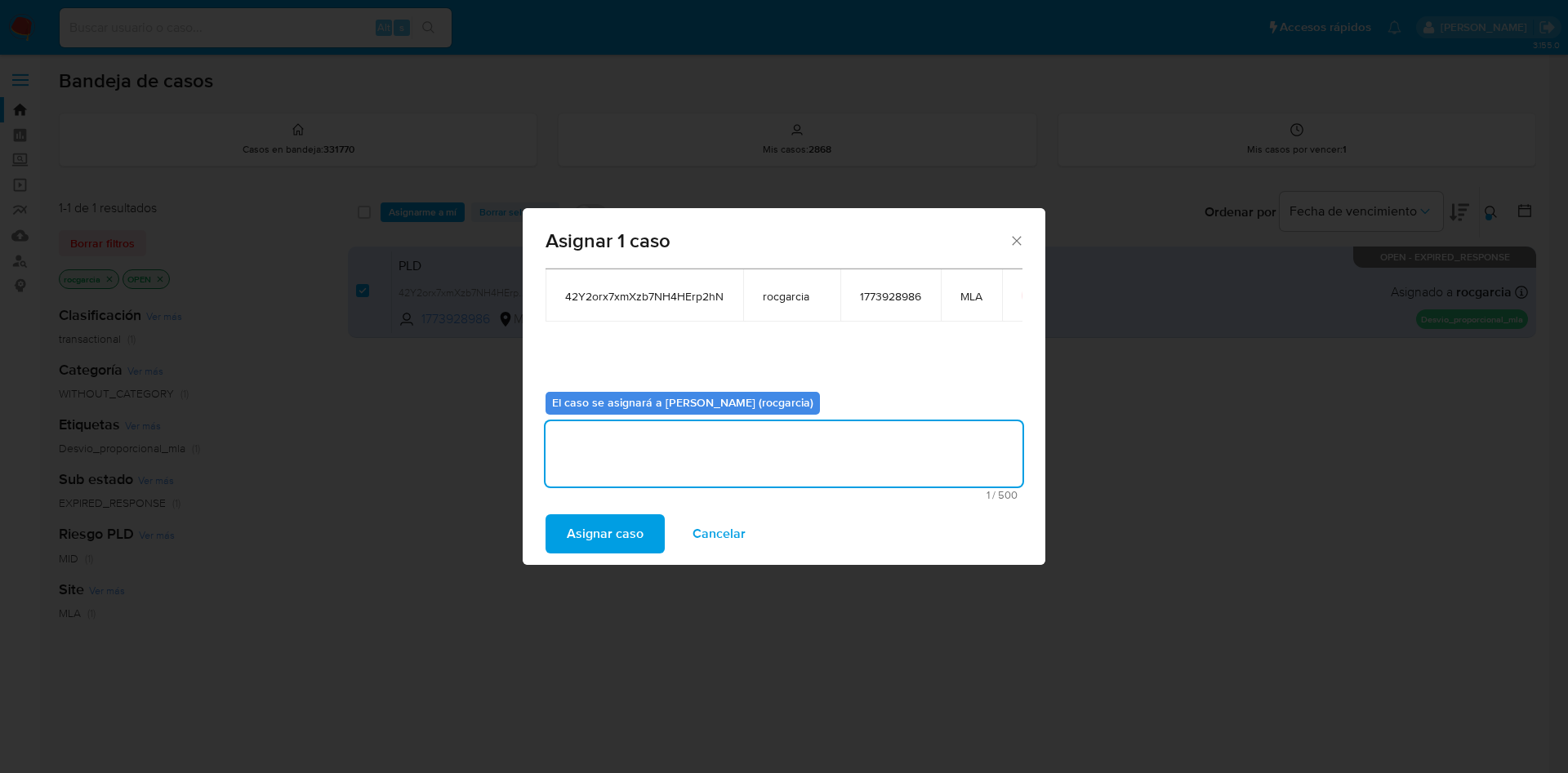
click at [620, 537] on span "Asignar caso" at bounding box center [605, 534] width 77 height 35
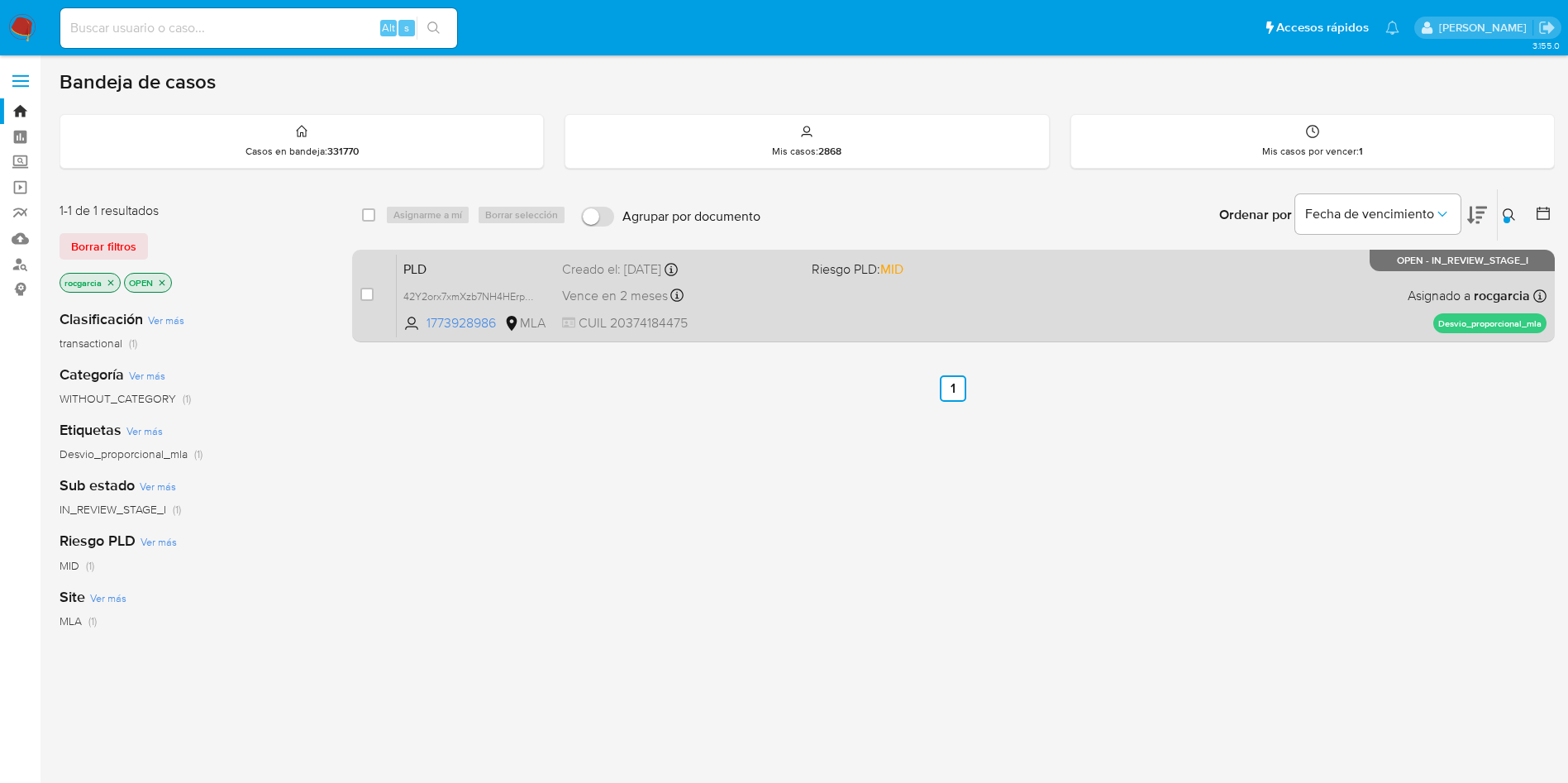
click at [757, 312] on div "PLD 42Y2orx7xmXzb7NH4HErp2hN 1773928986 MLA Riesgo PLD: MID Creado el: 12/08/20…" at bounding box center [971, 296] width 1149 height 84
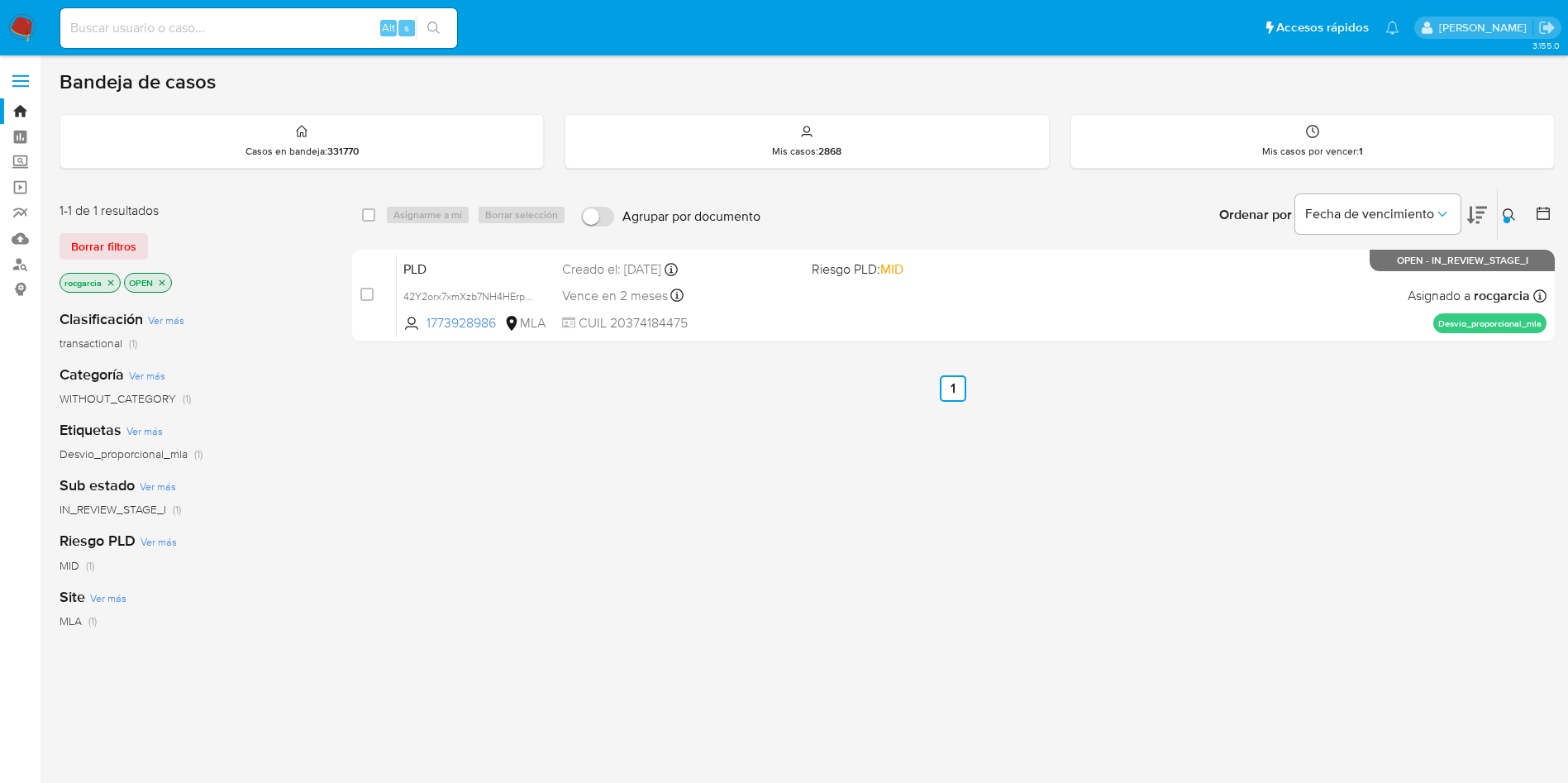
click at [1505, 222] on div at bounding box center [1506, 219] width 7 height 7
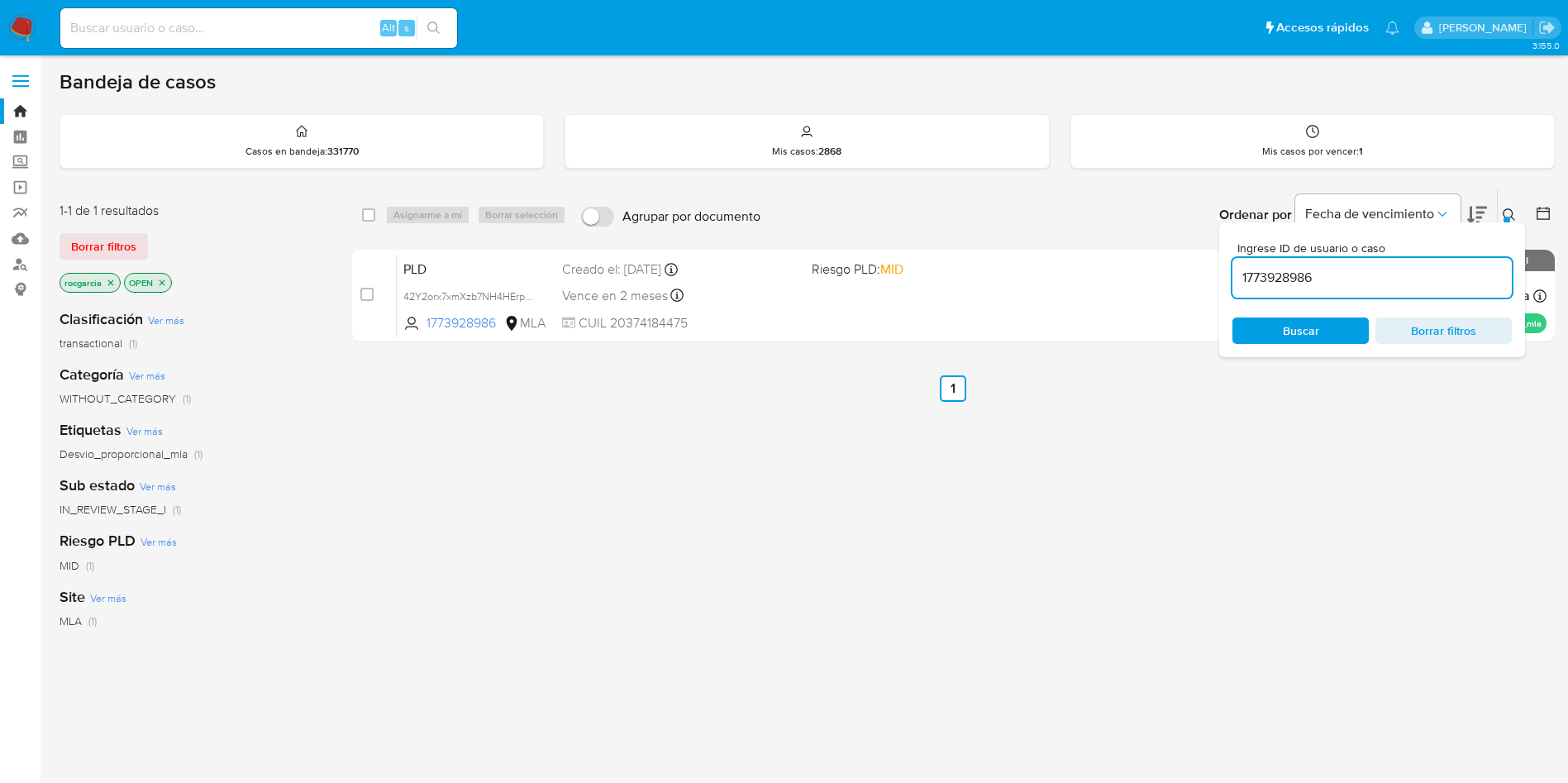
click at [1370, 260] on div "1773928986" at bounding box center [1372, 278] width 279 height 40
click at [1368, 274] on input "1773928986" at bounding box center [1372, 278] width 279 height 22
paste input "54509882"
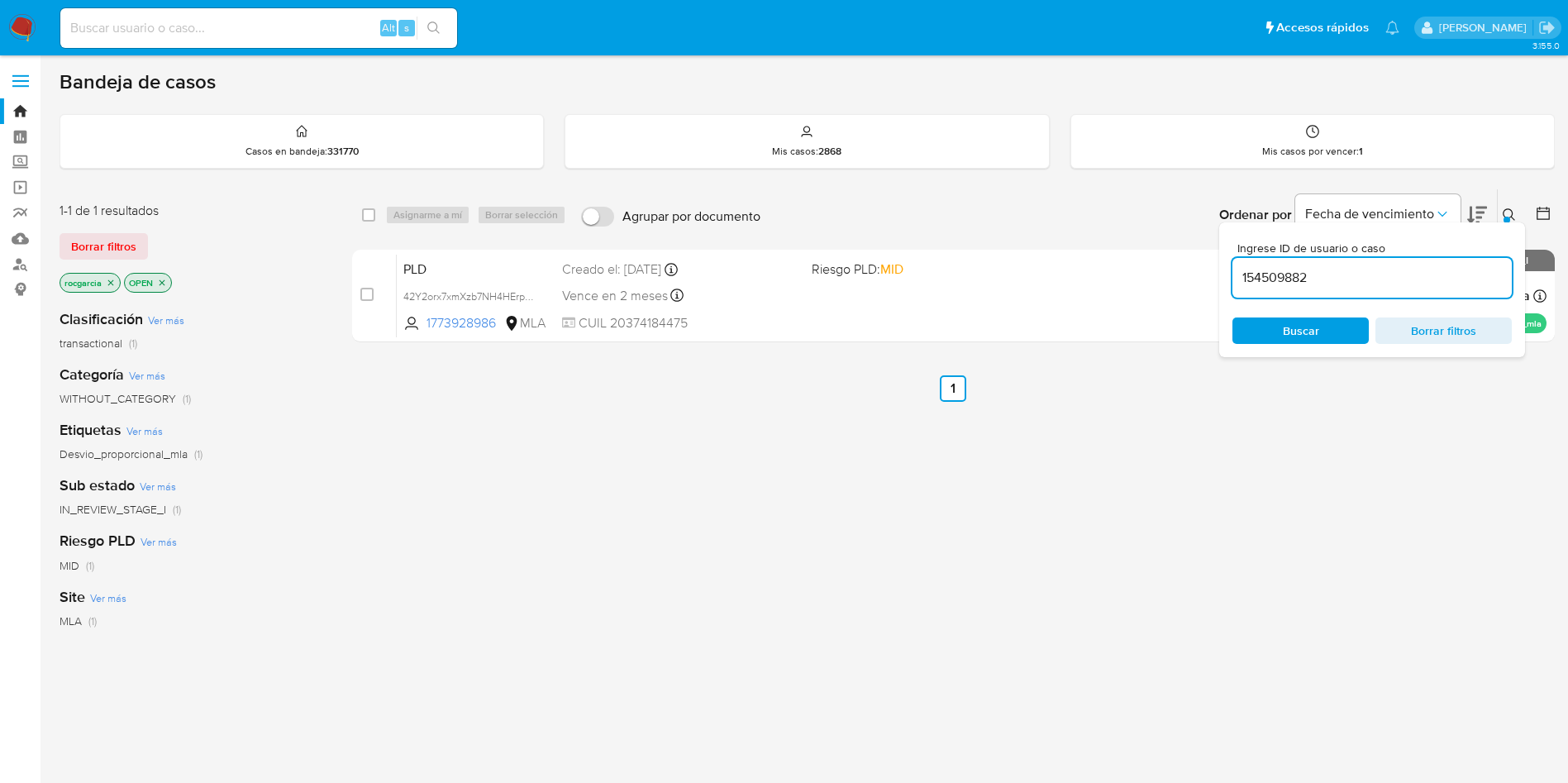
type input "154509882"
click at [1513, 213] on icon at bounding box center [1508, 214] width 13 height 13
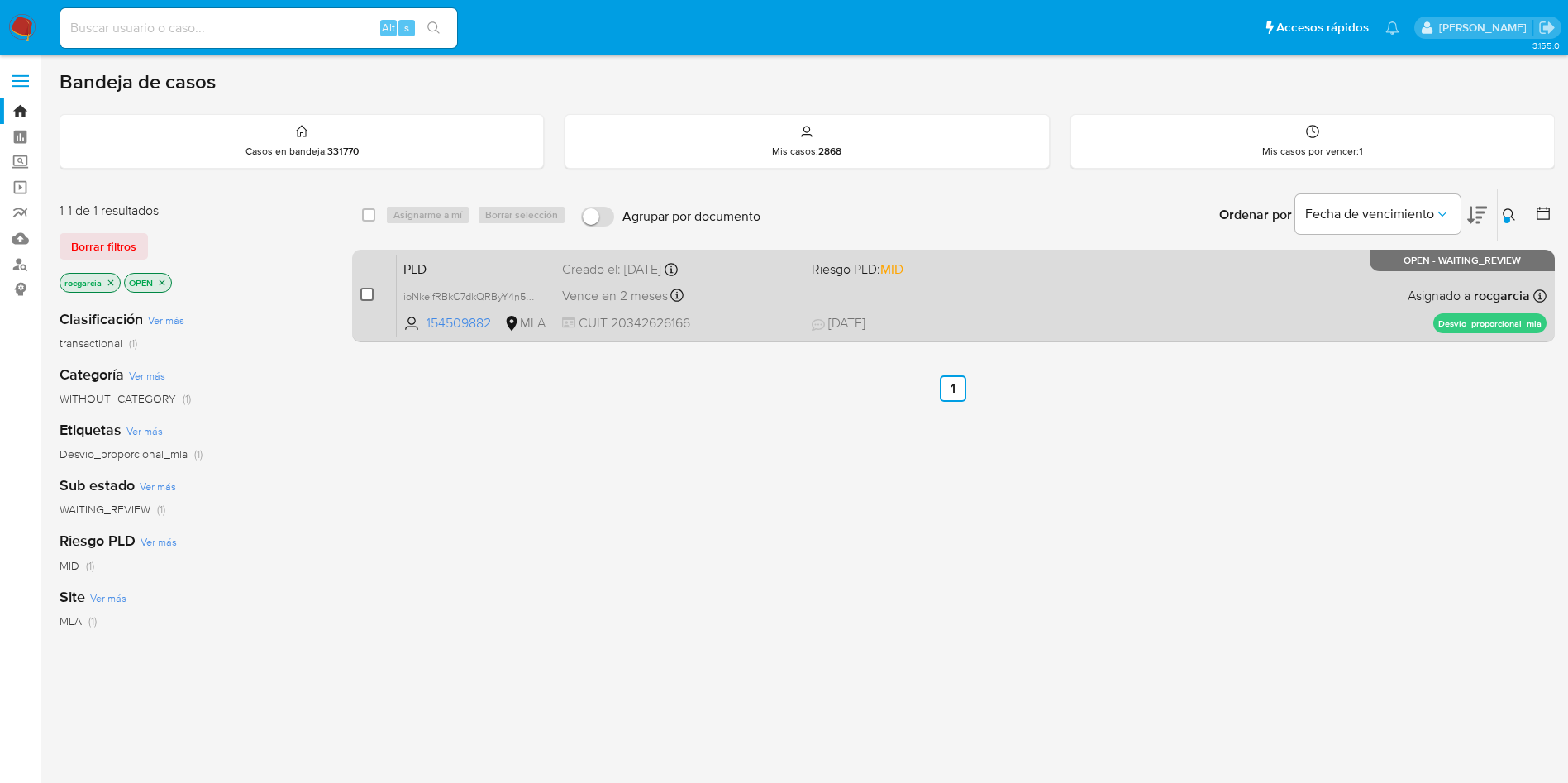
click at [370, 294] on input "checkbox" at bounding box center [366, 293] width 13 height 13
checkbox input "true"
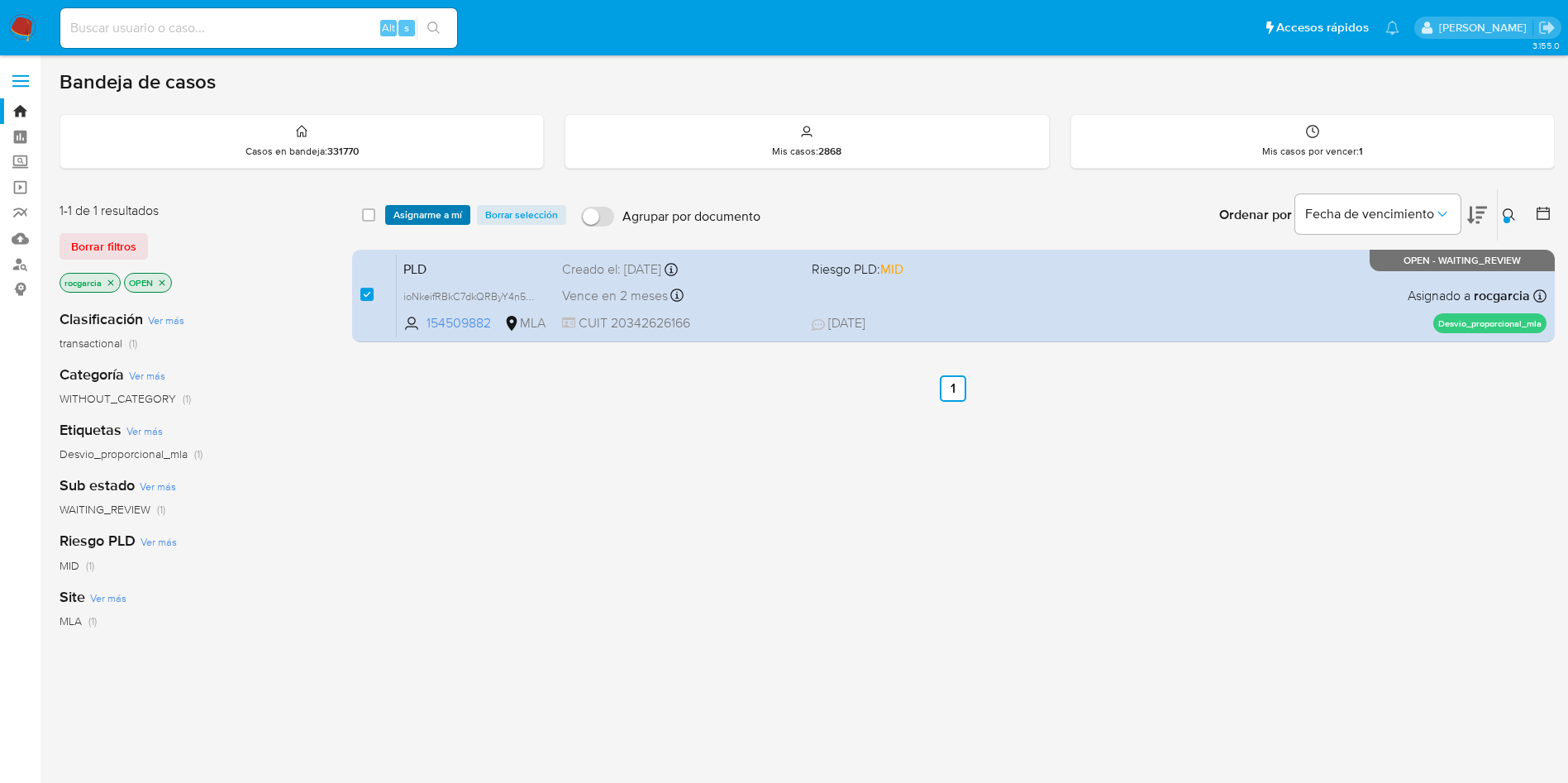
click at [417, 219] on span "Asignarme a mí" at bounding box center [428, 214] width 69 height 17
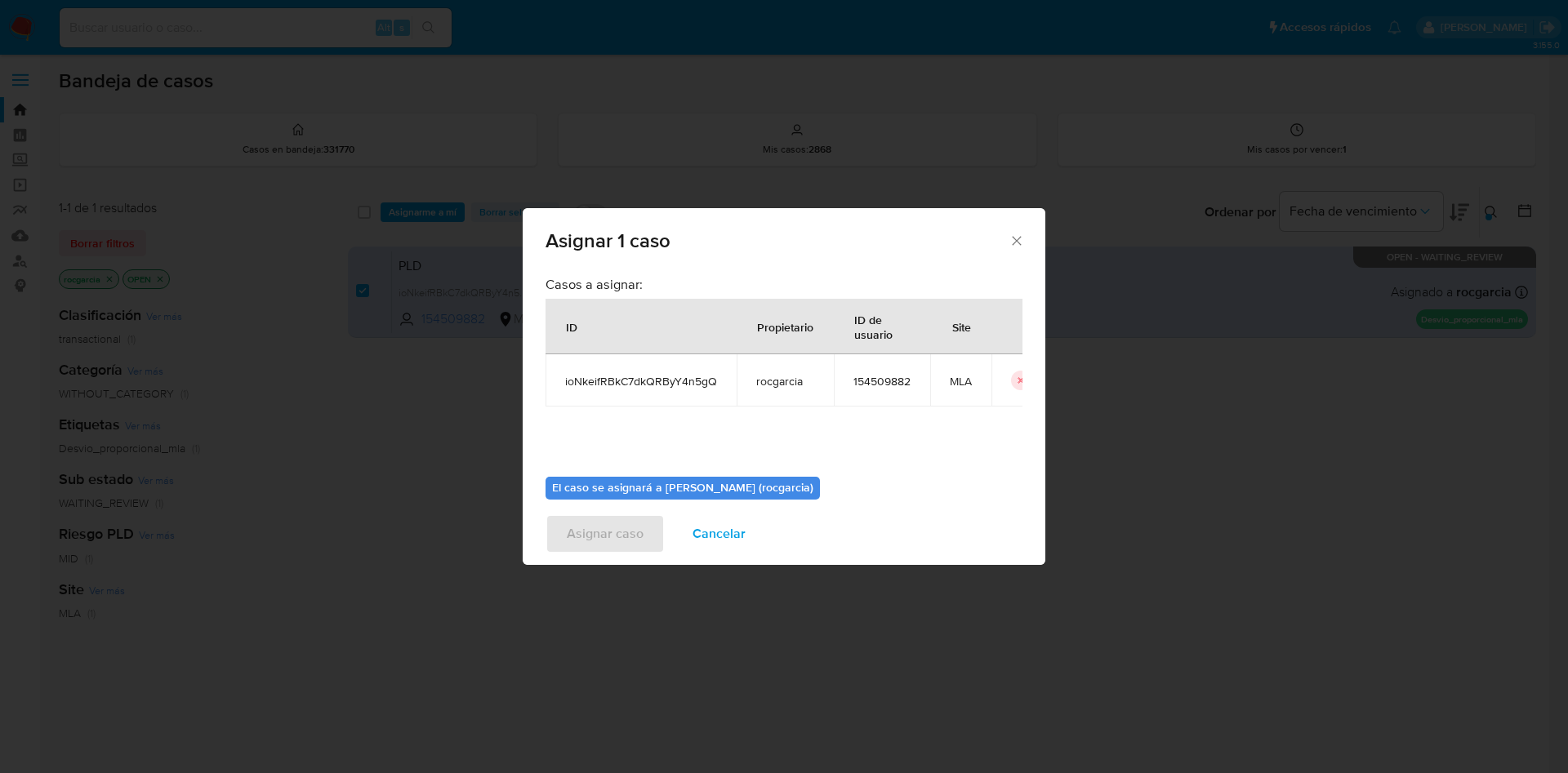
scroll to position [85, 0]
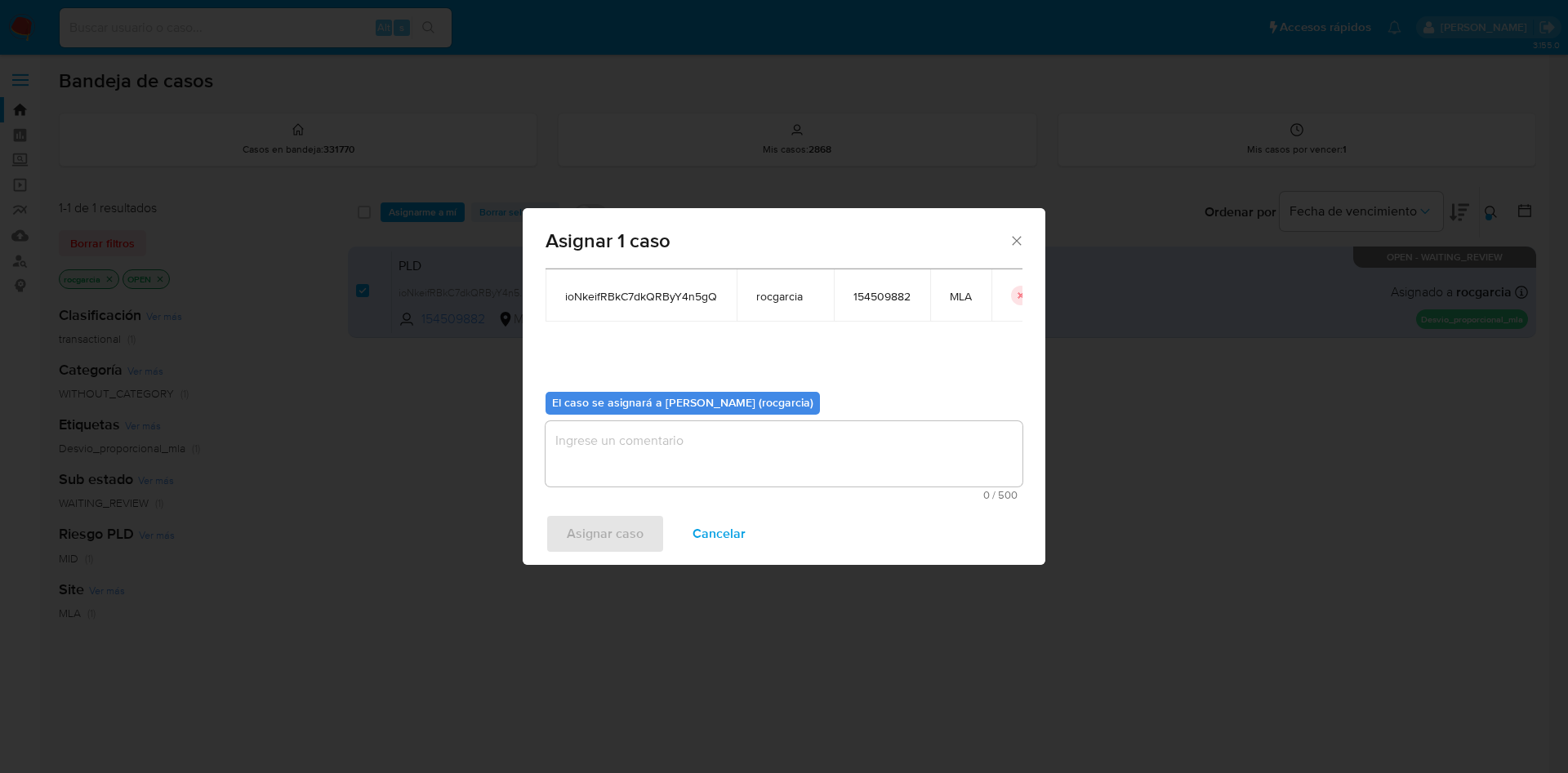
click at [656, 472] on textarea "assign-modal" at bounding box center [784, 454] width 477 height 65
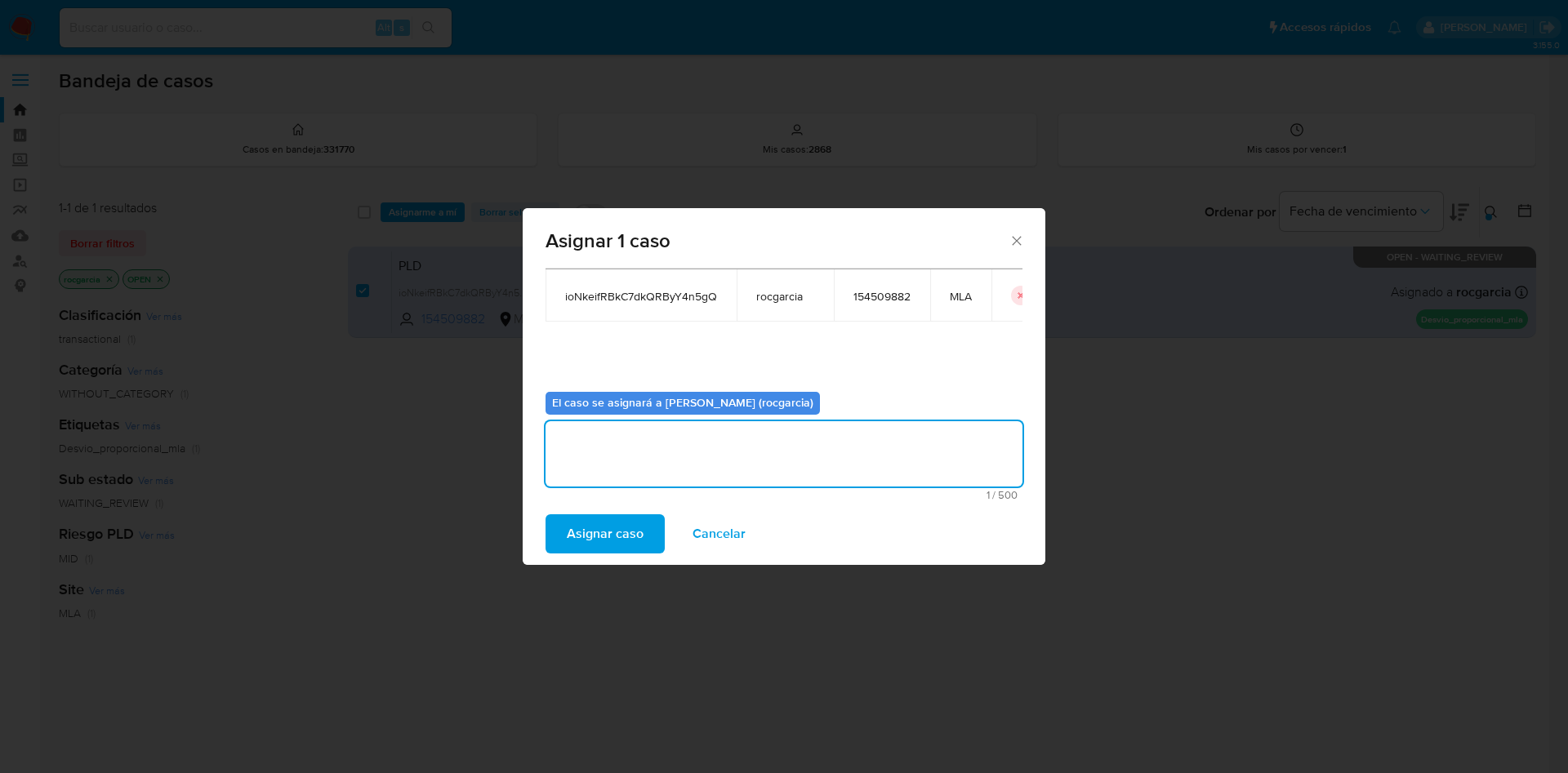
click at [616, 533] on span "Asignar caso" at bounding box center [605, 534] width 77 height 35
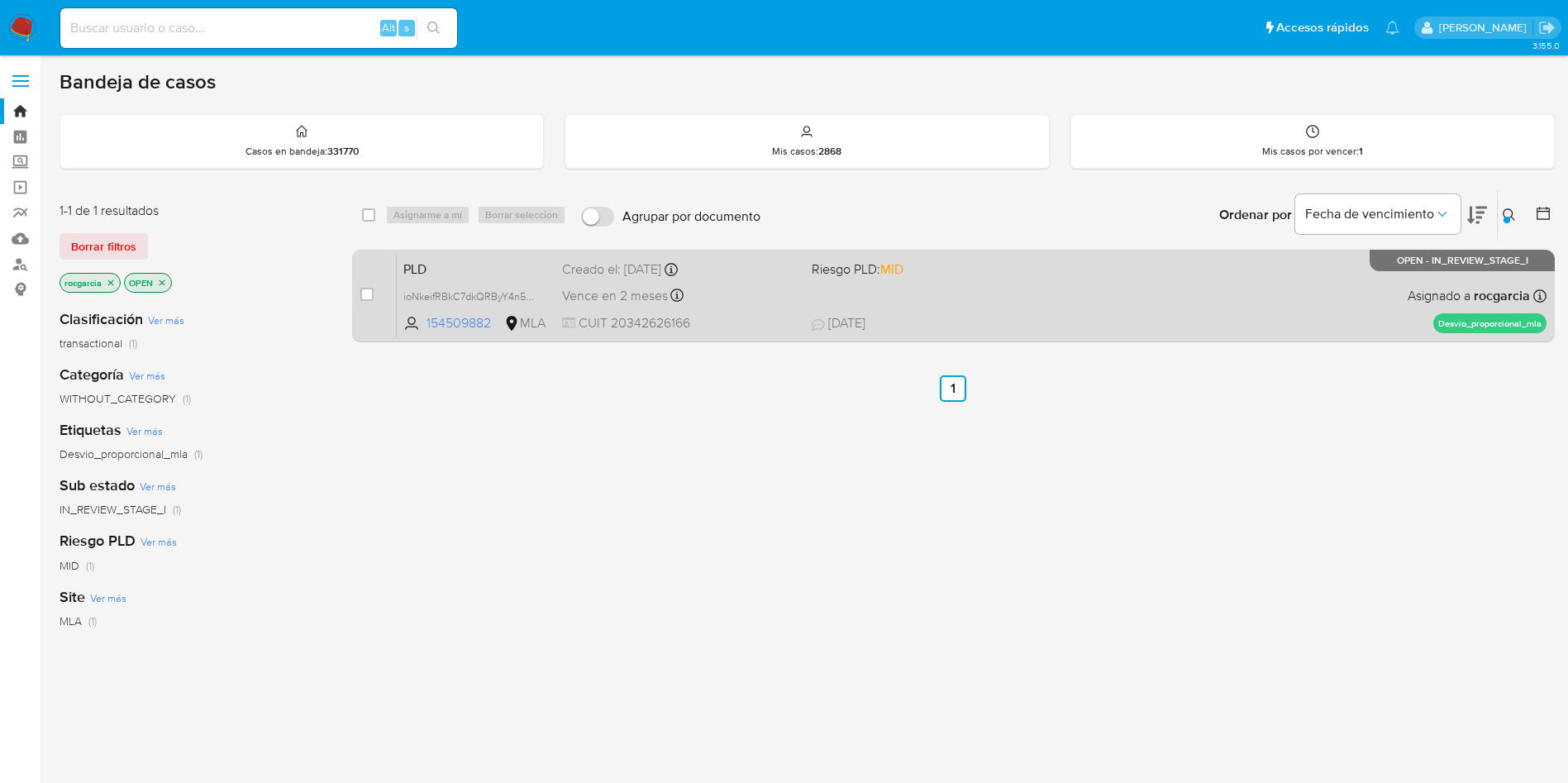
click at [1117, 320] on span "21/08/2025 21/08/2025 15:41" at bounding box center [1054, 323] width 485 height 18
click at [372, 294] on input "checkbox" at bounding box center [366, 293] width 13 height 13
checkbox input "true"
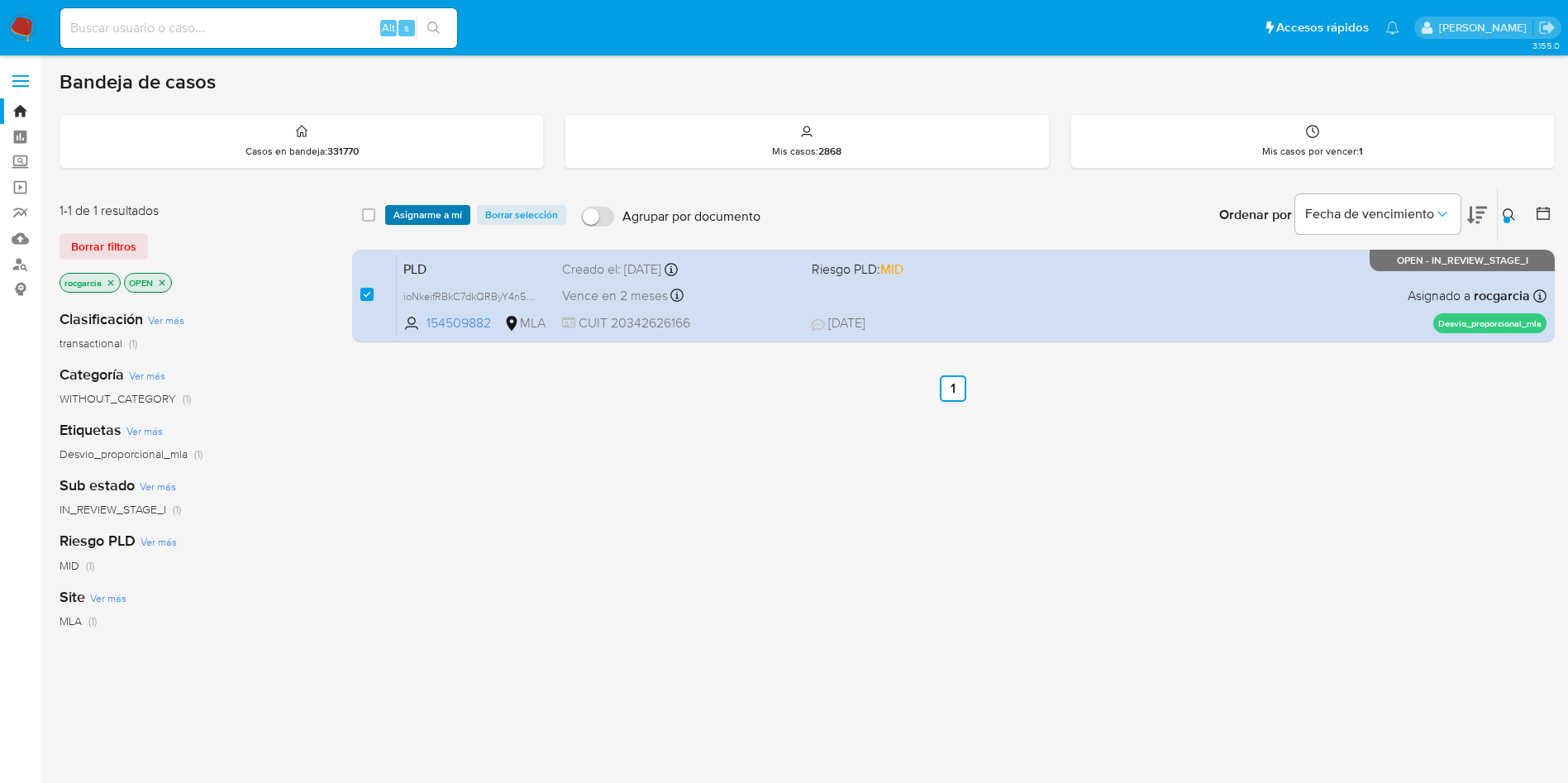
click at [428, 212] on span "Asignarme a mí" at bounding box center [428, 214] width 69 height 17
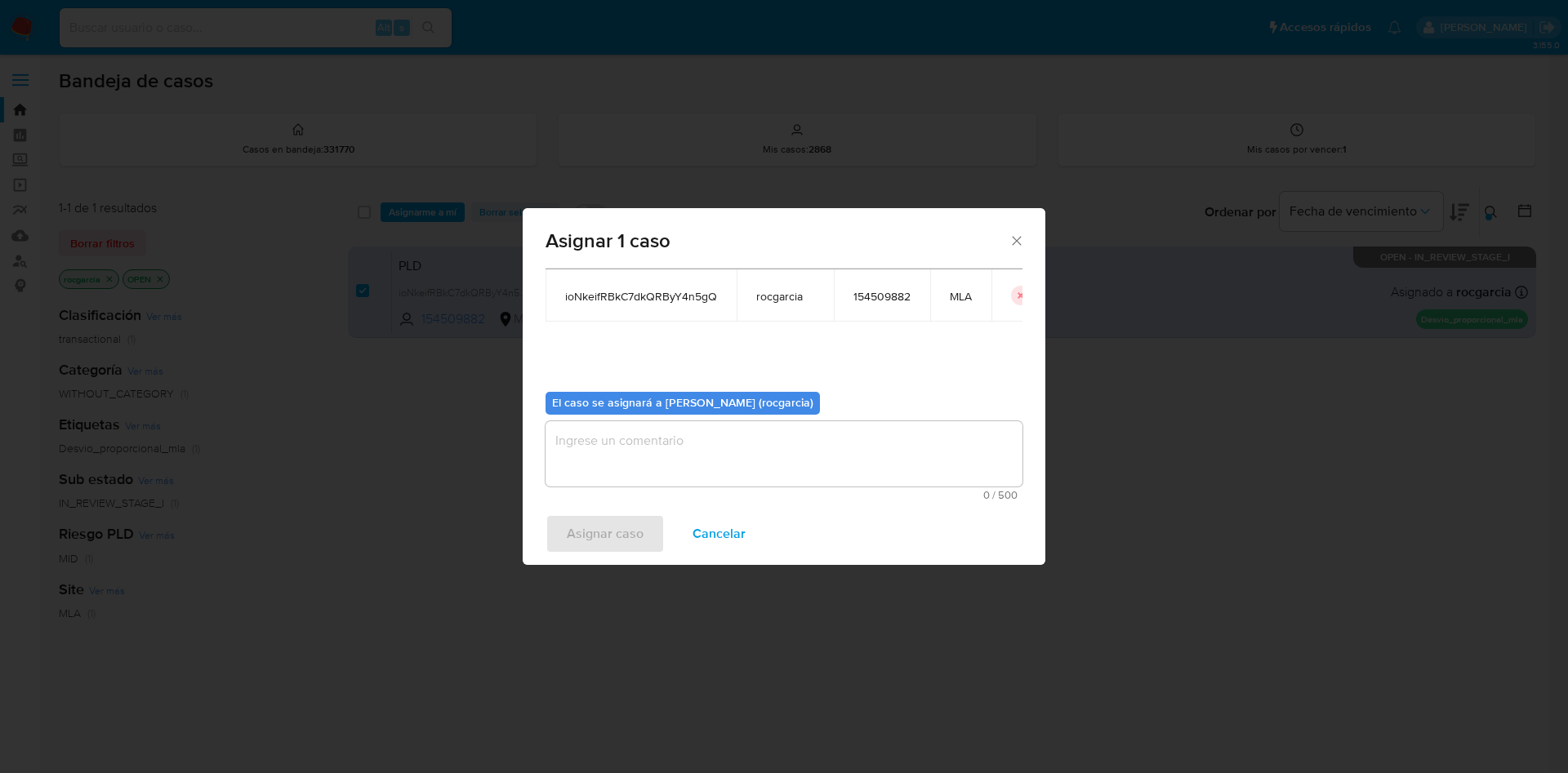
click at [706, 471] on textarea "assign-modal" at bounding box center [784, 454] width 477 height 65
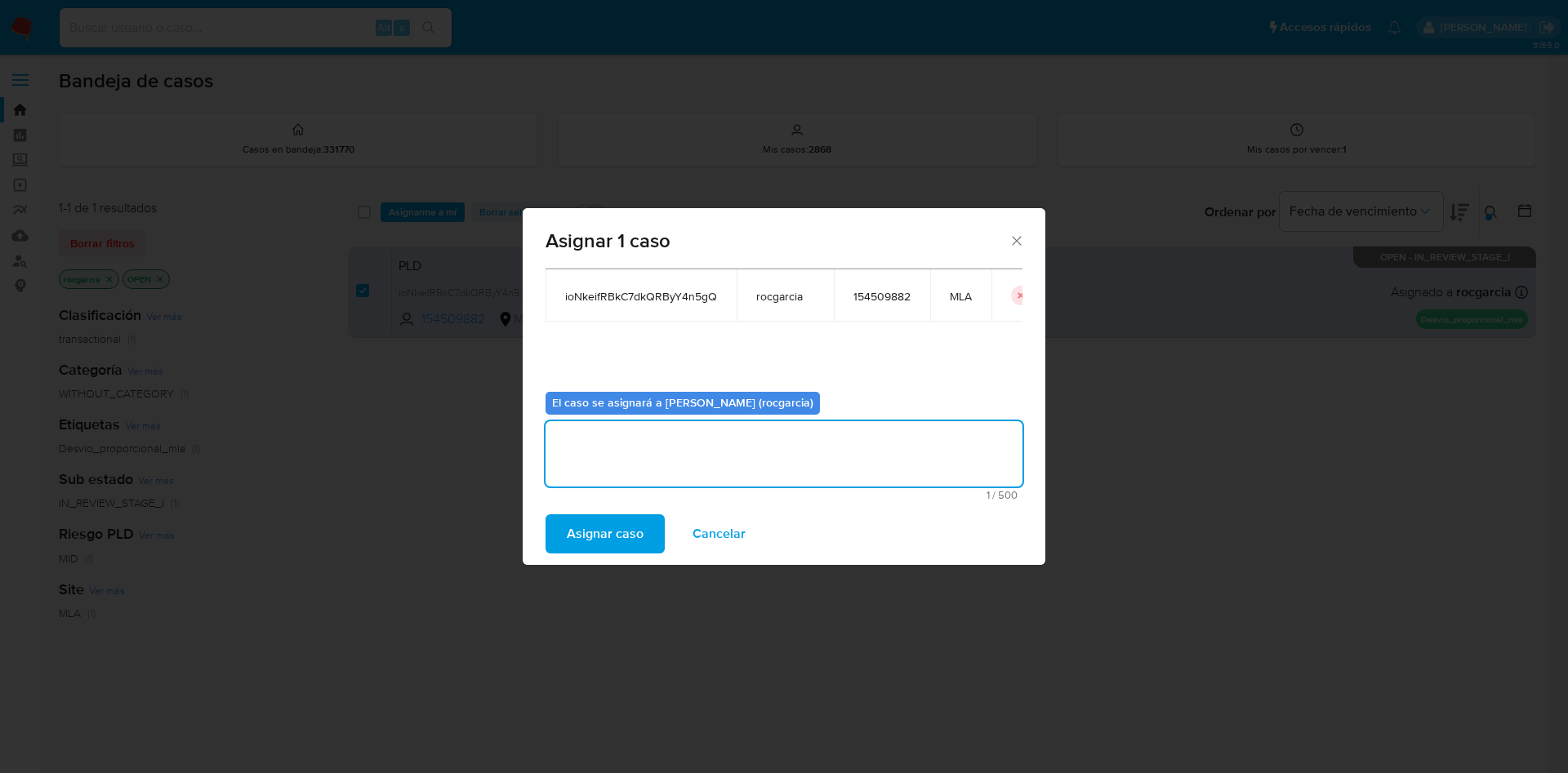
click at [620, 531] on span "Asignar caso" at bounding box center [605, 534] width 77 height 35
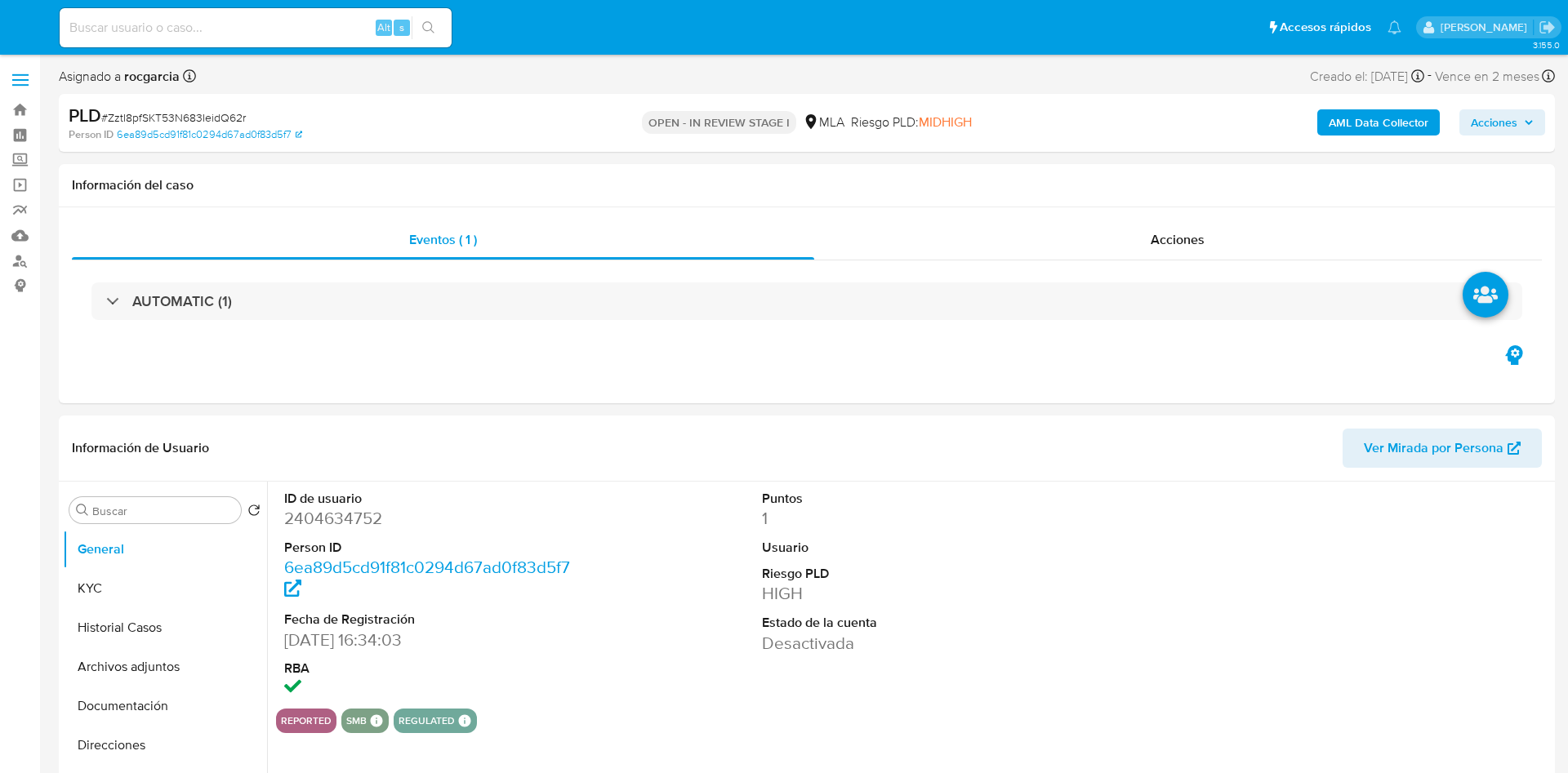
select select "10"
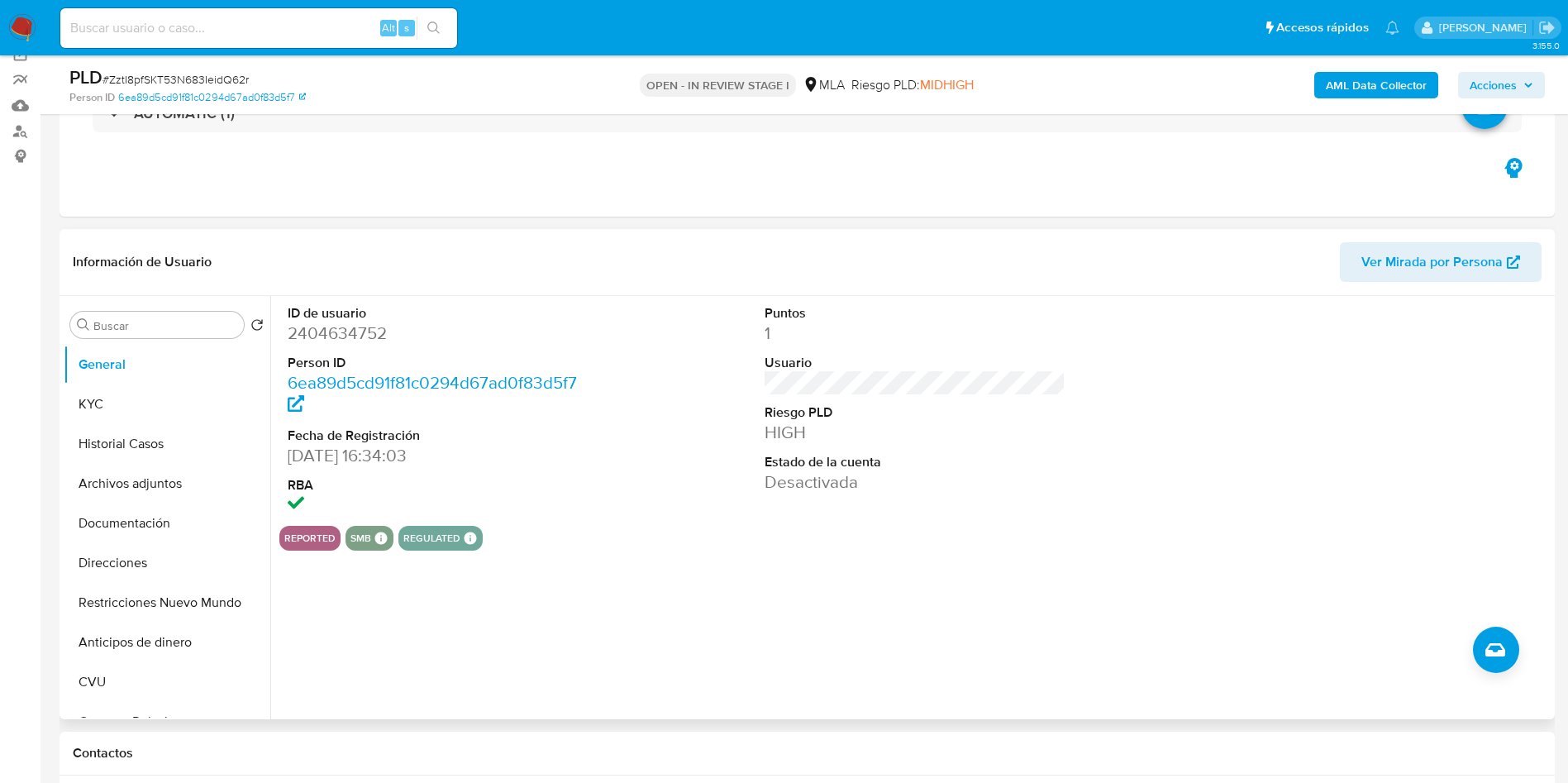
scroll to position [248, 0]
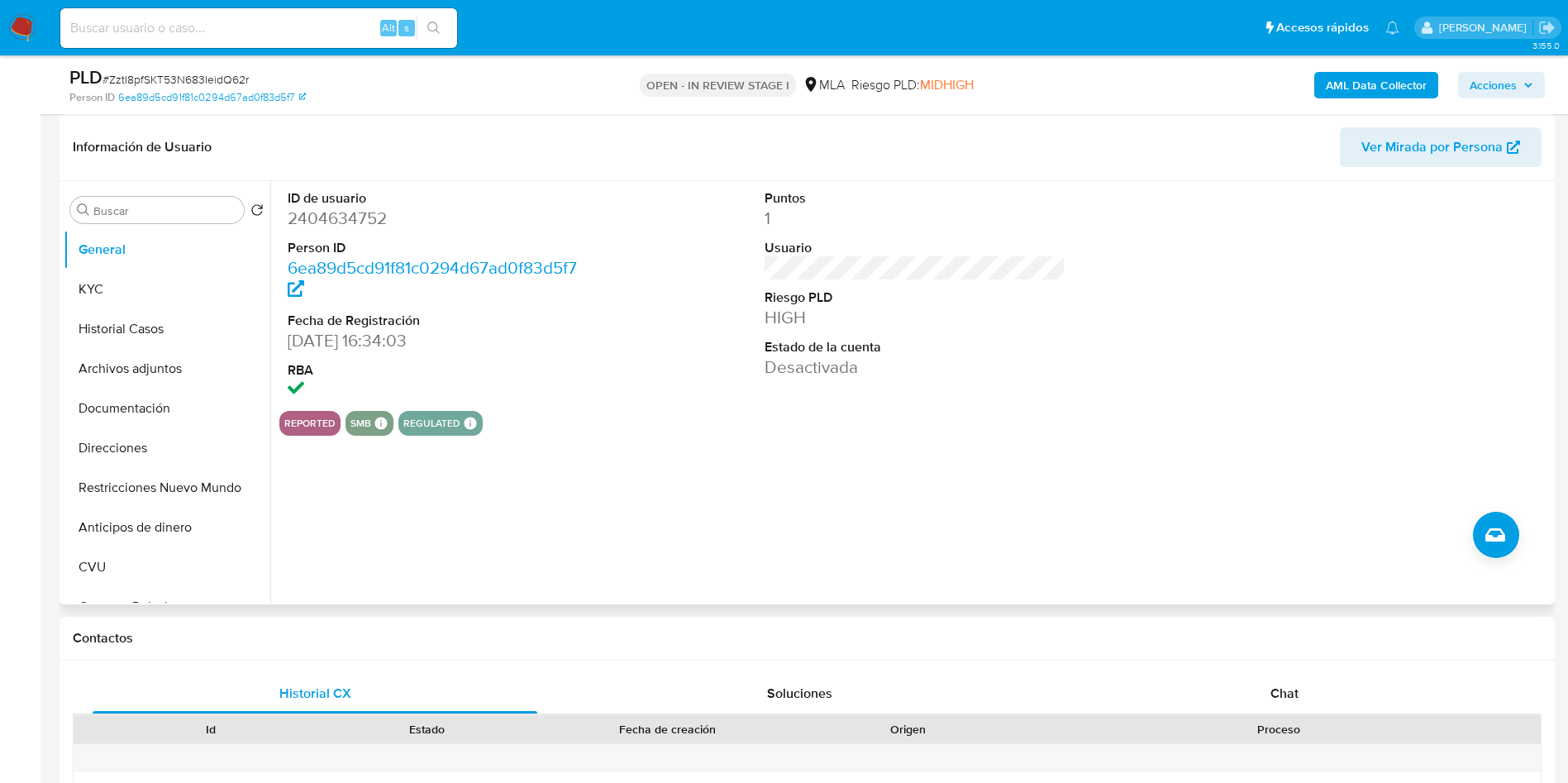
click at [1269, 700] on div "Chat" at bounding box center [1284, 694] width 445 height 40
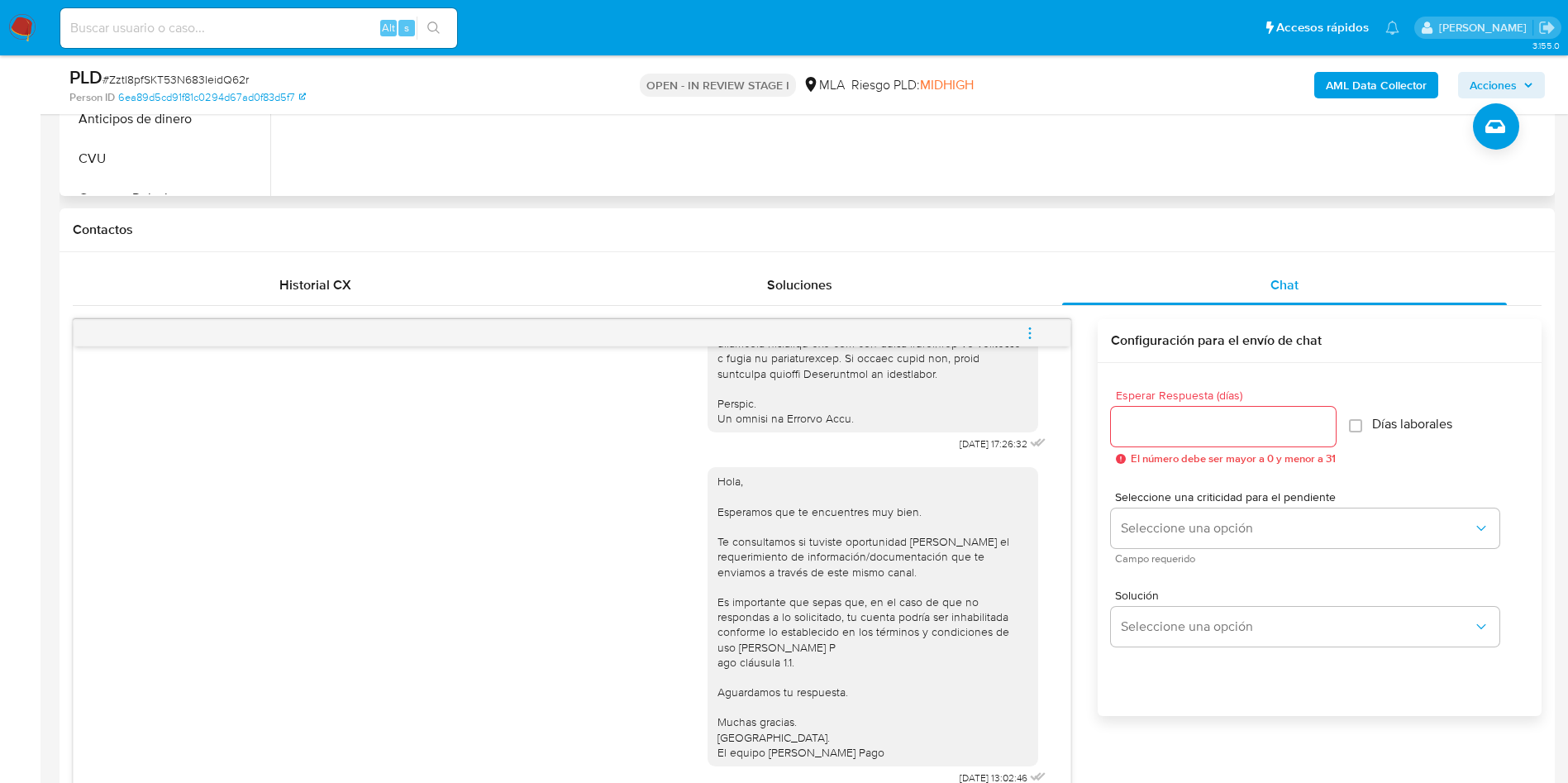
scroll to position [620, 0]
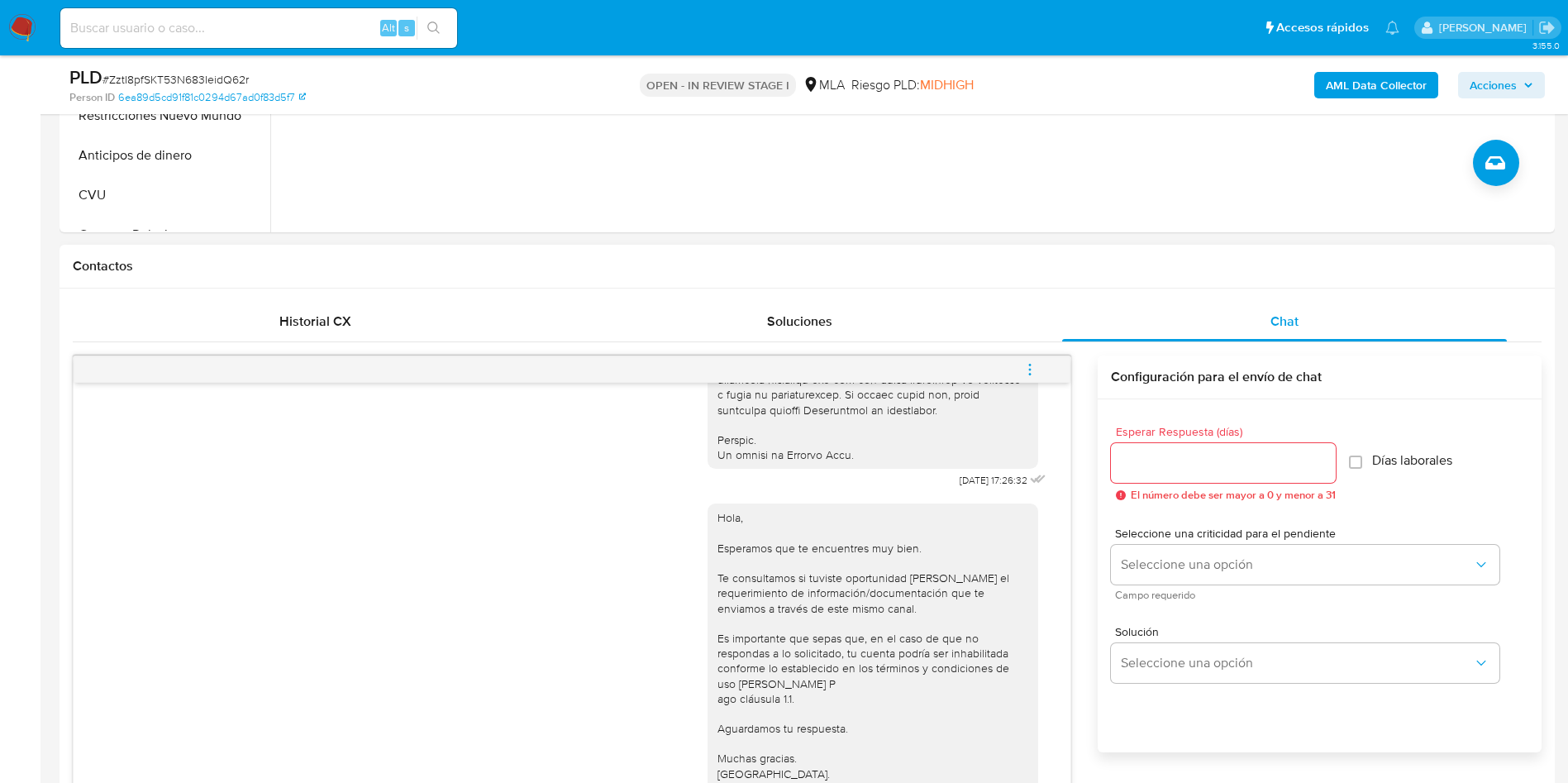
click at [1048, 362] on button "menu-action" at bounding box center [1030, 370] width 55 height 40
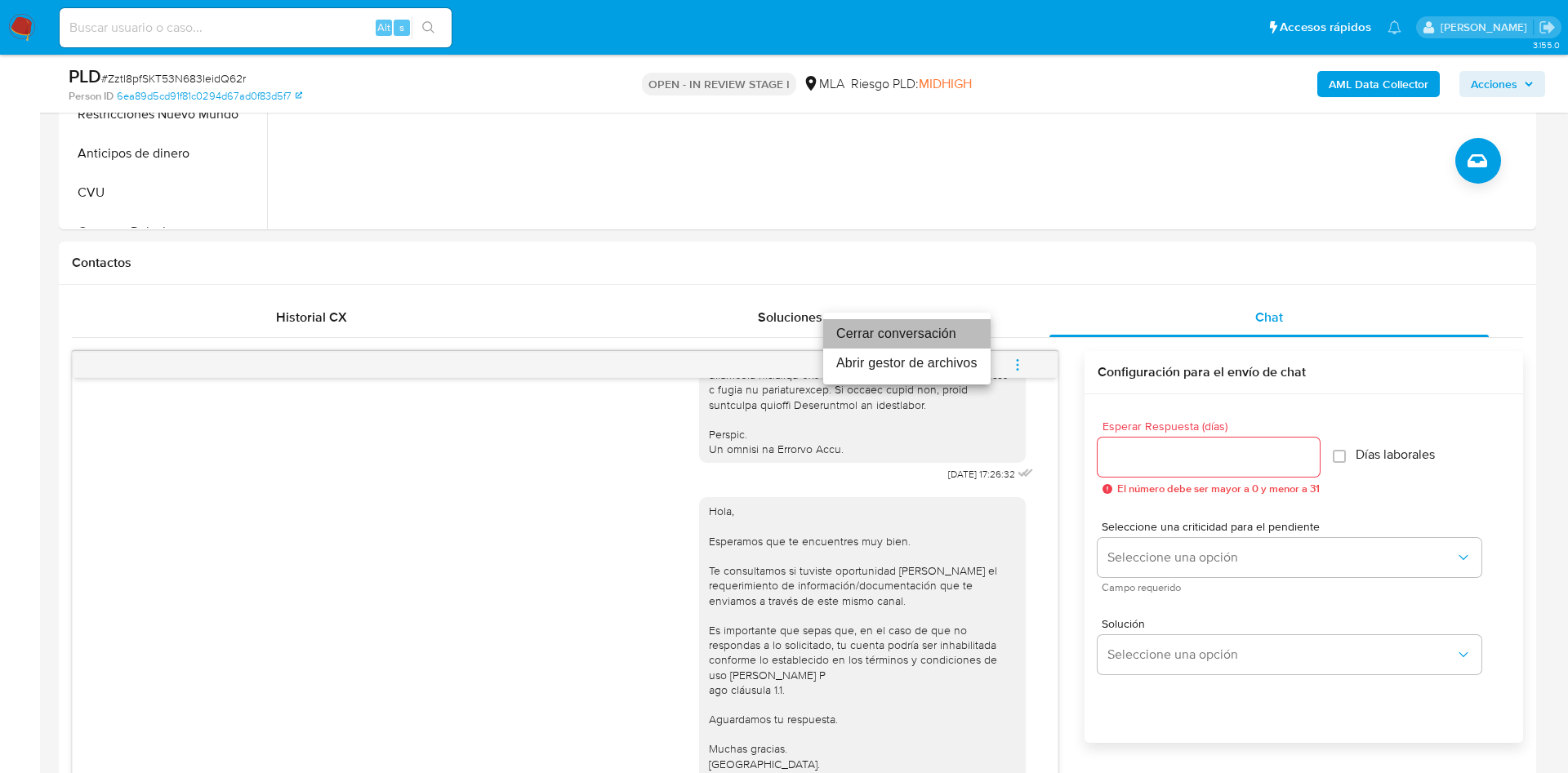
click at [940, 333] on li "Cerrar conversación" at bounding box center [907, 334] width 167 height 30
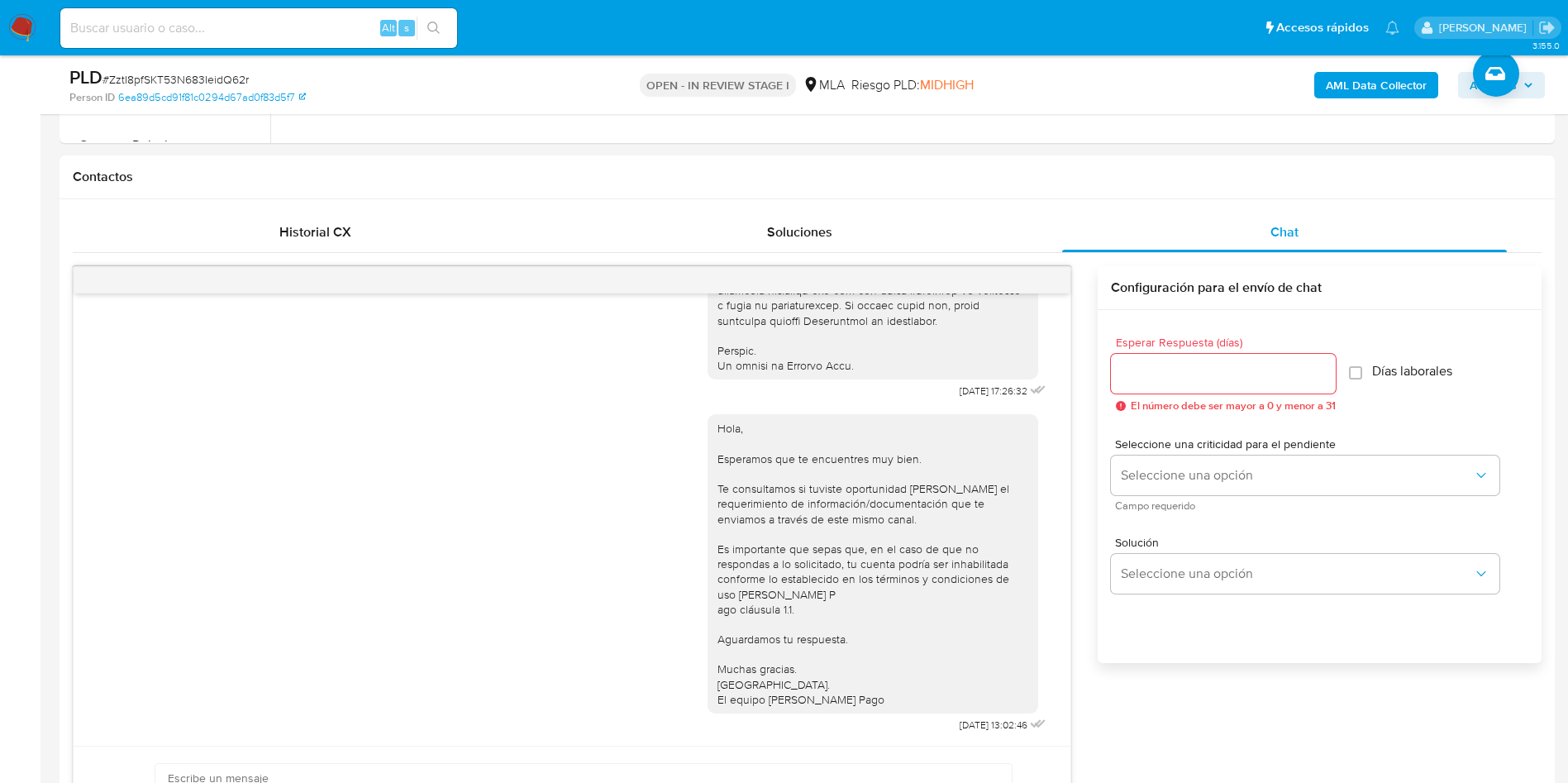
scroll to position [372, 0]
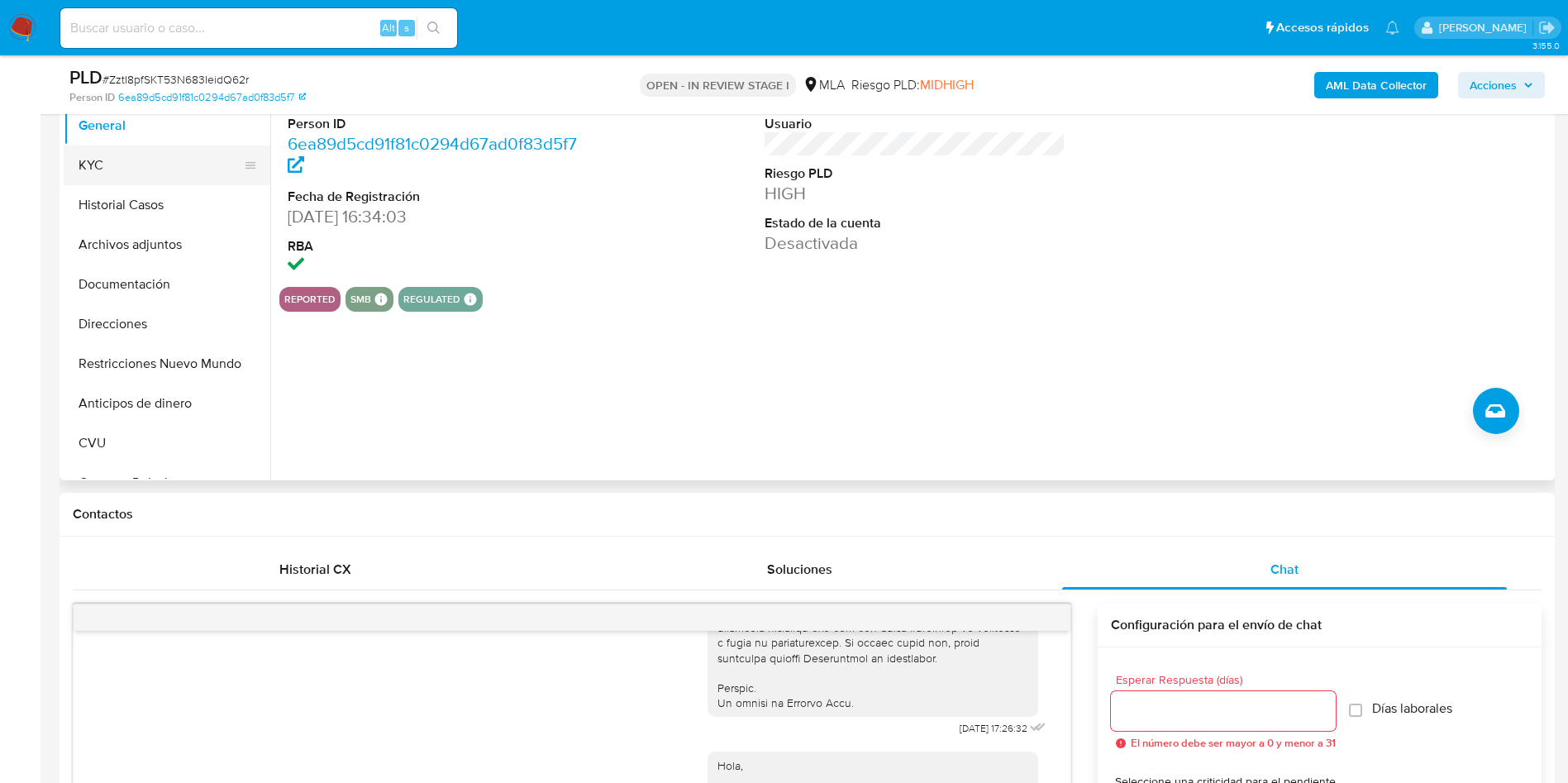
click at [126, 162] on button "KYC" at bounding box center [160, 166] width 193 height 40
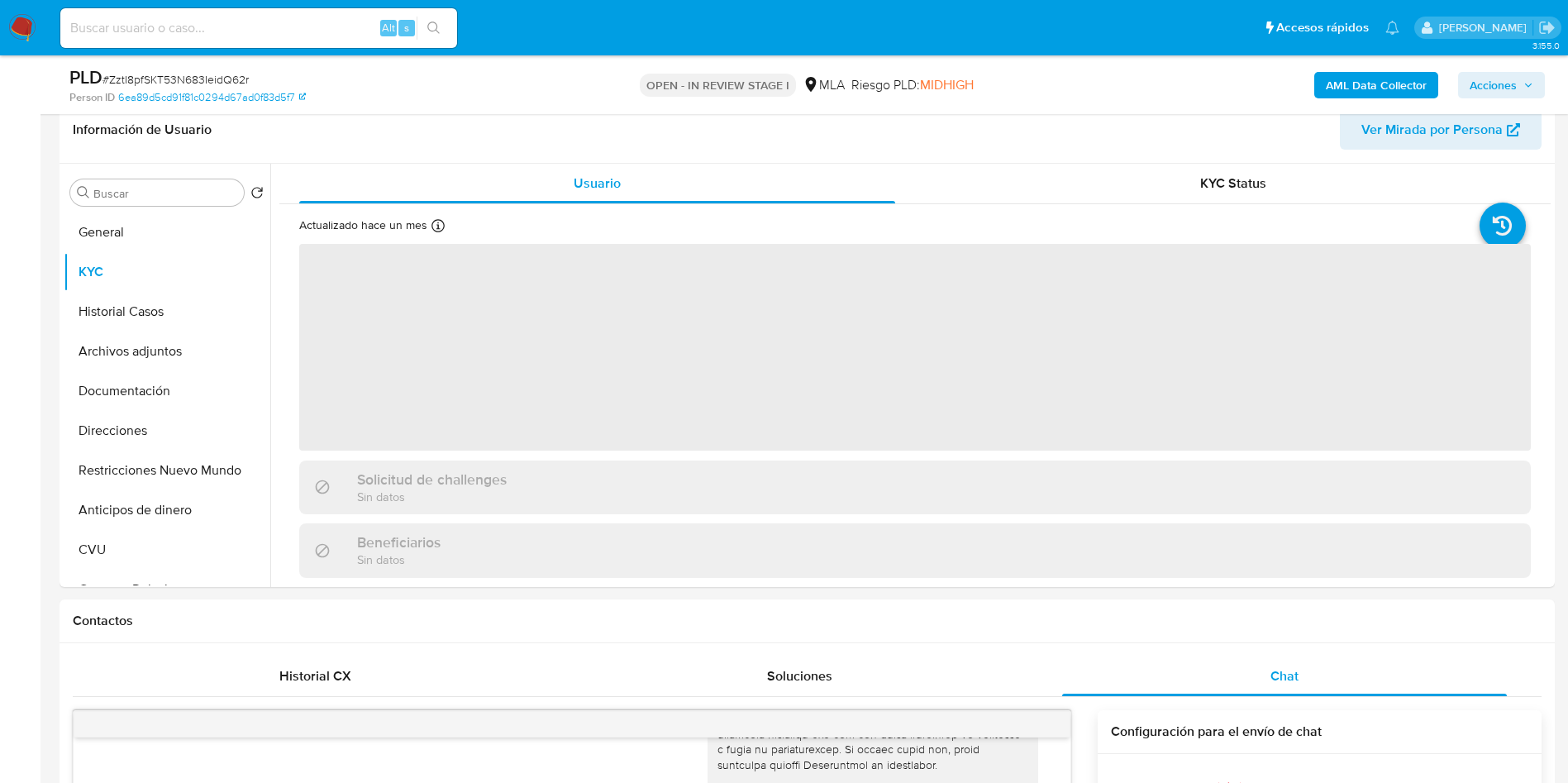
scroll to position [124, 0]
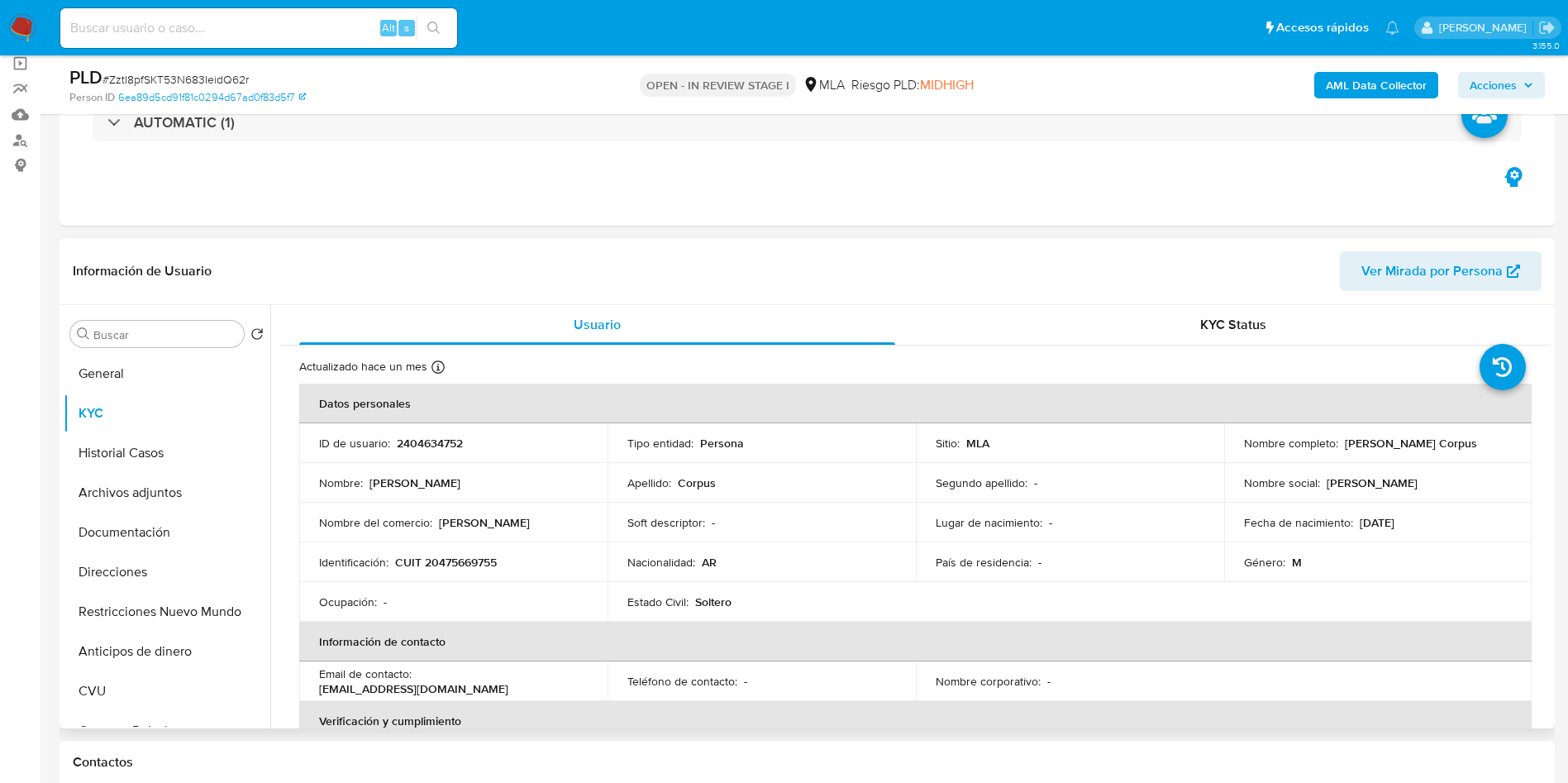
click at [458, 556] on p "CUIT 20475669755" at bounding box center [446, 562] width 102 height 15
copy p "20475669755"
click at [464, 559] on p "CUIT 20475669755" at bounding box center [446, 562] width 102 height 15
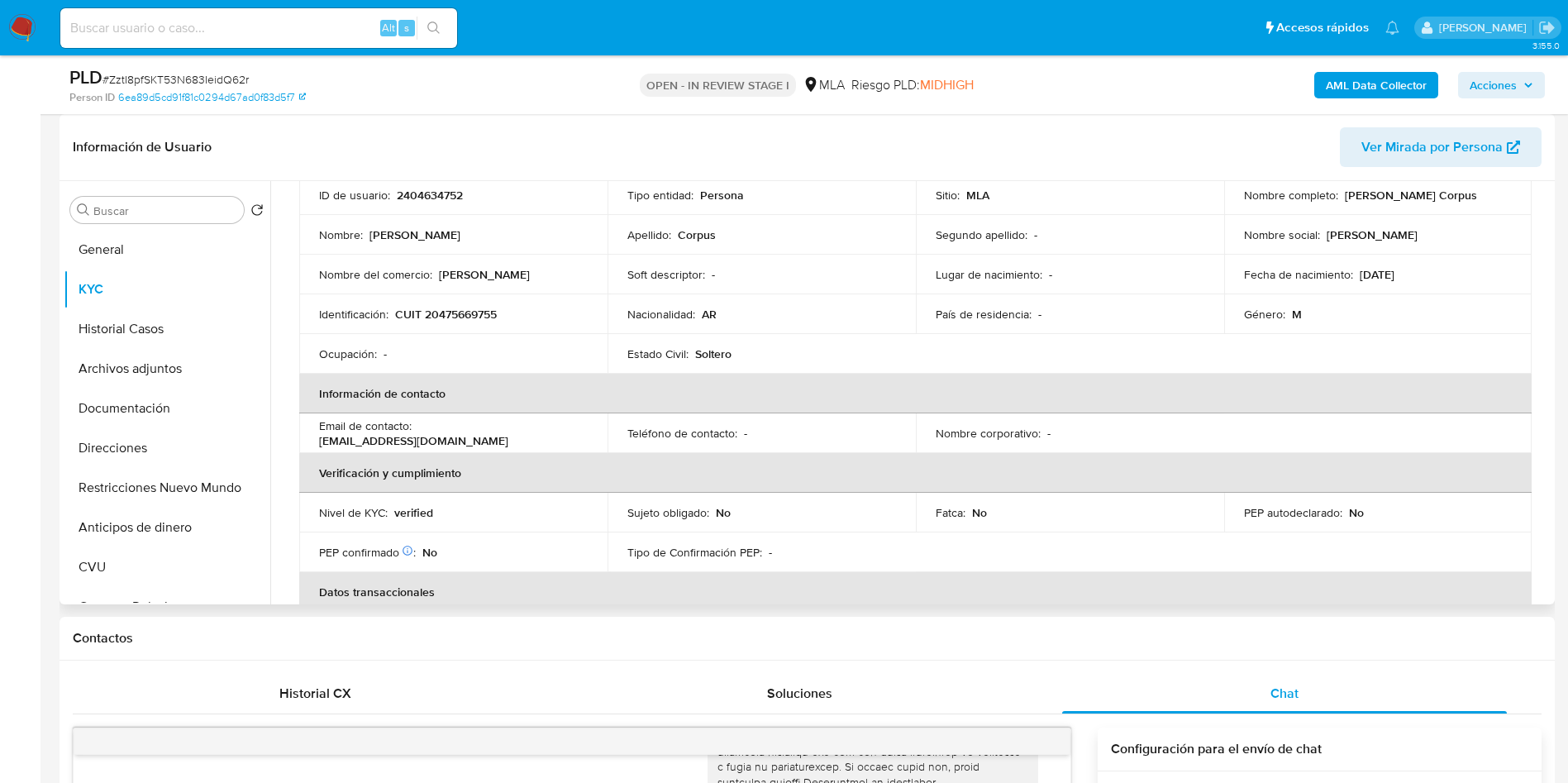
click at [435, 188] on p "2404634752" at bounding box center [430, 195] width 66 height 15
copy p "2404634752"
click at [101, 484] on button "Restricciones Nuevo Mundo" at bounding box center [160, 488] width 193 height 40
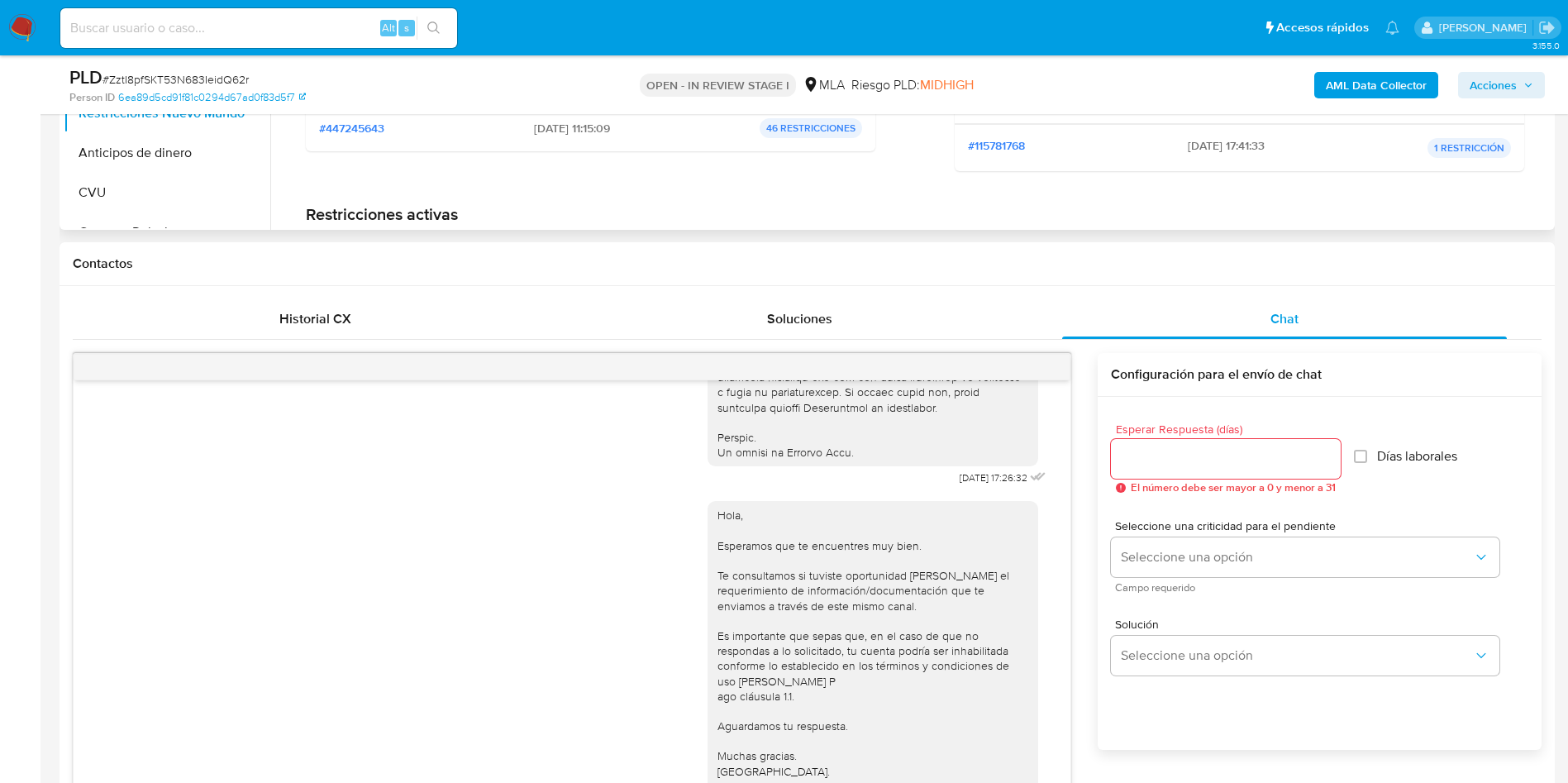
scroll to position [248, 0]
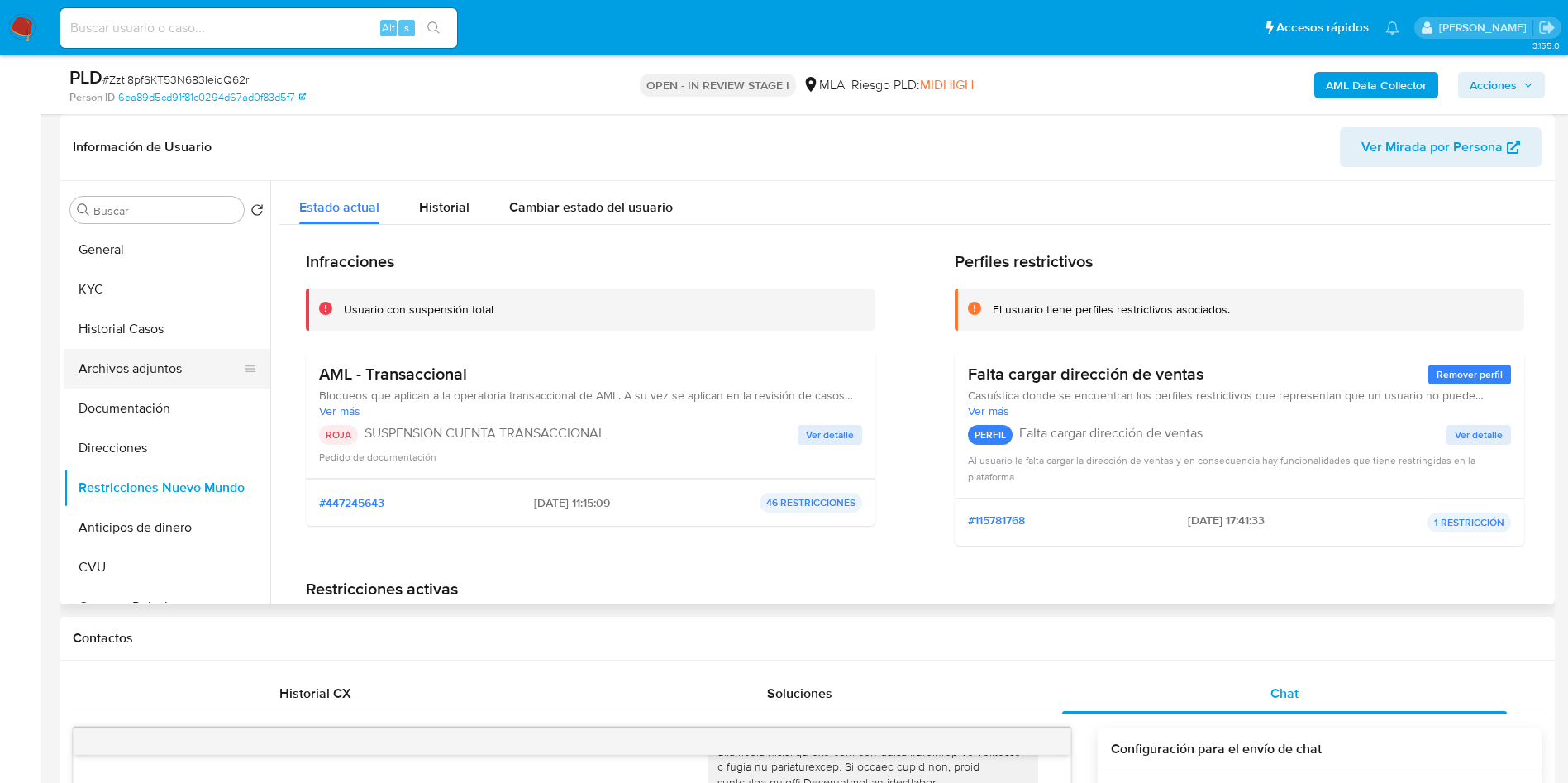
click at [114, 374] on button "Archivos adjuntos" at bounding box center [160, 369] width 193 height 40
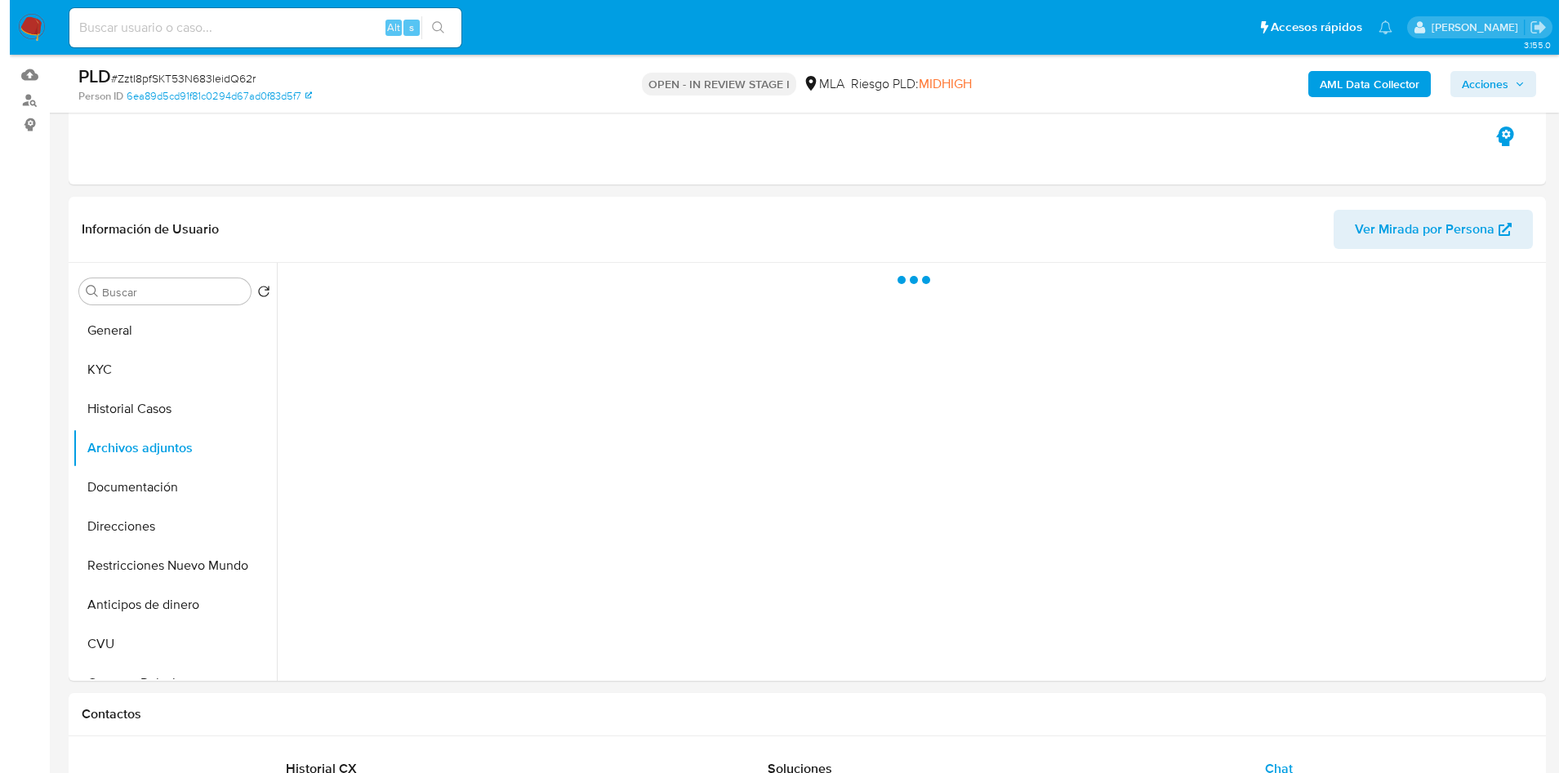
scroll to position [122, 0]
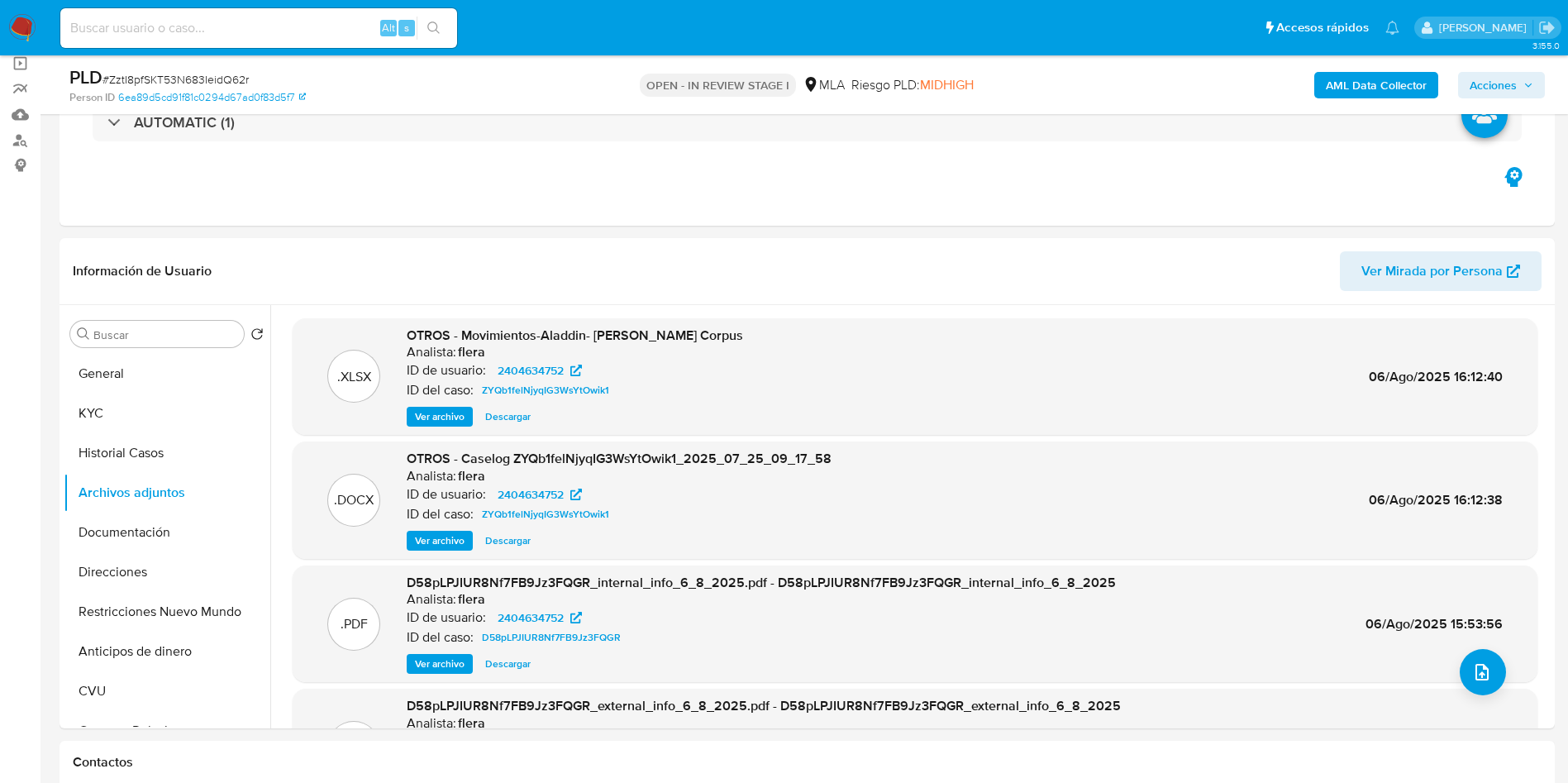
click at [1385, 78] on b "AML Data Collector" at bounding box center [1376, 85] width 101 height 27
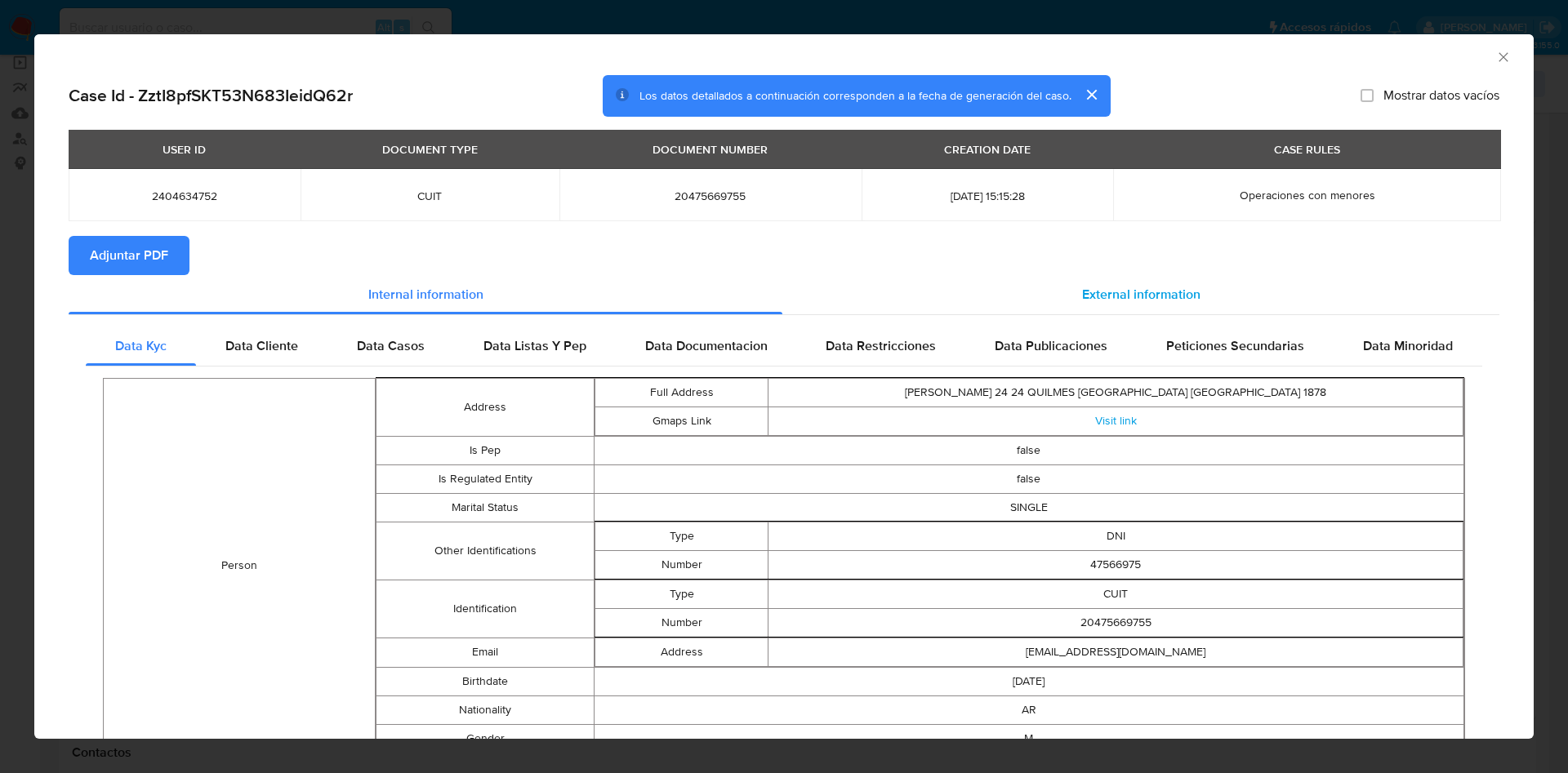
click at [1099, 294] on span "External information" at bounding box center [1141, 293] width 118 height 19
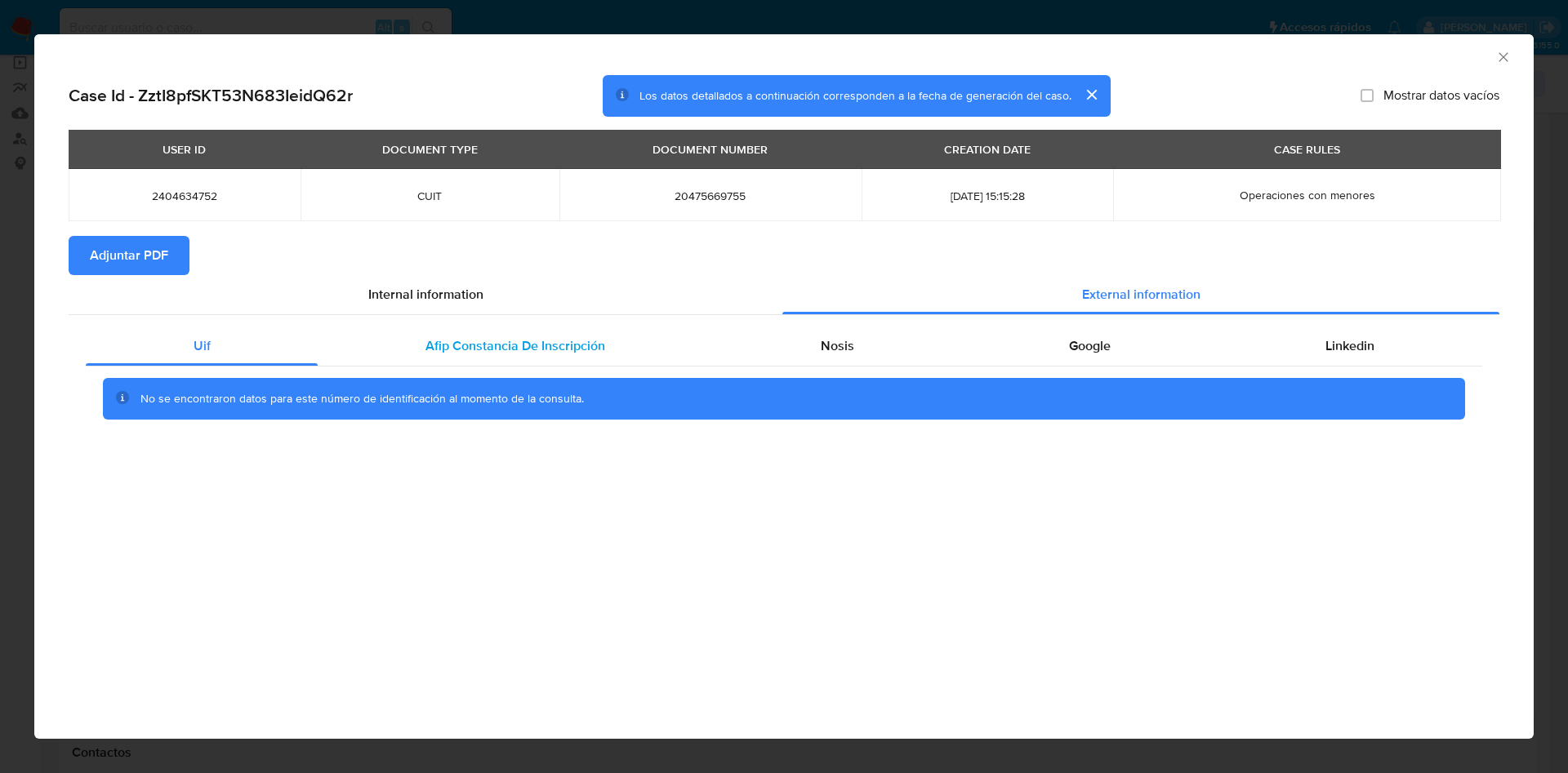
click at [571, 338] on span "Afip Constancia De Inscripción" at bounding box center [515, 346] width 179 height 19
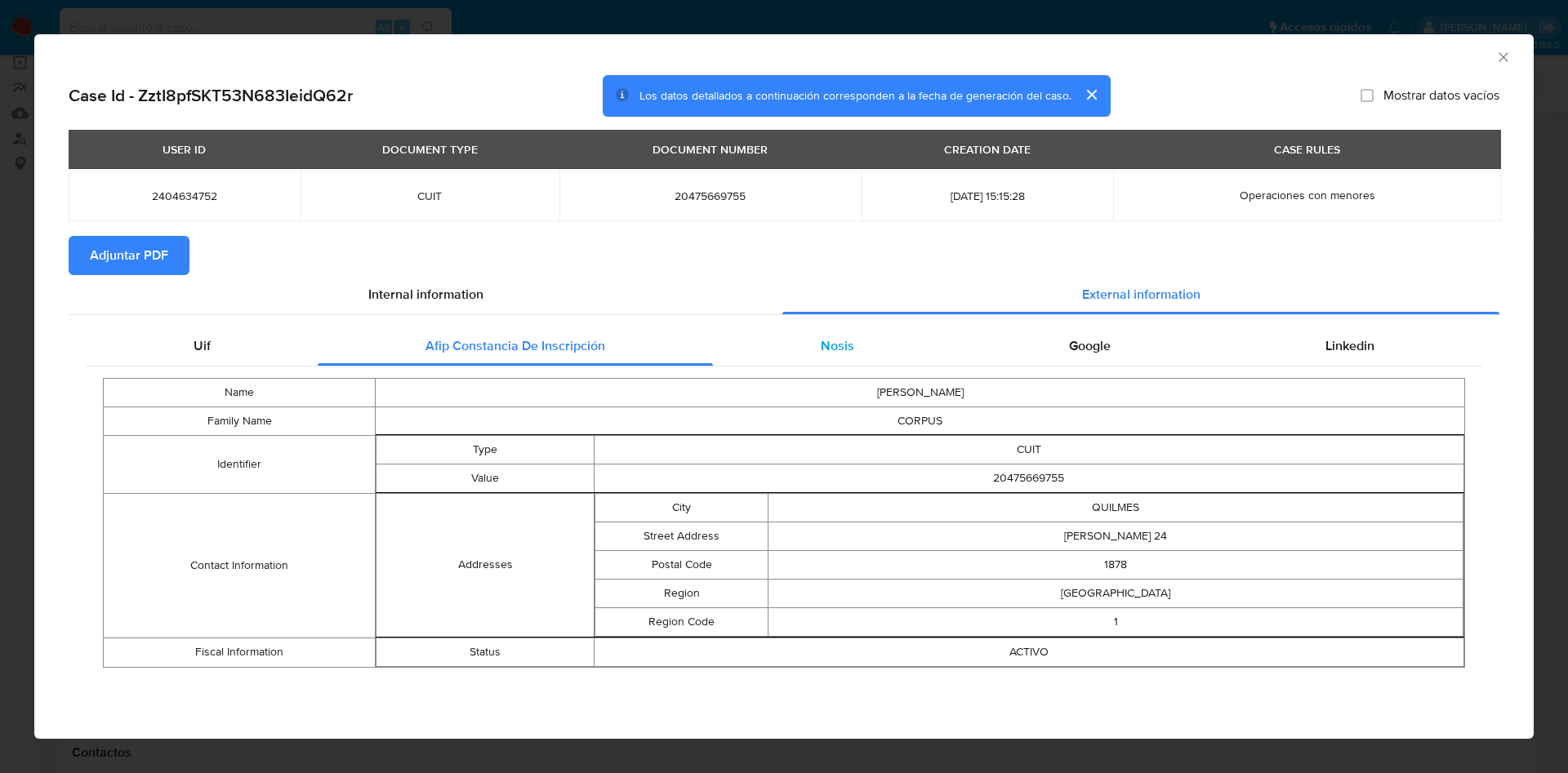
click at [827, 352] on span "Nosis" at bounding box center [837, 346] width 33 height 19
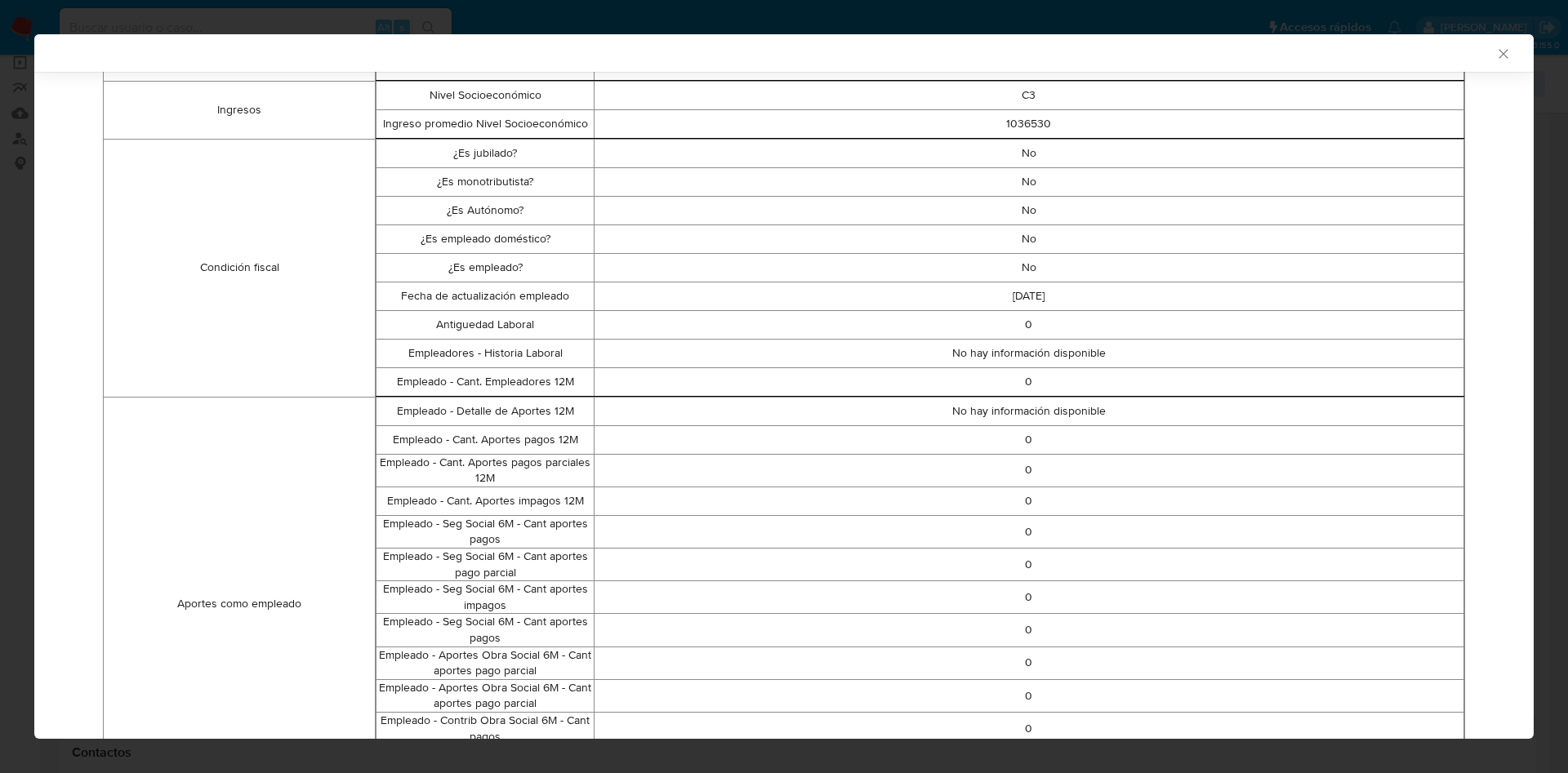
scroll to position [0, 0]
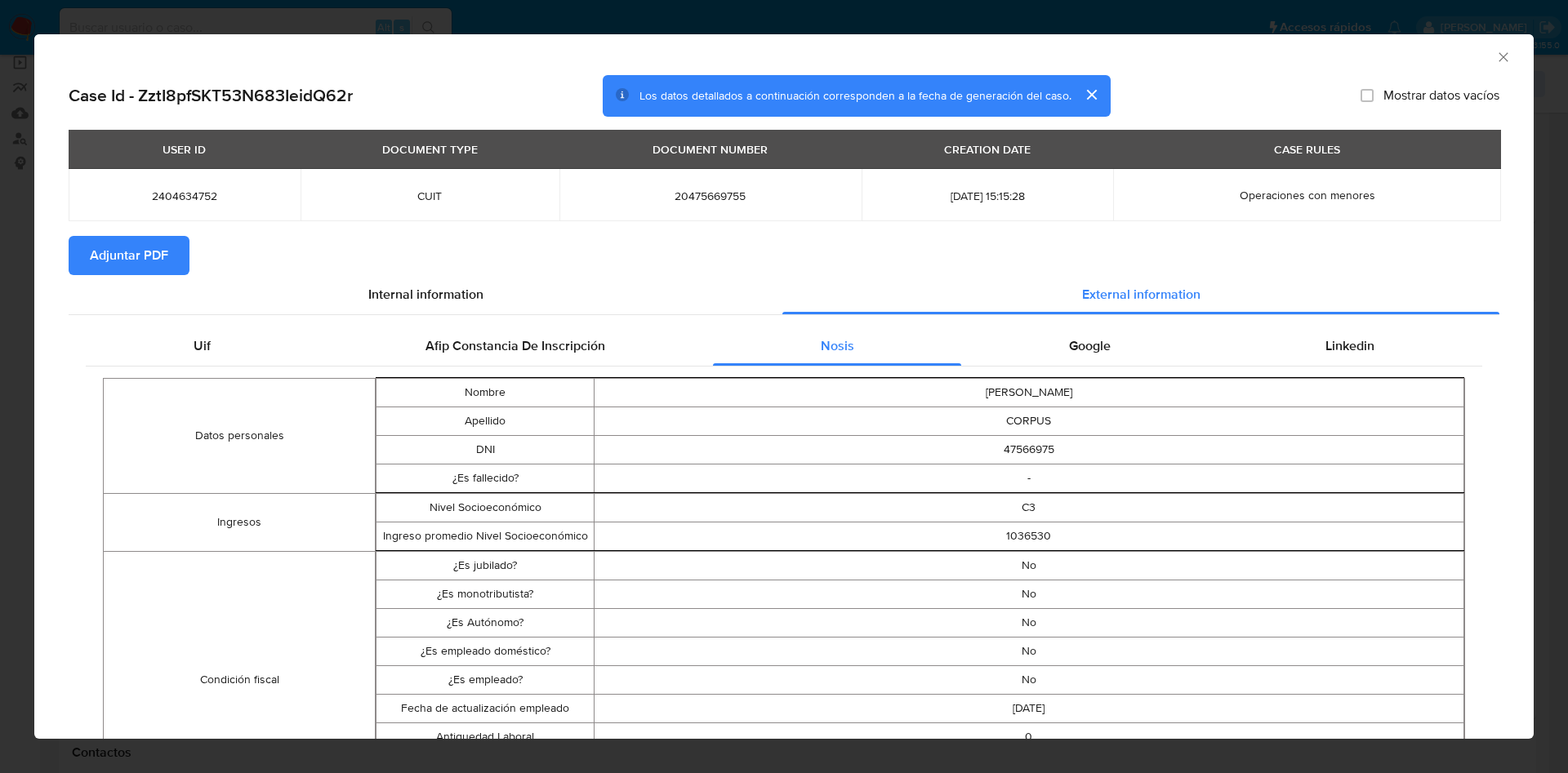
drag, startPoint x: 1090, startPoint y: 344, endPoint x: 1327, endPoint y: 348, distance: 237.0
click at [1094, 342] on span "Google" at bounding box center [1089, 346] width 41 height 19
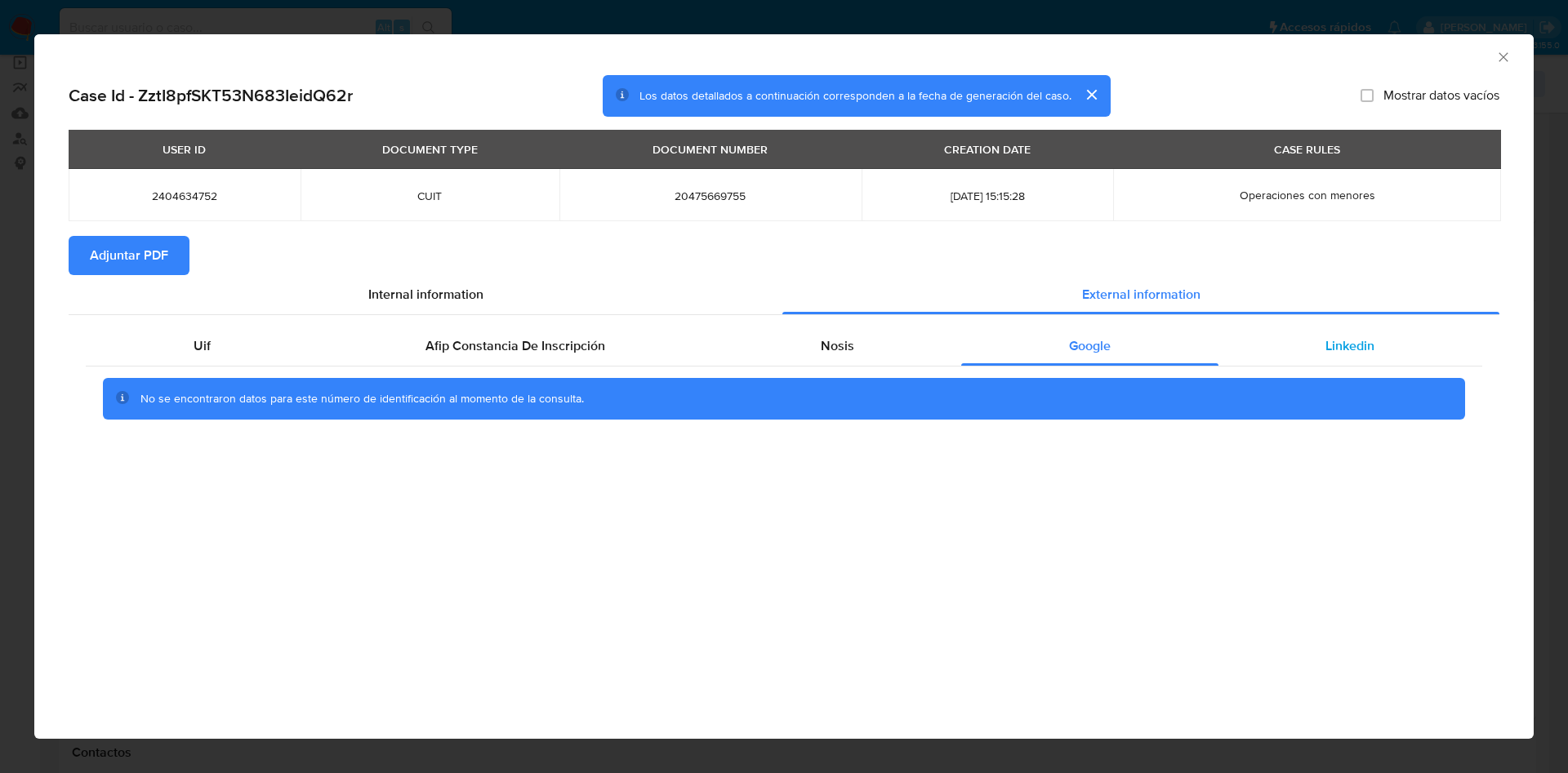
click at [1387, 354] on div "Linkedin" at bounding box center [1350, 347] width 264 height 39
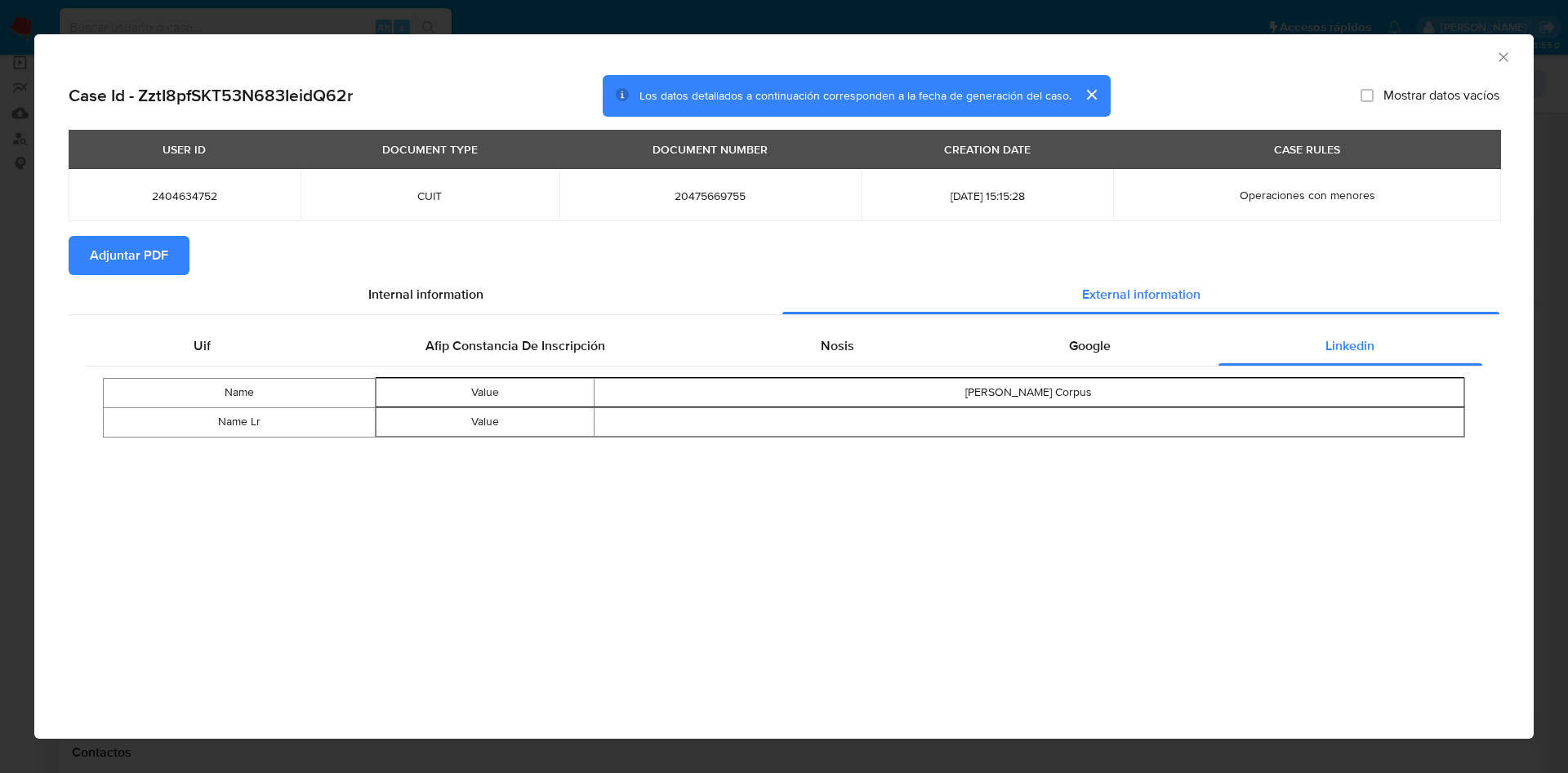
click at [156, 254] on span "Adjuntar PDF" at bounding box center [129, 255] width 79 height 35
click at [1506, 53] on icon "Cerrar ventana" at bounding box center [1503, 57] width 17 height 17
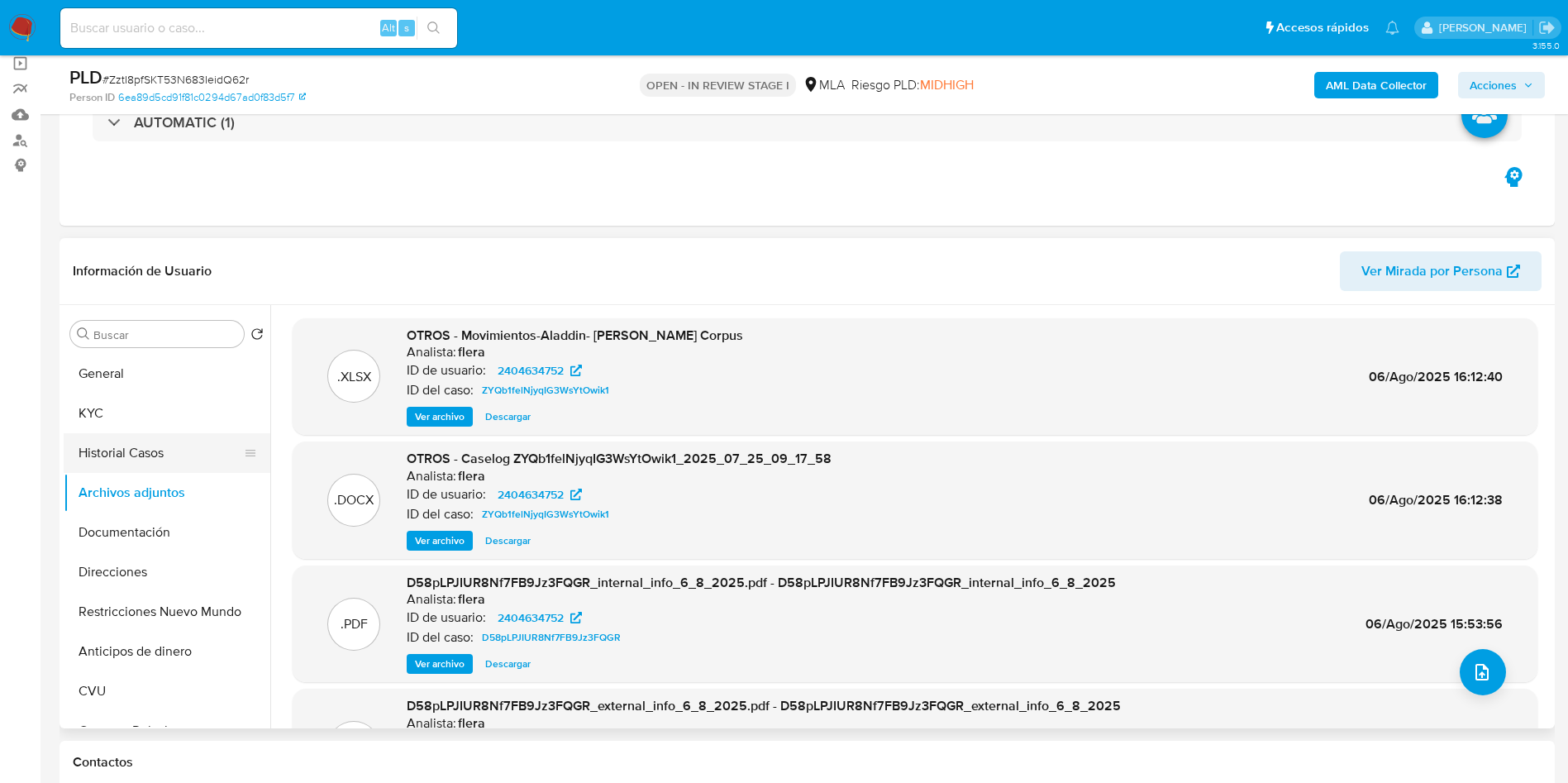
click at [90, 455] on button "Historial Casos" at bounding box center [160, 453] width 193 height 40
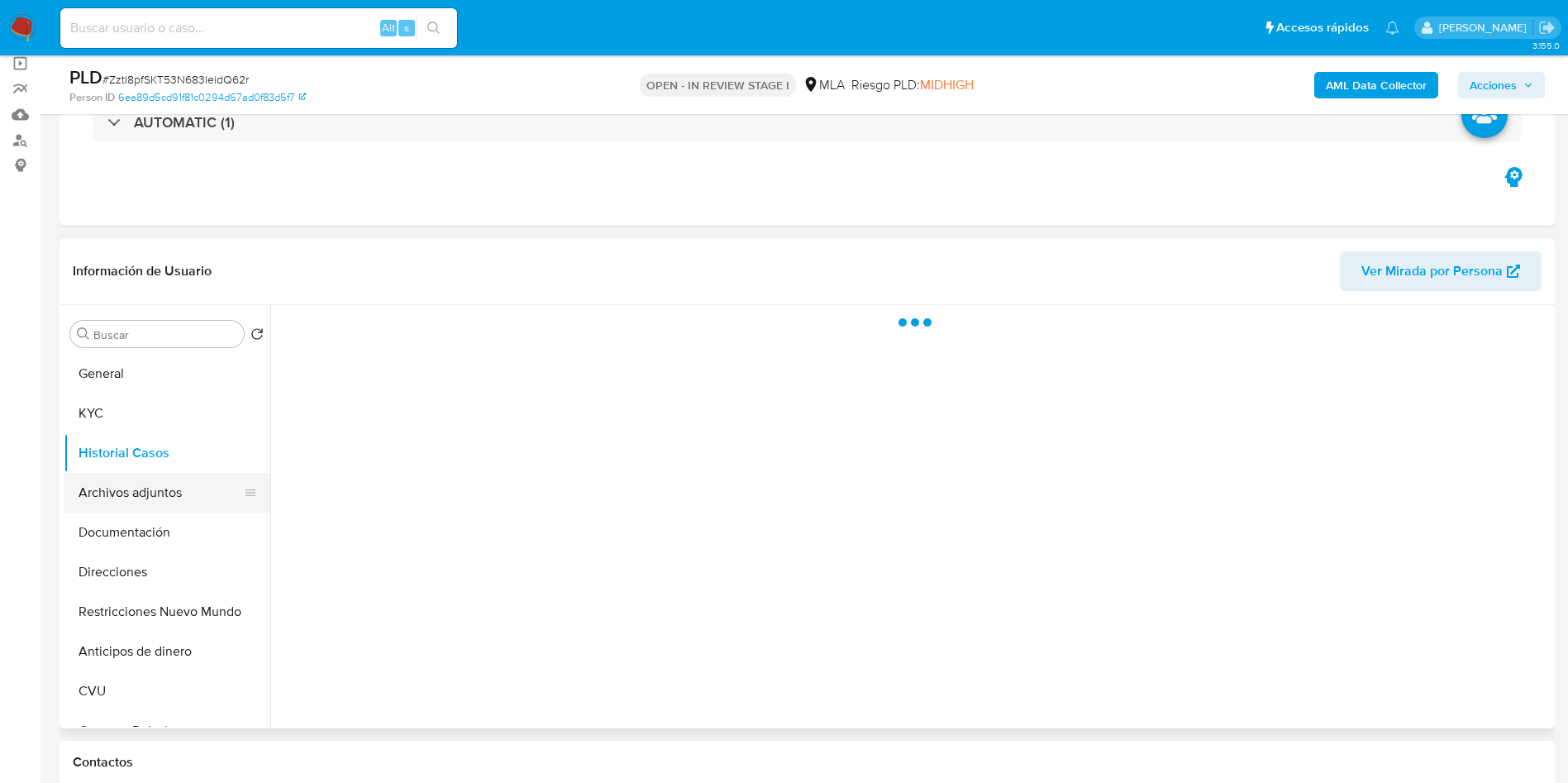
click at [101, 480] on button "Archivos adjuntos" at bounding box center [160, 493] width 193 height 40
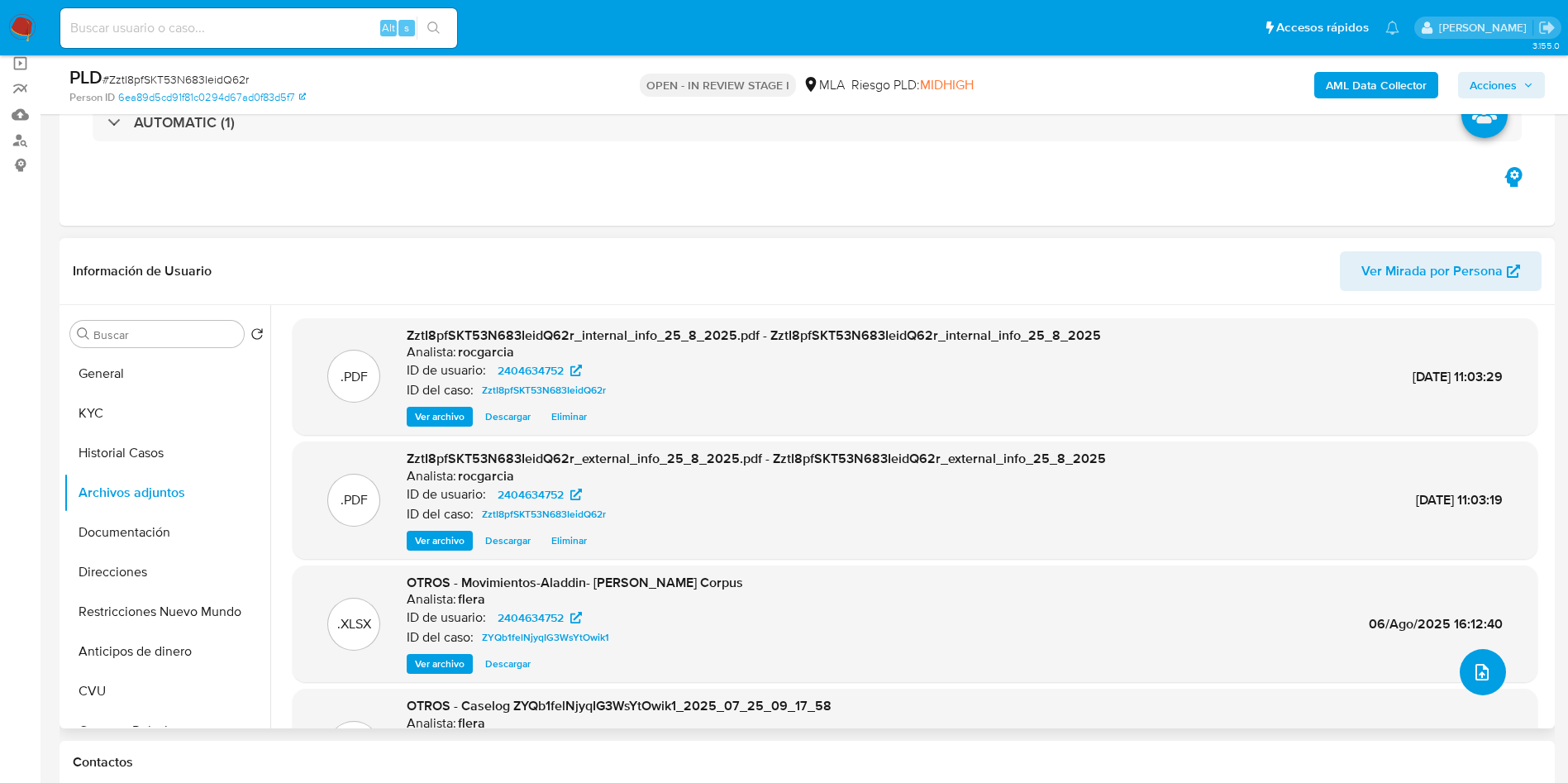
click at [1471, 668] on icon "upload-file" at bounding box center [1481, 672] width 20 height 20
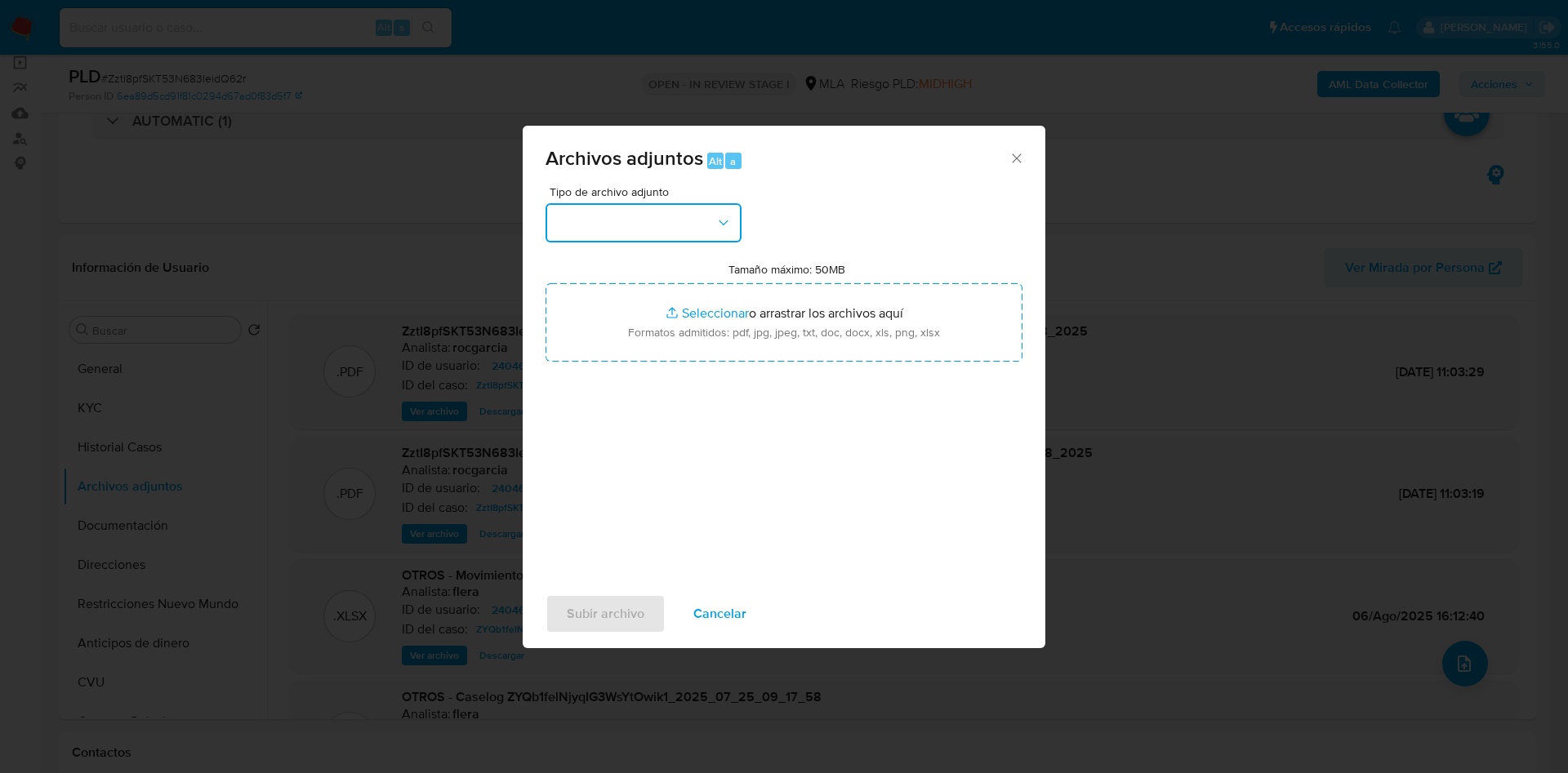
click at [607, 233] on button "button" at bounding box center [643, 223] width 196 height 39
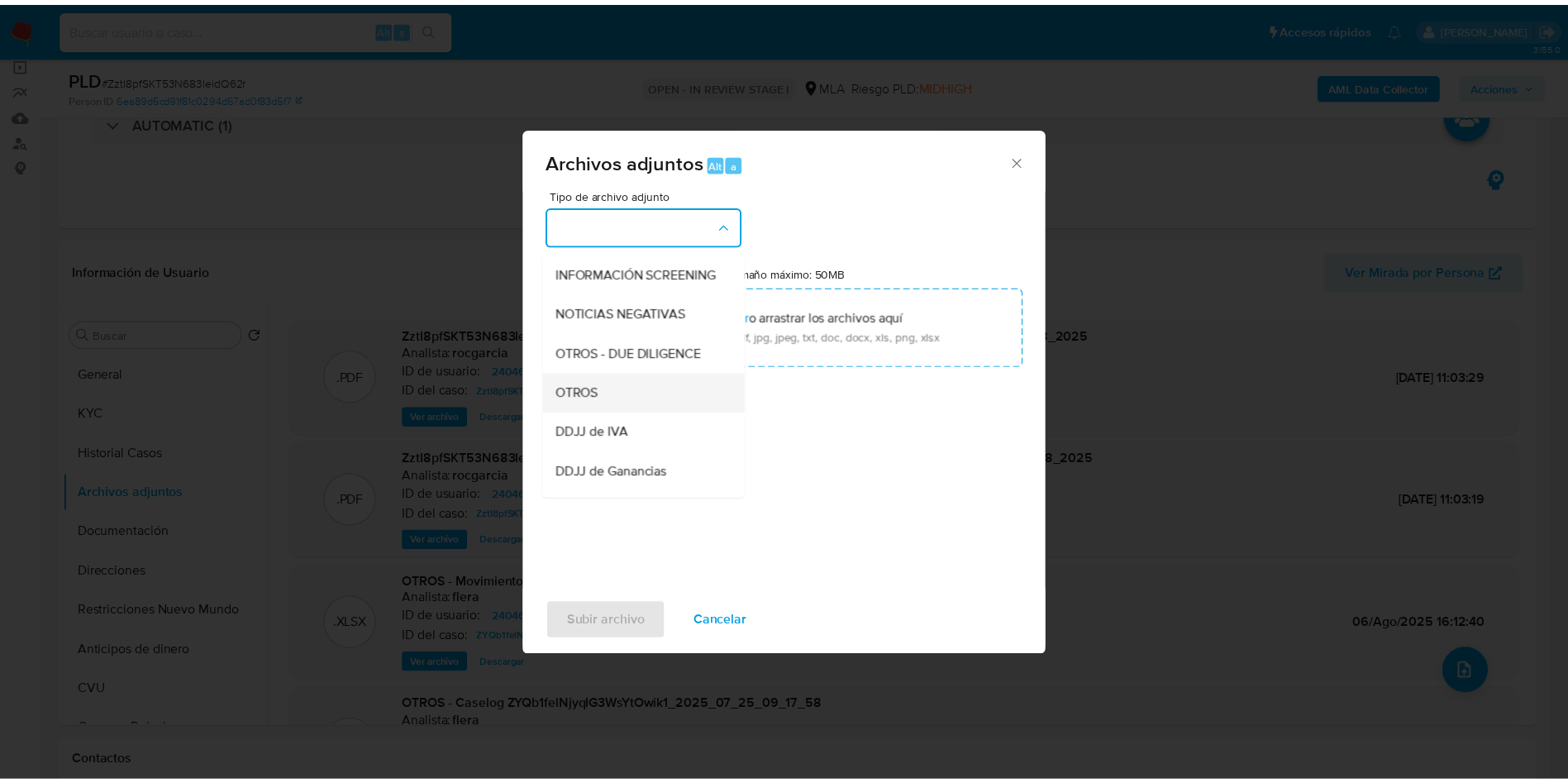
scroll to position [248, 0]
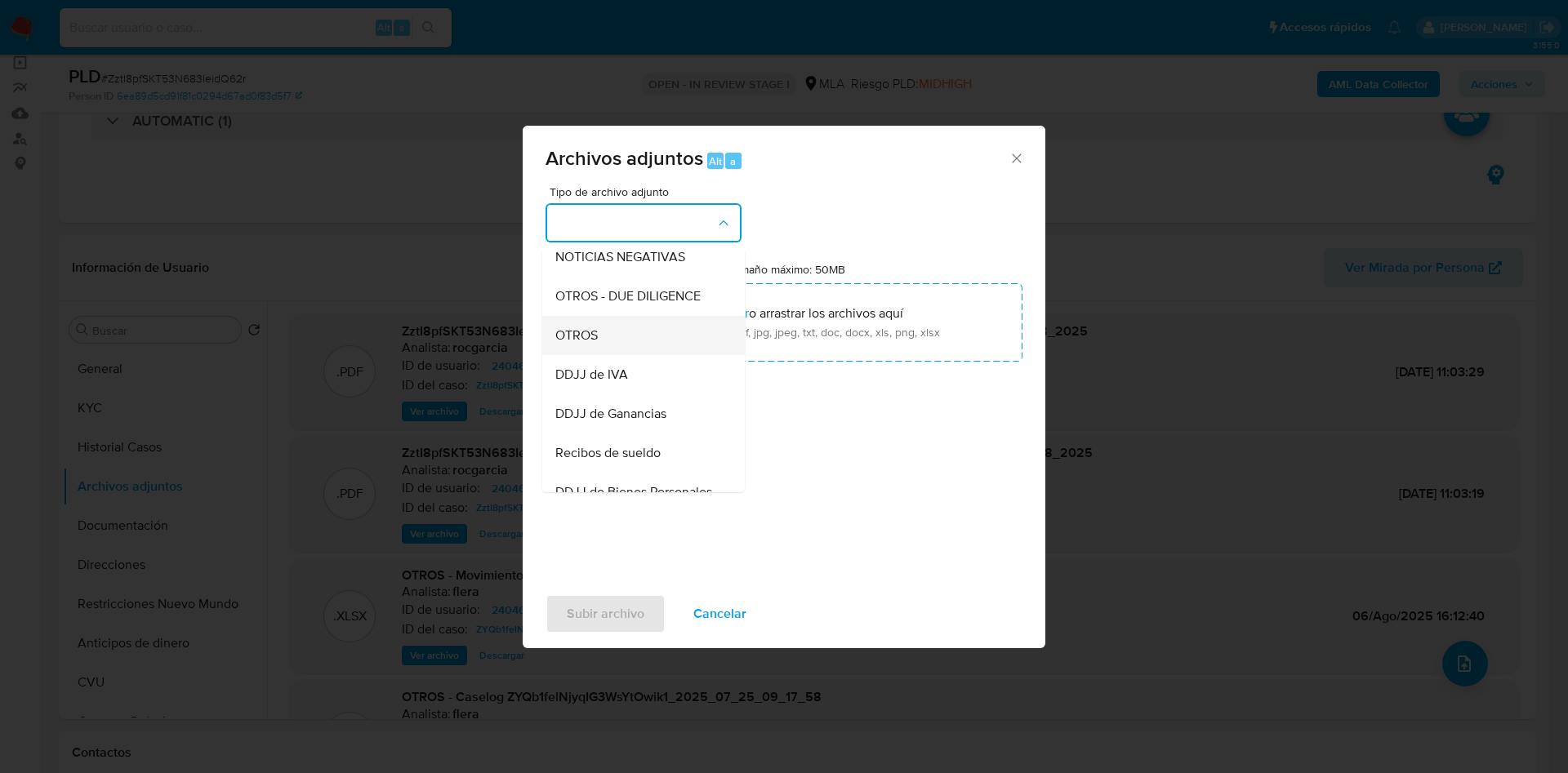
click at [606, 340] on div "OTROS" at bounding box center [638, 336] width 166 height 39
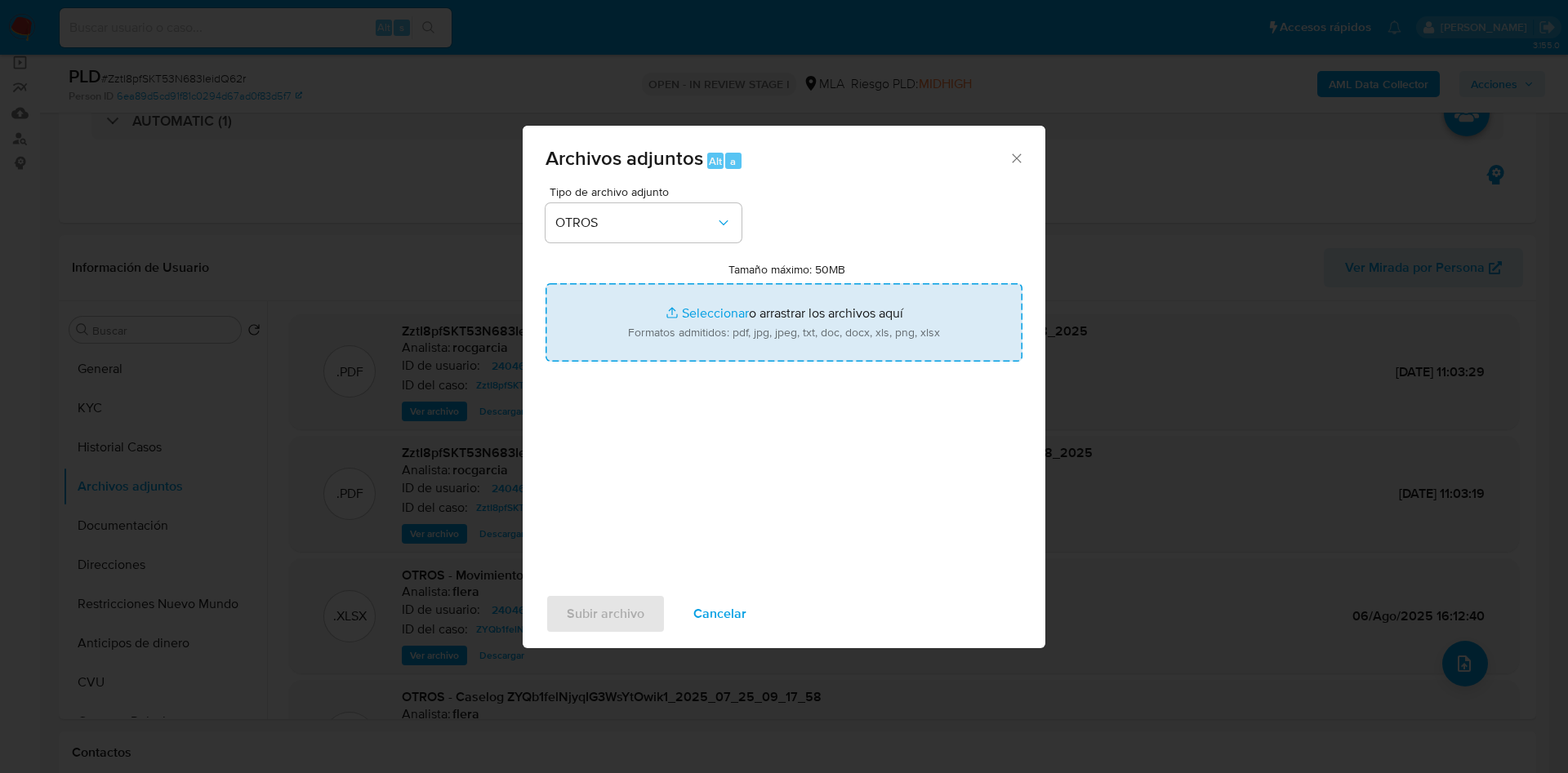
click at [653, 328] on input "Tamaño máximo: 50MB Seleccionar archivos" at bounding box center [784, 323] width 477 height 79
type input "C:\fakepath\Movimientos 2404634752 julio 25.xlsx"
click at [696, 320] on input "Tamaño máximo: 50MB Seleccionar archivos" at bounding box center [784, 323] width 477 height 79
type input "C:\fakepath\Caselog ZztI8pfSKT53N683IeidQ62r -2404634752 -complementario.docx"
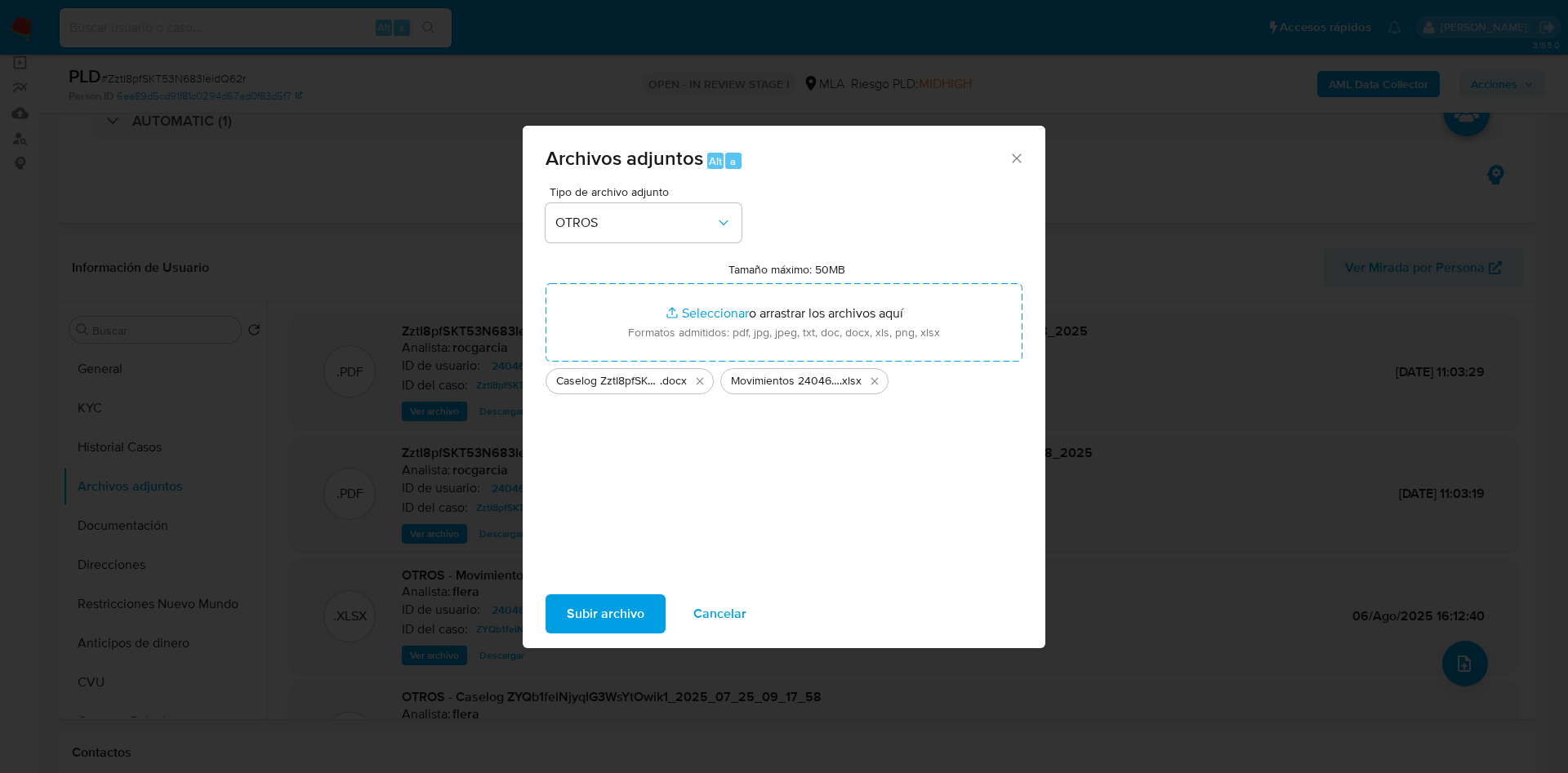
click at [610, 603] on span "Subir archivo" at bounding box center [605, 613] width 78 height 35
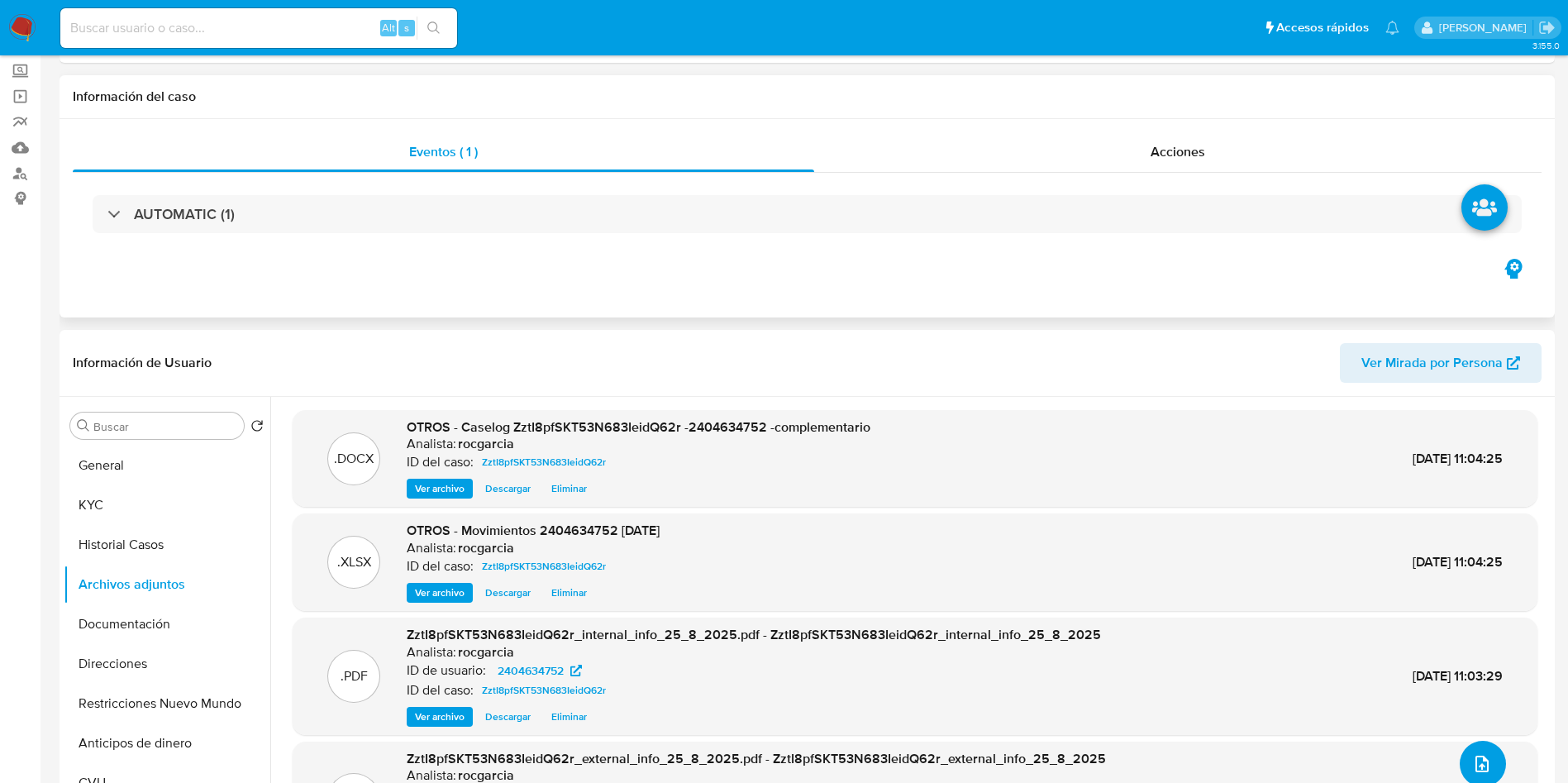
scroll to position [0, 0]
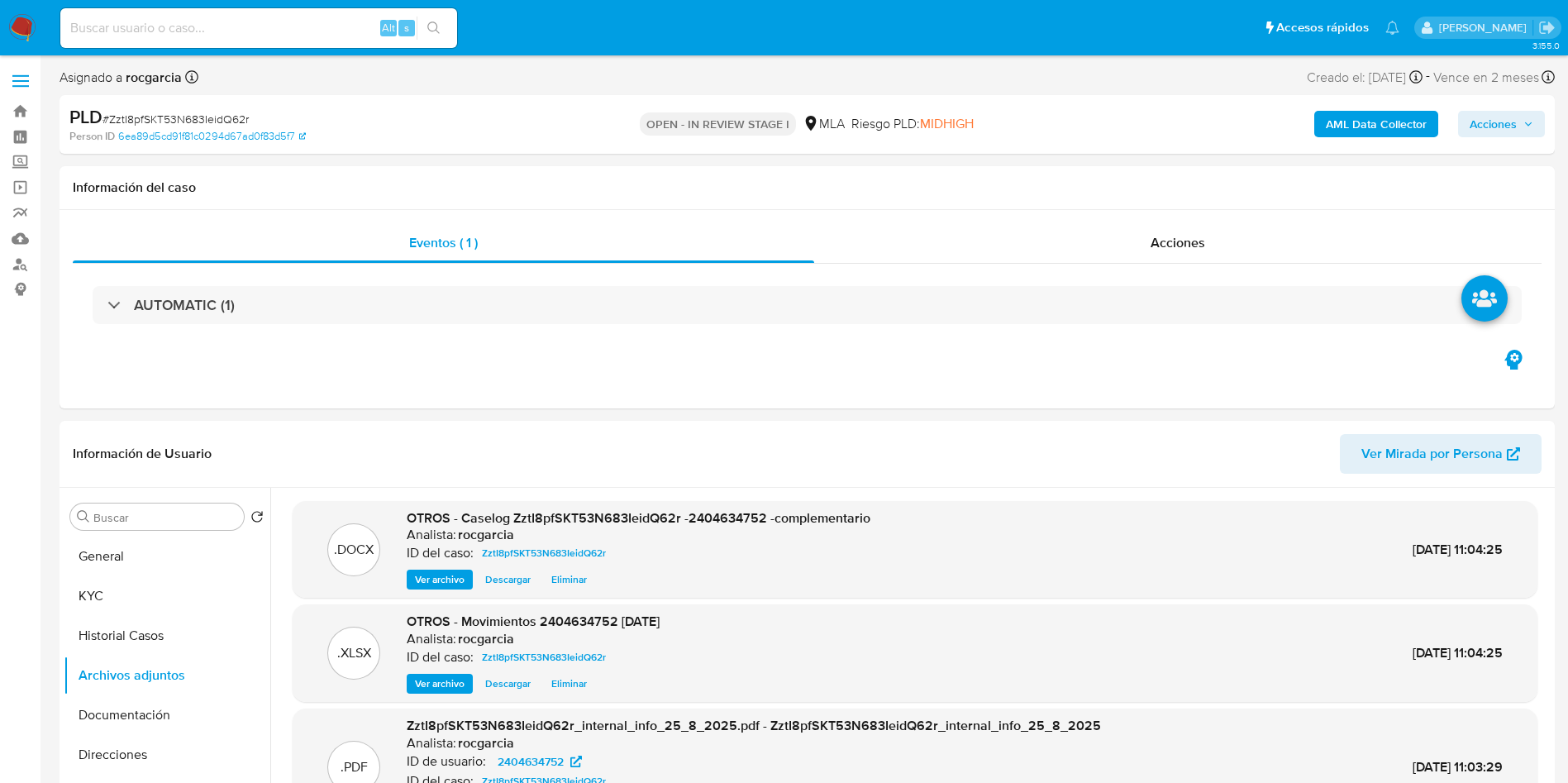
click at [1484, 116] on span "Acciones" at bounding box center [1492, 124] width 47 height 27
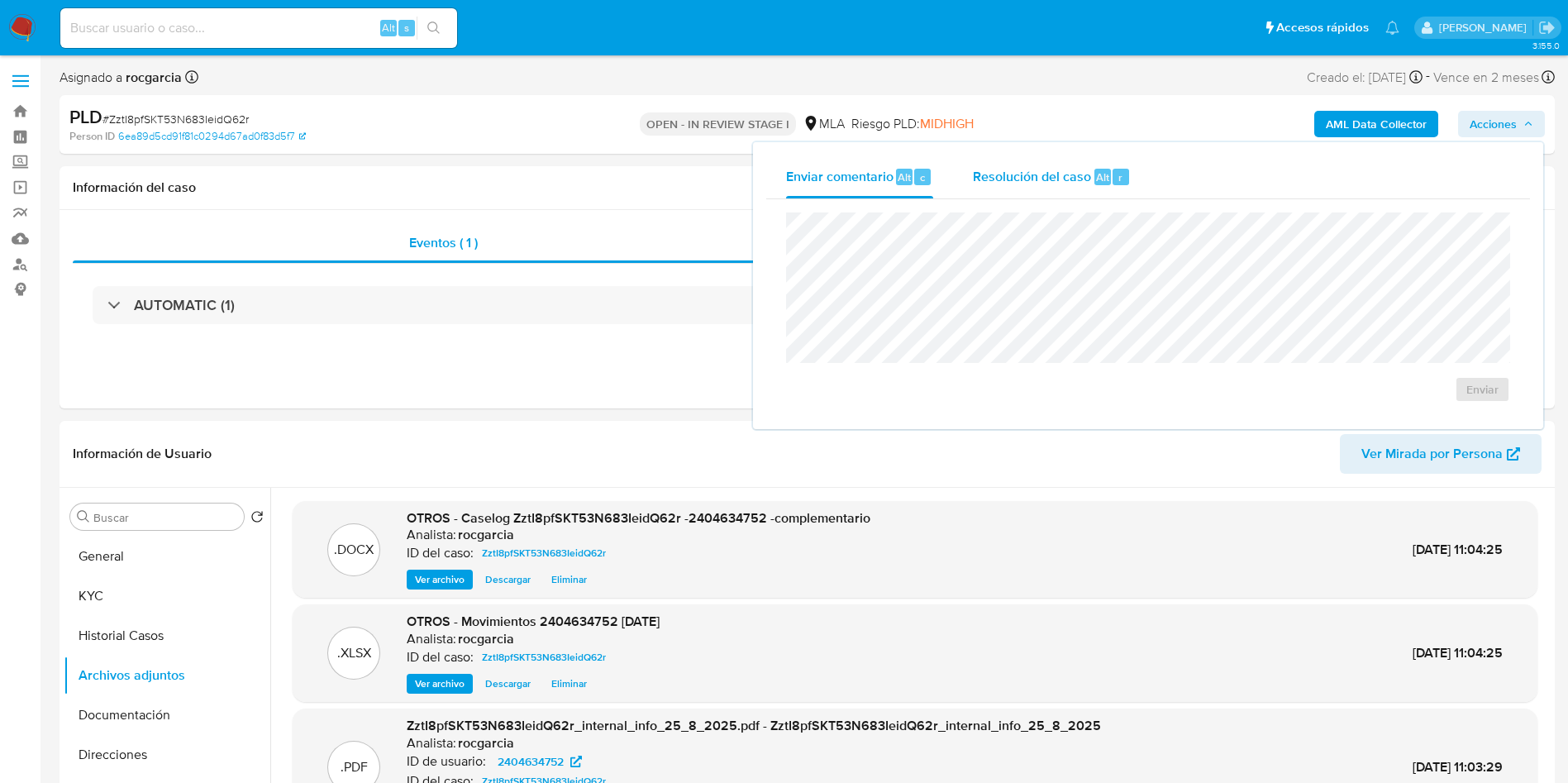
click at [1031, 178] on span "Resolución del caso" at bounding box center [1032, 176] width 119 height 19
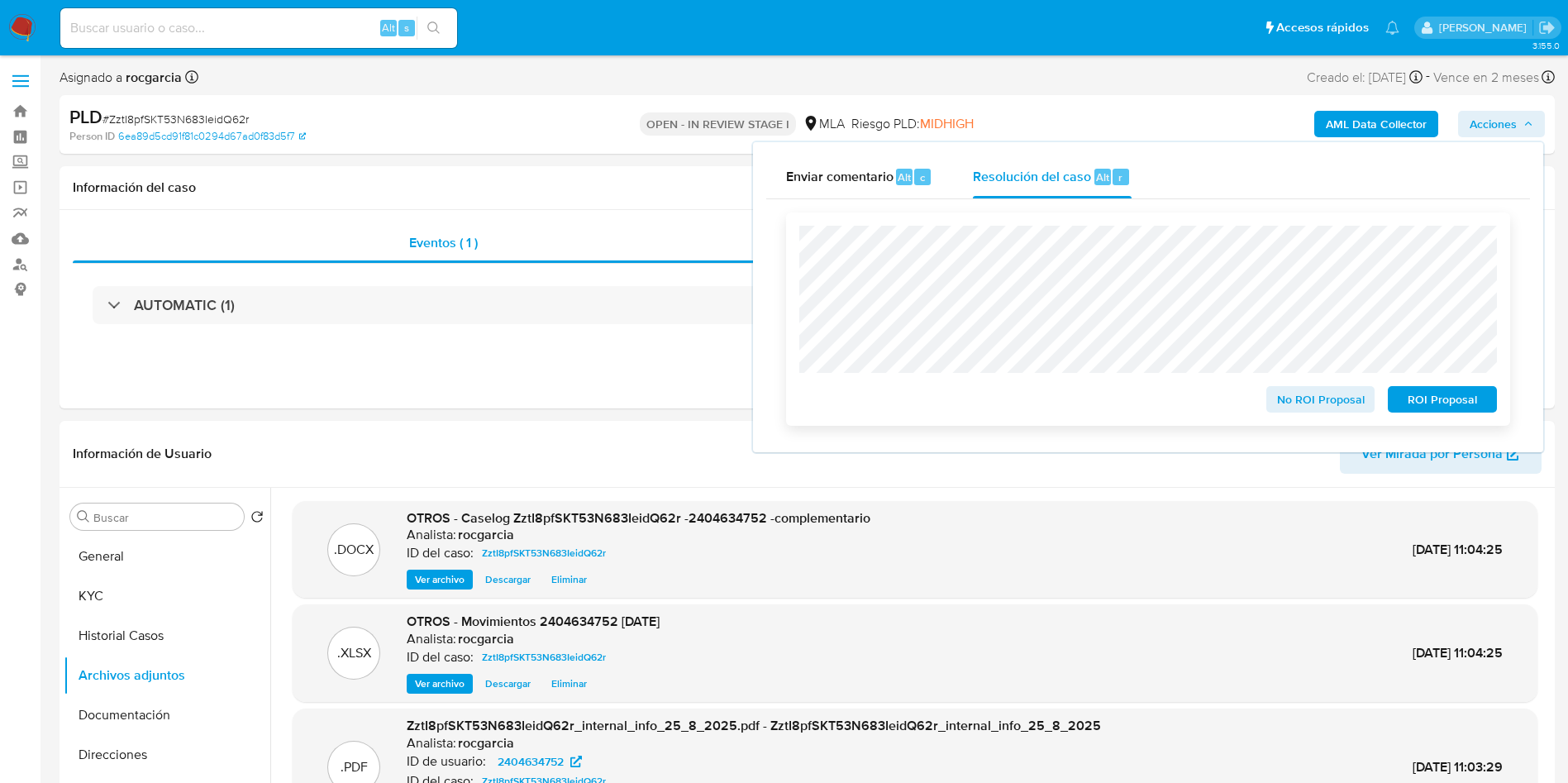
click at [1443, 395] on span "ROI Proposal" at bounding box center [1441, 399] width 86 height 23
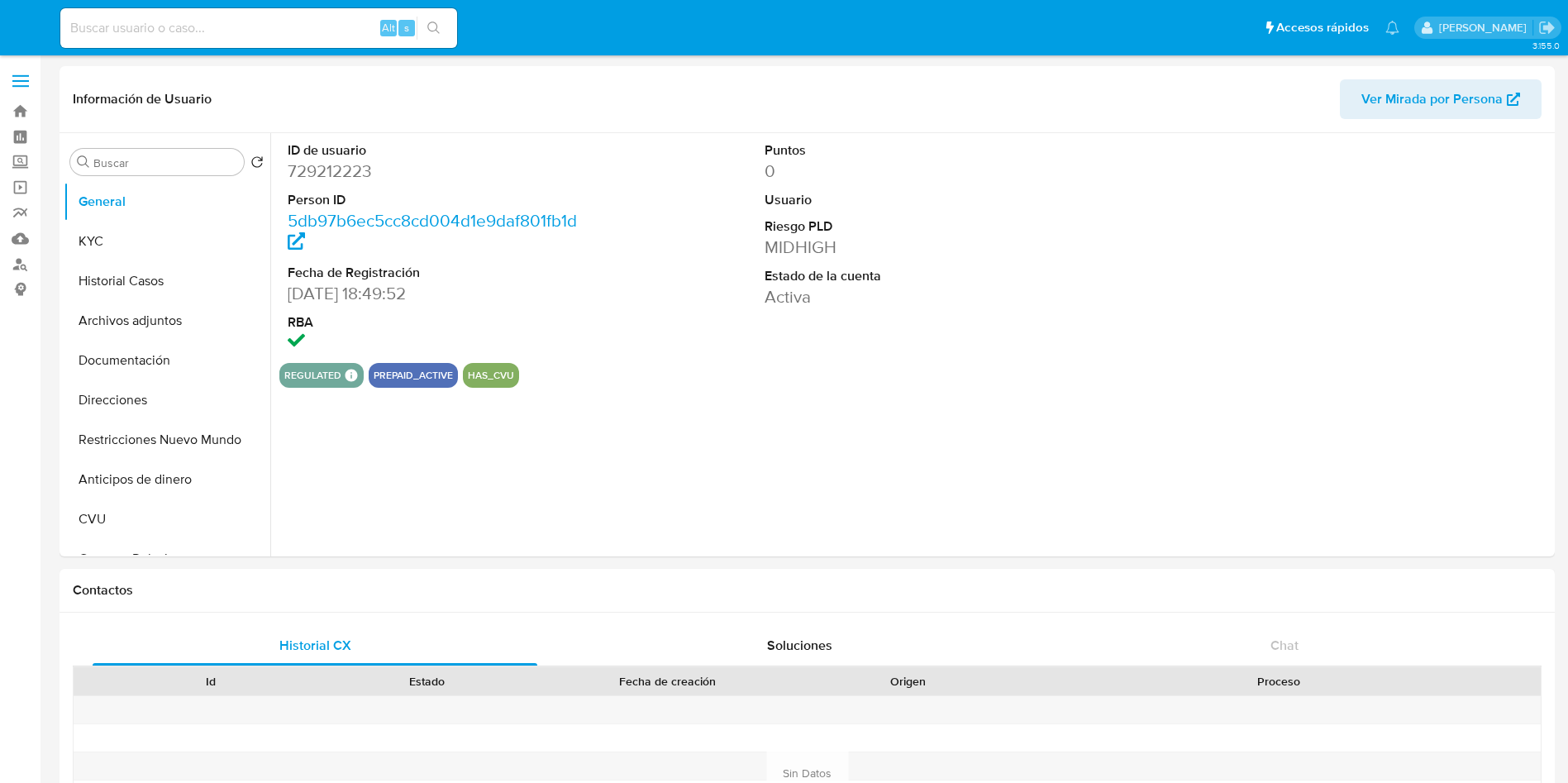
select select "10"
click at [101, 457] on button "Restricciones Nuevo Mundo" at bounding box center [160, 440] width 193 height 40
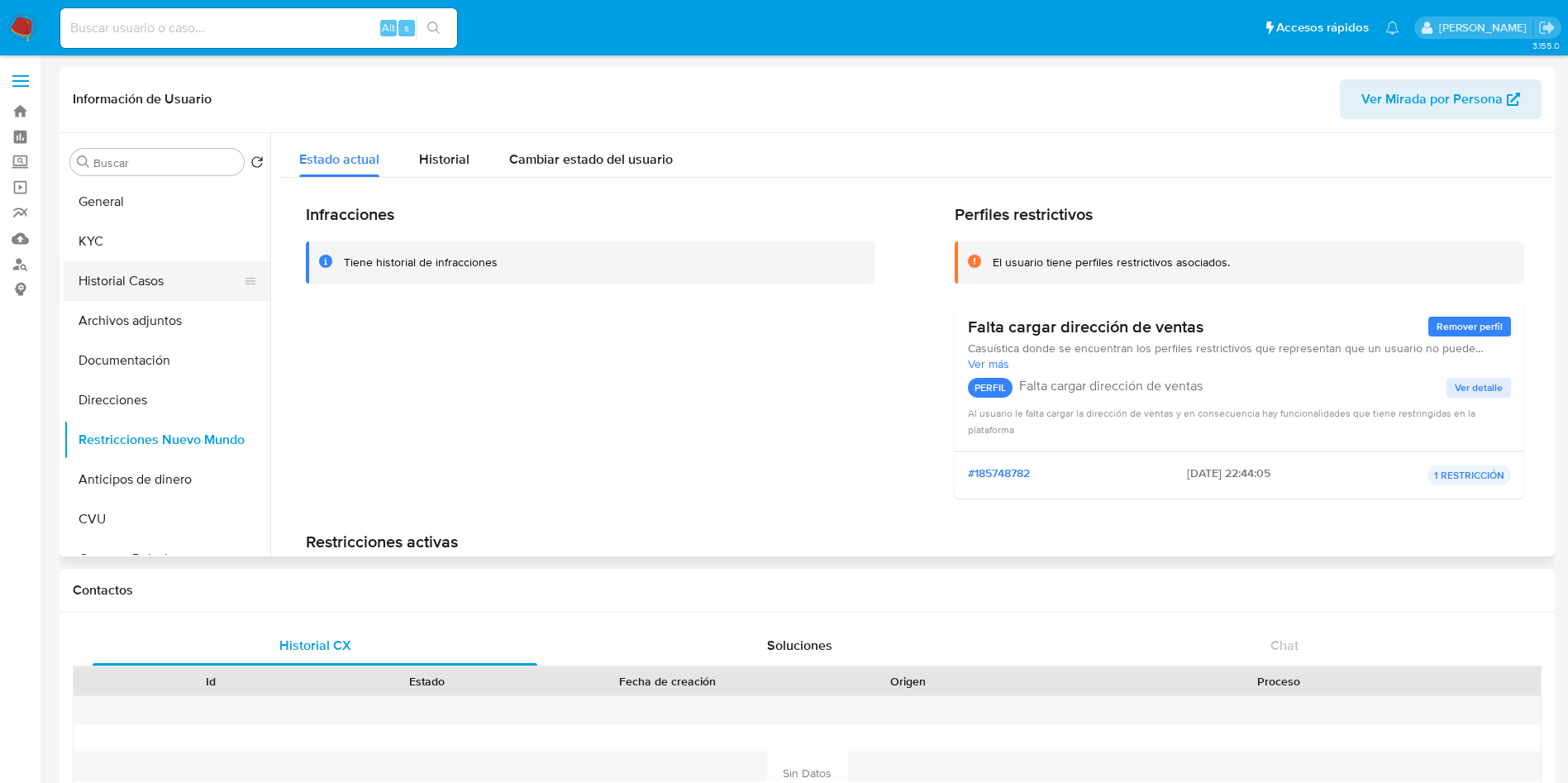
click at [115, 284] on button "Historial Casos" at bounding box center [160, 281] width 193 height 40
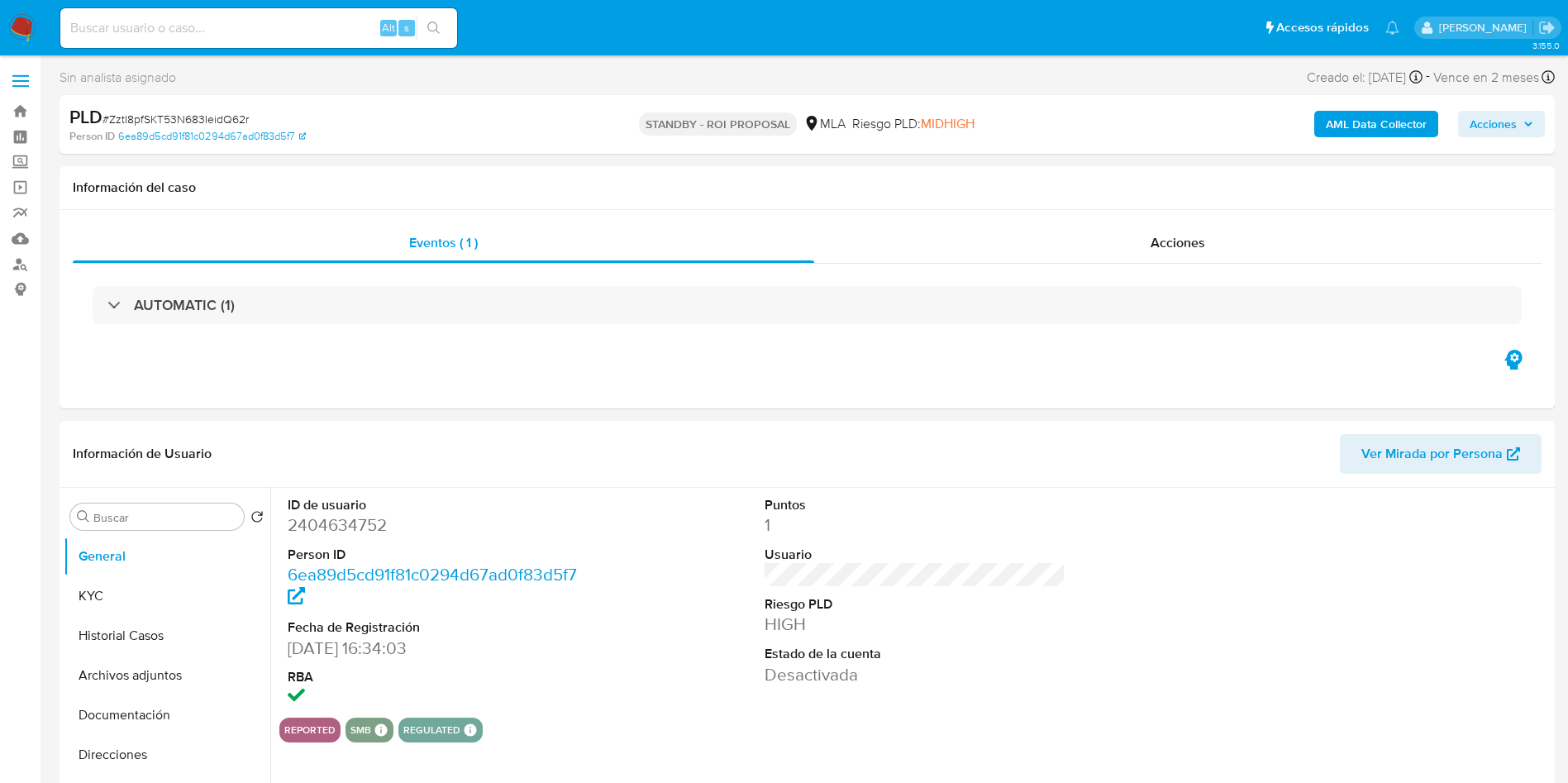
select select "10"
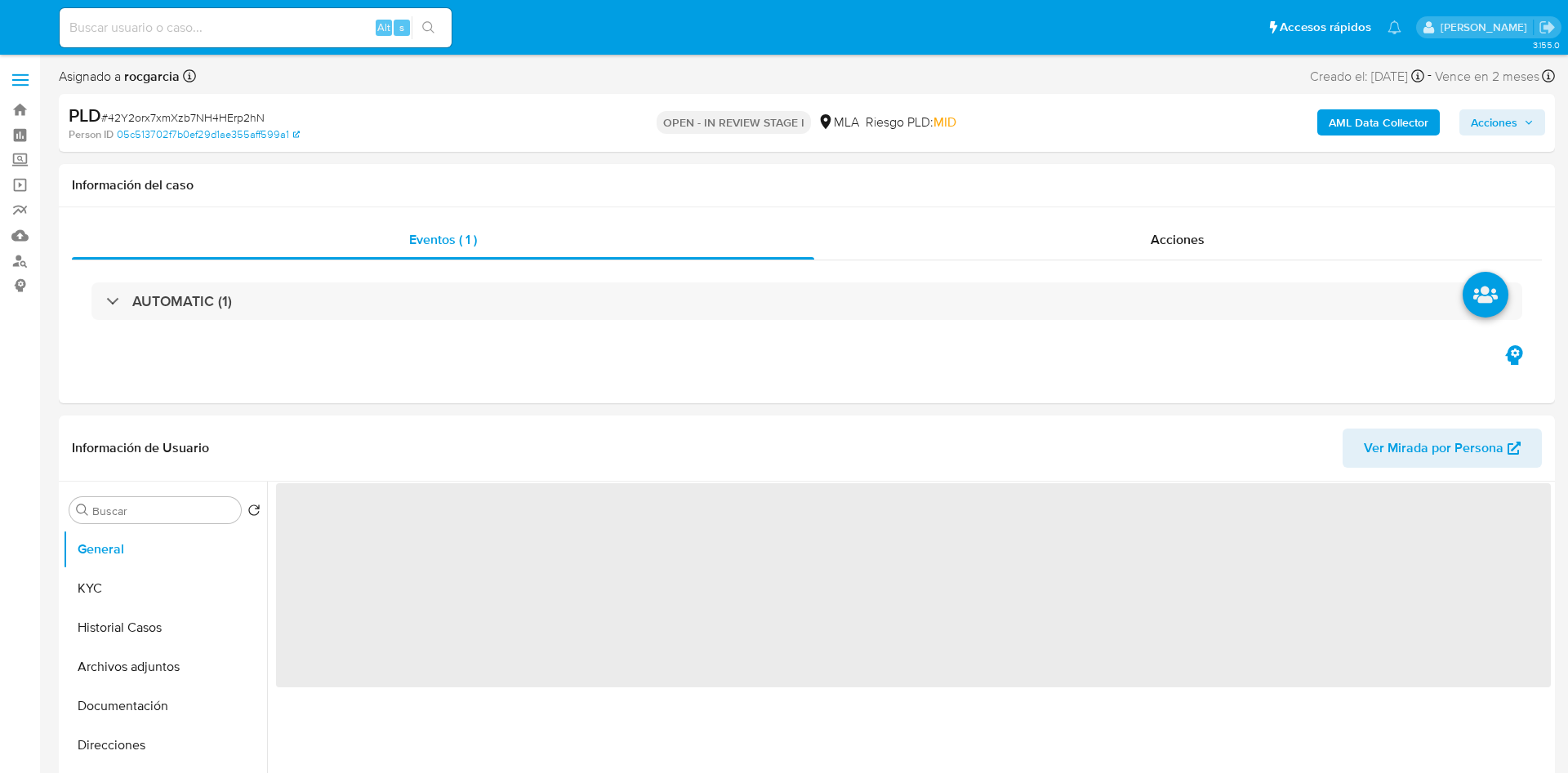
select select "10"
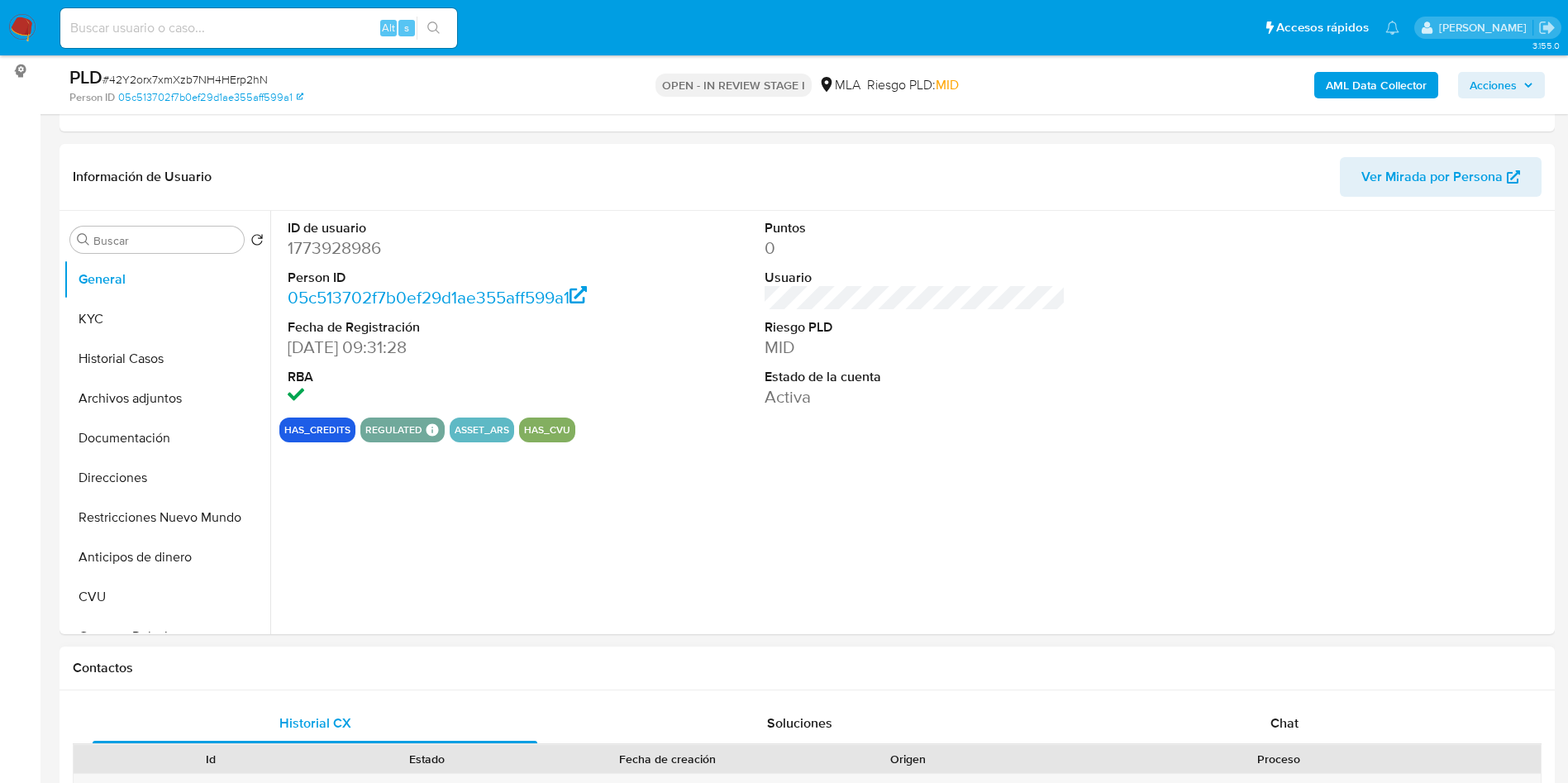
scroll to position [496, 0]
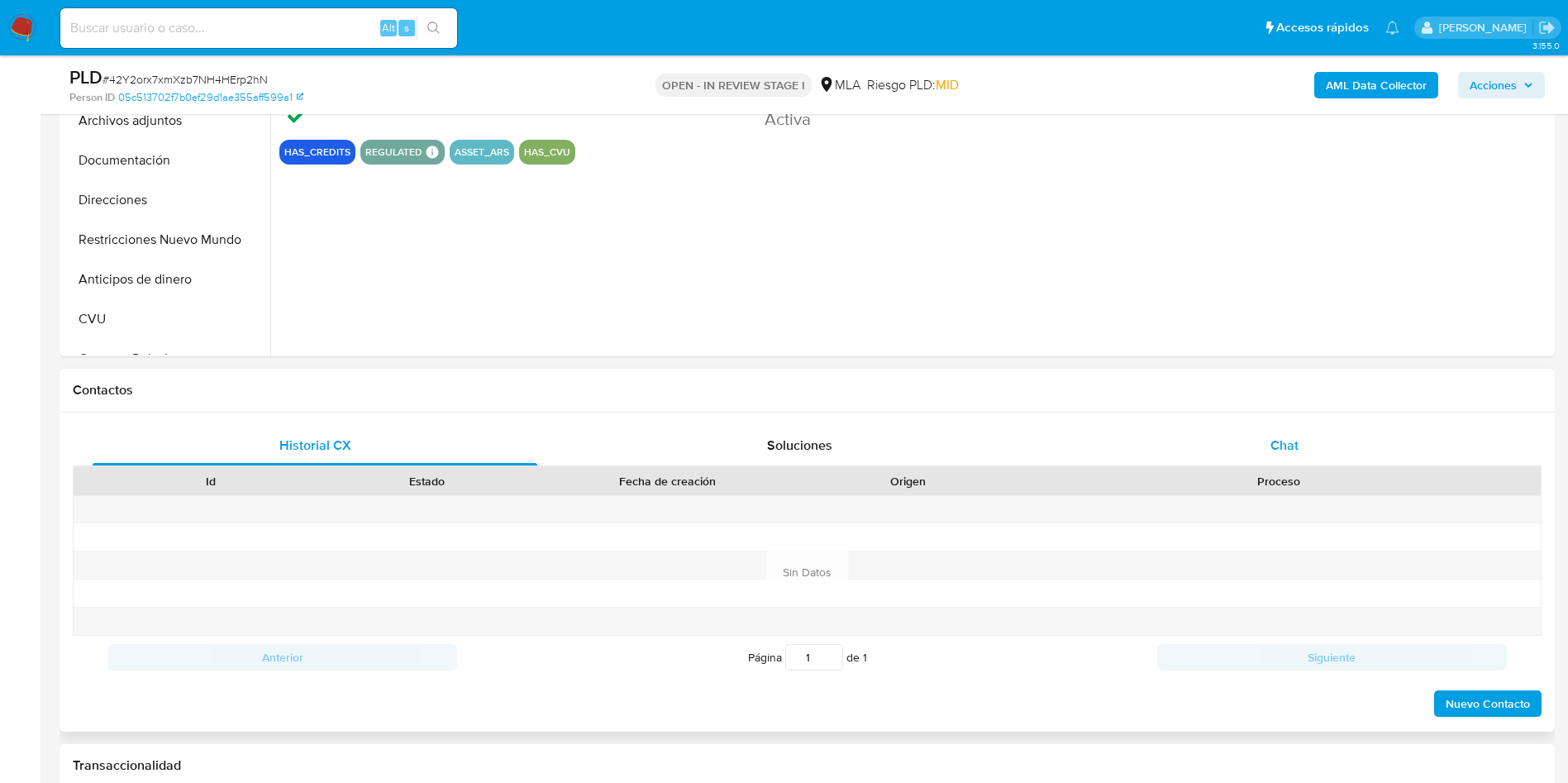
drag, startPoint x: 1298, startPoint y: 442, endPoint x: 1251, endPoint y: 428, distance: 49.0
click at [1297, 442] on span "Chat" at bounding box center [1284, 445] width 28 height 19
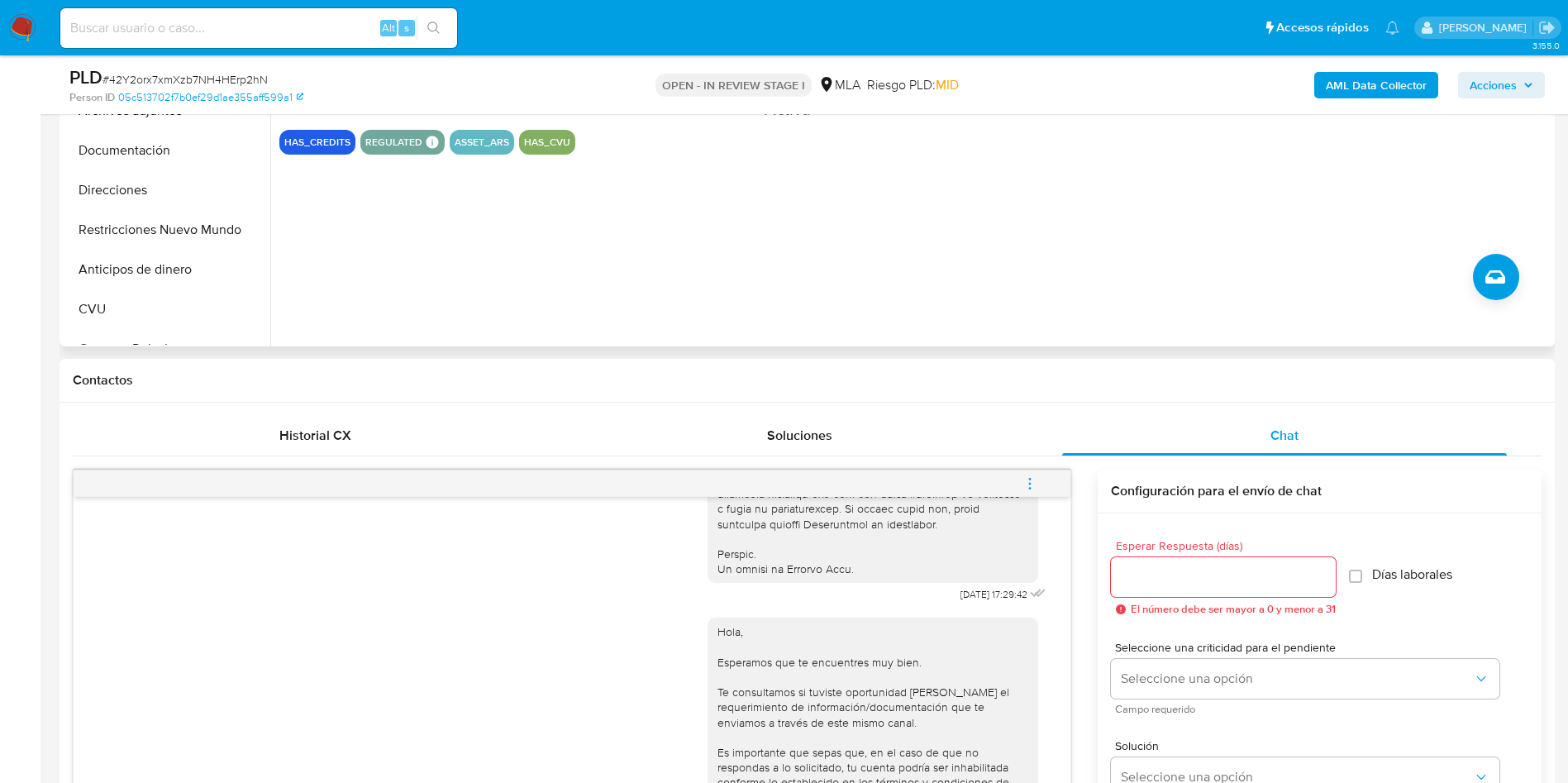
scroll to position [124, 0]
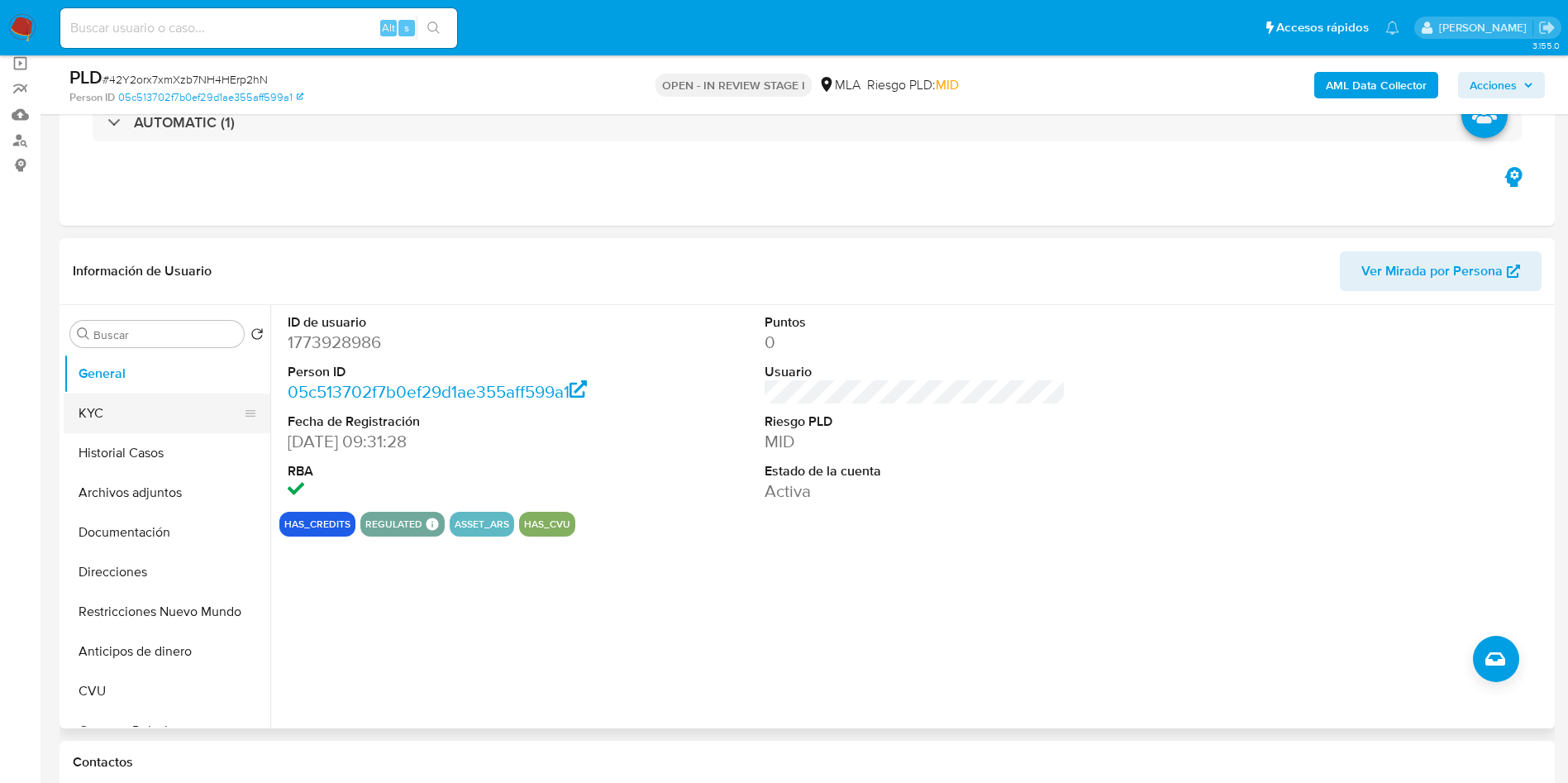
drag, startPoint x: 160, startPoint y: 413, endPoint x: 155, endPoint y: 421, distance: 9.4
click at [159, 413] on button "KYC" at bounding box center [160, 414] width 193 height 40
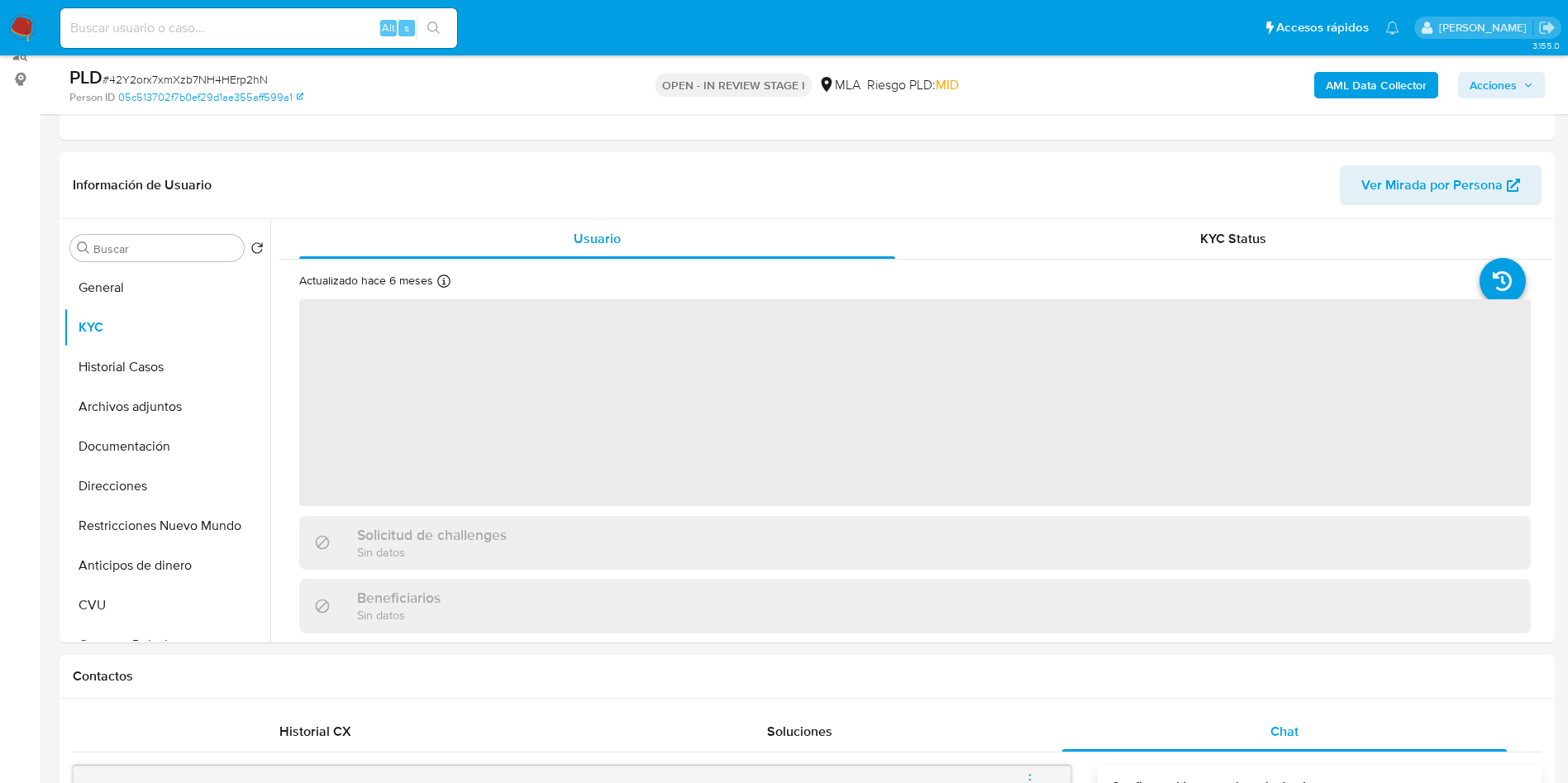
scroll to position [248, 0]
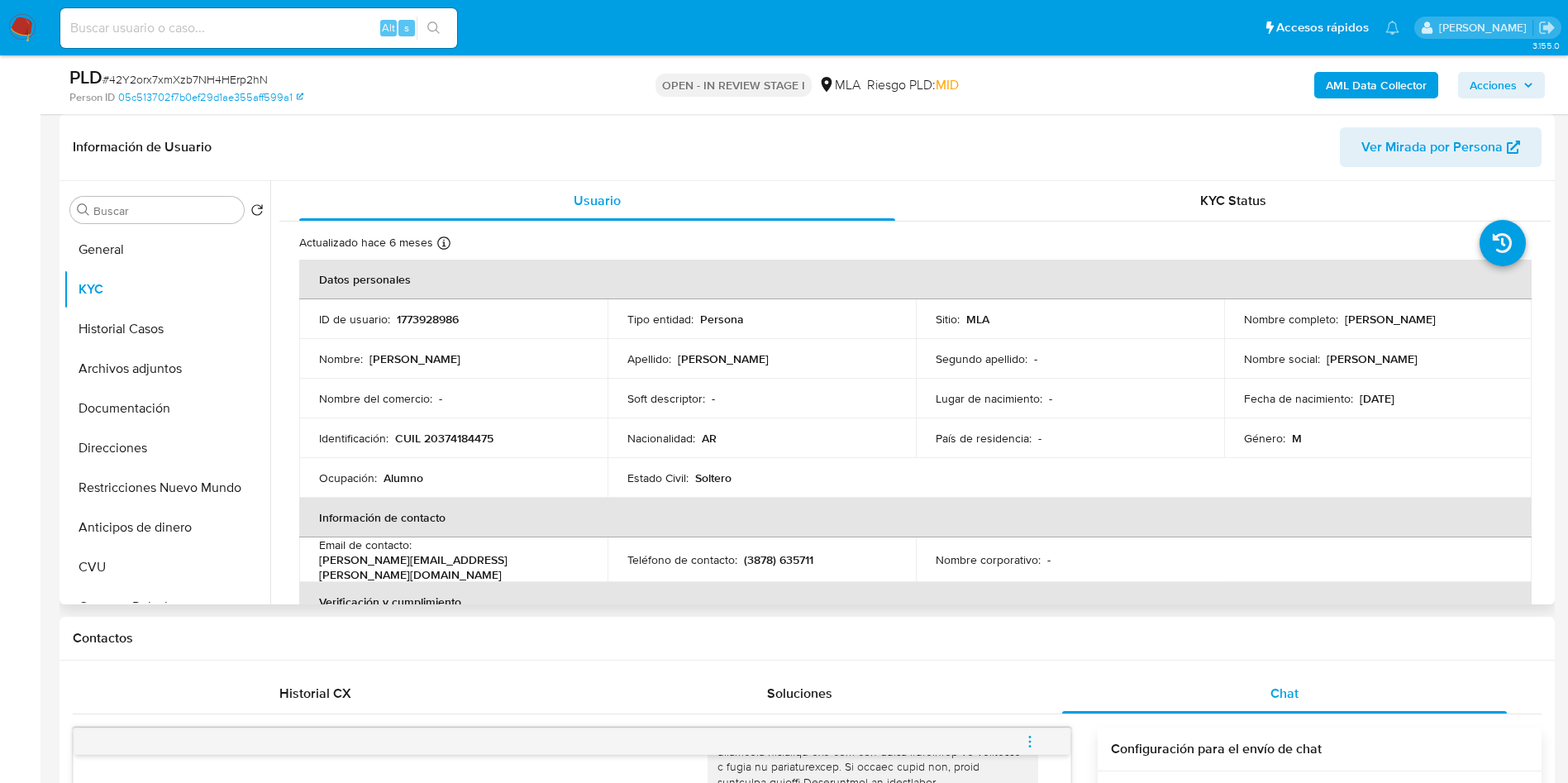
click at [440, 439] on p "CUIL 20374184475" at bounding box center [444, 438] width 99 height 15
copy p "20374184475"
click at [124, 337] on button "Historial Casos" at bounding box center [160, 329] width 193 height 40
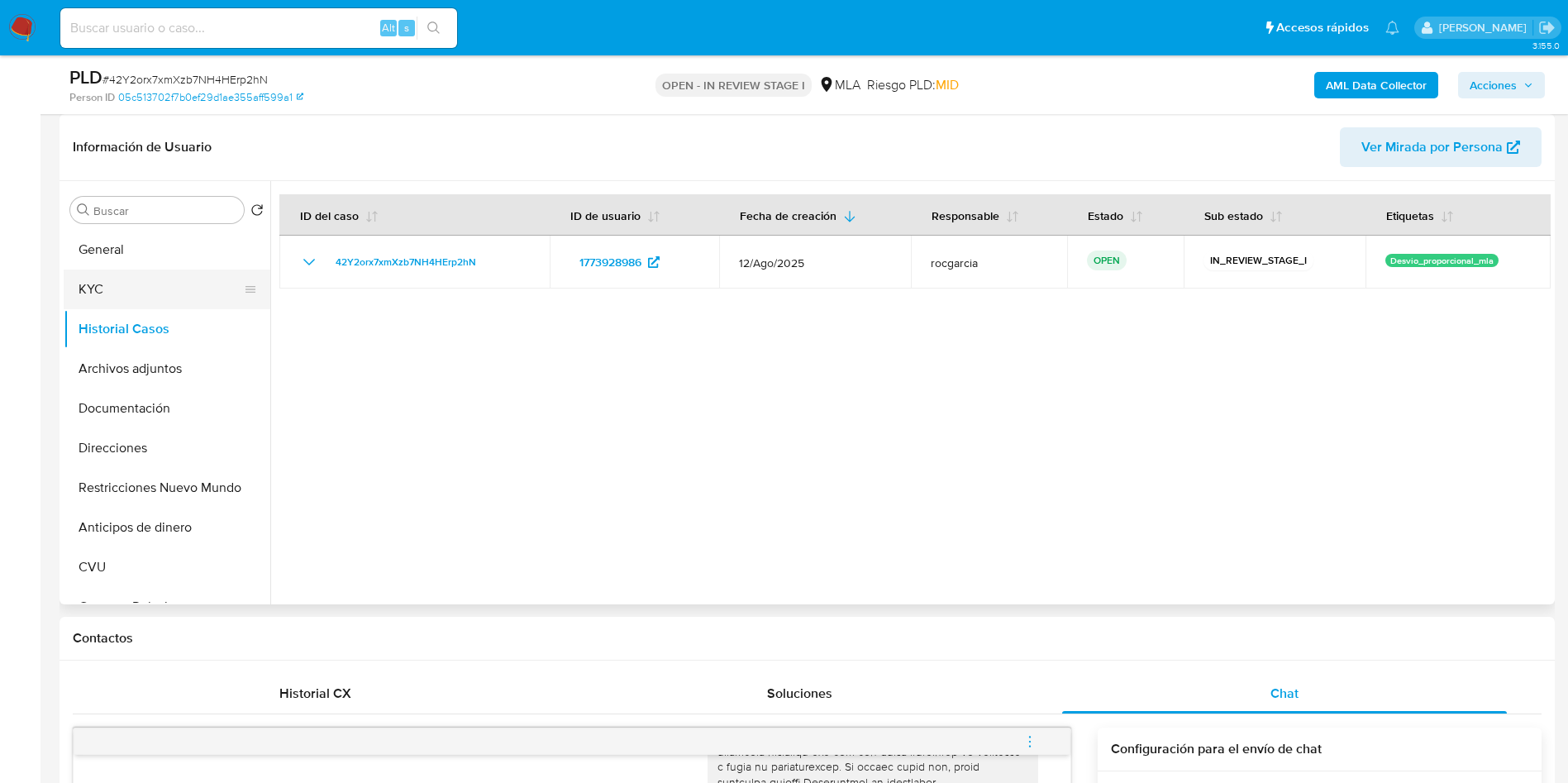
click at [135, 284] on button "KYC" at bounding box center [160, 289] width 193 height 40
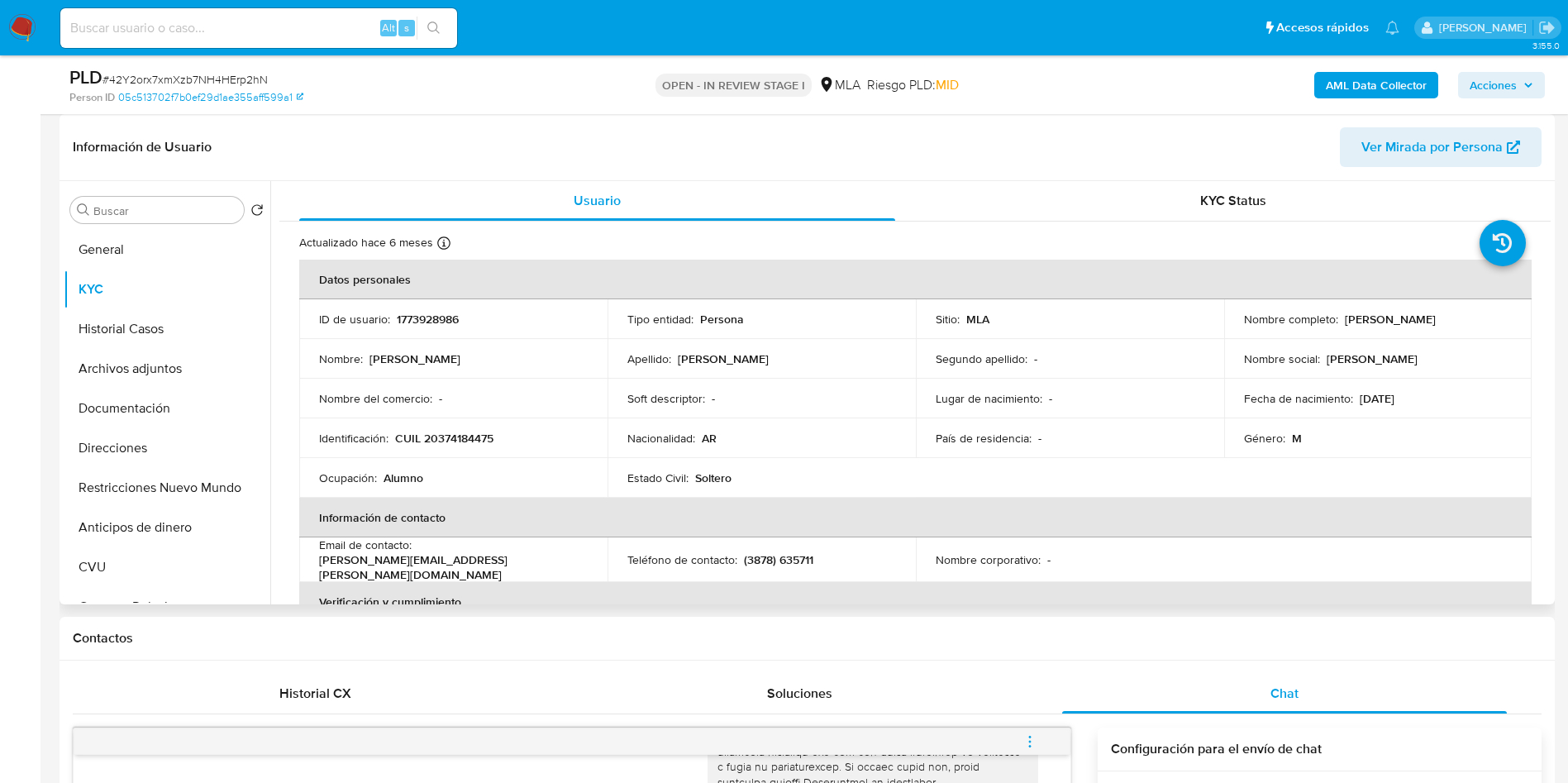
click at [1423, 309] on td "Nombre completo : [PERSON_NAME]" at bounding box center [1378, 319] width 308 height 40
click at [1425, 312] on p "[PERSON_NAME]" at bounding box center [1390, 319] width 91 height 15
copy p "[PERSON_NAME]"
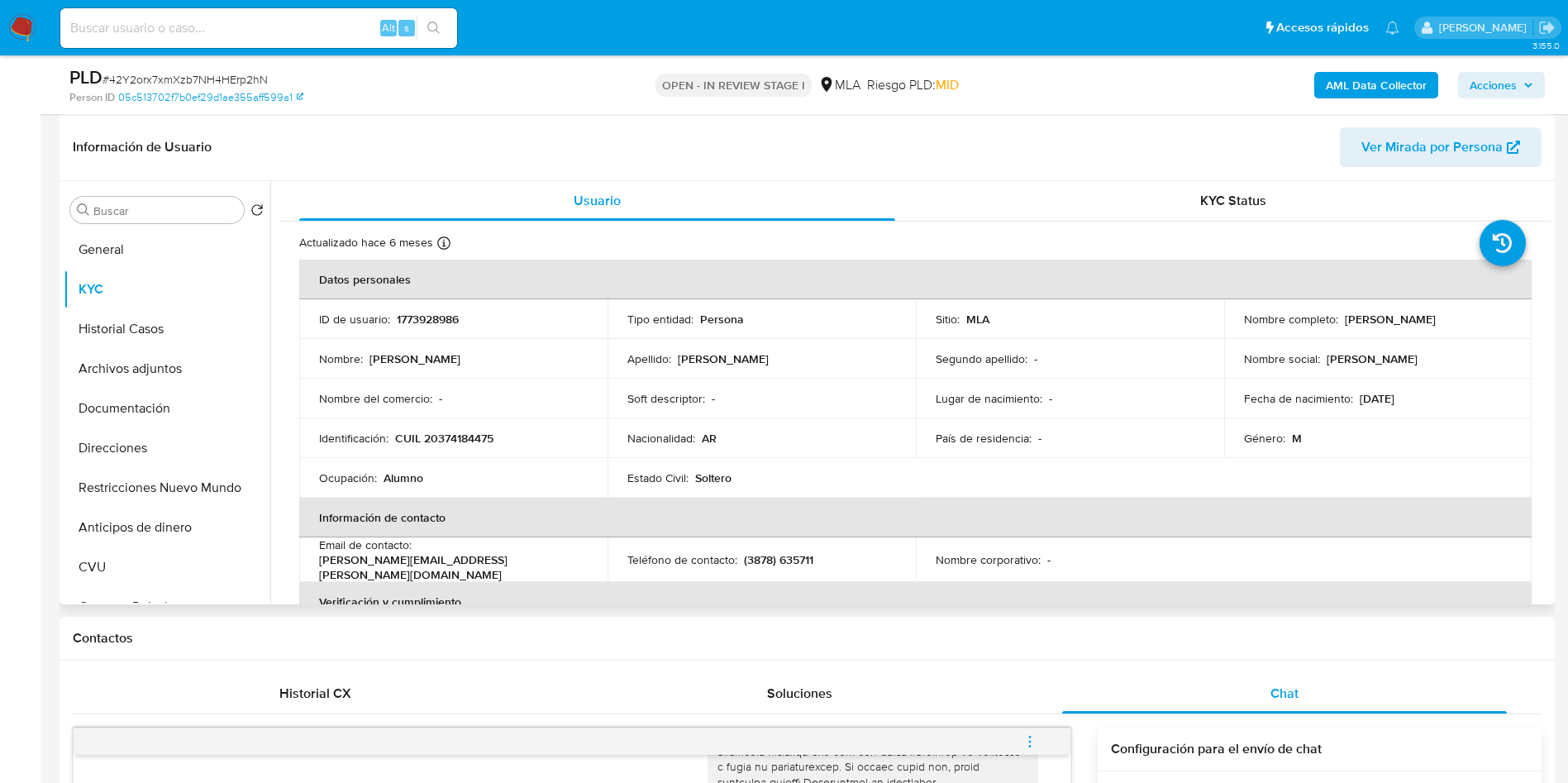
drag, startPoint x: 1343, startPoint y: 320, endPoint x: 1375, endPoint y: 325, distance: 32.4
click at [1394, 332] on td "Nombre completo : [PERSON_NAME]" at bounding box center [1378, 319] width 308 height 40
click at [1346, 319] on p "[PERSON_NAME]" at bounding box center [1390, 319] width 91 height 15
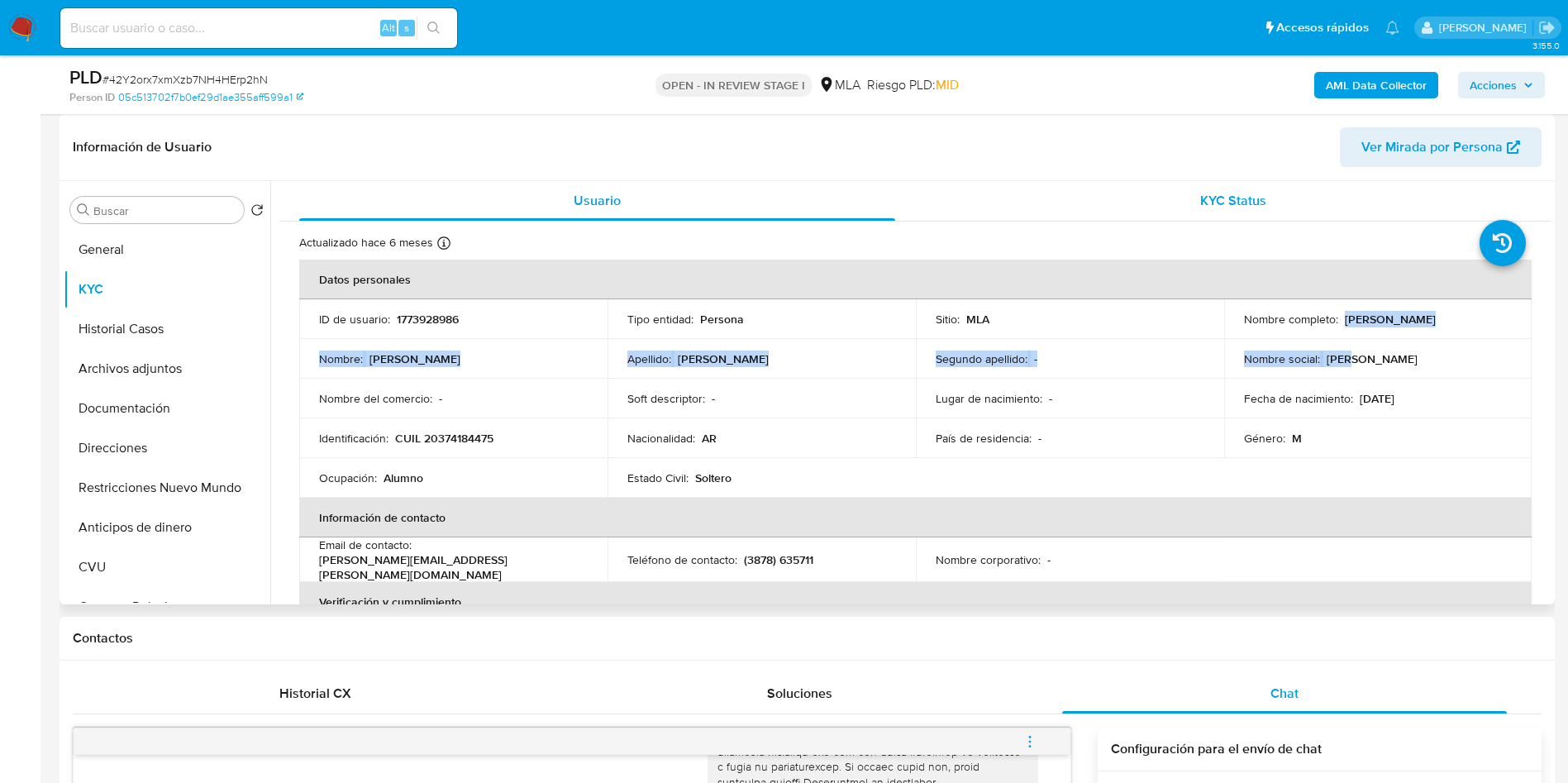
drag, startPoint x: 1339, startPoint y: 320, endPoint x: 1383, endPoint y: 197, distance: 130.6
click at [1449, 330] on td "Nombre completo : [PERSON_NAME]" at bounding box center [1378, 319] width 308 height 40
copy p "[PERSON_NAME]"
click at [1022, 747] on button "menu-action" at bounding box center [1030, 742] width 55 height 40
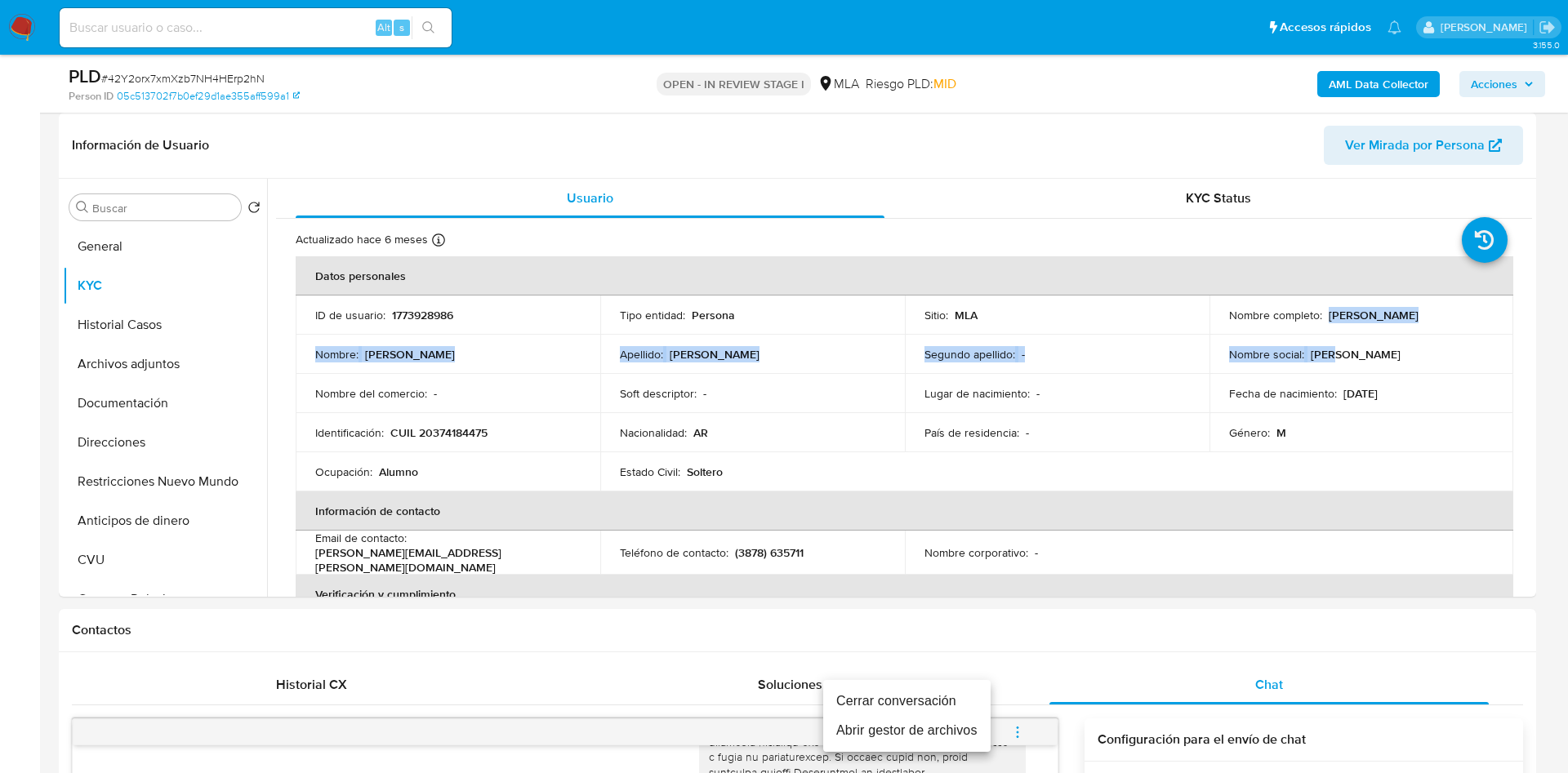
click at [954, 694] on li "Cerrar conversación" at bounding box center [907, 701] width 167 height 30
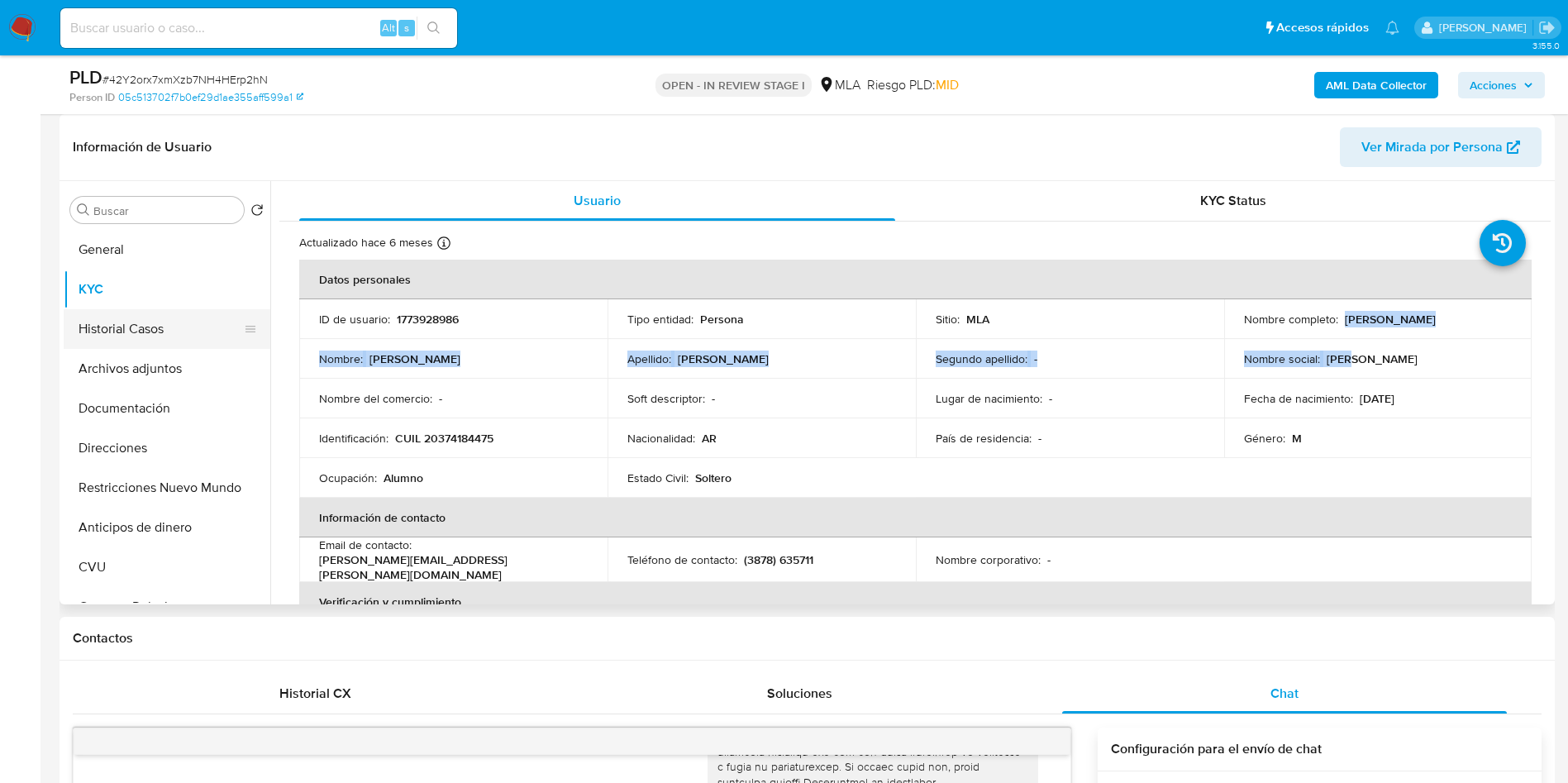
click at [119, 334] on button "Historial Casos" at bounding box center [160, 329] width 193 height 40
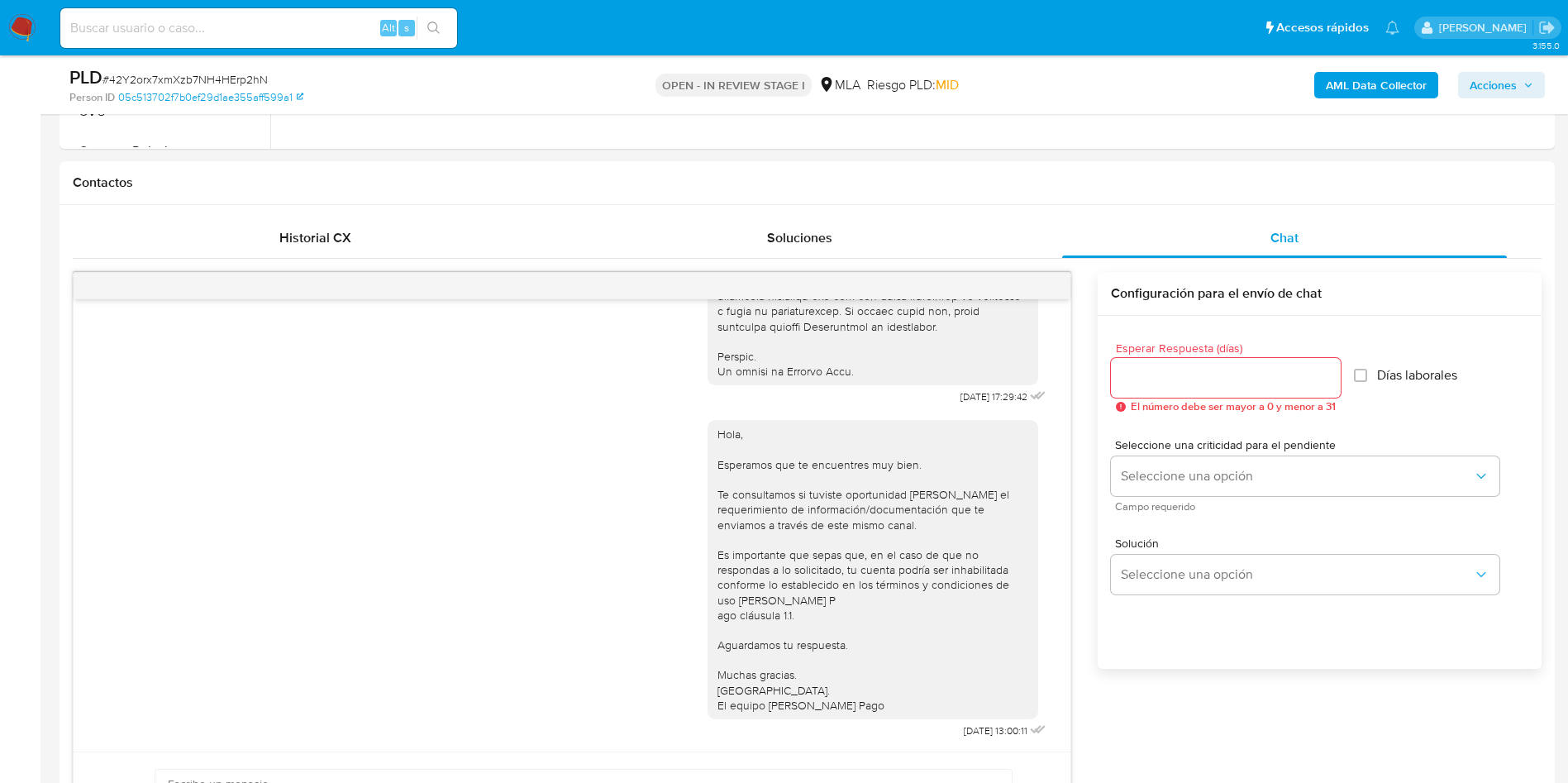
scroll to position [124, 0]
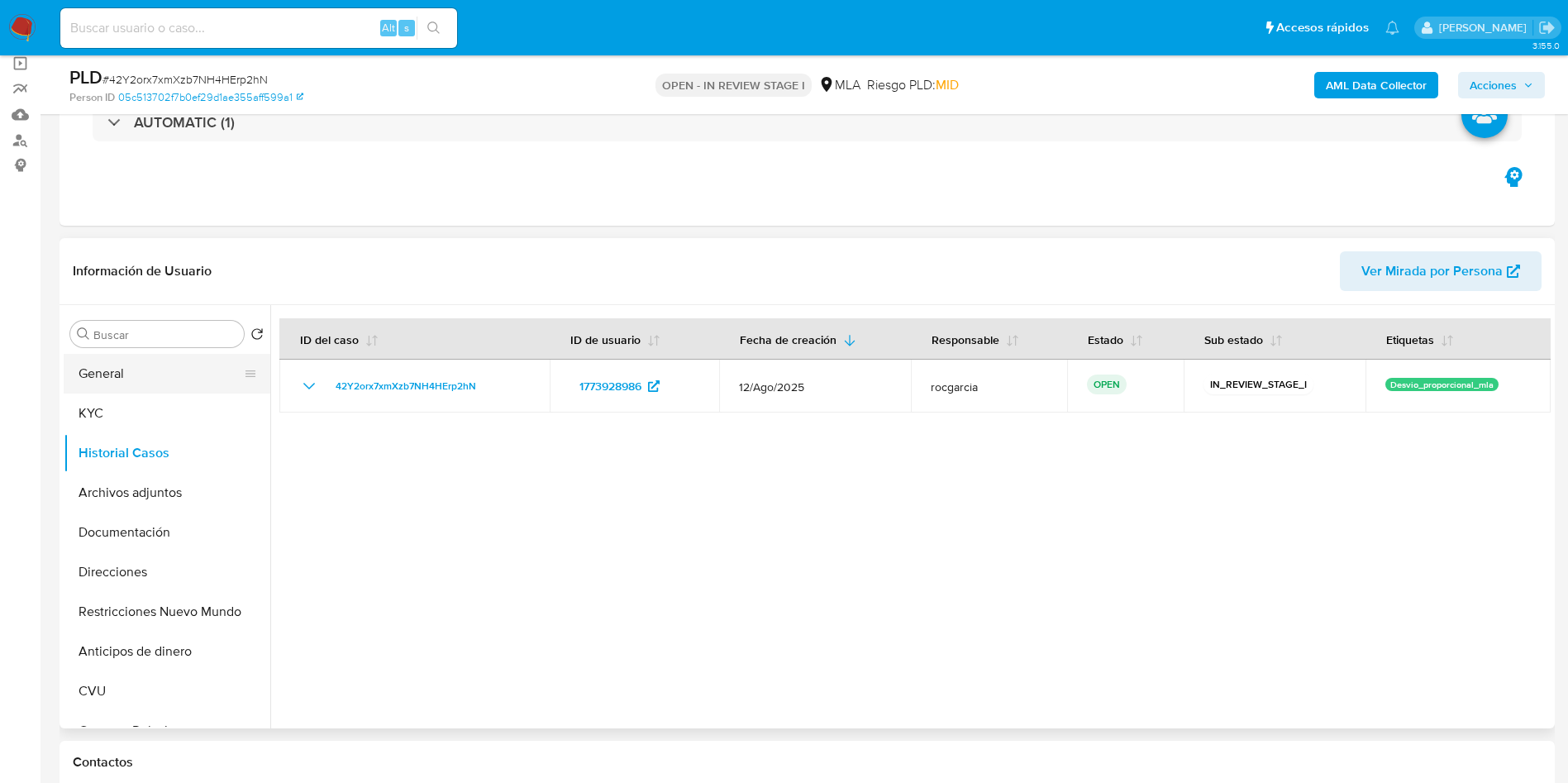
click at [107, 380] on button "General" at bounding box center [160, 374] width 193 height 40
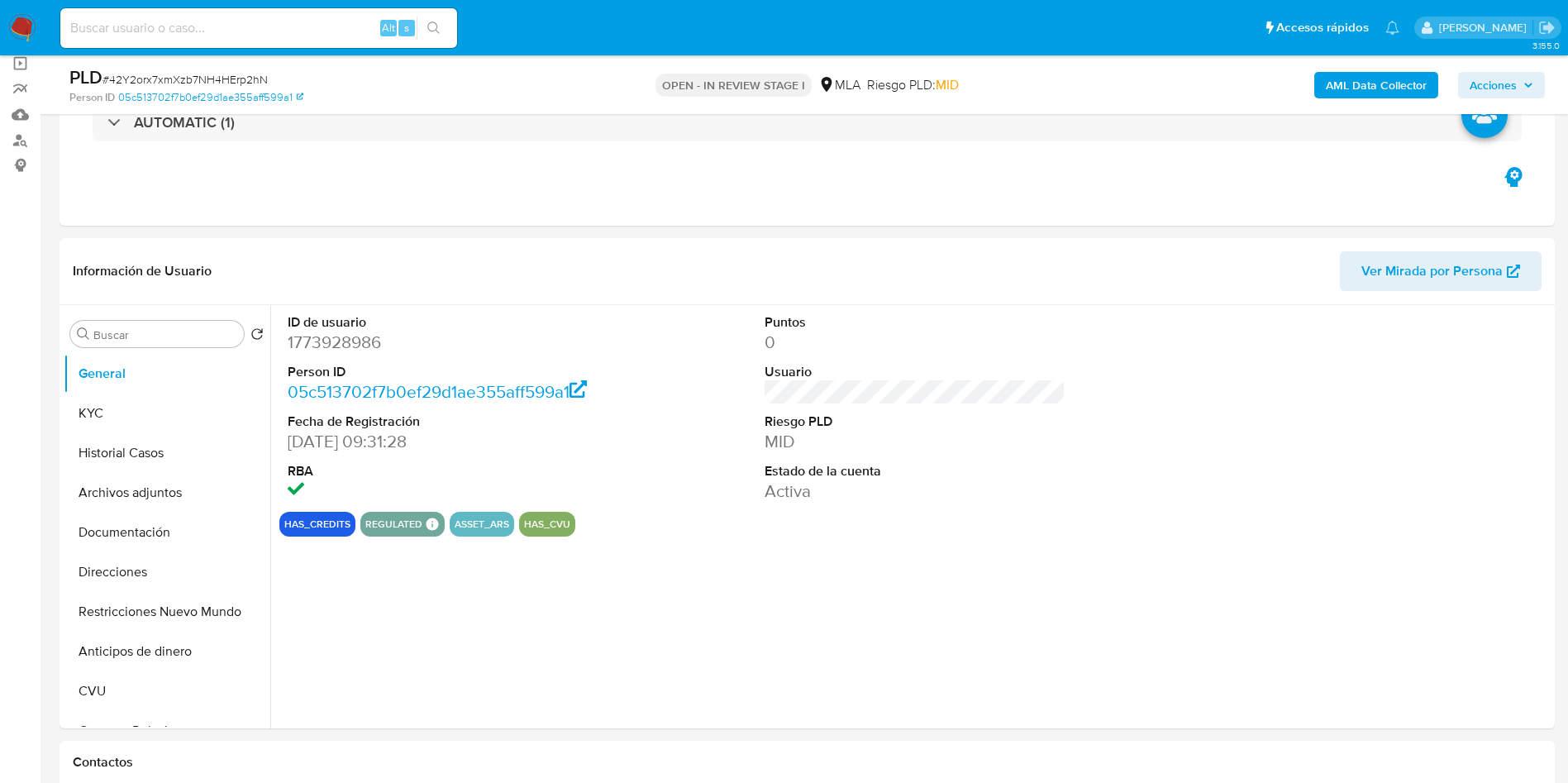
click at [322, 344] on dd "1773928986" at bounding box center [438, 342] width 302 height 23
copy dd "1773928986"
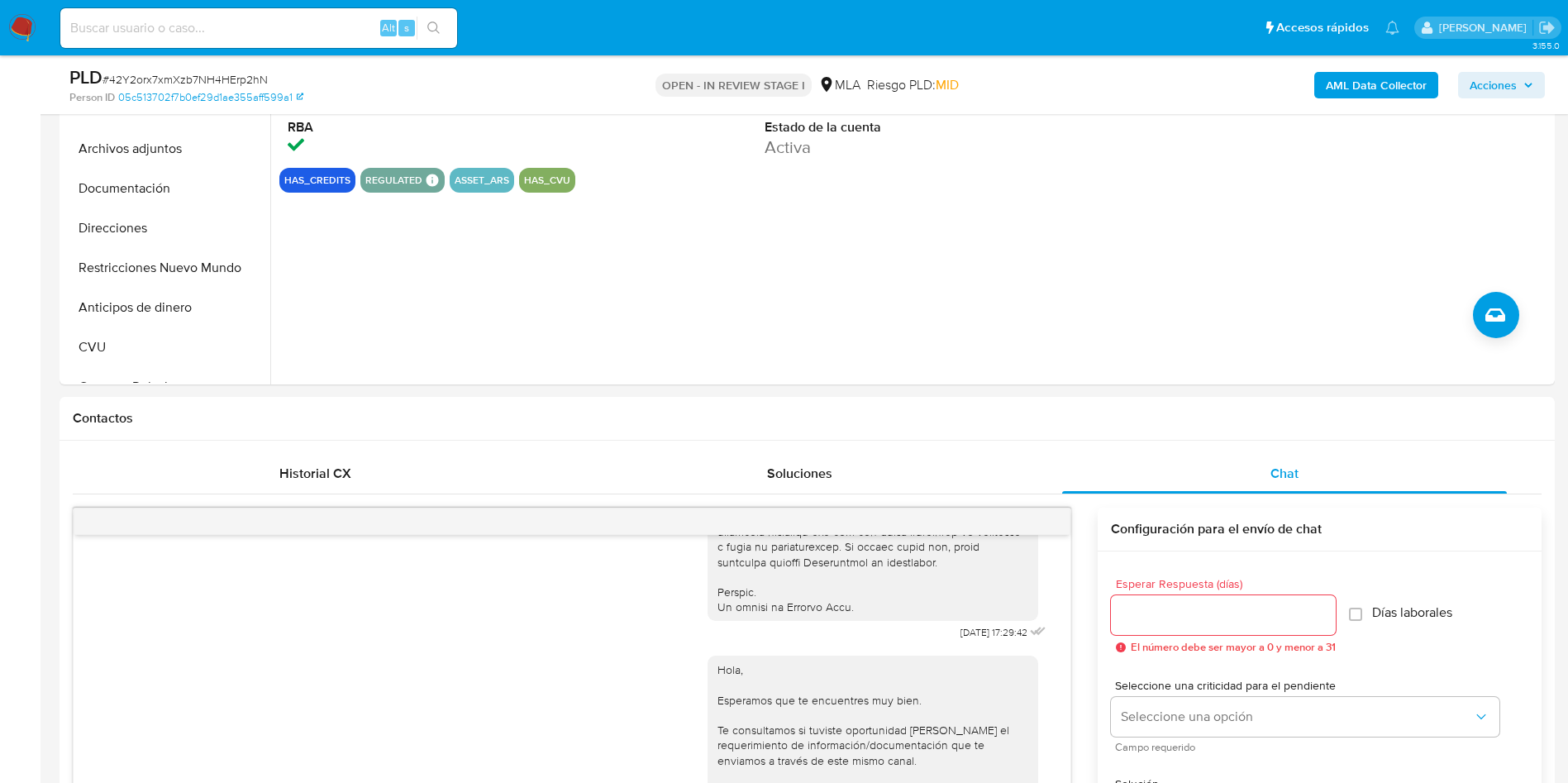
scroll to position [180, 0]
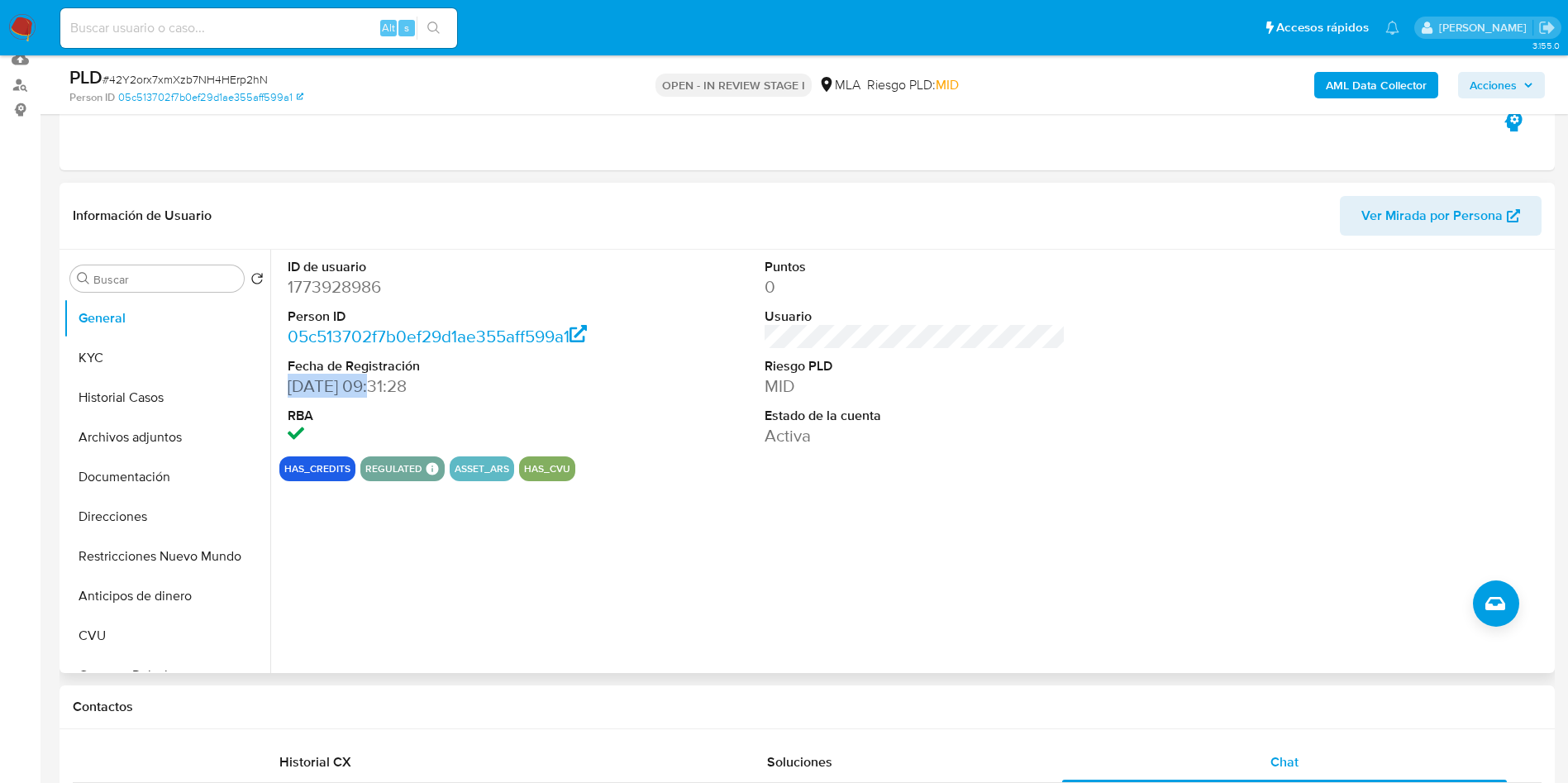
drag, startPoint x: 287, startPoint y: 383, endPoint x: 374, endPoint y: 384, distance: 87.0
click at [374, 384] on dd "[DATE] 09:31:28" at bounding box center [438, 386] width 302 height 23
copy dd "[DATE]"
click at [319, 297] on dd "1773928986" at bounding box center [438, 286] width 302 height 23
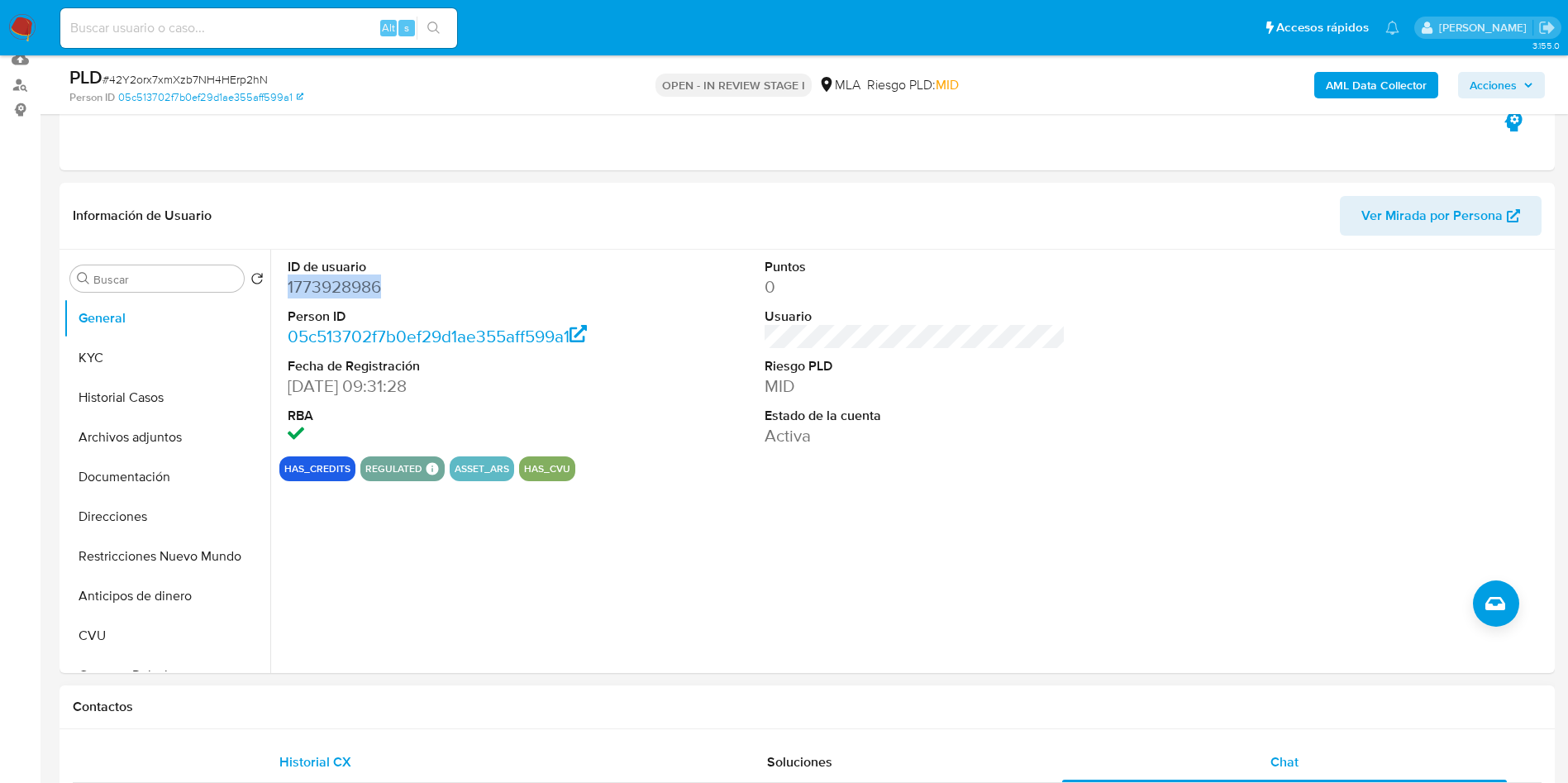
copy dd "1773928986"
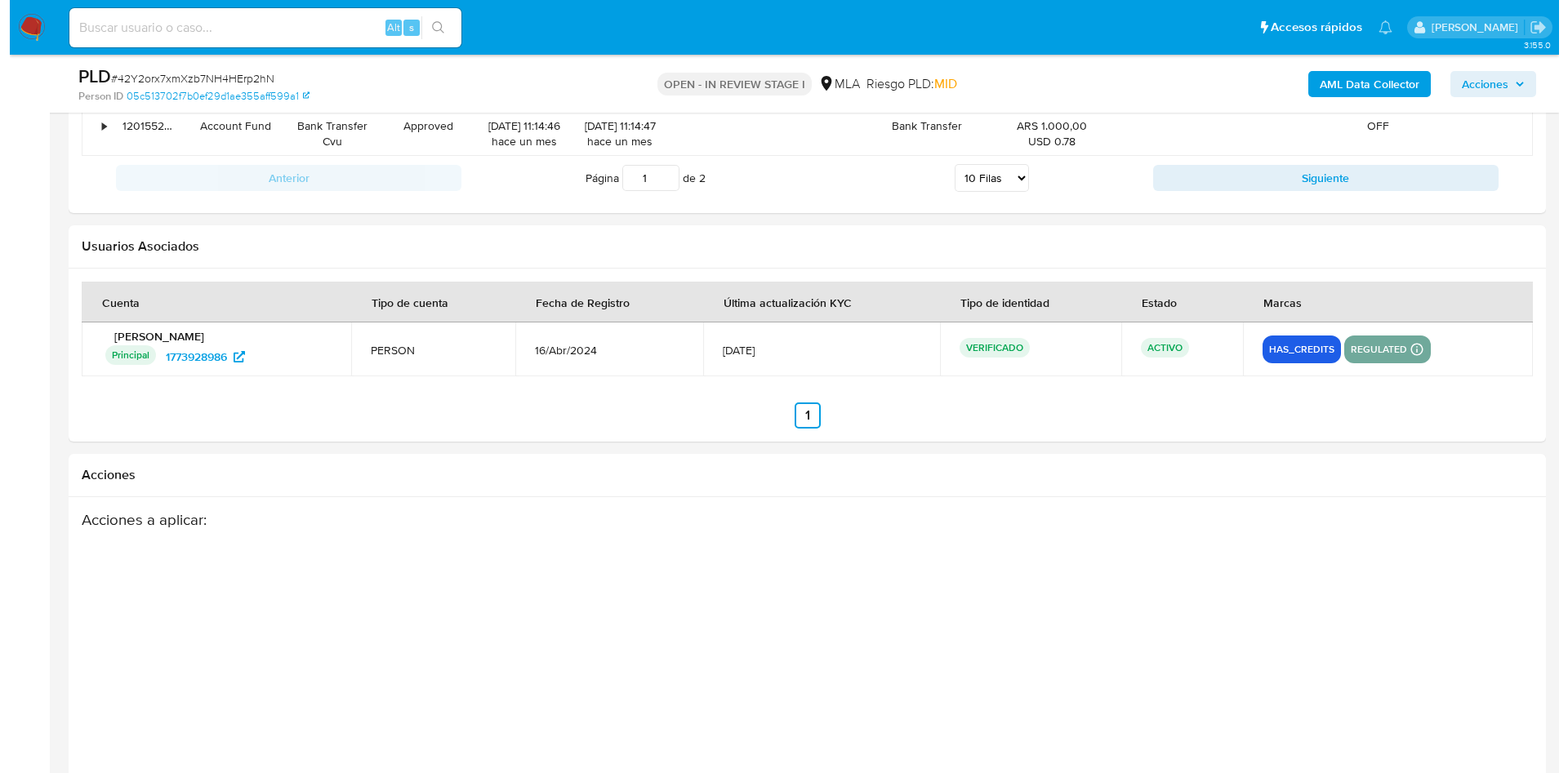
scroll to position [2871, 0]
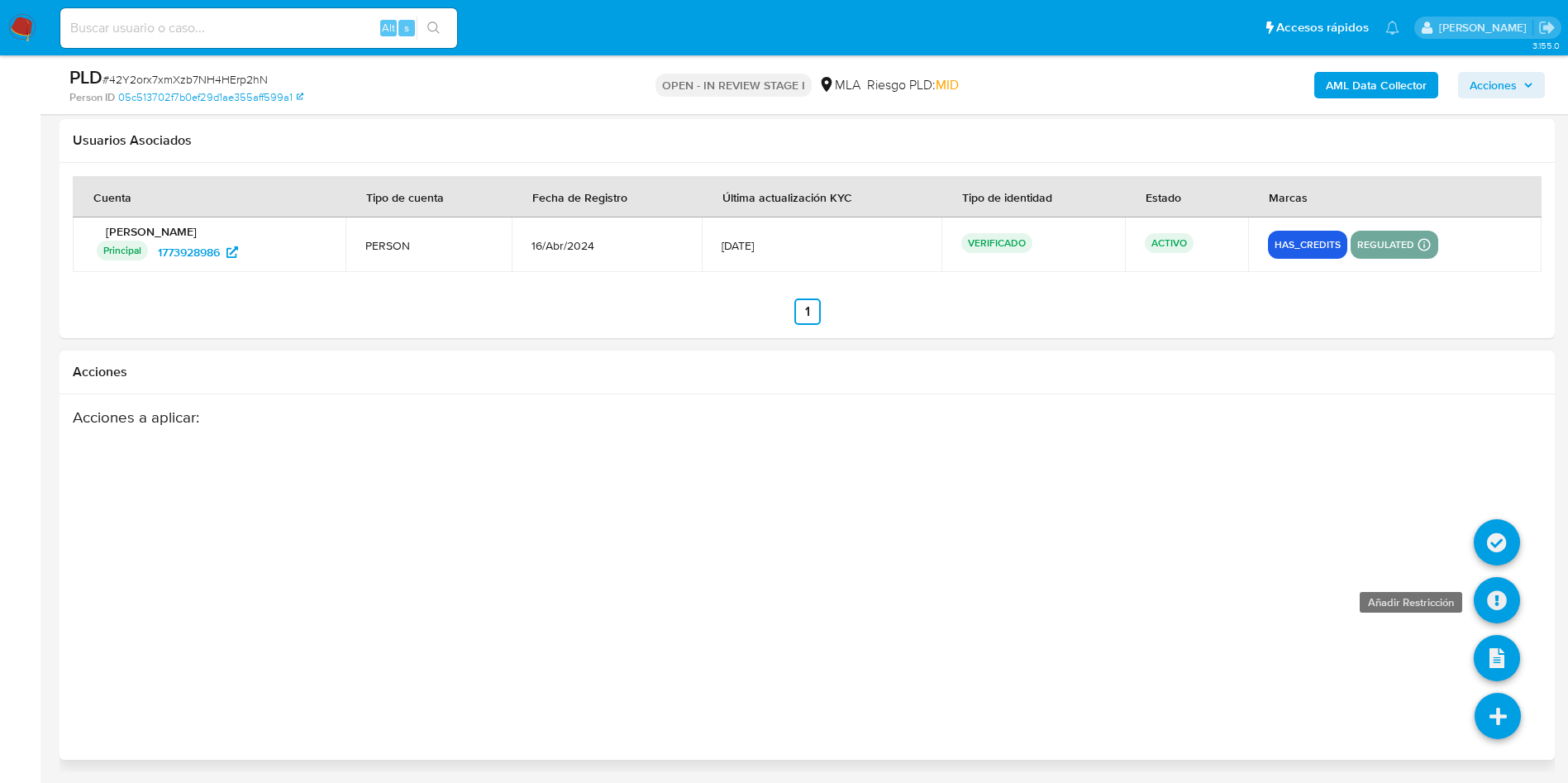
click at [1495, 604] on icon at bounding box center [1496, 600] width 46 height 46
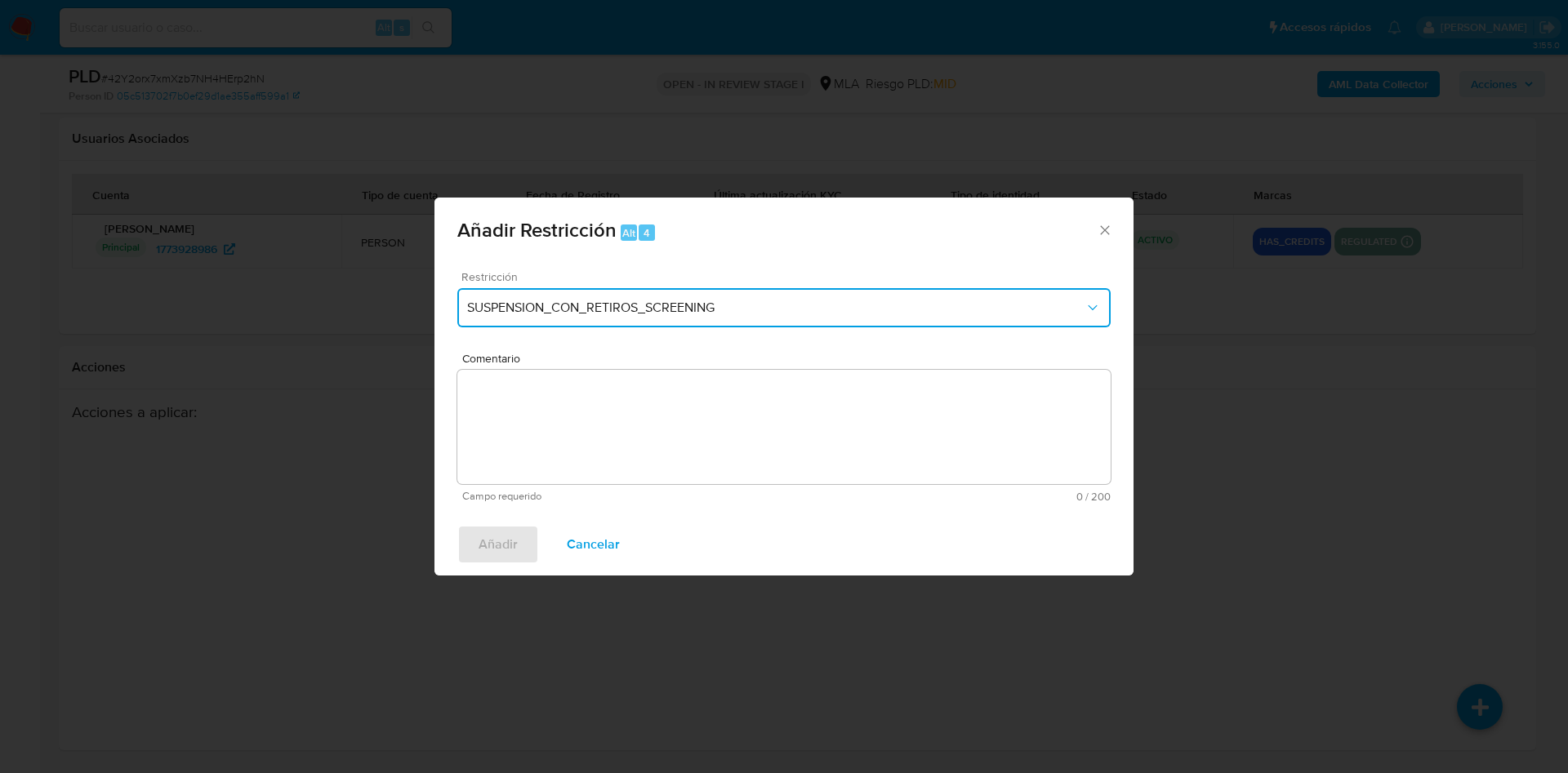
click at [555, 305] on span "SUSPENSION_CON_RETIROS_SCREENING" at bounding box center [775, 307] width 618 height 17
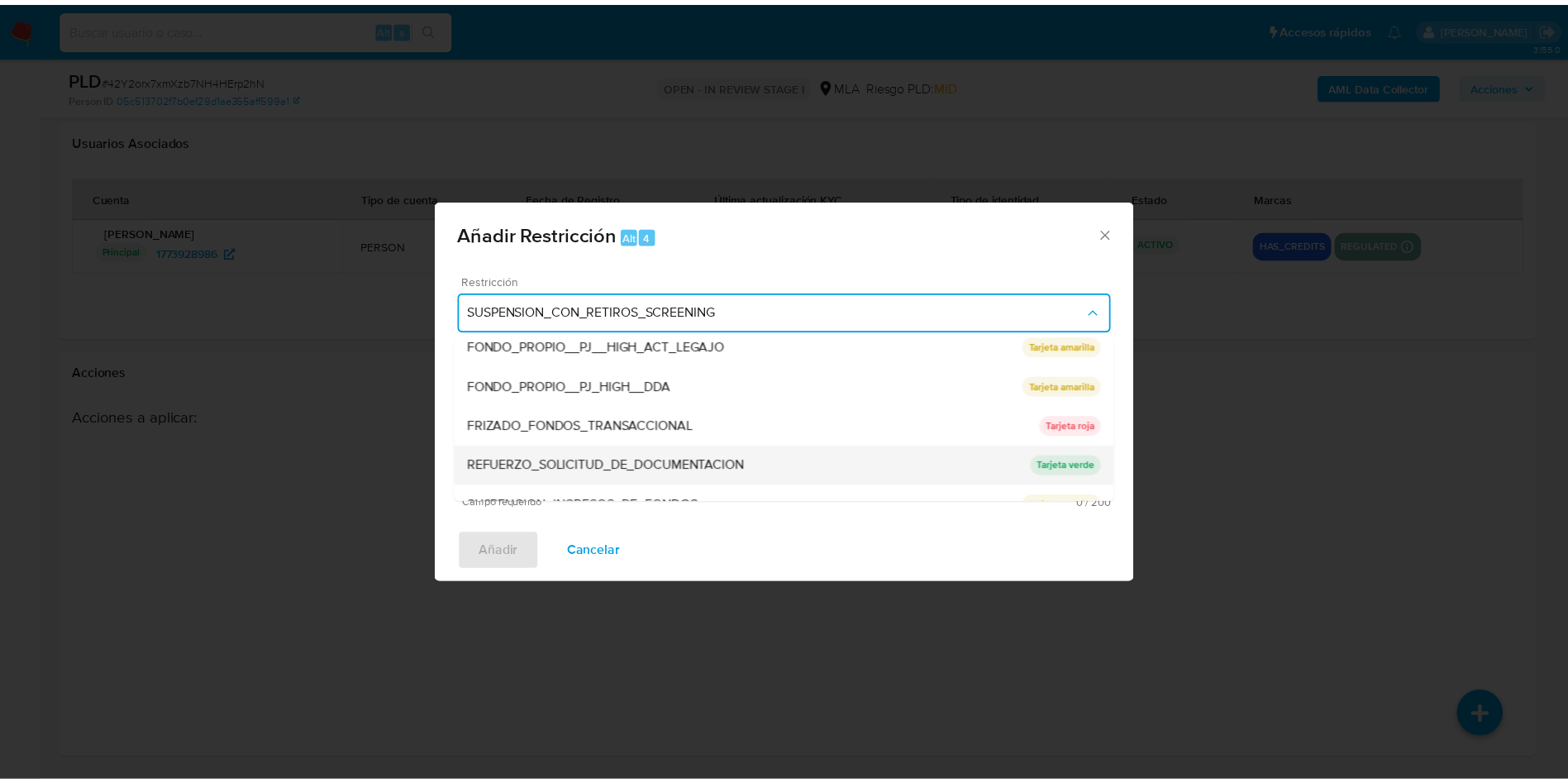
scroll to position [350, 0]
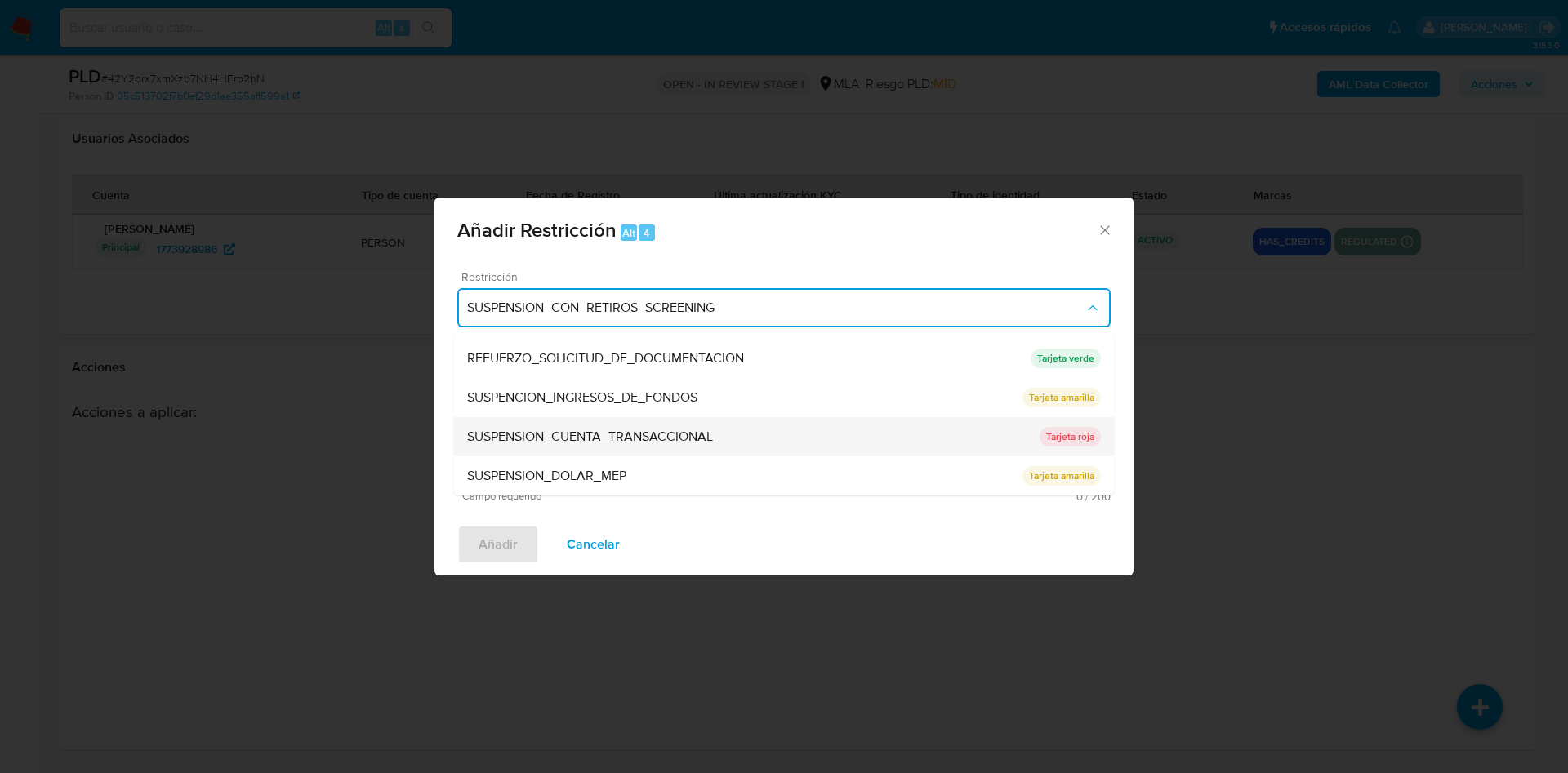
click at [628, 451] on div "SUSPENSION_CUENTA_TRANSACCIONAL" at bounding box center [752, 437] width 572 height 39
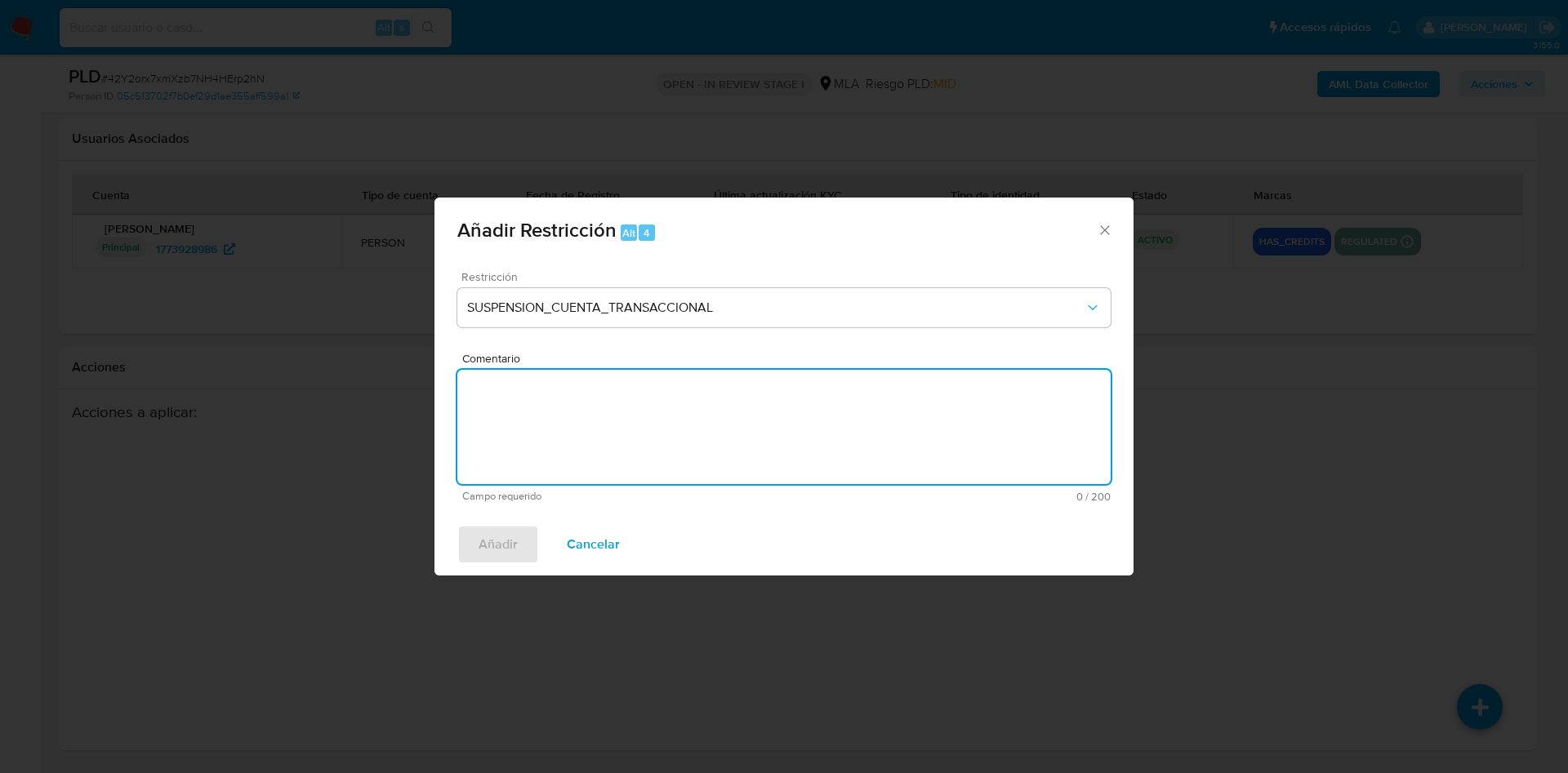
click at [628, 451] on textarea "Comentario" at bounding box center [783, 427] width 653 height 114
type textarea "AML"
click at [492, 537] on span "Añadir" at bounding box center [498, 545] width 39 height 35
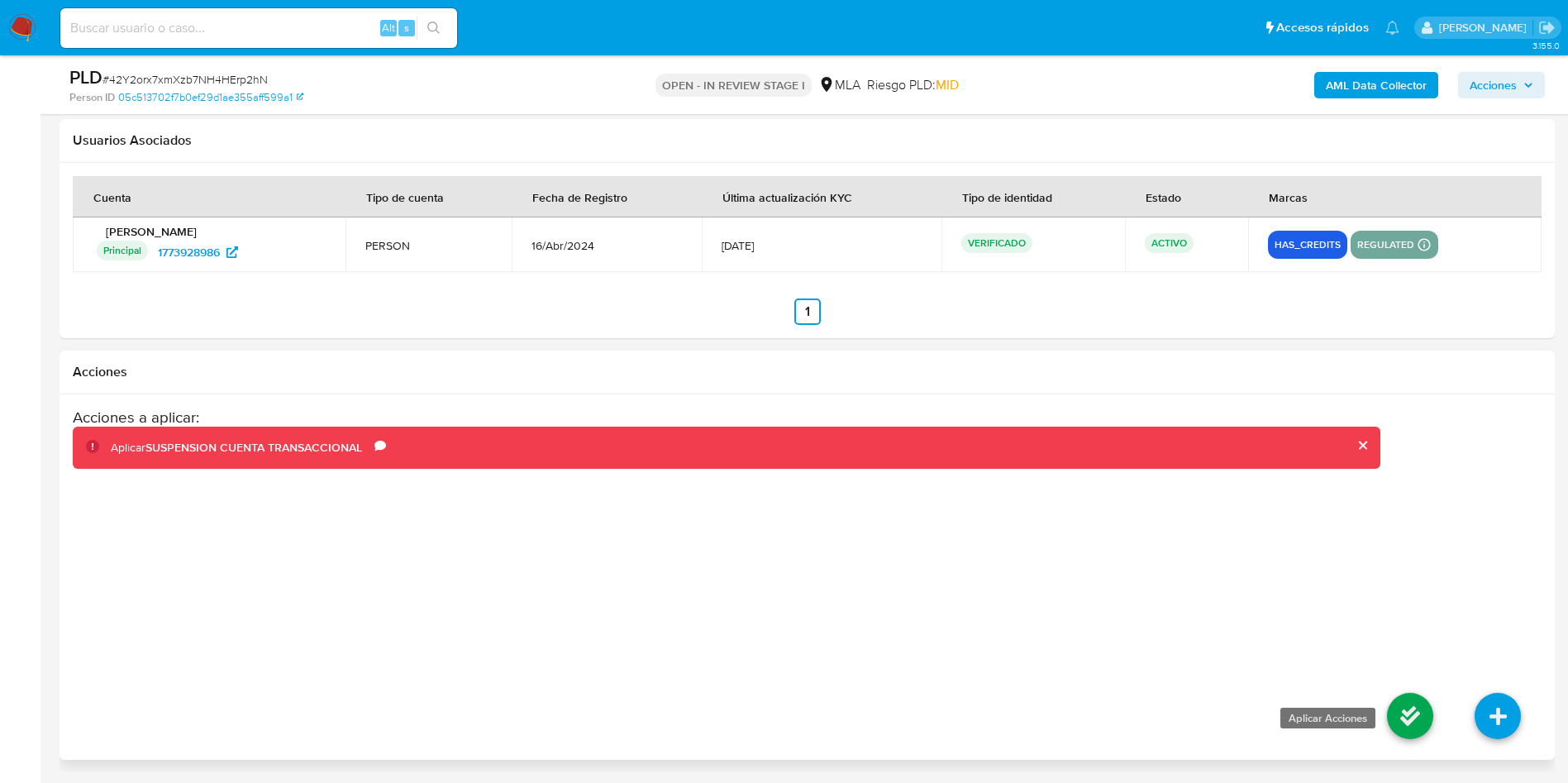
click at [1418, 720] on icon at bounding box center [1410, 716] width 46 height 46
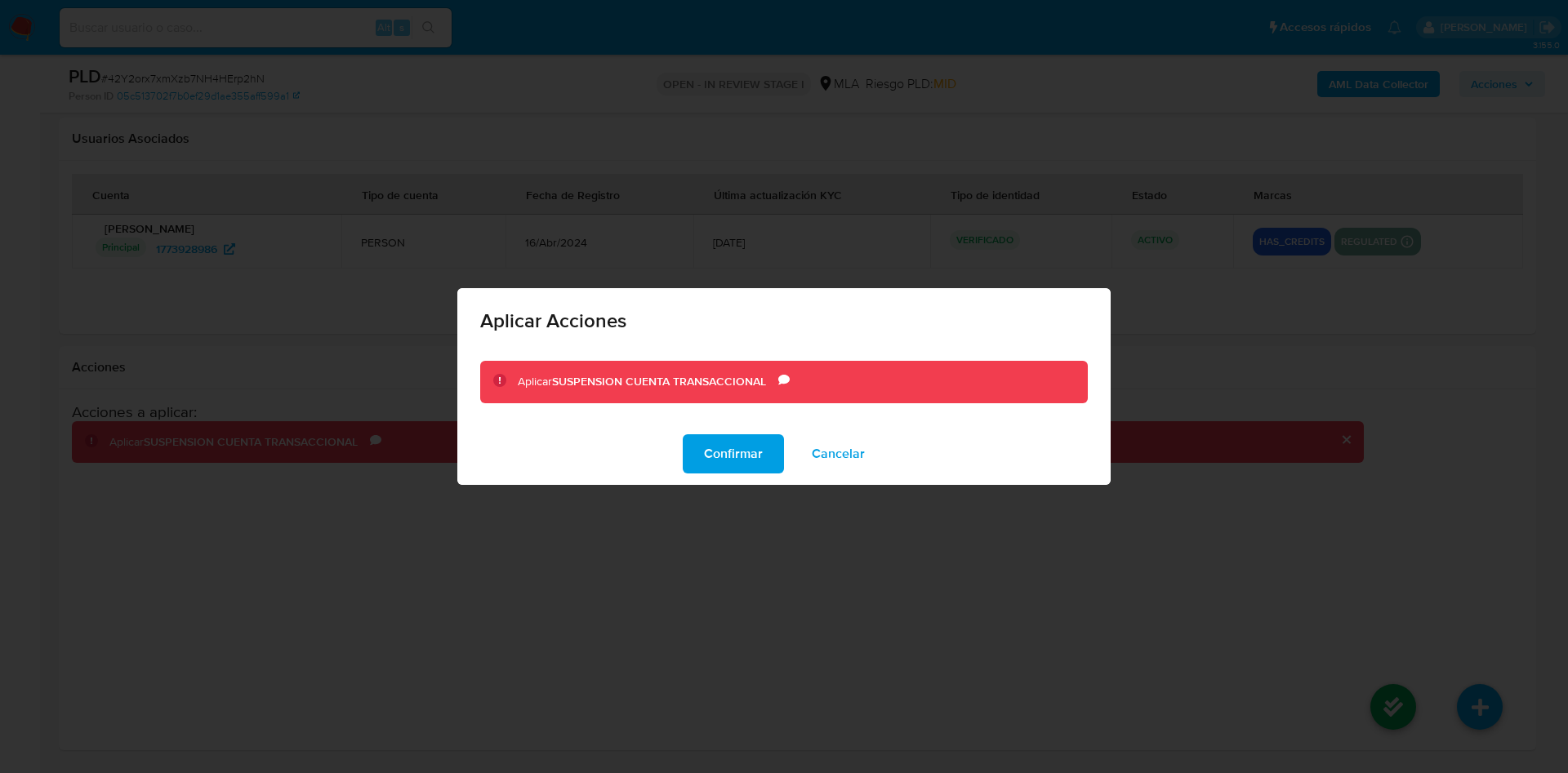
click at [745, 431] on div "Confirmar Cancelar" at bounding box center [783, 453] width 653 height 62
click at [756, 451] on span "Confirmar" at bounding box center [734, 454] width 59 height 35
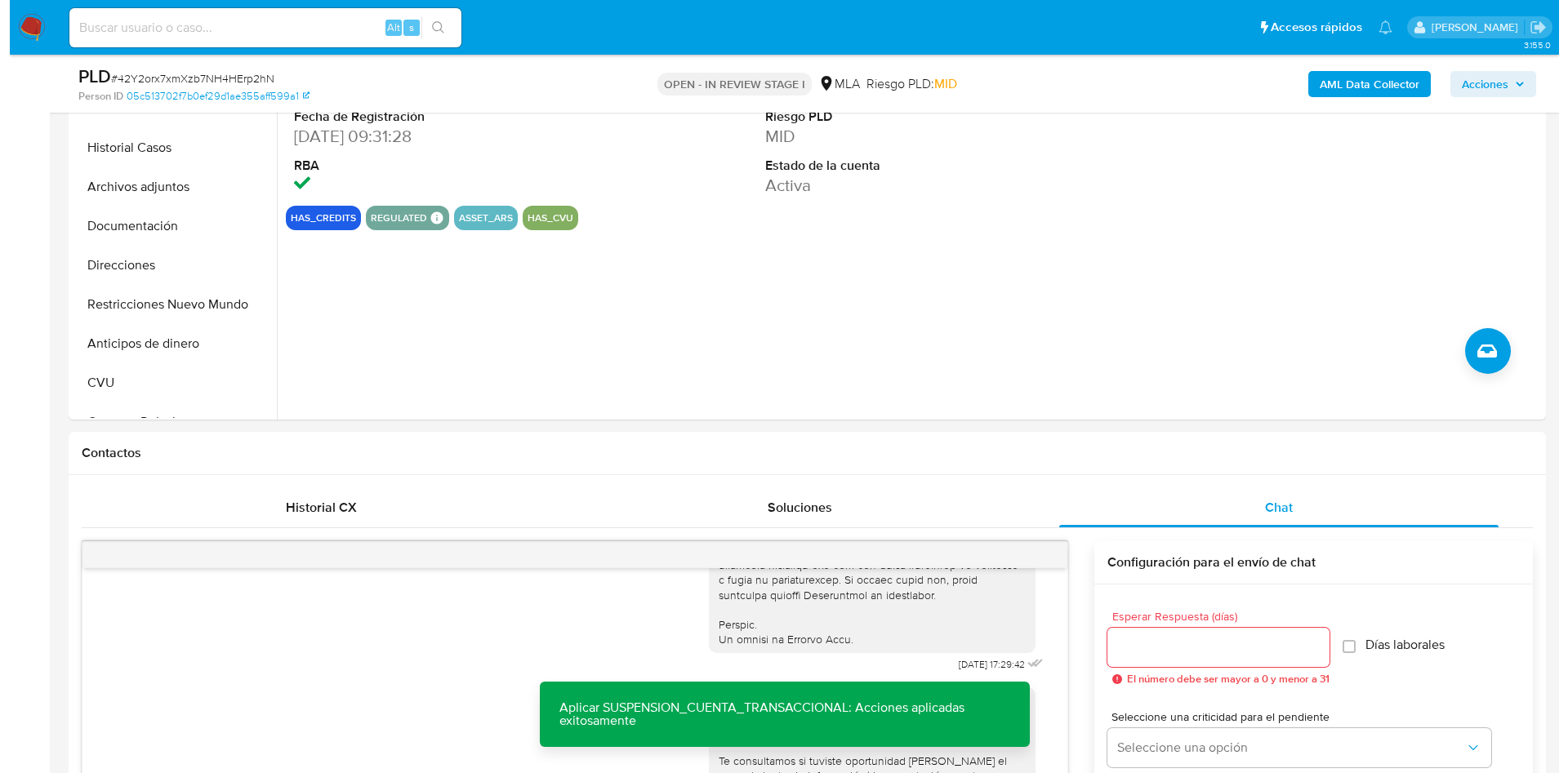
scroll to position [299, 0]
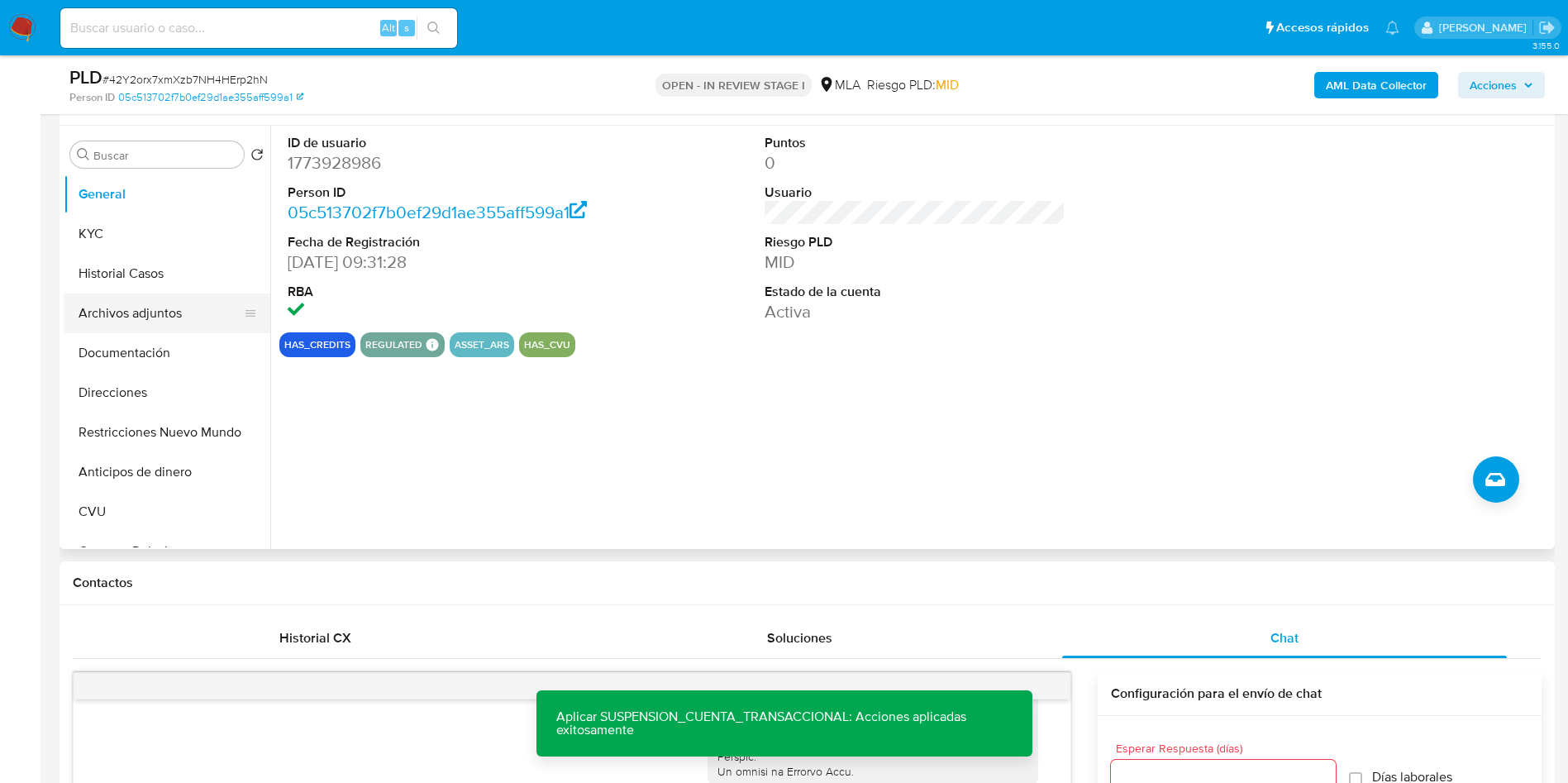
click at [162, 308] on button "Archivos adjuntos" at bounding box center [160, 313] width 193 height 40
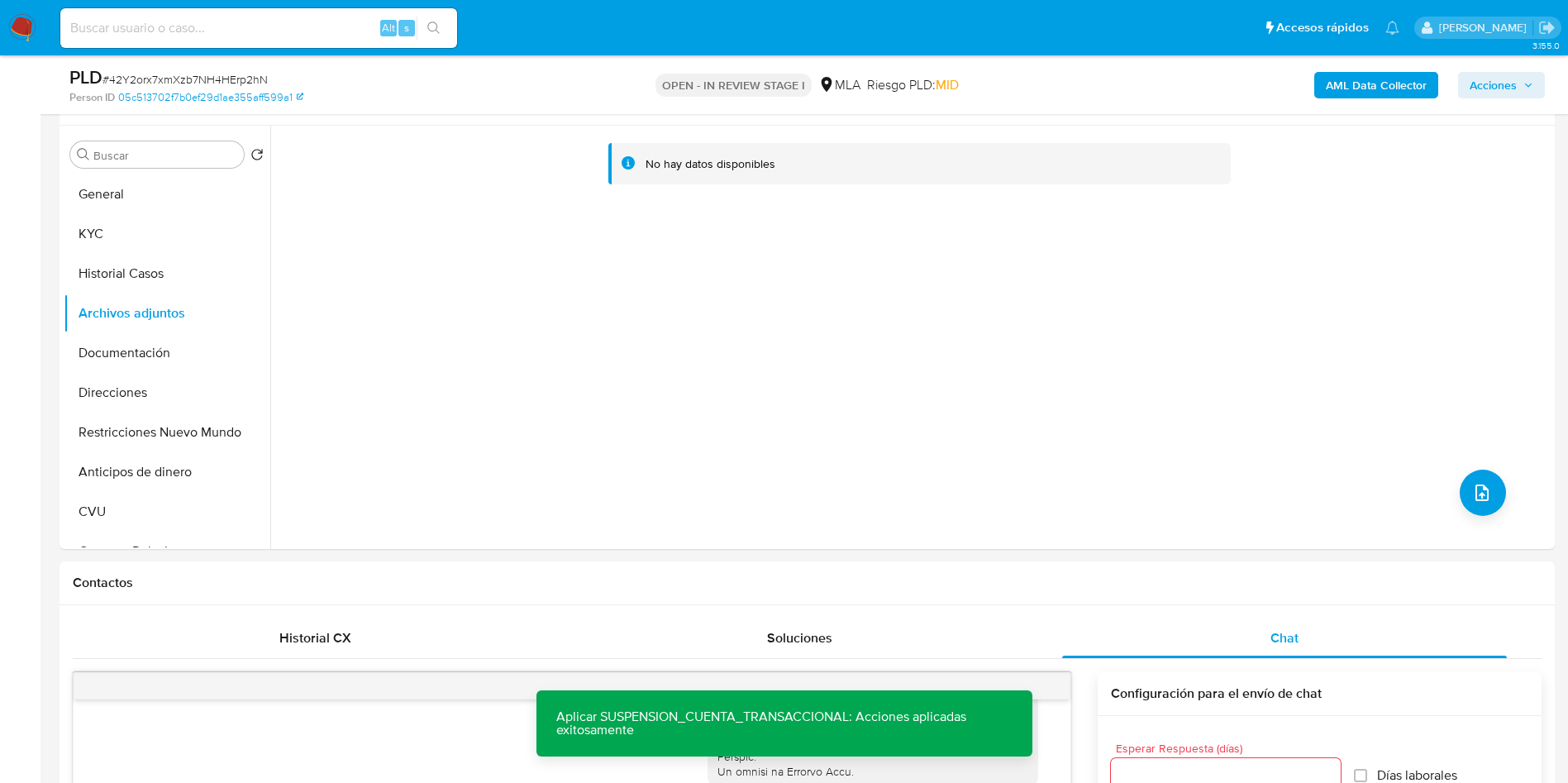
click at [1412, 77] on b "AML Data Collector" at bounding box center [1376, 85] width 101 height 27
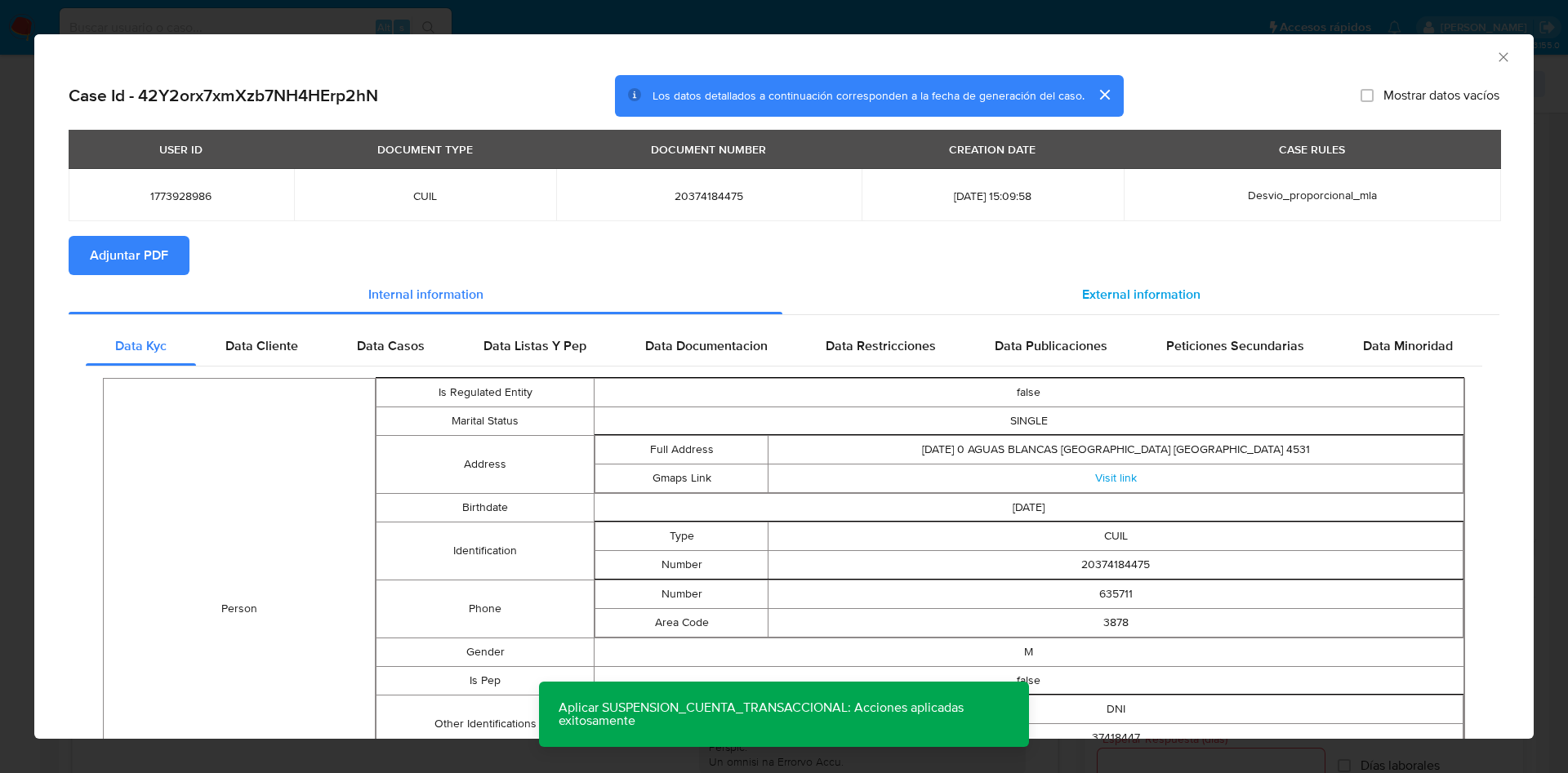
click at [1094, 291] on span "External information" at bounding box center [1141, 293] width 118 height 19
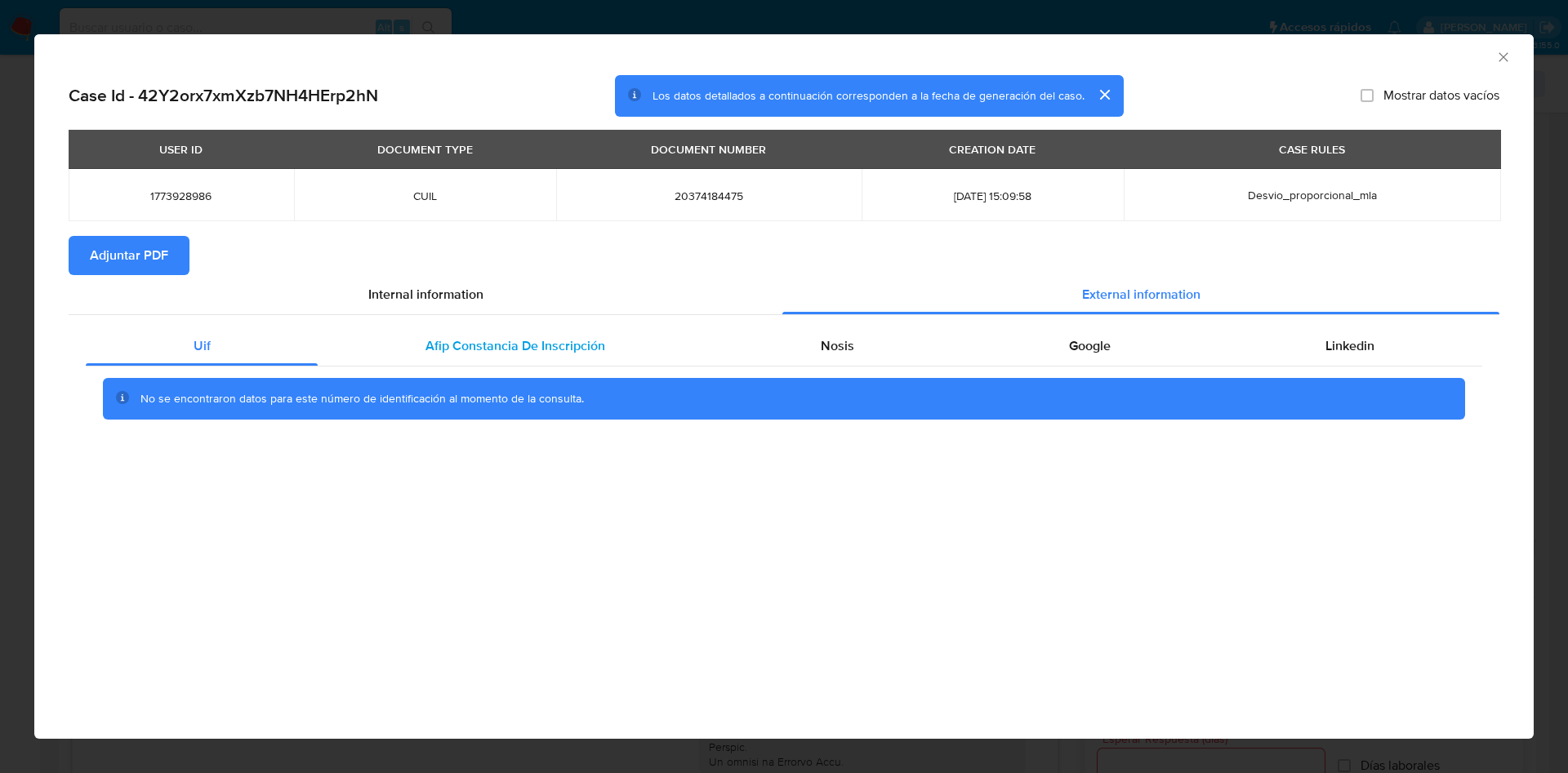
click at [507, 356] on div "Afip Constancia De Inscripción" at bounding box center [514, 347] width 394 height 39
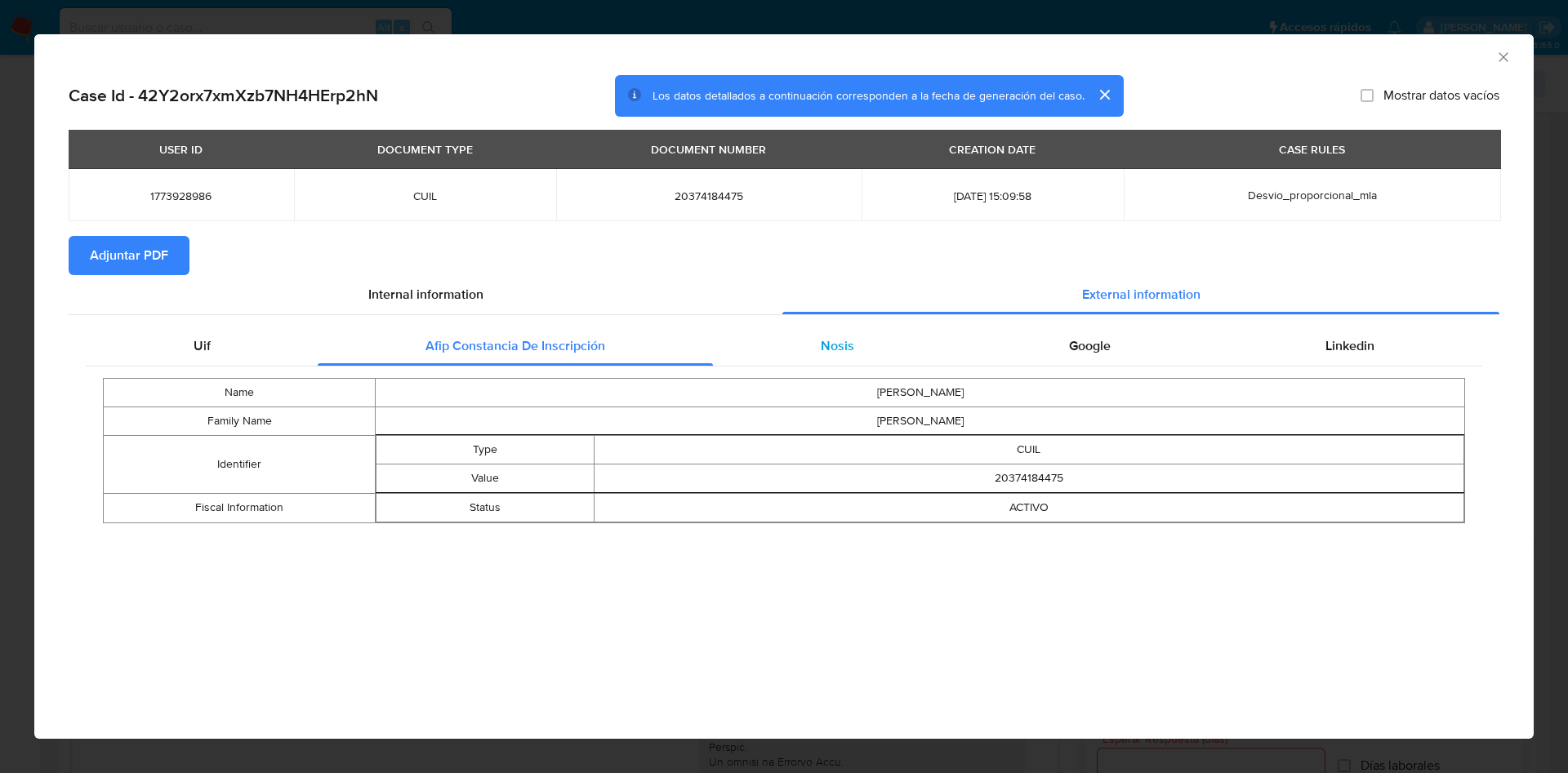
click at [766, 337] on div "Nosis" at bounding box center [837, 347] width 248 height 39
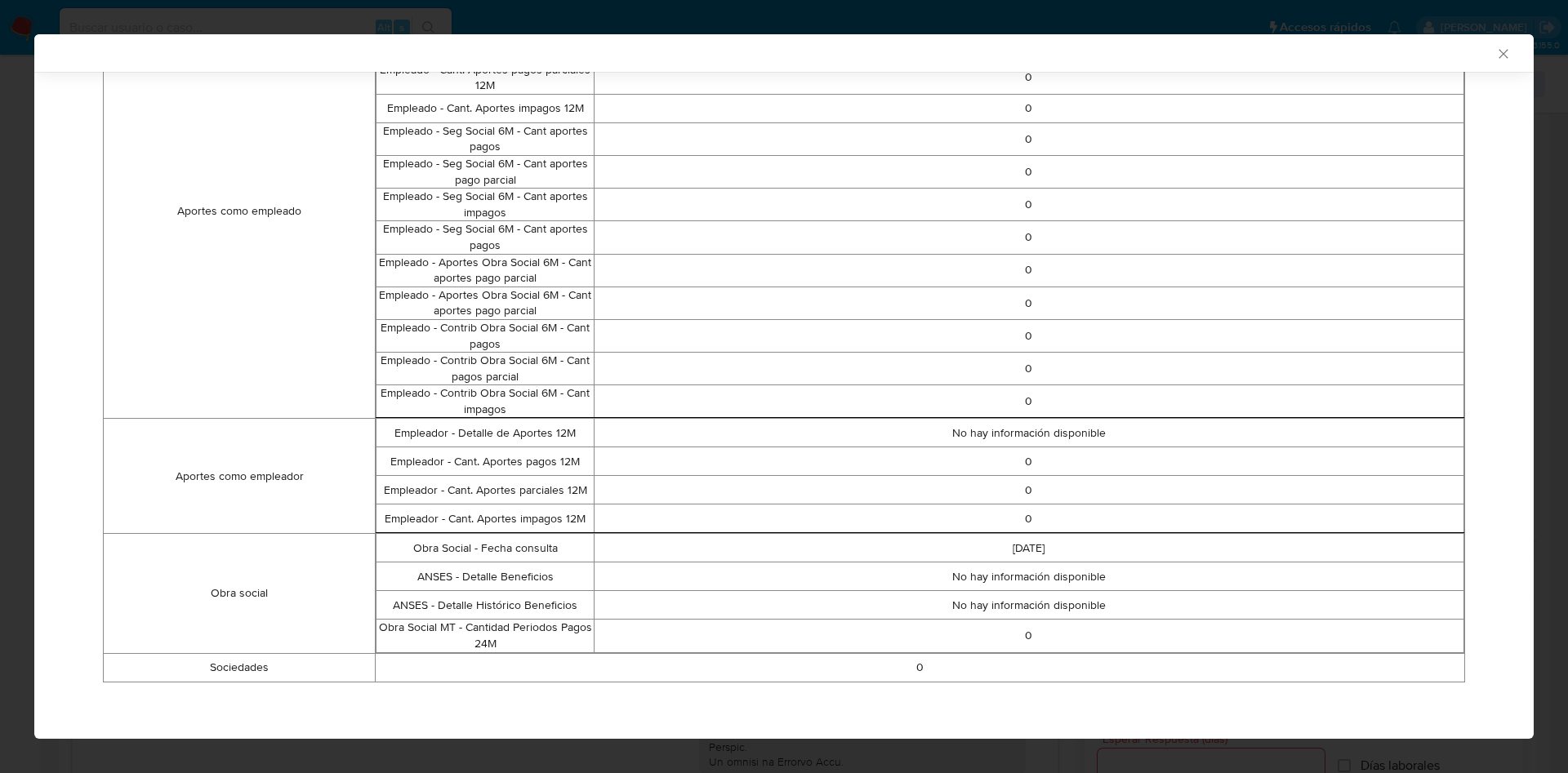
scroll to position [0, 0]
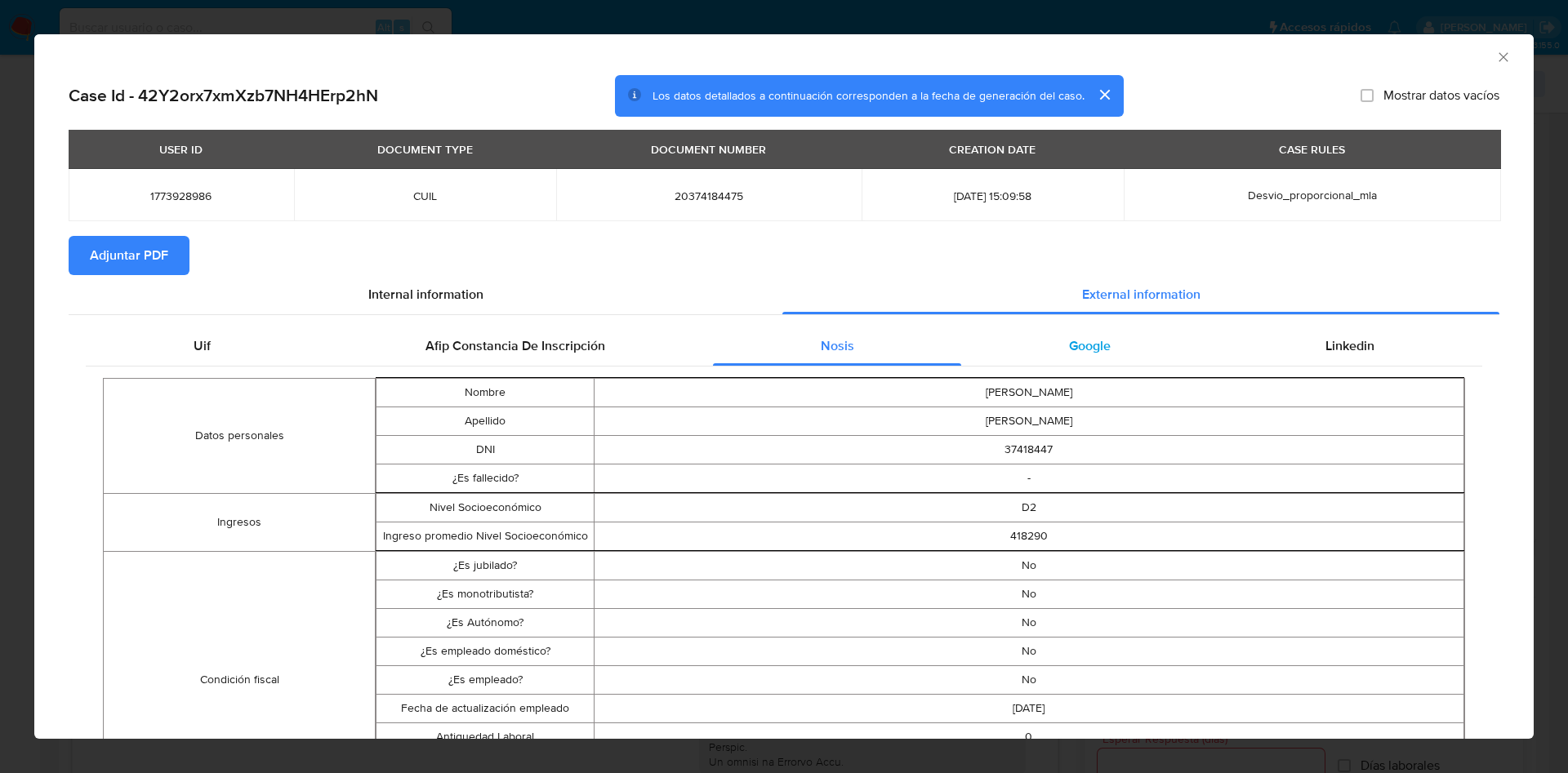
click at [1072, 363] on div "Google" at bounding box center [1089, 347] width 256 height 39
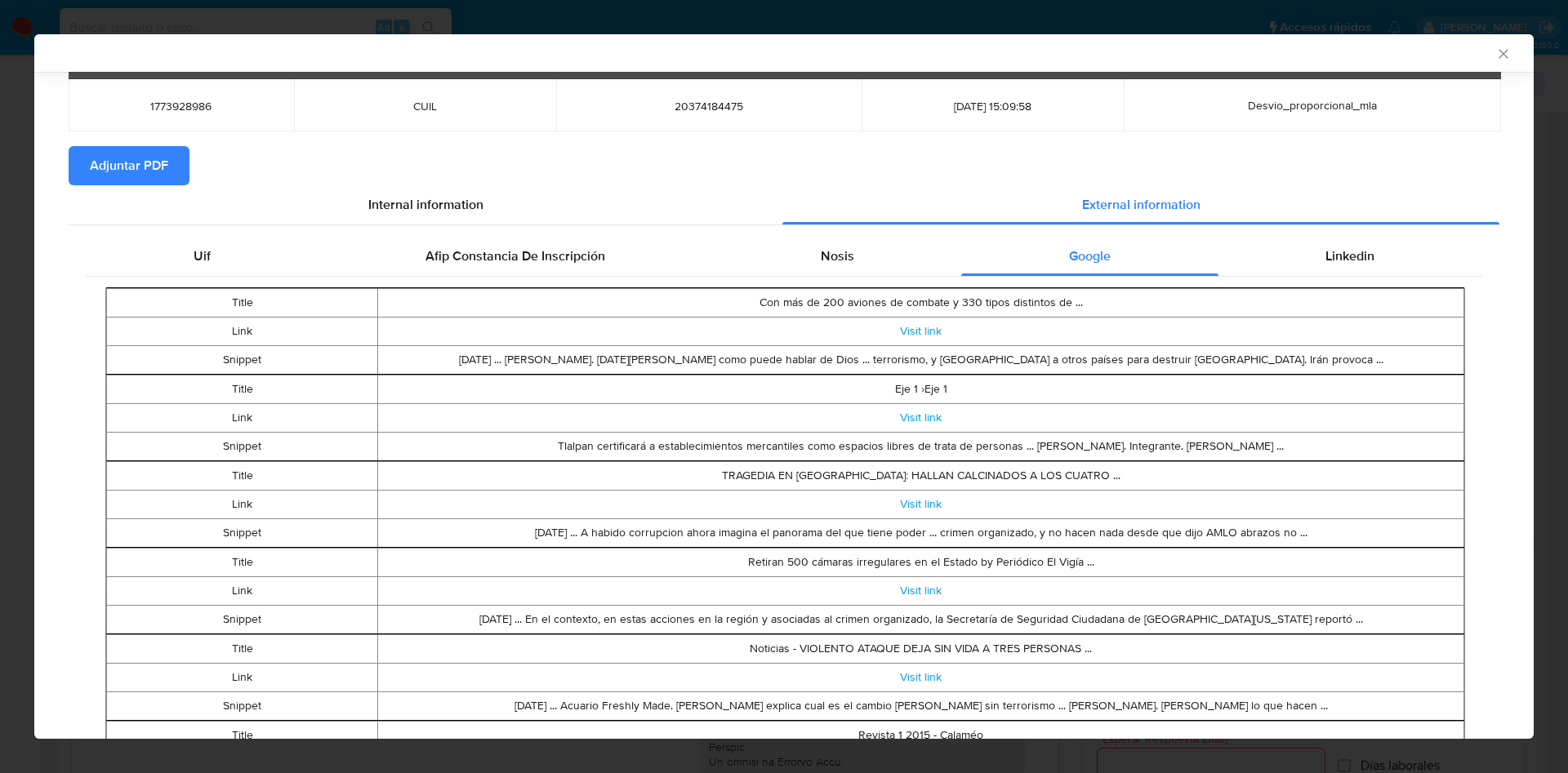
scroll to position [213, 0]
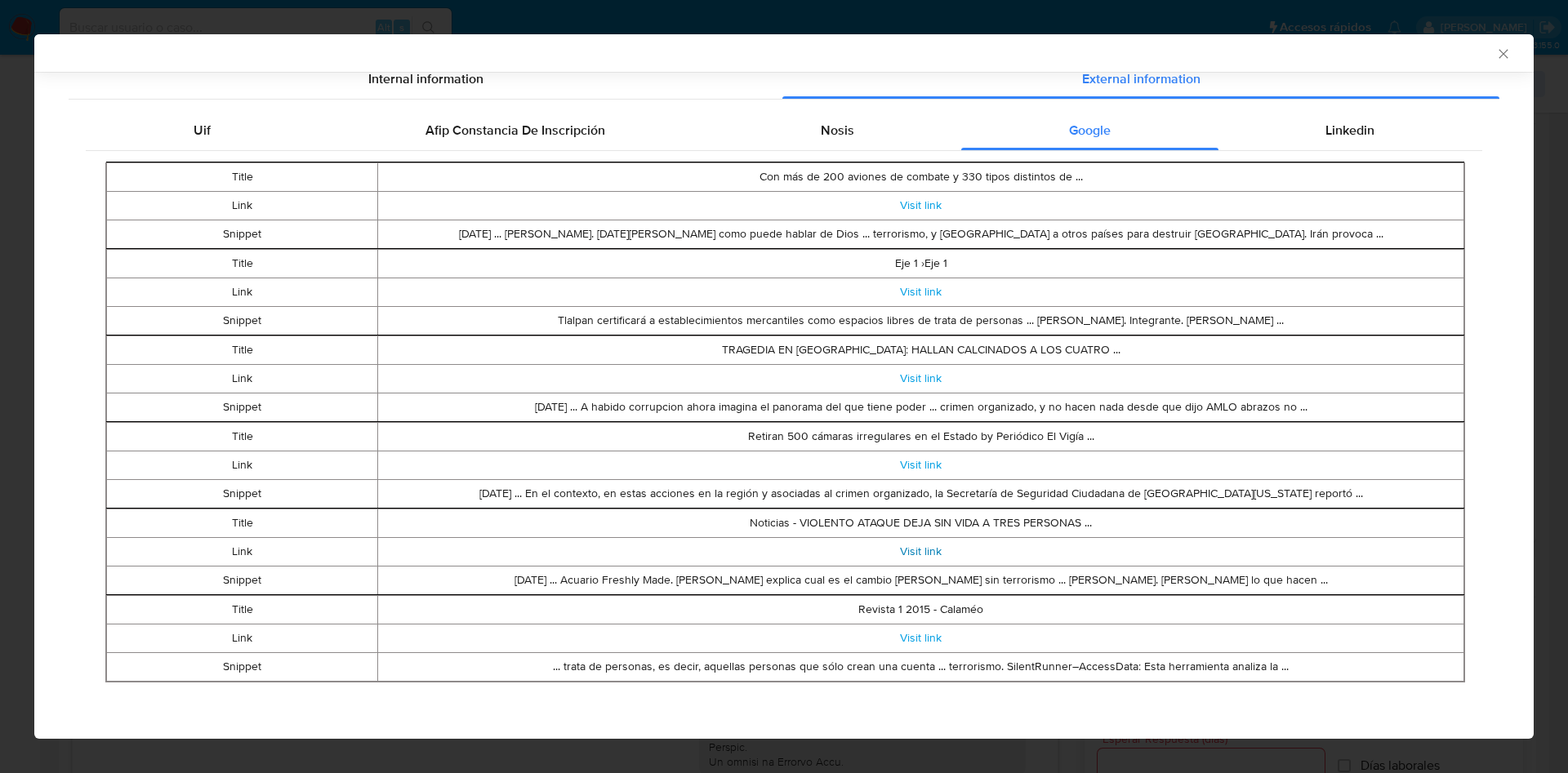
click at [910, 556] on link "Visit link" at bounding box center [921, 550] width 41 height 17
click at [909, 294] on link "Visit link" at bounding box center [921, 291] width 41 height 17
click at [910, 378] on link "Visit link" at bounding box center [921, 378] width 41 height 17
click at [900, 379] on link "Visit link" at bounding box center [921, 378] width 41 height 17
click at [900, 554] on link "Visit link" at bounding box center [921, 550] width 41 height 17
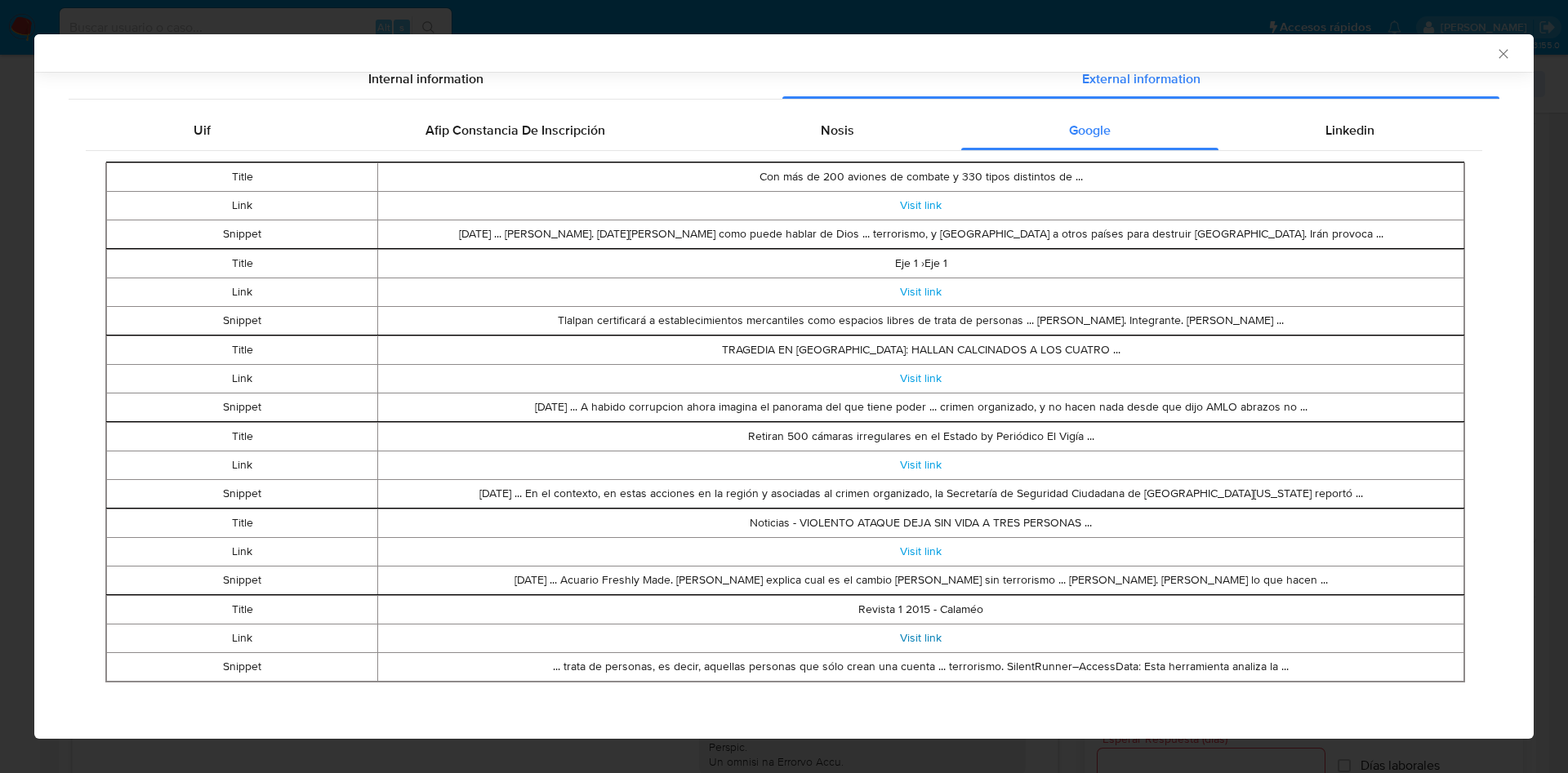
click at [916, 643] on link "Visit link" at bounding box center [921, 637] width 41 height 17
click at [904, 198] on link "Visit link" at bounding box center [921, 205] width 41 height 17
click at [1353, 131] on span "Linkedin" at bounding box center [1349, 130] width 49 height 19
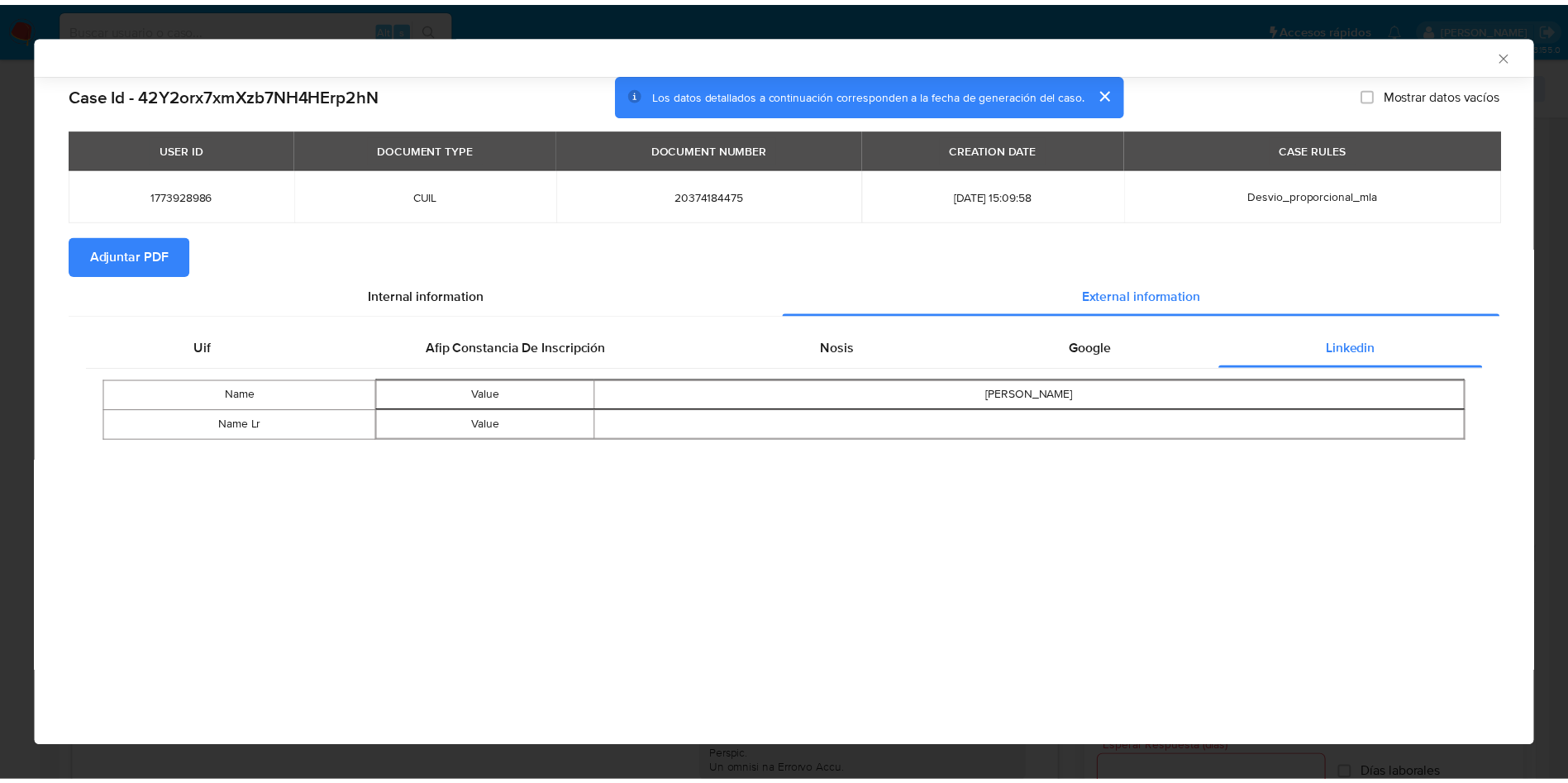
scroll to position [0, 0]
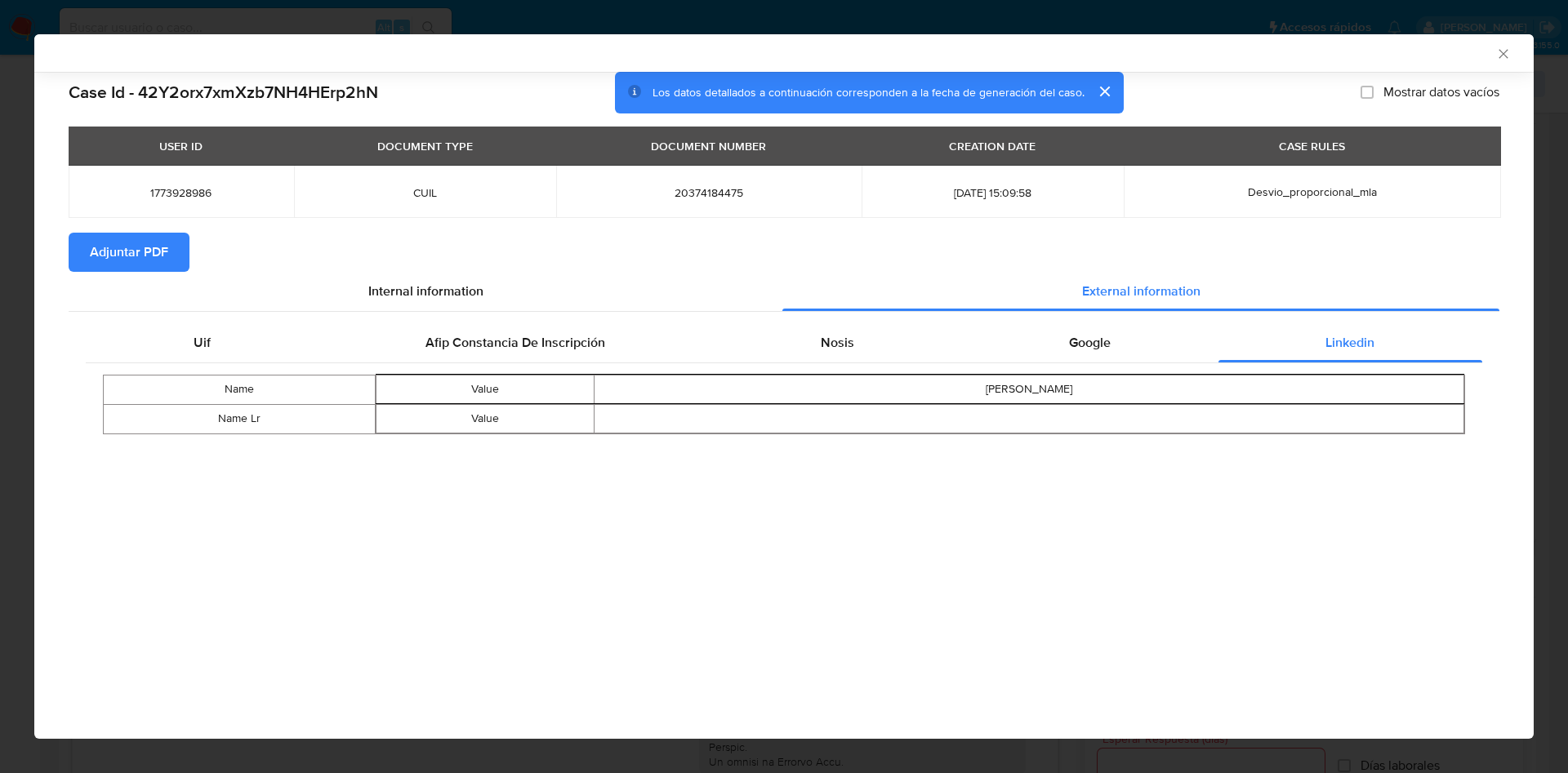
drag, startPoint x: 93, startPoint y: 259, endPoint x: 92, endPoint y: 269, distance: 10.0
click at [96, 259] on span "Adjuntar PDF" at bounding box center [129, 252] width 79 height 35
click at [1500, 51] on icon "Cerrar ventana" at bounding box center [1503, 53] width 17 height 17
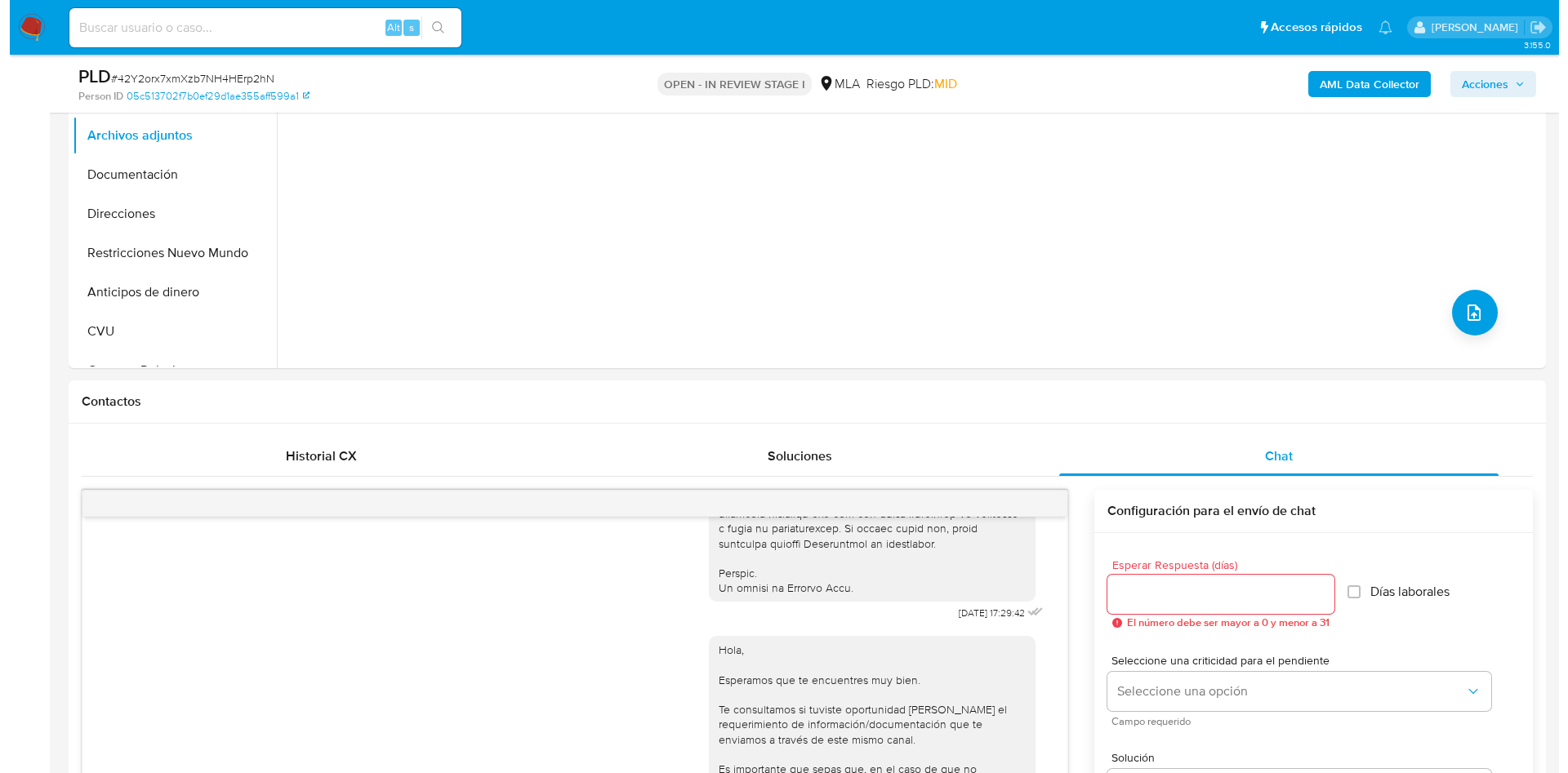
scroll to position [177, 0]
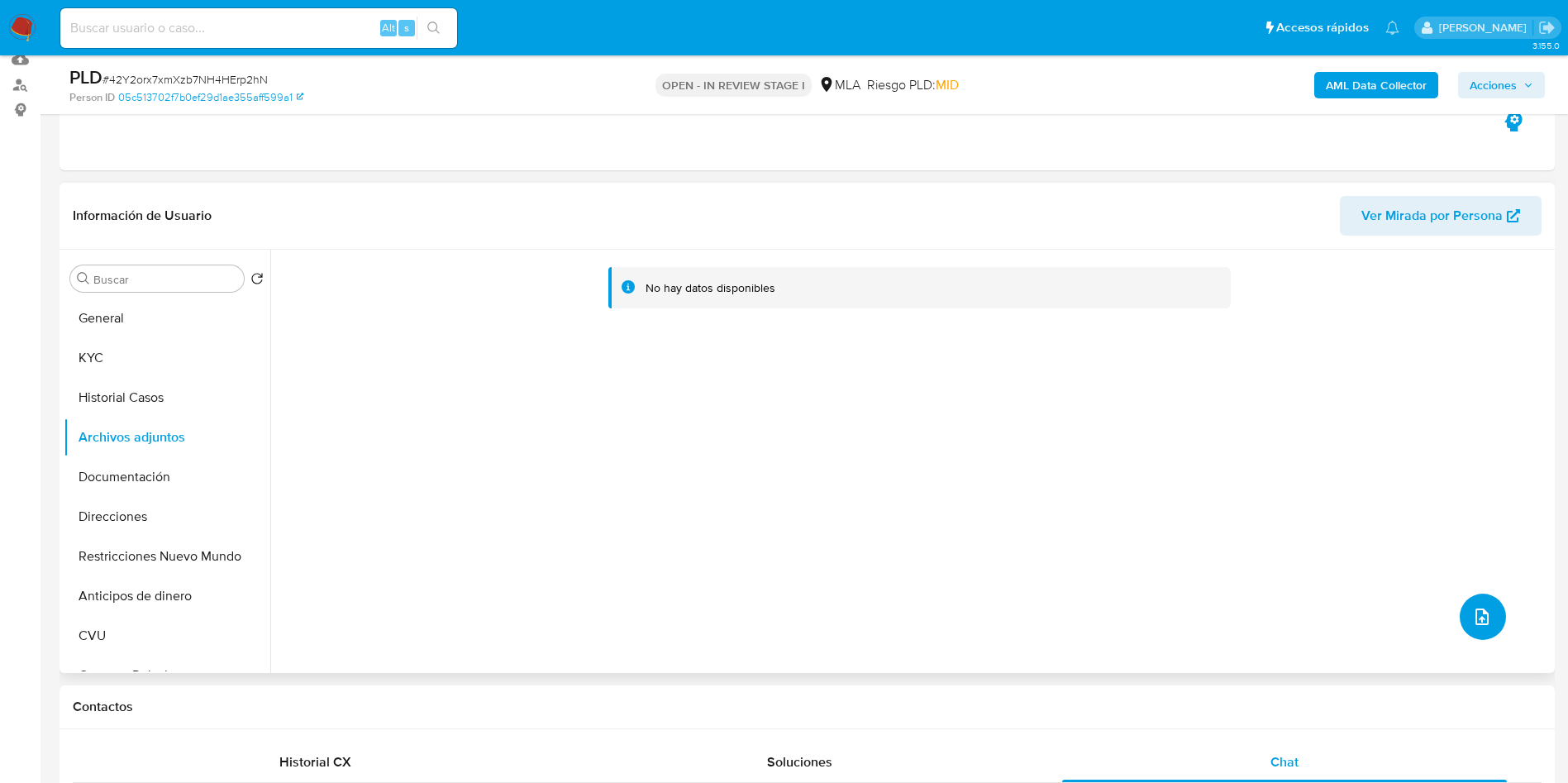
click at [1491, 620] on button "upload-file" at bounding box center [1482, 616] width 46 height 46
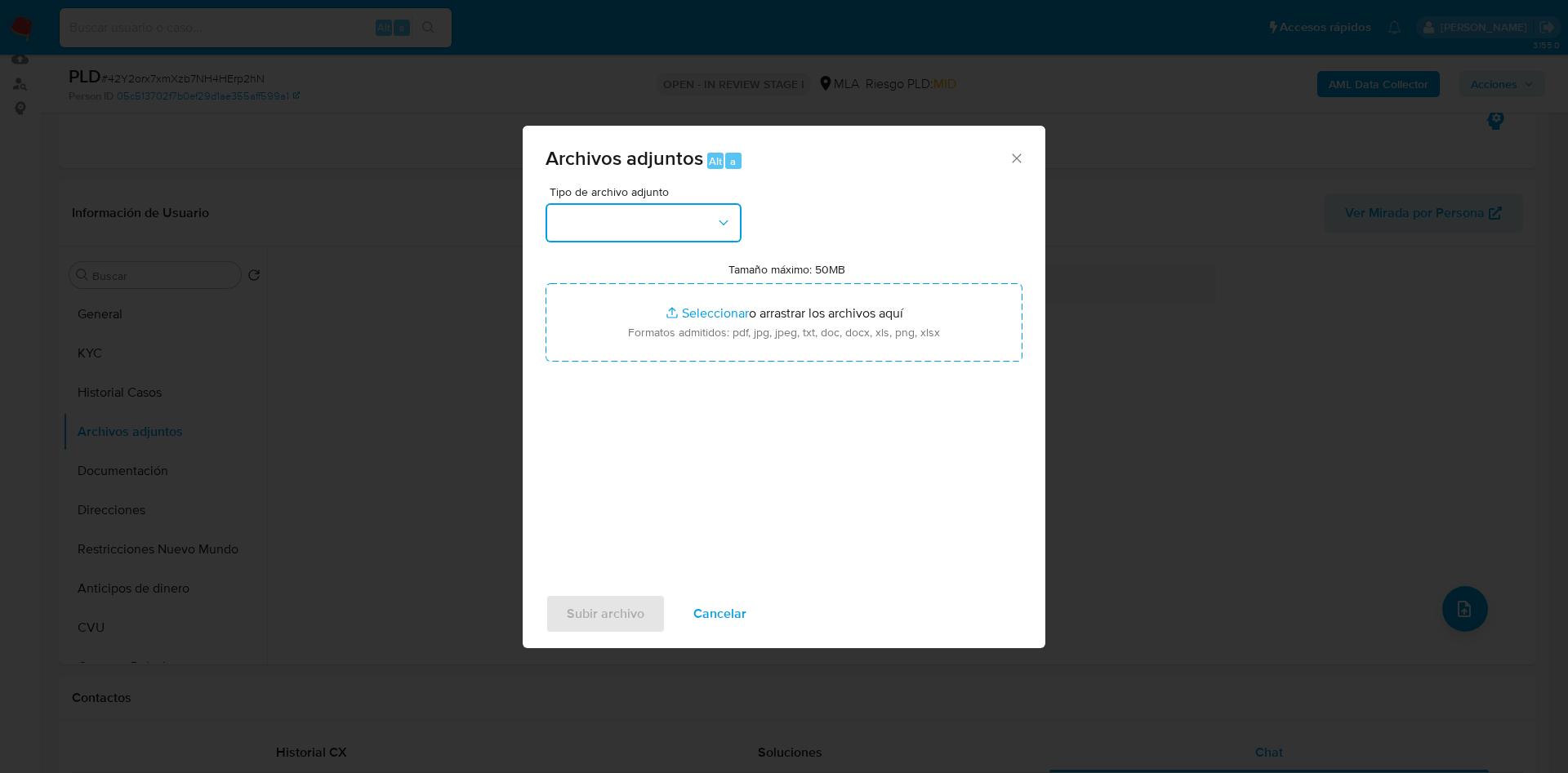
click at [589, 228] on button "button" at bounding box center [643, 223] width 196 height 39
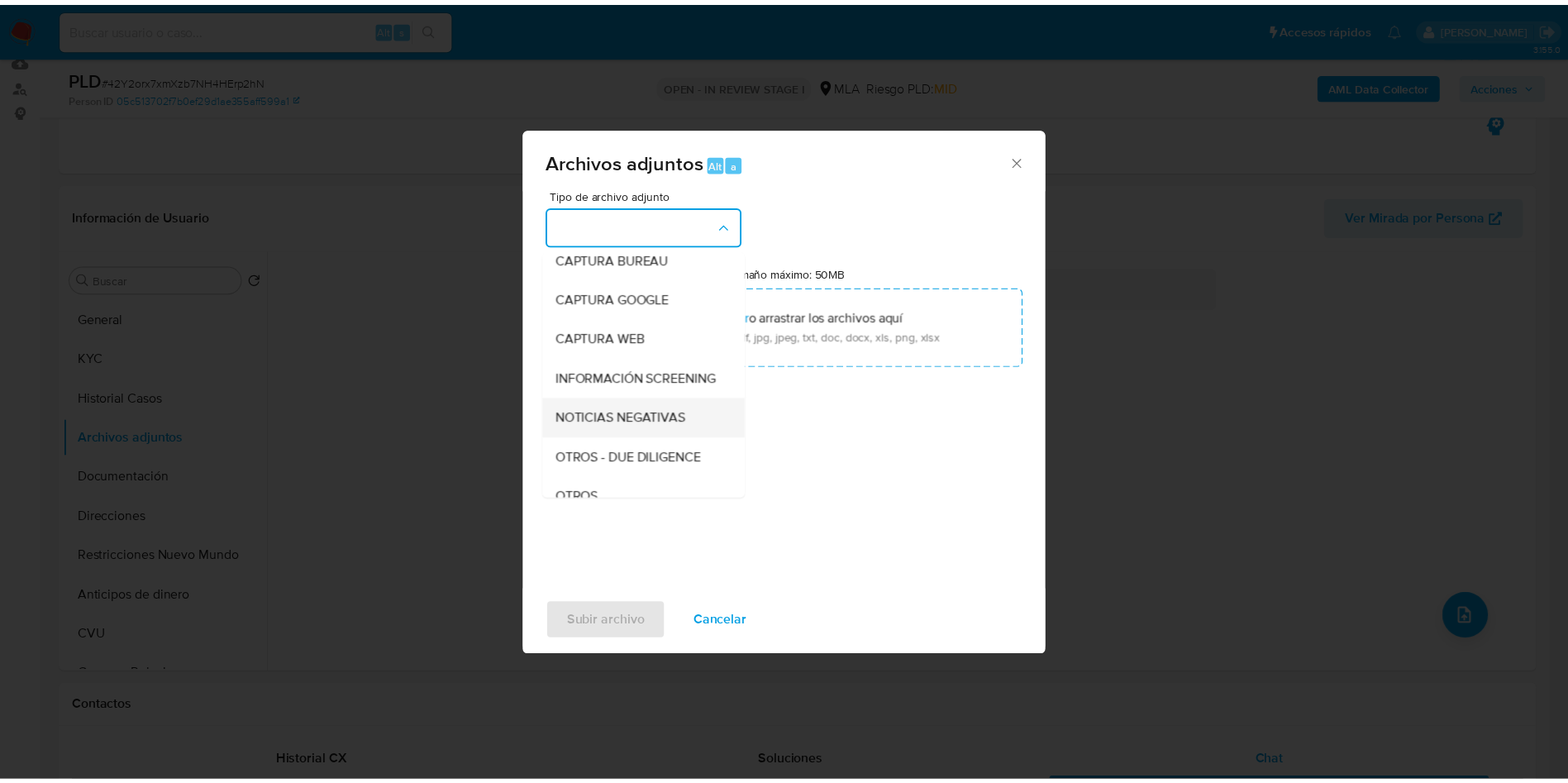
scroll to position [124, 0]
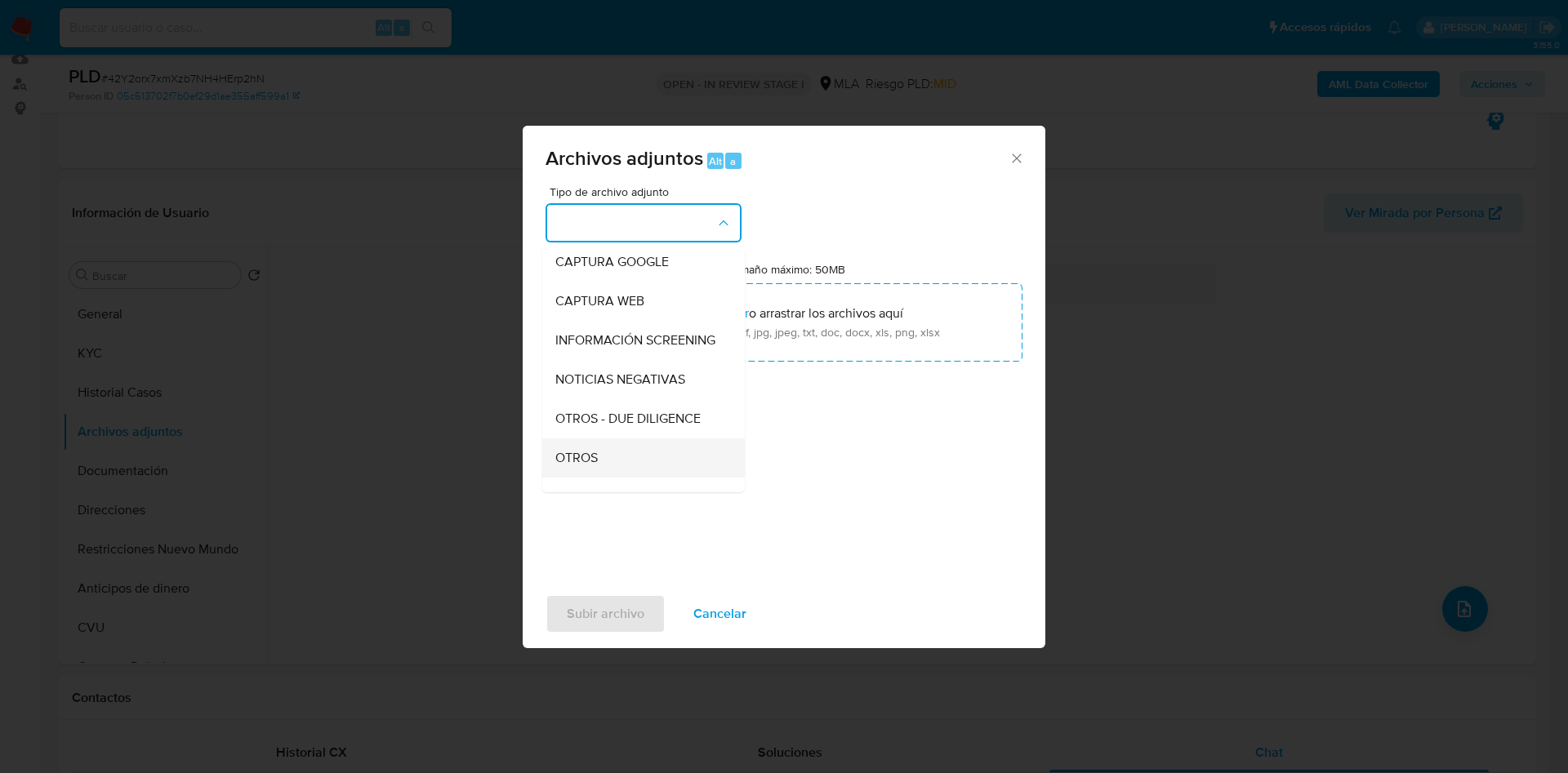
click at [599, 478] on div "OTROS" at bounding box center [638, 458] width 166 height 39
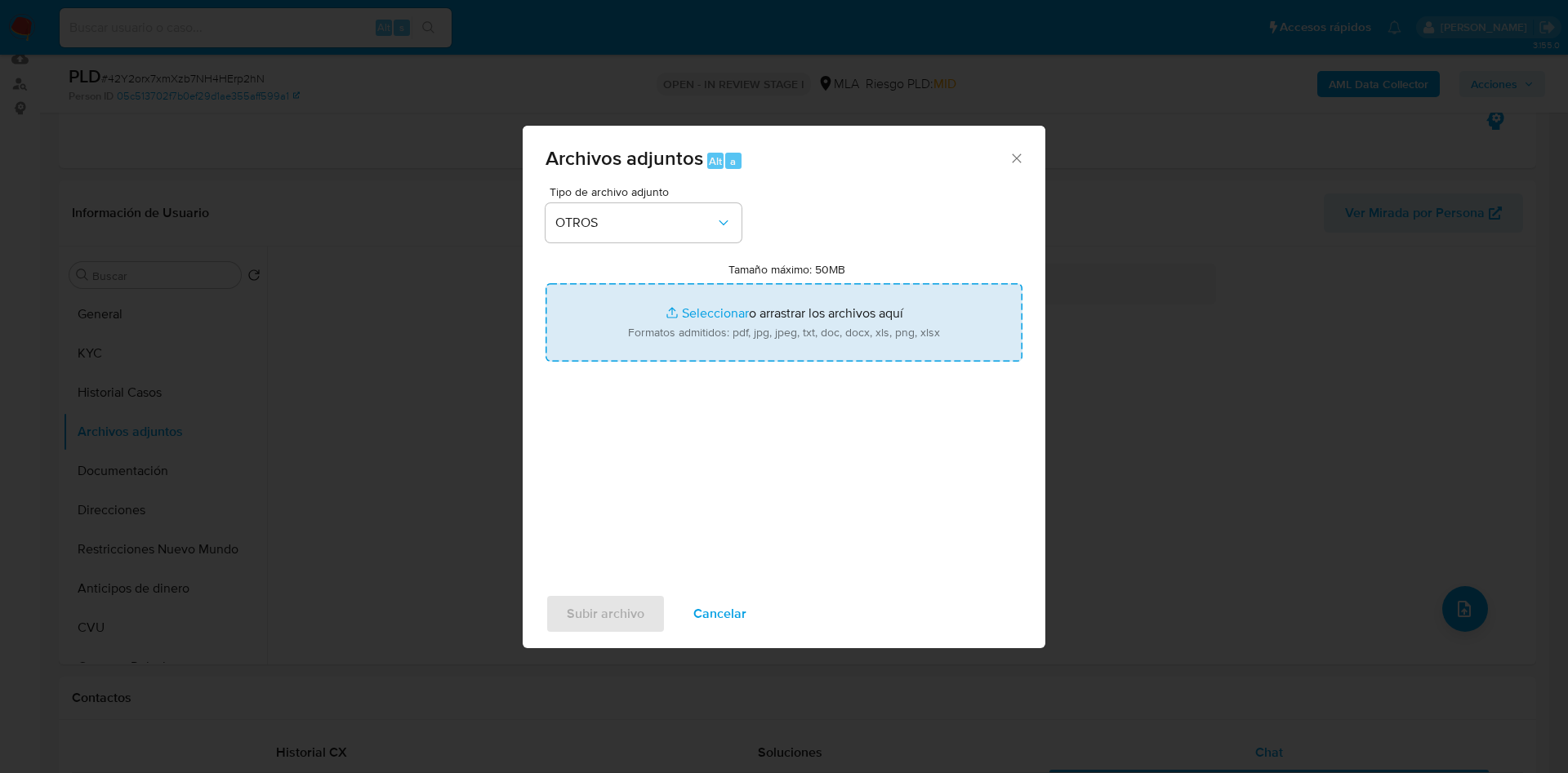
click at [686, 321] on input "Tamaño máximo: 50MB Seleccionar archivos" at bounding box center [784, 323] width 477 height 79
type input "C:\fakepath\Juan Manuel Alcazar - Buscar con Google.pdf"
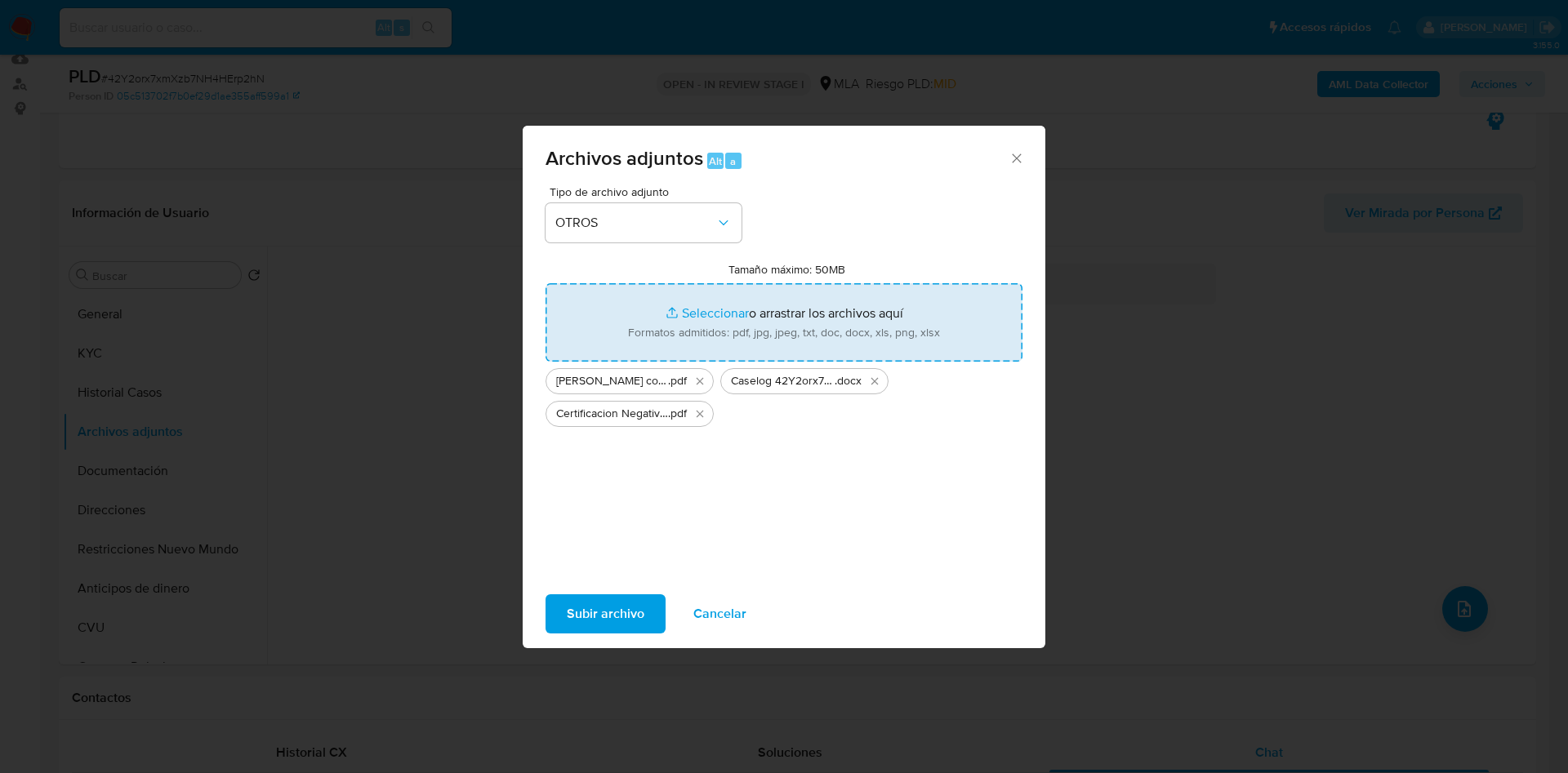
click at [732, 298] on input "Tamaño máximo: 50MB Seleccionar archivos" at bounding box center [784, 323] width 477 height 79
type input "C:\fakepath\Movimientos 1773928986.xlsx"
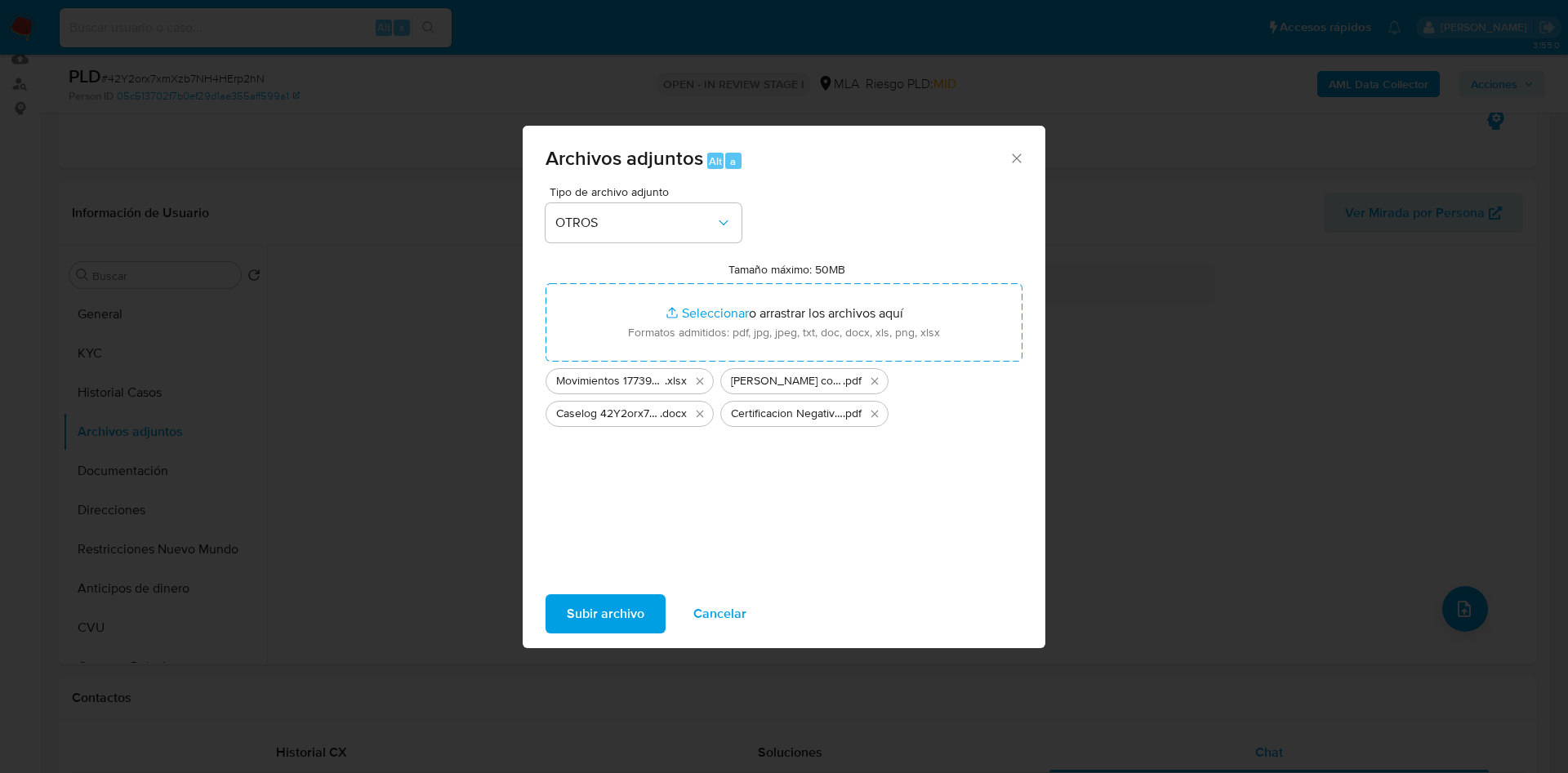
click at [618, 605] on span "Subir archivo" at bounding box center [605, 613] width 78 height 35
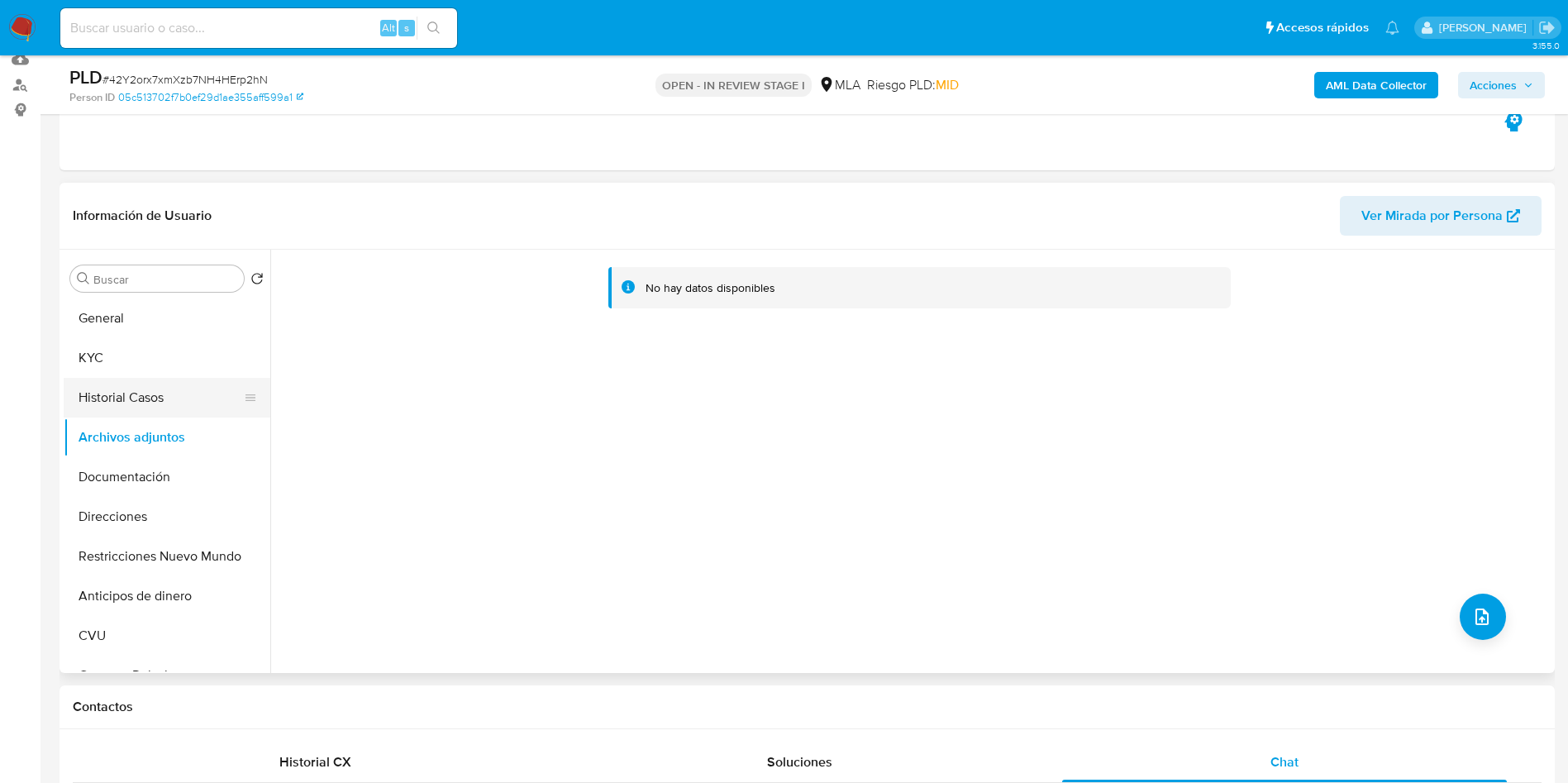
drag, startPoint x: 159, startPoint y: 403, endPoint x: 157, endPoint y: 411, distance: 8.2
click at [156, 403] on button "Historial Casos" at bounding box center [160, 398] width 193 height 40
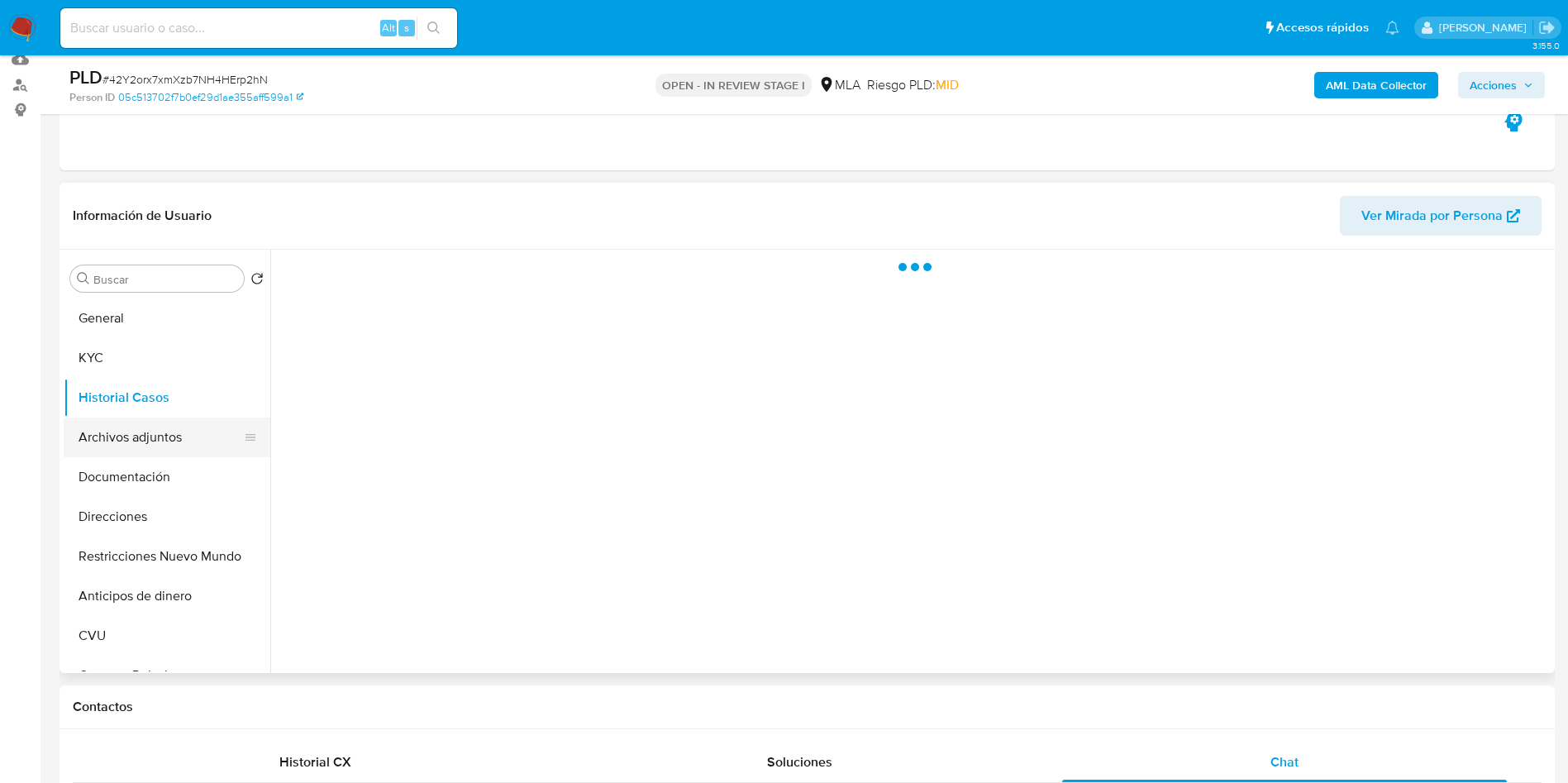
click at [152, 436] on button "Archivos adjuntos" at bounding box center [160, 438] width 193 height 40
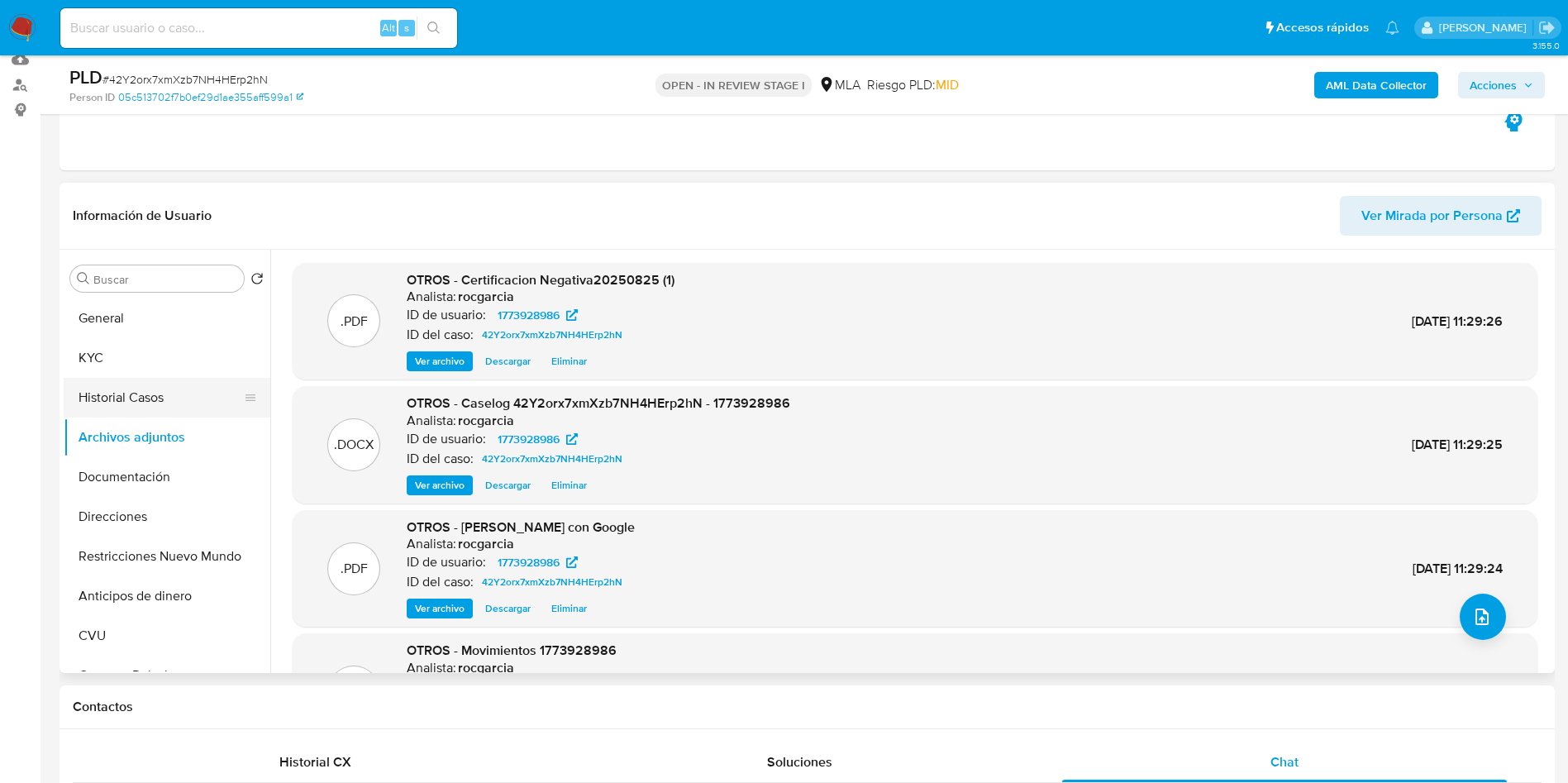
click at [98, 391] on button "Historial Casos" at bounding box center [160, 398] width 193 height 40
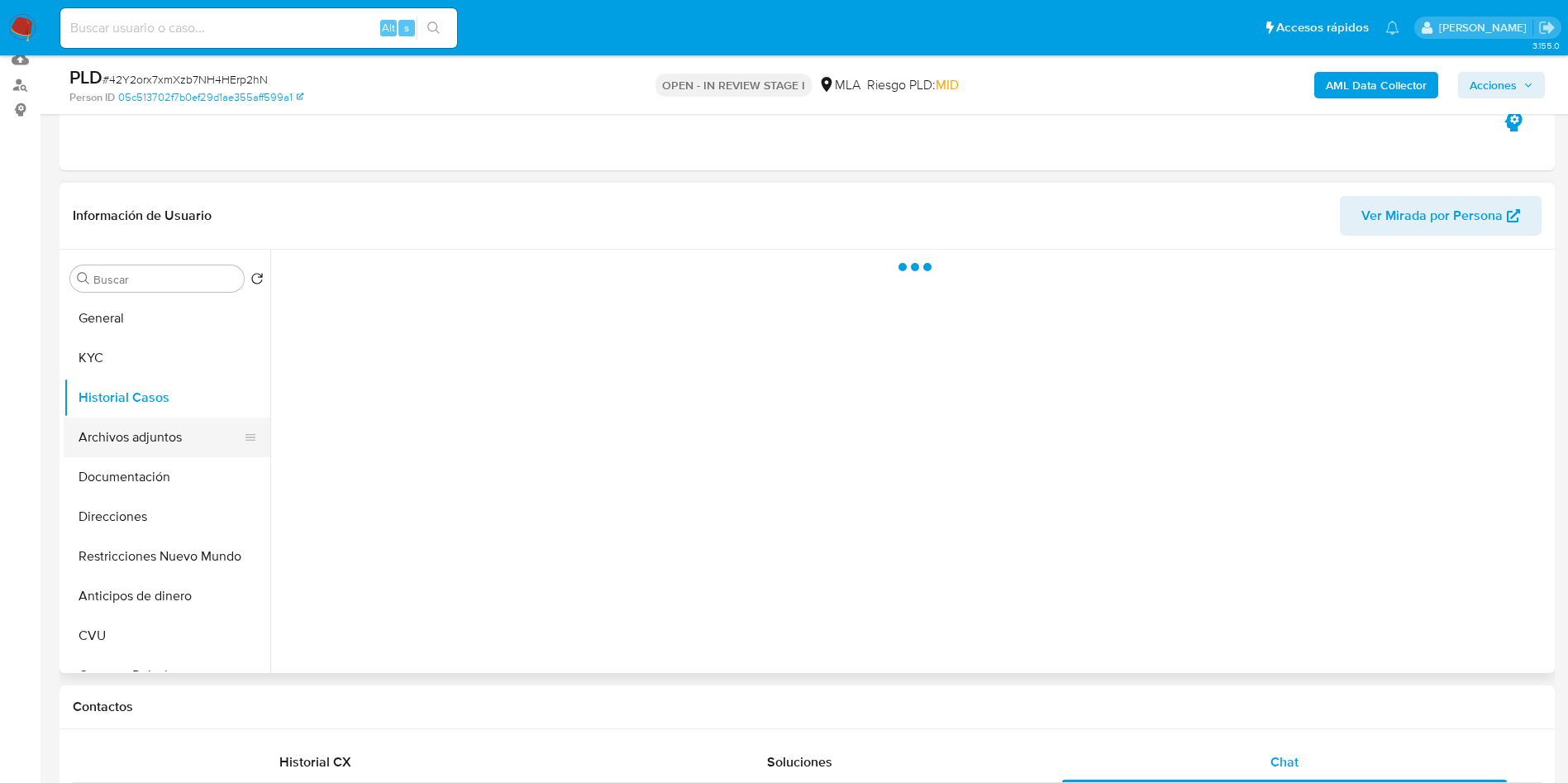
click at [106, 448] on button "Archivos adjuntos" at bounding box center [160, 438] width 193 height 40
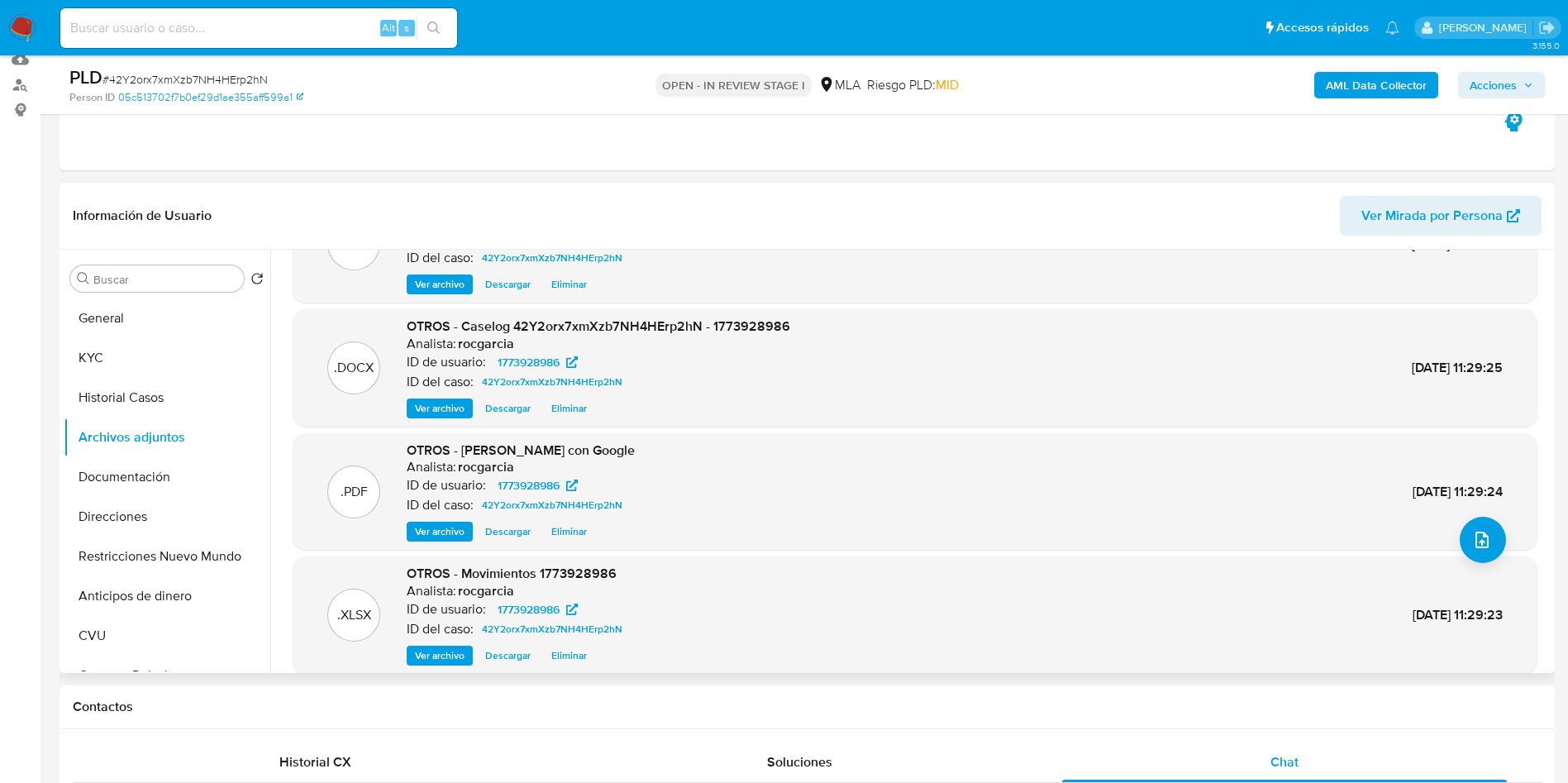
scroll to position [139, 0]
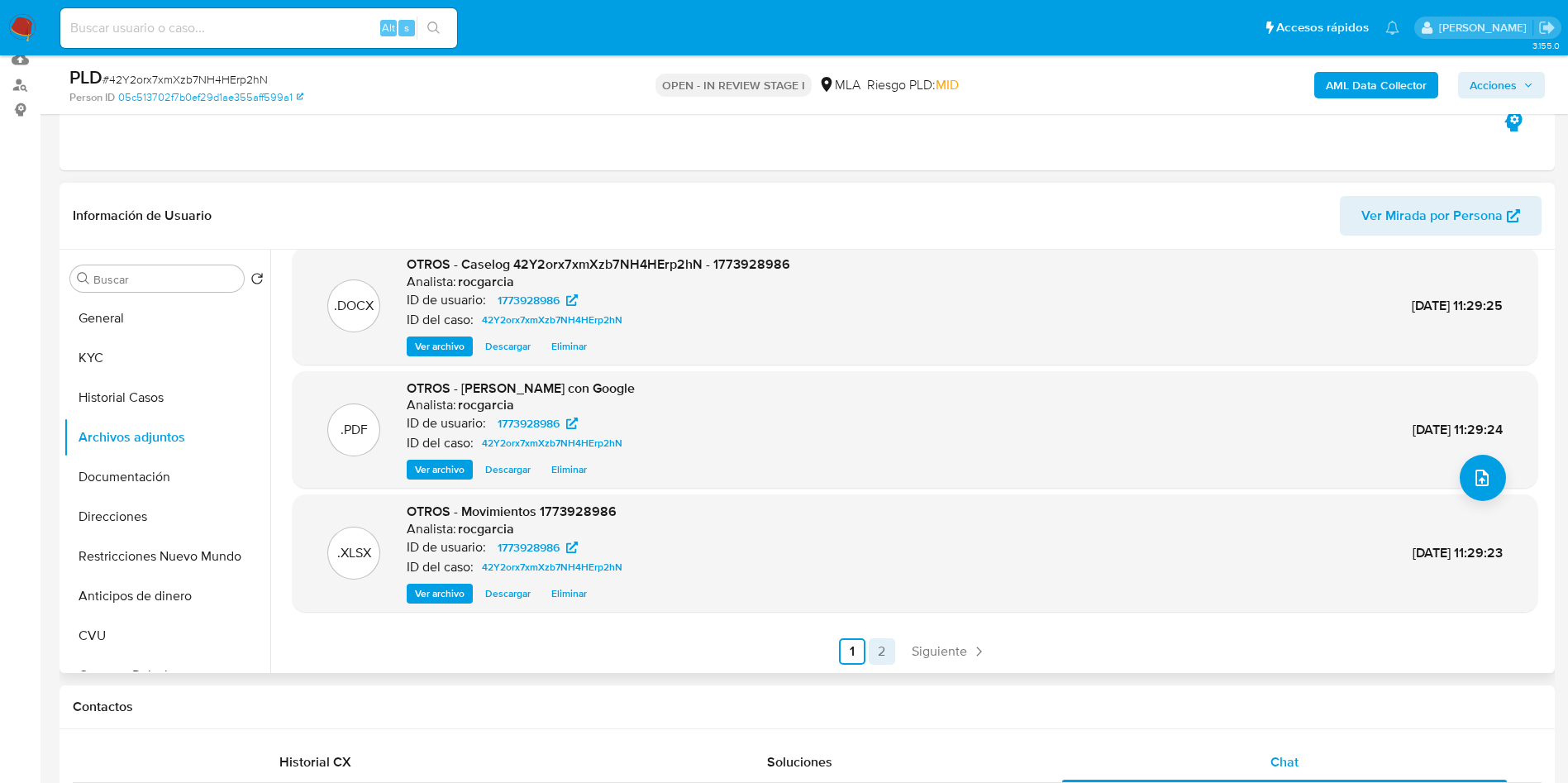
click at [885, 650] on link "2" at bounding box center [881, 651] width 27 height 27
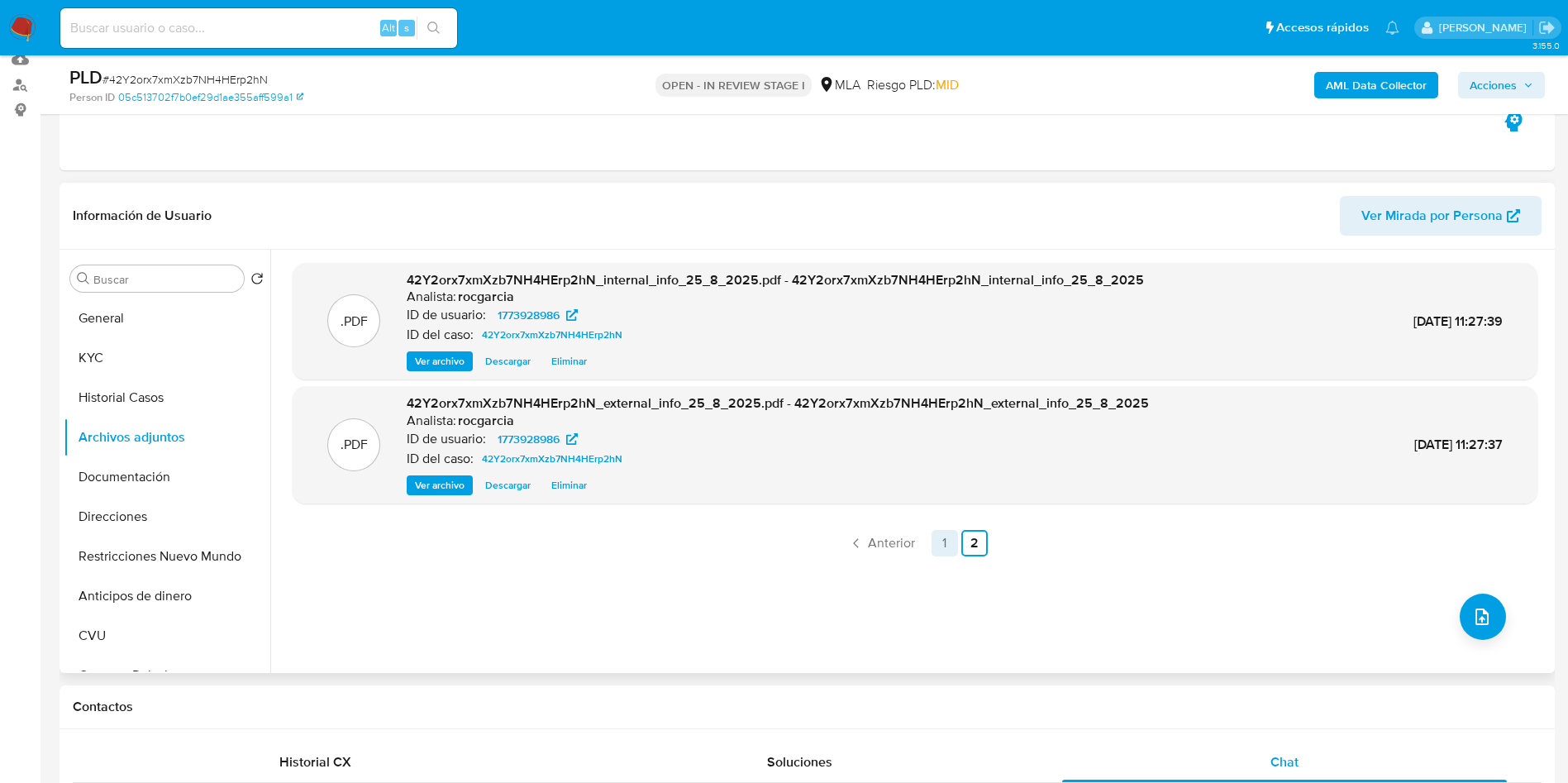
click at [927, 531] on ul "Anterior 1 2 Siguiente" at bounding box center [914, 543] width 1244 height 27
click at [935, 542] on link "1" at bounding box center [944, 543] width 27 height 27
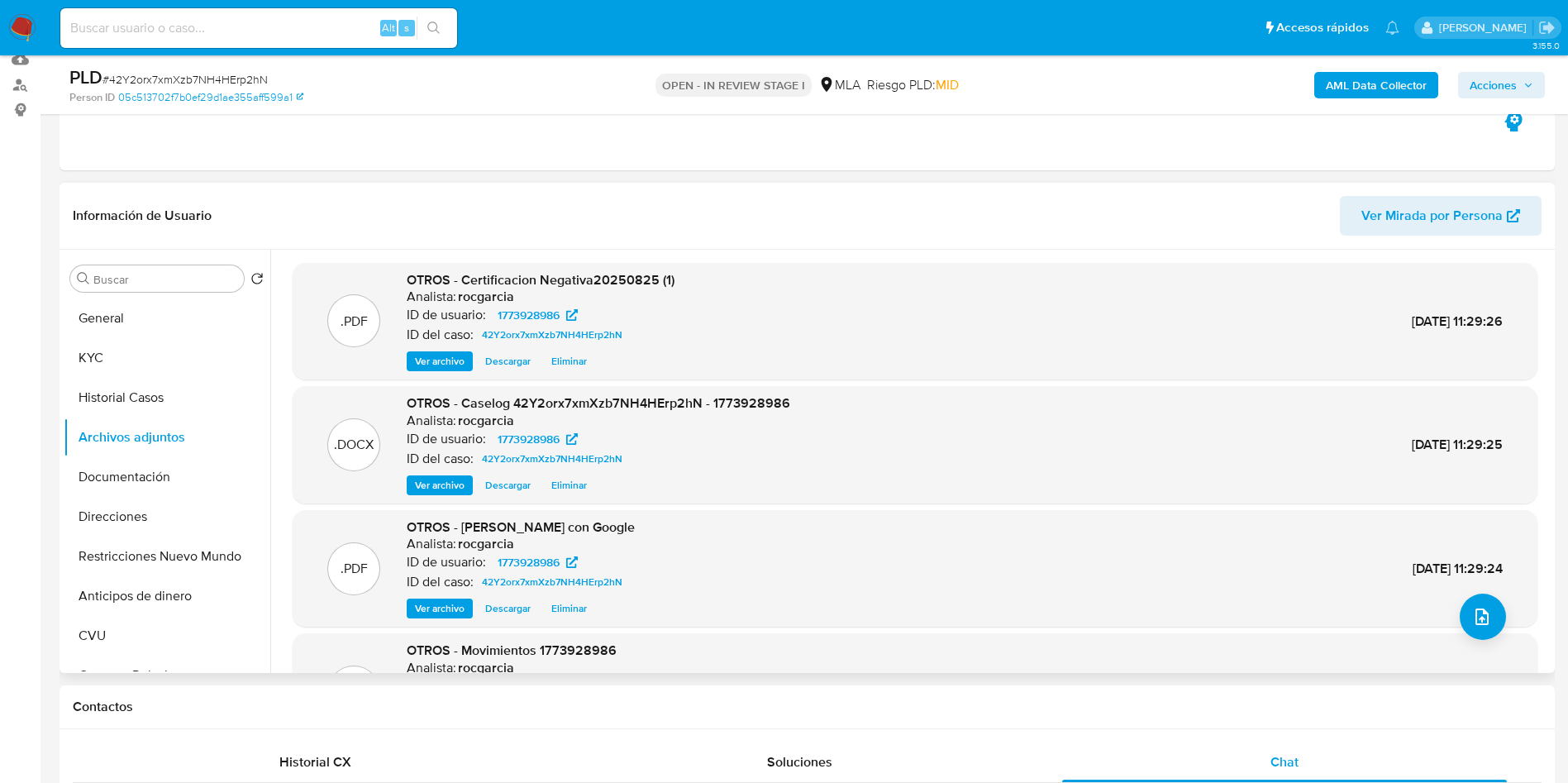
scroll to position [124, 0]
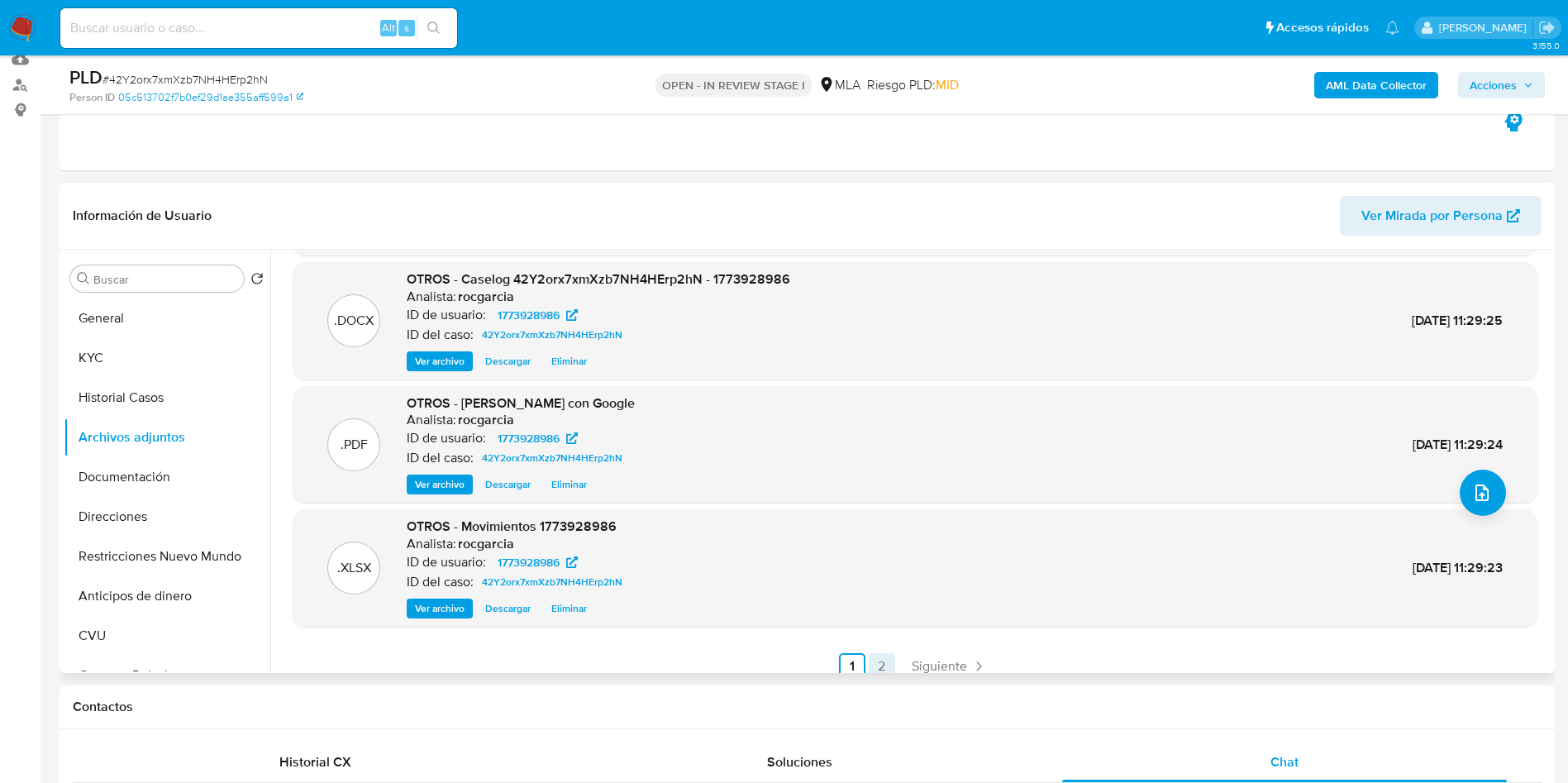
click at [887, 667] on link "2" at bounding box center [881, 666] width 27 height 27
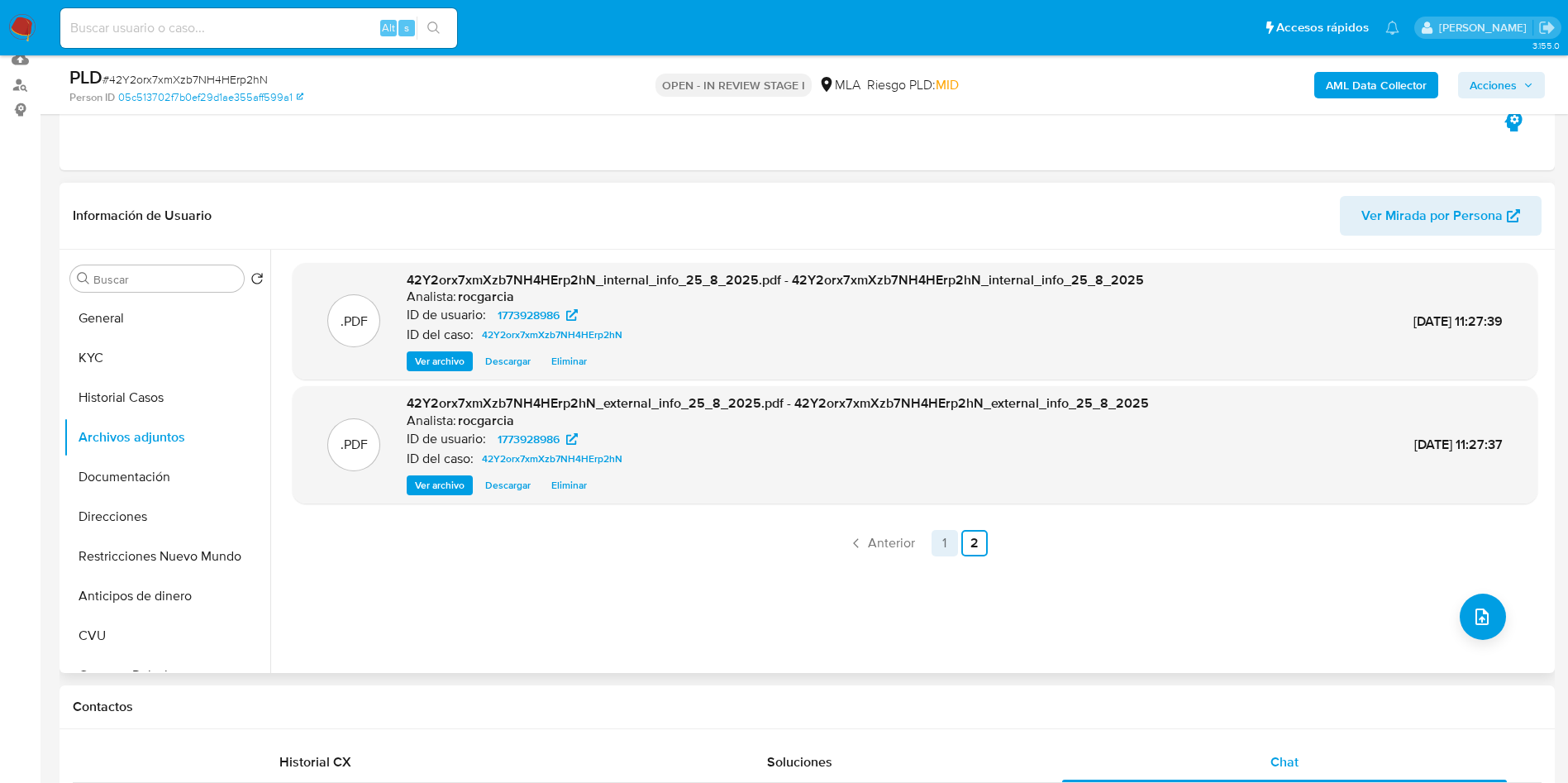
click at [934, 541] on link "1" at bounding box center [944, 543] width 27 height 27
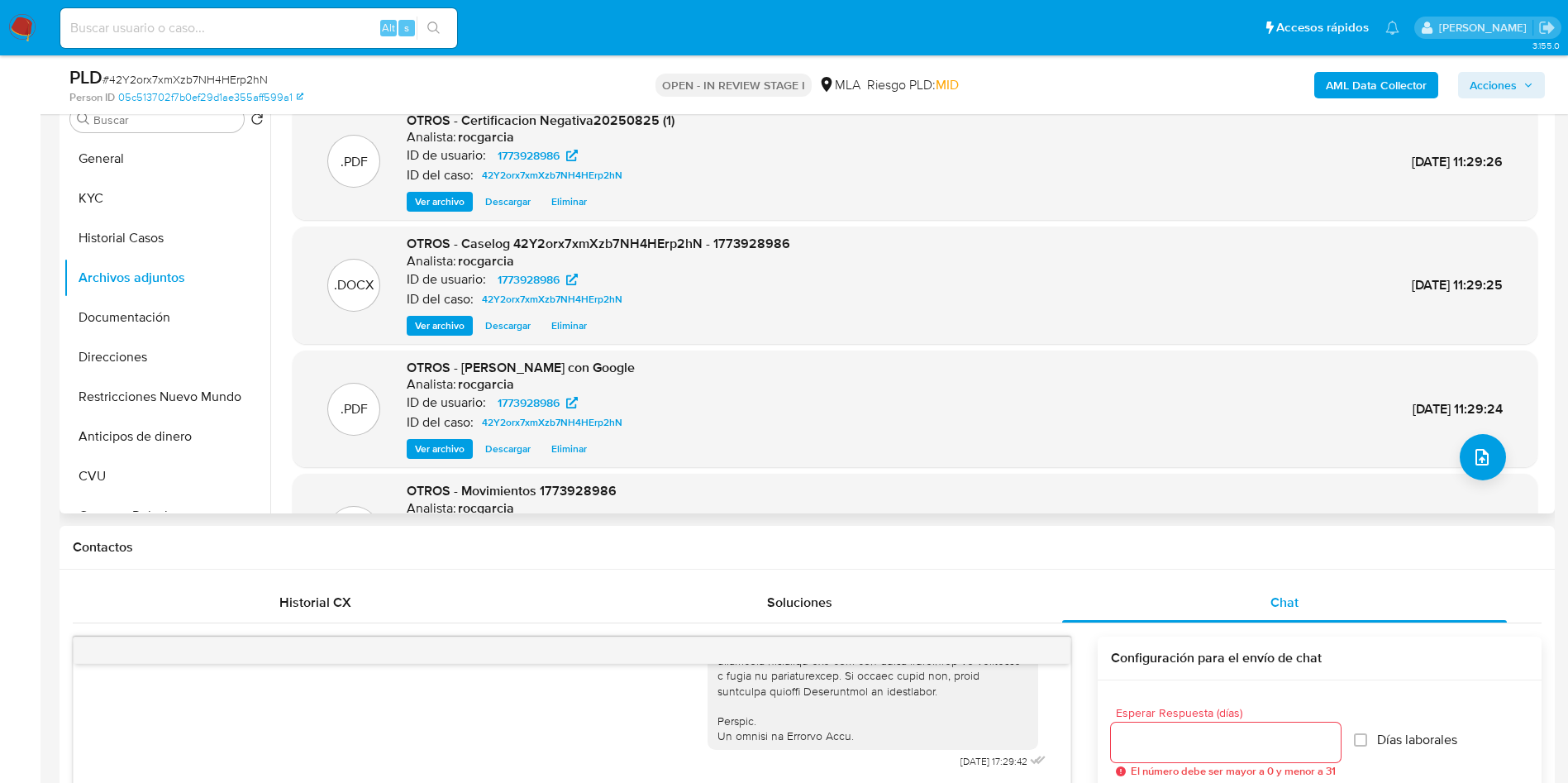
scroll to position [372, 0]
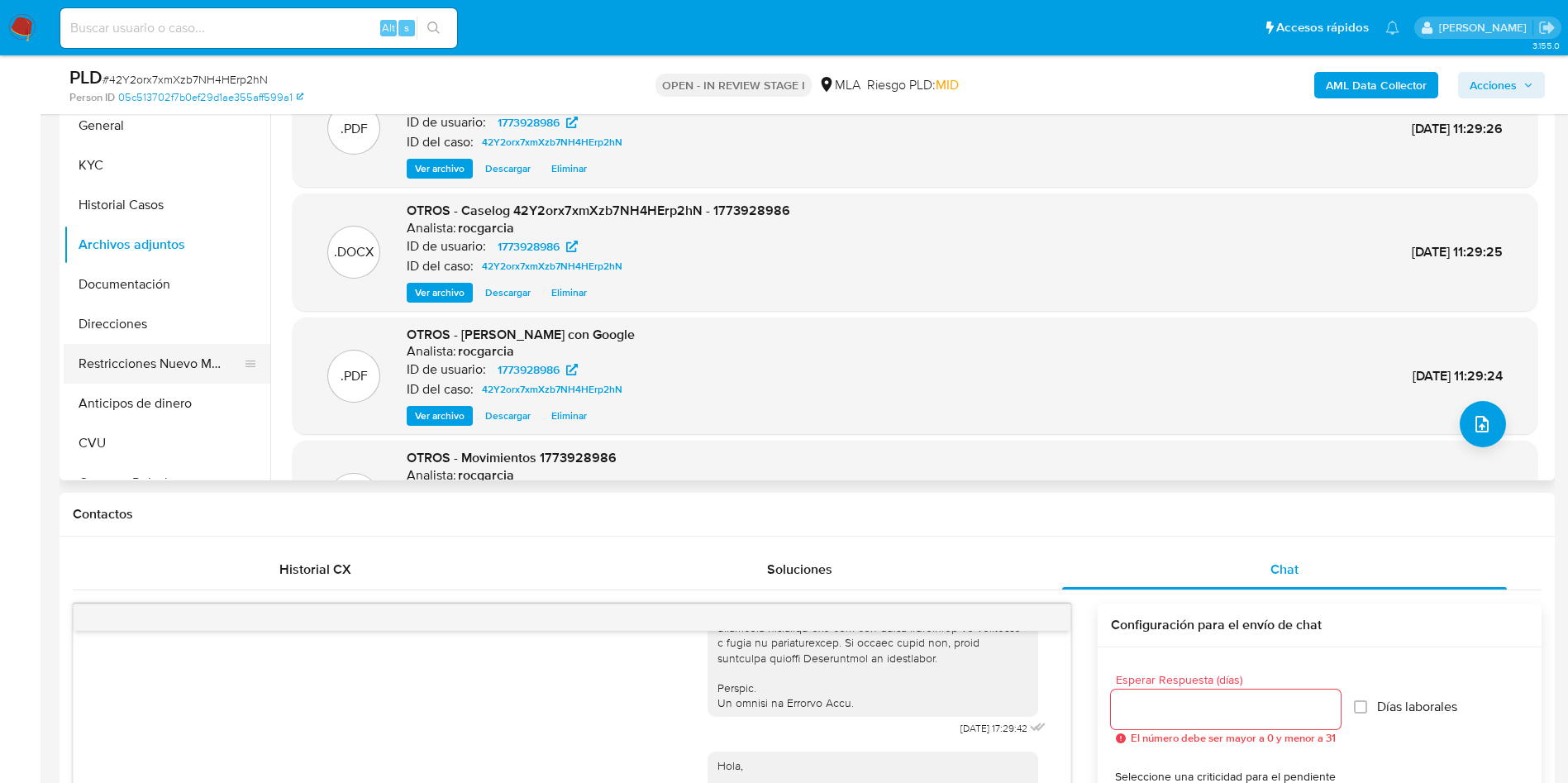
click at [106, 366] on button "Restricciones Nuevo Mundo" at bounding box center [160, 364] width 193 height 40
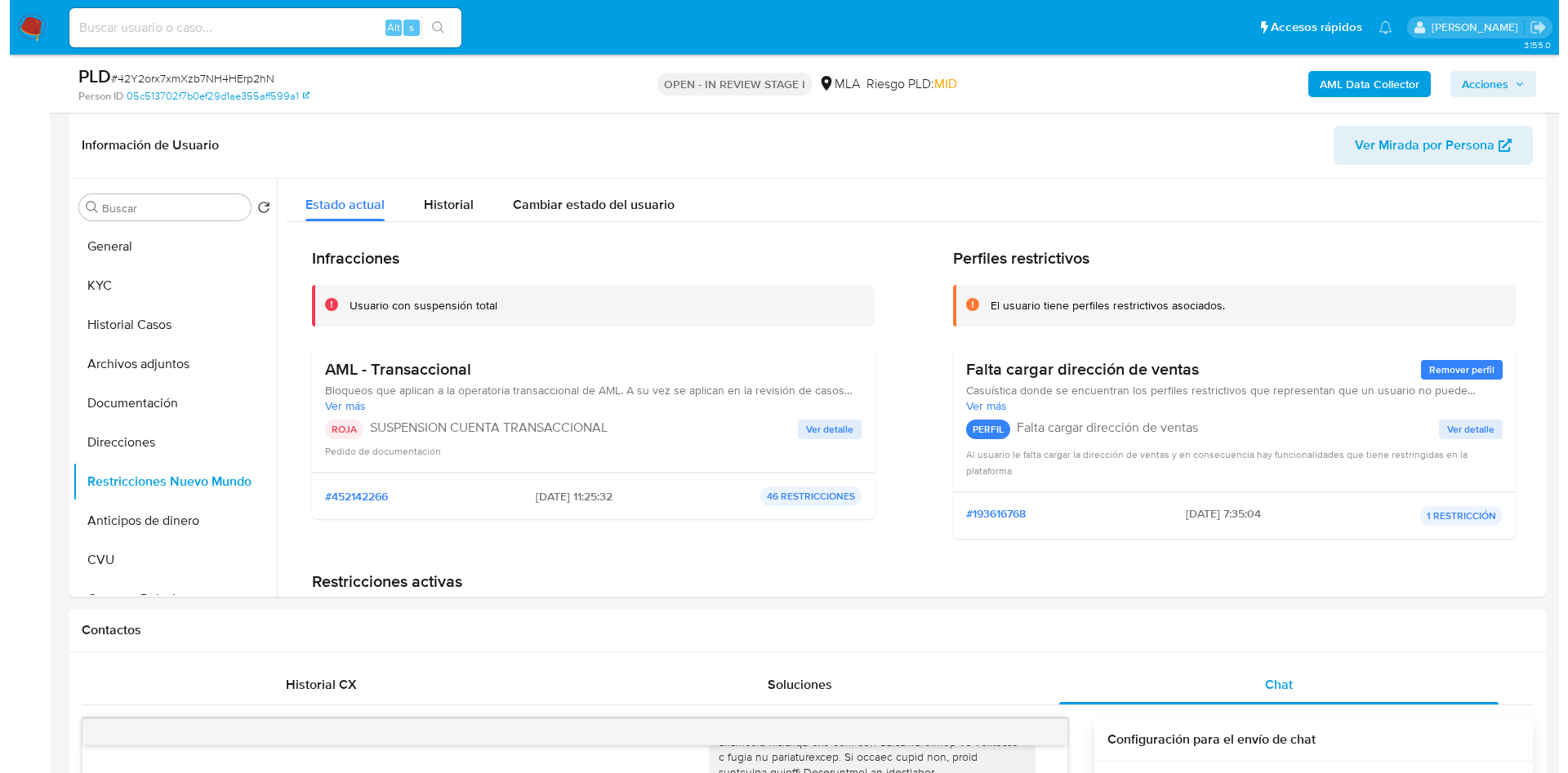
scroll to position [122, 0]
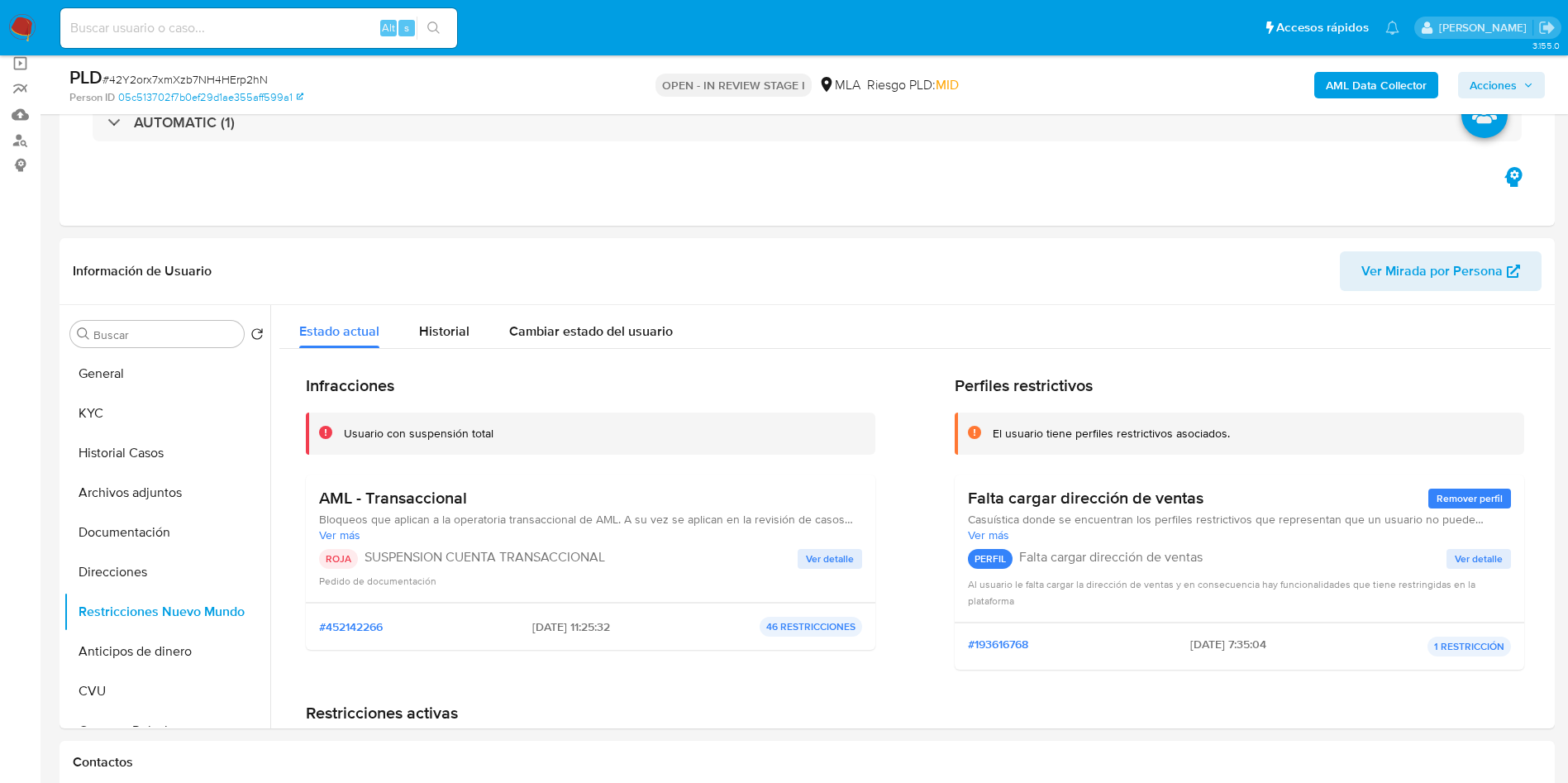
click at [1341, 87] on b "AML Data Collector" at bounding box center [1376, 85] width 101 height 27
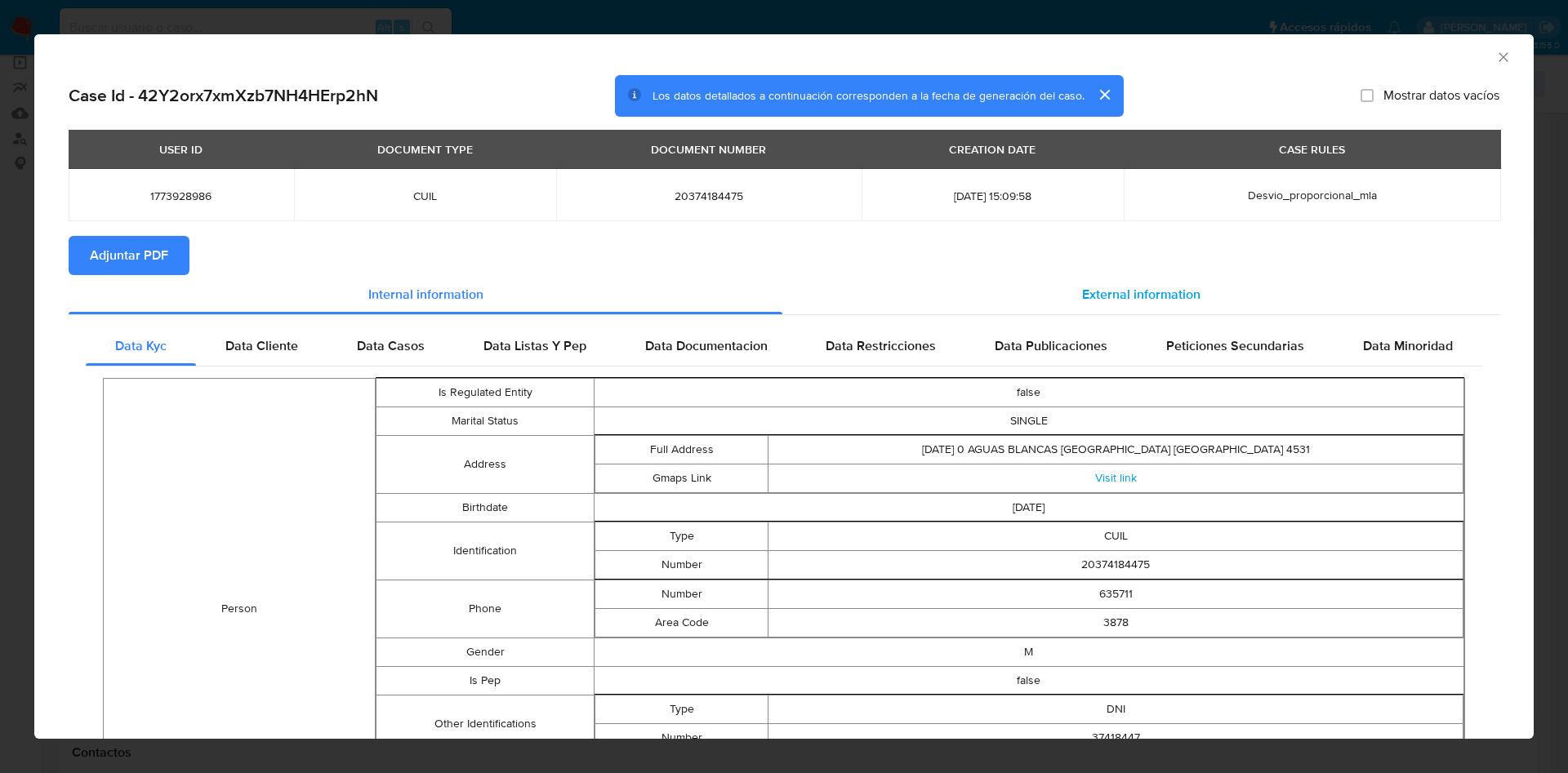
click at [1139, 297] on span "External information" at bounding box center [1141, 293] width 118 height 19
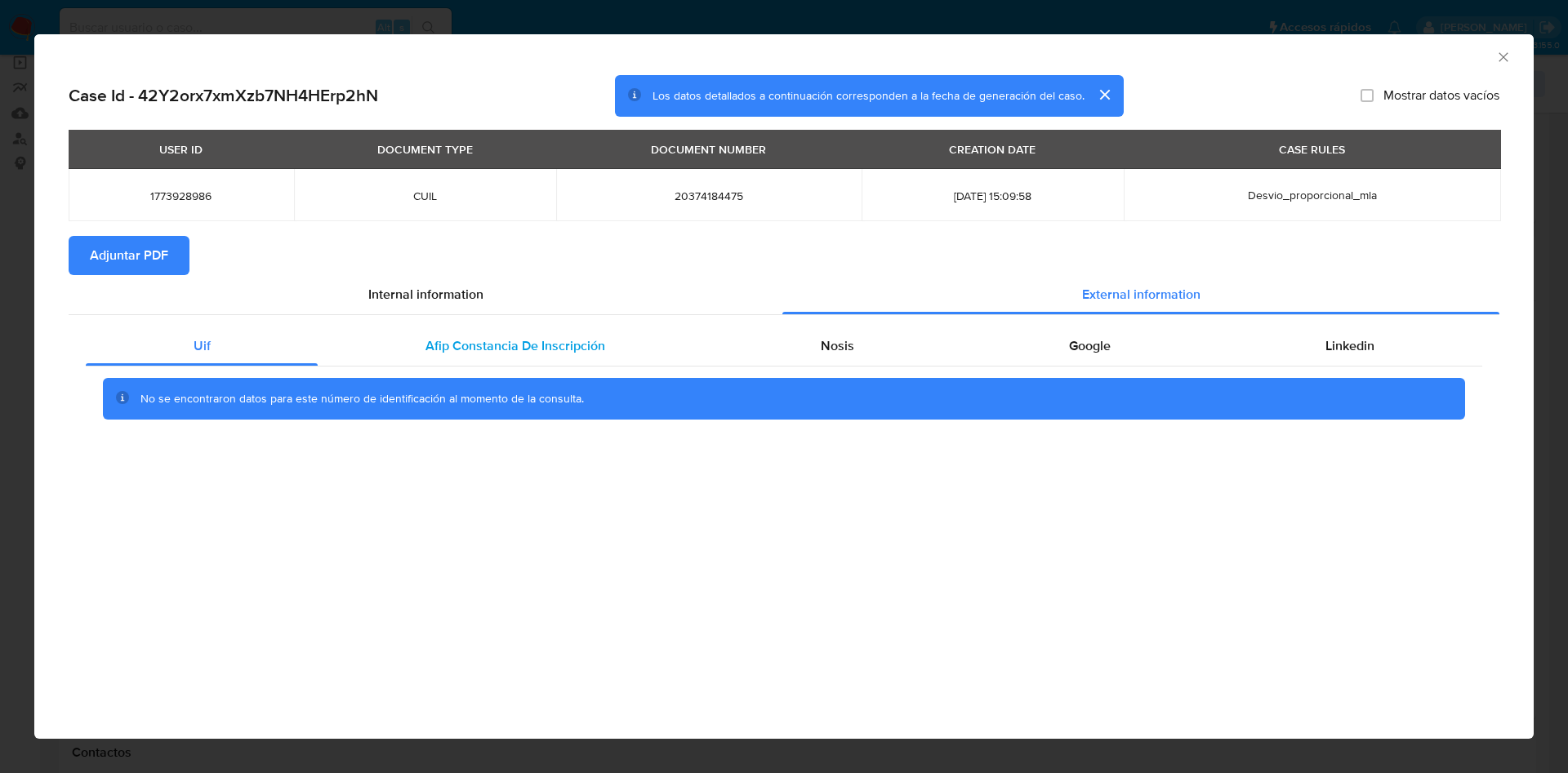
drag, startPoint x: 537, startPoint y: 348, endPoint x: 545, endPoint y: 355, distance: 10.6
click at [542, 351] on span "Afip Constancia De Inscripción" at bounding box center [515, 346] width 179 height 19
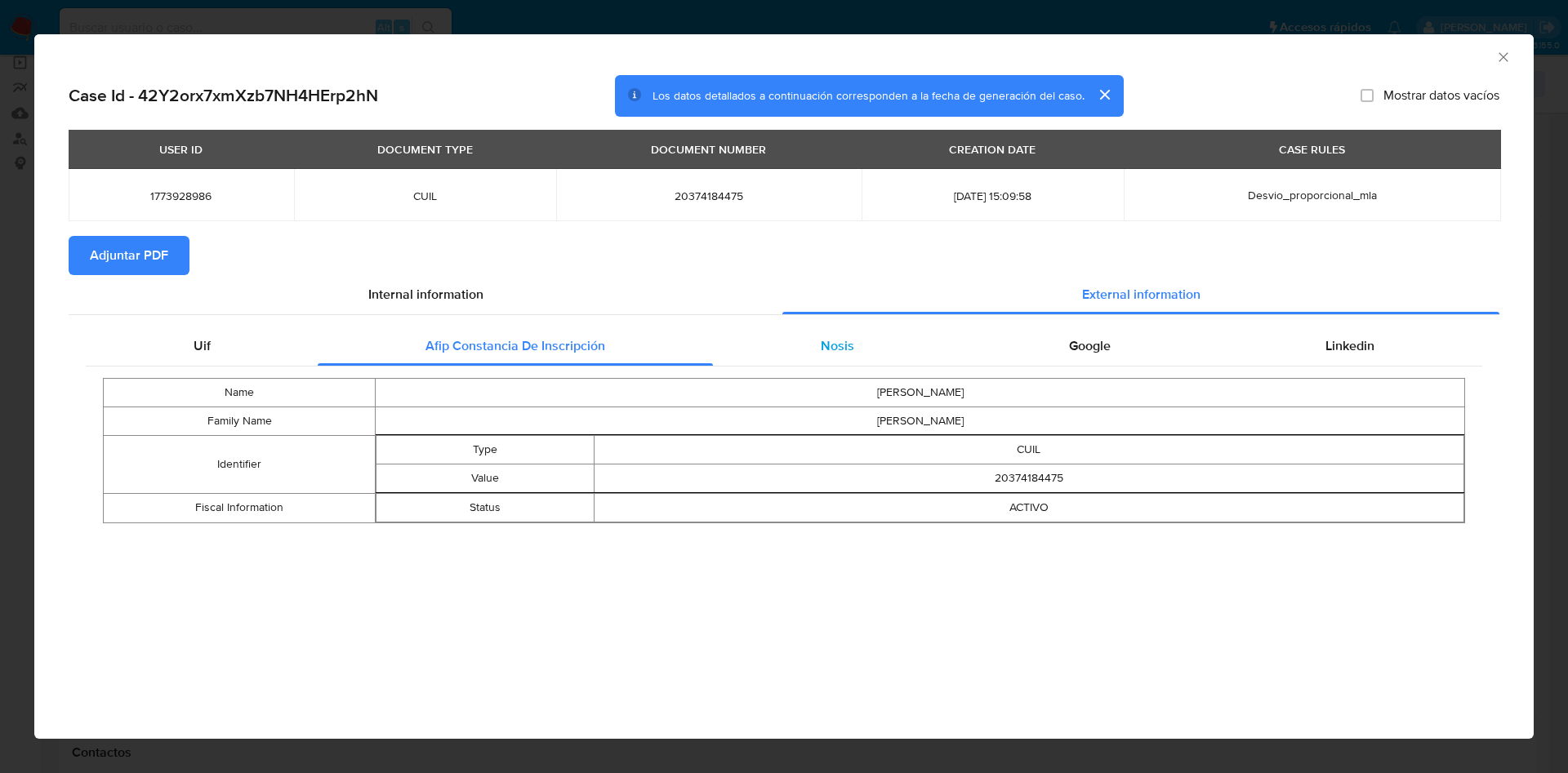
click at [851, 337] on span "Nosis" at bounding box center [837, 346] width 33 height 19
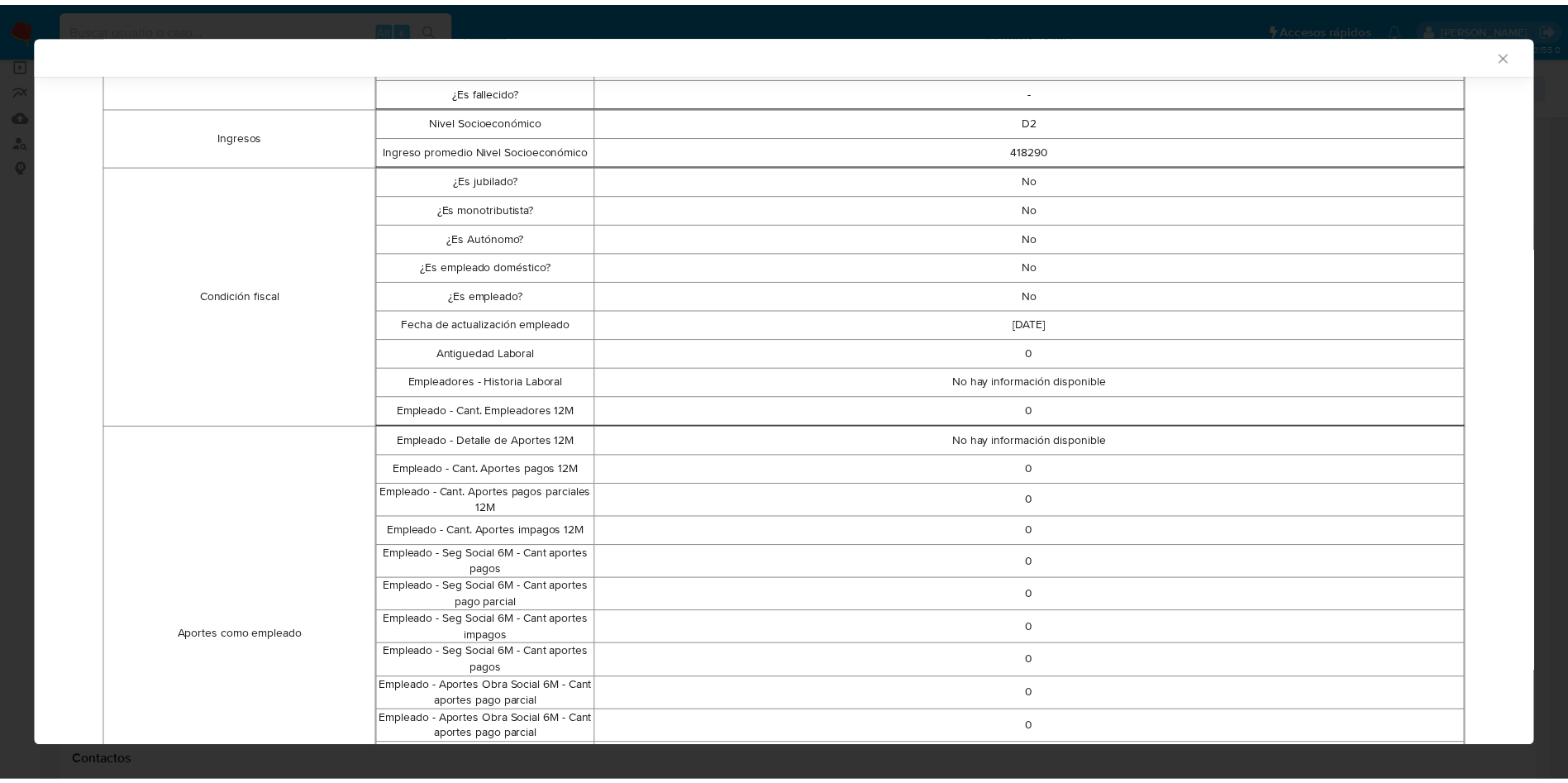
scroll to position [68, 0]
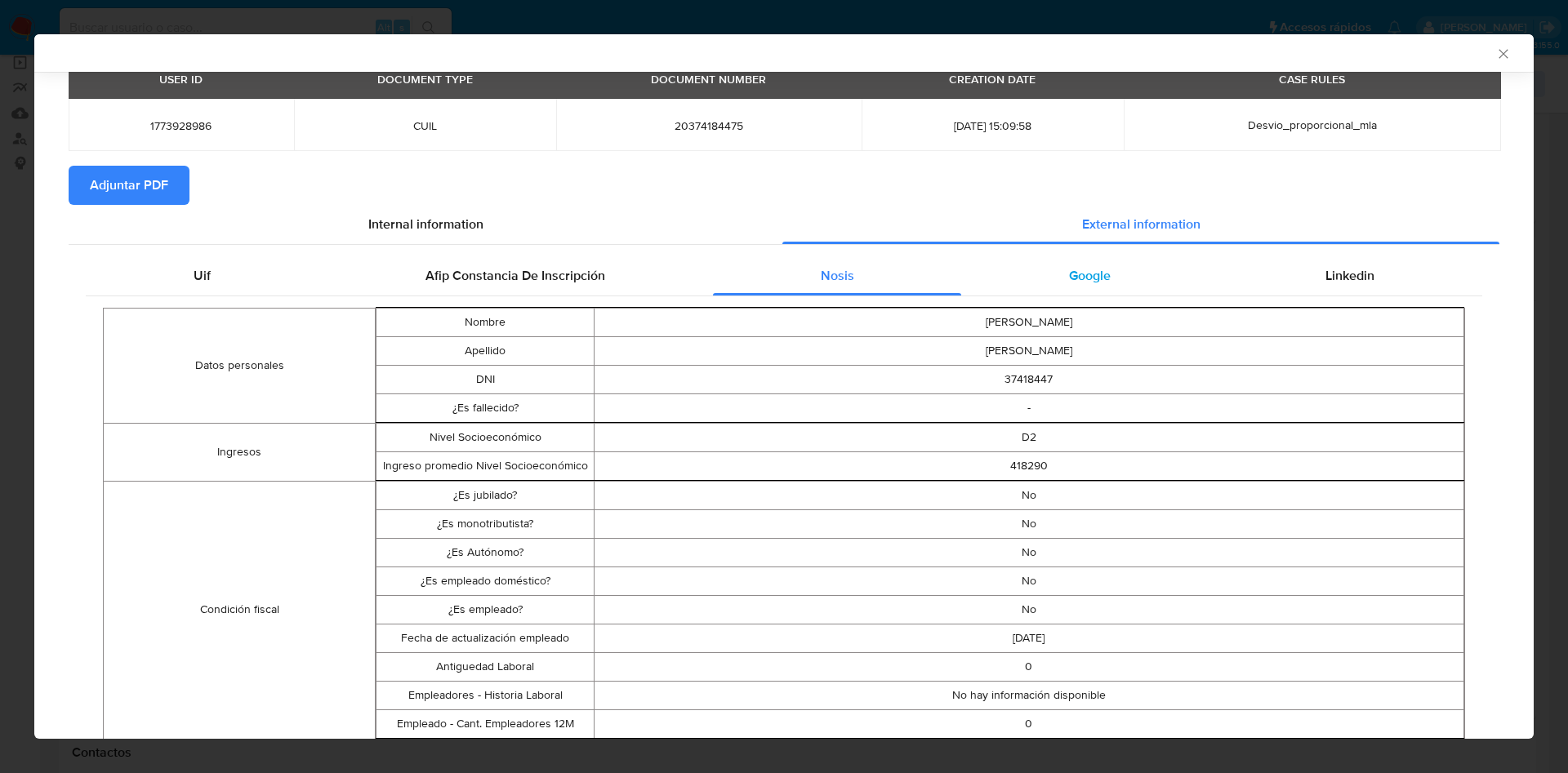
click at [1076, 267] on span "Google" at bounding box center [1089, 275] width 41 height 19
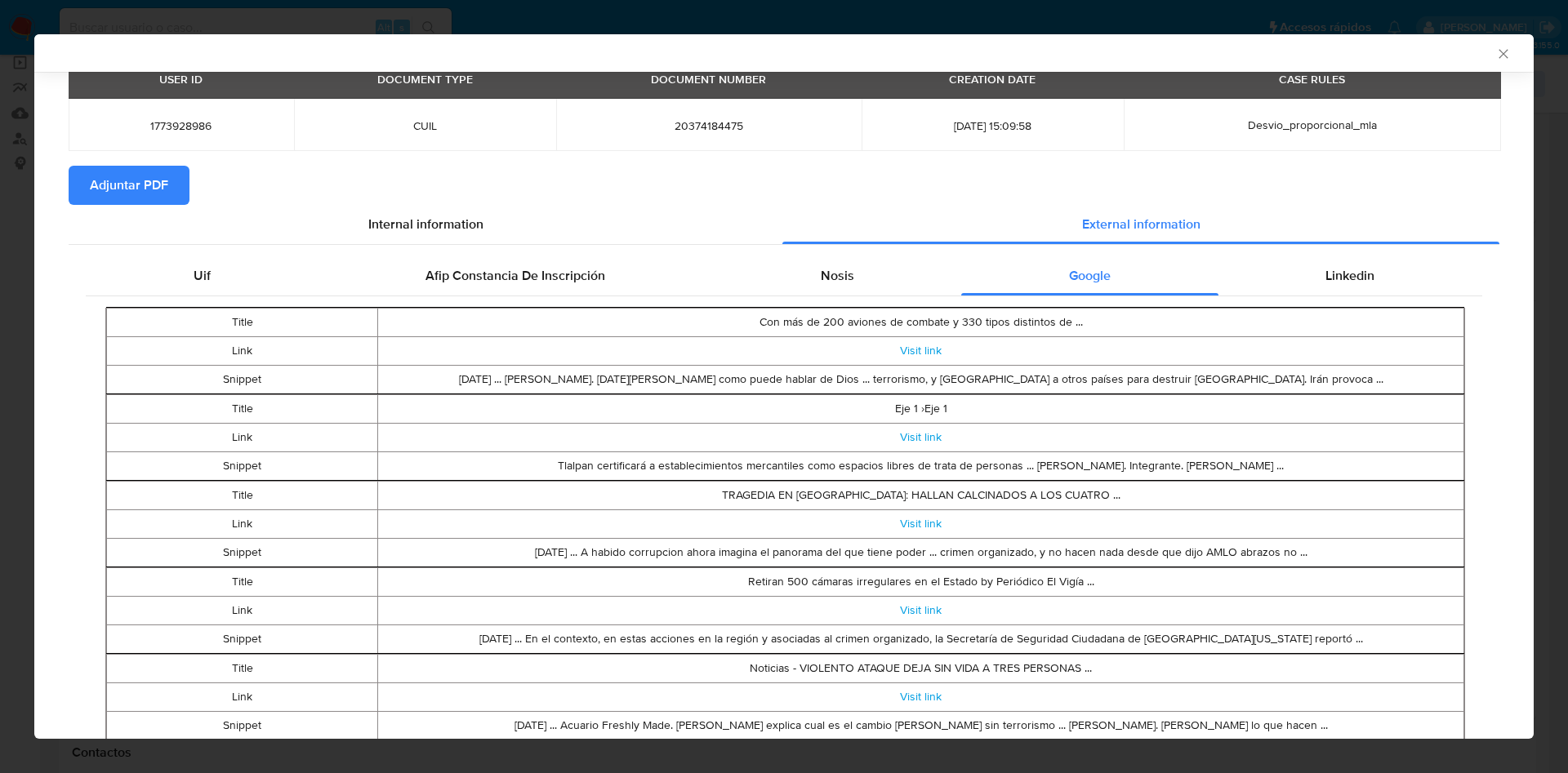
click at [1481, 42] on div "AML Data Collector" at bounding box center [784, 53] width 1499 height 37
click at [1487, 44] on div "AML Data Collector" at bounding box center [784, 53] width 1499 height 37
click at [1498, 57] on icon "Cerrar ventana" at bounding box center [1502, 53] width 9 height 9
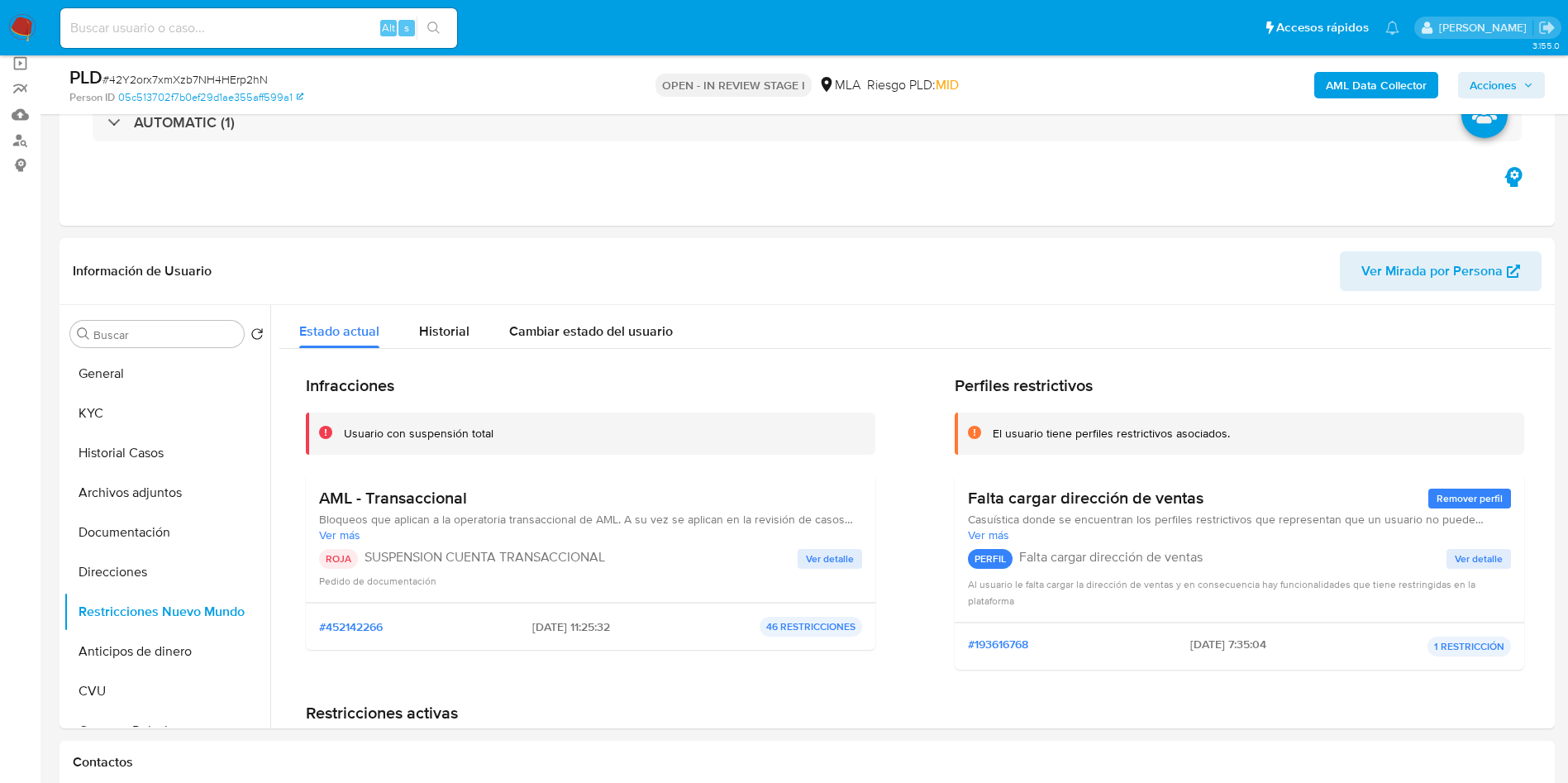
click at [1504, 75] on span "Acciones" at bounding box center [1492, 85] width 47 height 27
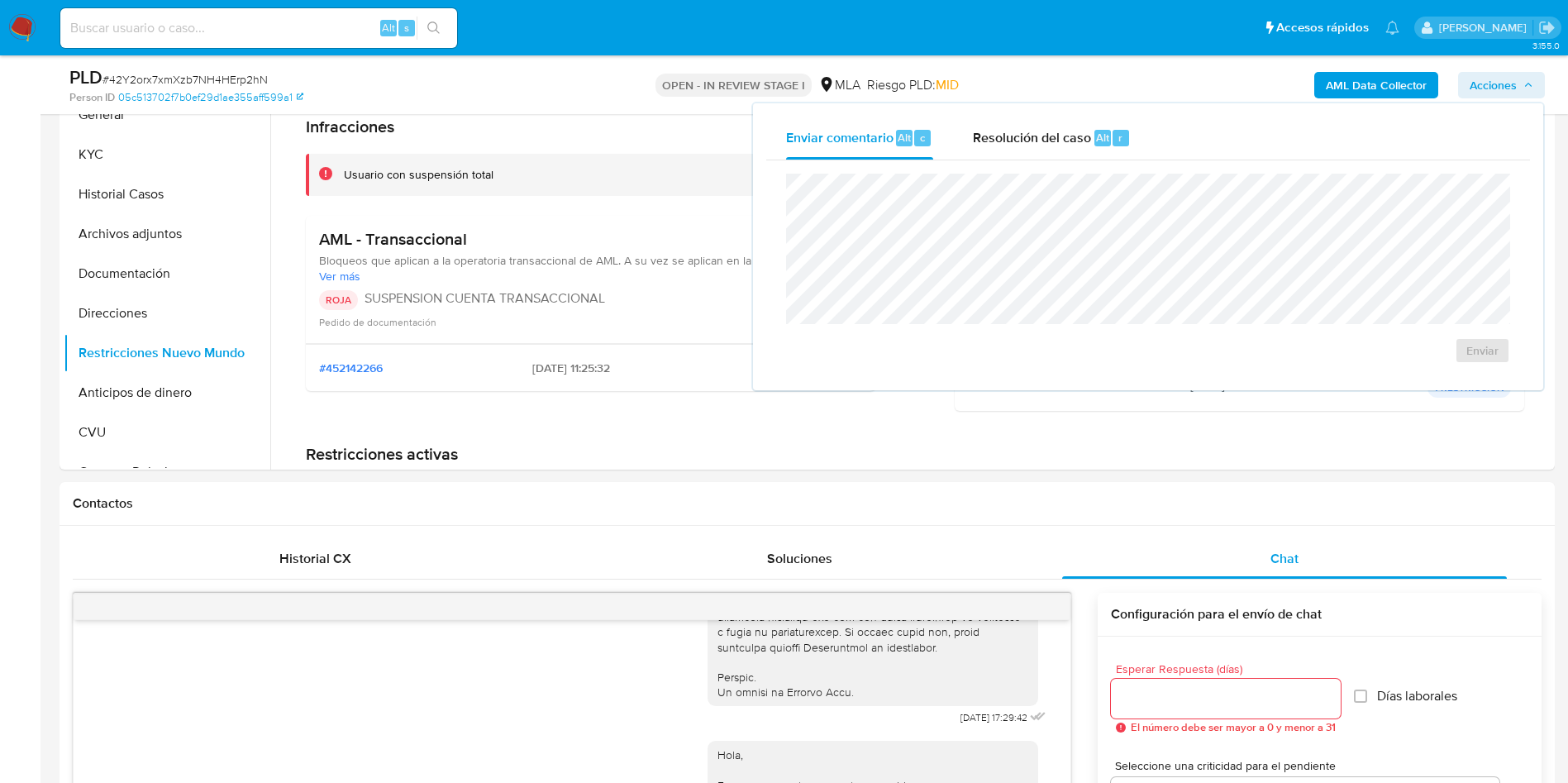
scroll to position [124, 0]
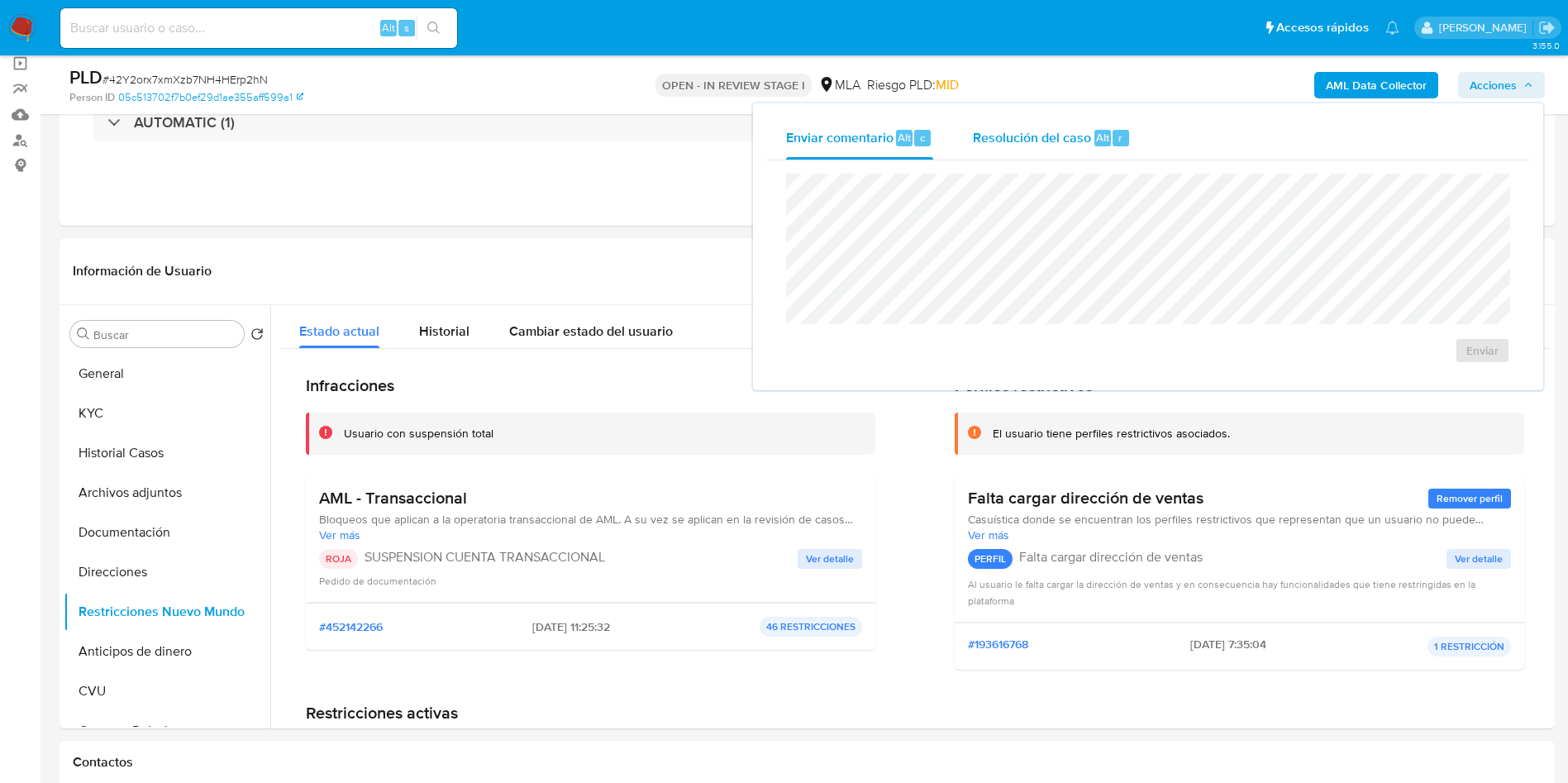
click at [1061, 157] on div "Resolución del caso Alt r" at bounding box center [1052, 138] width 157 height 43
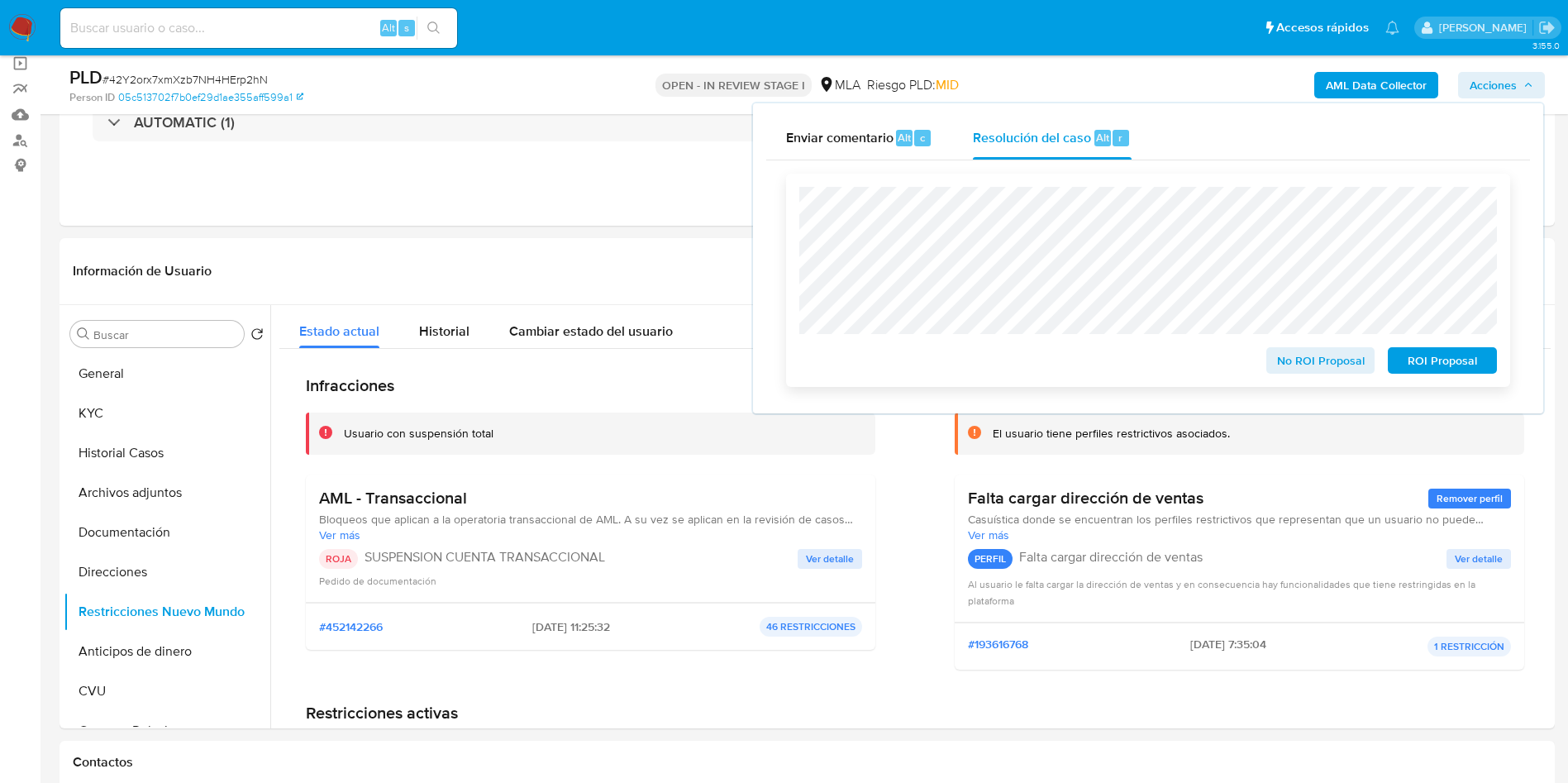
click at [1423, 371] on span "ROI Proposal" at bounding box center [1441, 360] width 86 height 23
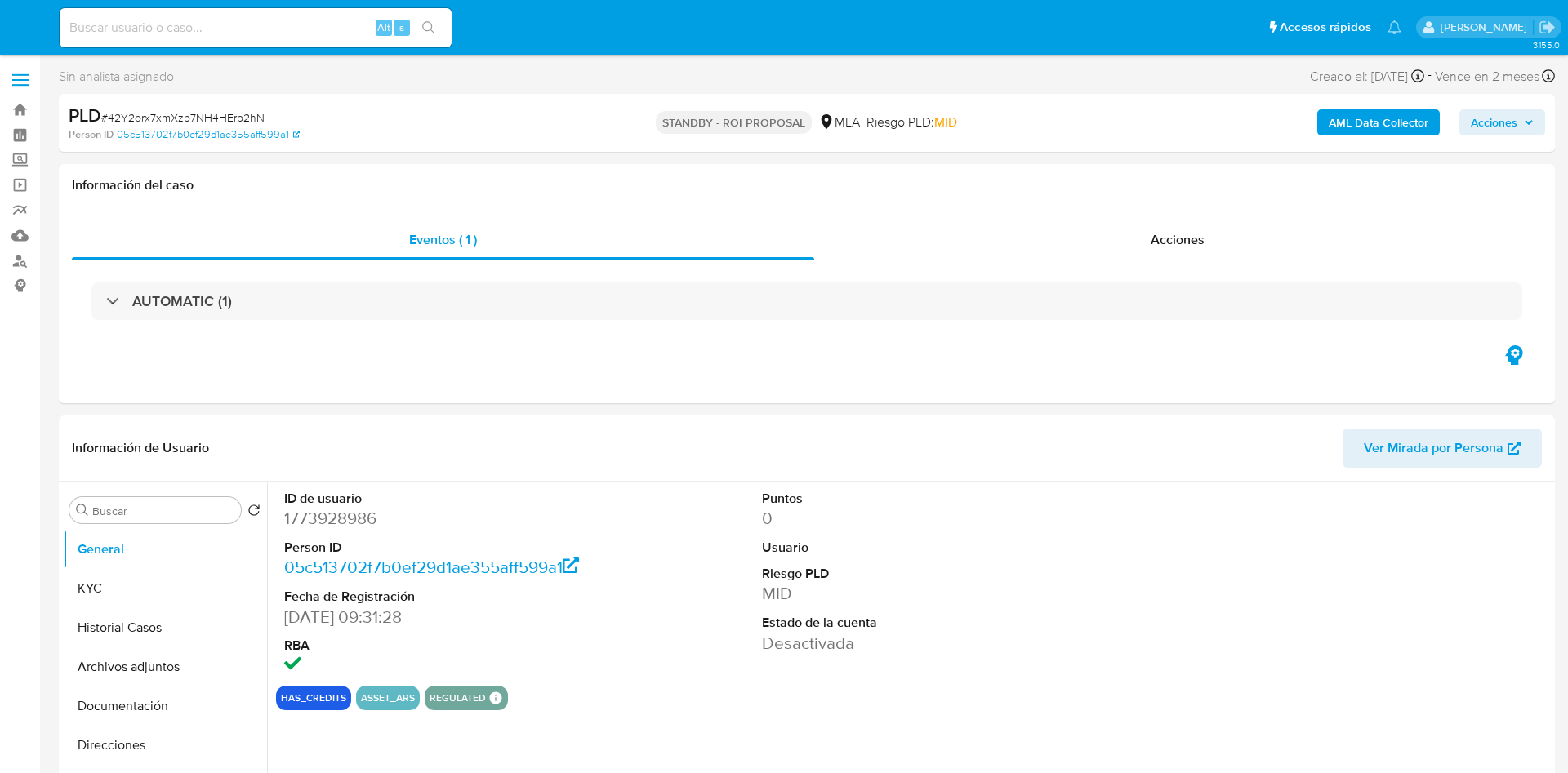
select select "10"
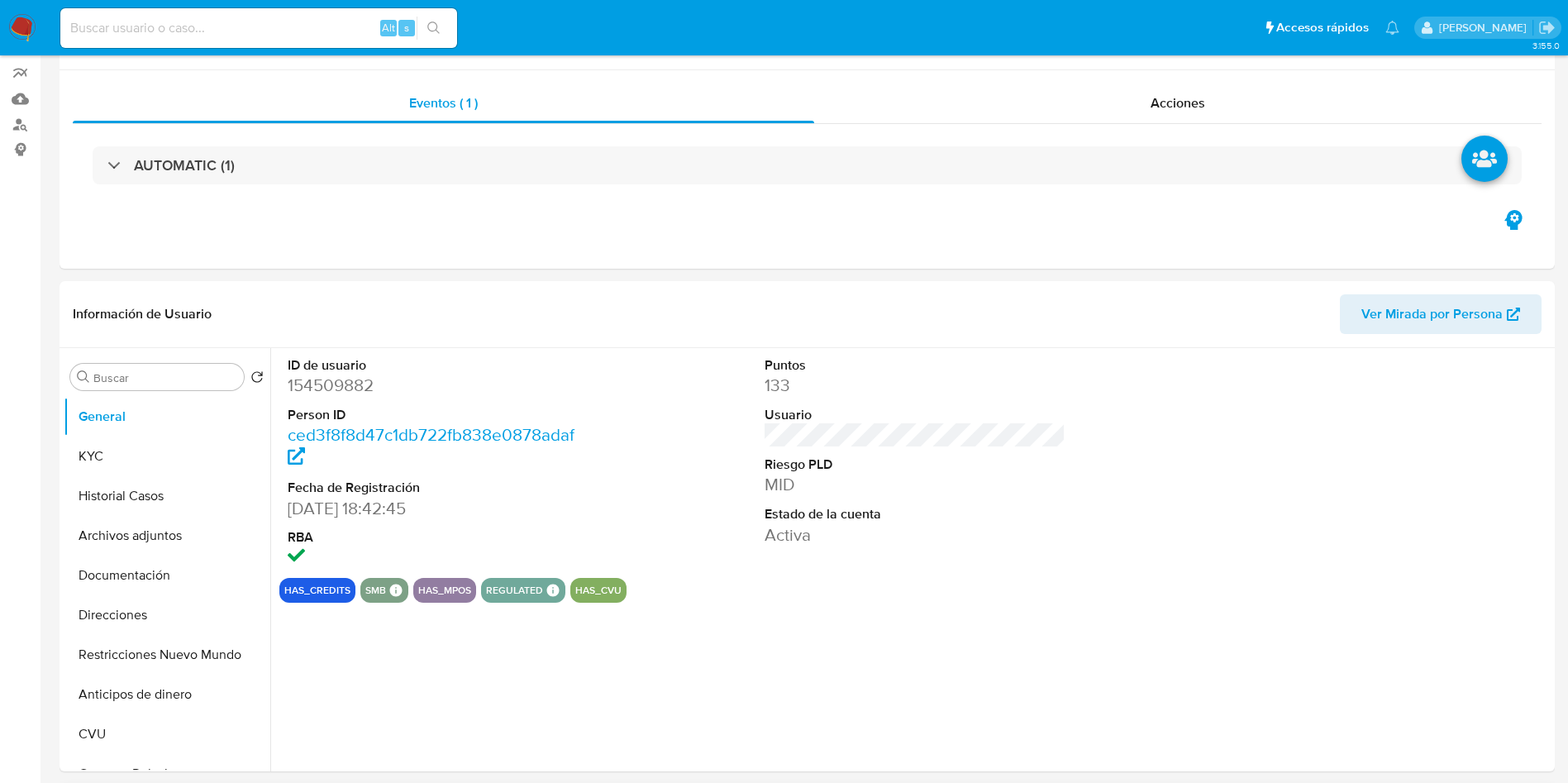
select select "10"
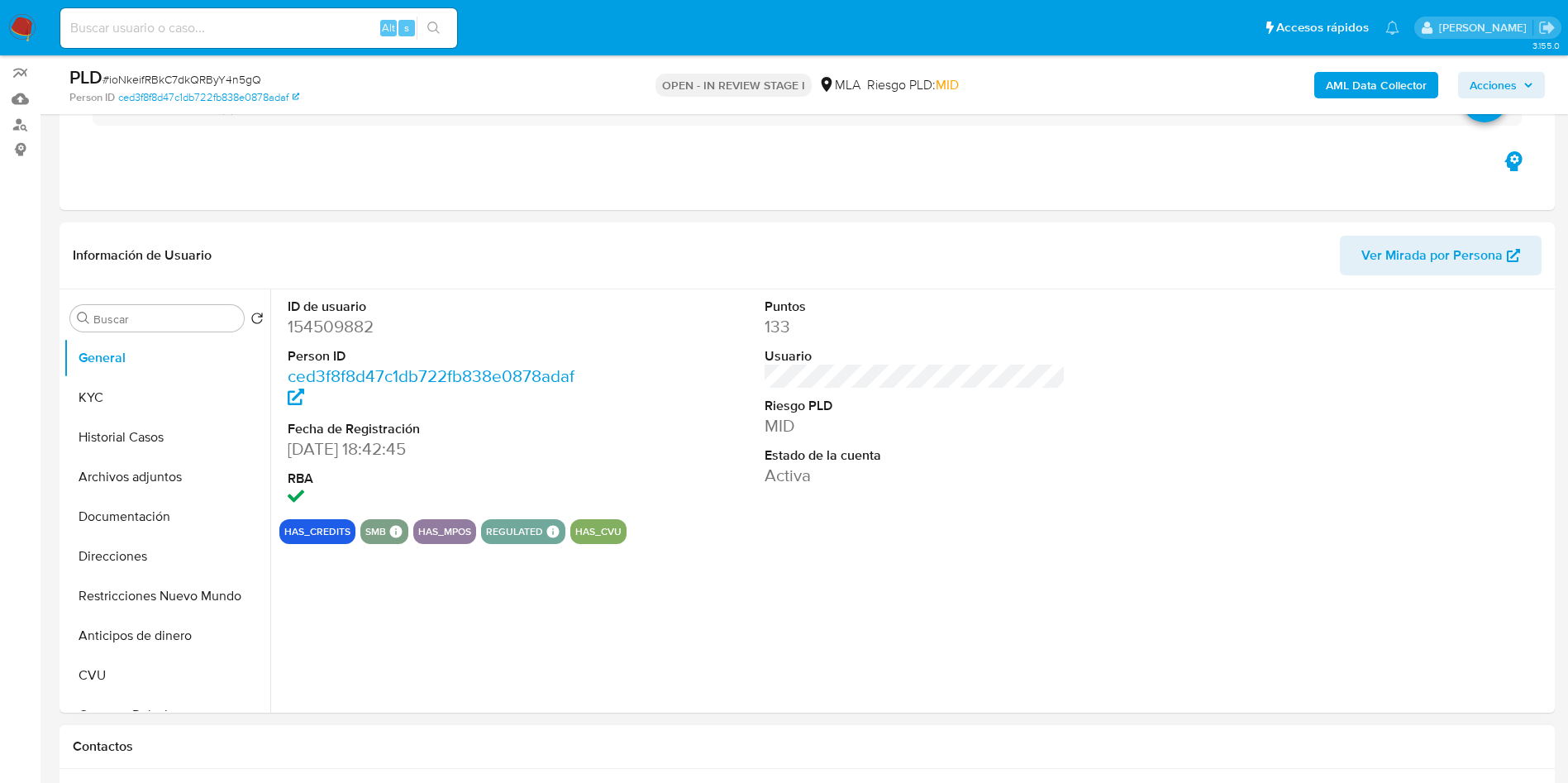
scroll to position [372, 0]
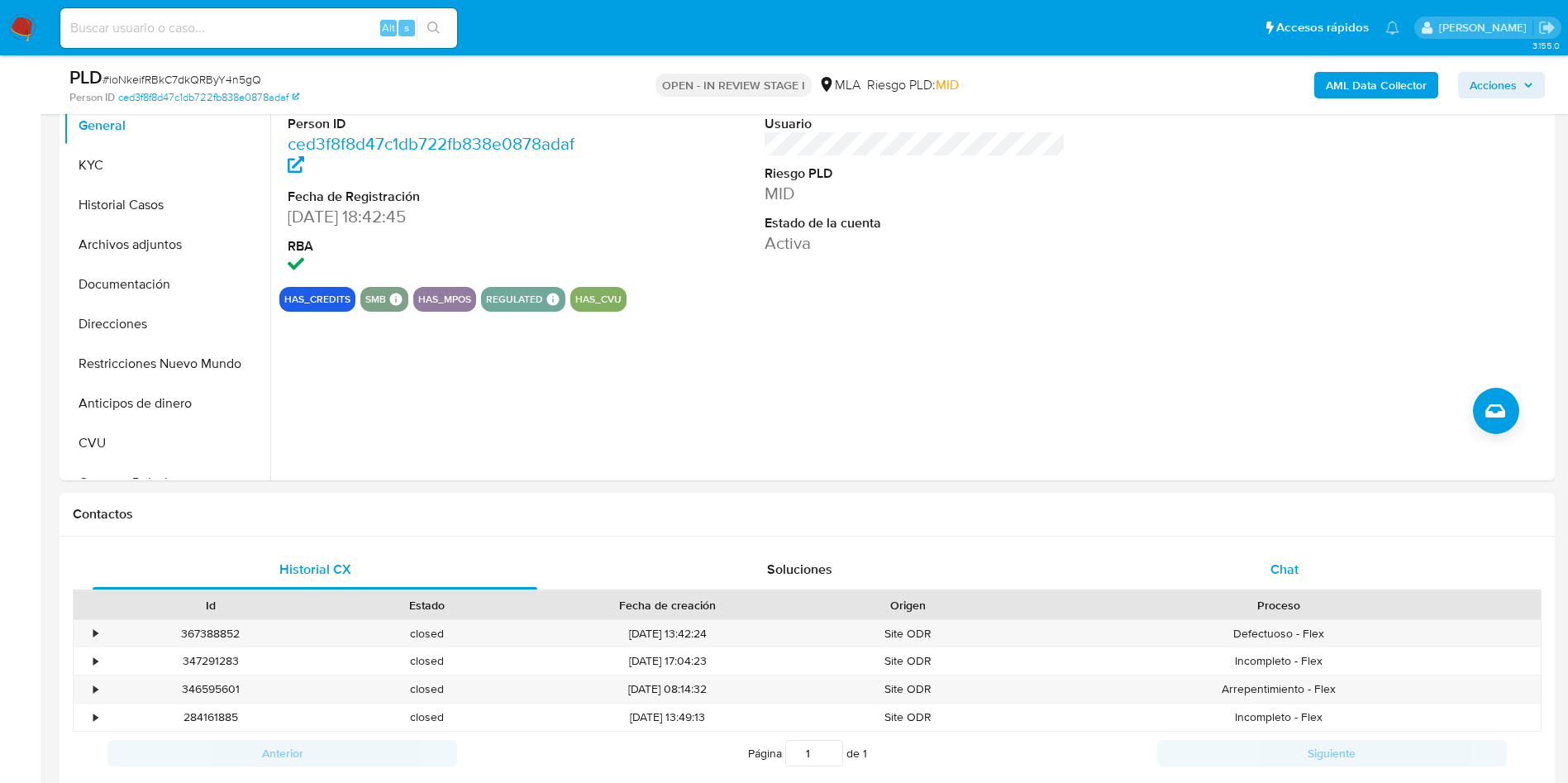
click at [1283, 577] on span "Chat" at bounding box center [1284, 569] width 28 height 19
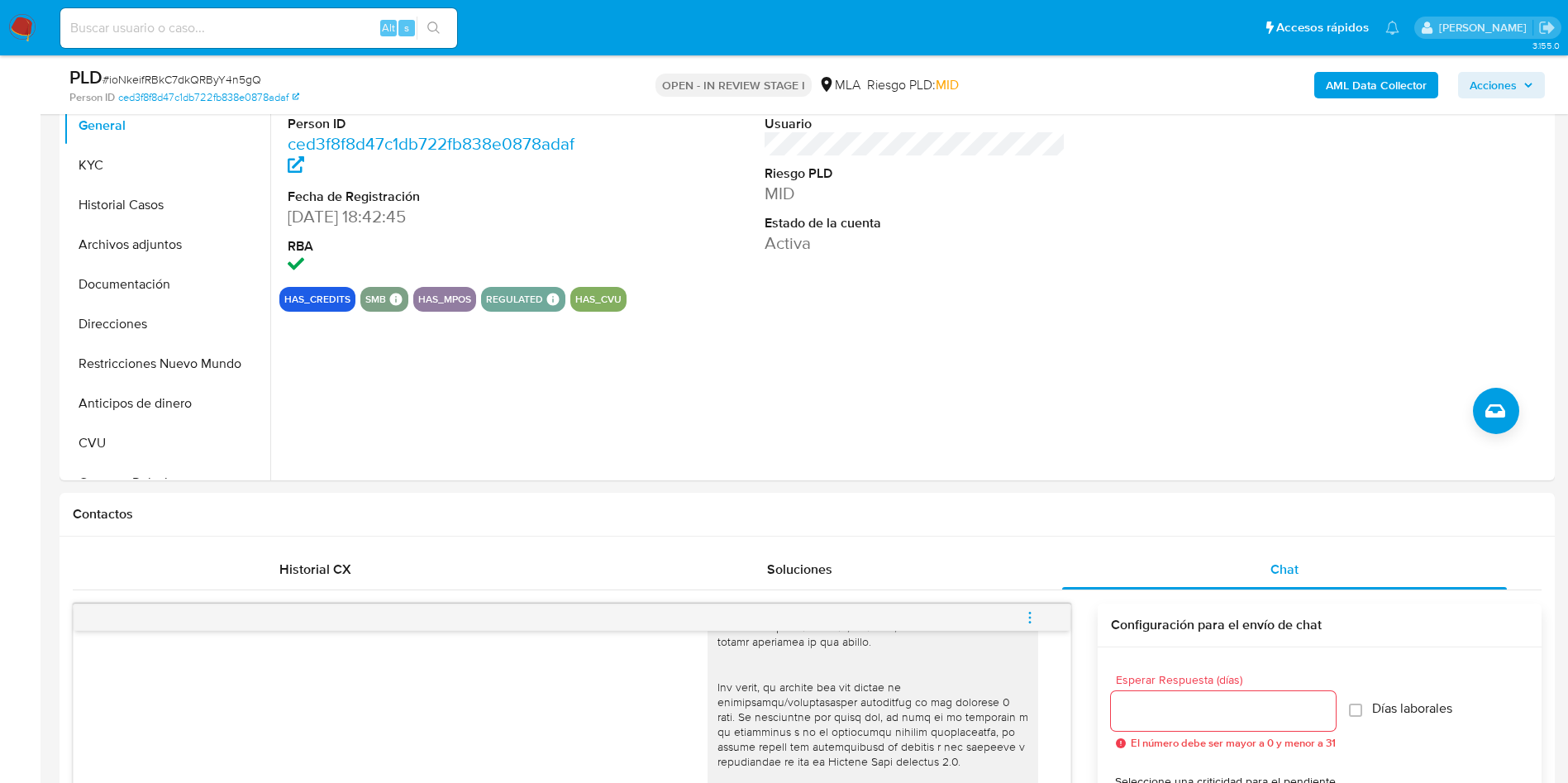
scroll to position [248, 0]
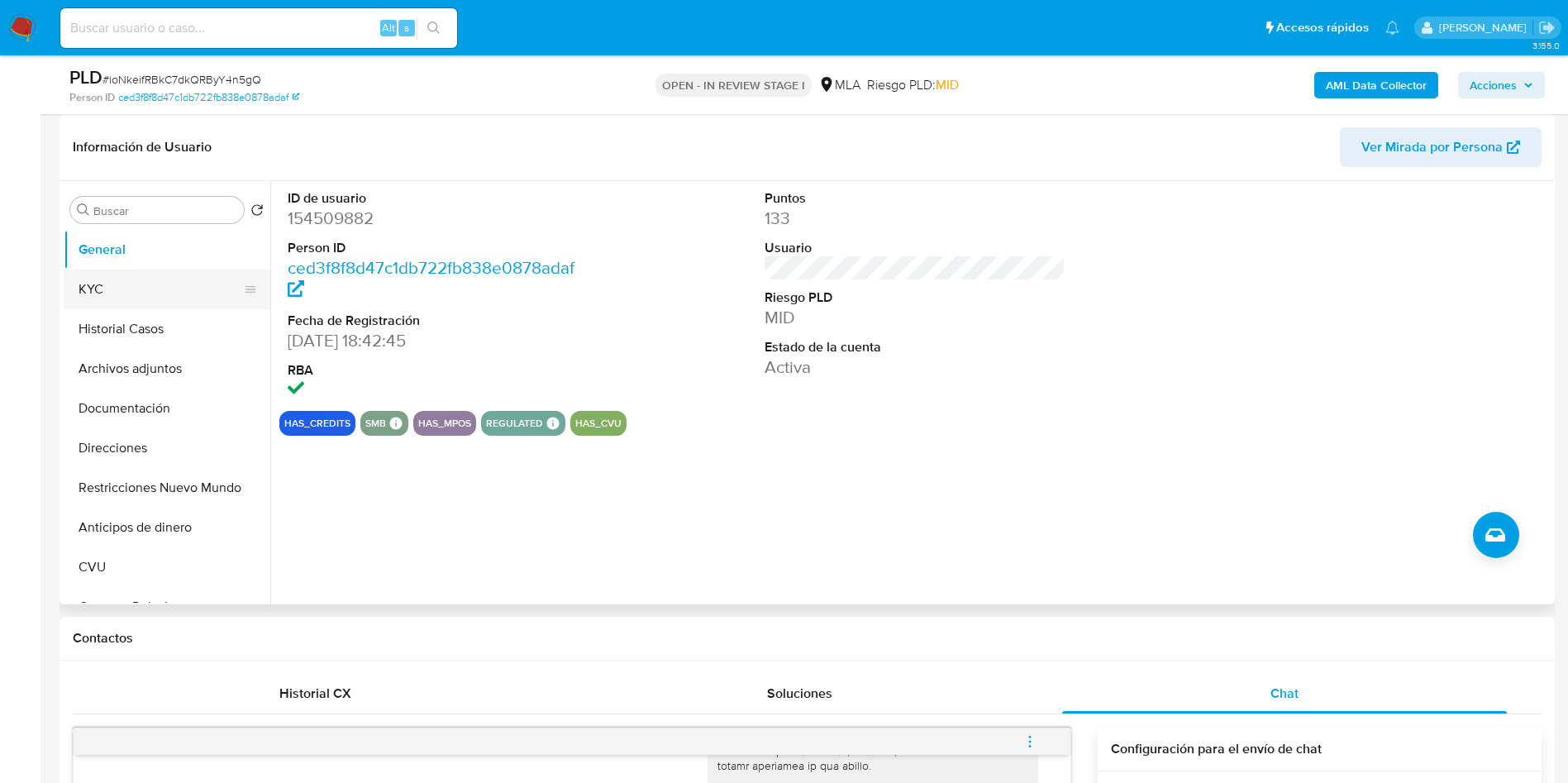
click at [112, 294] on button "KYC" at bounding box center [160, 289] width 193 height 40
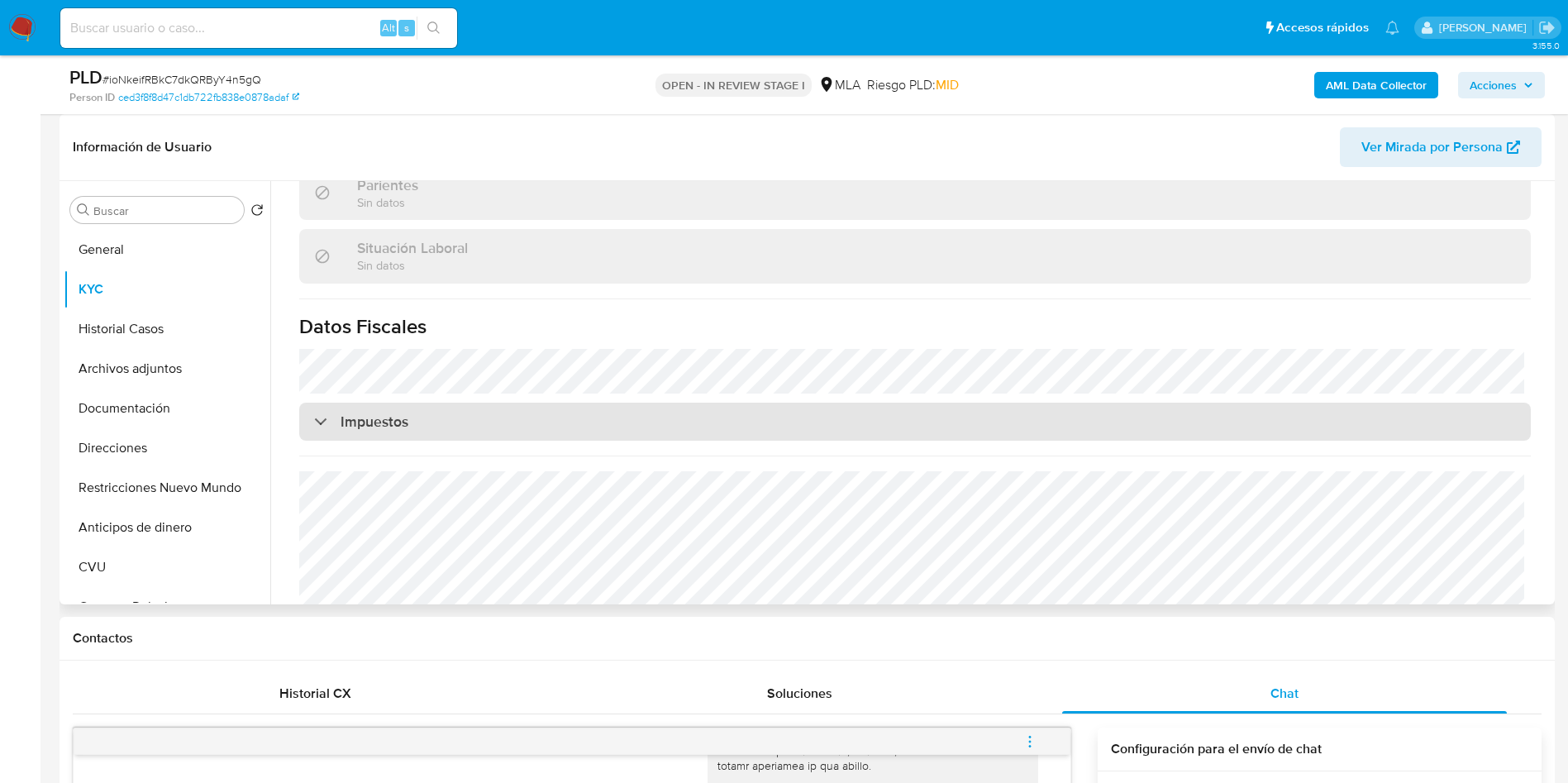
scroll to position [868, 0]
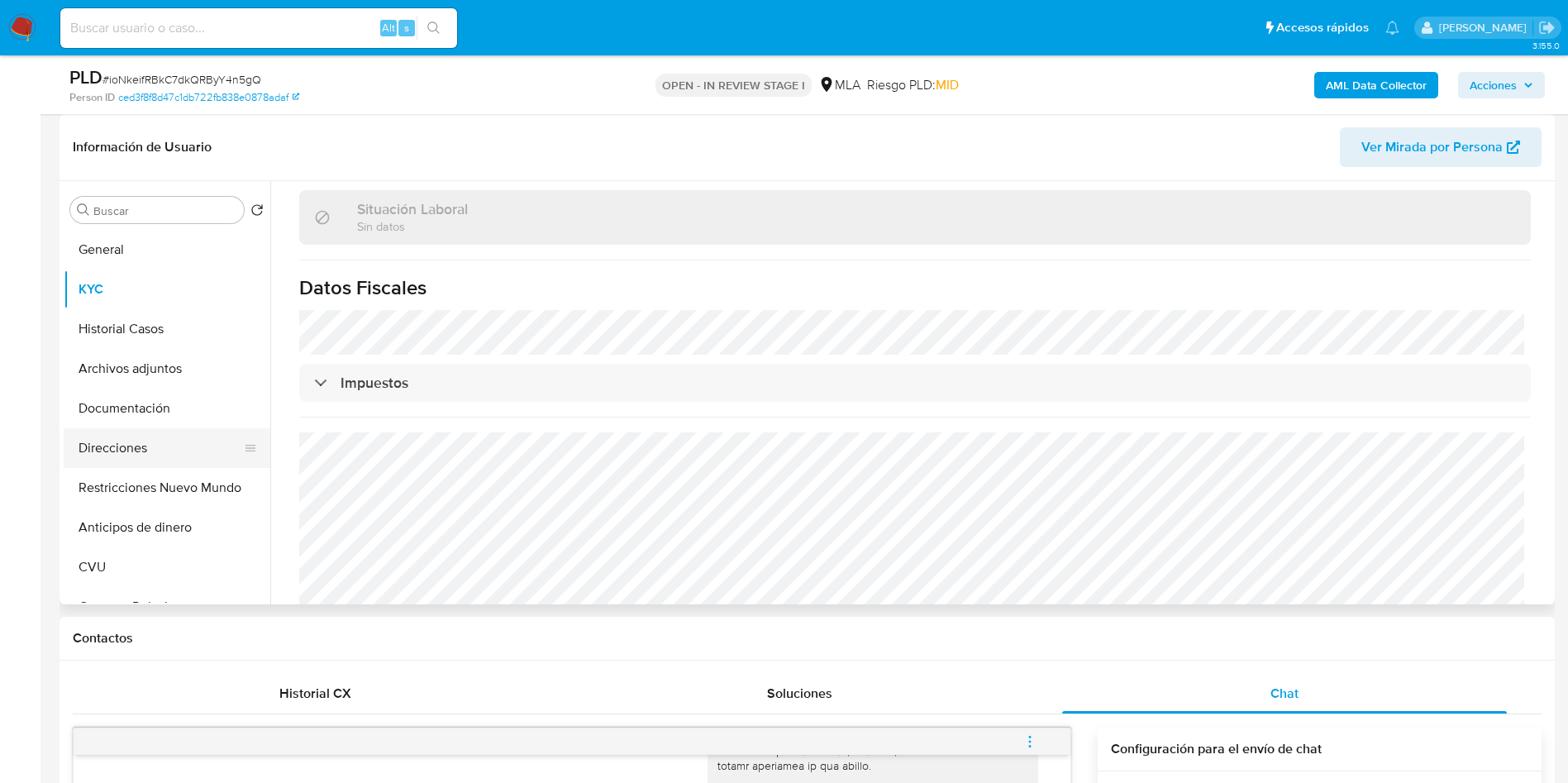
click at [167, 447] on button "Direcciones" at bounding box center [160, 448] width 193 height 40
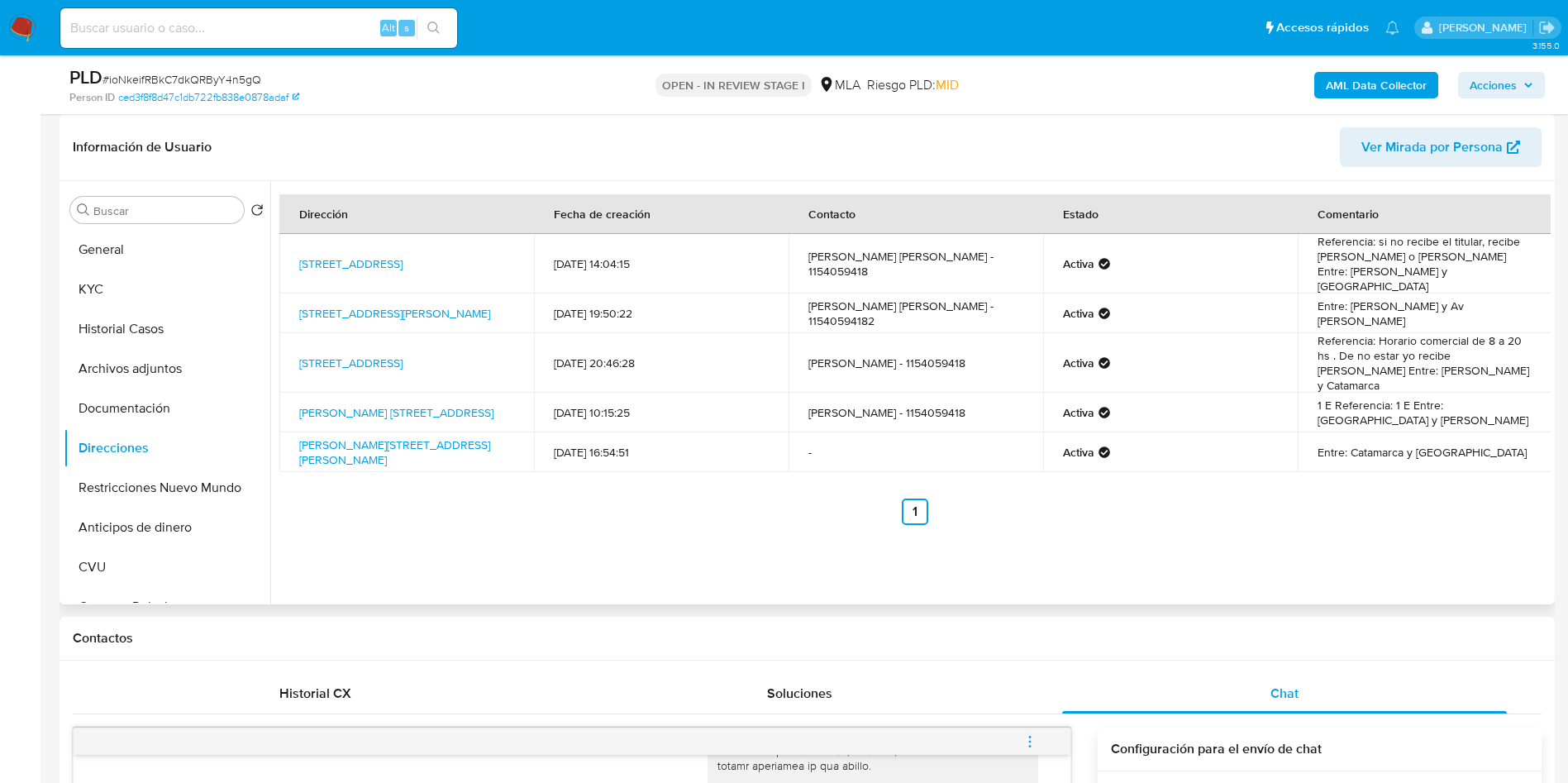
click at [384, 333] on td "[STREET_ADDRESS]" at bounding box center [406, 363] width 254 height 60
click at [382, 355] on link "[STREET_ADDRESS]" at bounding box center [351, 363] width 104 height 17
click at [118, 341] on button "Historial Casos" at bounding box center [160, 329] width 193 height 40
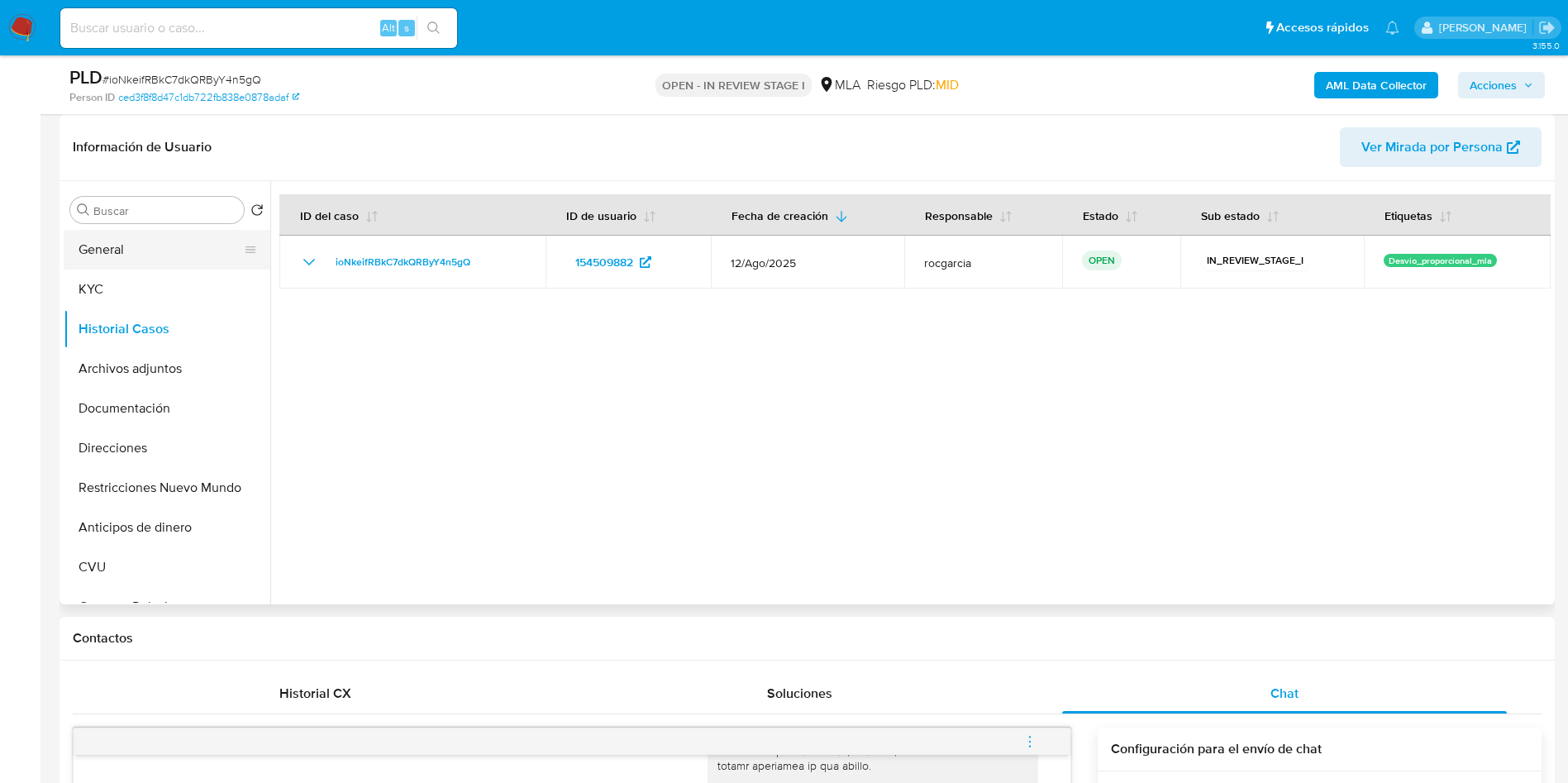
click at [147, 248] on button "General" at bounding box center [160, 249] width 193 height 40
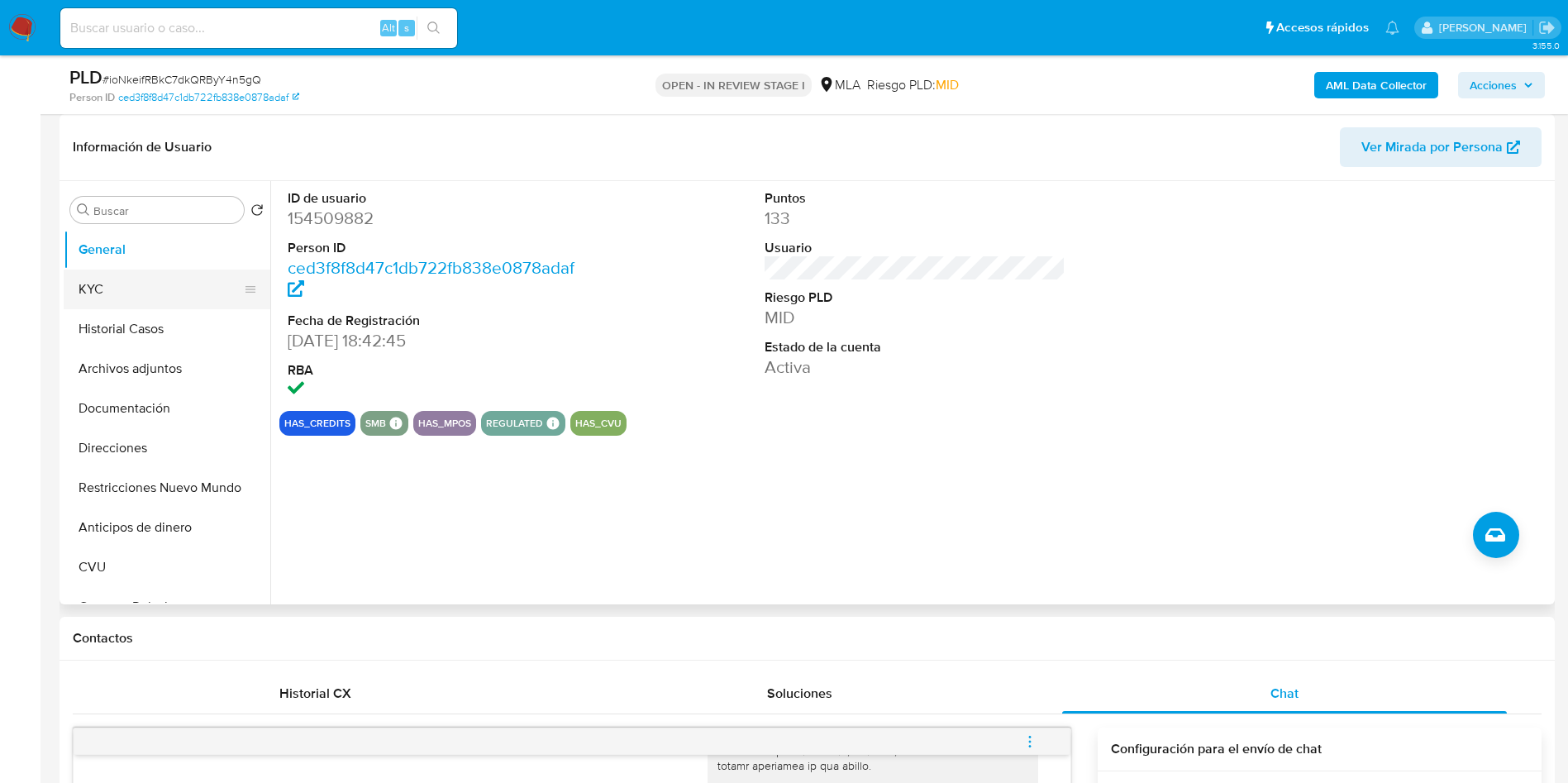
click at [136, 281] on button "KYC" at bounding box center [160, 289] width 193 height 40
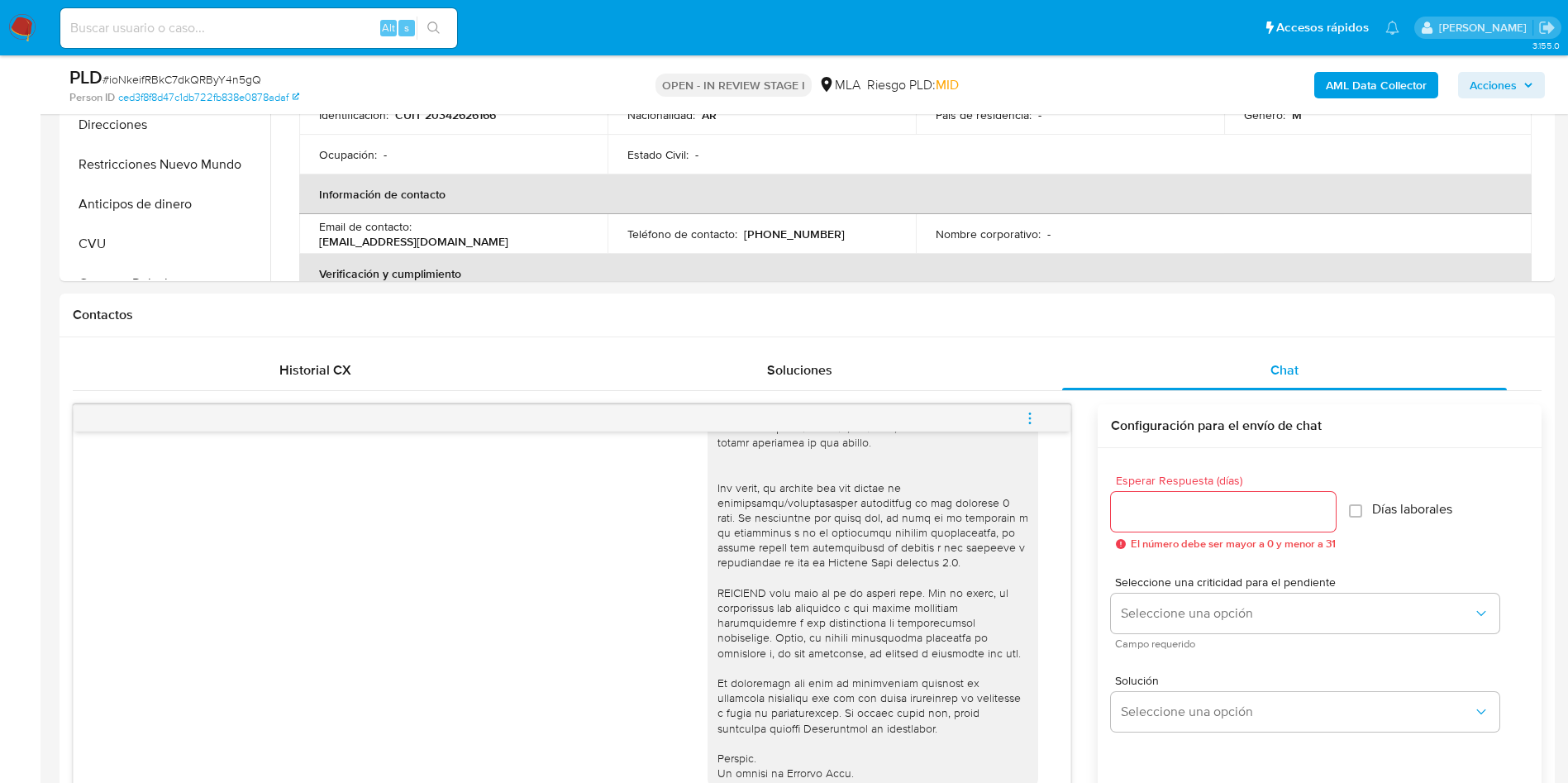
scroll to position [248, 0]
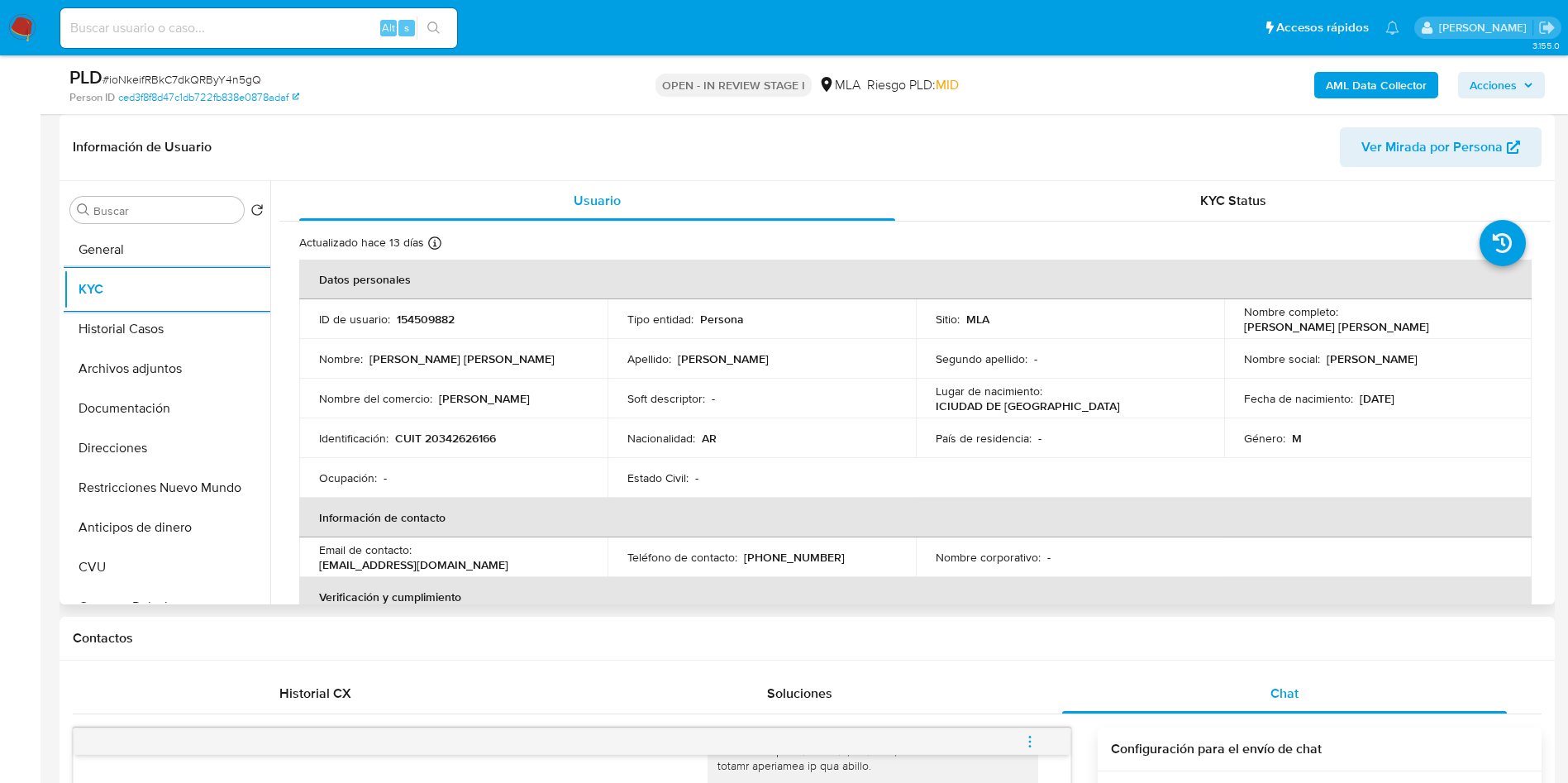
click at [399, 322] on p "154509882" at bounding box center [426, 319] width 58 height 15
copy p "154509882"
click at [158, 493] on button "Restricciones Nuevo Mundo" at bounding box center [160, 488] width 193 height 40
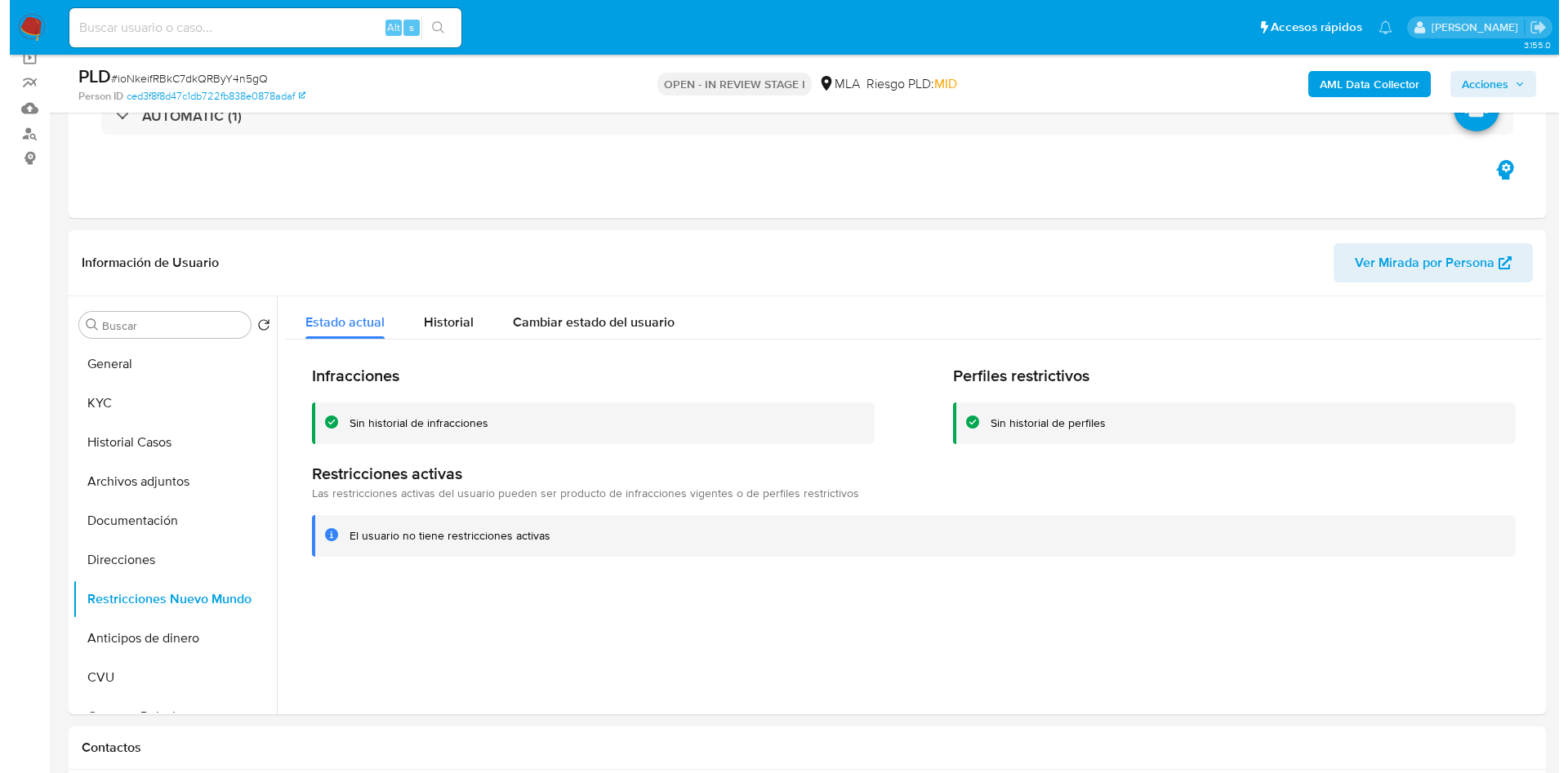
scroll to position [122, 0]
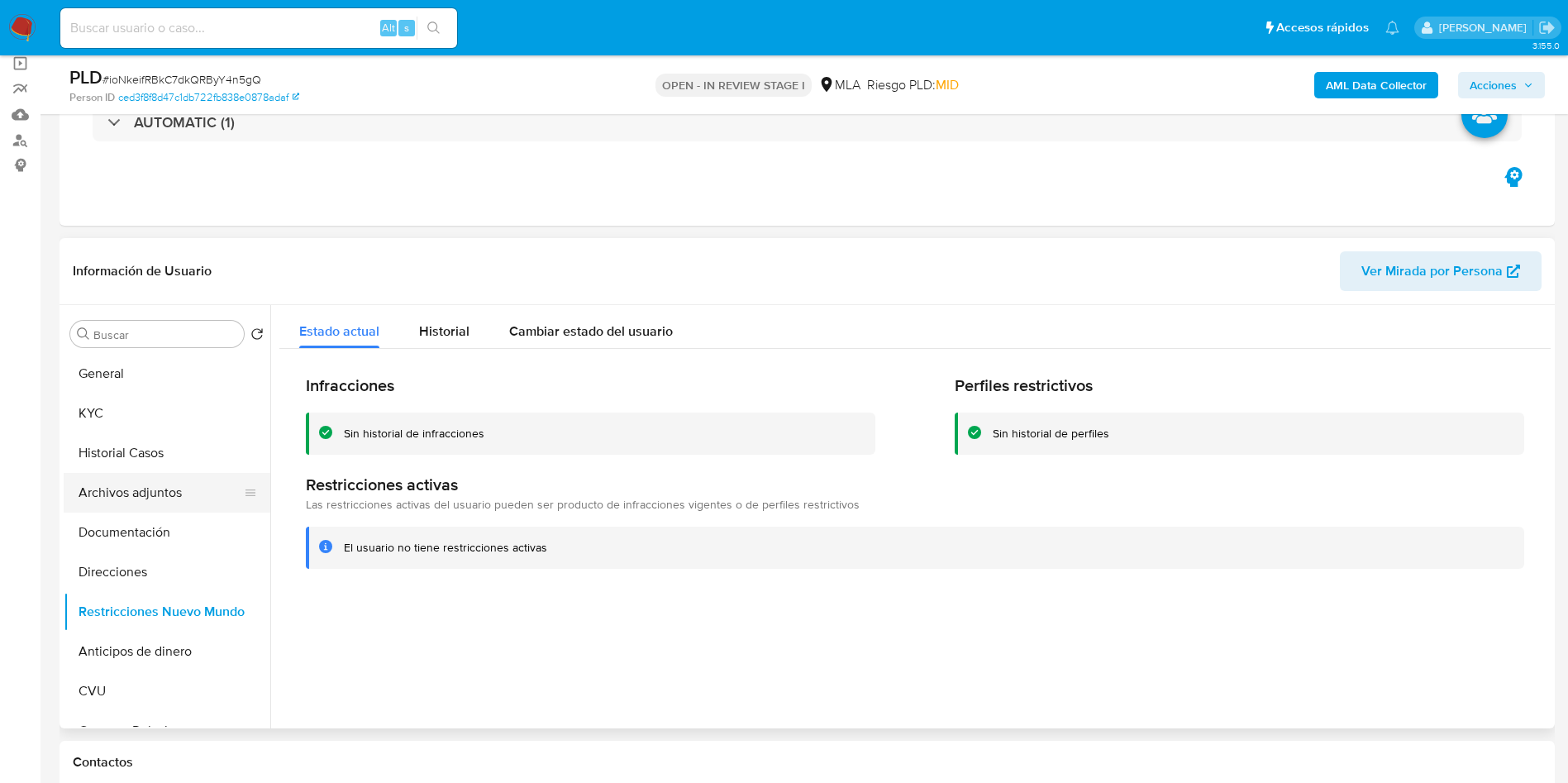
click at [88, 494] on button "Archivos adjuntos" at bounding box center [160, 493] width 193 height 40
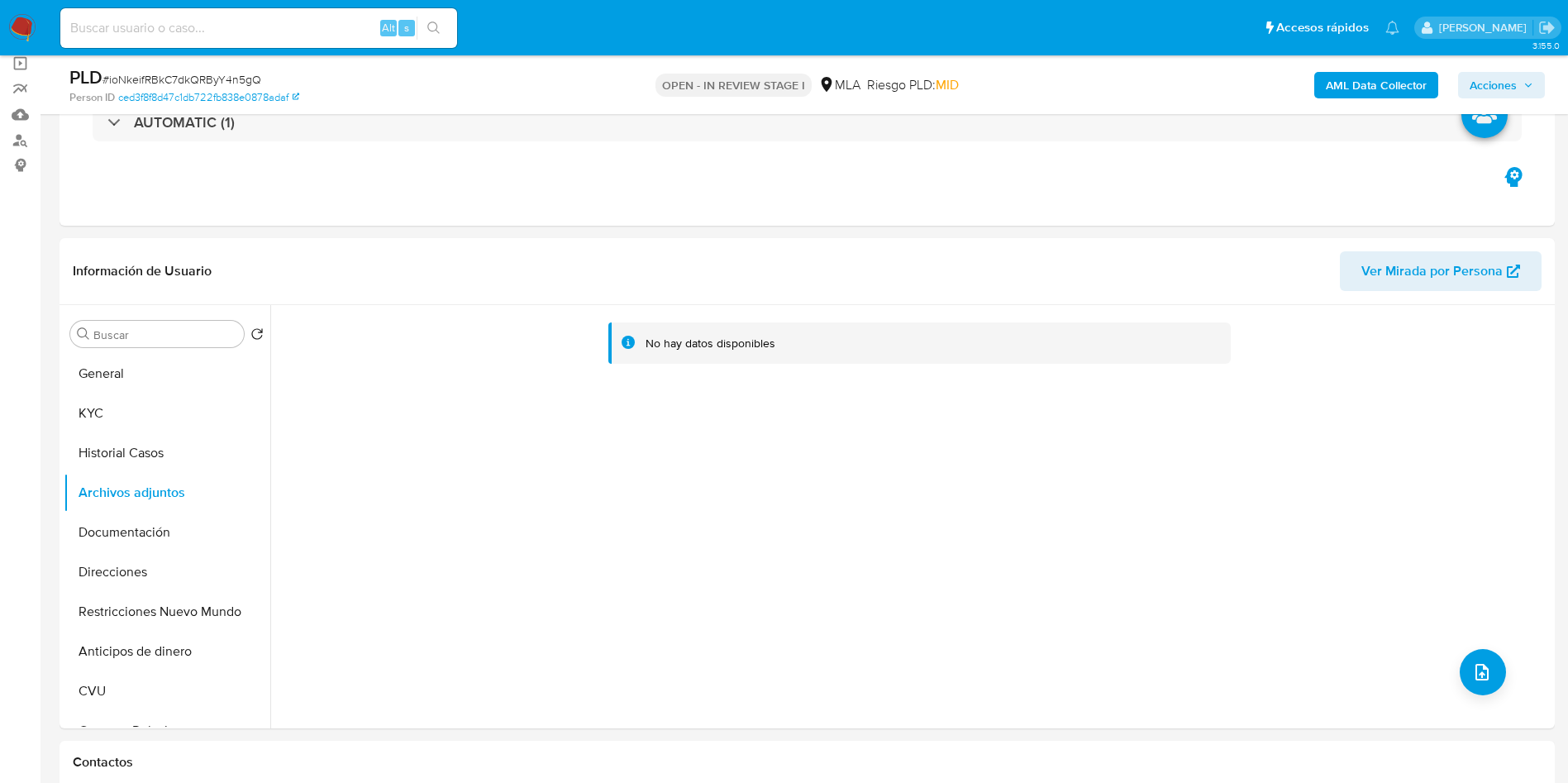
click at [1339, 84] on b "AML Data Collector" at bounding box center [1376, 85] width 101 height 27
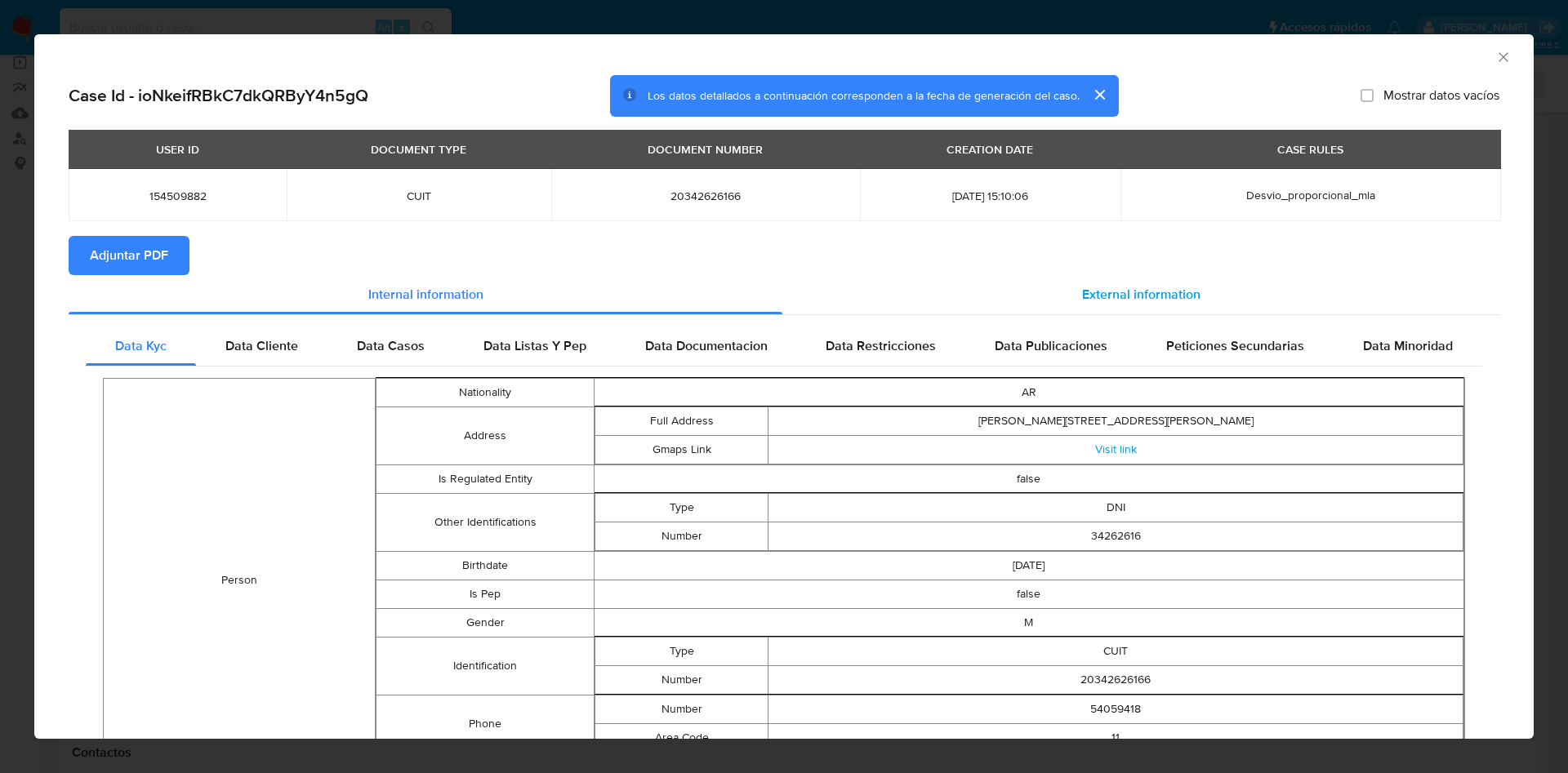
click at [1121, 280] on div "External information" at bounding box center [1141, 294] width 717 height 39
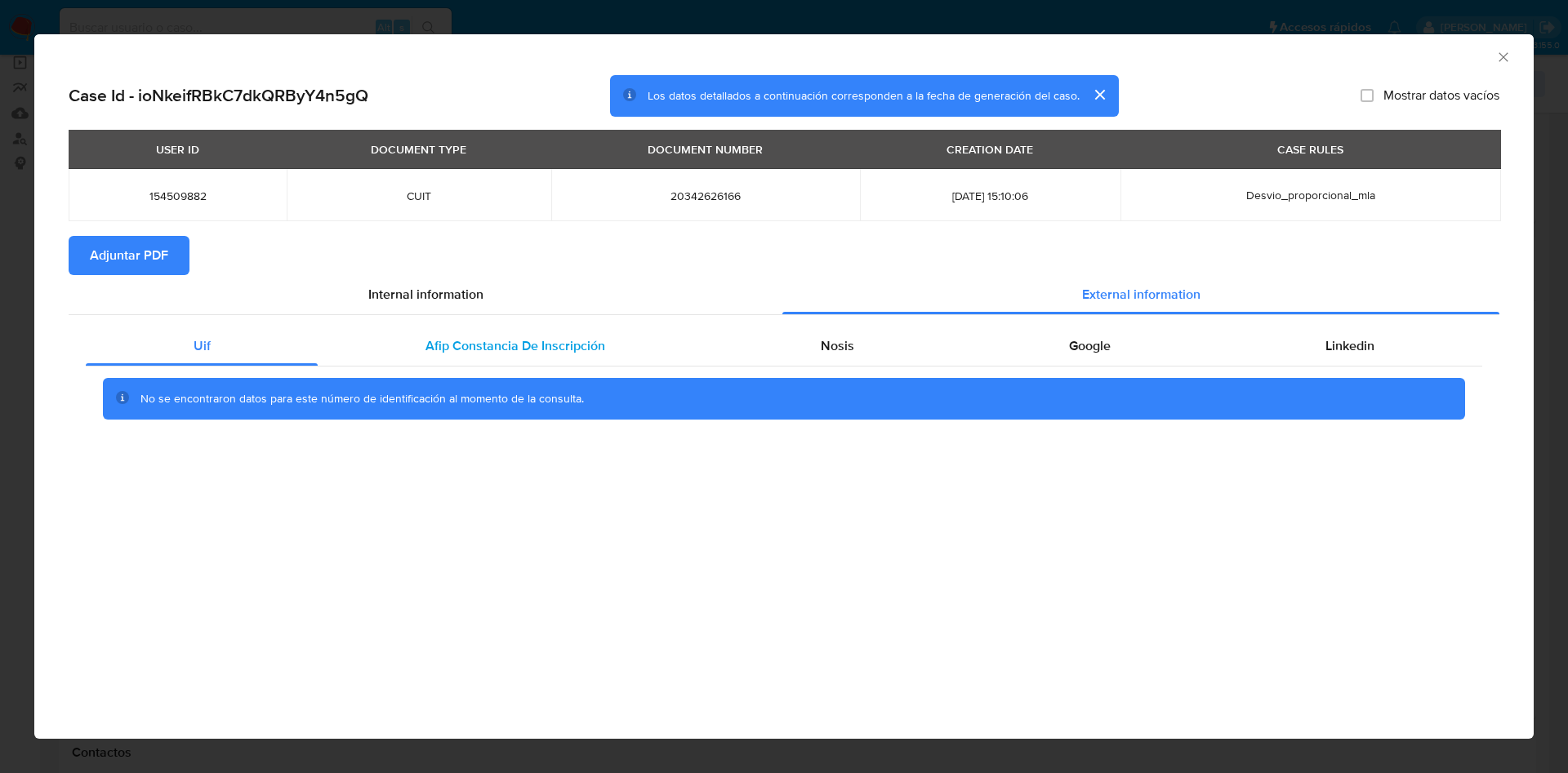
click at [416, 346] on div "Afip Constancia De Inscripción" at bounding box center [514, 347] width 394 height 39
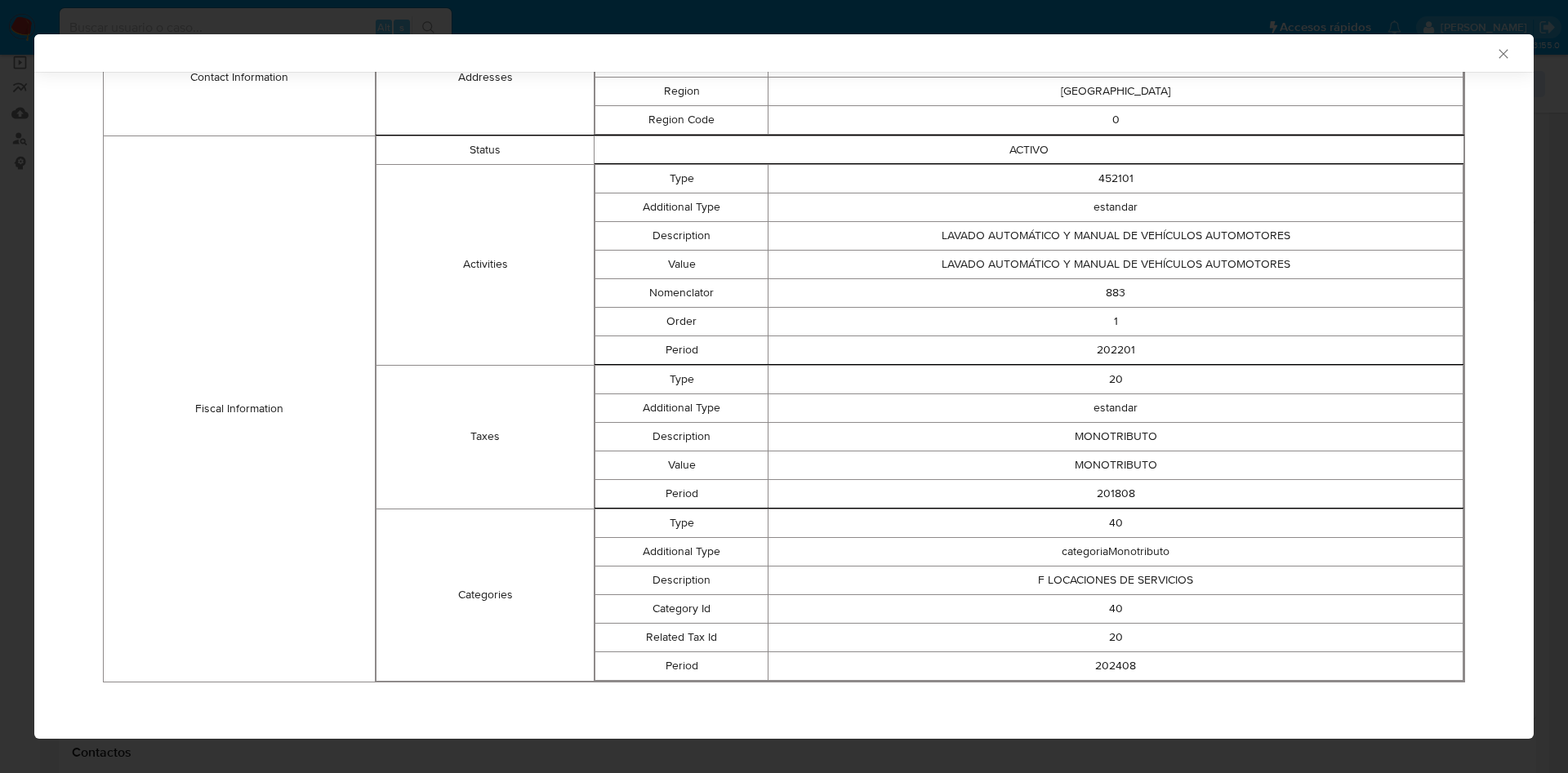
scroll to position [0, 0]
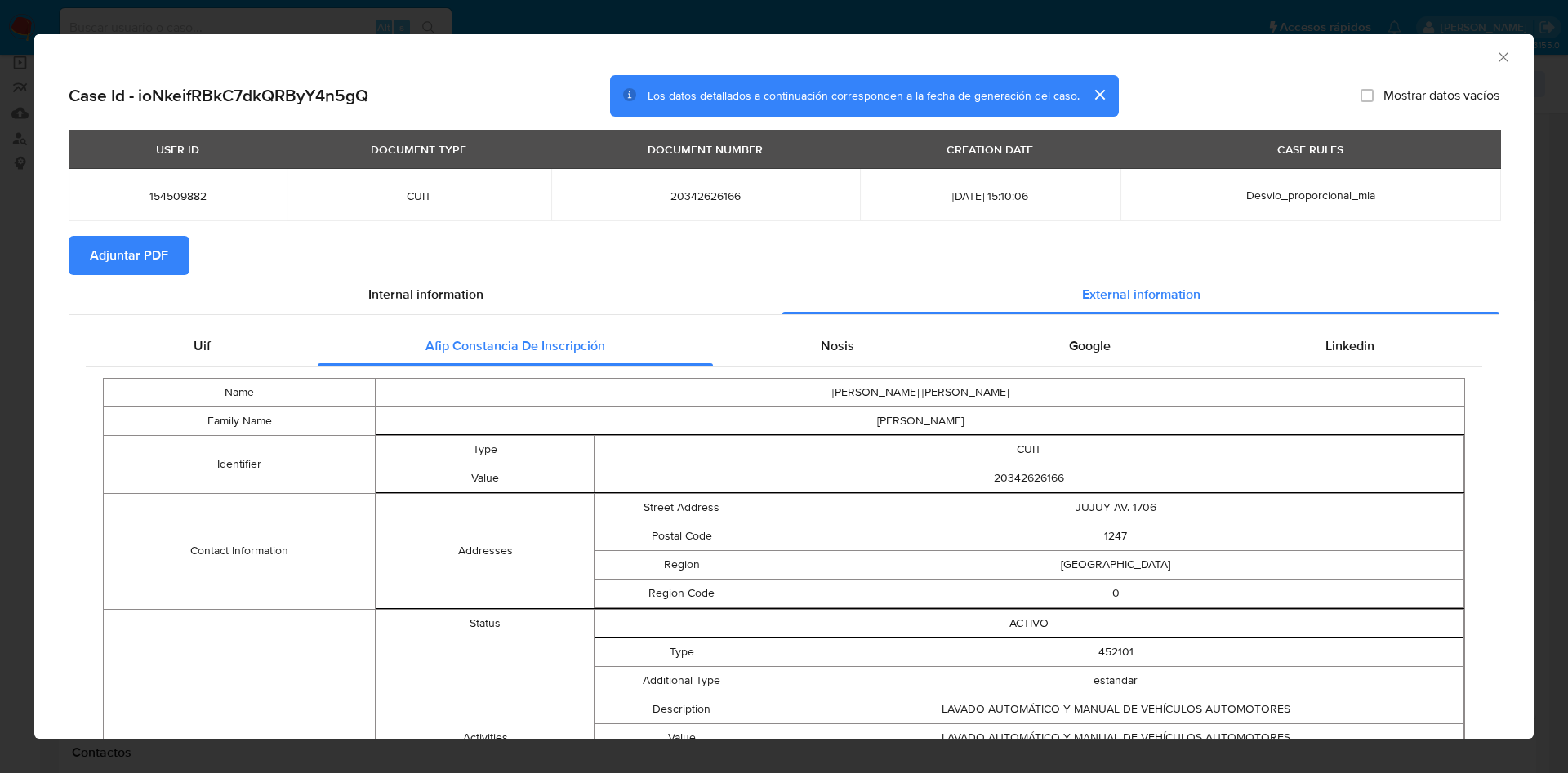
click at [859, 375] on div "Name HECTOR CARLOS JESUS Family Name STEFANELLI Identifier Type CUIT Value 2034…" at bounding box center [784, 766] width 1397 height 801
click at [832, 347] on span "Nosis" at bounding box center [837, 346] width 33 height 19
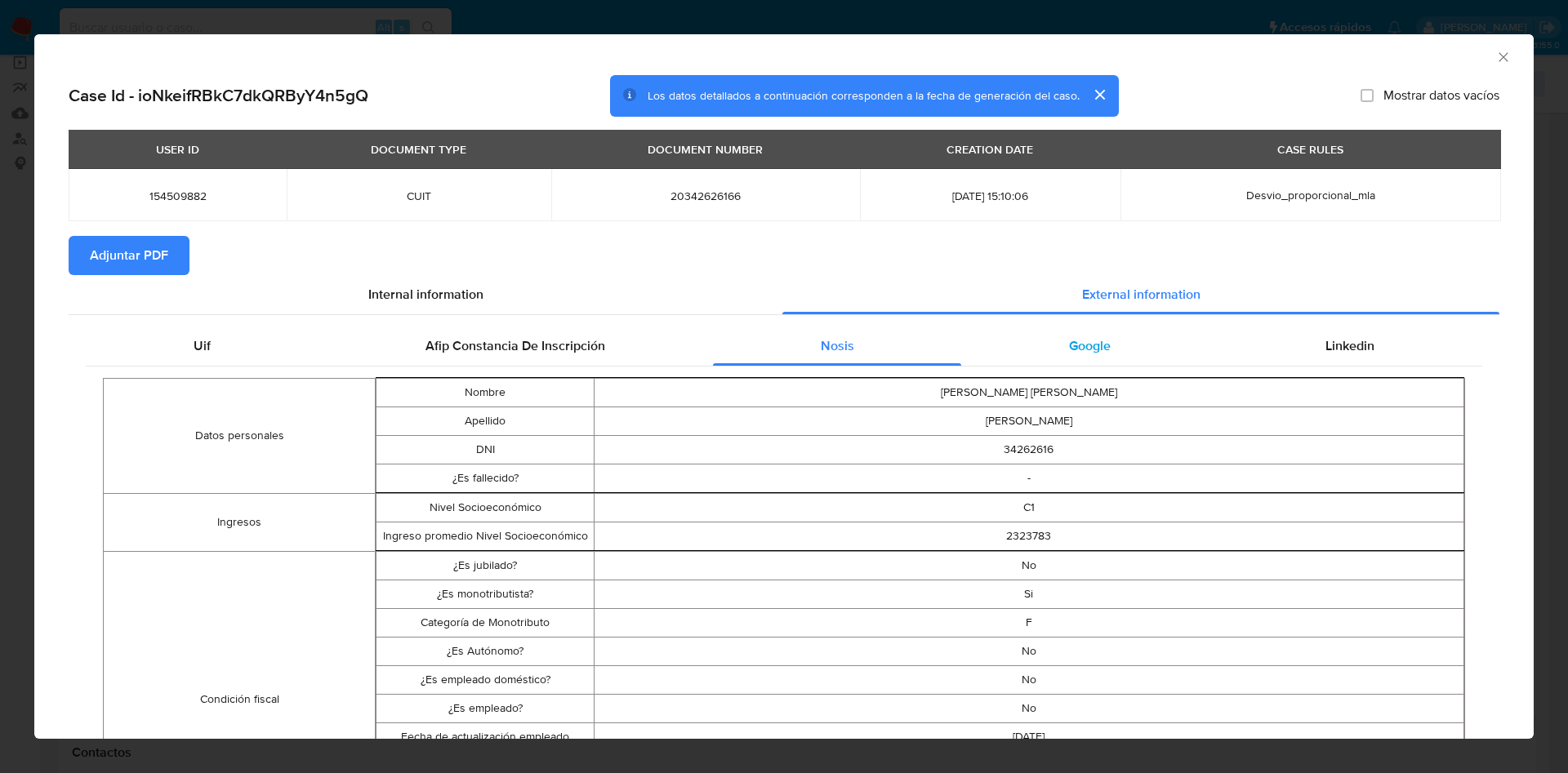
click at [1076, 345] on span "Google" at bounding box center [1089, 346] width 41 height 19
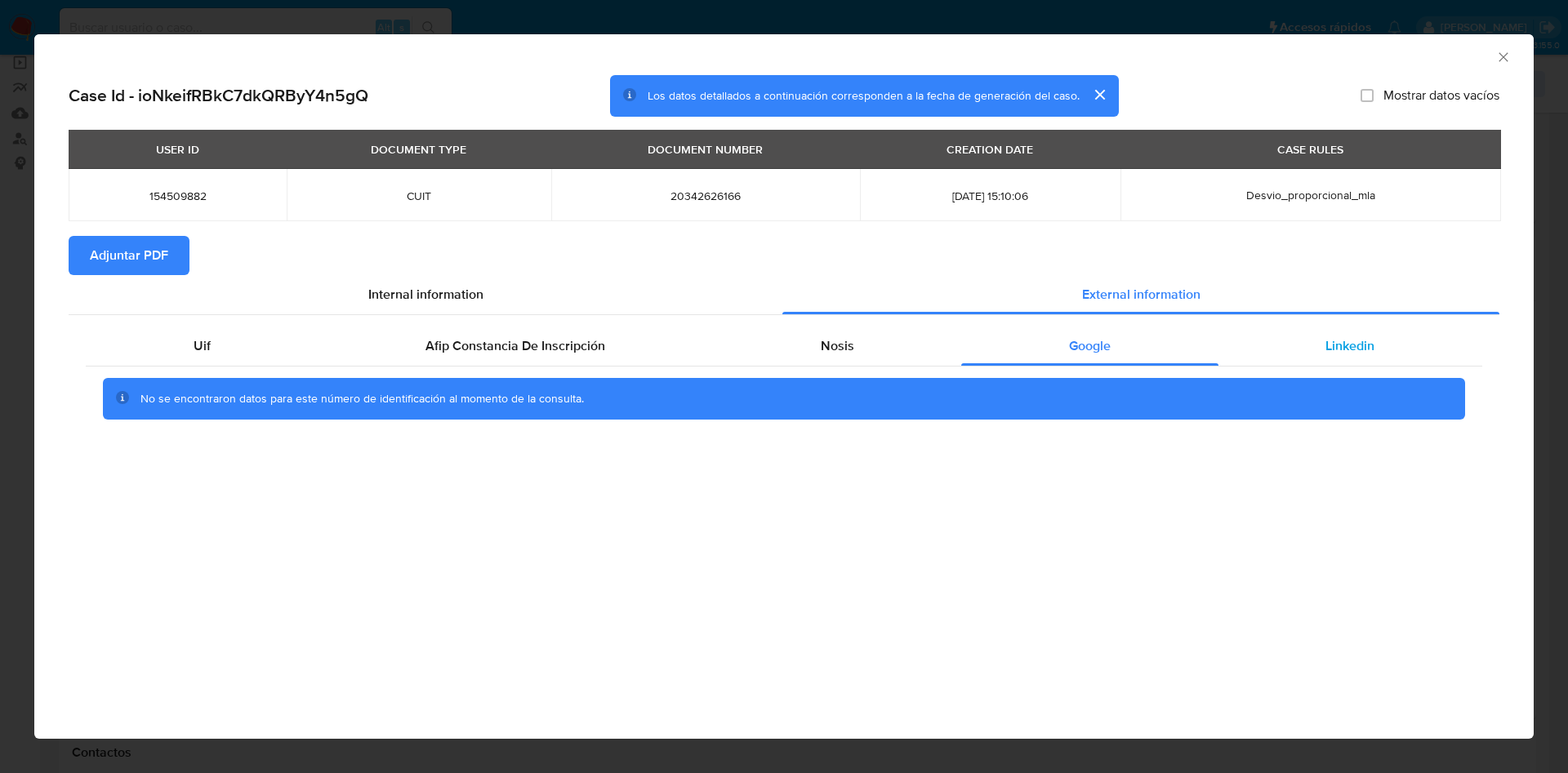
click at [1387, 339] on div "Linkedin" at bounding box center [1350, 347] width 264 height 39
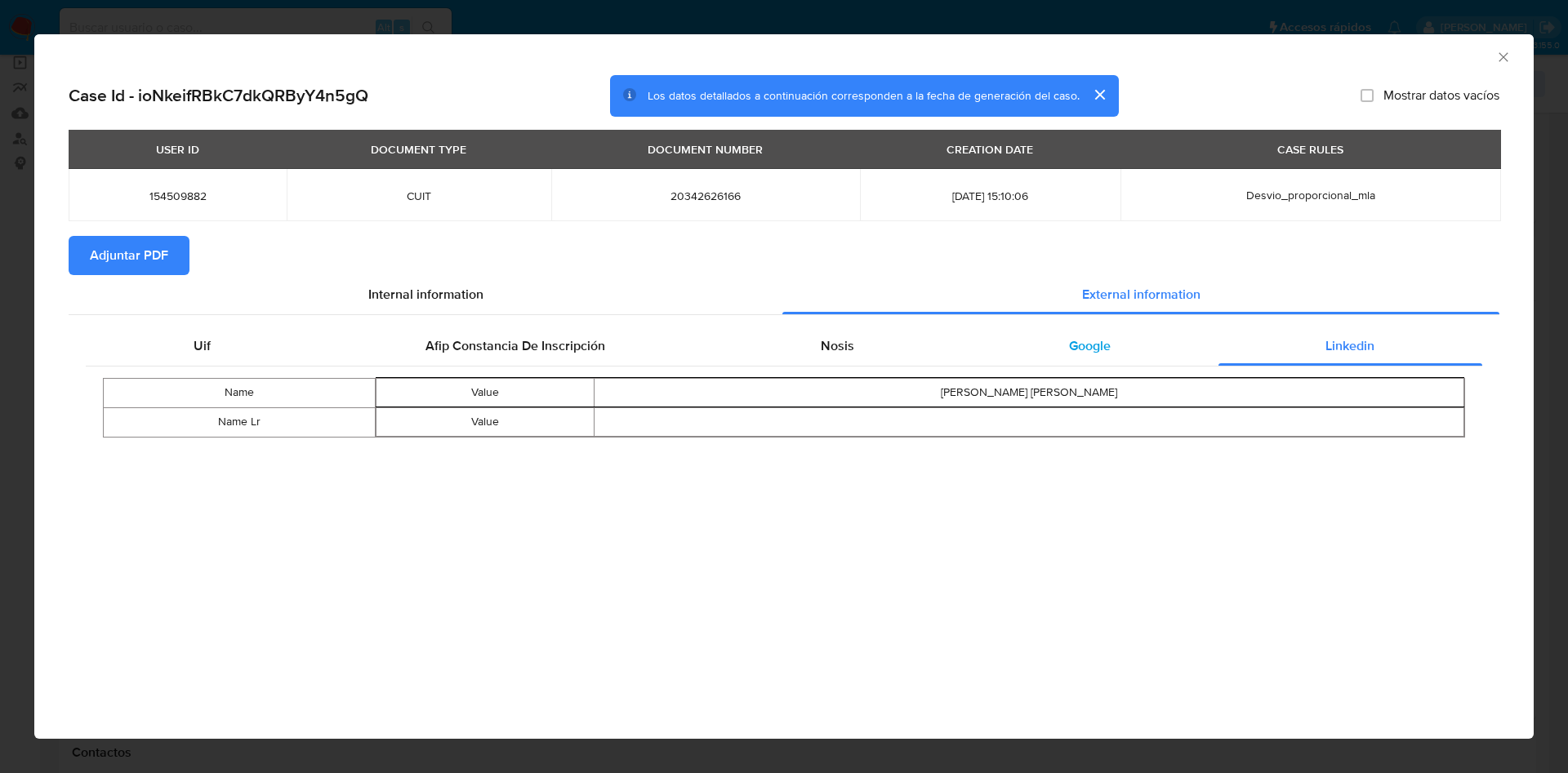
click at [1120, 346] on div "Google" at bounding box center [1089, 347] width 256 height 39
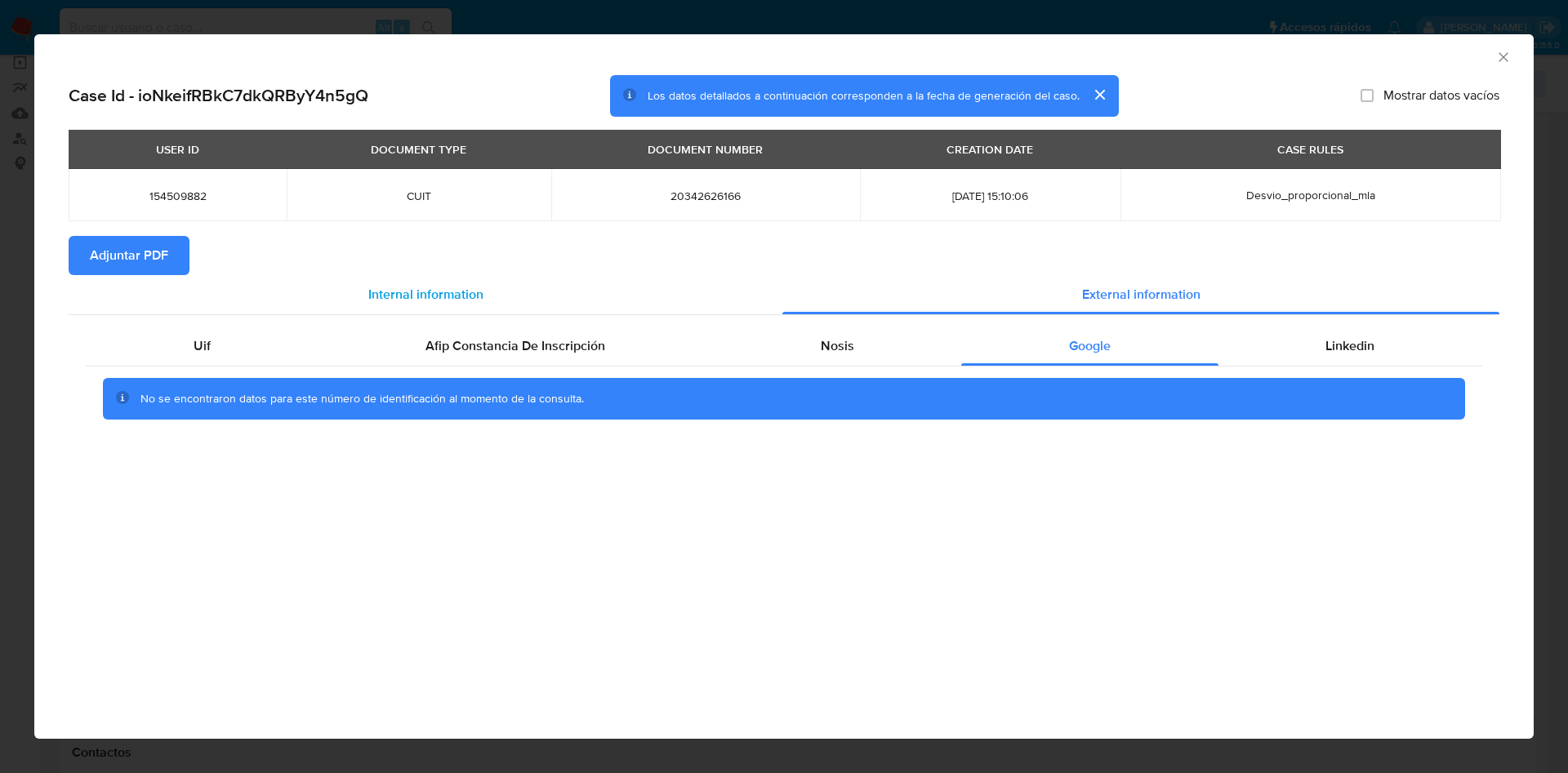
click at [438, 287] on span "Internal information" at bounding box center [425, 293] width 115 height 19
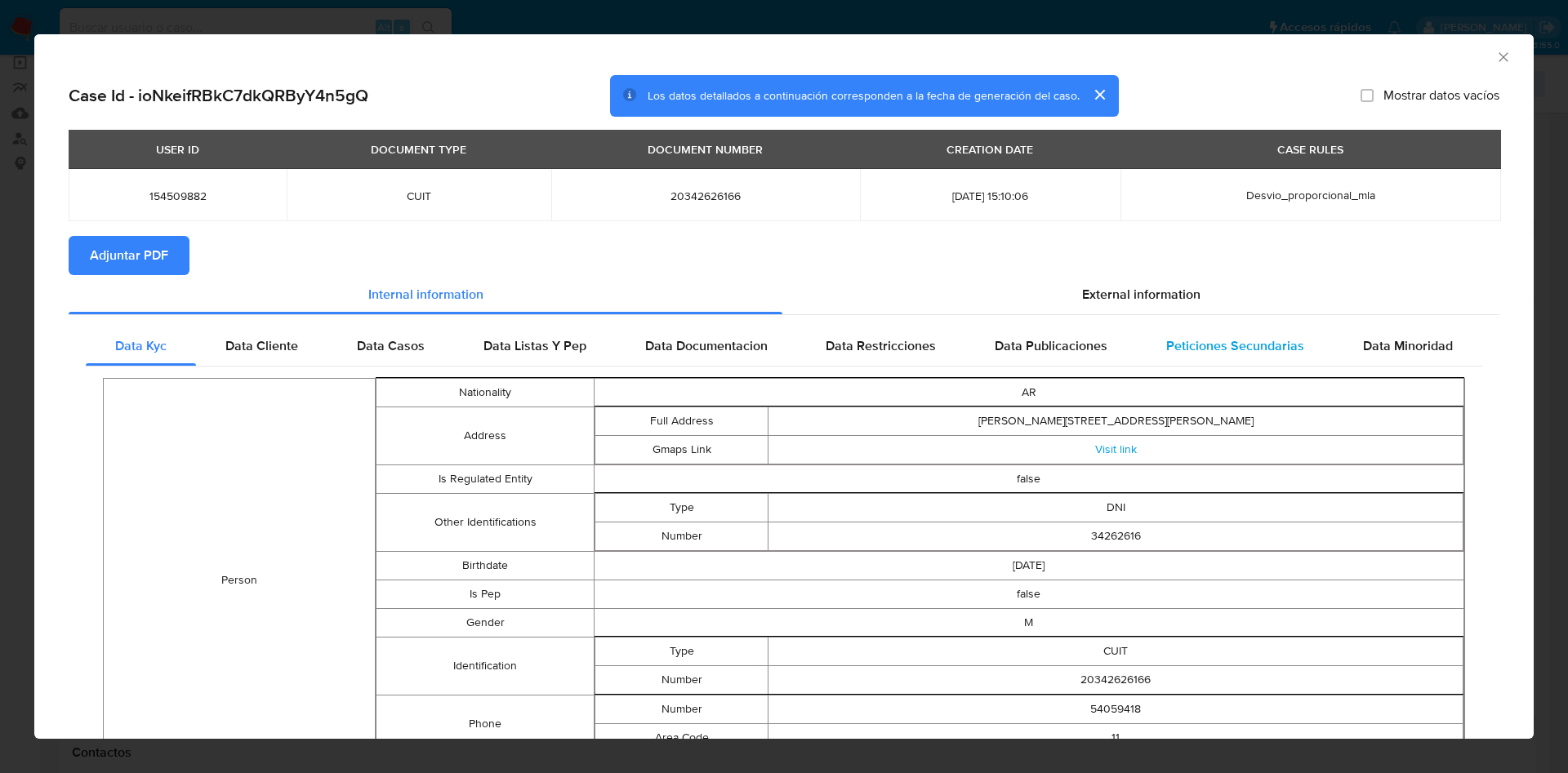
click at [1267, 348] on span "Peticiones Secundarias" at bounding box center [1235, 346] width 138 height 19
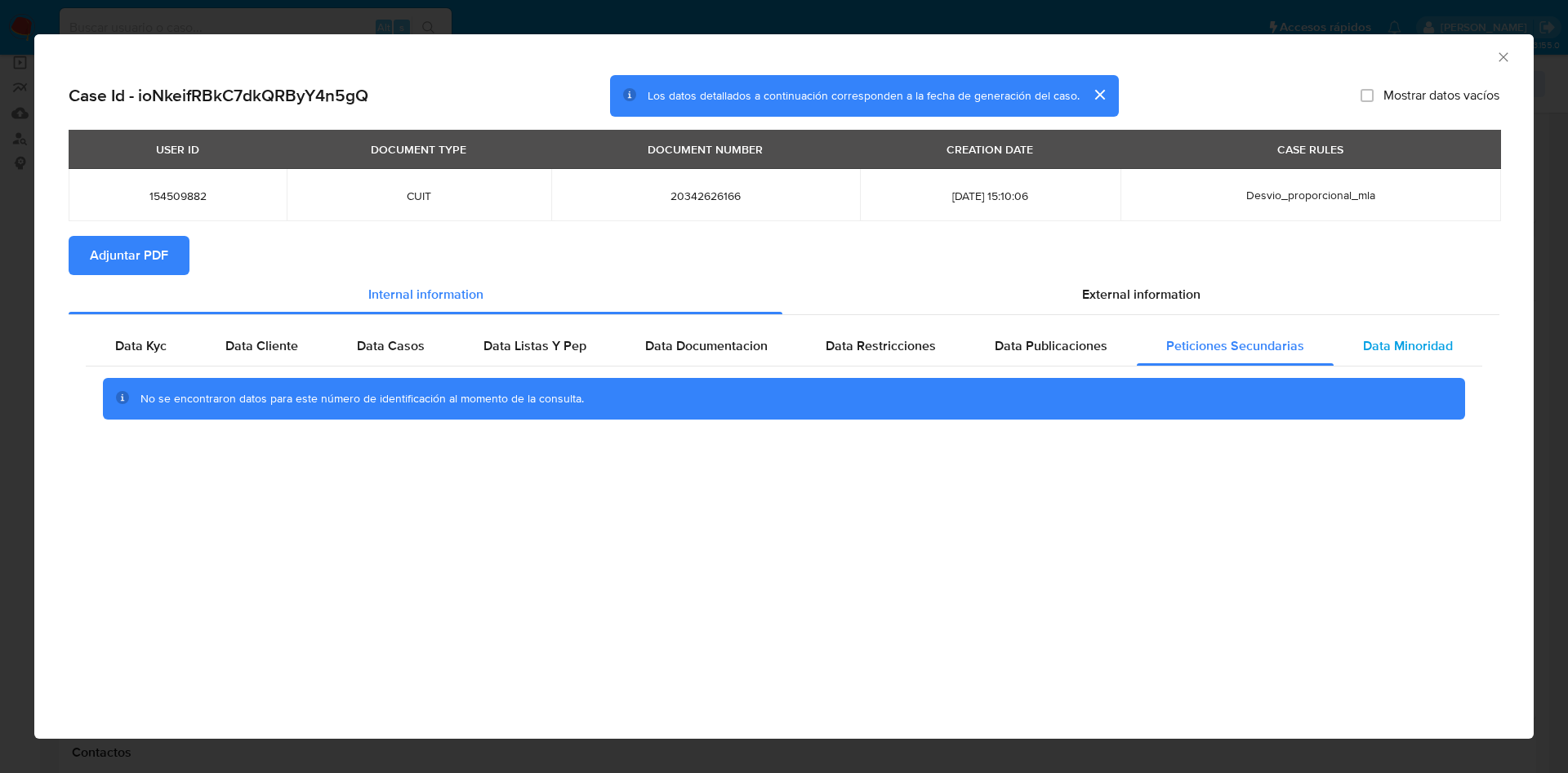
click at [1397, 342] on span "Data Minoridad" at bounding box center [1407, 346] width 90 height 19
click at [115, 268] on span "Adjuntar PDF" at bounding box center [129, 255] width 79 height 35
click at [1505, 58] on icon "Cerrar ventana" at bounding box center [1503, 57] width 17 height 17
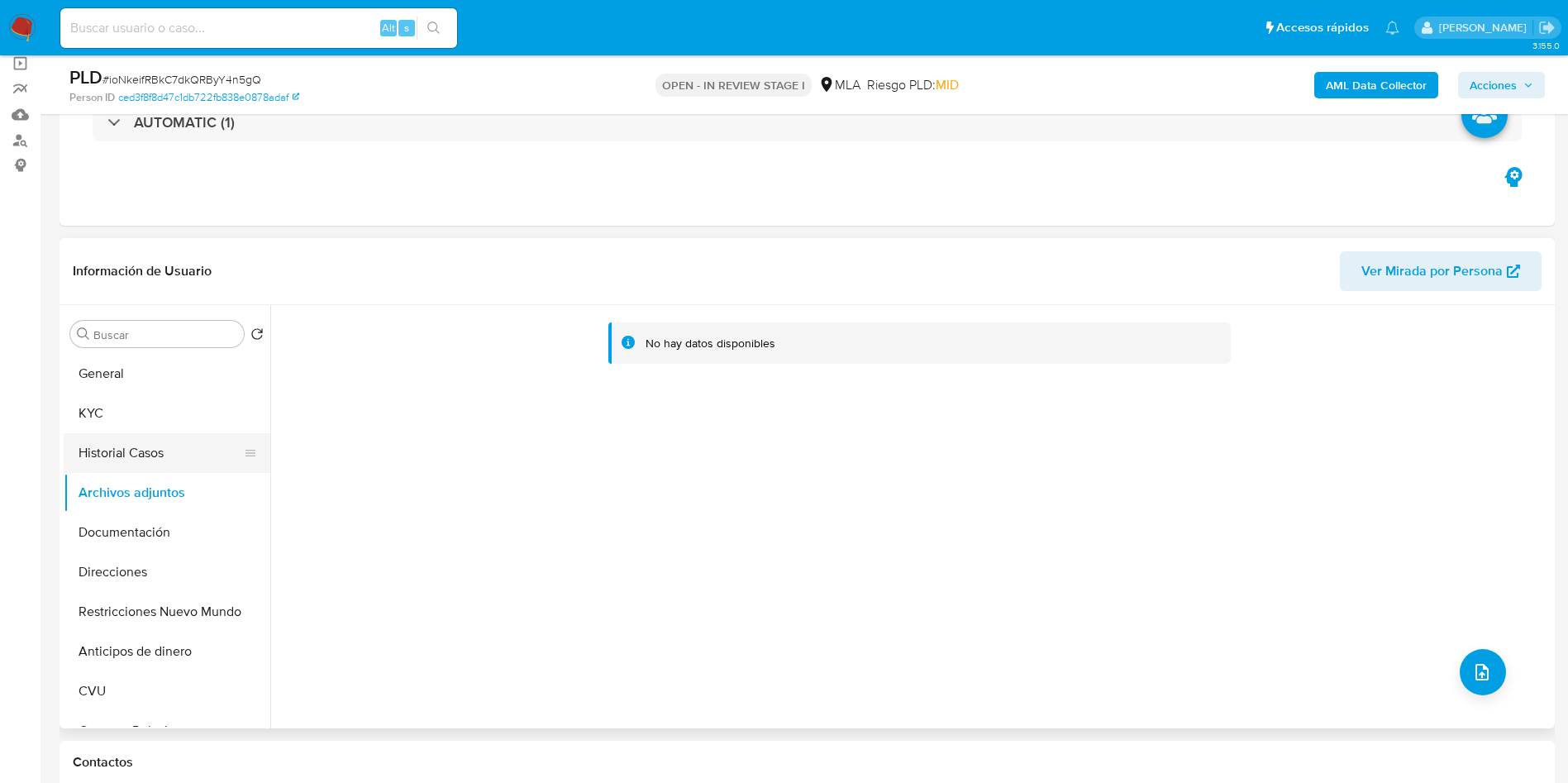
click at [117, 442] on button "Historial Casos" at bounding box center [160, 453] width 193 height 40
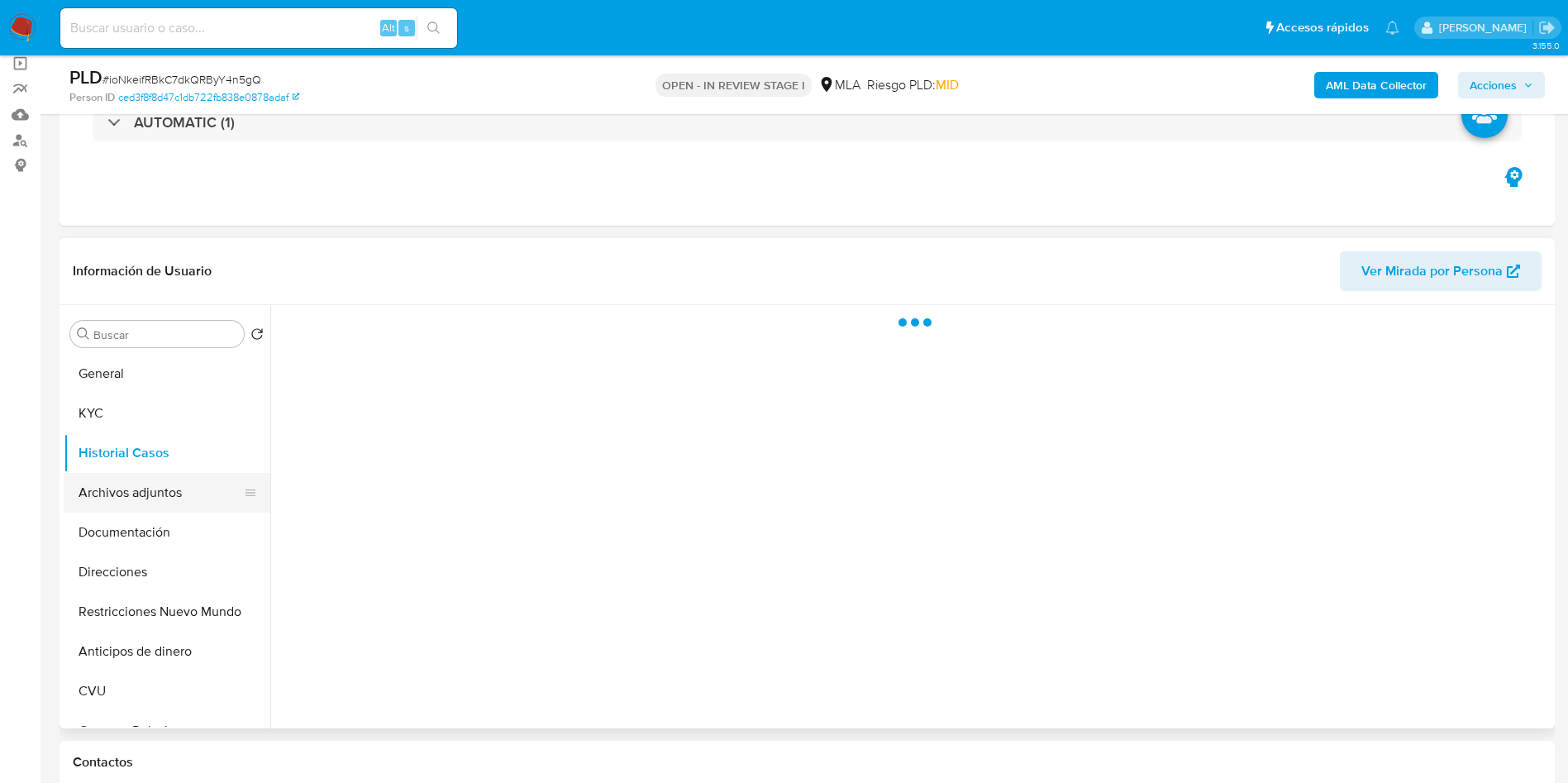
click at [104, 484] on button "Archivos adjuntos" at bounding box center [160, 493] width 193 height 40
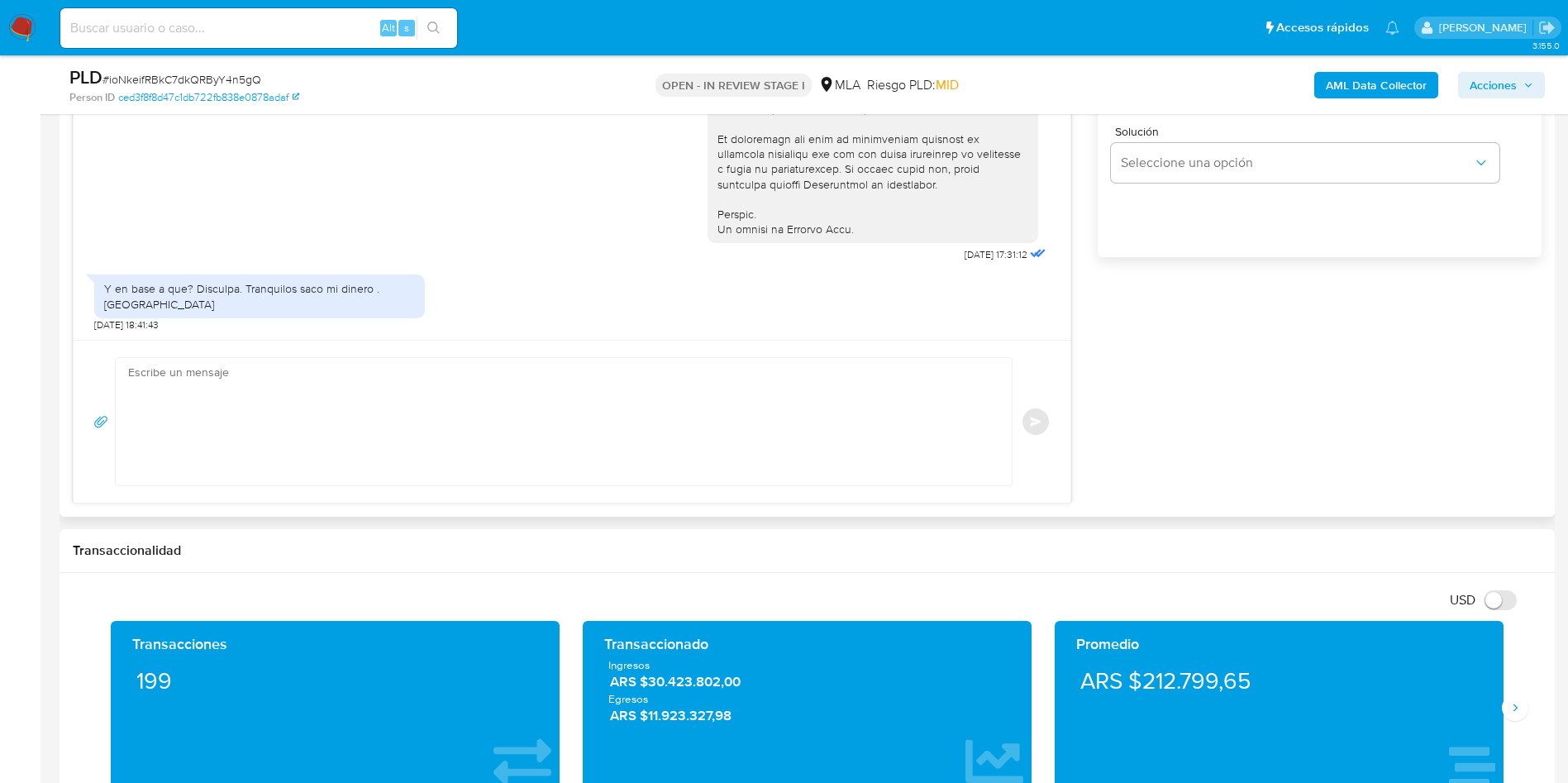
scroll to position [1116, 0]
click at [307, 423] on textarea at bounding box center [558, 421] width 862 height 128
paste textarea "Muchas gracias por la respuesta. Analizamos tu caso y notamos que la informació…"
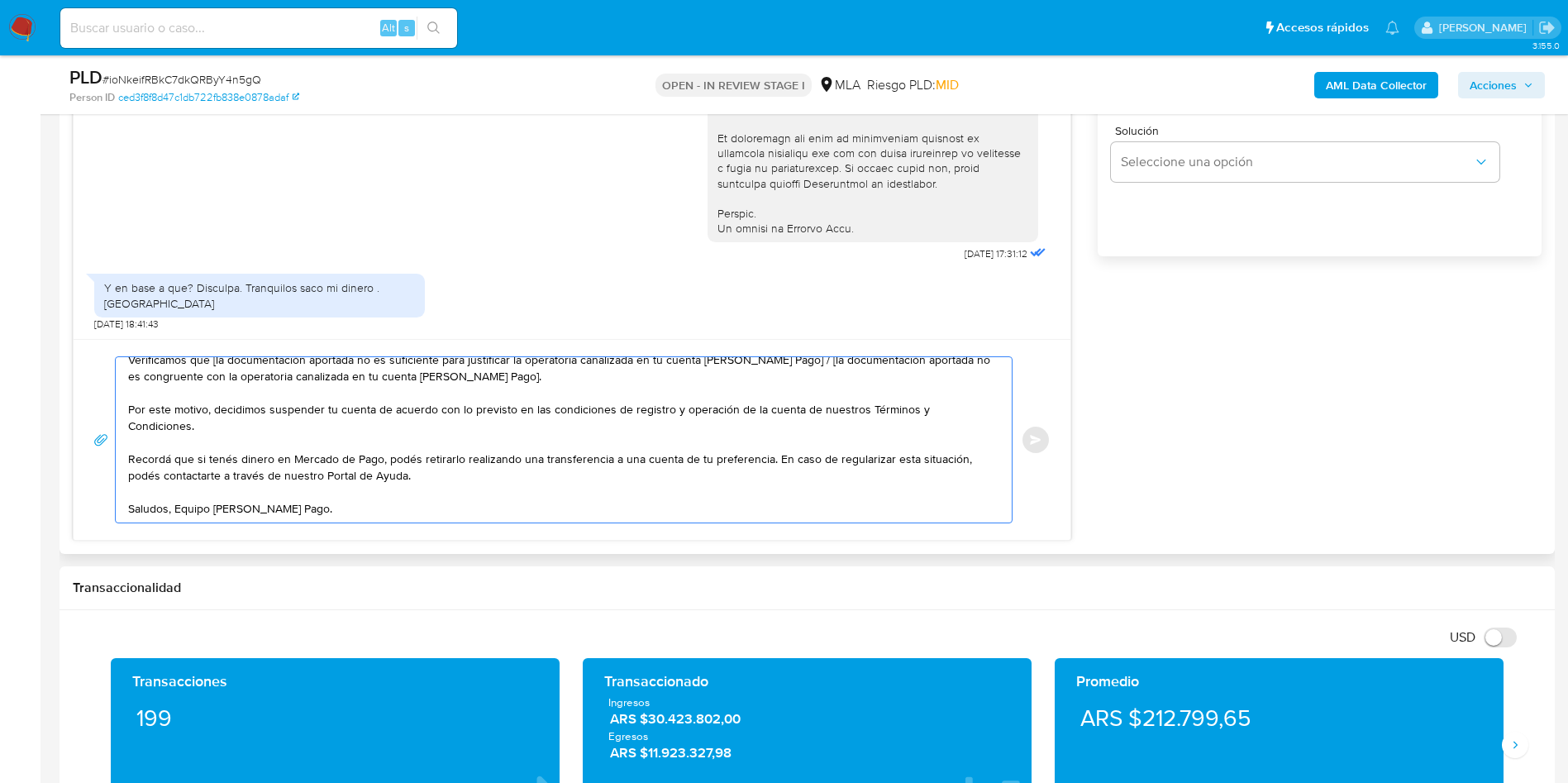
scroll to position [0, 0]
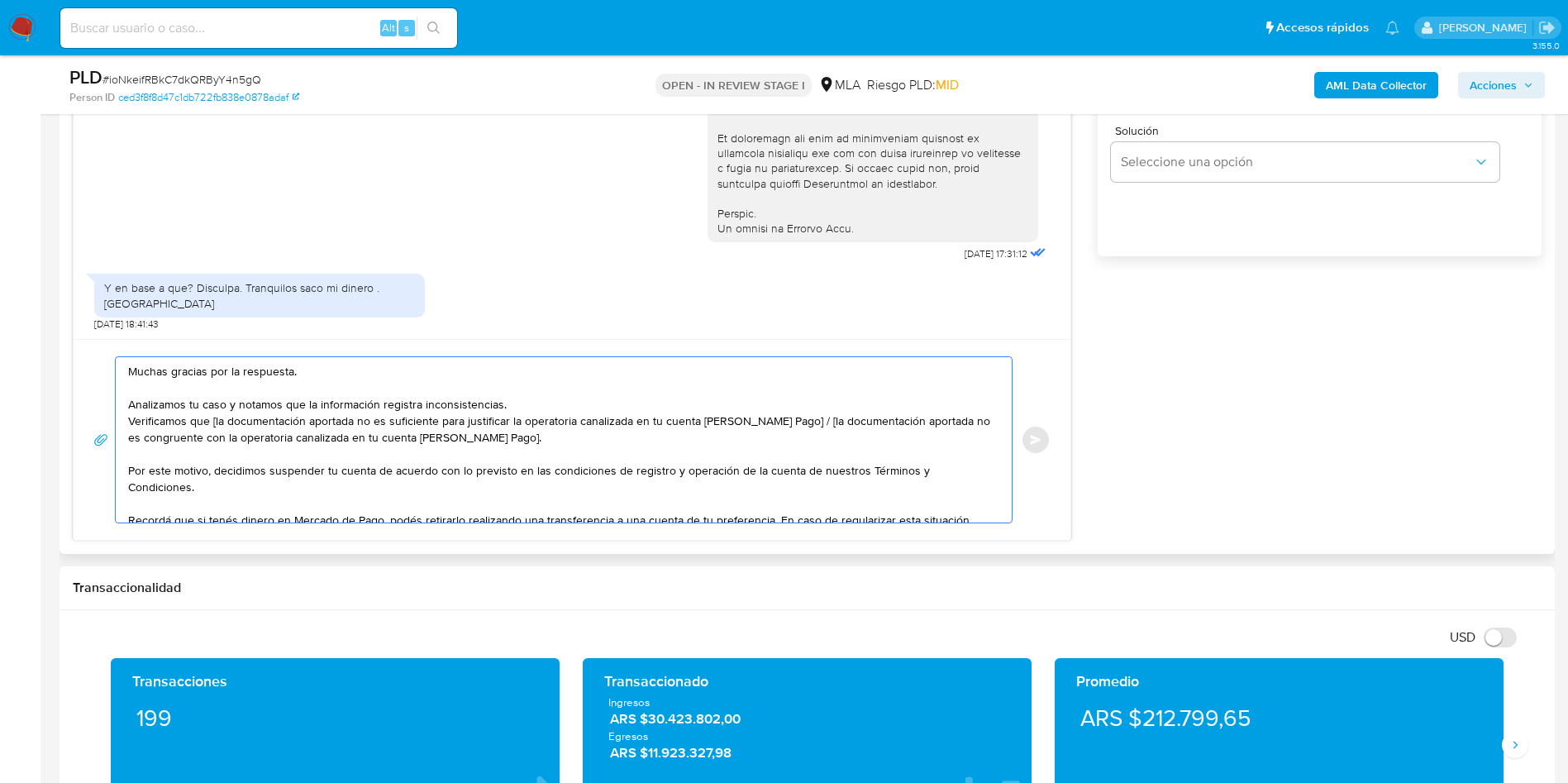
drag, startPoint x: 127, startPoint y: 422, endPoint x: 462, endPoint y: 422, distance: 335.0
click at [462, 422] on div "Muchas gracias por la respuesta. Analizamos tu caso y notamos que la informació…" at bounding box center [559, 440] width 887 height 166
click at [324, 425] on textarea "Muchas gracias por la respuesta. Analizamos tu caso y notamos que la informació…" at bounding box center [558, 440] width 862 height 166
click at [0, 0] on lt-span "do cumentación" at bounding box center [0, 0] width 0 height 0
click at [358, 418] on textarea "Muchas gracias por la respuesta. Analizamos tu caso y notamos que la informació…" at bounding box center [558, 440] width 862 height 166
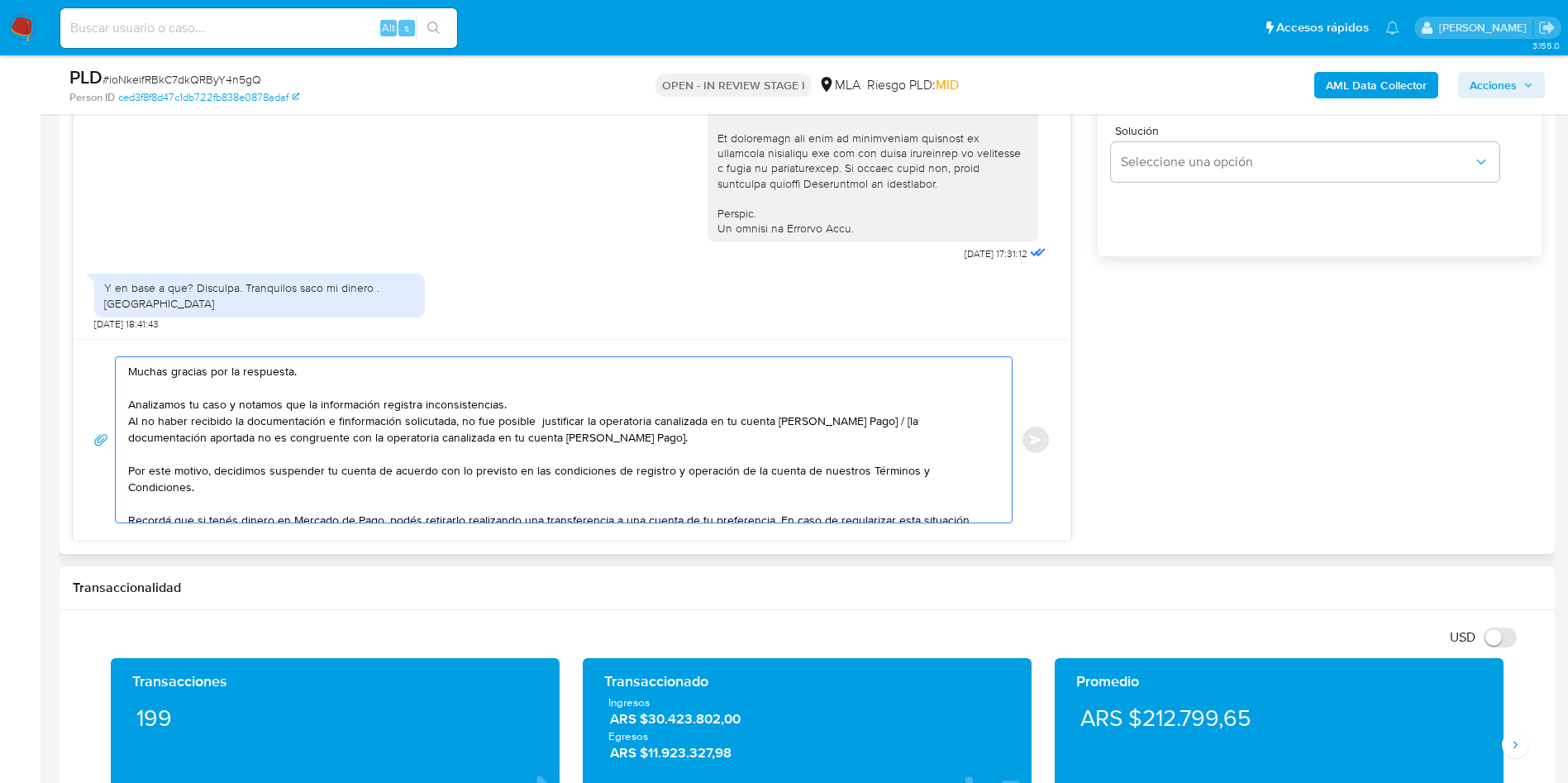
click at [373, 425] on textarea "Muchas gracias por la respuesta. Analizamos tu caso y notamos que la informació…" at bounding box center [558, 440] width 862 height 166
click at [0, 0] on lt-em "información" at bounding box center [0, 0] width 0 height 0
click at [422, 427] on textarea "Muchas gracias por la respuesta. Analizamos tu caso y notamos que la informació…" at bounding box center [558, 440] width 862 height 166
click at [433, 417] on textarea "Muchas gracias por la respuesta. Analizamos tu caso y notamos que la informació…" at bounding box center [558, 440] width 862 height 166
click at [0, 0] on lt-strong "i" at bounding box center [0, 0] width 0 height 0
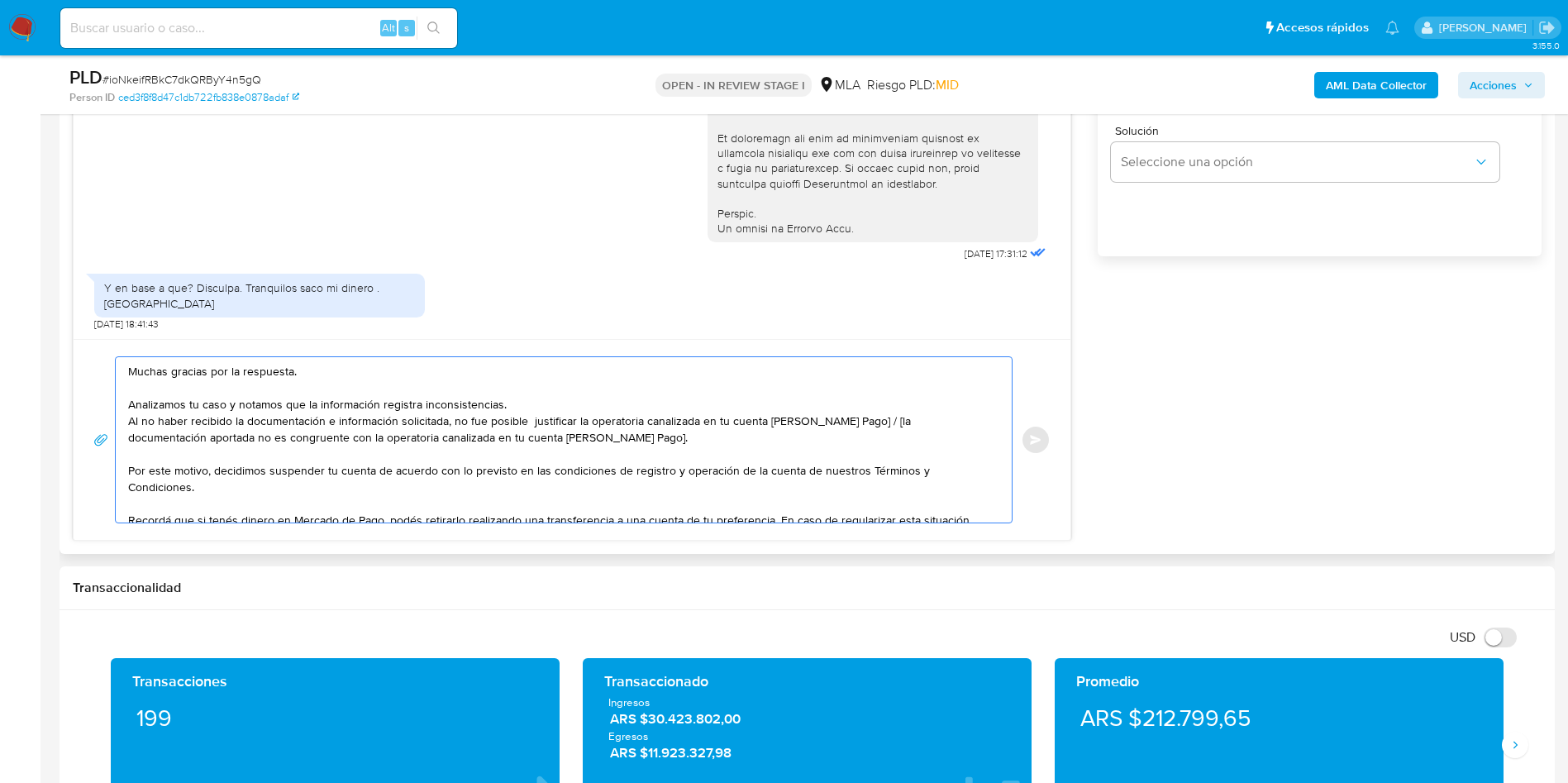
drag, startPoint x: 177, startPoint y: 421, endPoint x: 263, endPoint y: 422, distance: 86.0
click at [263, 422] on textarea "Muchas gracias por la respuesta. Analizamos tu caso y notamos que la informació…" at bounding box center [558, 440] width 862 height 166
drag, startPoint x: 154, startPoint y: 416, endPoint x: 423, endPoint y: 423, distance: 269.1
click at [423, 423] on textarea "Muchas gracias por la respuesta. Analizamos tu caso y notamos que la informació…" at bounding box center [558, 440] width 862 height 166
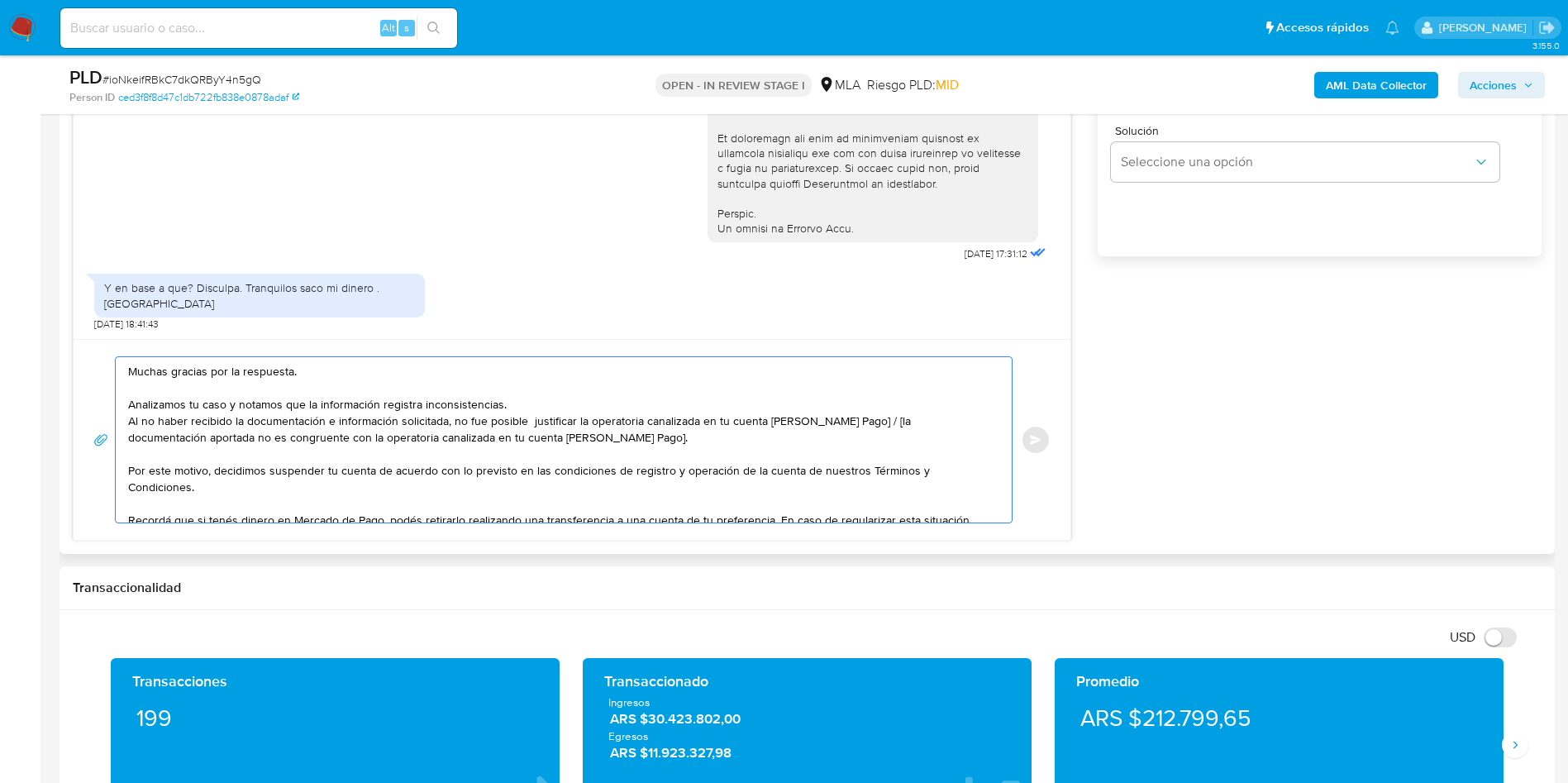
click at [423, 423] on textarea "Muchas gracias por la respuesta. Analizamos tu caso y notamos que la informació…" at bounding box center [558, 440] width 862 height 166
click at [532, 419] on textarea "Muchas gracias por la respuesta. Analizamos tu caso y notamos que la informació…" at bounding box center [558, 440] width 862 height 166
drag, startPoint x: 852, startPoint y: 421, endPoint x: 860, endPoint y: 436, distance: 17.0
click at [860, 436] on textarea "Muchas gracias por la respuesta. Analizamos tu caso y notamos que la informació…" at bounding box center [558, 440] width 862 height 166
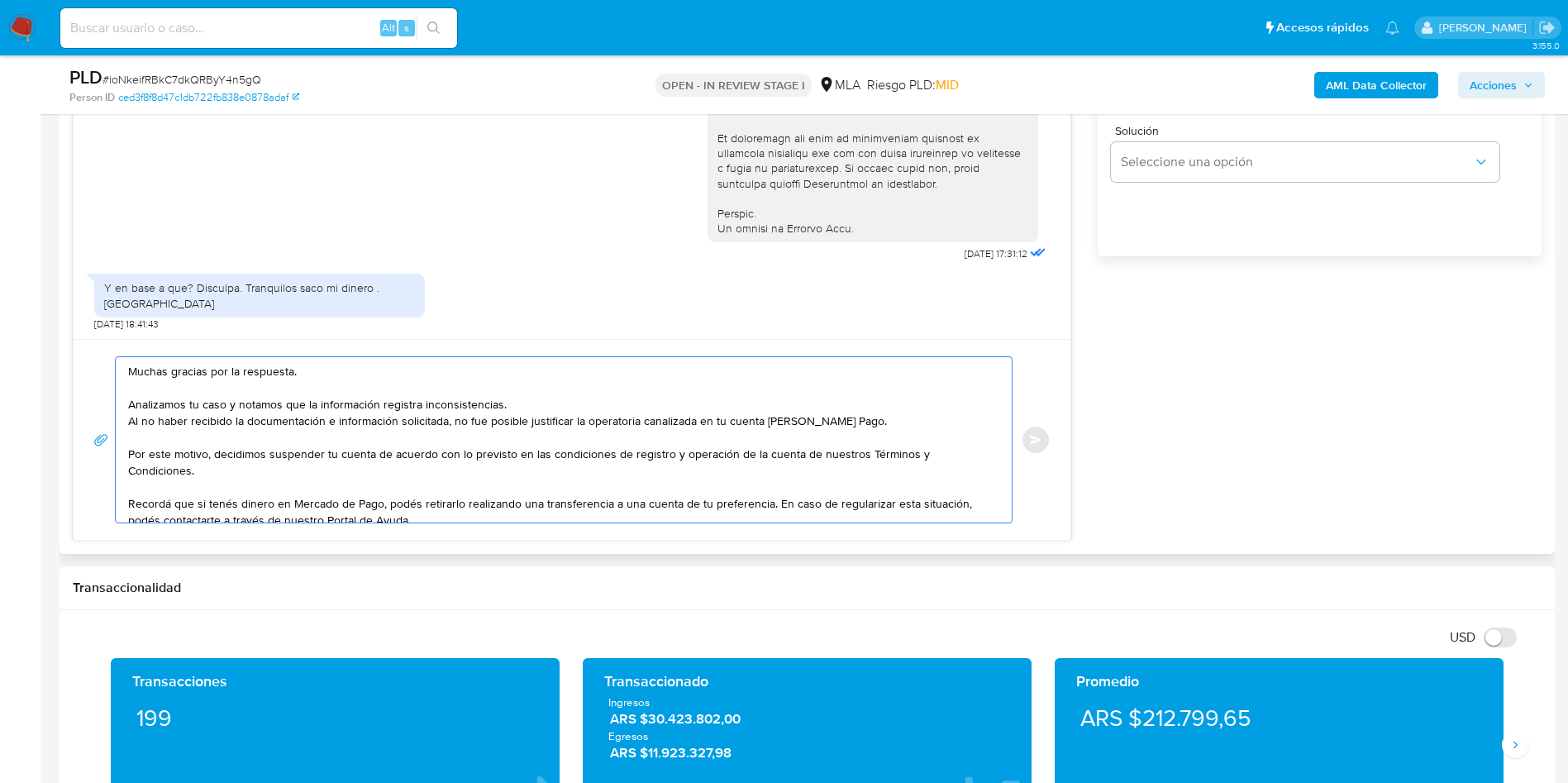
drag, startPoint x: 146, startPoint y: 426, endPoint x: 592, endPoint y: 413, distance: 446.2
click at [592, 413] on textarea "Muchas gracias por la respuesta. Analizamos tu caso y notamos que la informació…" at bounding box center [558, 440] width 862 height 166
click at [167, 419] on textarea "Muchas gracias por la respuesta. Analizamos tu caso y notamos que la informació…" at bounding box center [558, 440] width 862 height 166
drag, startPoint x: 136, startPoint y: 421, endPoint x: 436, endPoint y: 418, distance: 300.0
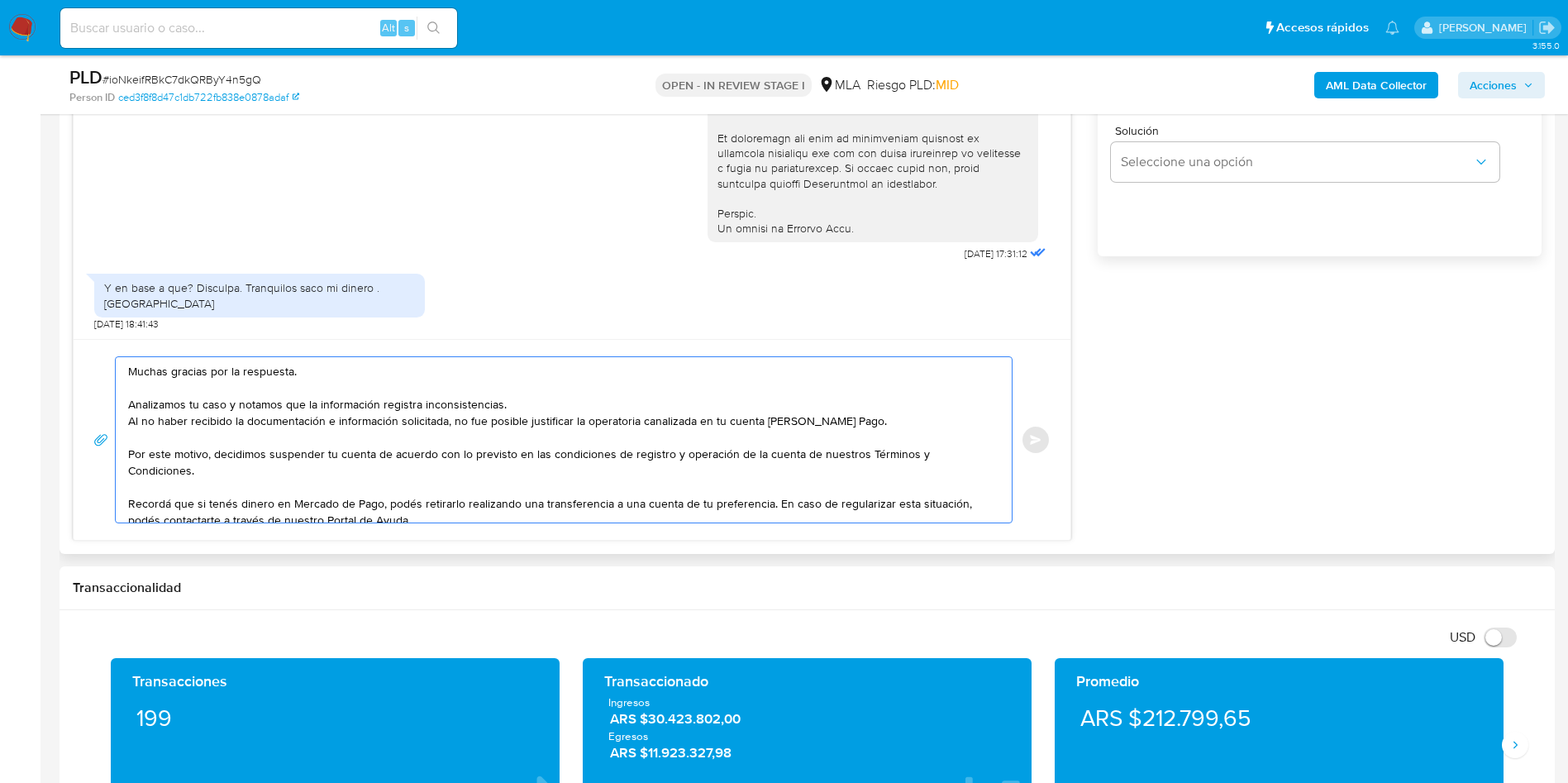
click at [436, 418] on textarea "Muchas gracias por la respuesta. Analizamos tu caso y notamos que la informació…" at bounding box center [558, 440] width 862 height 166
click at [329, 437] on textarea "Muchas gracias por la respuesta. Analizamos tu caso y notamos que la informació…" at bounding box center [558, 440] width 862 height 166
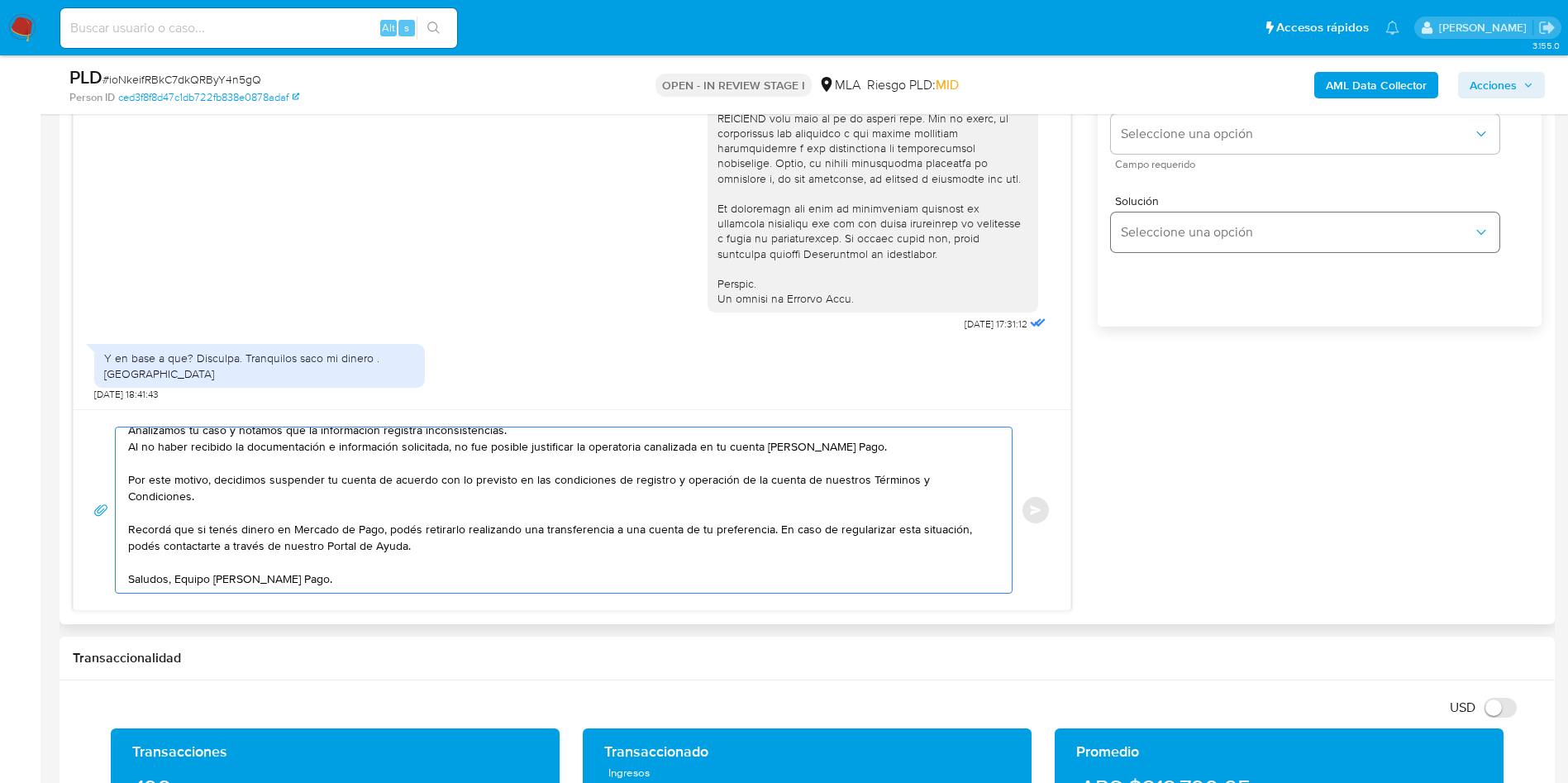
scroll to position [868, 0]
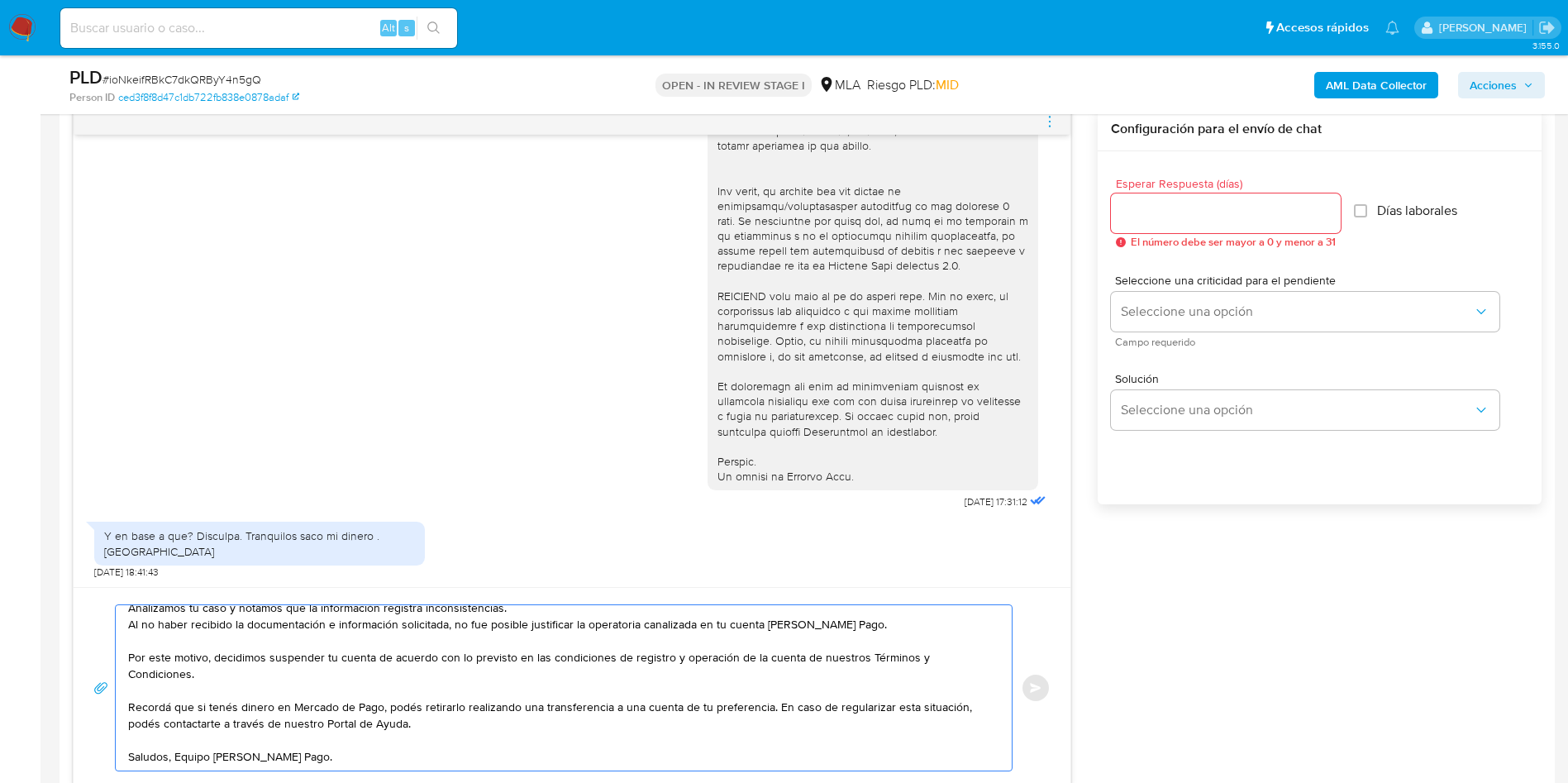
type textarea "Muchas gracias por la respuesta. Analizamos tu caso y notamos que la informació…"
click at [1161, 203] on input "Esperar Respuesta (días)" at bounding box center [1225, 213] width 229 height 22
type input "0"
click at [1027, 689] on button "Enviar" at bounding box center [1036, 688] width 30 height 30
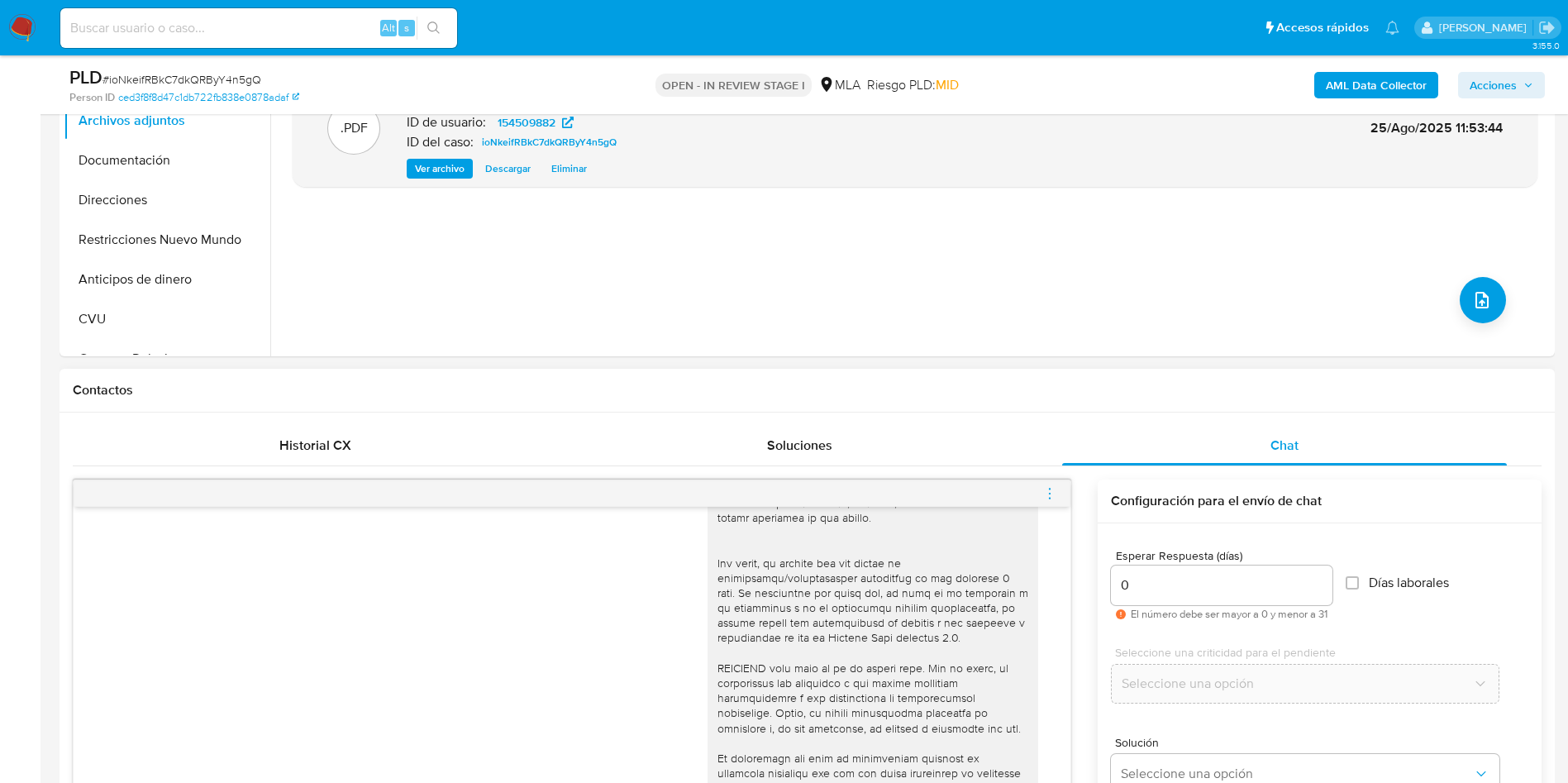
scroll to position [883, 0]
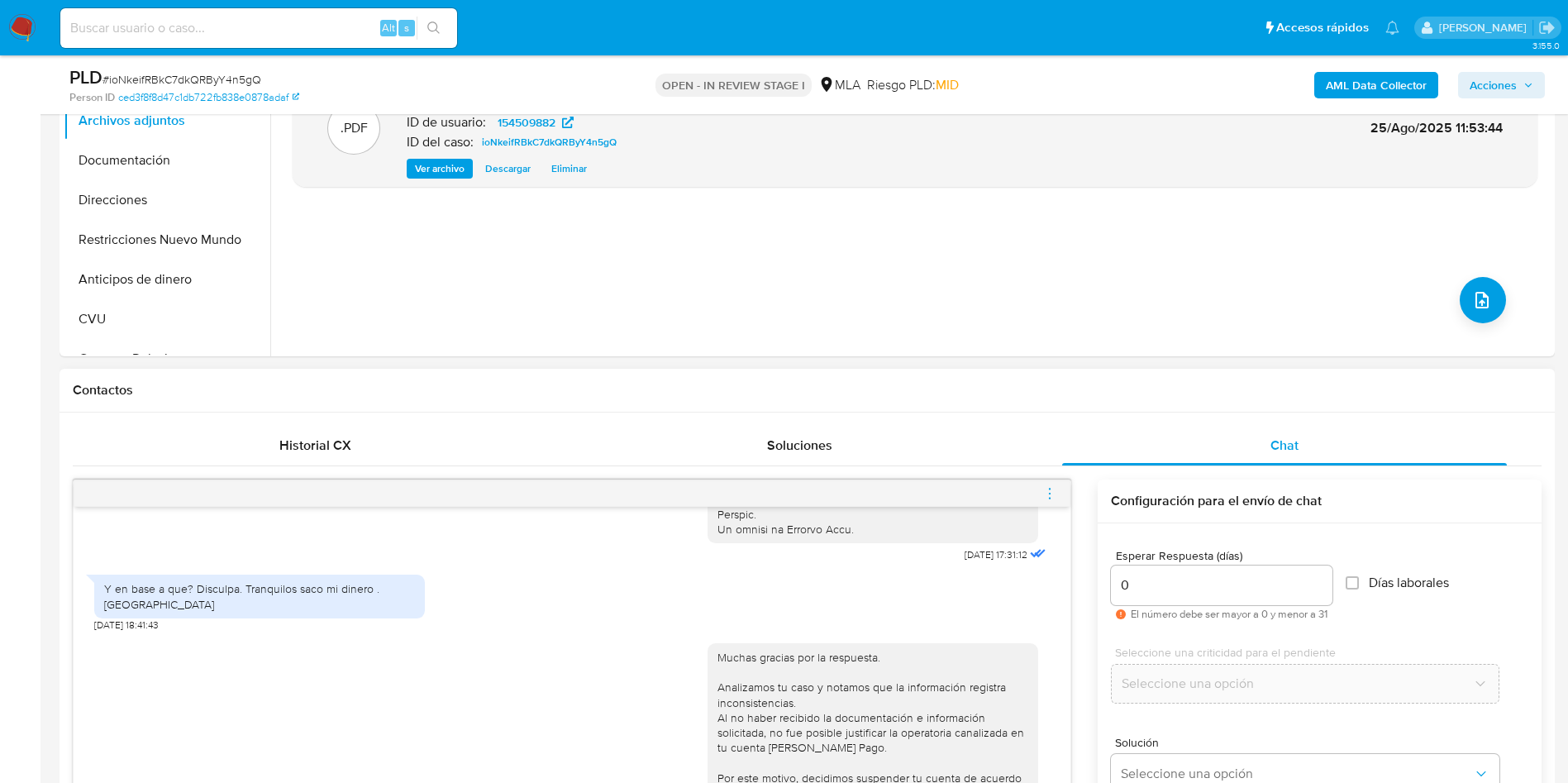
click at [1047, 490] on icon "menu-action" at bounding box center [1049, 493] width 15 height 15
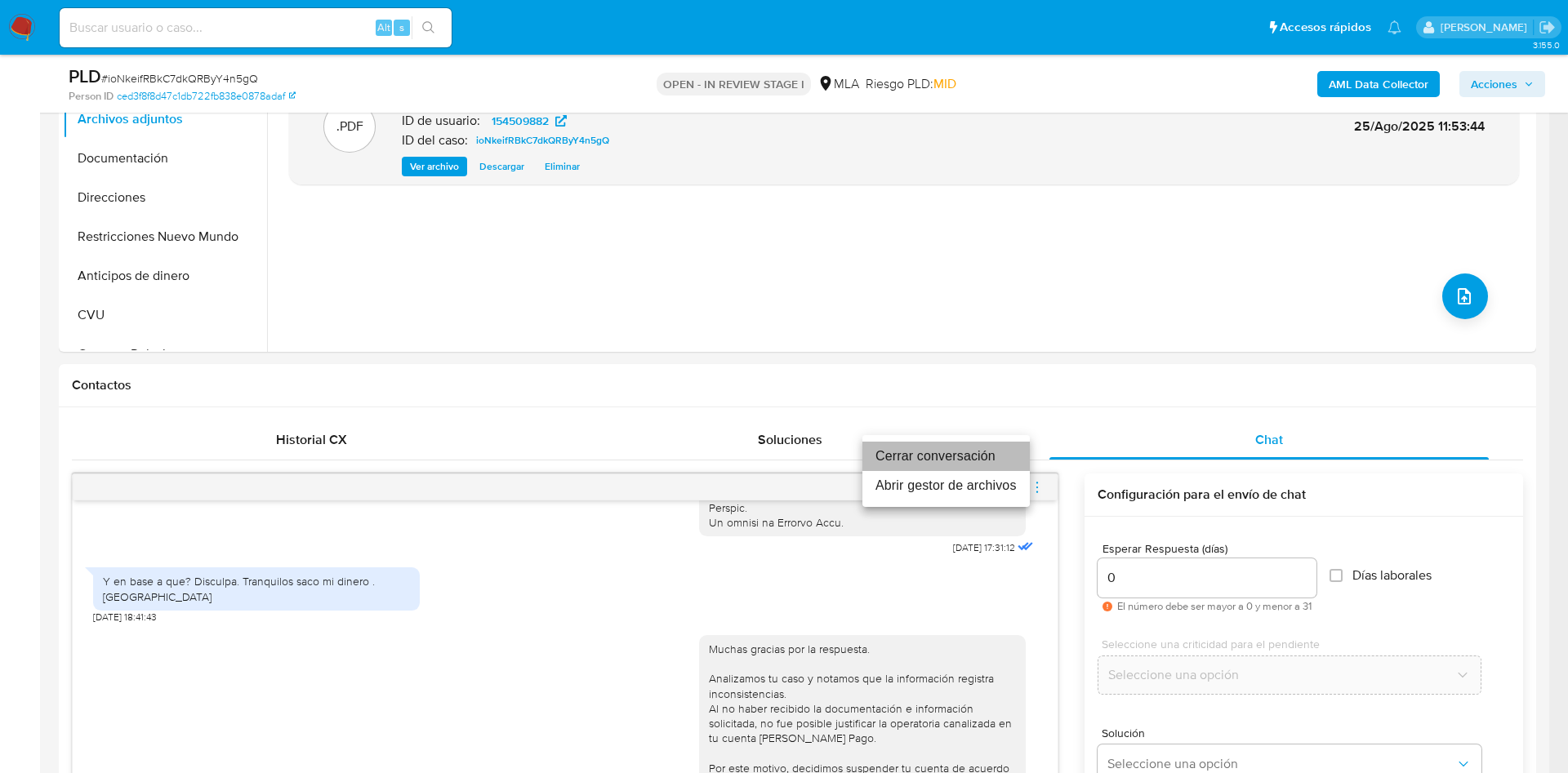
click at [930, 456] on li "Cerrar conversación" at bounding box center [946, 456] width 167 height 30
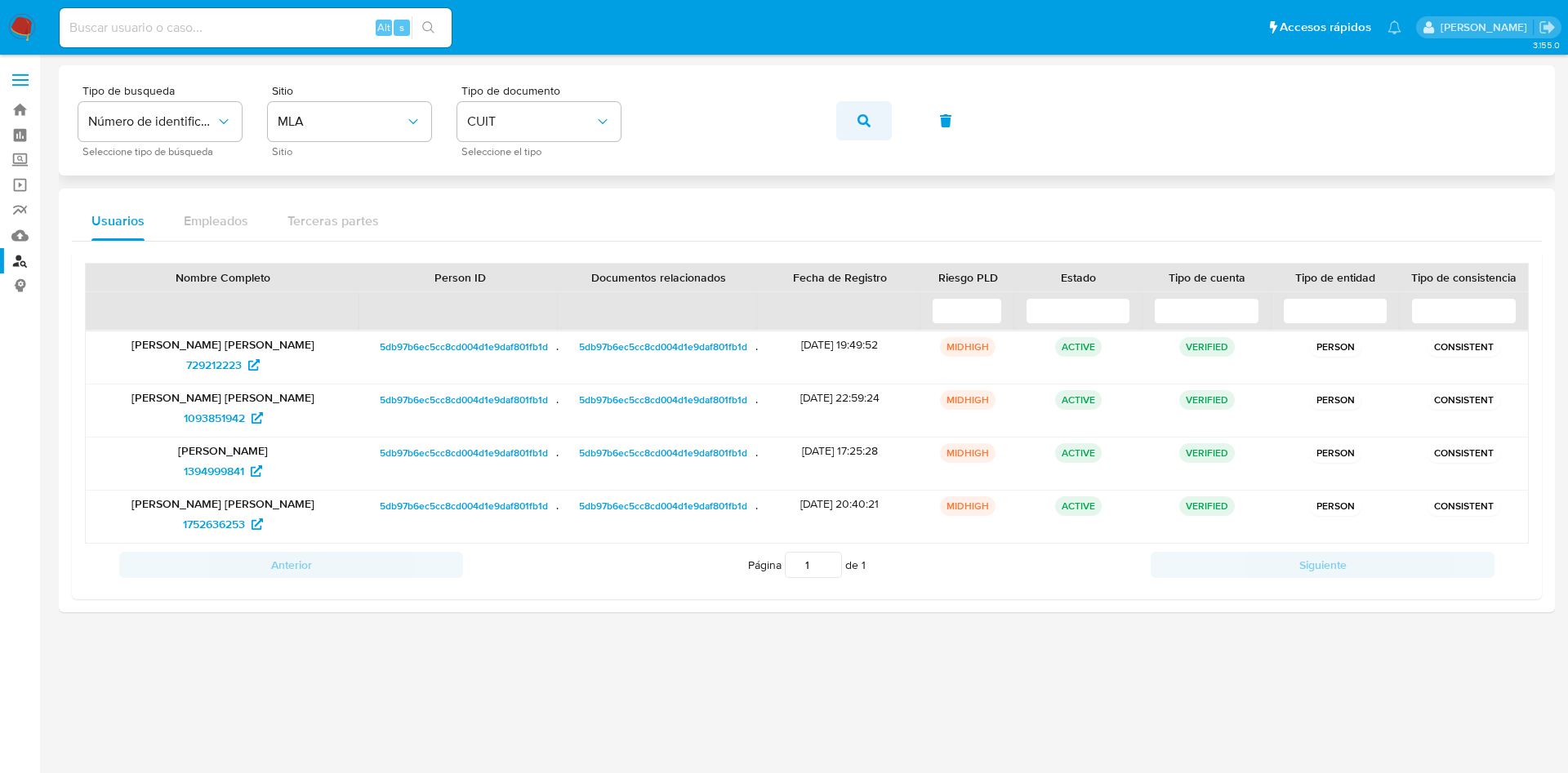
click at [856, 125] on button "button" at bounding box center [864, 121] width 55 height 39
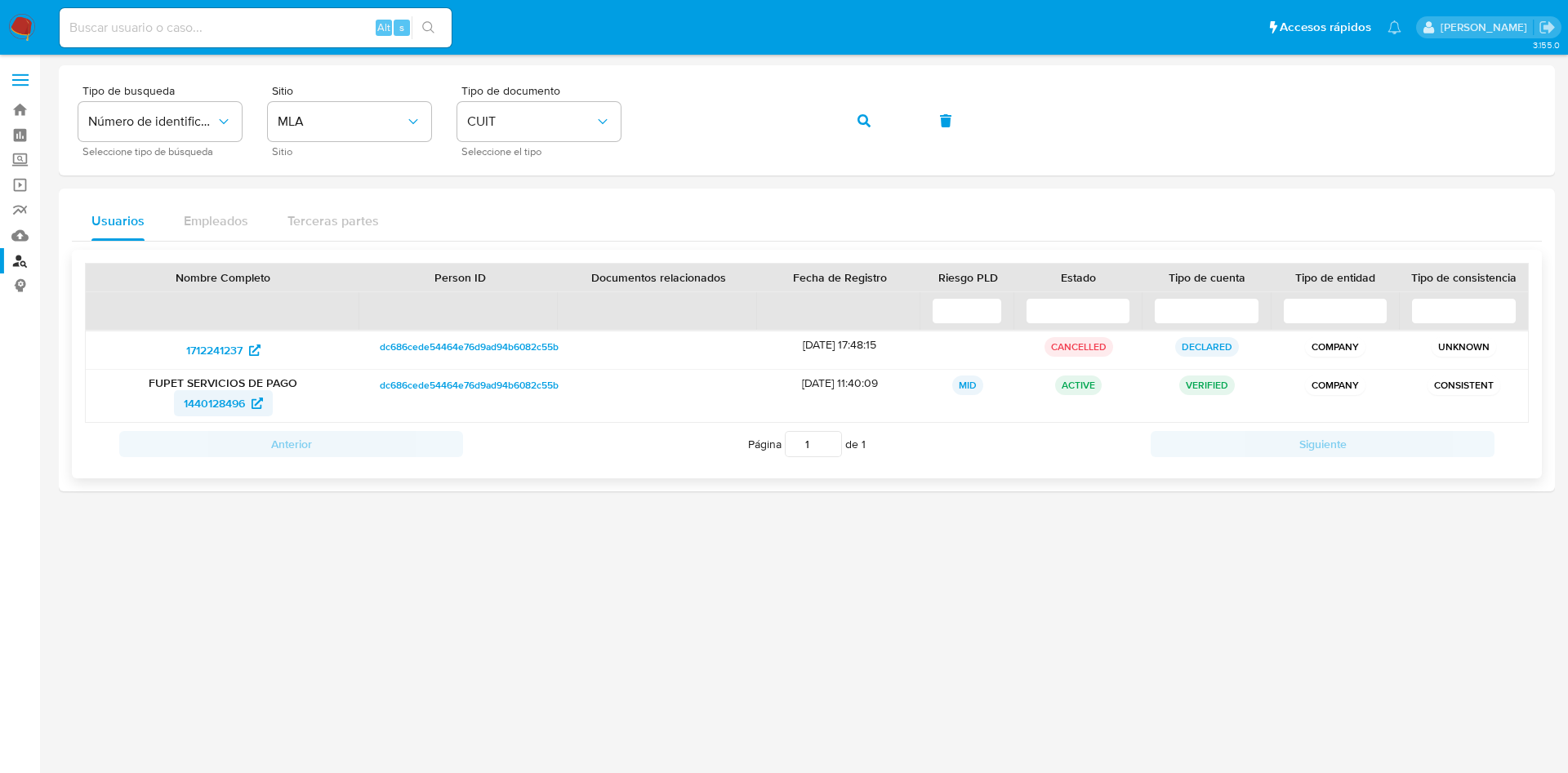
click at [189, 413] on span "1440128496" at bounding box center [215, 403] width 61 height 27
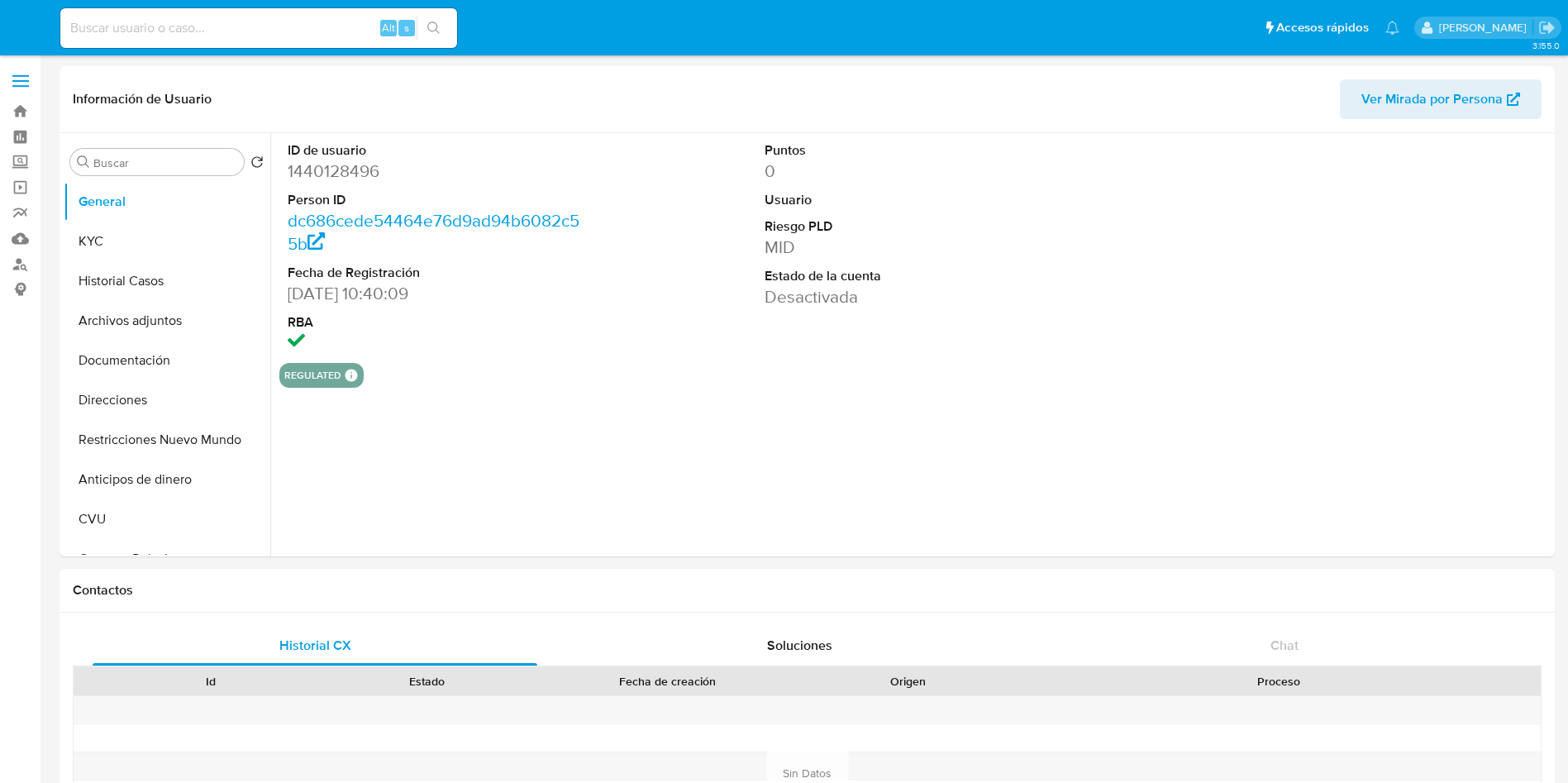
select select "10"
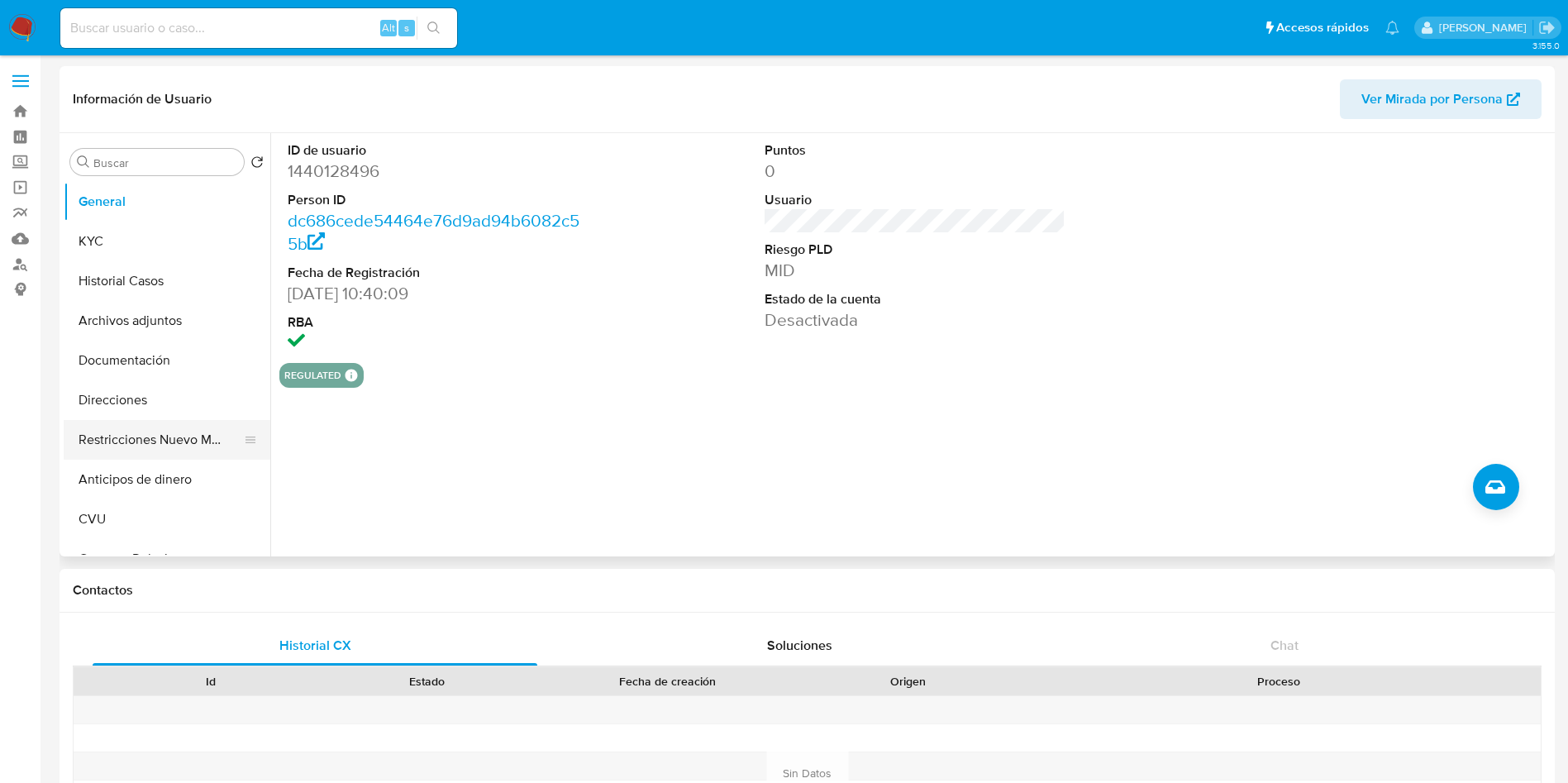
click at [133, 446] on button "Restricciones Nuevo Mundo" at bounding box center [160, 440] width 193 height 40
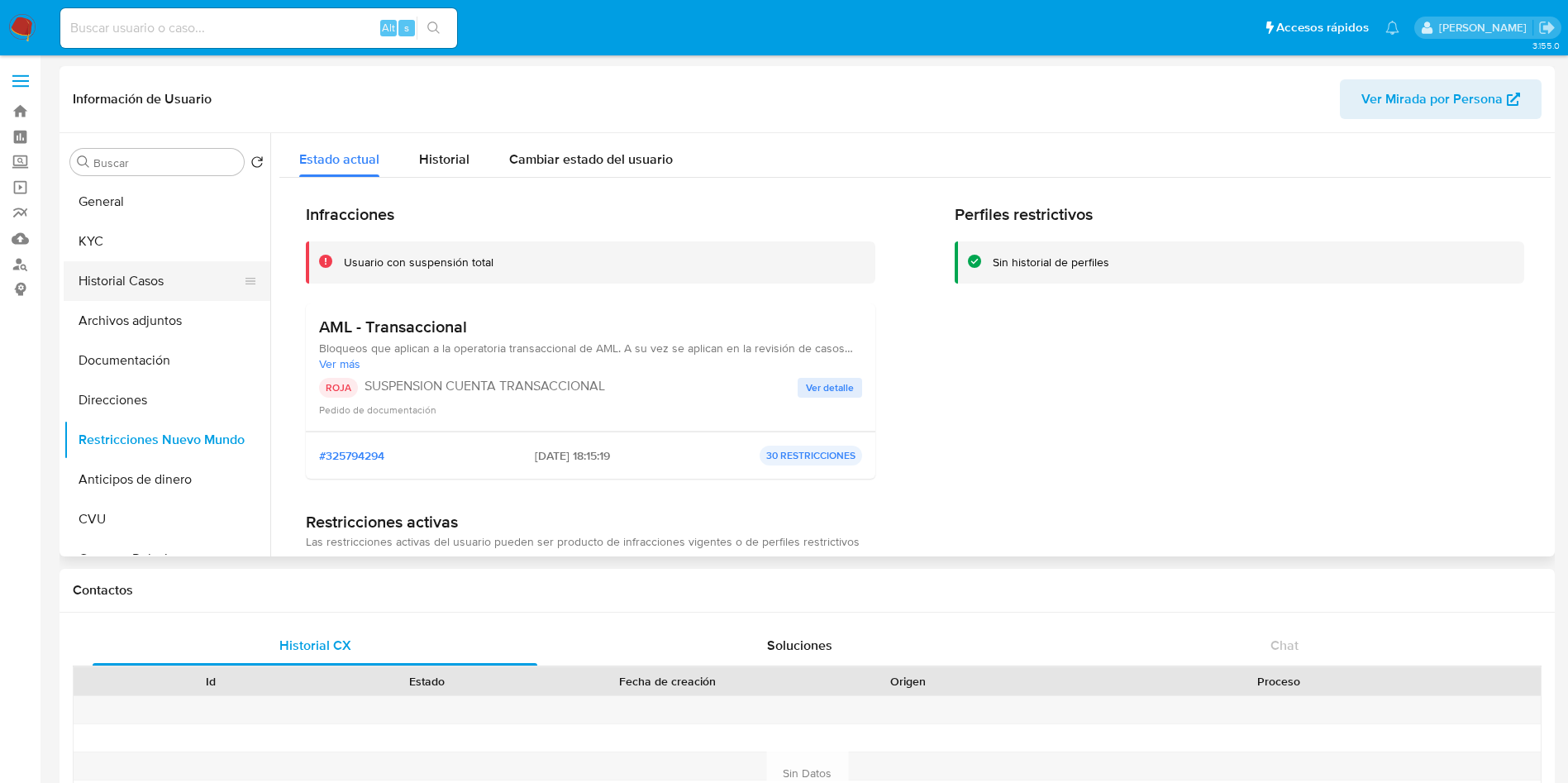
click at [161, 278] on button "Historial Casos" at bounding box center [160, 281] width 193 height 40
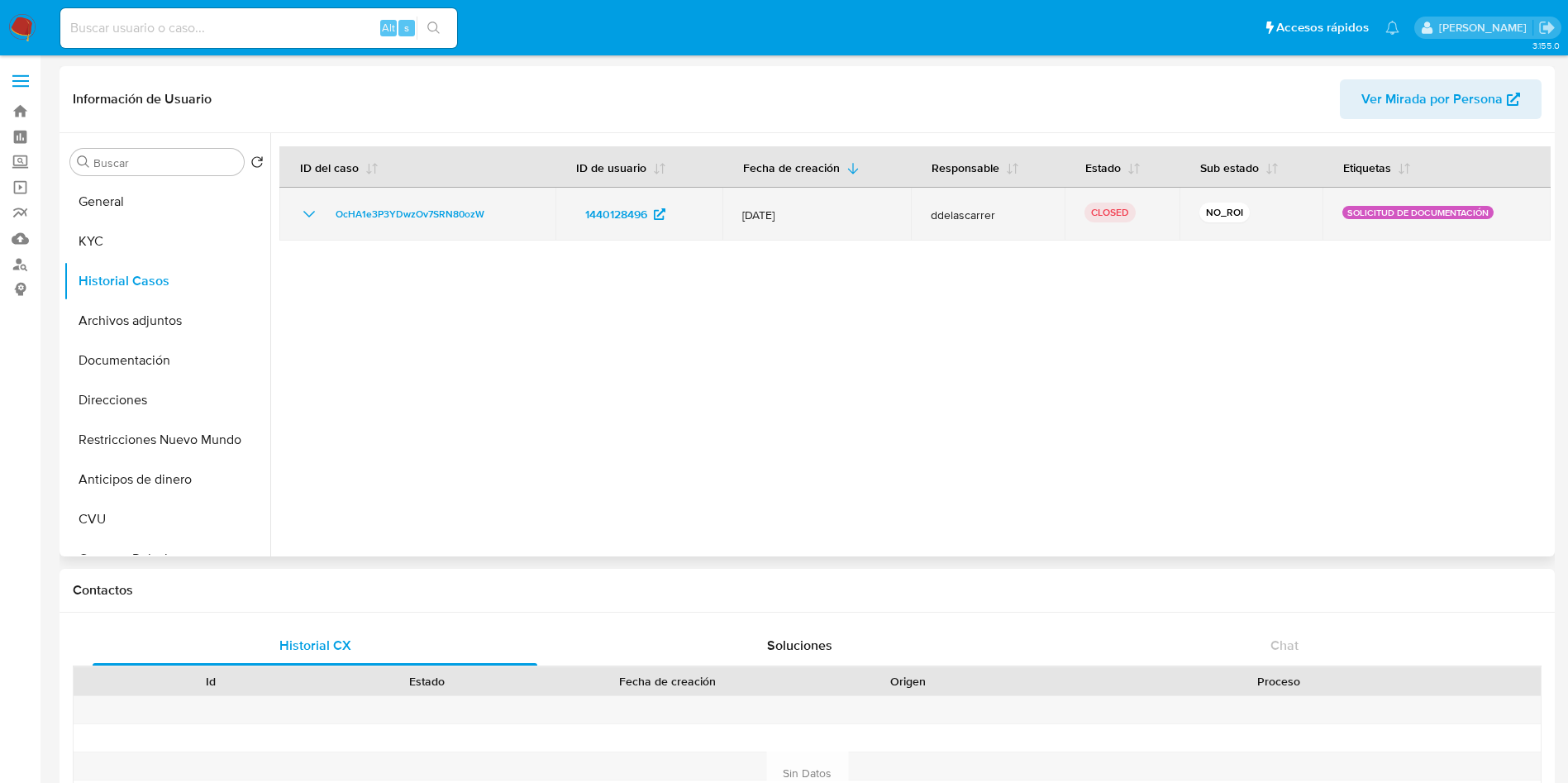
click at [313, 214] on icon "Mostrar/Ocultar" at bounding box center [309, 214] width 20 height 20
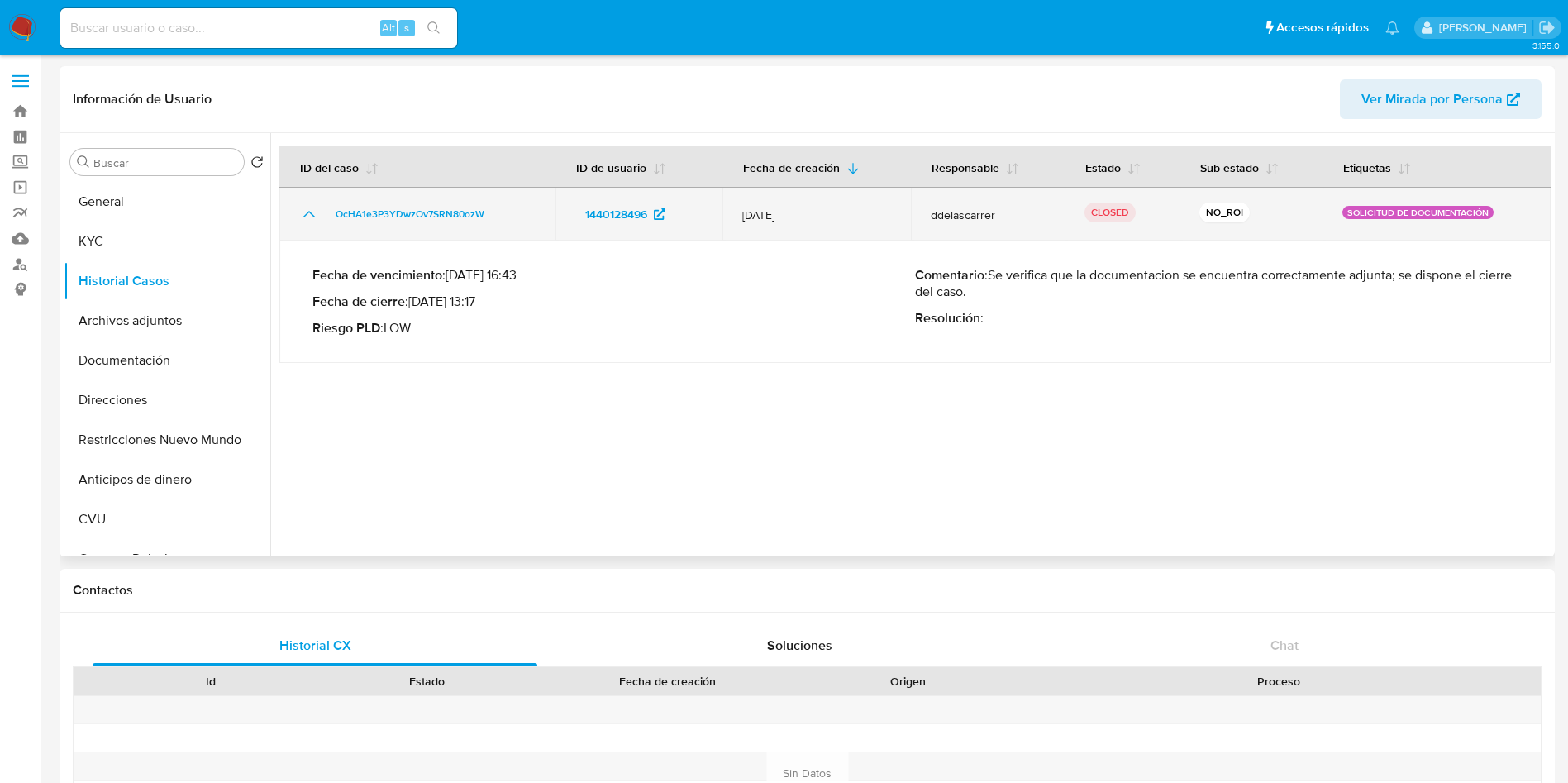
click at [313, 214] on icon "Mostrar/Ocultar" at bounding box center [309, 214] width 20 height 20
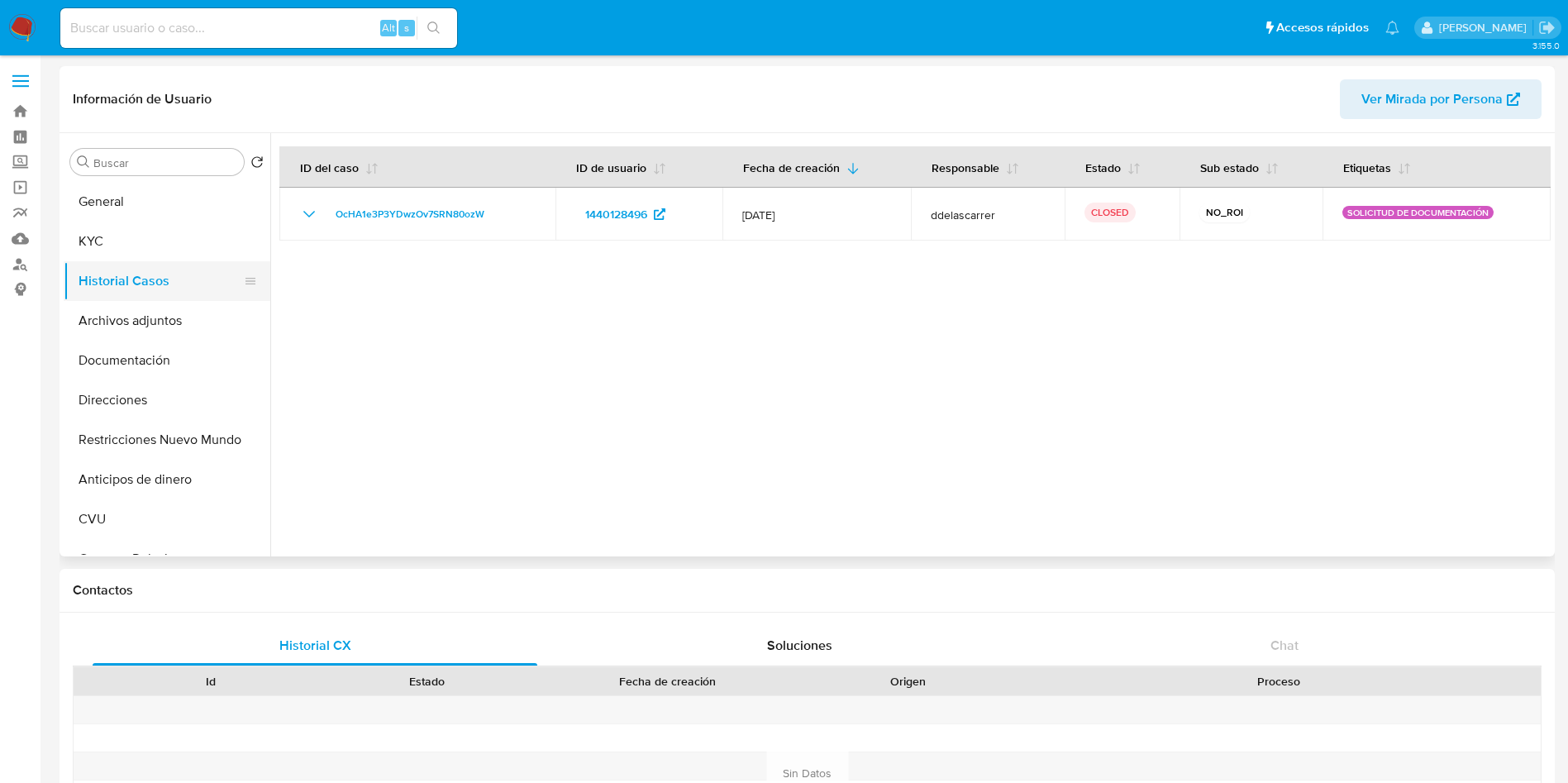
click at [151, 282] on button "Historial Casos" at bounding box center [160, 281] width 193 height 40
click at [138, 437] on button "Restricciones Nuevo Mundo" at bounding box center [160, 440] width 193 height 40
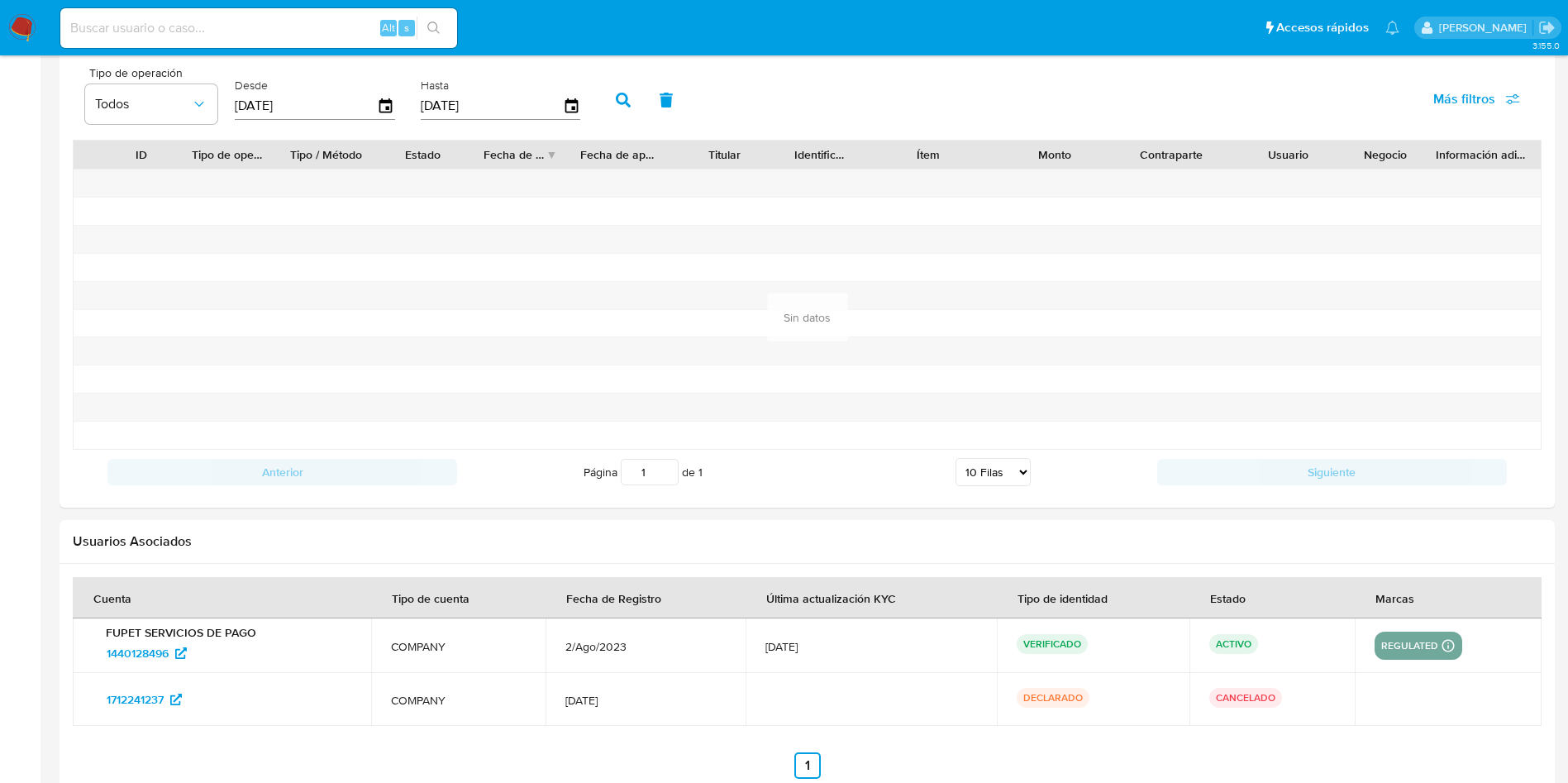
scroll to position [1613, 0]
click at [132, 694] on span "1712241237" at bounding box center [135, 698] width 57 height 27
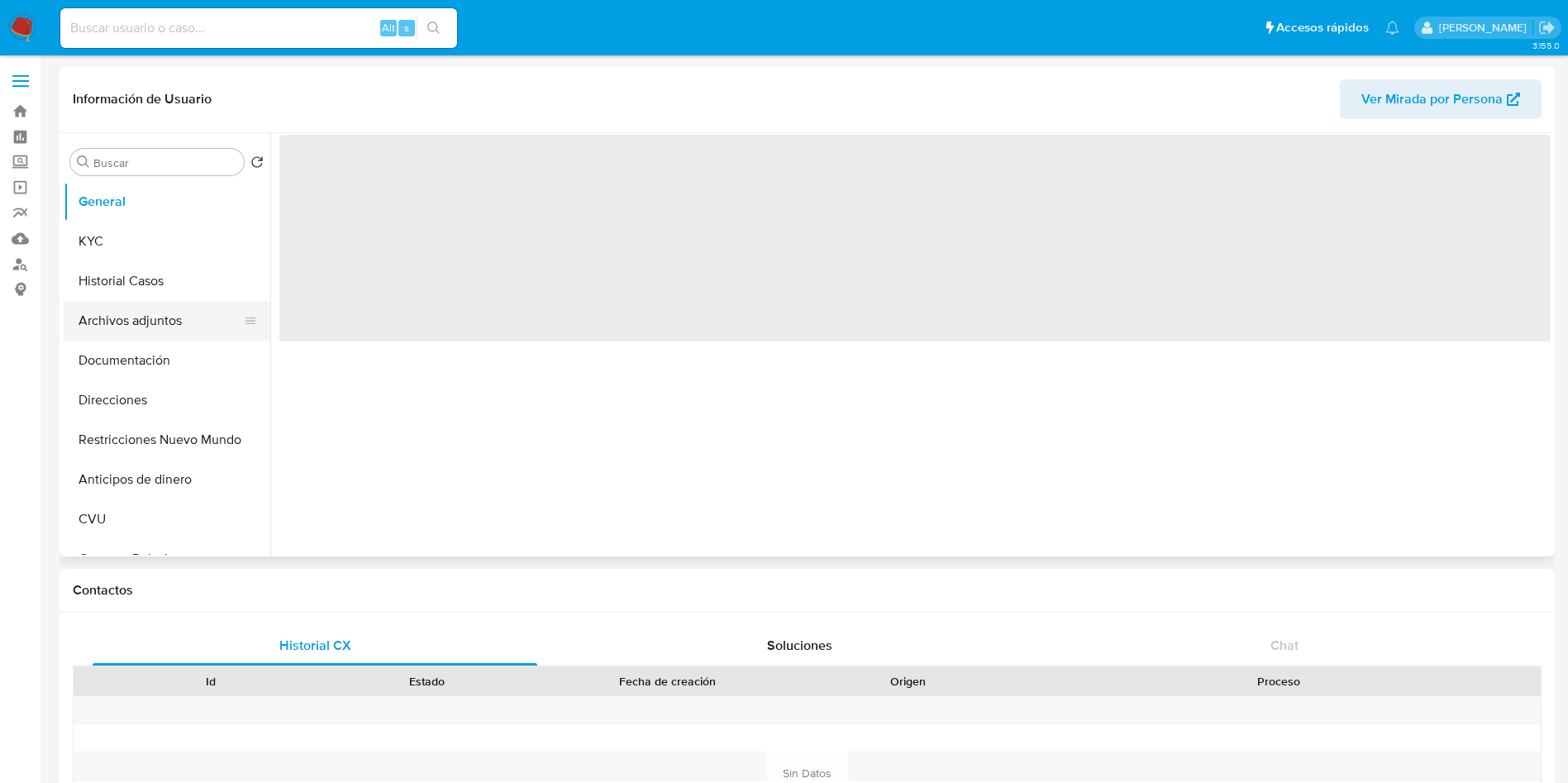
select select "10"
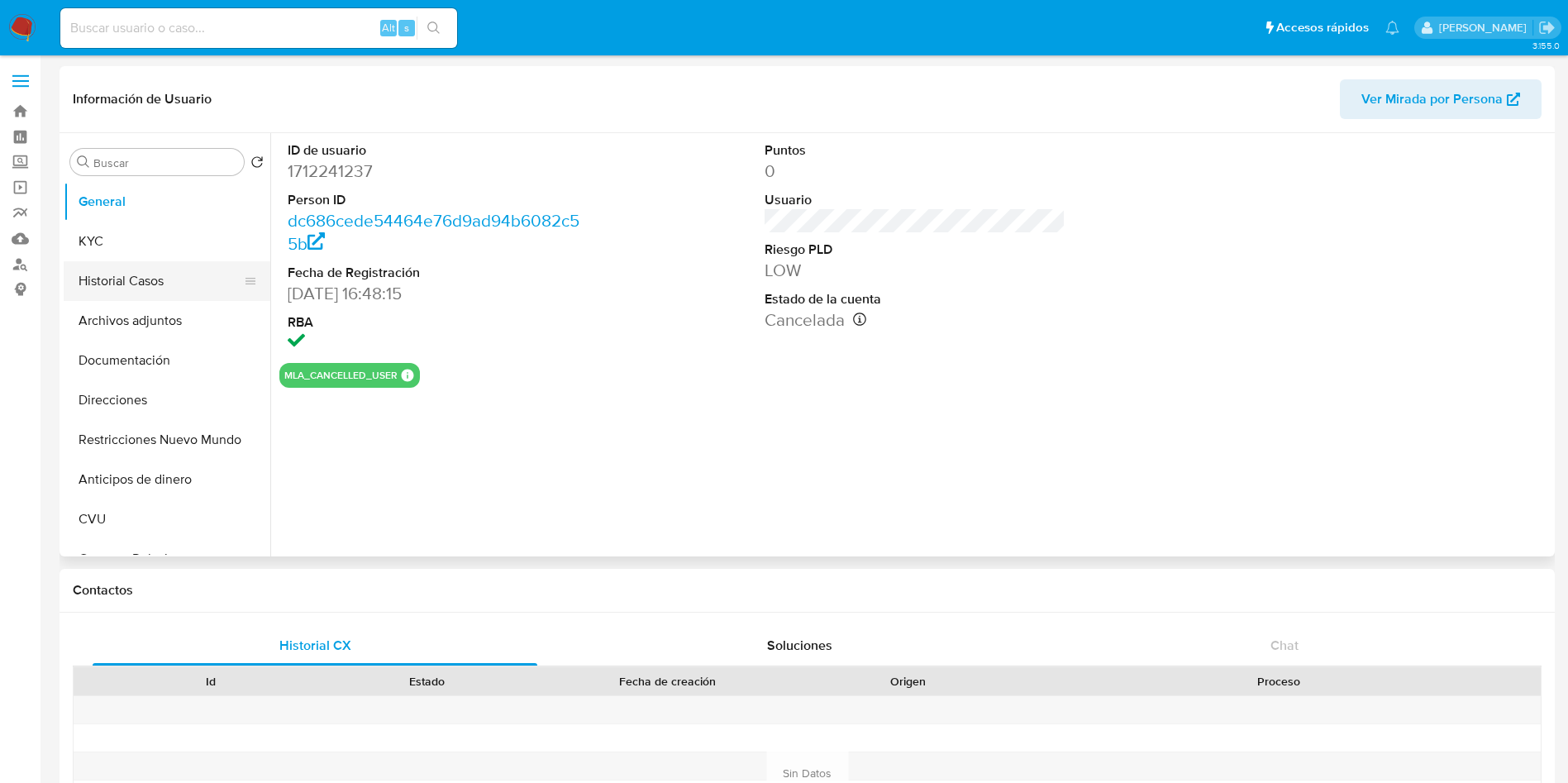
click at [126, 291] on button "Historial Casos" at bounding box center [160, 281] width 193 height 40
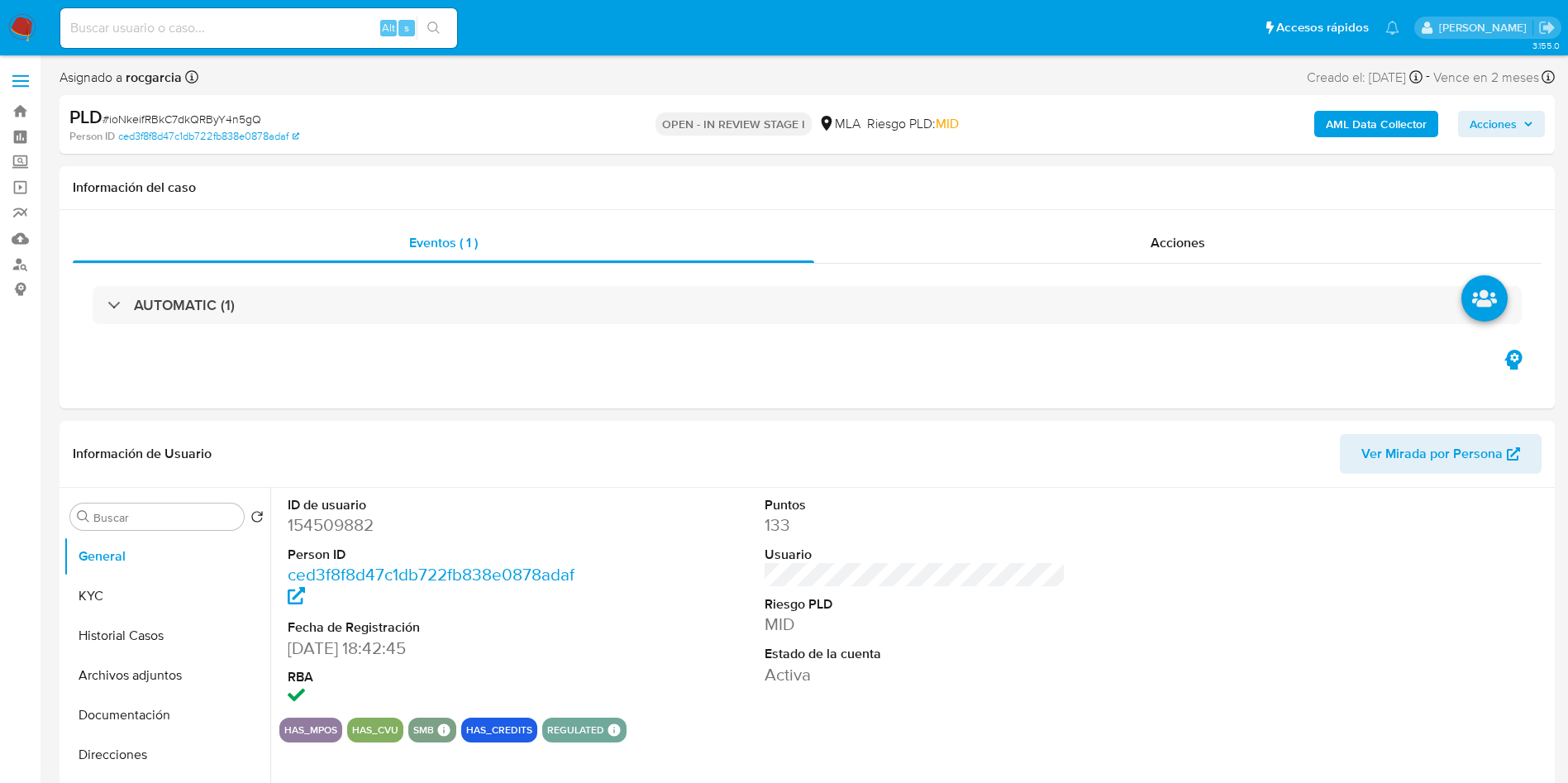
select select "10"
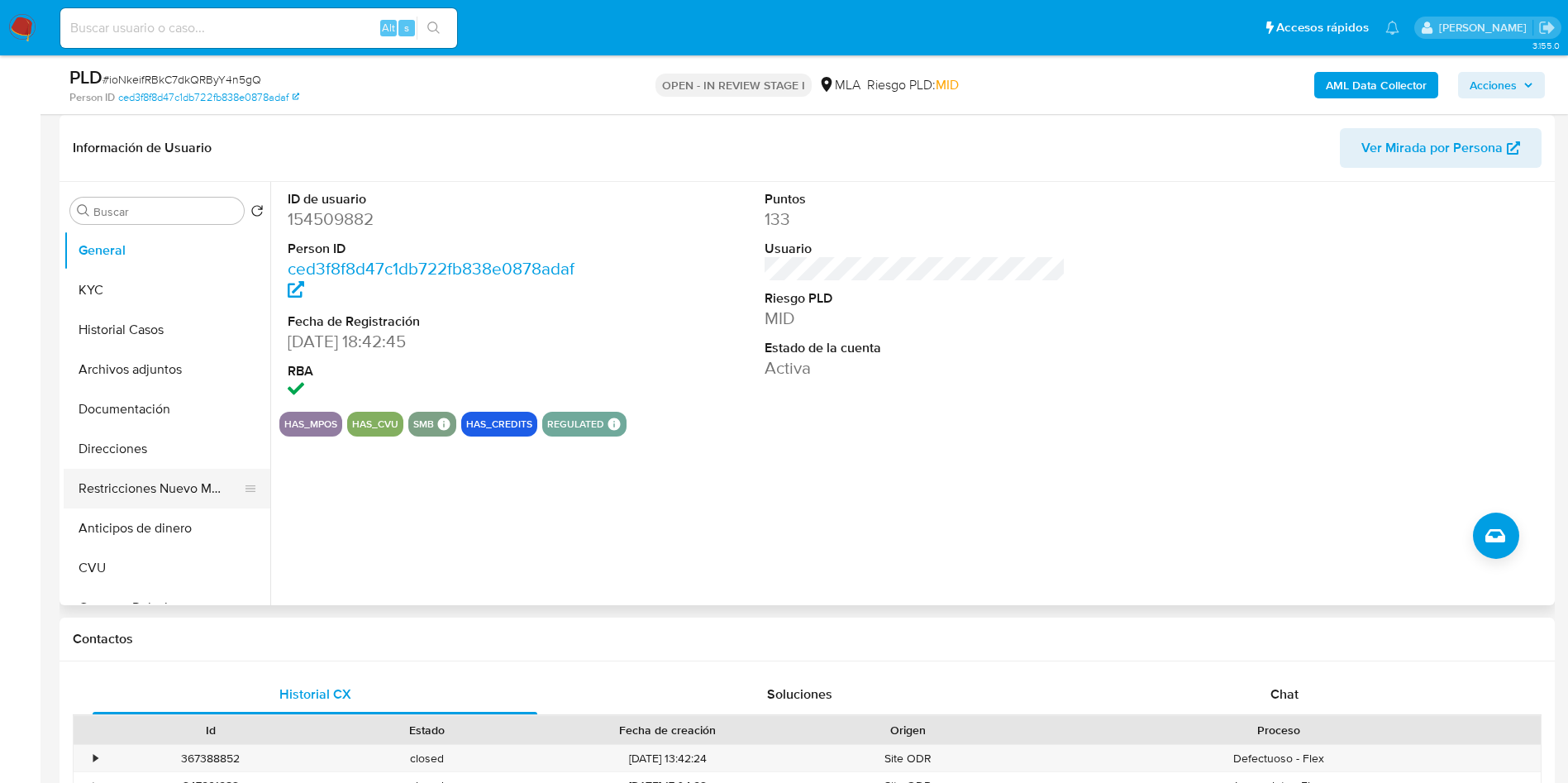
scroll to position [248, 0]
click at [148, 385] on button "Archivos adjuntos" at bounding box center [160, 369] width 193 height 40
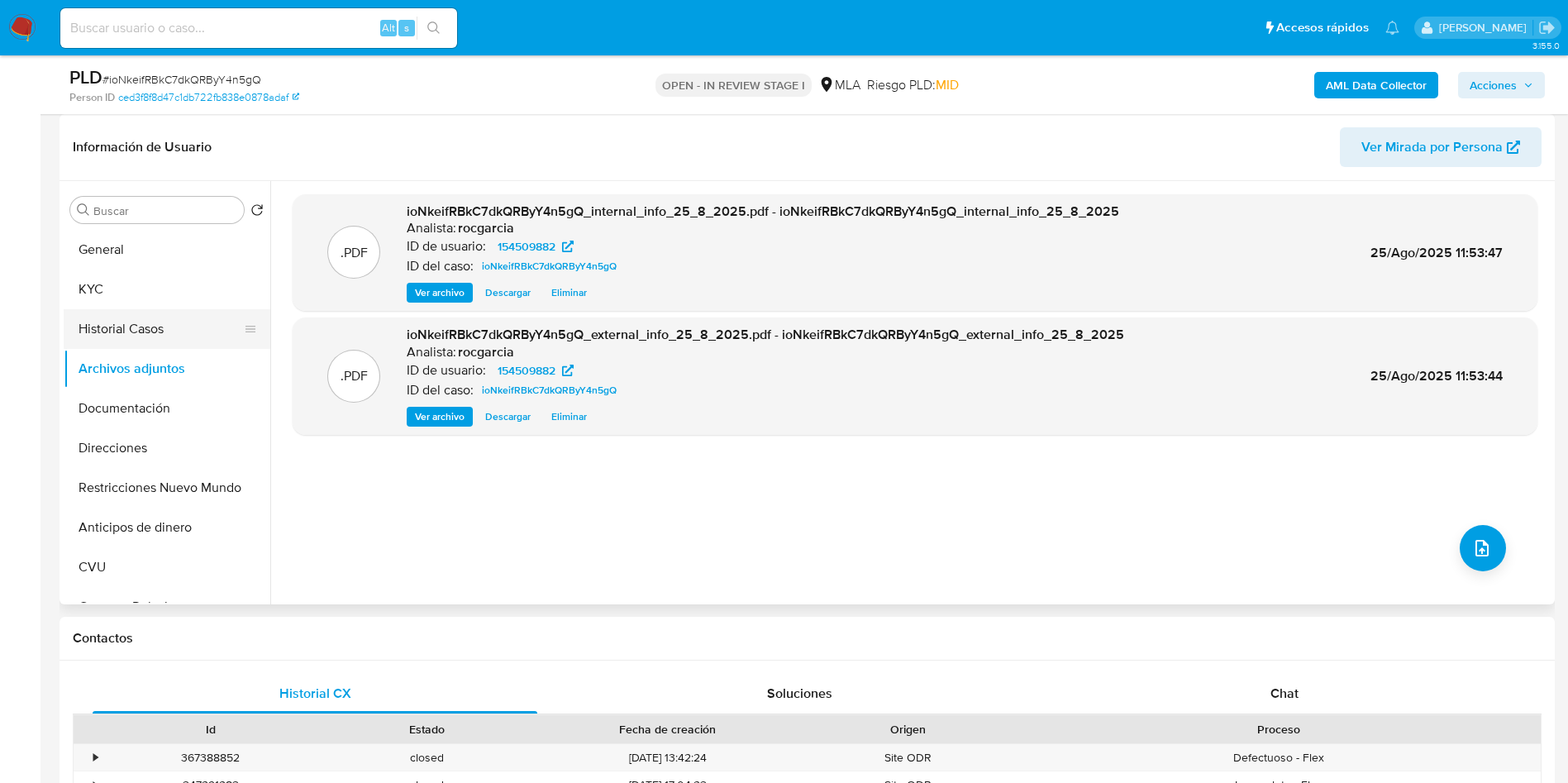
click at [114, 326] on button "Historial Casos" at bounding box center [160, 329] width 193 height 40
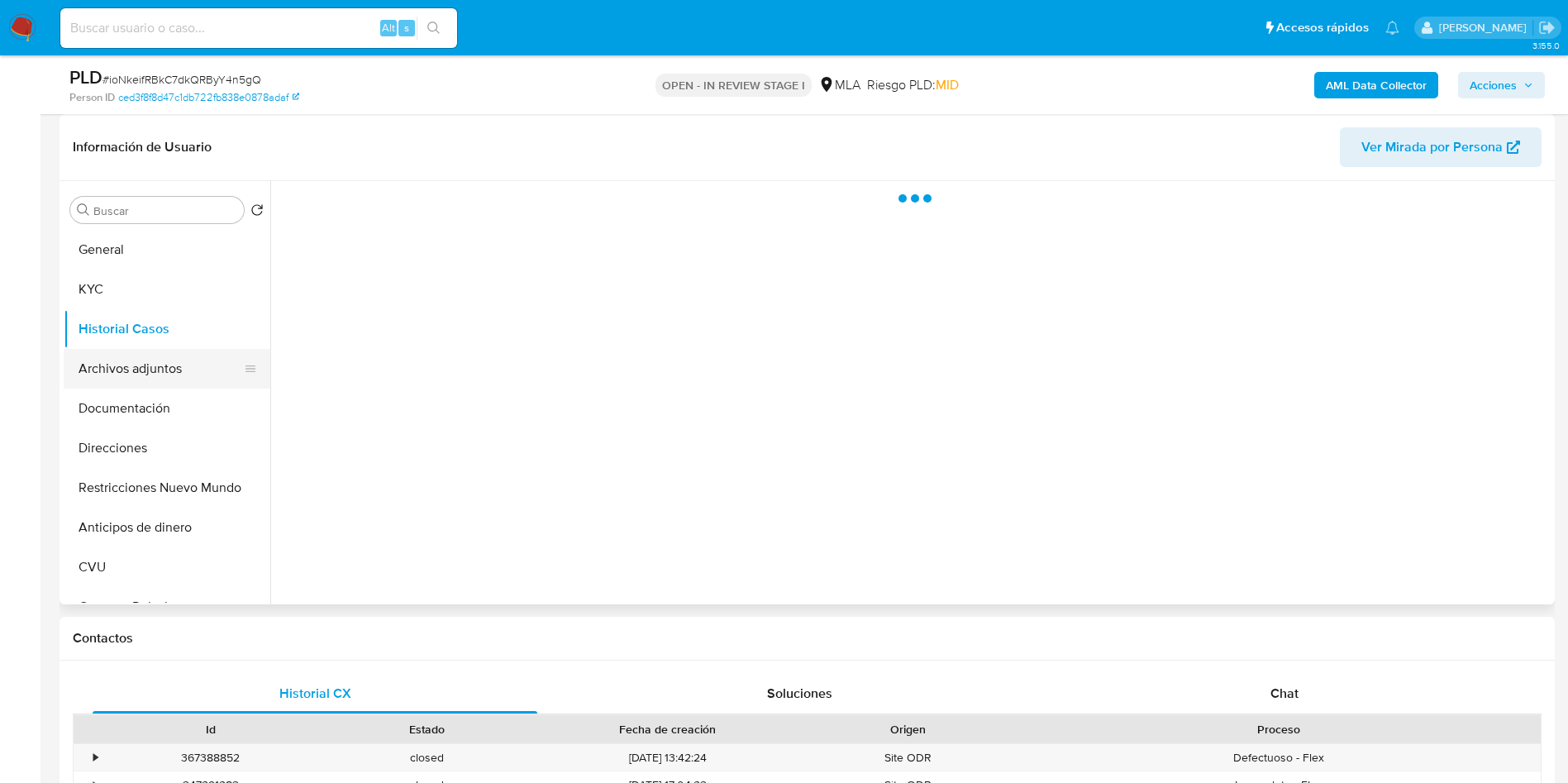
click at [109, 360] on button "Archivos adjuntos" at bounding box center [160, 369] width 193 height 40
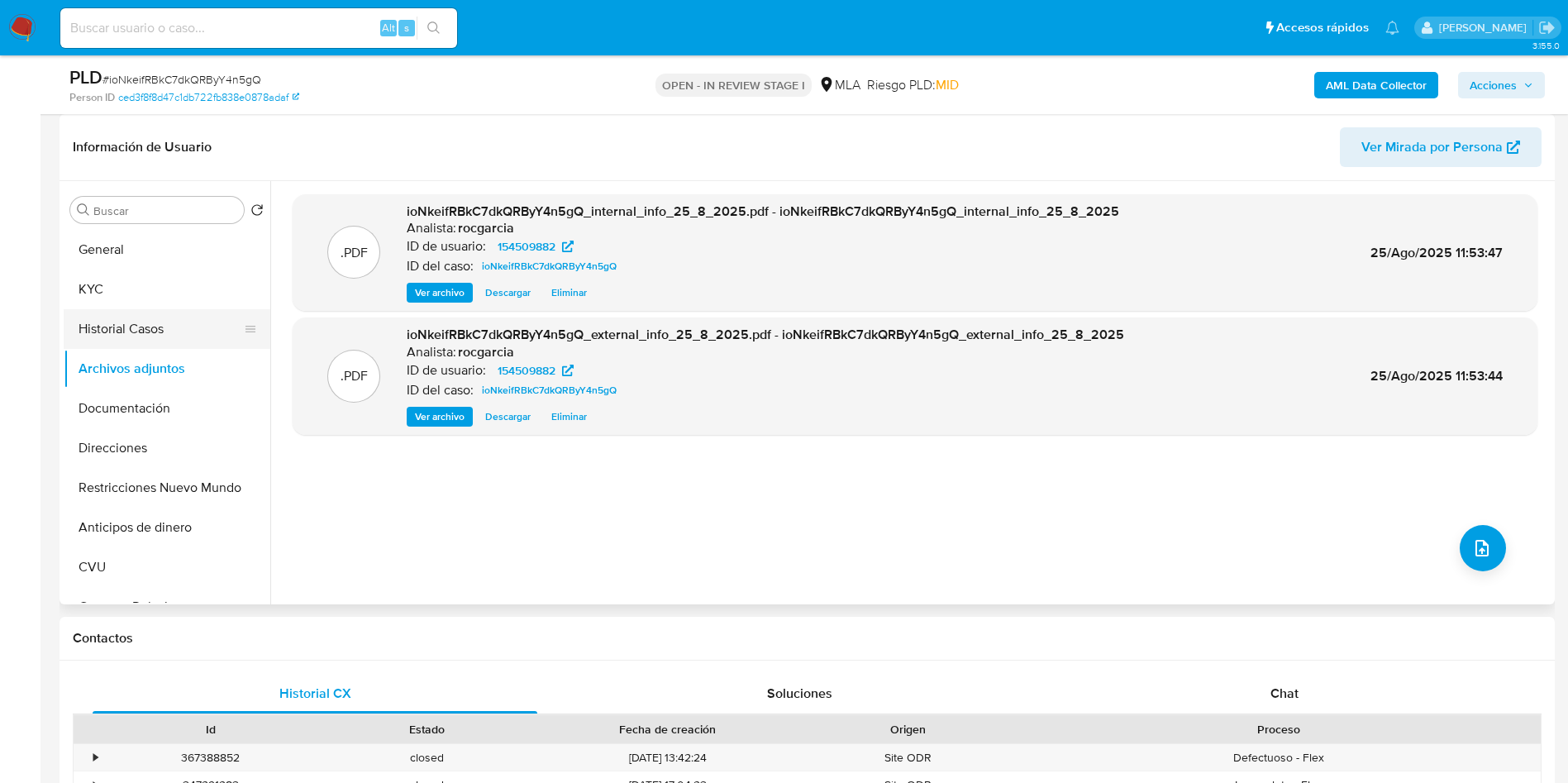
click at [130, 336] on button "Historial Casos" at bounding box center [160, 329] width 193 height 40
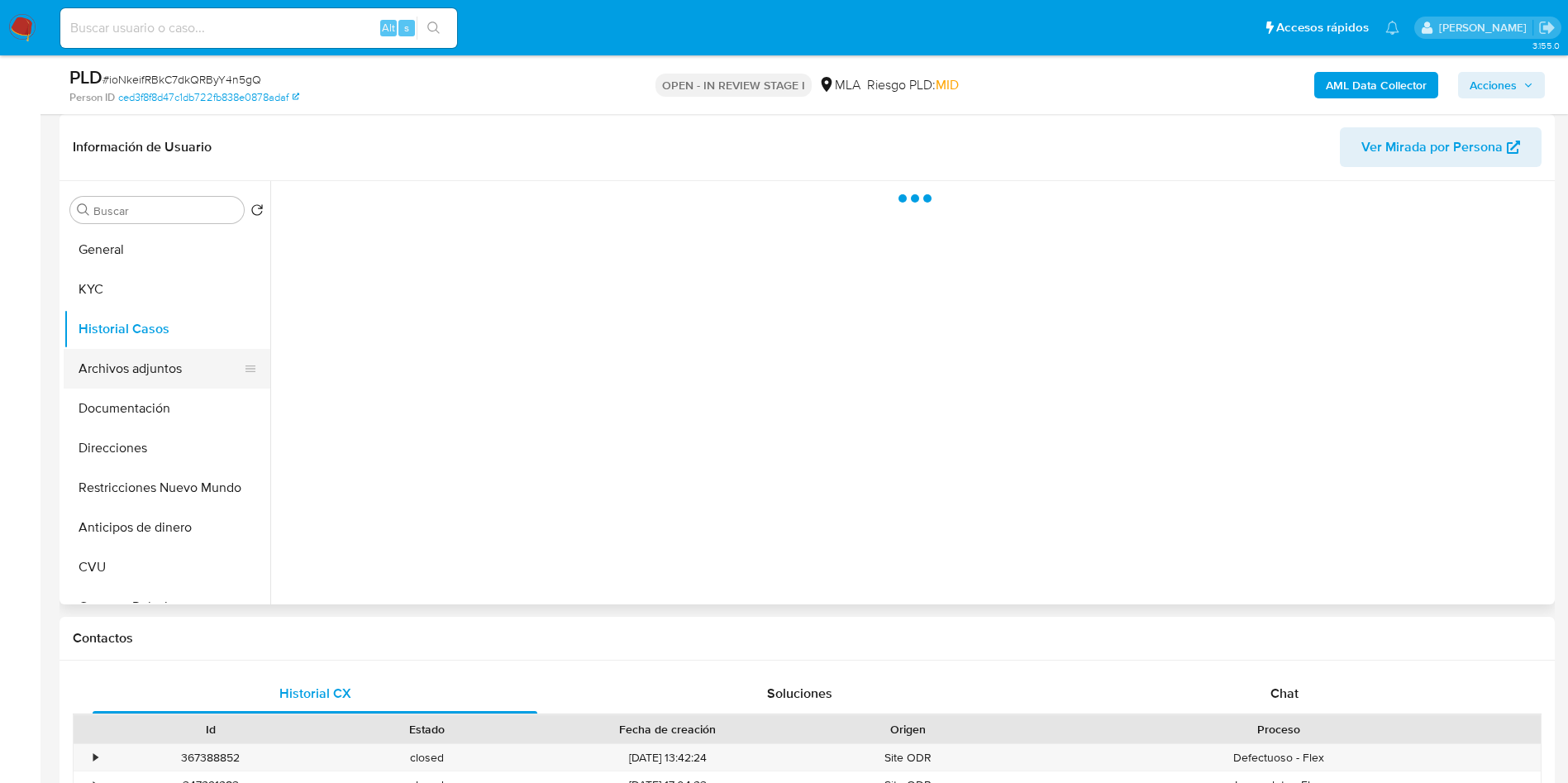
click at [138, 360] on button "Archivos adjuntos" at bounding box center [160, 369] width 193 height 40
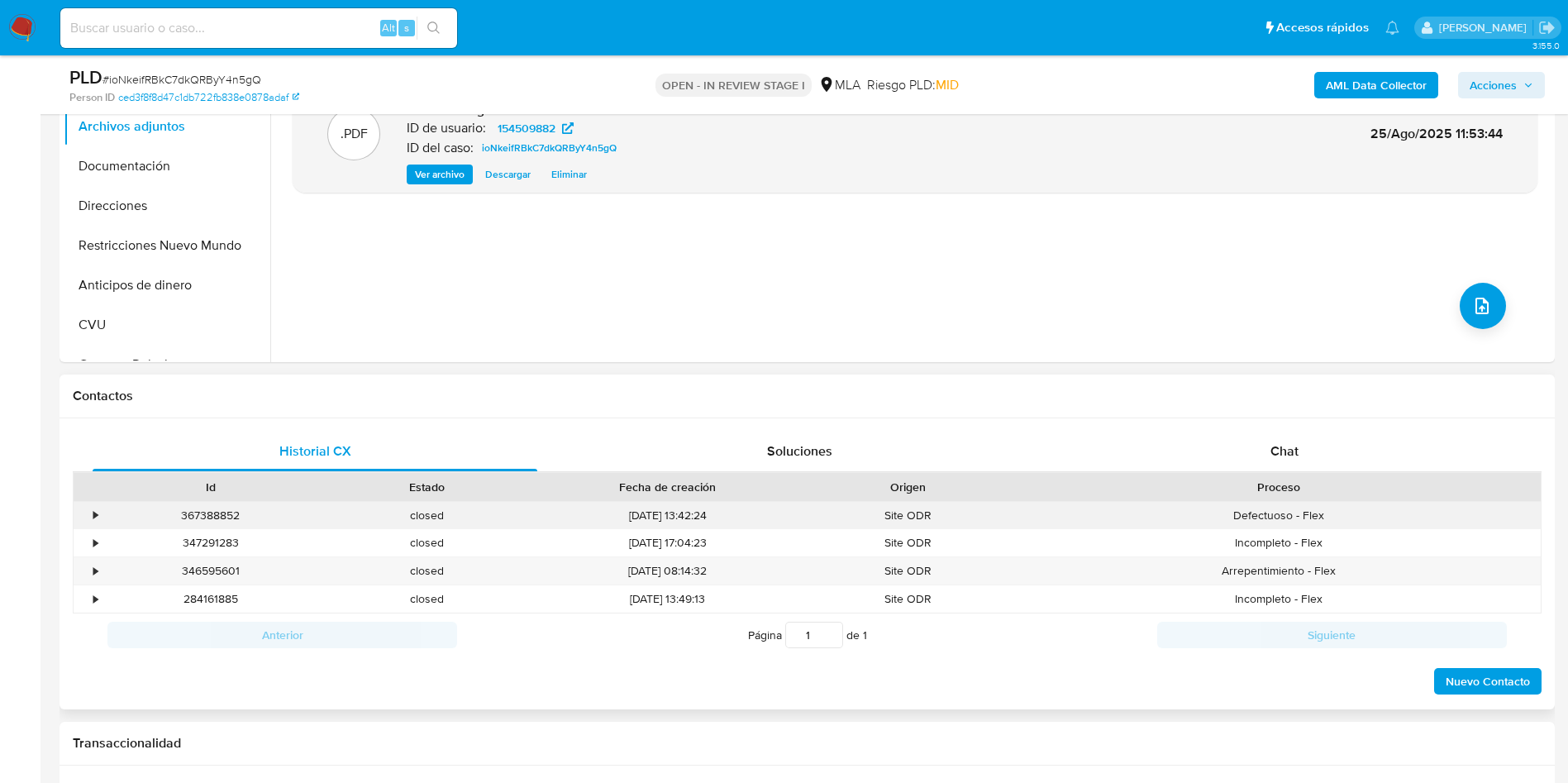
scroll to position [496, 0]
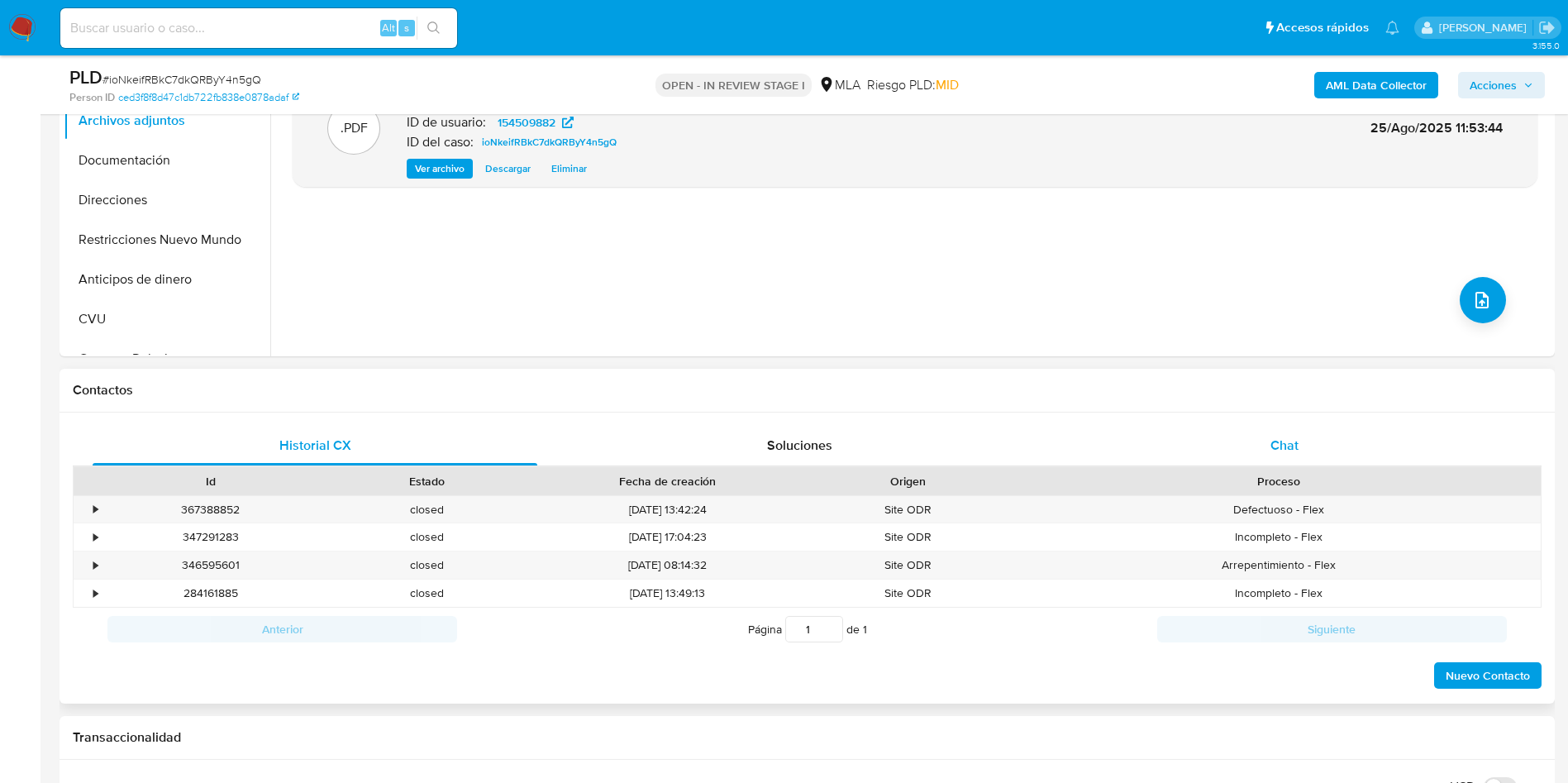
click at [1275, 442] on span "Chat" at bounding box center [1284, 445] width 28 height 19
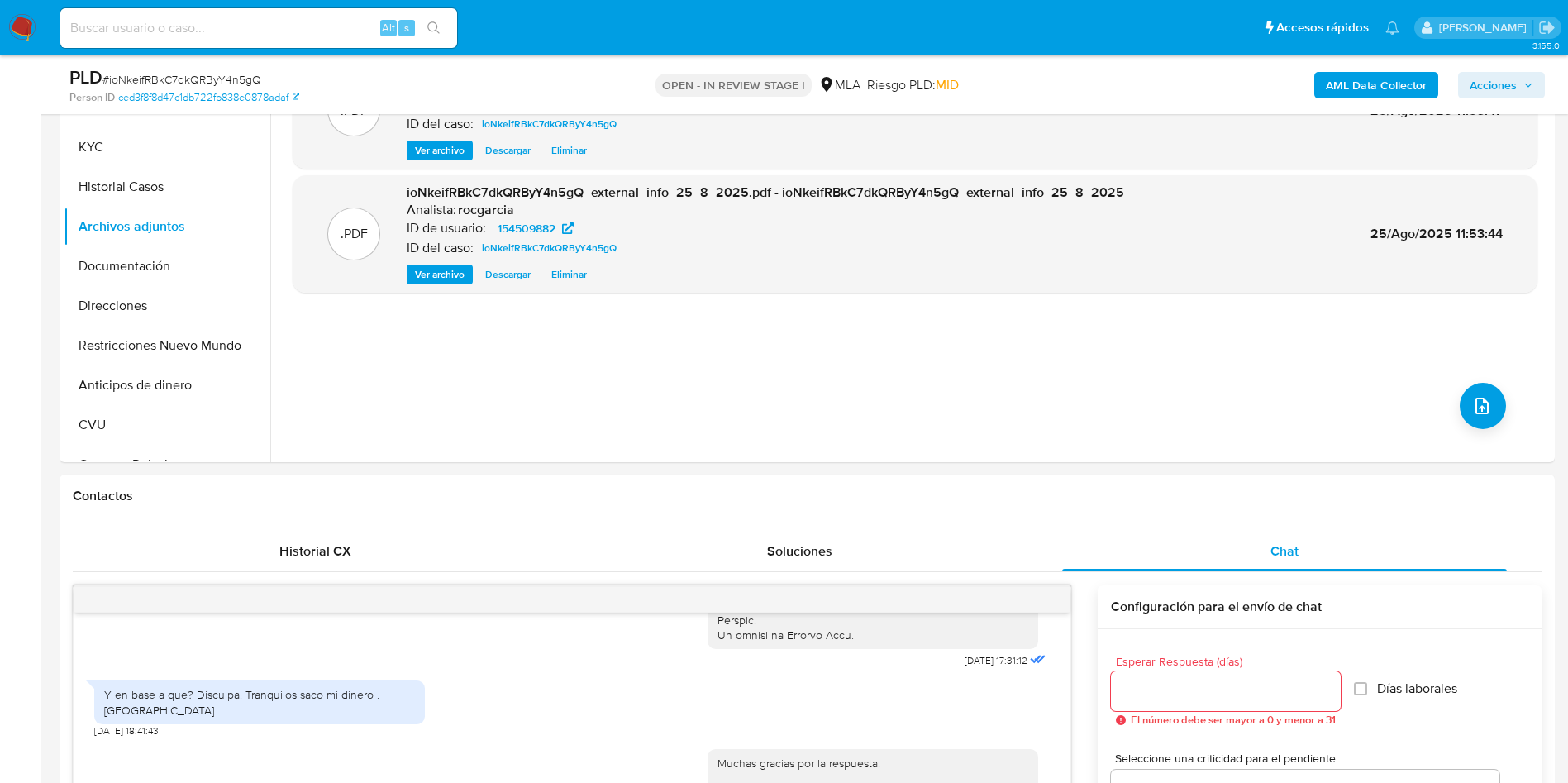
scroll to position [372, 0]
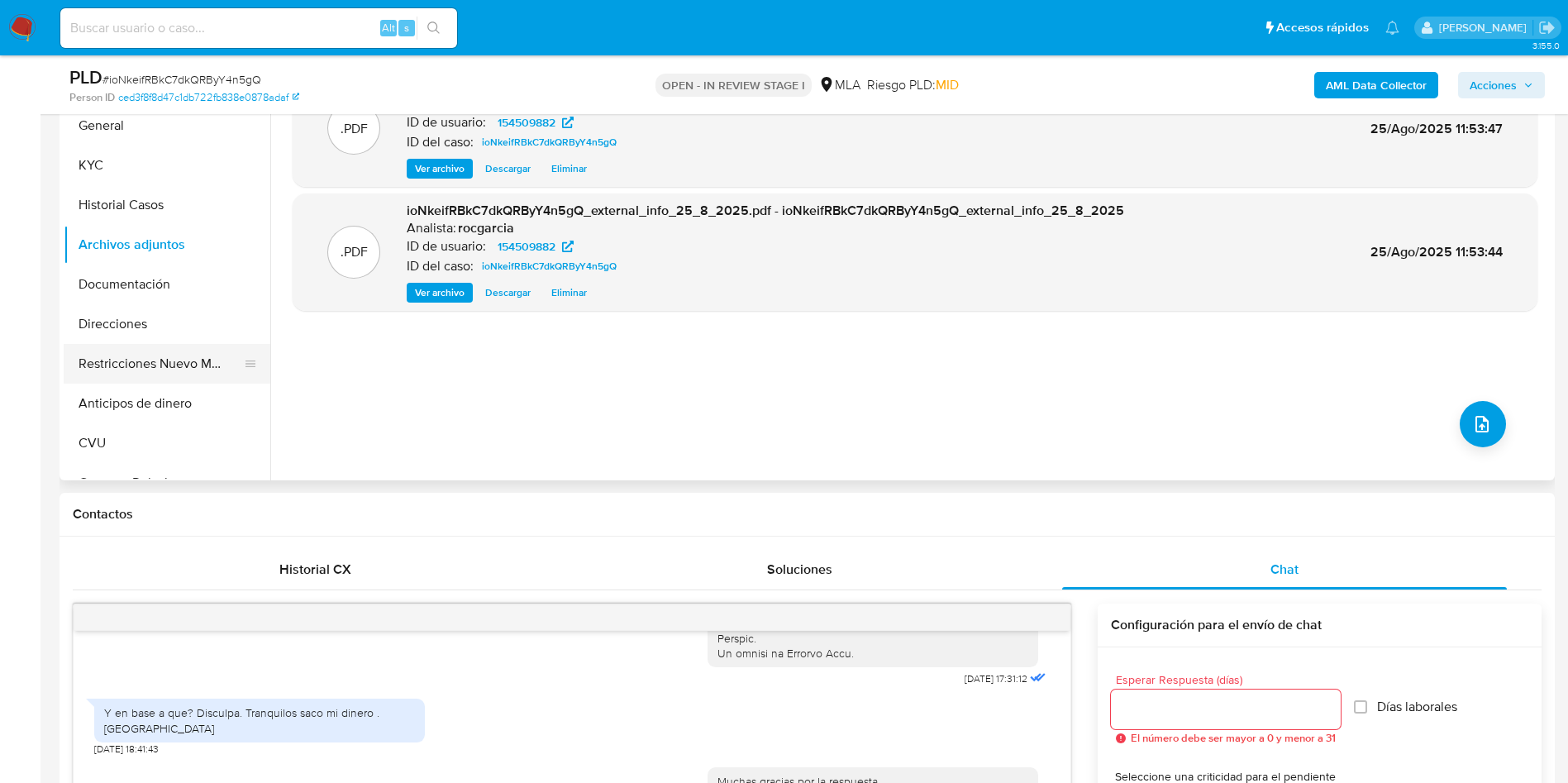
click at [93, 354] on button "Restricciones Nuevo Mundo" at bounding box center [160, 364] width 193 height 40
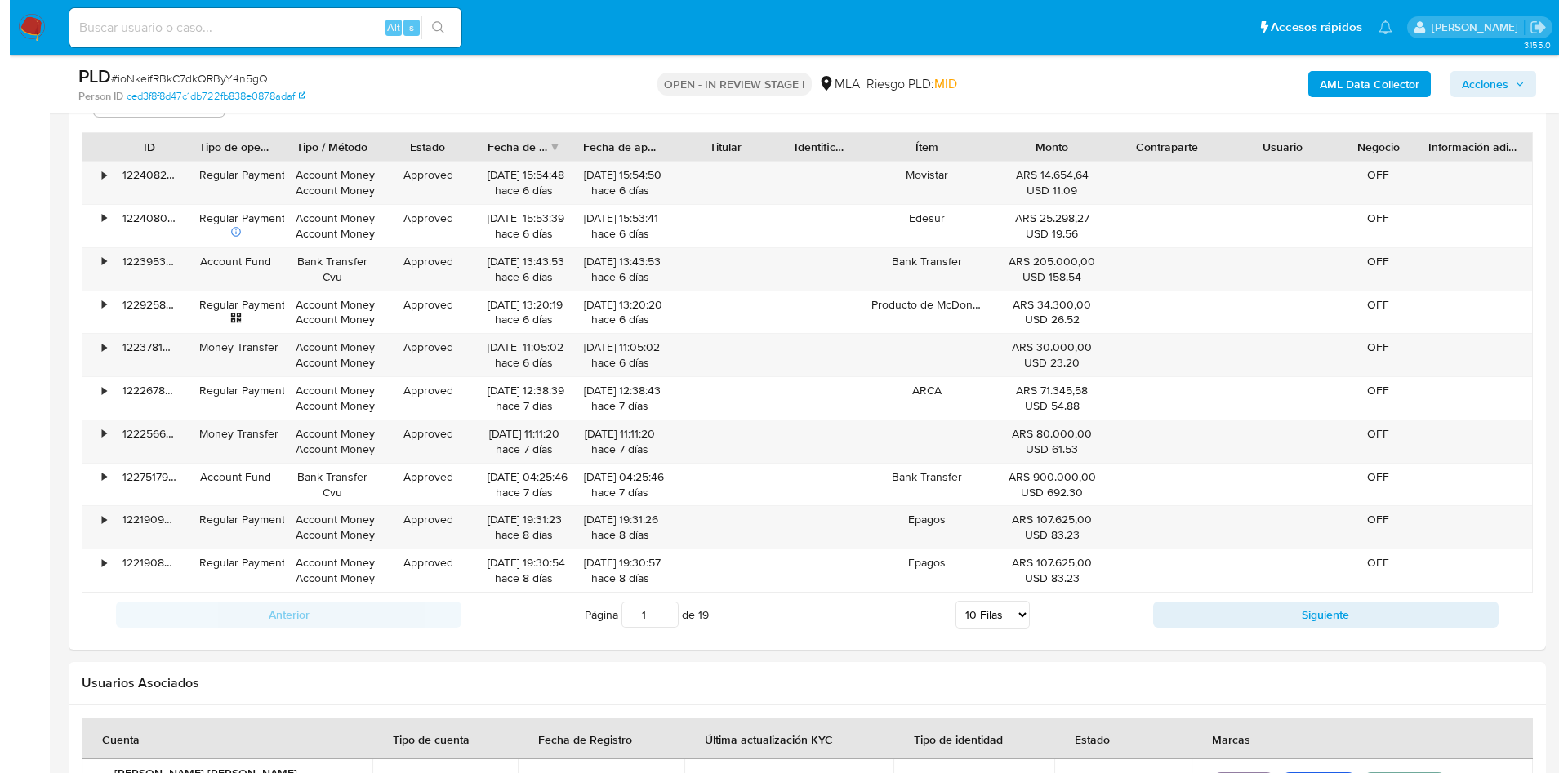
scroll to position [2924, 0]
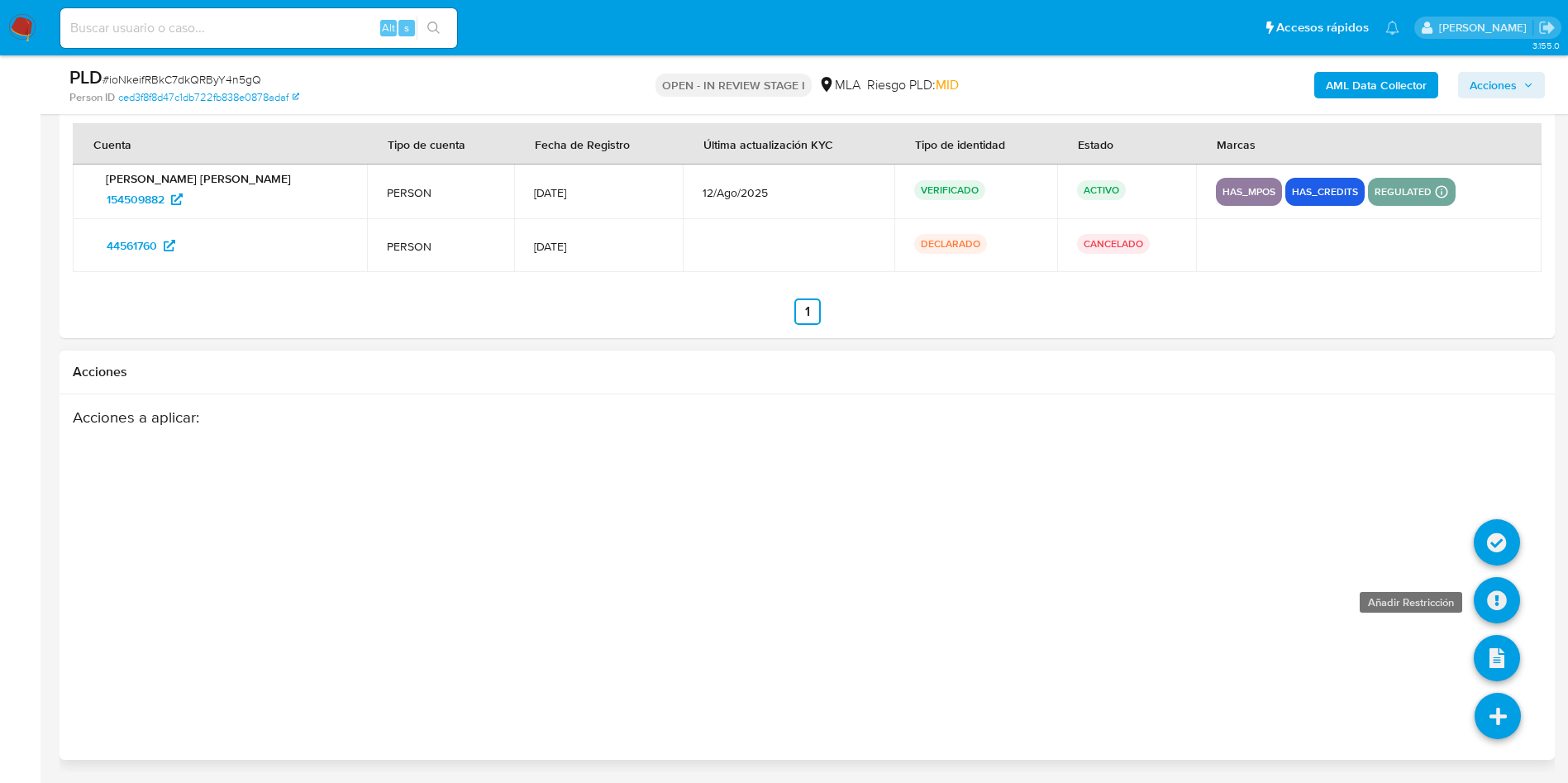
click at [1499, 611] on icon at bounding box center [1496, 600] width 46 height 46
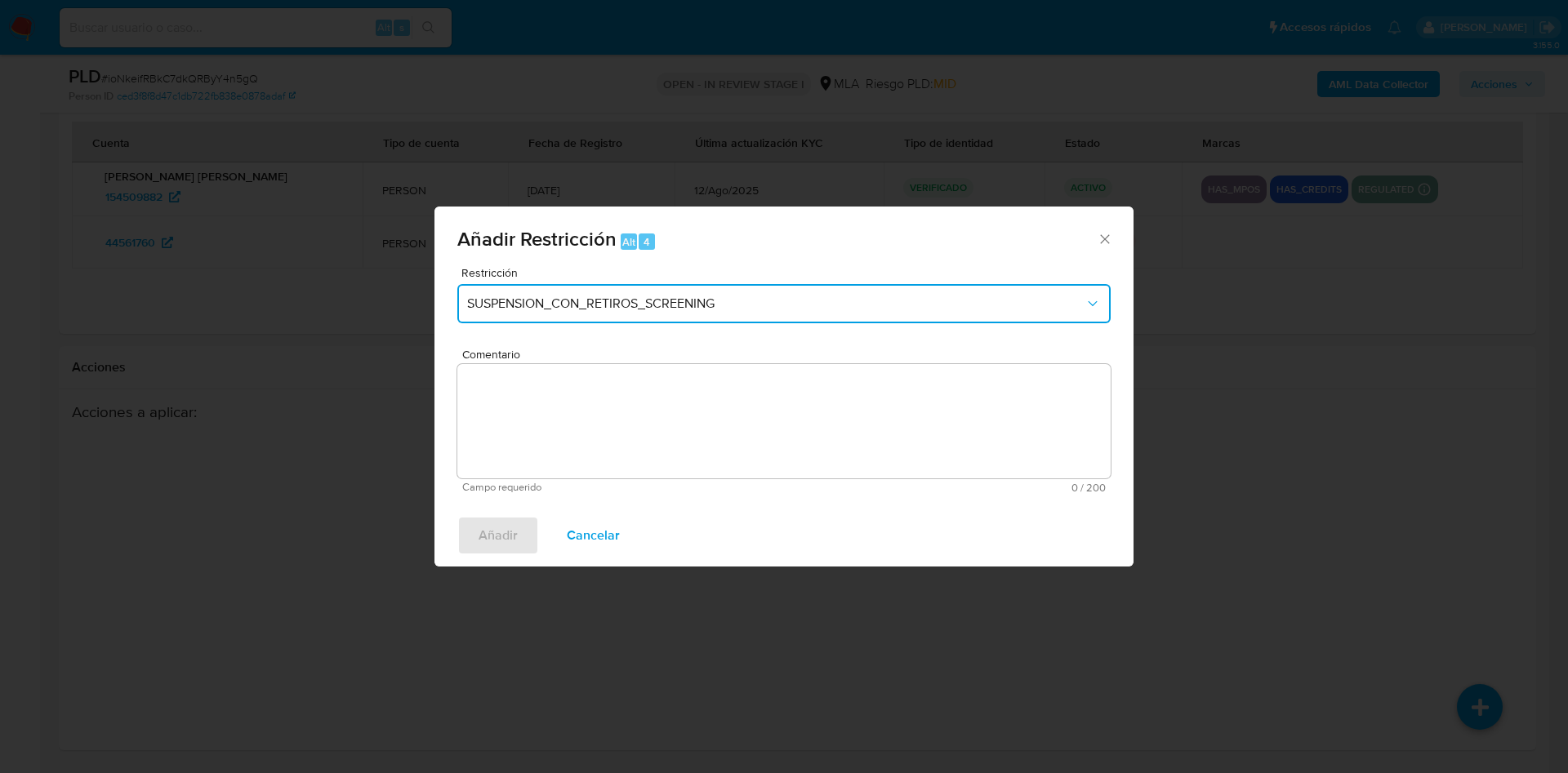
click at [532, 289] on button "SUSPENSION_CON_RETIROS_SCREENING" at bounding box center [783, 303] width 653 height 39
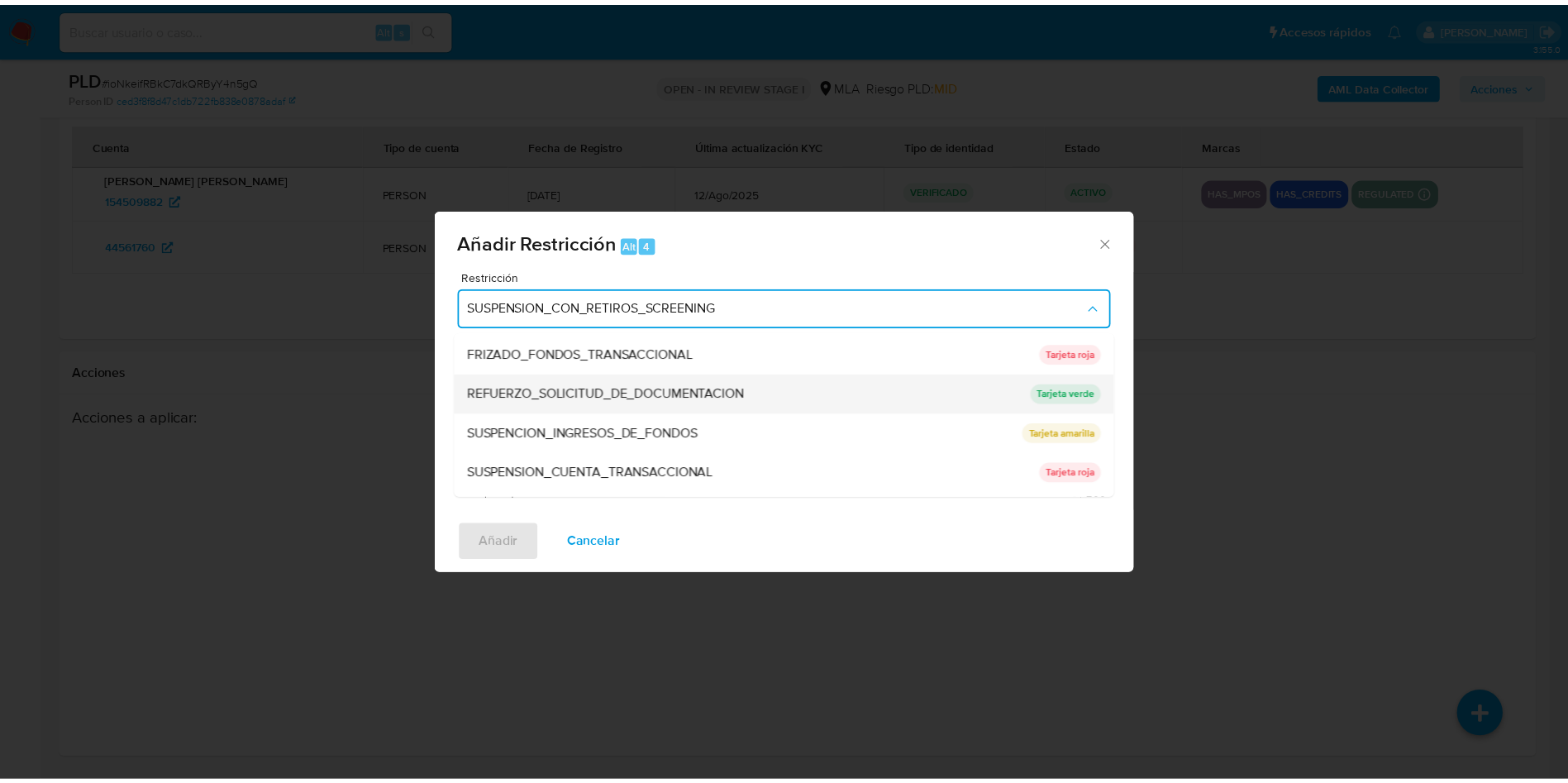
scroll to position [350, 0]
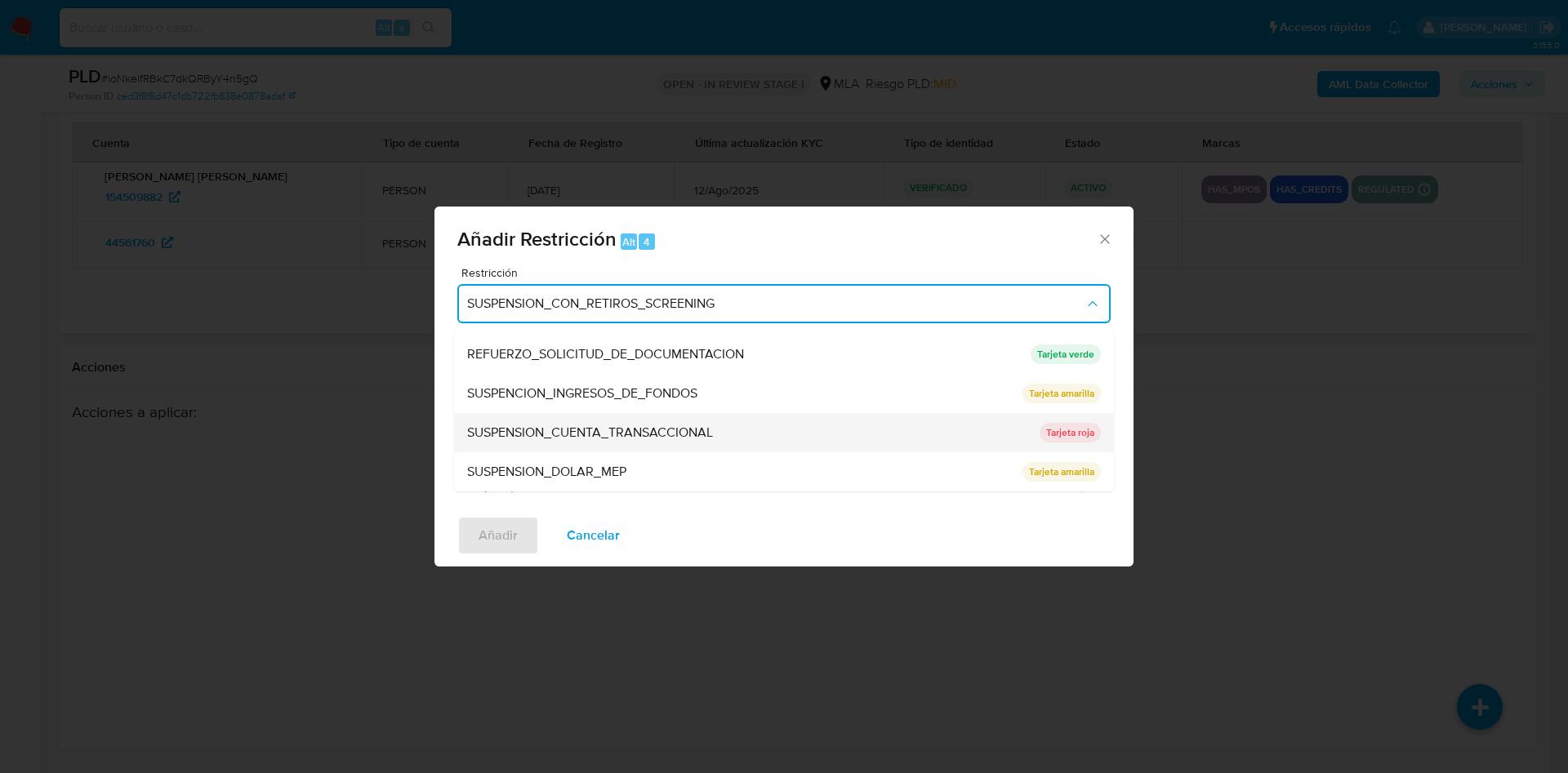
click at [590, 426] on span "SUSPENSION_CUENTA_TRANSACCIONAL" at bounding box center [590, 432] width 246 height 17
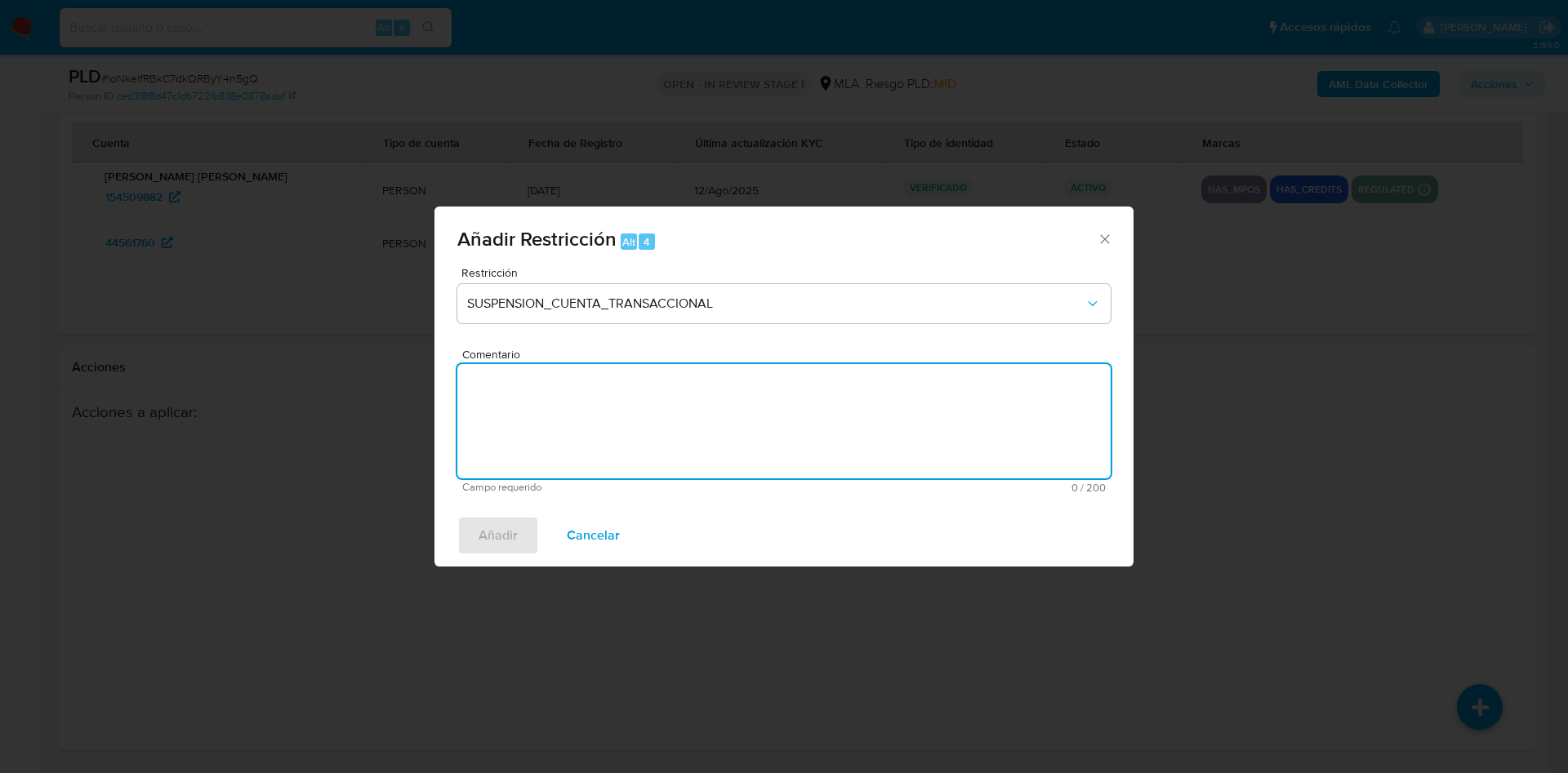
click at [590, 426] on textarea "Comentario" at bounding box center [783, 421] width 653 height 114
type textarea "AML"
click at [486, 537] on span "Añadir" at bounding box center [498, 536] width 39 height 35
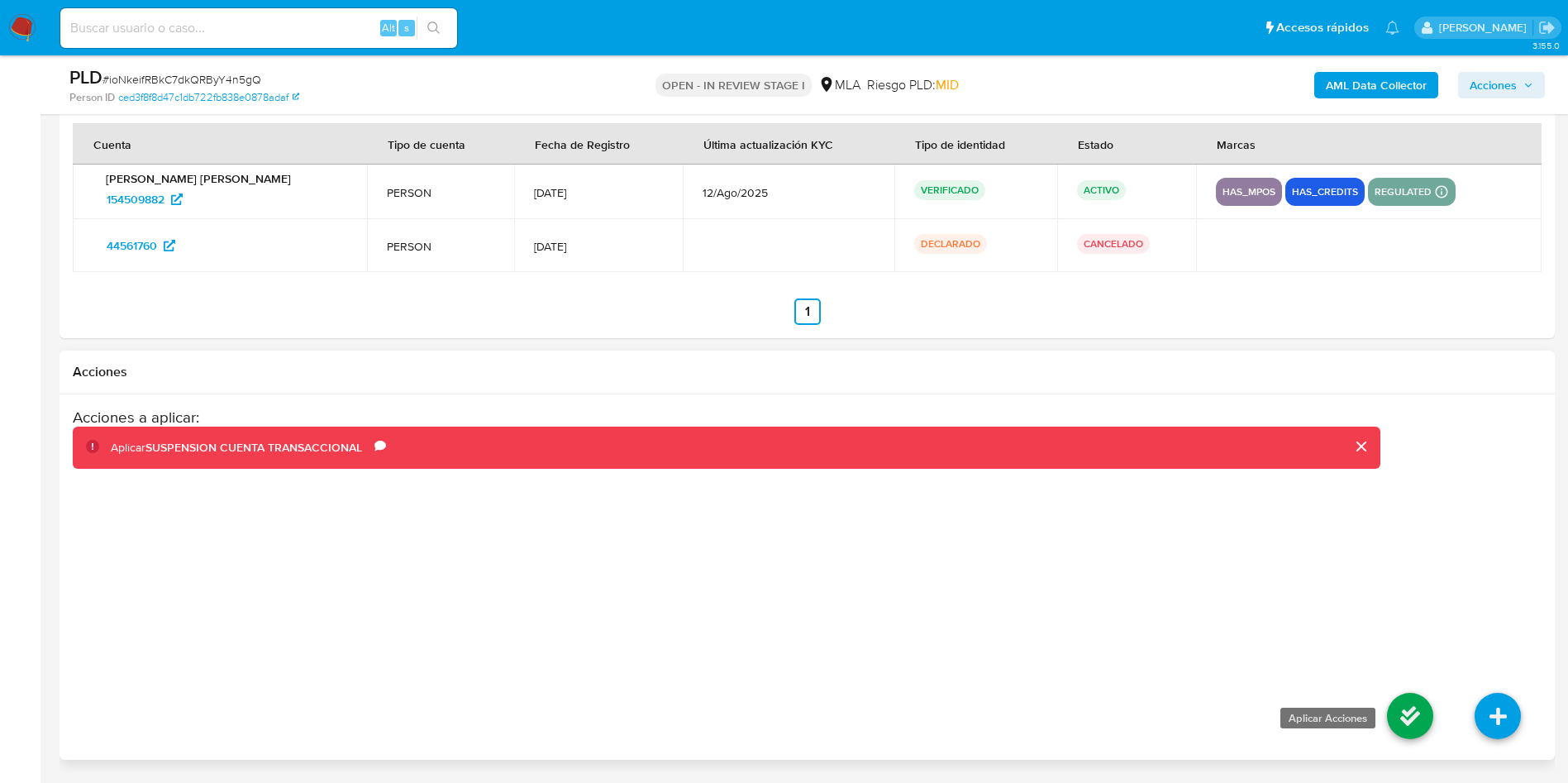
click at [1429, 728] on icon at bounding box center [1410, 716] width 46 height 46
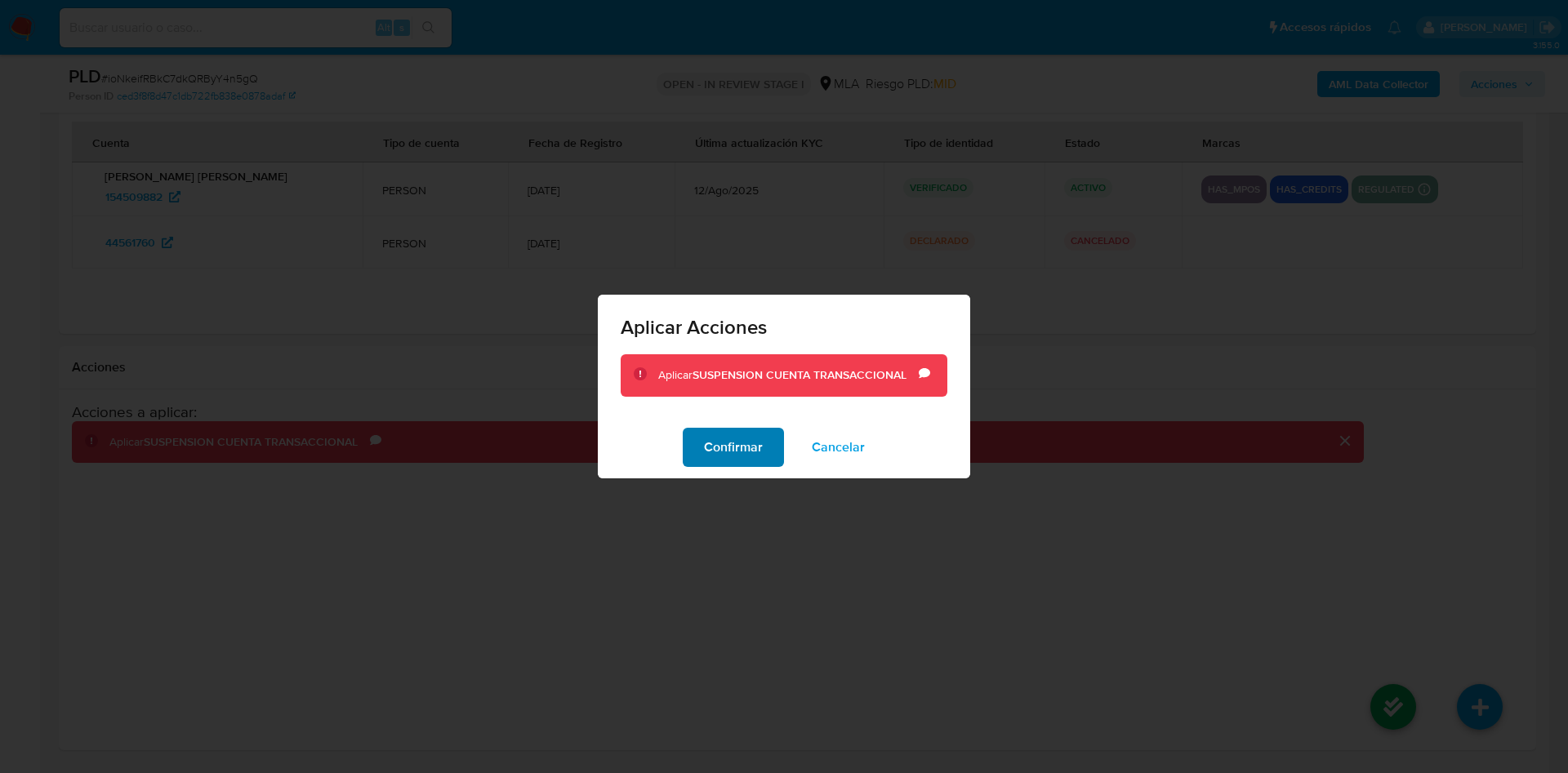
click at [758, 448] on span "Confirmar" at bounding box center [734, 447] width 59 height 35
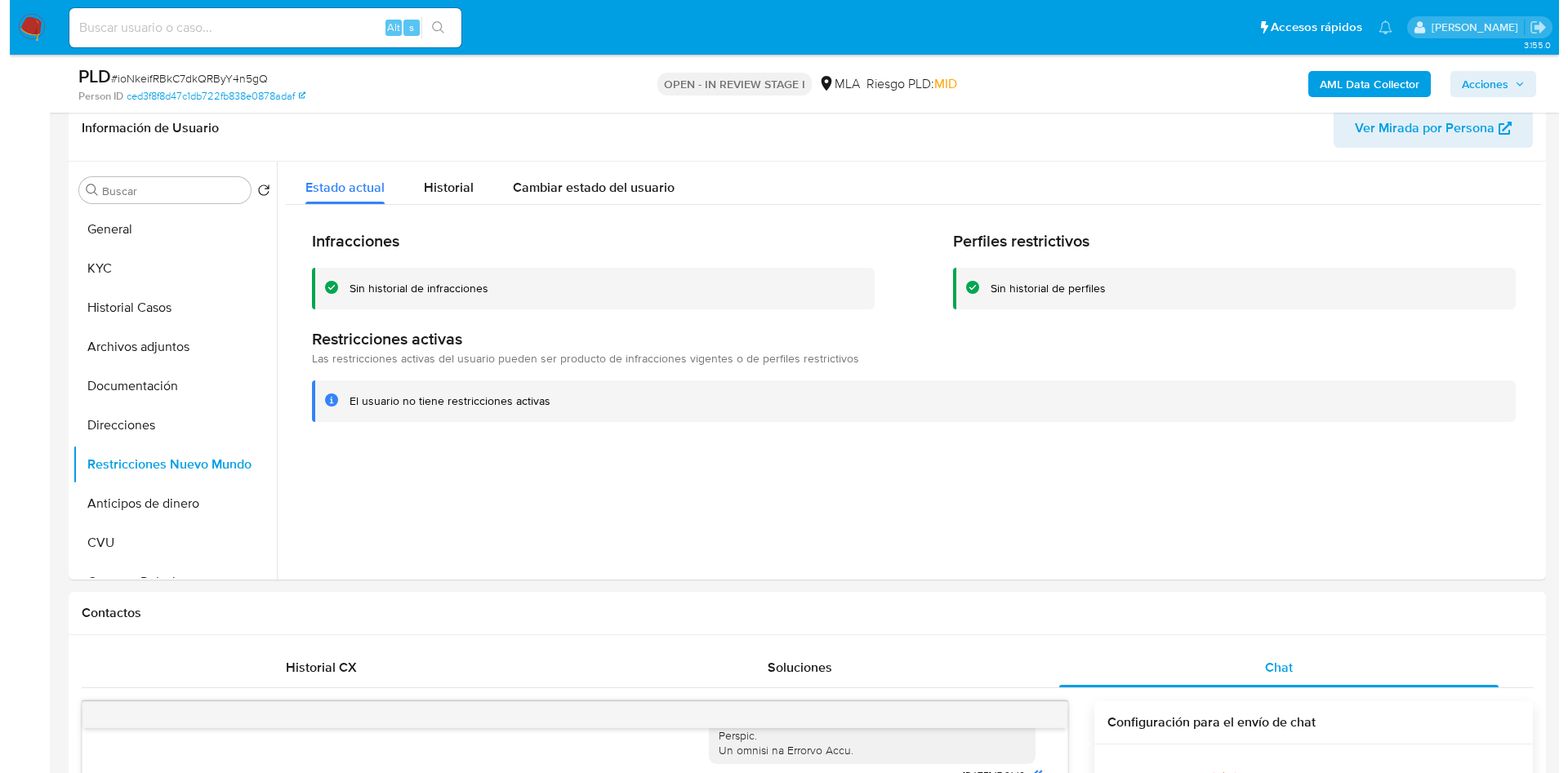
scroll to position [229, 0]
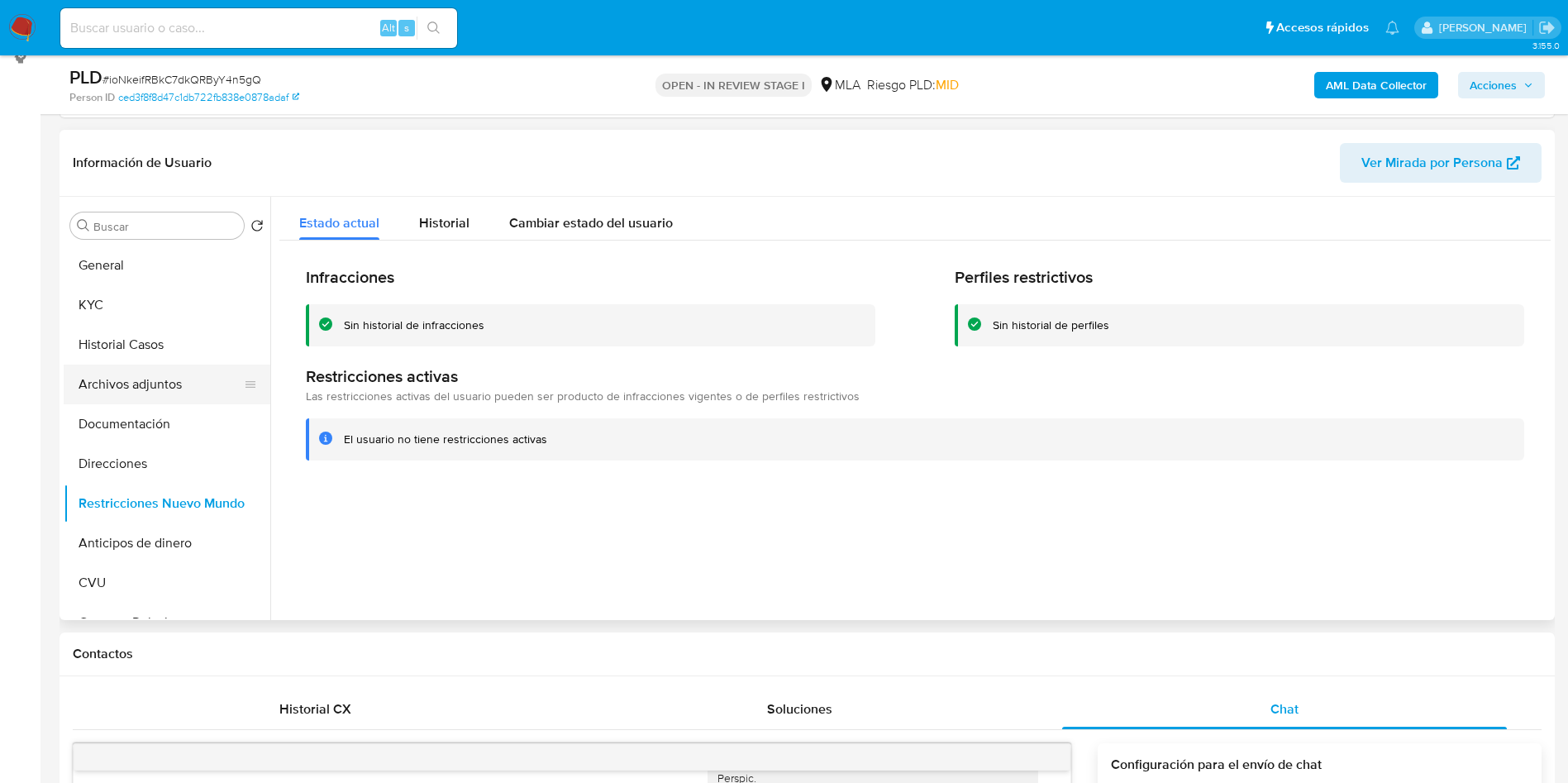
click at [129, 393] on button "Archivos adjuntos" at bounding box center [160, 385] width 193 height 40
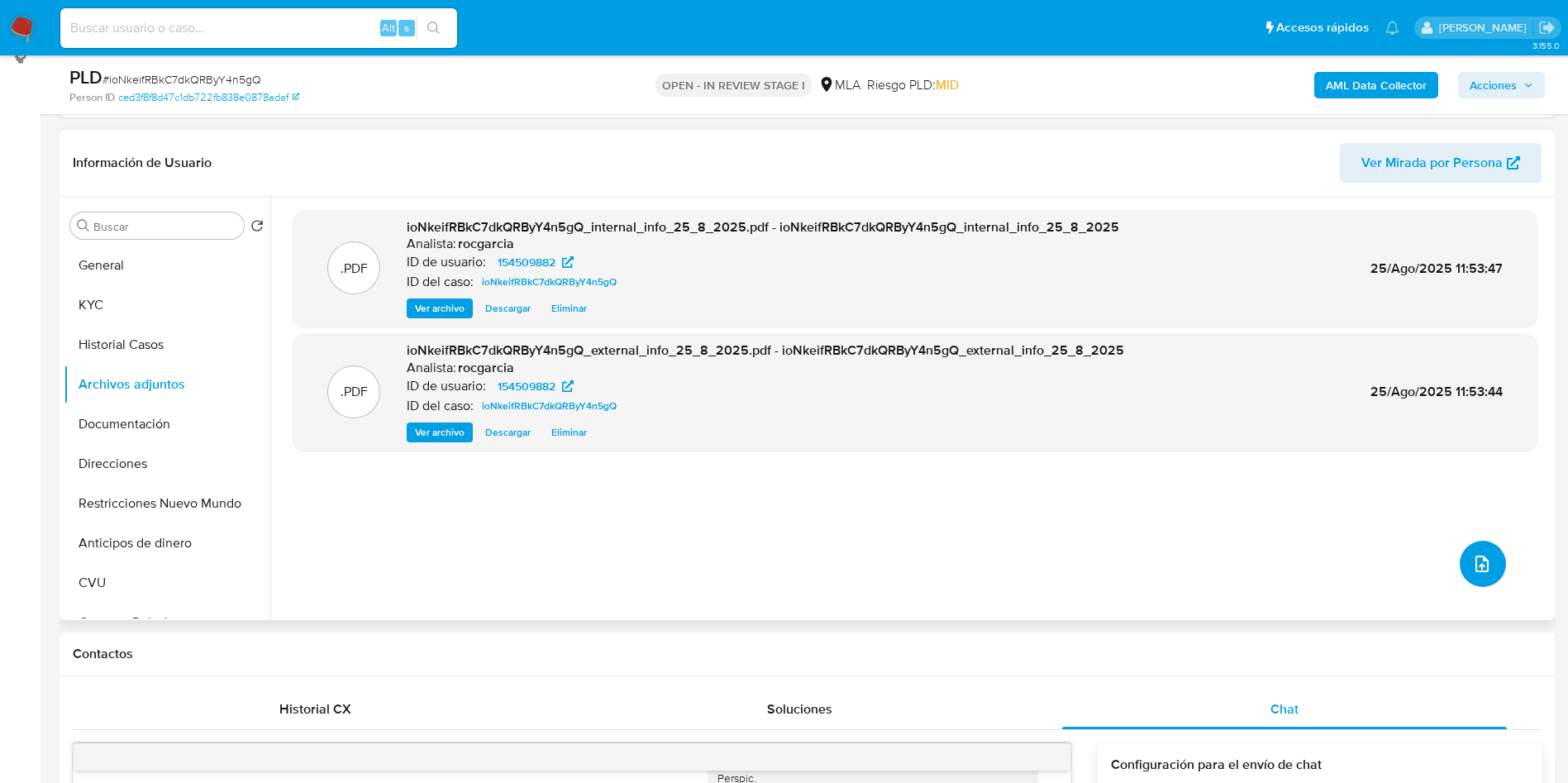
click at [1459, 550] on button "upload-file" at bounding box center [1482, 564] width 46 height 46
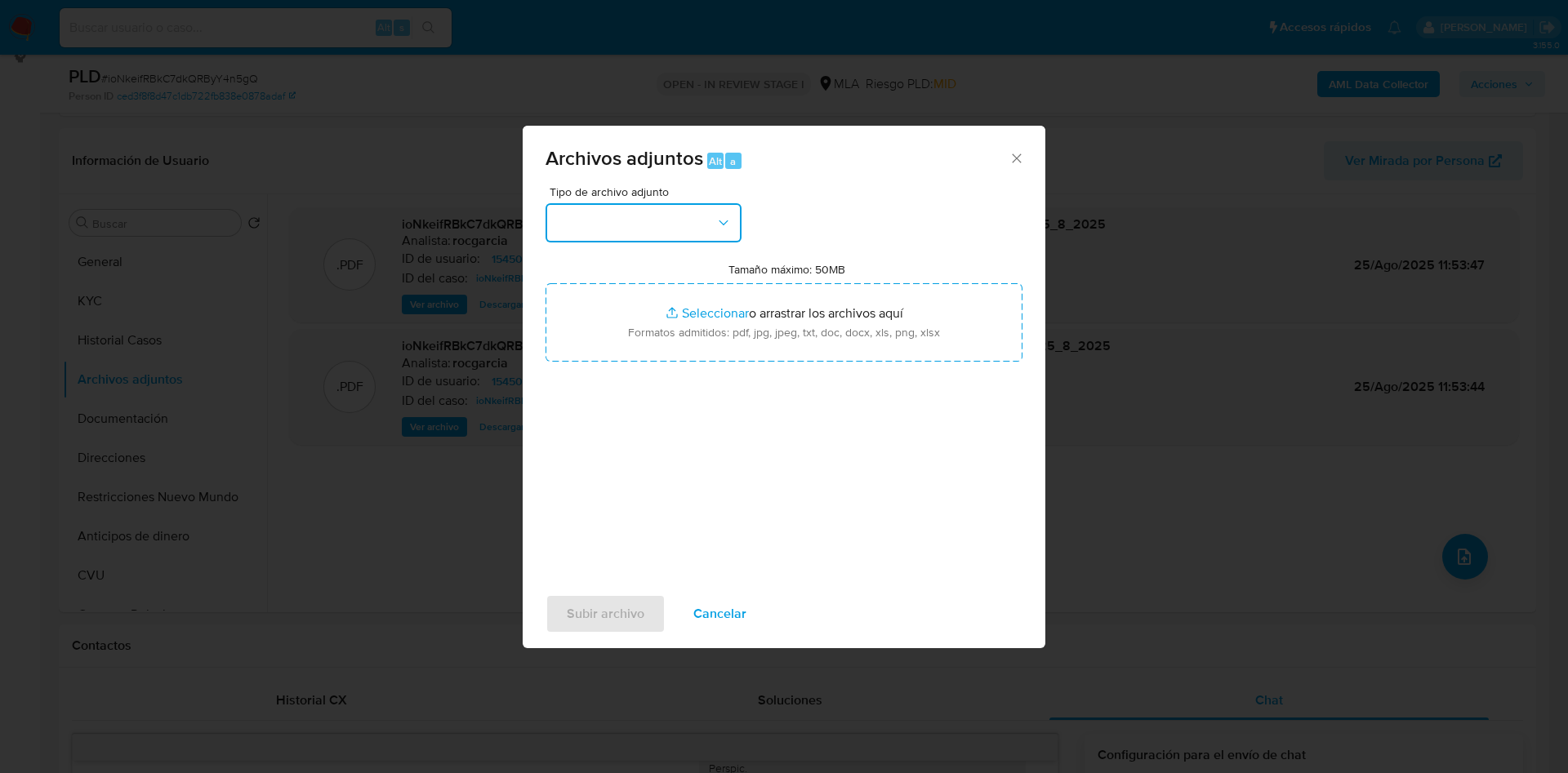
click at [614, 218] on button "button" at bounding box center [643, 223] width 196 height 39
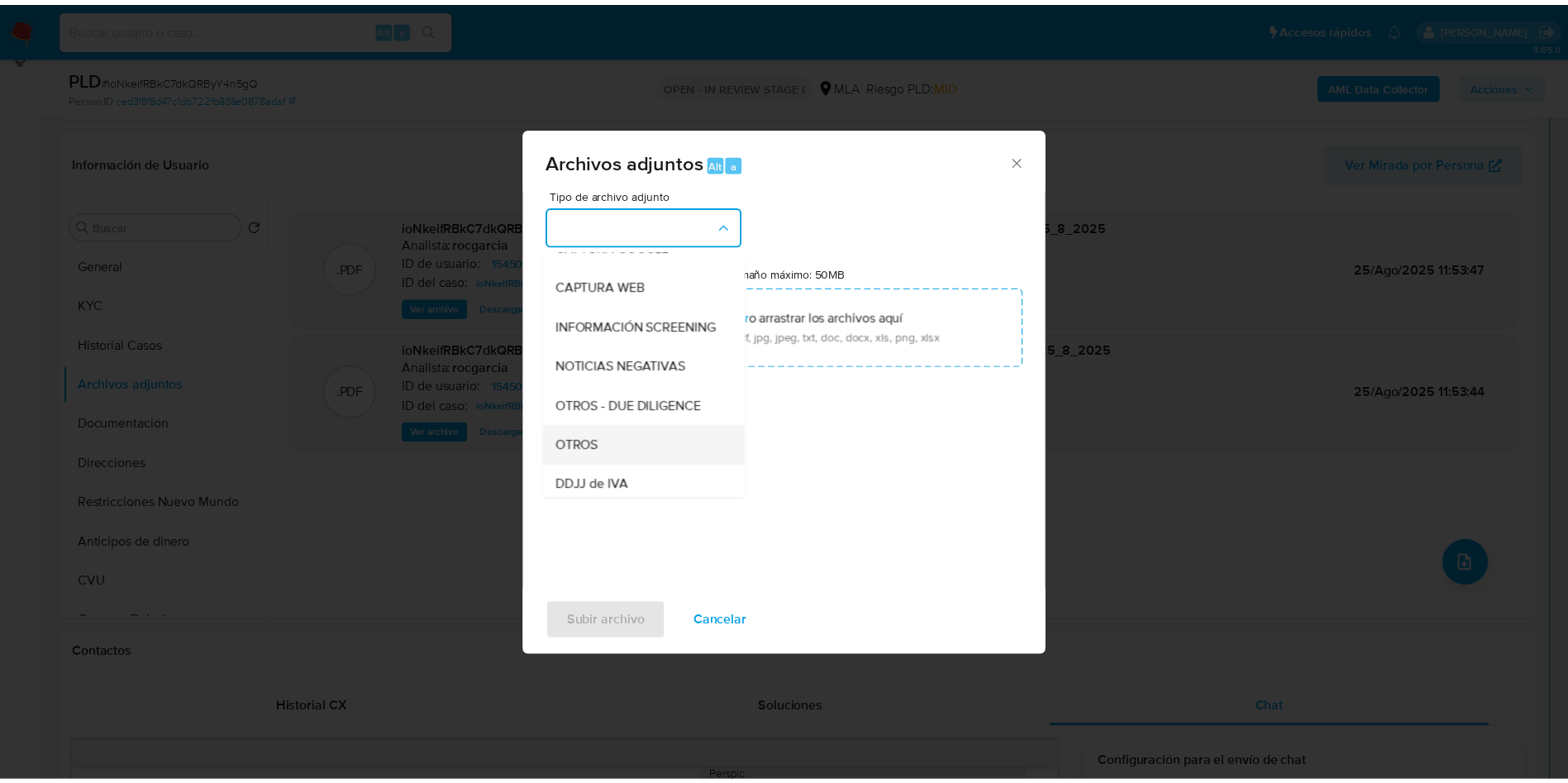
scroll to position [248, 0]
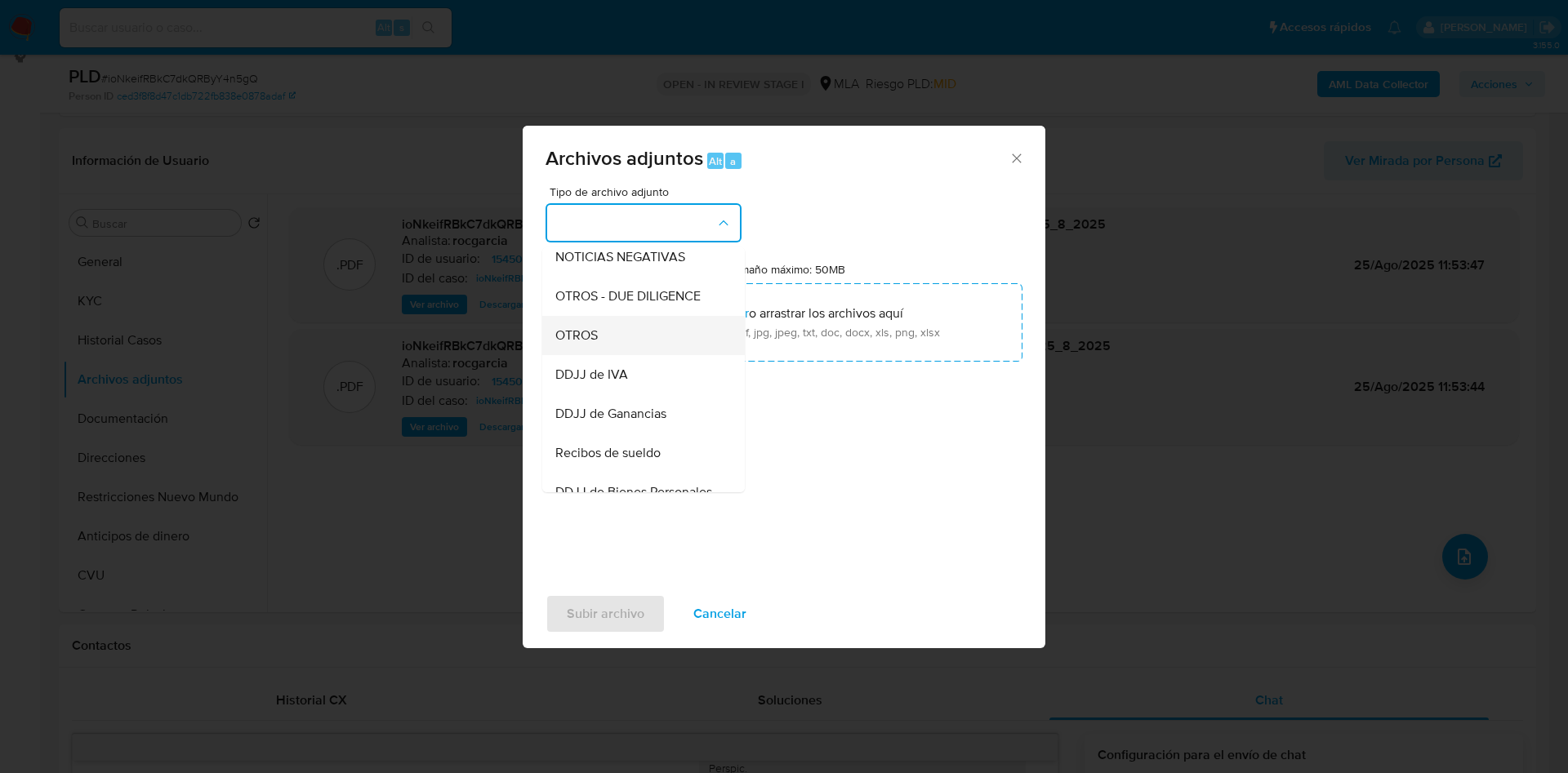
click at [599, 348] on div "OTROS" at bounding box center [638, 336] width 166 height 39
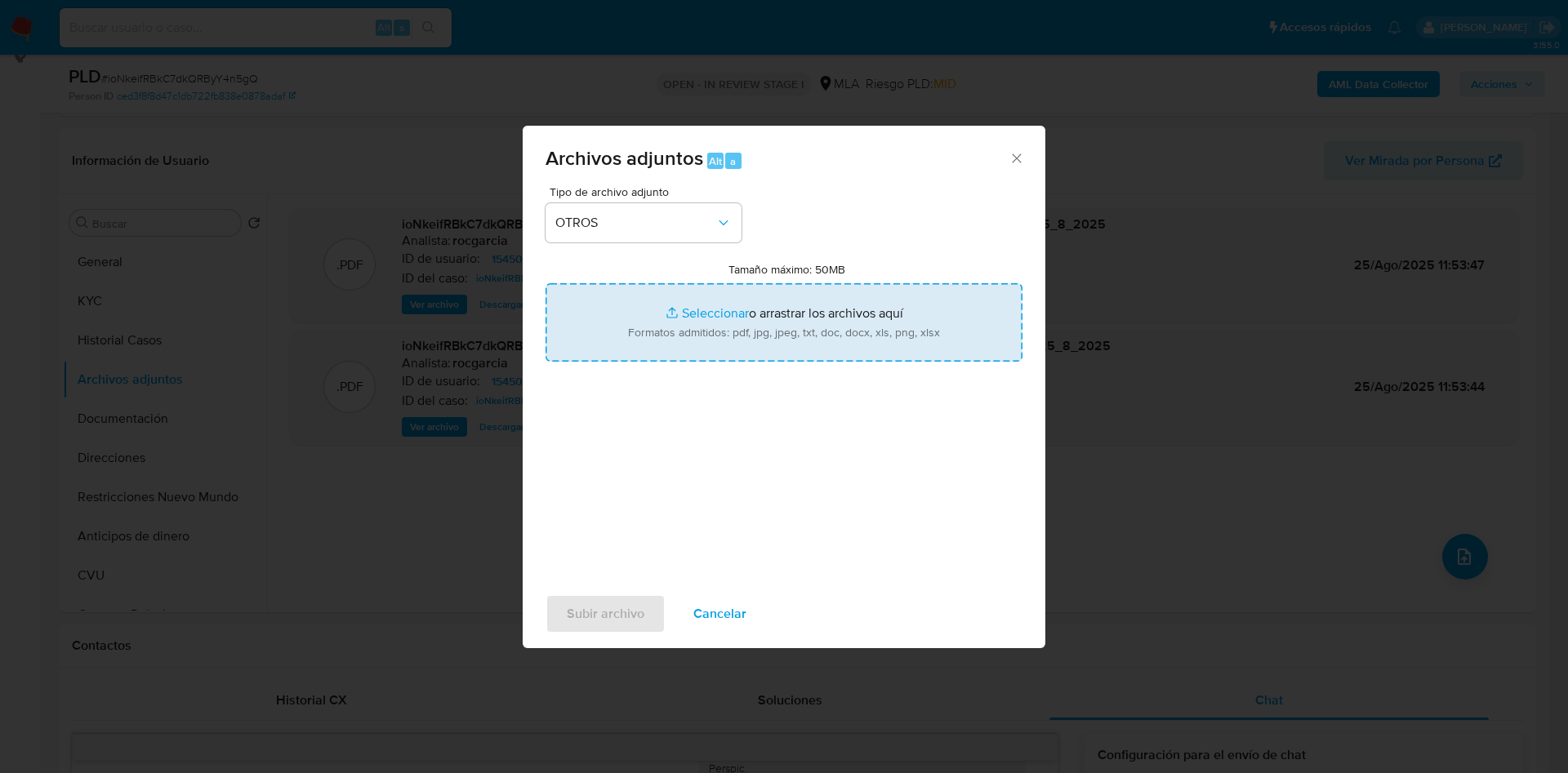
click at [661, 321] on input "Tamaño máximo: 50MB Seleccionar archivos" at bounding box center [784, 323] width 477 height 79
type input "C:\fakepath\Movimientos 154509882.xlsx"
click at [692, 311] on input "Tamaño máximo: 50MB Seleccionar archivos" at bounding box center [784, 323] width 477 height 79
click at [675, 330] on input "Tamaño máximo: 50MB Seleccionar archivos" at bounding box center [784, 323] width 477 height 79
type input "C:\fakepath\Caselog ioNkeifRBkC7dkQRByY4n5gQ - 154509882.docx"
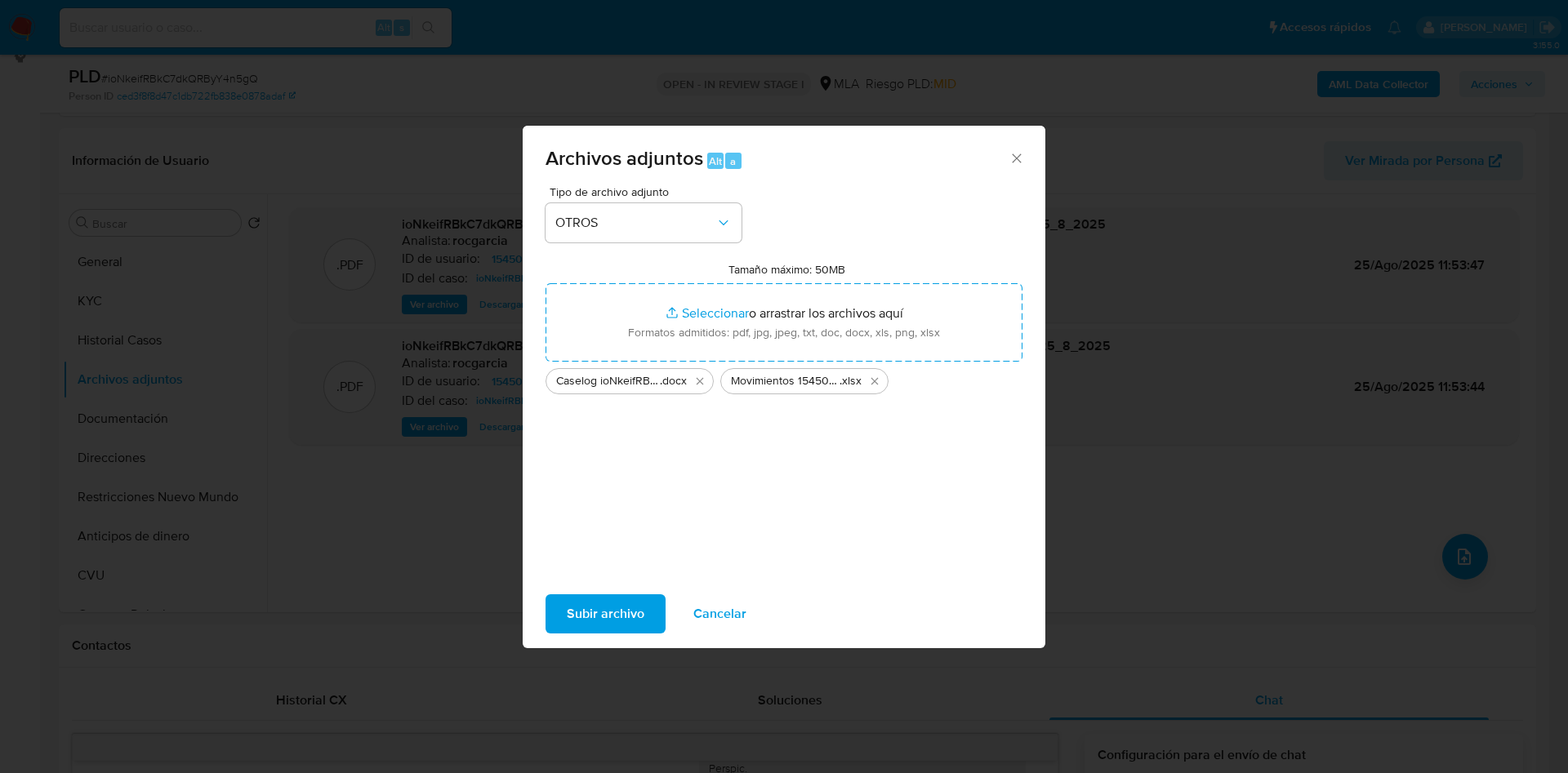
click at [584, 609] on span "Subir archivo" at bounding box center [605, 613] width 78 height 35
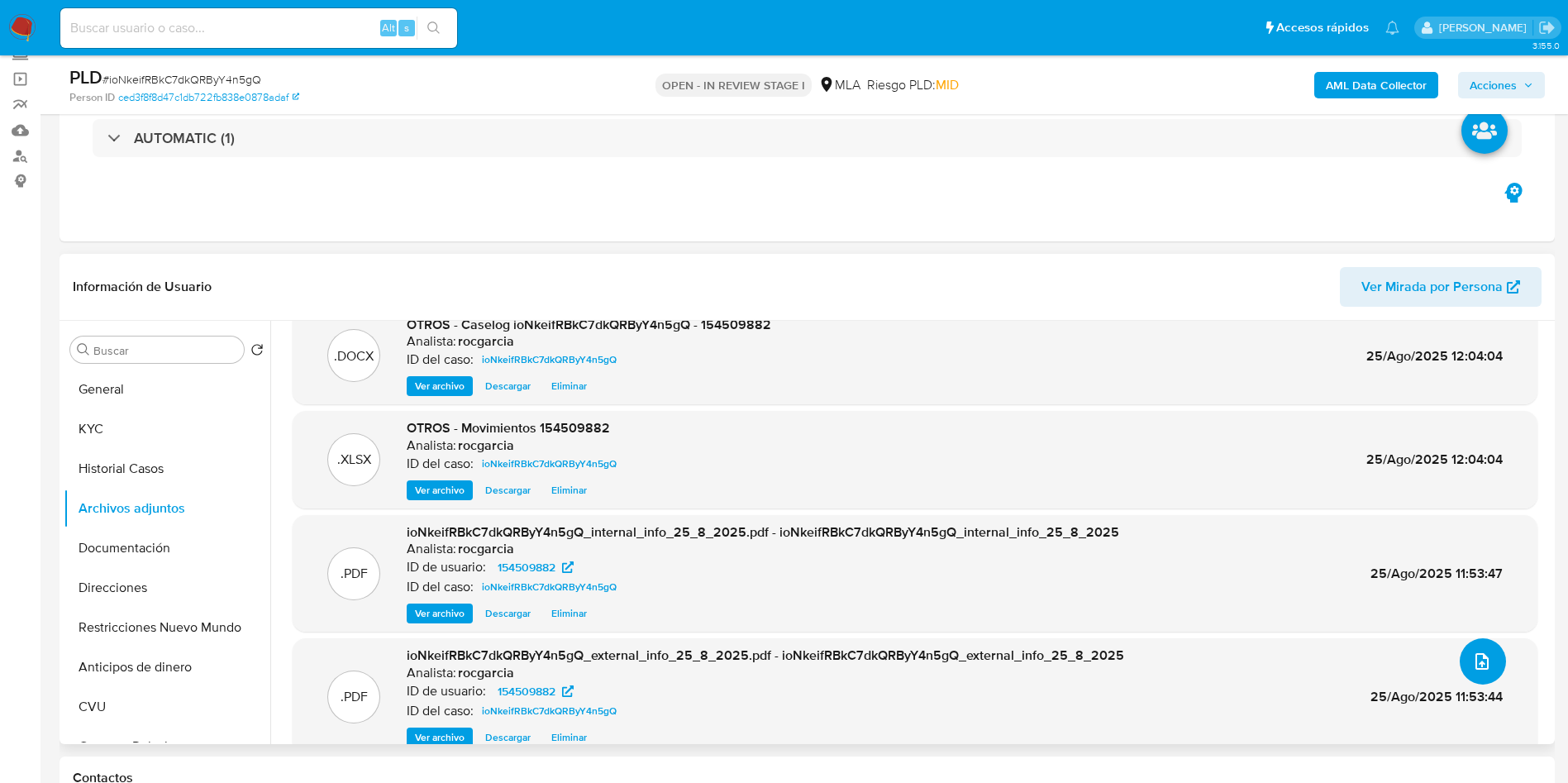
scroll to position [53, 0]
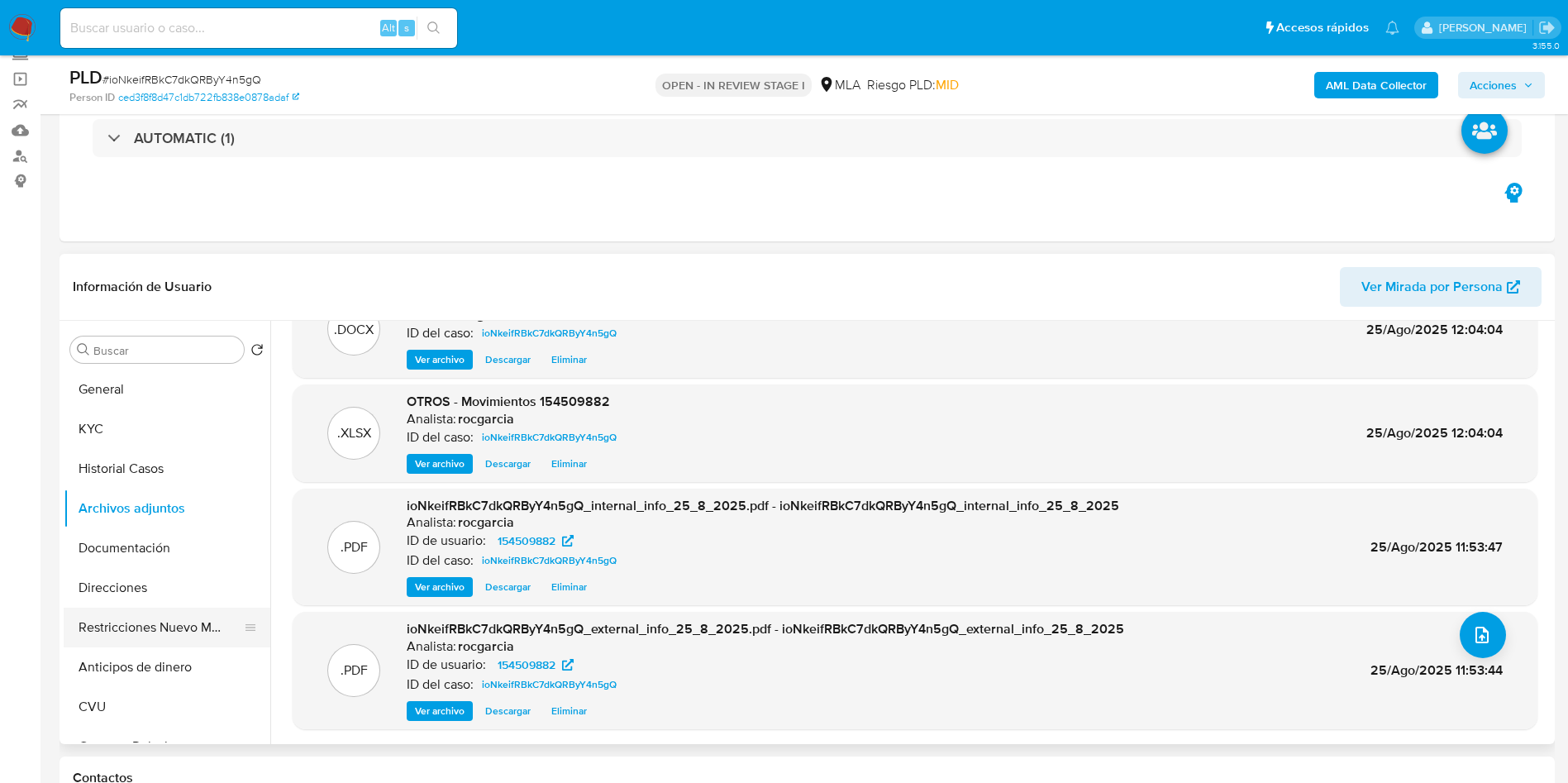
click at [166, 620] on button "Restricciones Nuevo Mundo" at bounding box center [160, 627] width 193 height 40
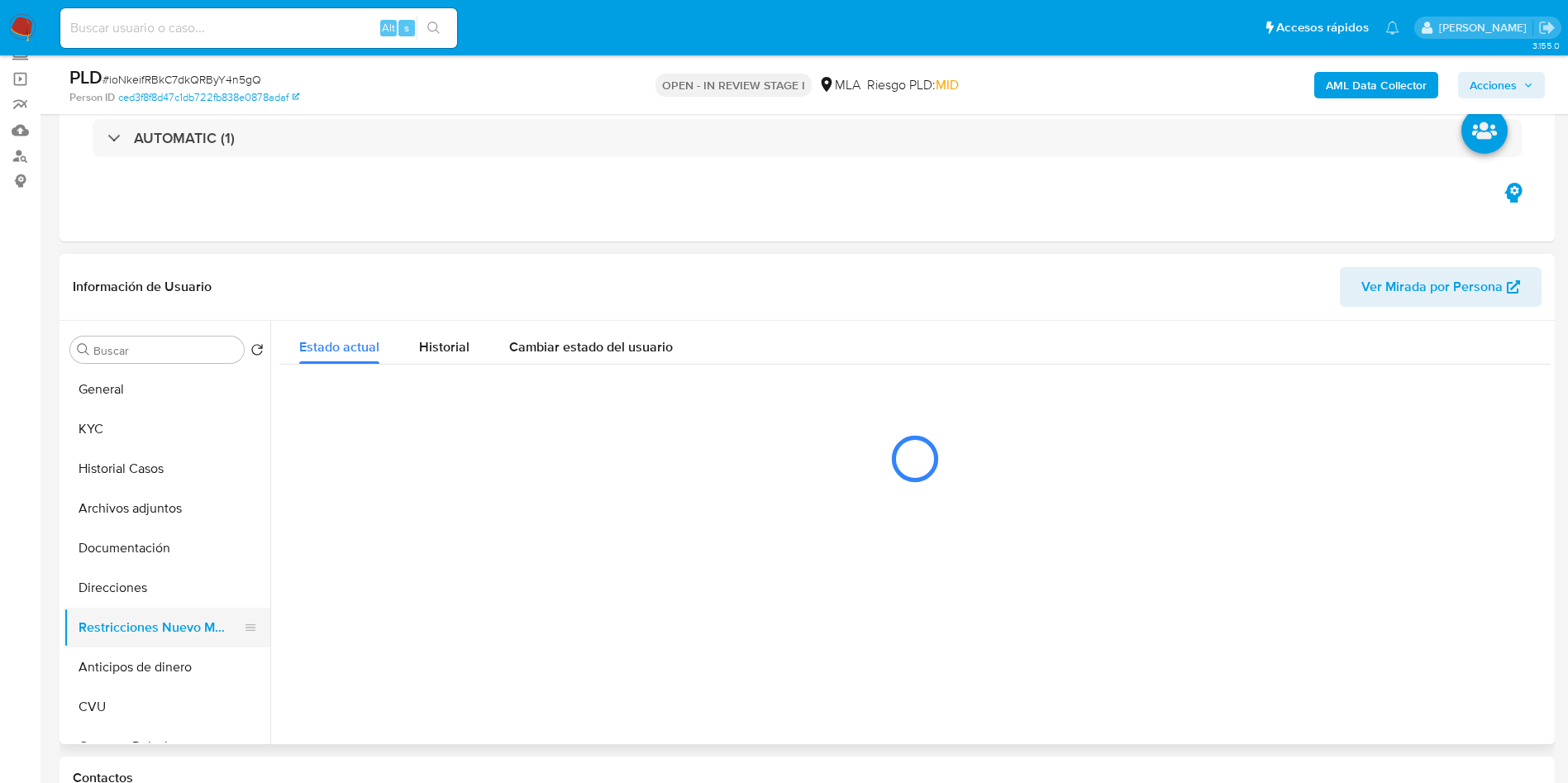
scroll to position [0, 0]
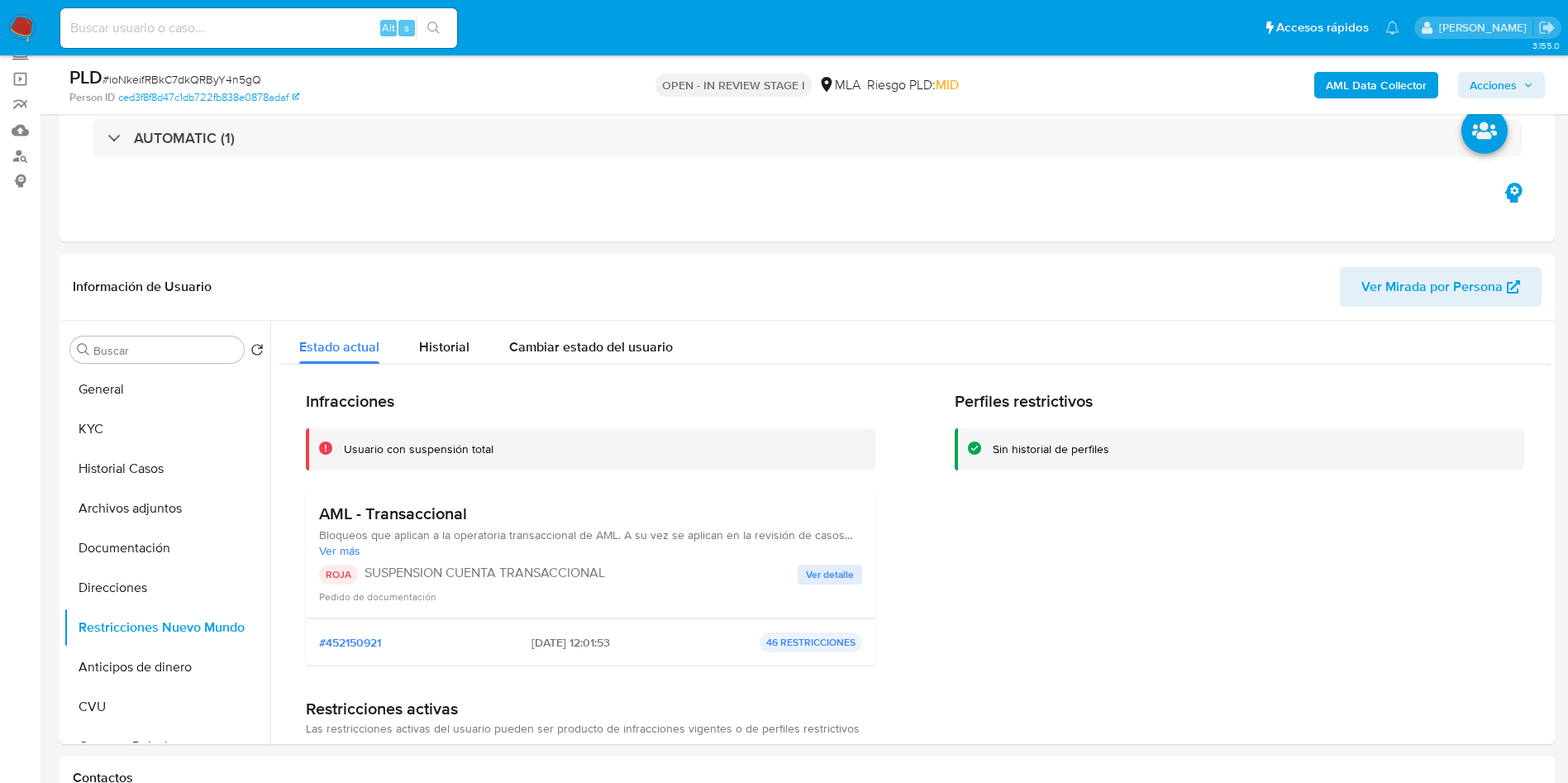
click at [1491, 80] on span "Acciones" at bounding box center [1492, 85] width 47 height 27
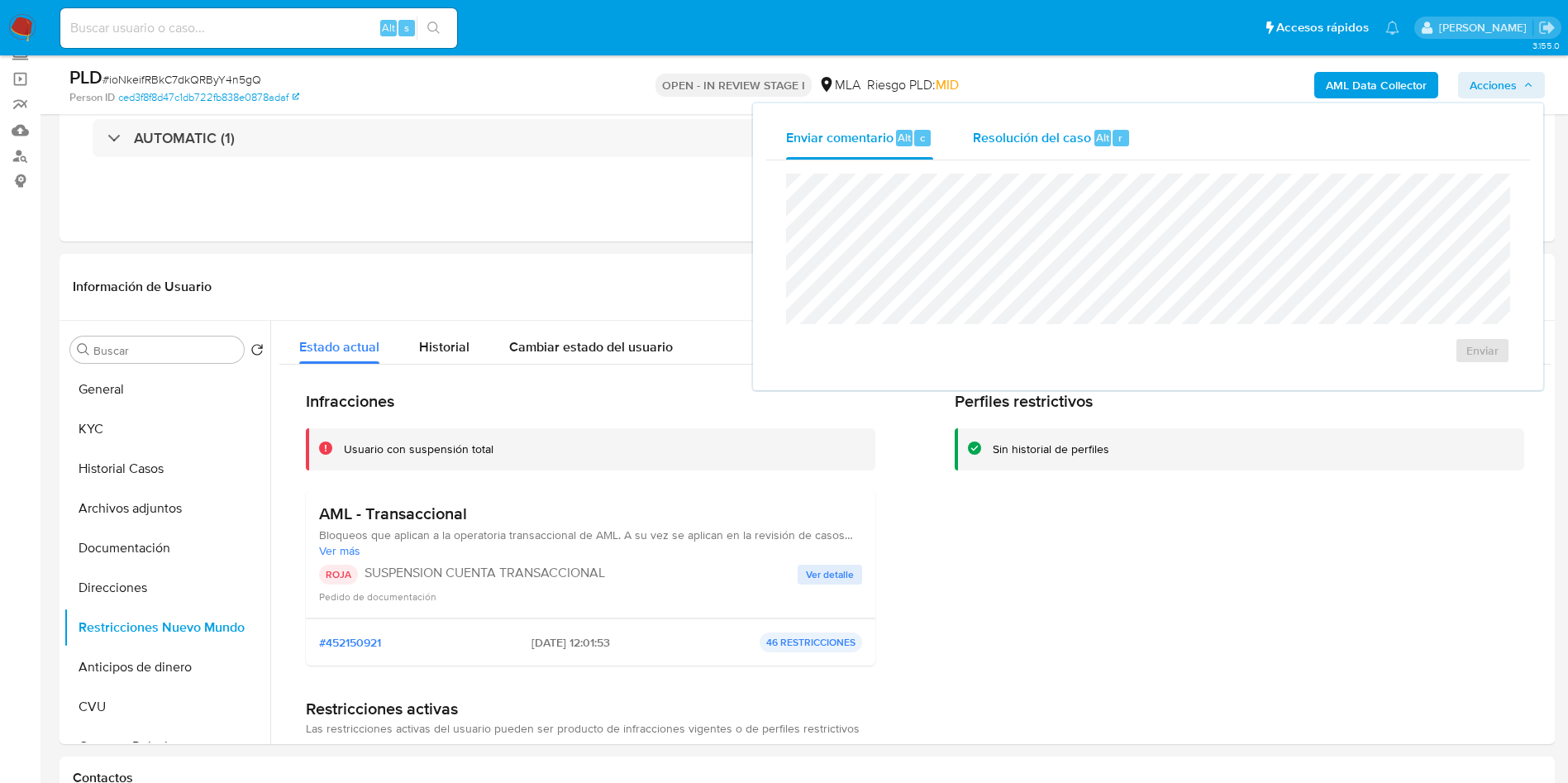
click at [1066, 128] on span "Resolución del caso" at bounding box center [1032, 137] width 119 height 19
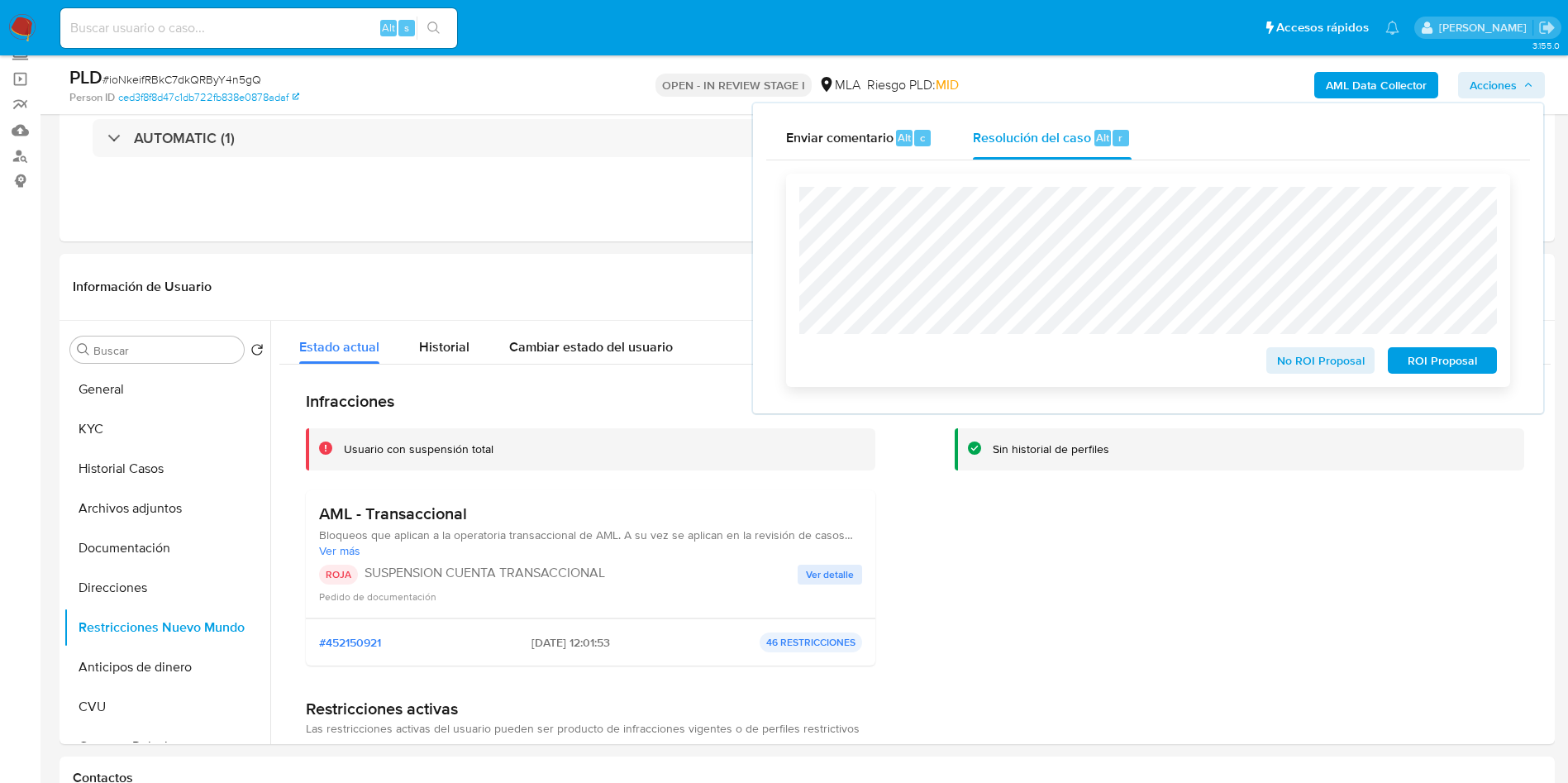
click at [1458, 361] on span "ROI Proposal" at bounding box center [1441, 360] width 86 height 23
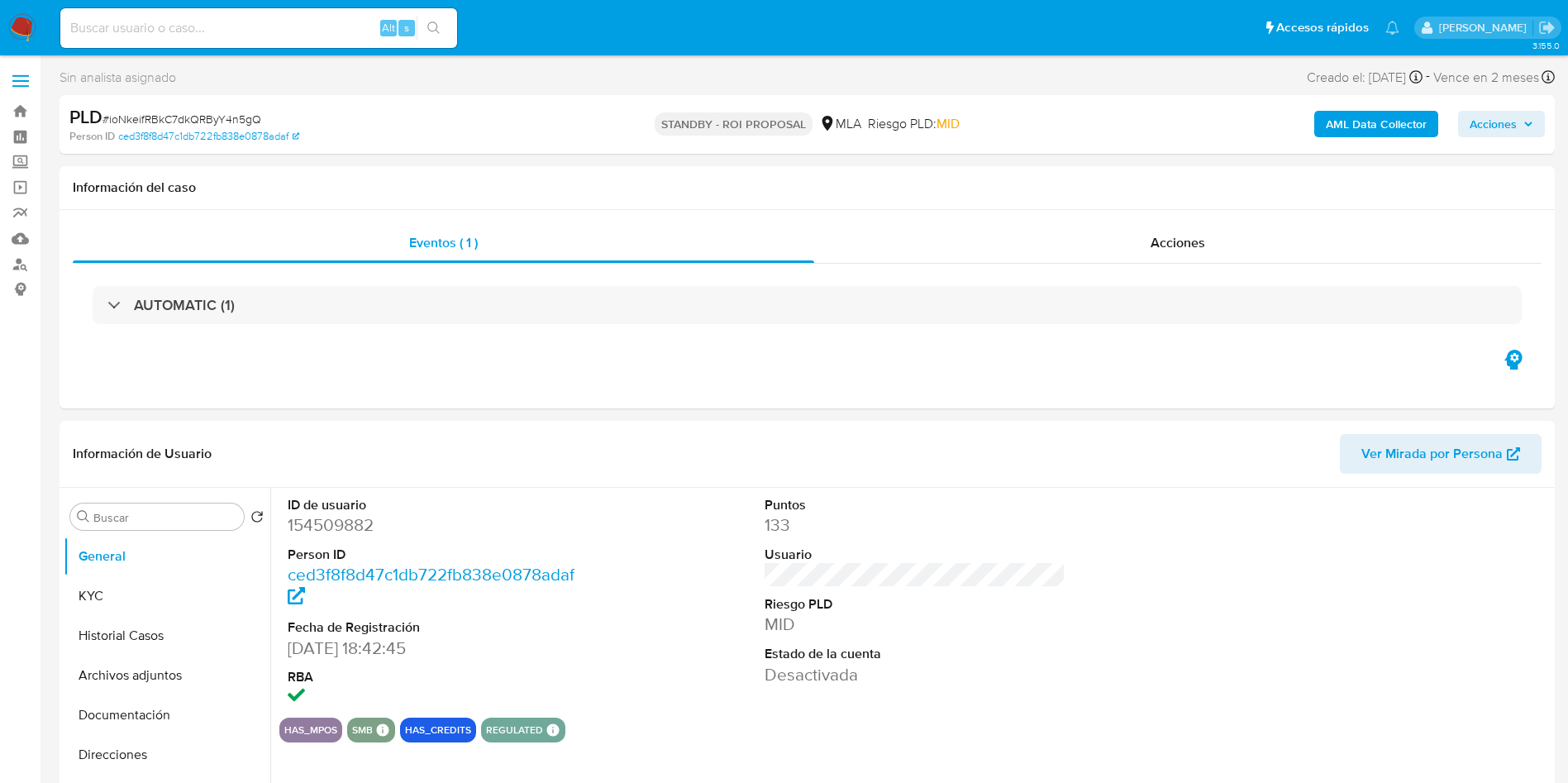
select select "10"
